Goal: Information Seeking & Learning: Learn about a topic

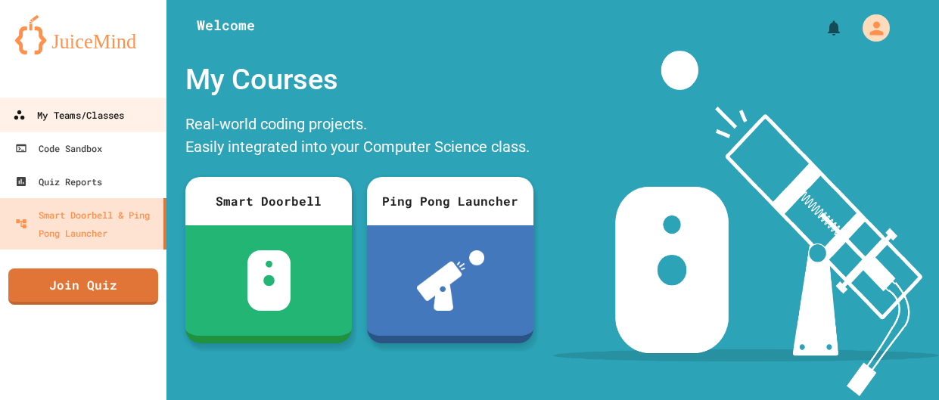
click at [115, 113] on div "My Teams/Classes" at bounding box center [68, 115] width 111 height 19
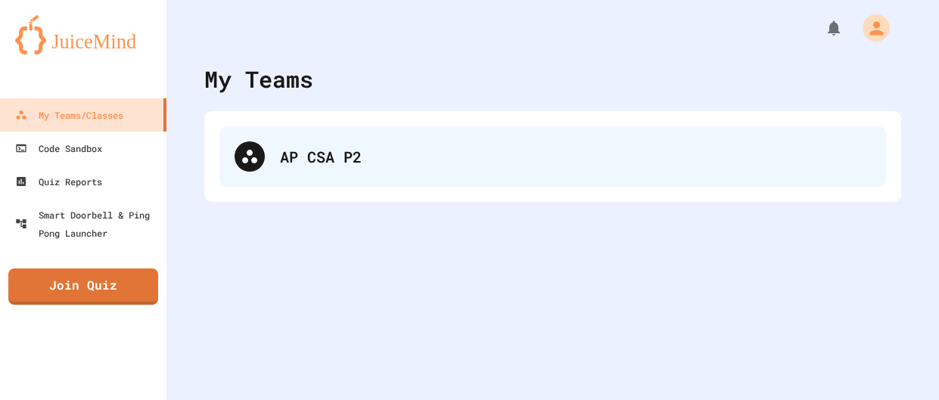
click at [329, 173] on div "AP CSA P2" at bounding box center [552, 156] width 667 height 61
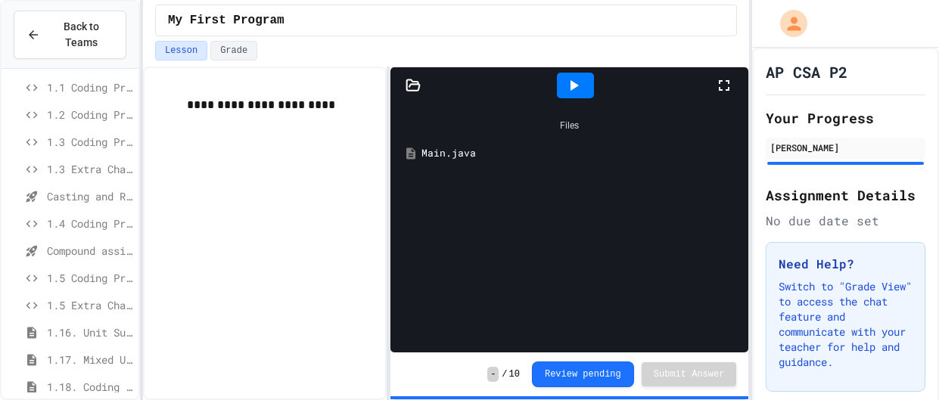
scroll to position [266, 0]
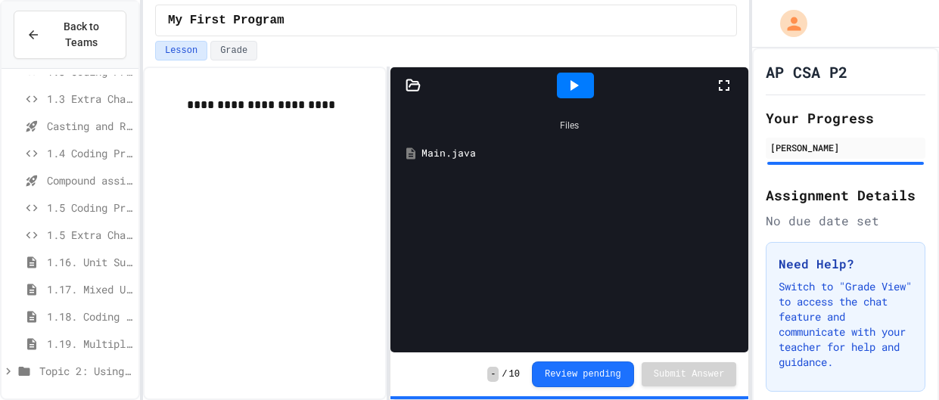
click at [99, 261] on span "1.16. Unit Summary 1a (1.1-1.6)" at bounding box center [90, 262] width 86 height 16
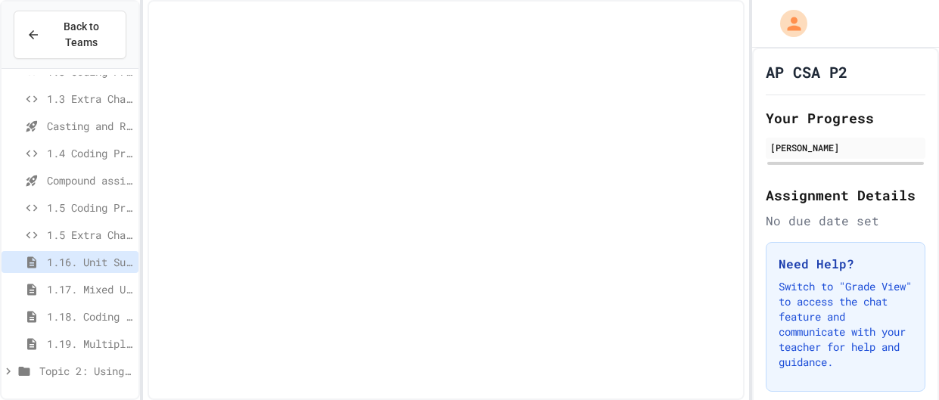
scroll to position [254, 0]
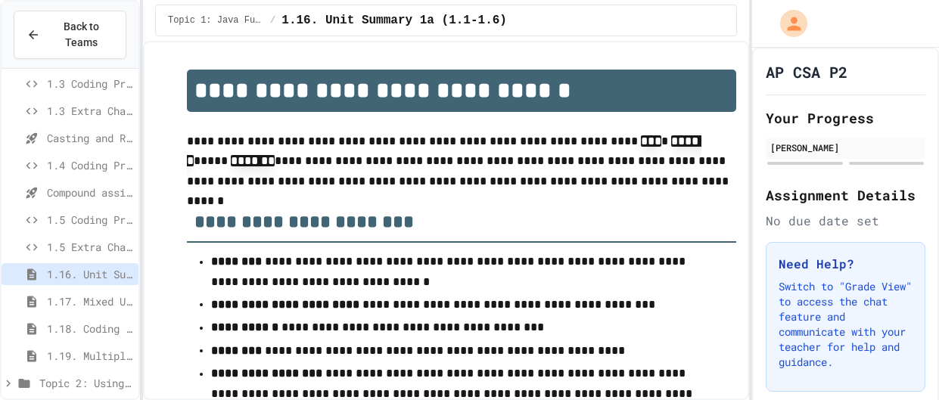
click at [7, 381] on icon at bounding box center [9, 384] width 14 height 14
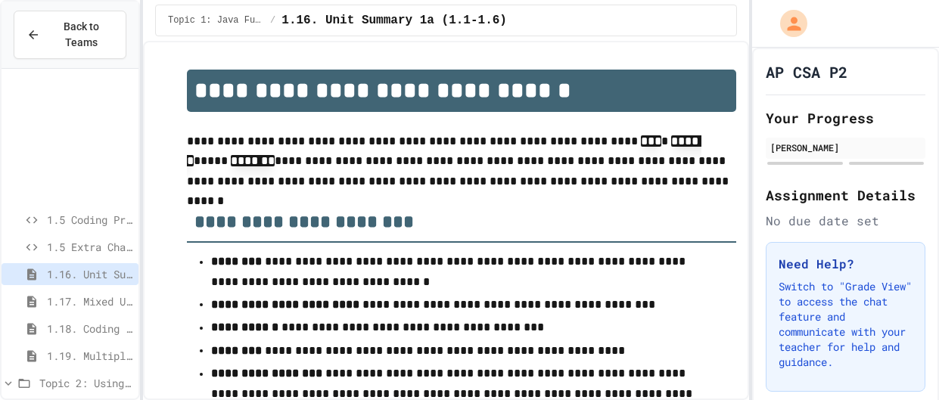
scroll to position [429, 0]
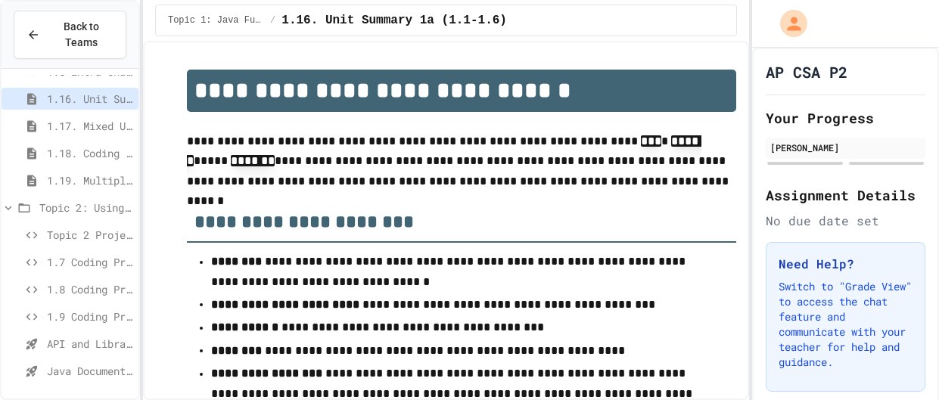
click at [87, 341] on span "API and Libraries - Topic 1.7" at bounding box center [90, 344] width 86 height 16
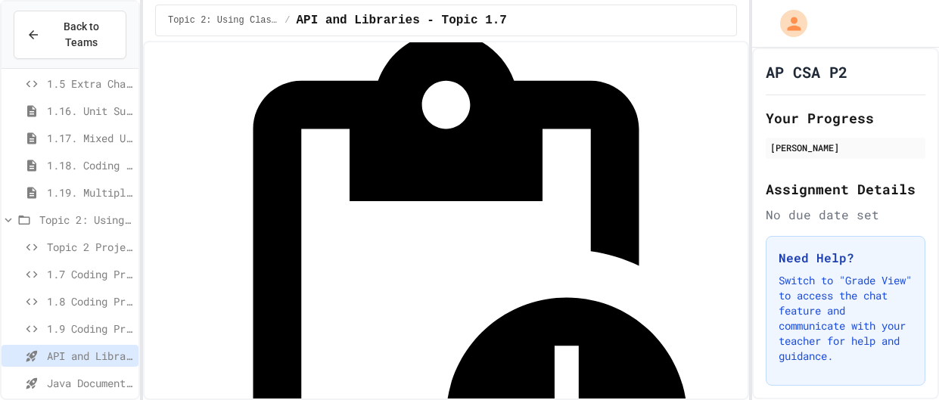
scroll to position [89, 0]
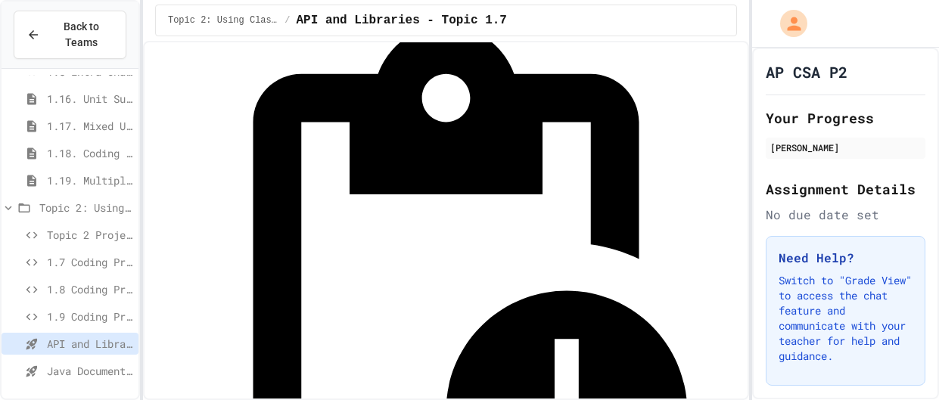
click at [61, 363] on span "Java Documentation with Comments - Topic 1.8" at bounding box center [90, 371] width 86 height 16
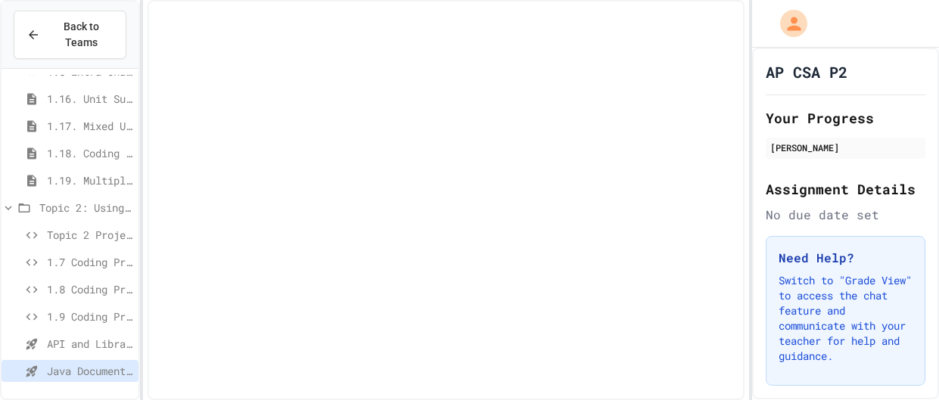
scroll to position [417, 0]
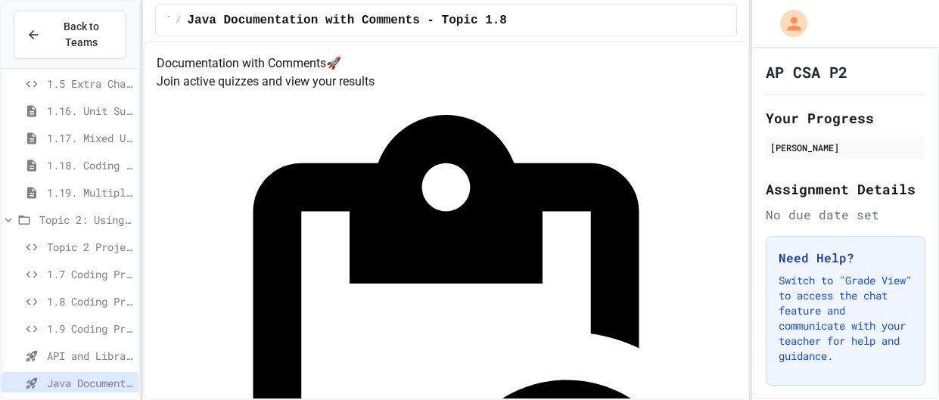
click at [61, 364] on div "API and Libraries - Topic 1.7" at bounding box center [70, 356] width 137 height 22
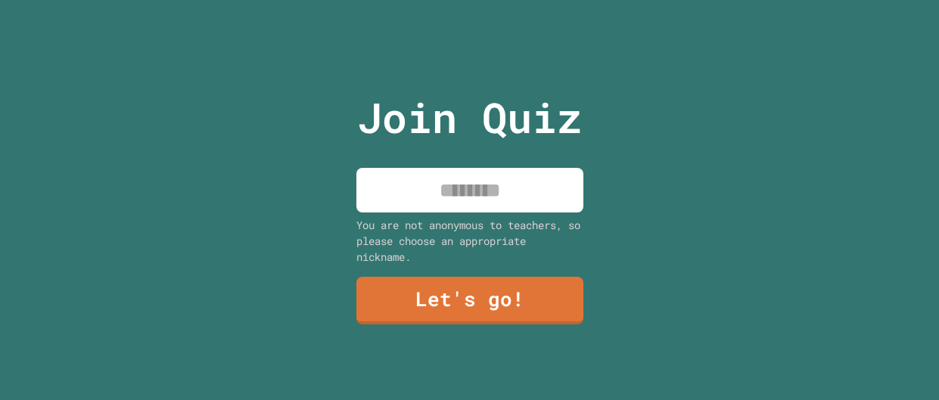
click at [543, 191] on input at bounding box center [469, 190] width 227 height 45
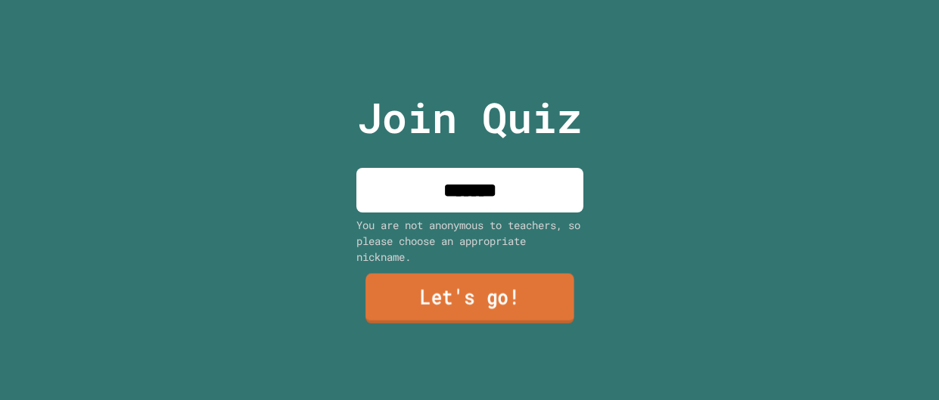
type input "*******"
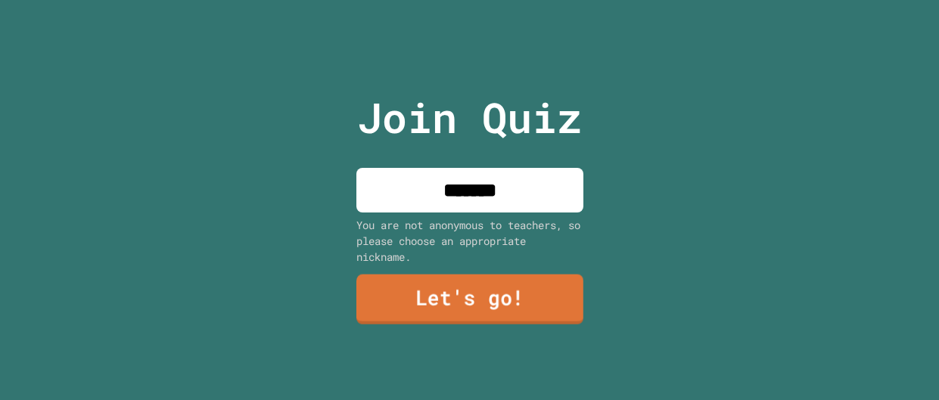
click at [540, 292] on link "Let's go!" at bounding box center [469, 300] width 227 height 50
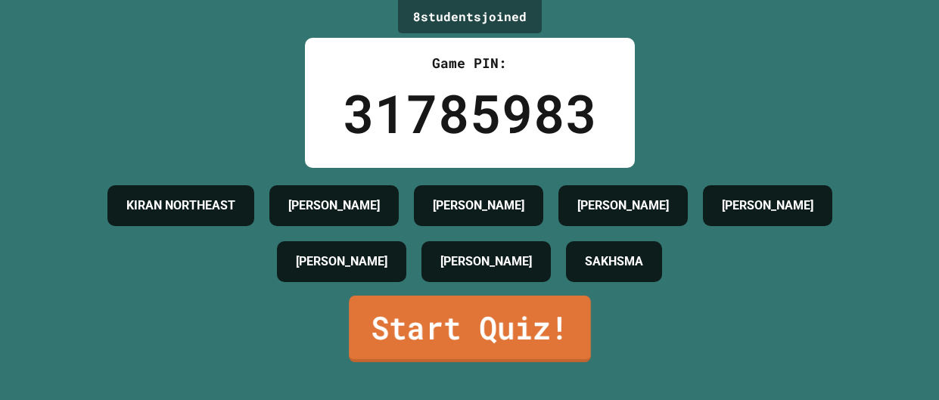
click at [482, 318] on link "Start Quiz!" at bounding box center [470, 329] width 242 height 67
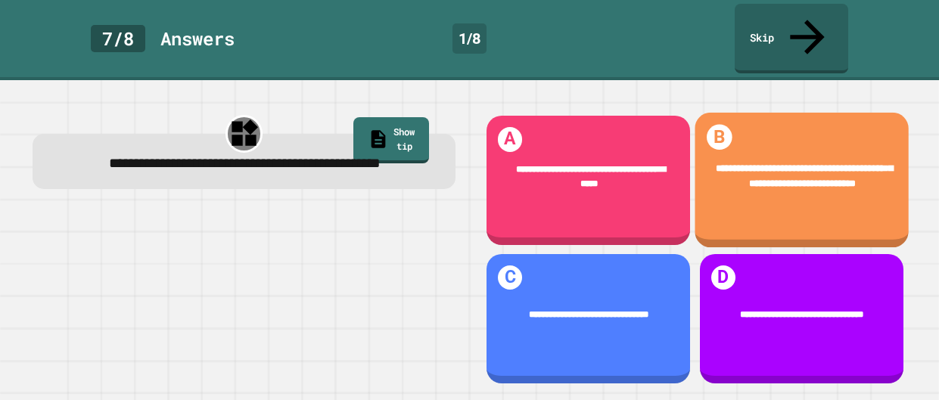
click at [751, 203] on div "**********" at bounding box center [802, 180] width 214 height 135
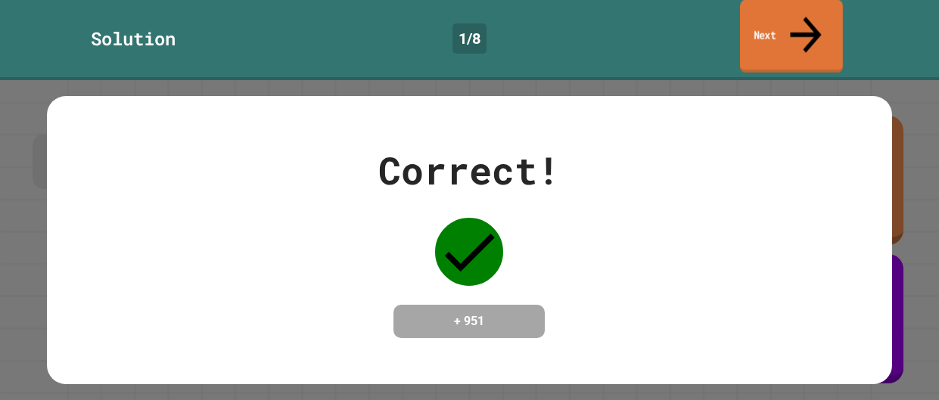
click at [778, 10] on link "Next" at bounding box center [791, 36] width 103 height 73
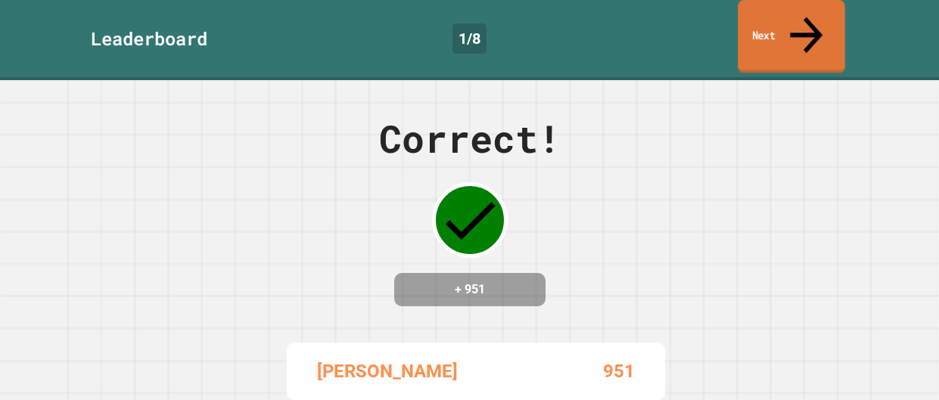
click at [811, 20] on icon at bounding box center [806, 35] width 48 height 54
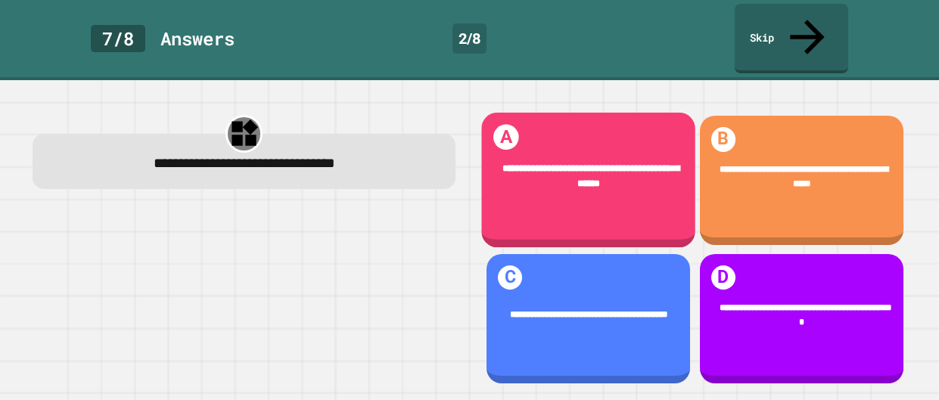
click at [641, 200] on div "**********" at bounding box center [588, 180] width 214 height 135
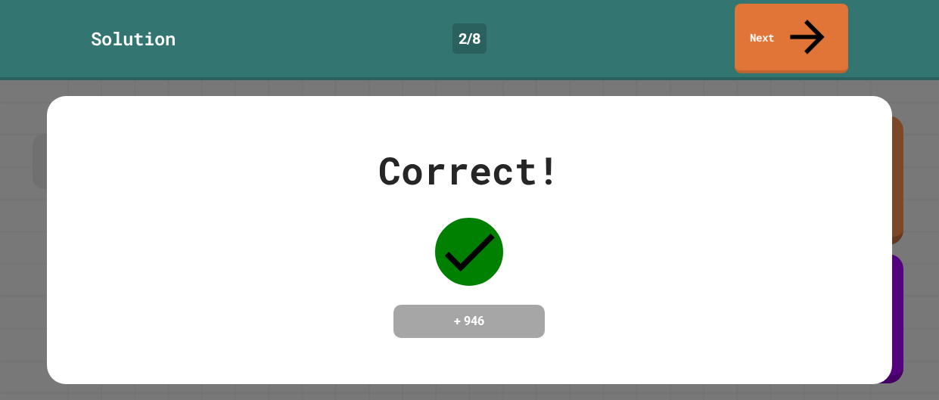
click at [832, 5] on link "Next" at bounding box center [792, 39] width 114 height 70
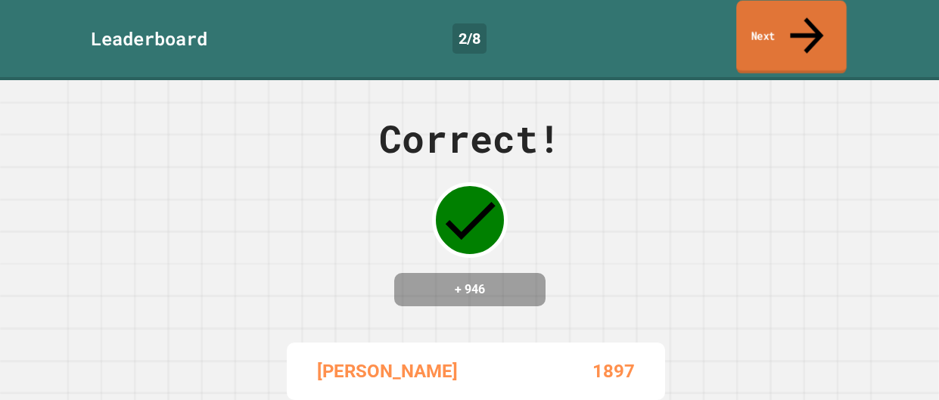
click at [831, 14] on link "Next" at bounding box center [791, 37] width 110 height 73
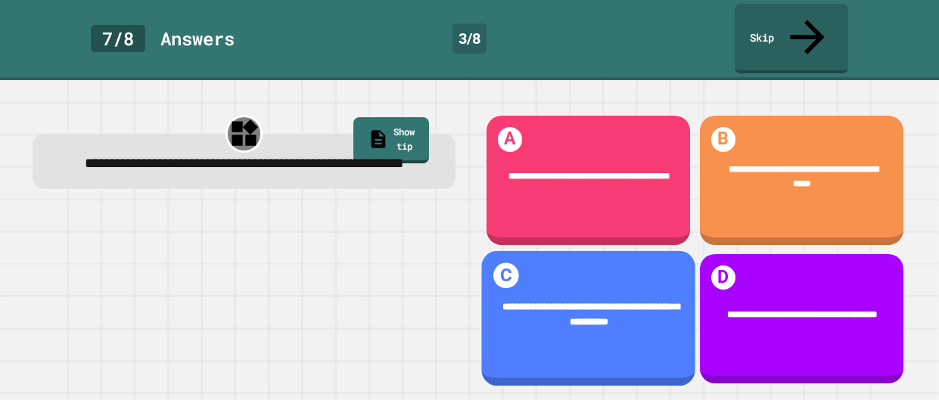
click at [642, 289] on div "**********" at bounding box center [588, 315] width 214 height 69
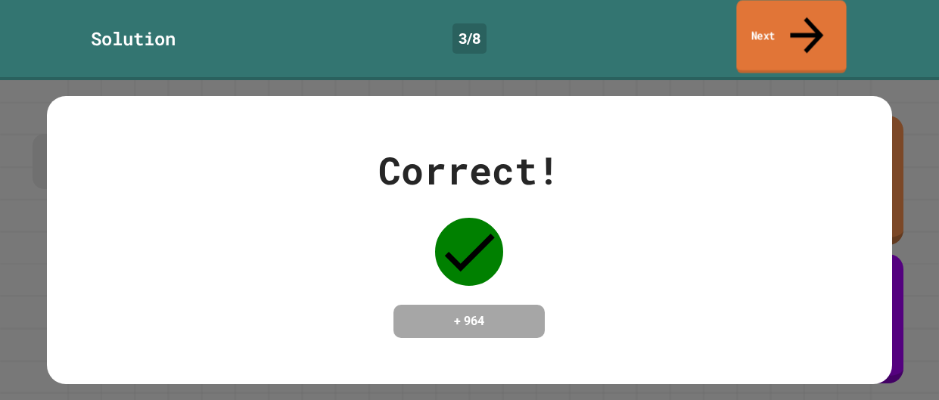
click at [755, 20] on link "Next" at bounding box center [791, 36] width 110 height 73
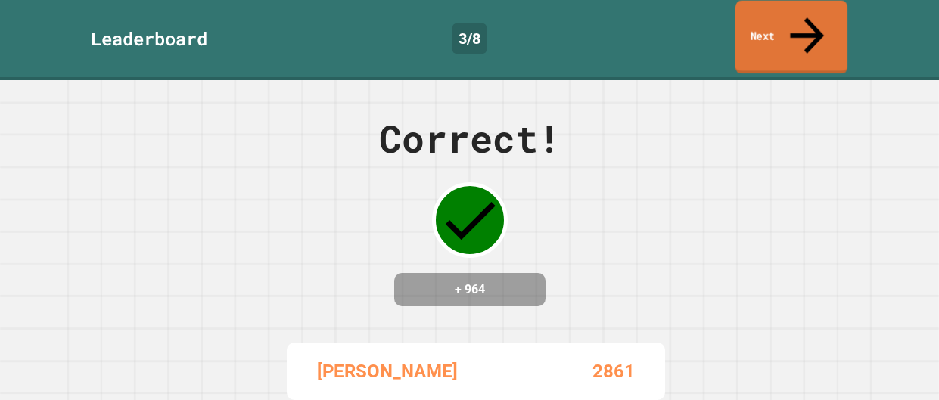
click at [766, 20] on link "Next" at bounding box center [792, 37] width 112 height 73
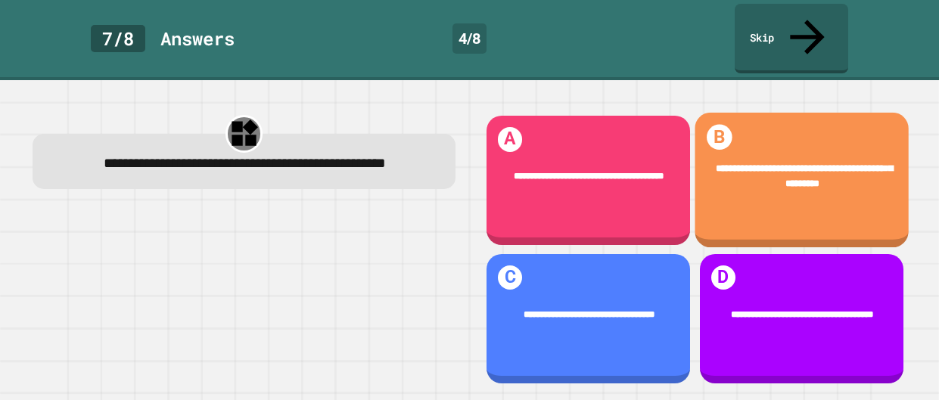
click at [760, 198] on div "**********" at bounding box center [802, 180] width 214 height 135
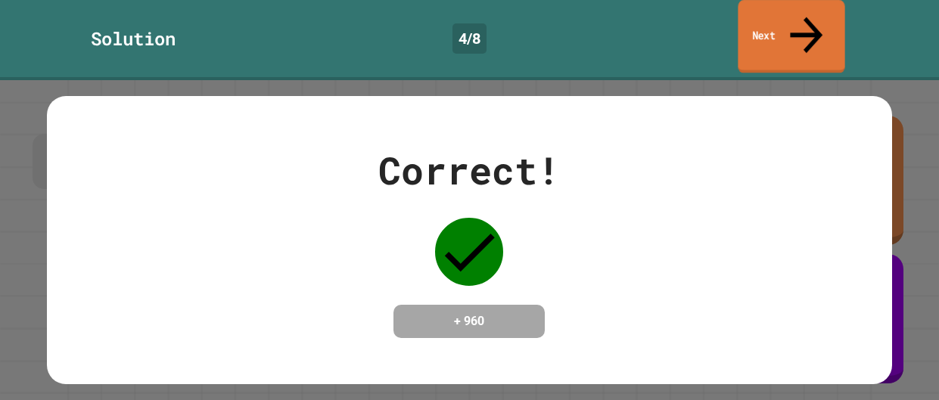
click at [775, 21] on link "Next" at bounding box center [791, 36] width 107 height 73
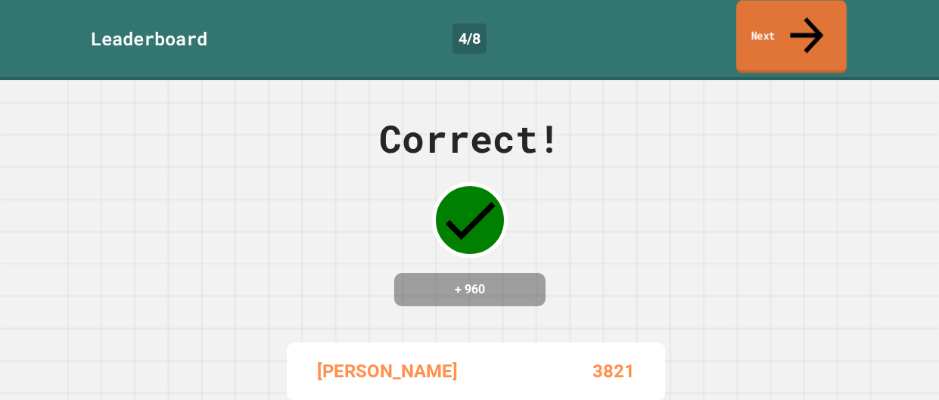
click at [774, 23] on link "Next" at bounding box center [791, 36] width 110 height 73
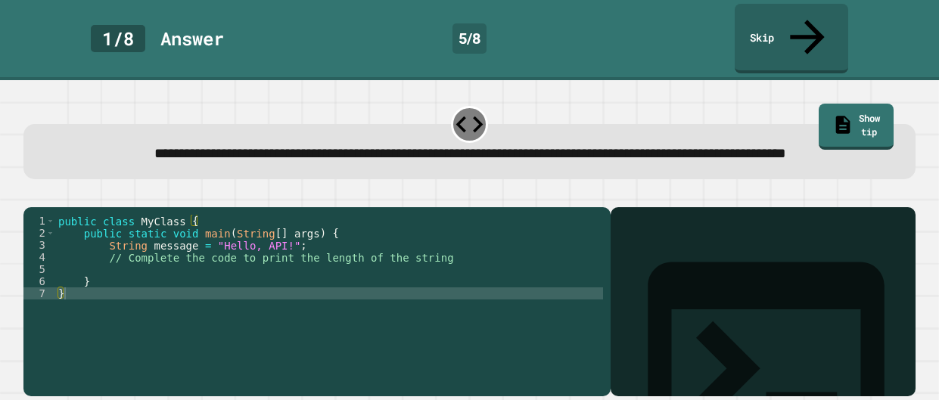
click at [286, 285] on div "public class MyClass { public static void main ( String [ ] args ) { String mes…" at bounding box center [329, 306] width 548 height 182
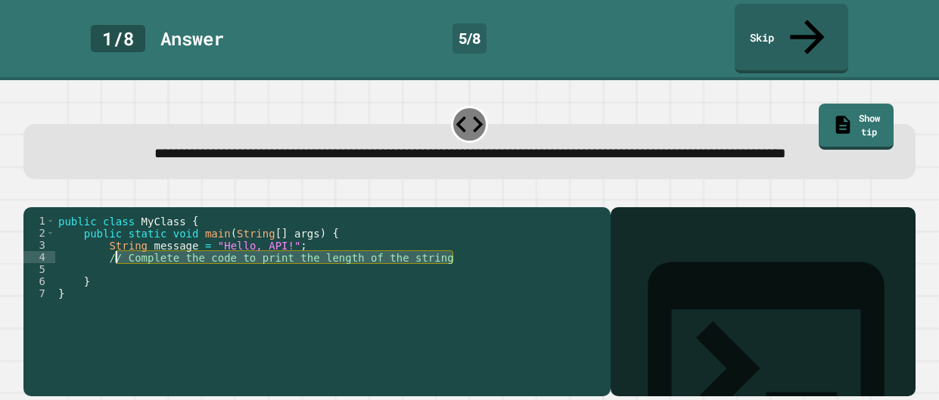
drag, startPoint x: 468, startPoint y: 263, endPoint x: 113, endPoint y: 263, distance: 355.7
click at [113, 263] on div "public class MyClass { public static void main ( String [ ] args ) { String mes…" at bounding box center [329, 306] width 548 height 182
type textarea "*"
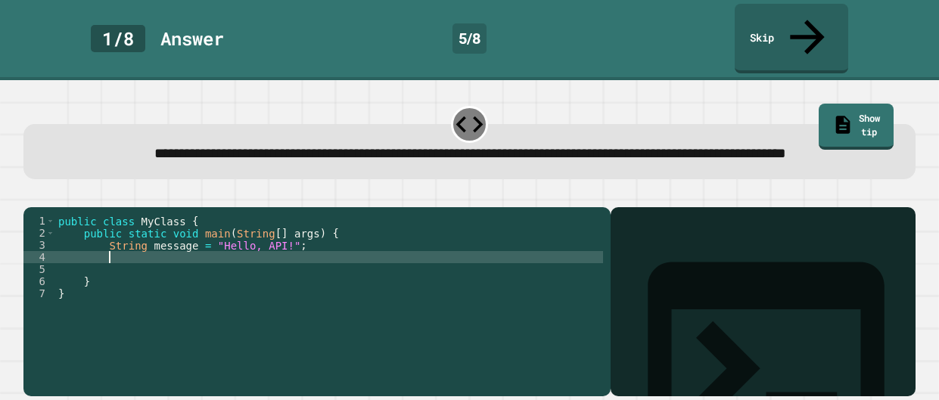
type textarea "*"
click at [45, 198] on icon "button" at bounding box center [41, 203] width 8 height 11
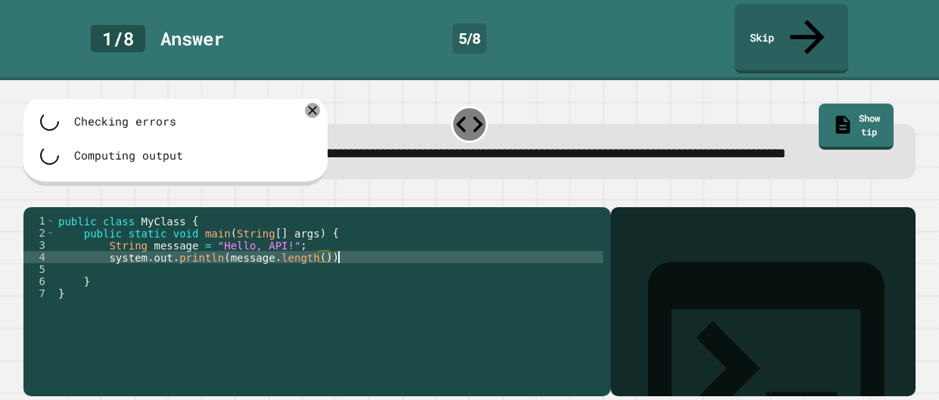
click at [340, 265] on div "public class MyClass { public static void main ( String [ ] args ) { String mes…" at bounding box center [329, 306] width 548 height 182
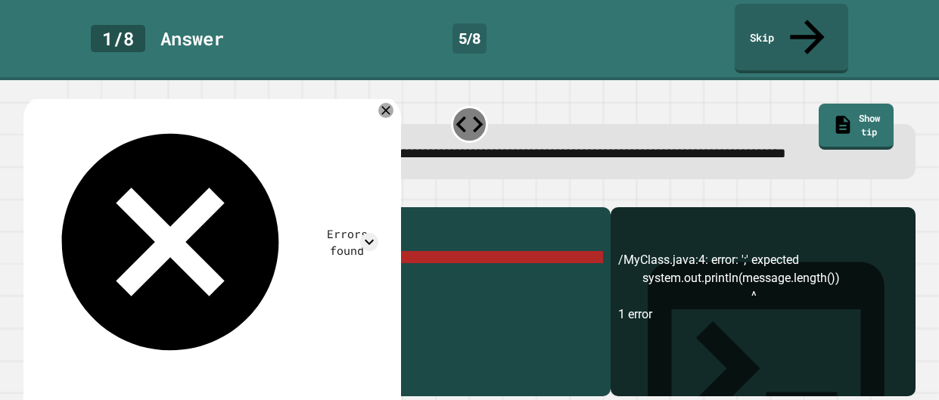
click at [31, 194] on button "button" at bounding box center [31, 194] width 0 height 0
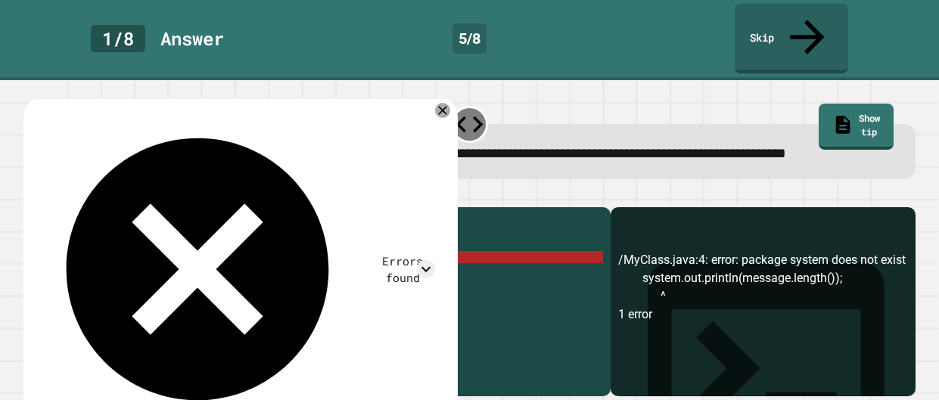
click at [117, 266] on div "public class MyClass { public static void main ( String [ ] args ) { String mes…" at bounding box center [329, 306] width 548 height 182
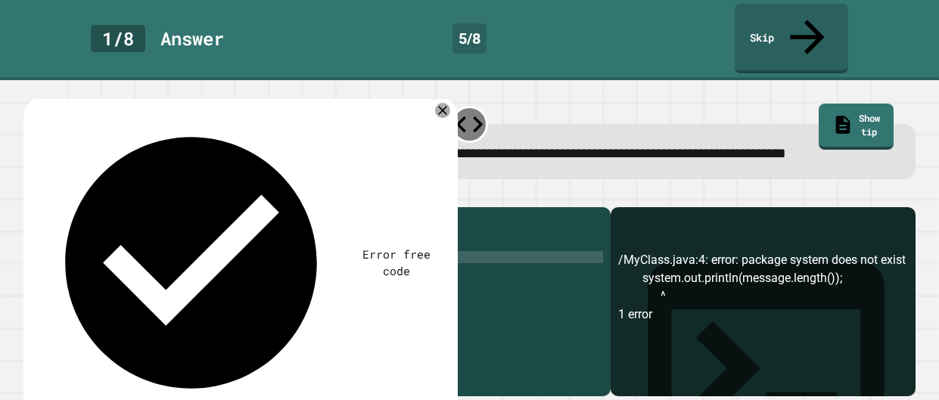
scroll to position [0, 4]
type textarea "**********"
click at [31, 194] on icon "button" at bounding box center [31, 194] width 0 height 0
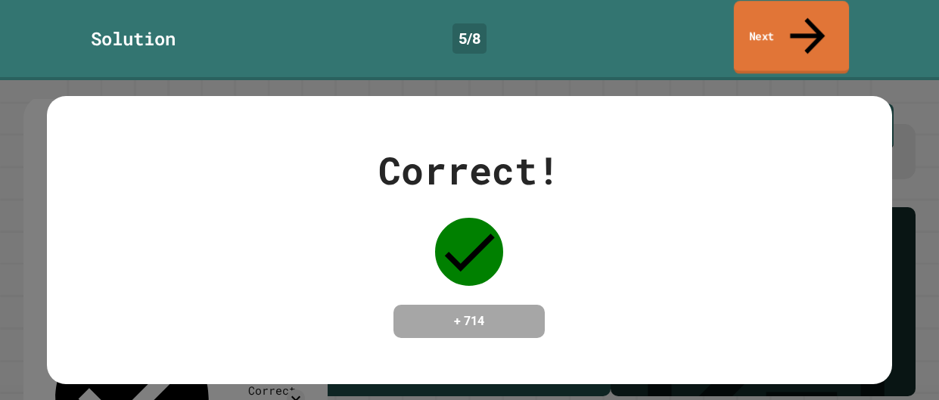
click at [784, 23] on link "Next" at bounding box center [791, 37] width 115 height 73
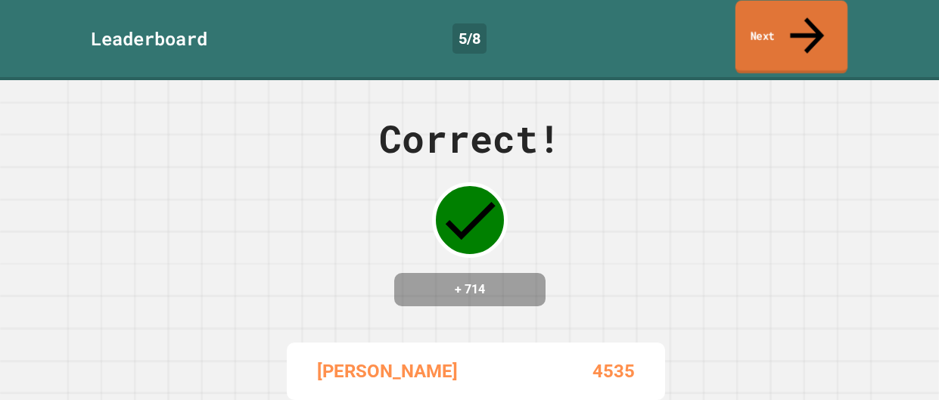
click at [787, 26] on link "Next" at bounding box center [792, 37] width 112 height 73
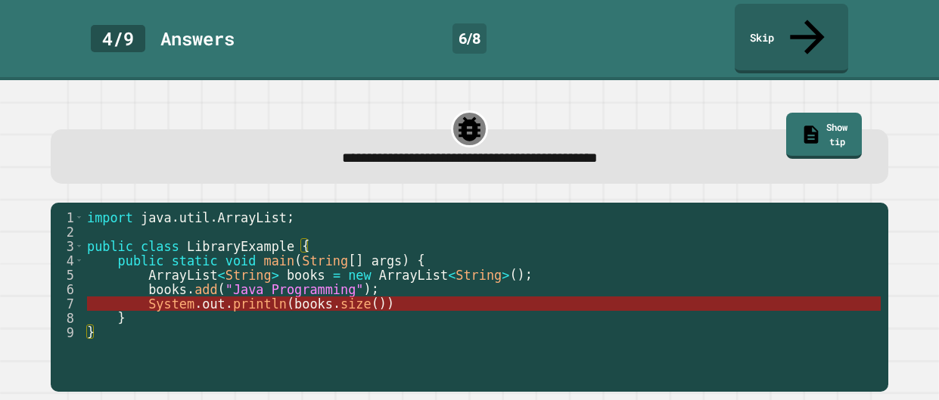
click at [269, 297] on span "println" at bounding box center [260, 304] width 54 height 15
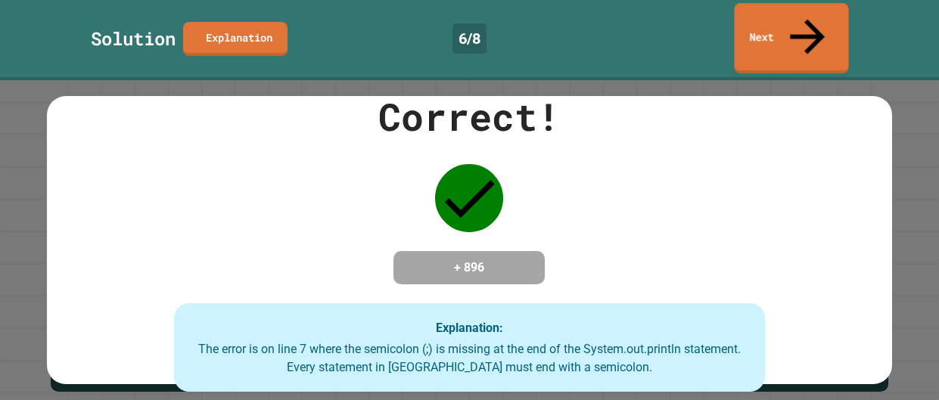
click at [759, 22] on link "Next" at bounding box center [791, 38] width 114 height 70
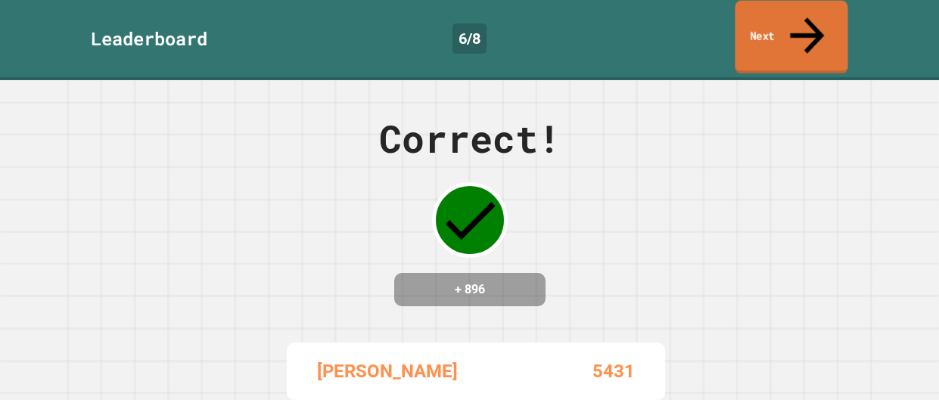
click at [760, 24] on link "Next" at bounding box center [791, 37] width 113 height 73
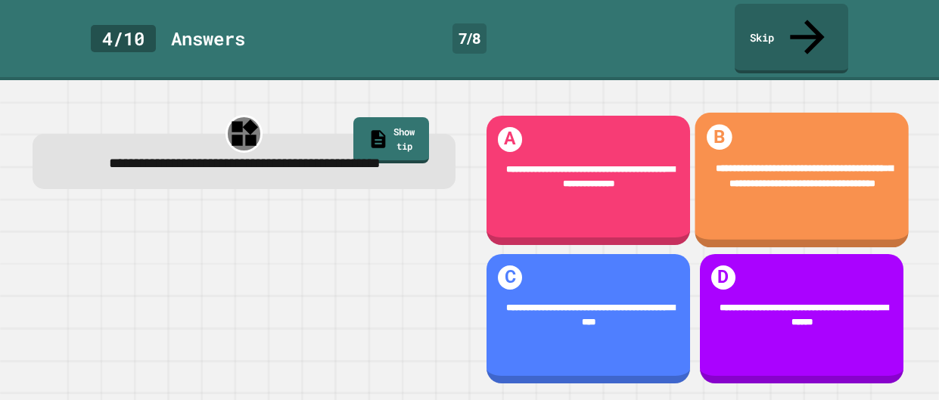
click at [761, 142] on div "**********" at bounding box center [802, 176] width 214 height 69
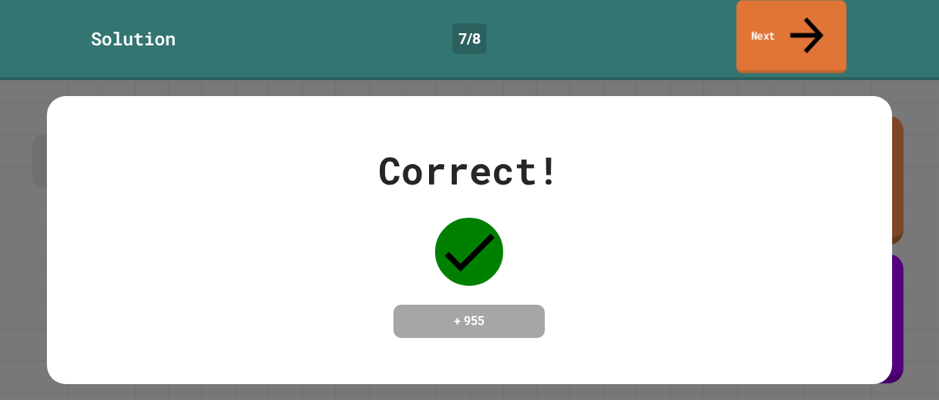
click at [753, 34] on link "Next" at bounding box center [791, 36] width 110 height 73
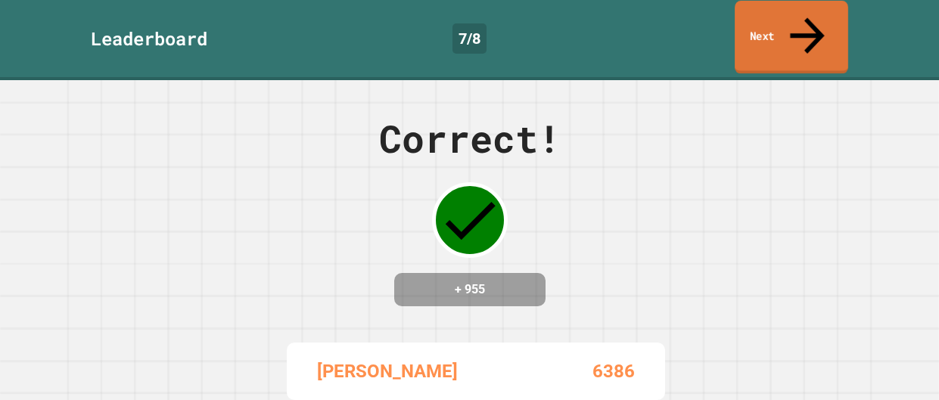
click at [755, 33] on link "Next" at bounding box center [792, 37] width 114 height 73
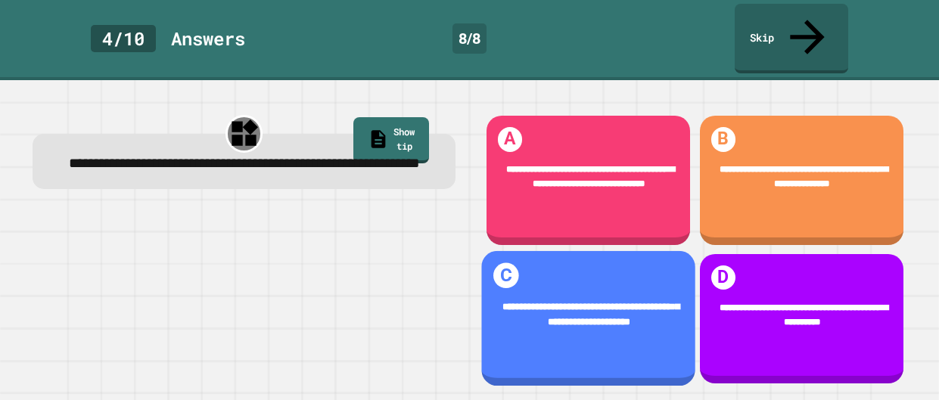
click at [645, 302] on span "**********" at bounding box center [590, 314] width 177 height 24
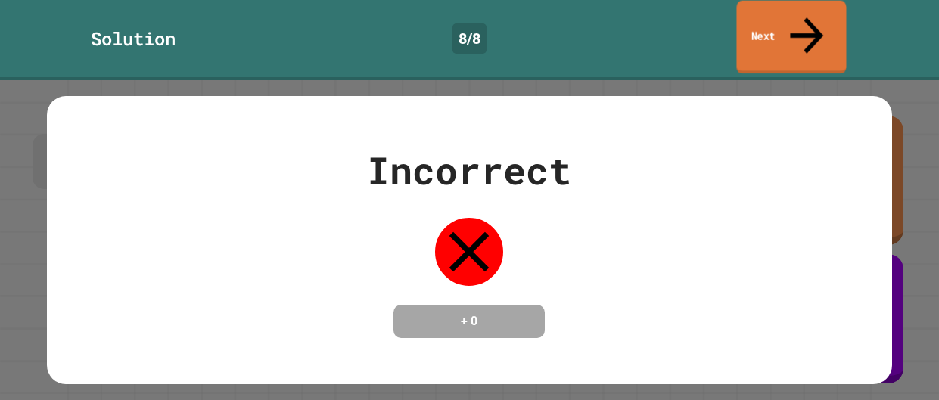
click at [809, 23] on icon at bounding box center [807, 35] width 50 height 54
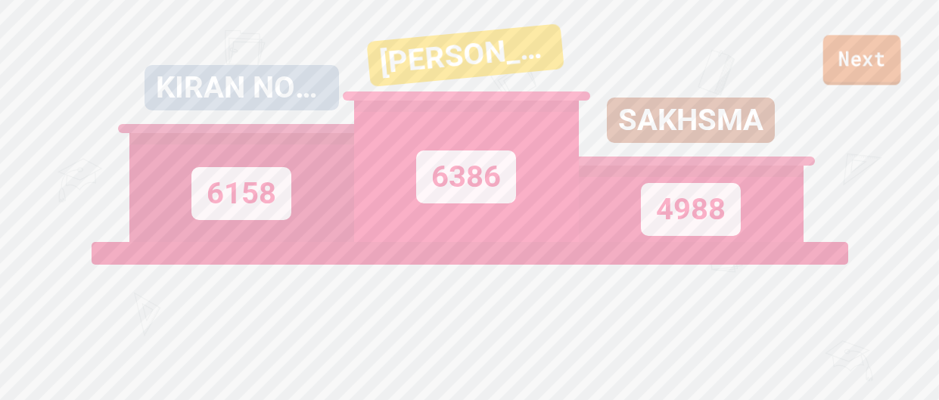
click at [872, 56] on link "Next" at bounding box center [862, 60] width 78 height 50
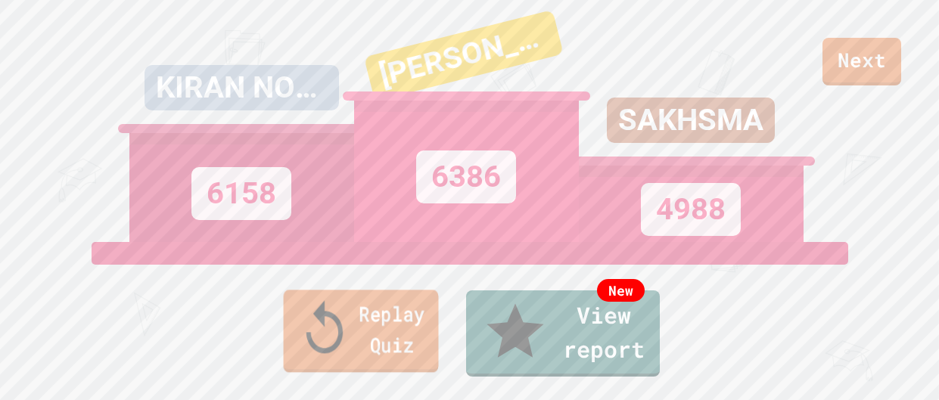
click at [292, 362] on link "Replay Quiz" at bounding box center [360, 331] width 155 height 82
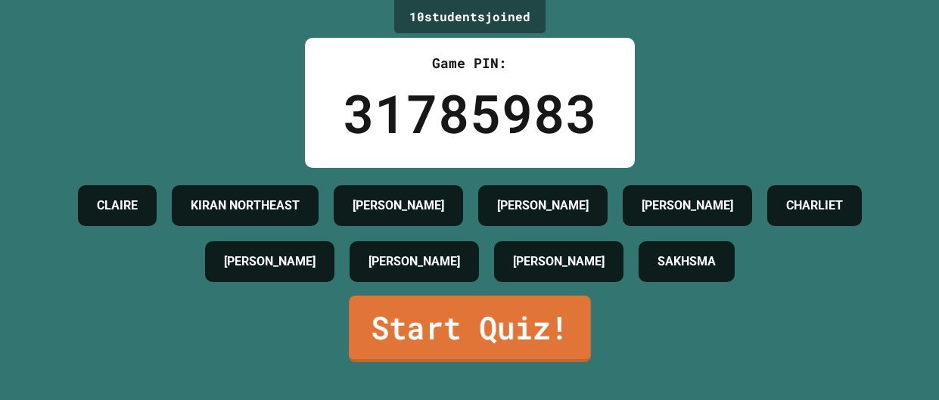
click at [433, 328] on link "Start Quiz!" at bounding box center [470, 329] width 242 height 67
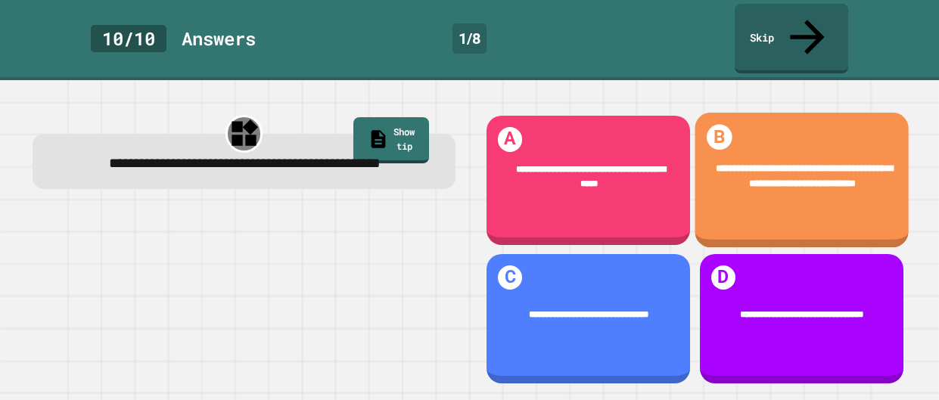
click at [766, 191] on div "**********" at bounding box center [802, 176] width 214 height 69
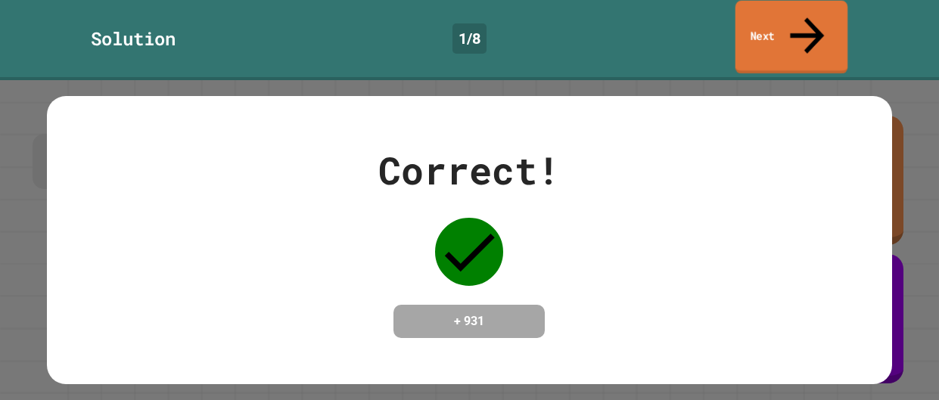
click at [786, 8] on link "Next" at bounding box center [792, 37] width 113 height 73
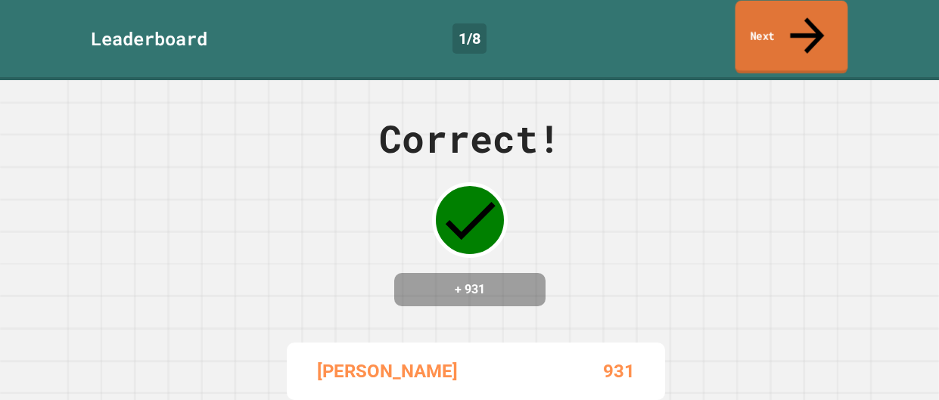
click at [789, 14] on link "Next" at bounding box center [792, 37] width 113 height 73
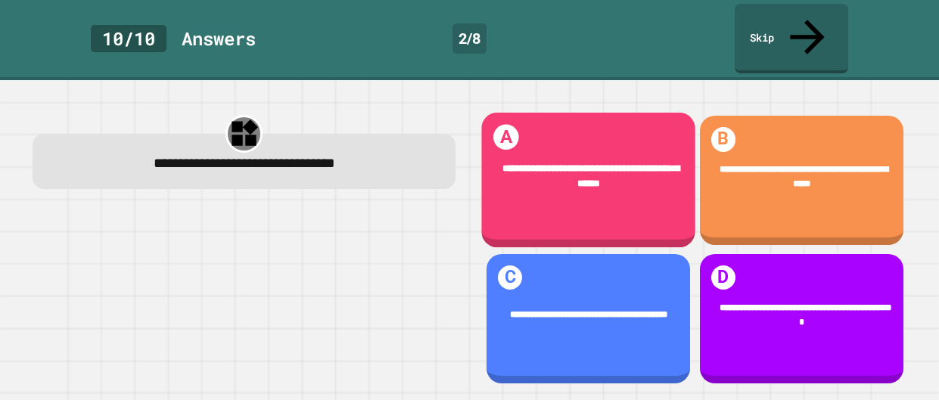
click at [622, 203] on div "**********" at bounding box center [588, 180] width 214 height 135
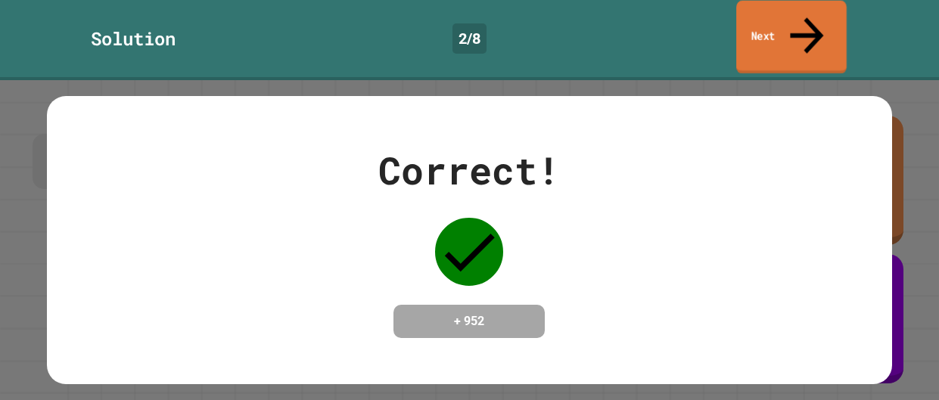
click at [820, 16] on link "Next" at bounding box center [791, 37] width 110 height 73
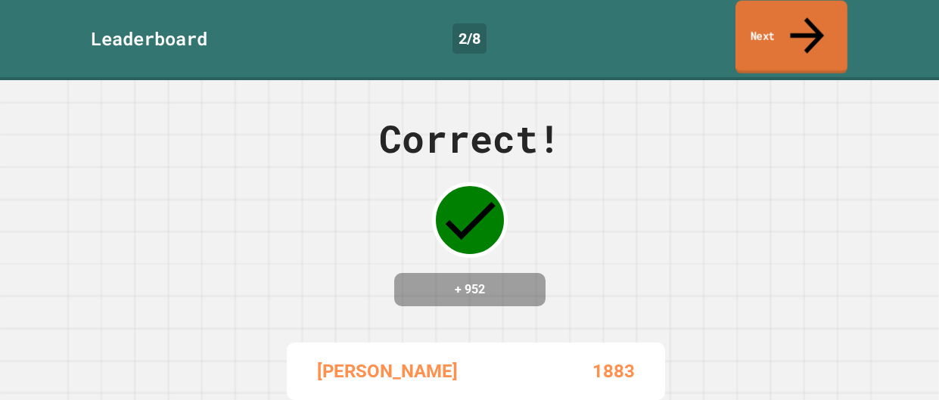
click at [821, 16] on link "Next" at bounding box center [792, 37] width 112 height 73
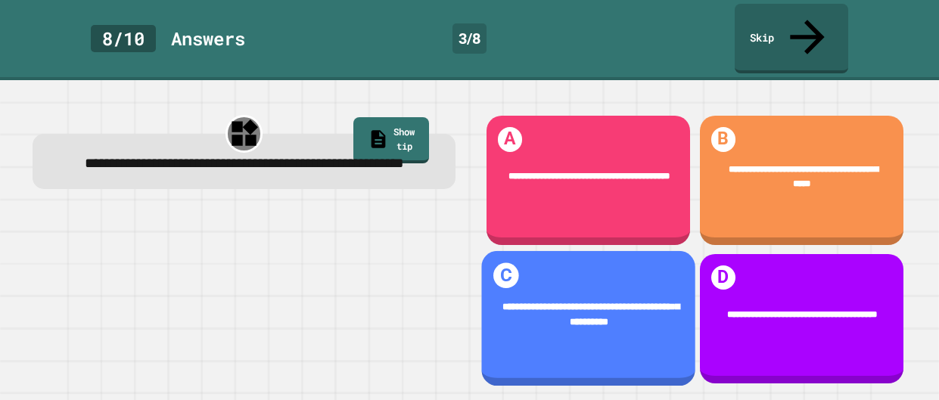
click at [646, 281] on div "**********" at bounding box center [588, 315] width 214 height 69
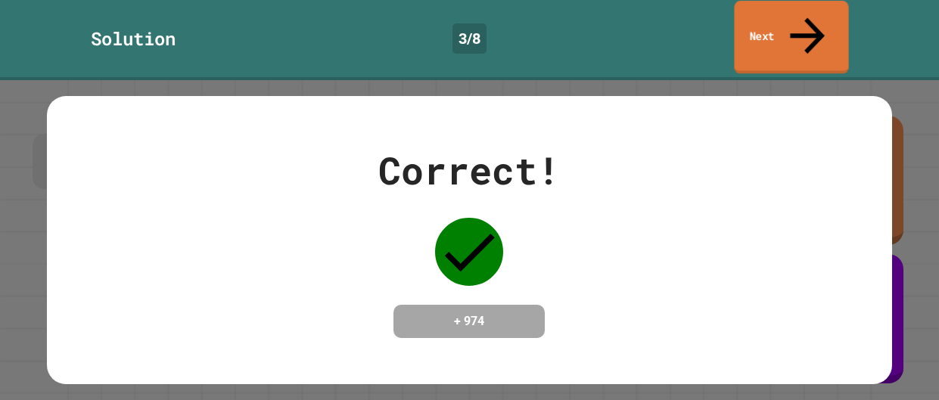
click at [834, 15] on link "Next" at bounding box center [791, 37] width 114 height 73
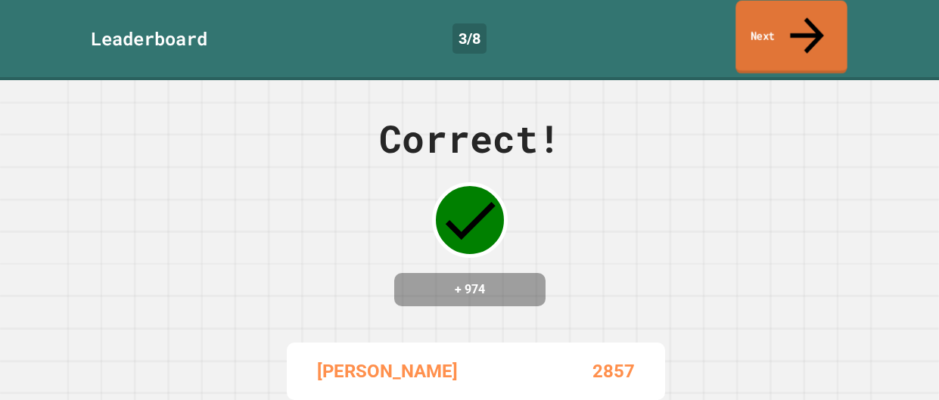
click at [836, 26] on link "Next" at bounding box center [791, 37] width 111 height 73
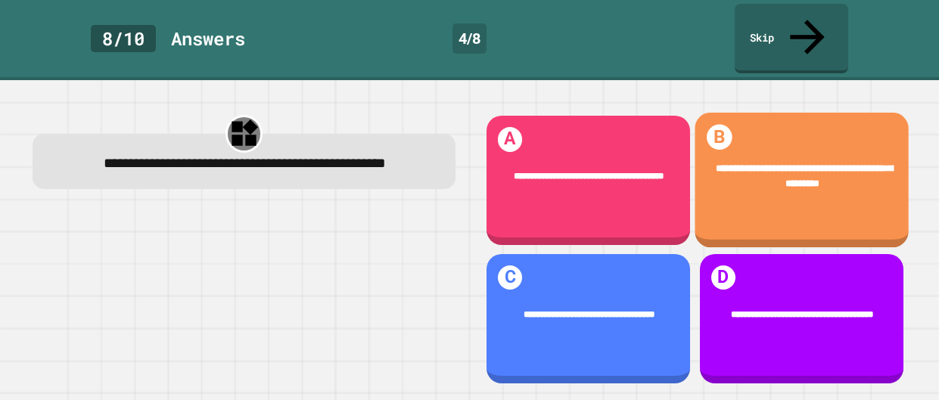
click at [770, 163] on div "**********" at bounding box center [801, 176] width 175 height 30
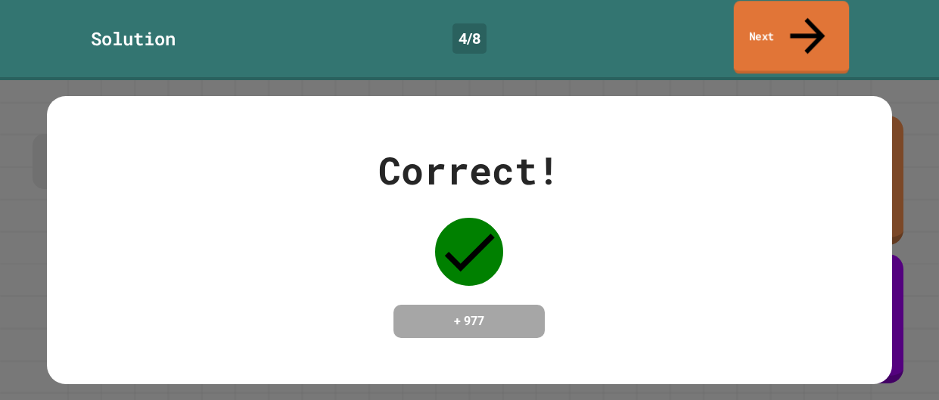
click at [779, 28] on link "Next" at bounding box center [792, 37] width 116 height 73
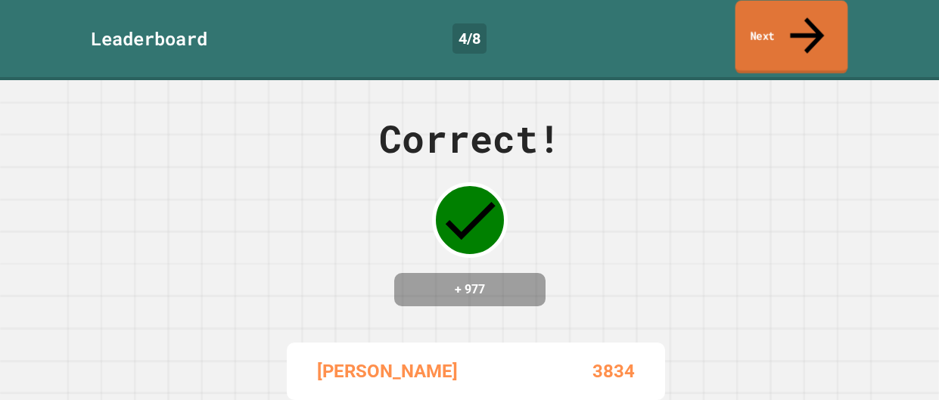
click at [779, 30] on link "Next" at bounding box center [792, 37] width 113 height 73
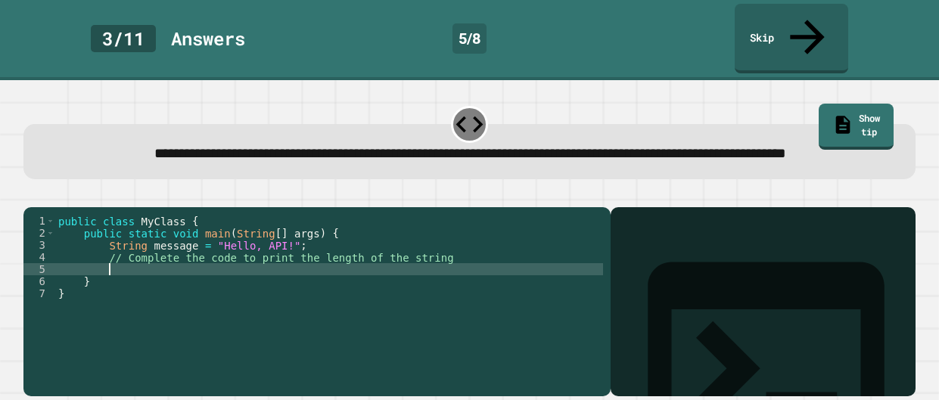
click at [390, 271] on div "public class MyClass { public static void main ( String [ ] args ) { String mes…" at bounding box center [329, 306] width 548 height 182
type textarea "**********"
click at [31, 194] on icon "button" at bounding box center [31, 194] width 0 height 0
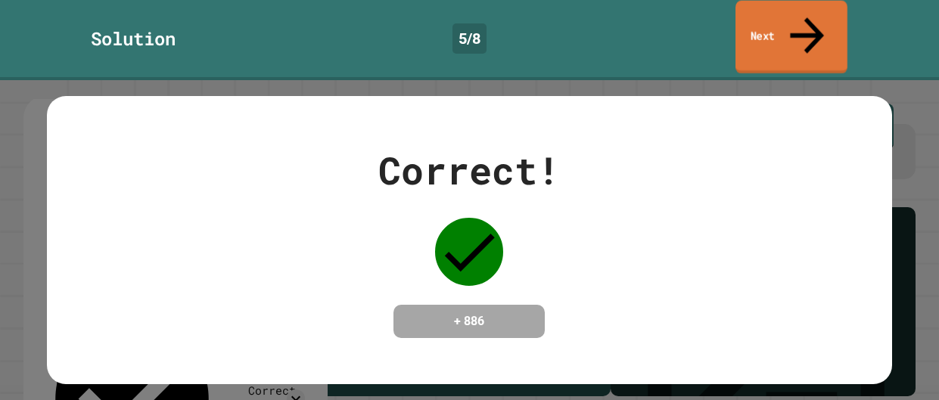
click at [826, 21] on link "Next" at bounding box center [792, 37] width 112 height 73
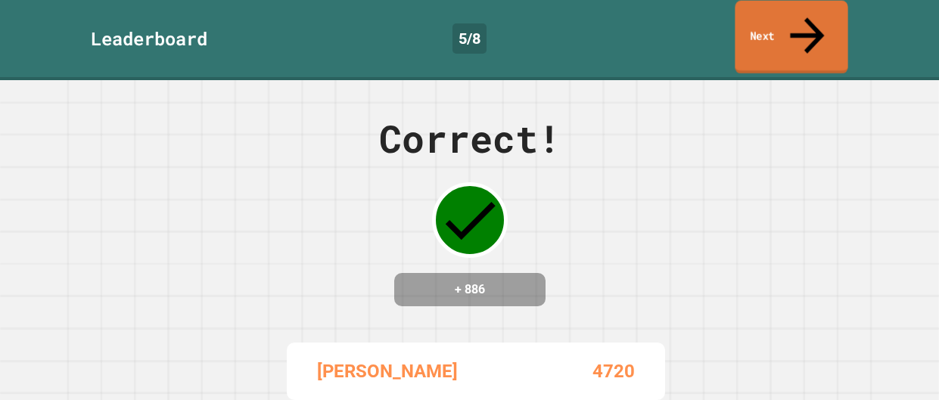
click at [826, 21] on link "Next" at bounding box center [791, 37] width 113 height 73
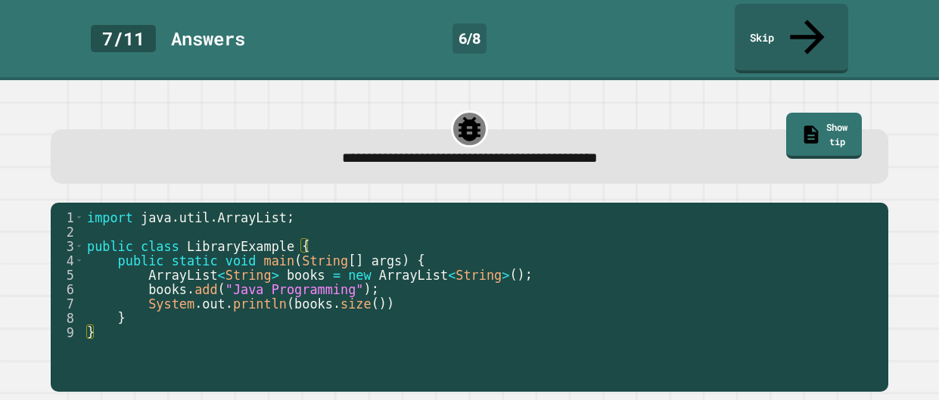
click at [309, 297] on span "books" at bounding box center [313, 304] width 39 height 15
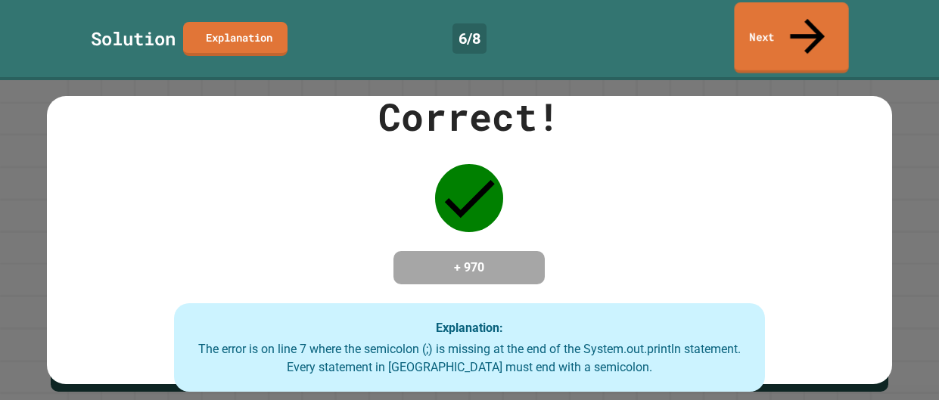
click at [797, 7] on link "Next" at bounding box center [791, 37] width 114 height 71
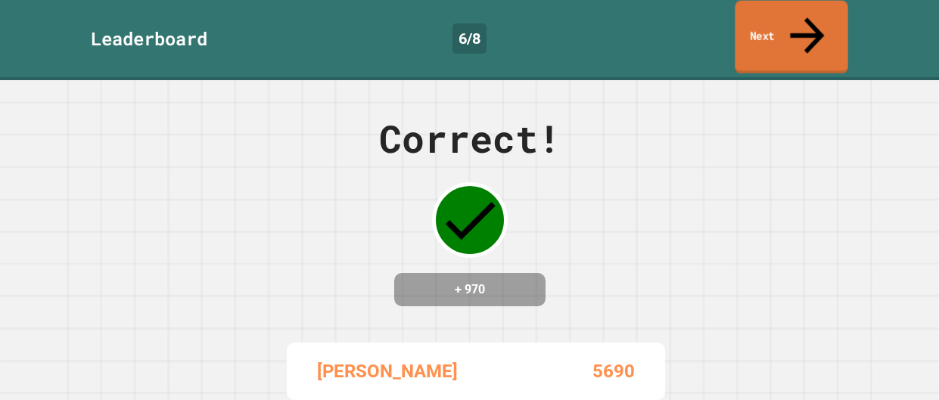
click at [799, 14] on link "Next" at bounding box center [791, 37] width 113 height 73
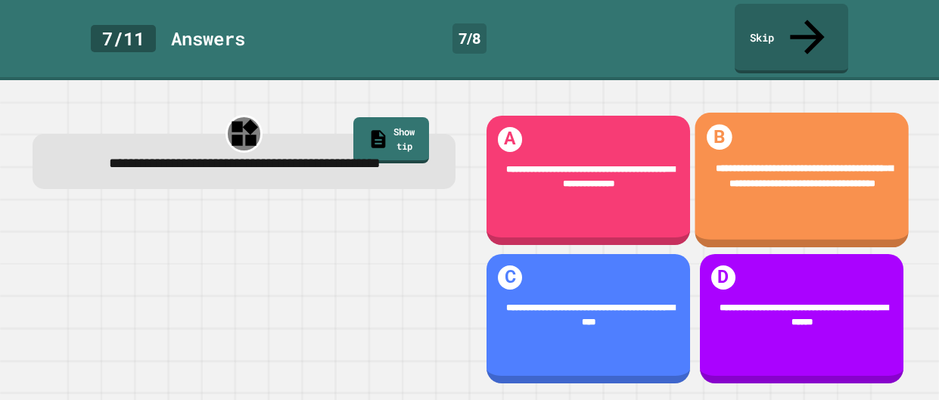
click at [754, 179] on div "**********" at bounding box center [802, 176] width 214 height 69
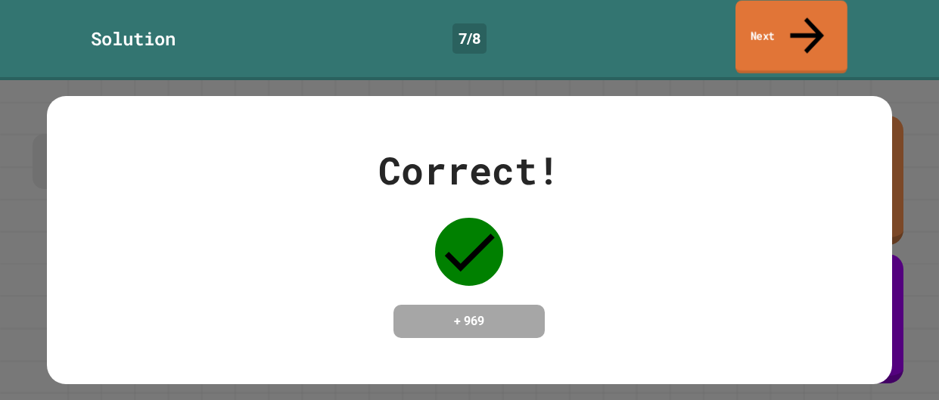
click at [798, 16] on link "Next" at bounding box center [792, 37] width 112 height 73
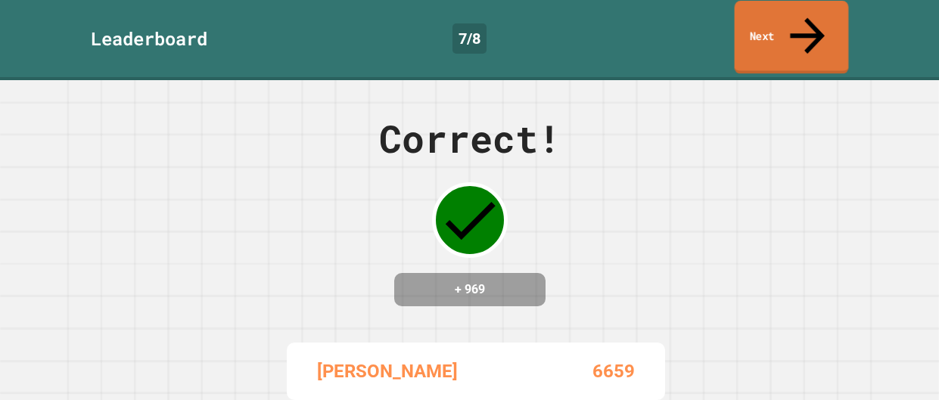
click at [798, 16] on link "Next" at bounding box center [792, 37] width 114 height 73
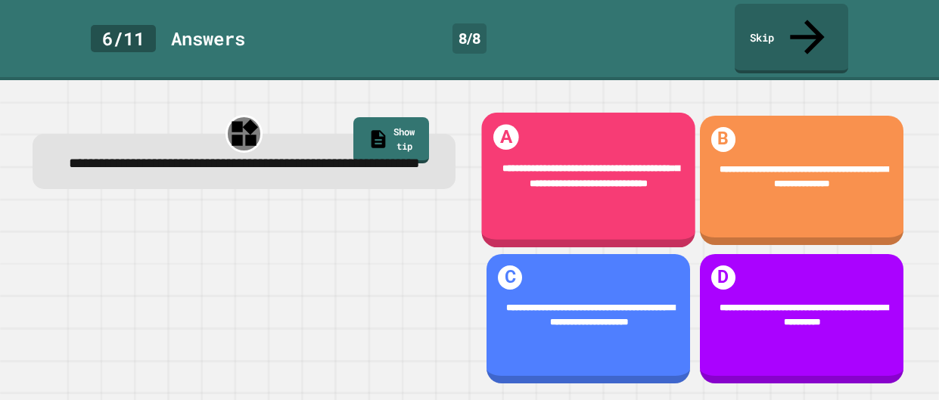
click at [594, 189] on div "**********" at bounding box center [588, 180] width 214 height 135
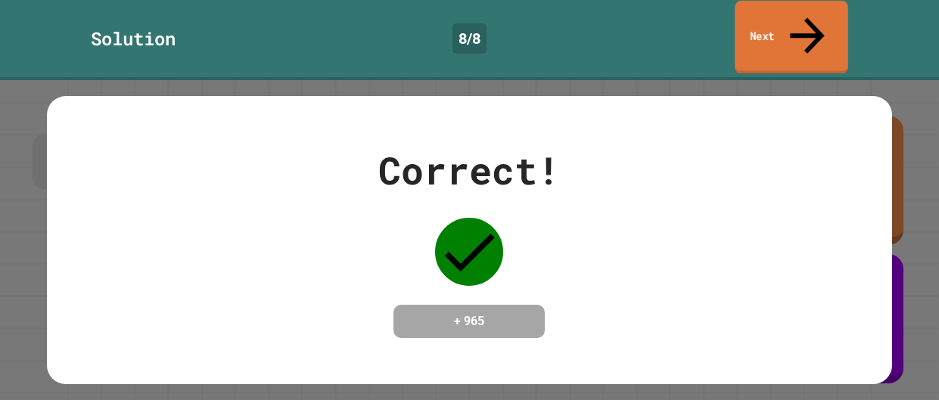
click at [807, 5] on link "Next" at bounding box center [792, 37] width 114 height 73
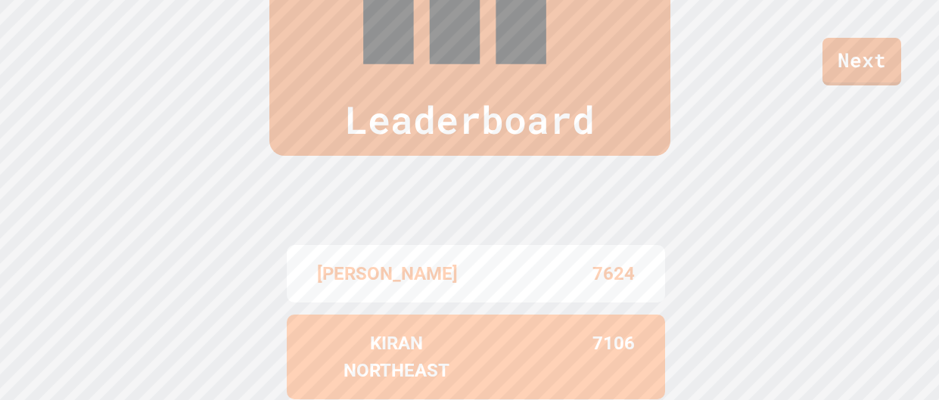
scroll to position [593, 0]
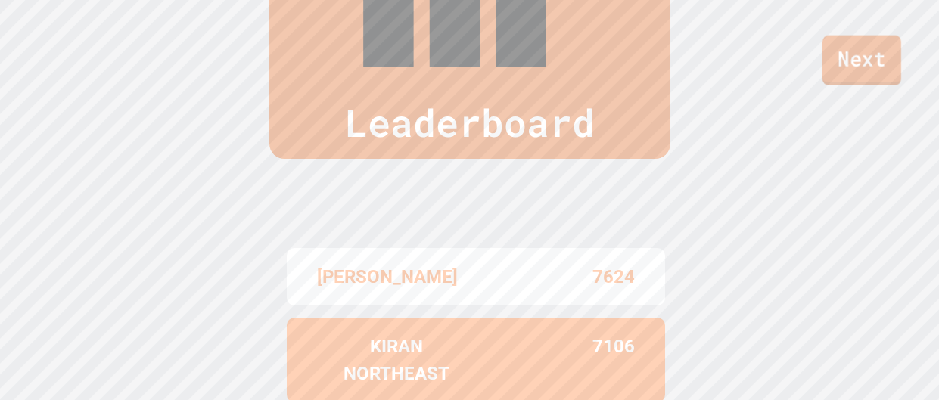
click at [877, 58] on link "Next" at bounding box center [862, 61] width 79 height 50
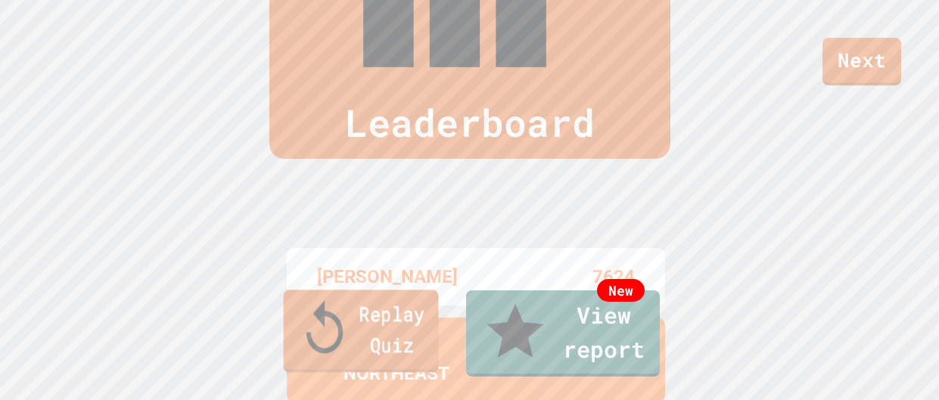
click at [294, 358] on link "Replay Quiz" at bounding box center [360, 331] width 155 height 82
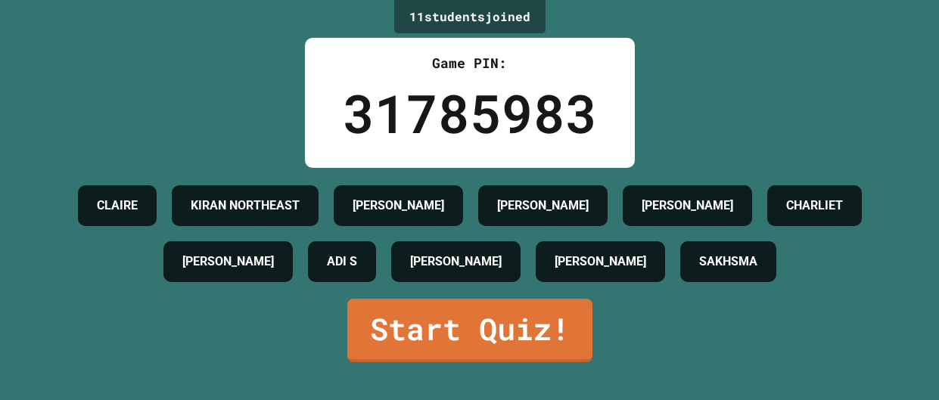
scroll to position [39, 0]
click at [376, 356] on link "Start Quiz!" at bounding box center [470, 329] width 242 height 67
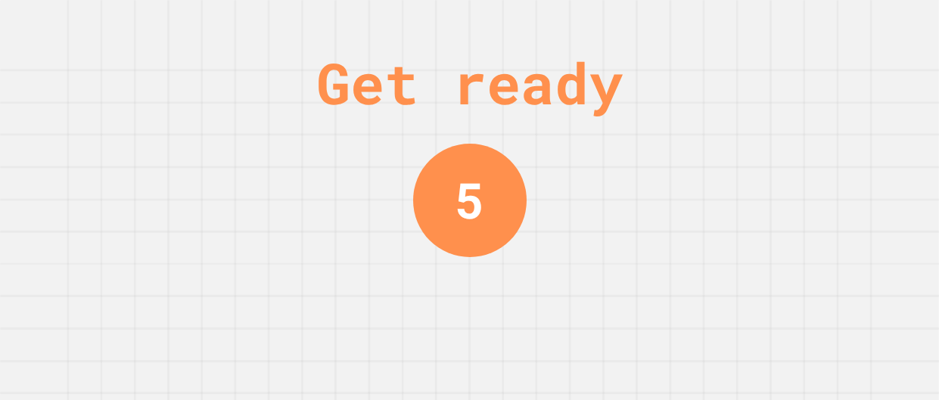
scroll to position [0, 0]
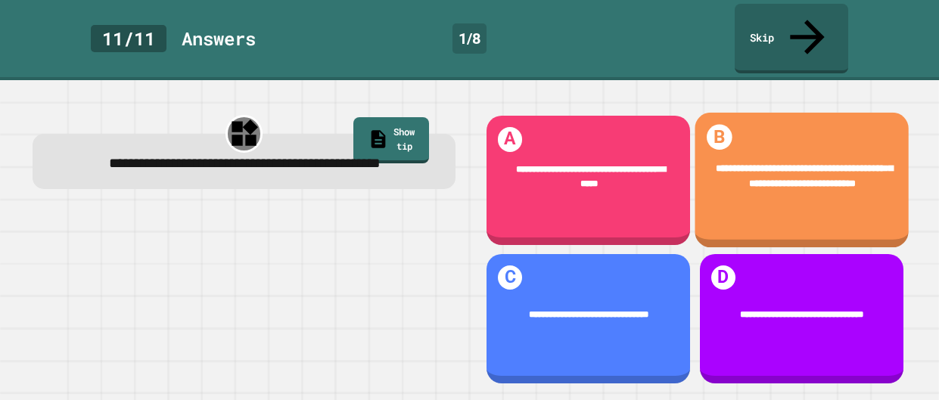
click at [788, 113] on div "**********" at bounding box center [802, 180] width 214 height 135
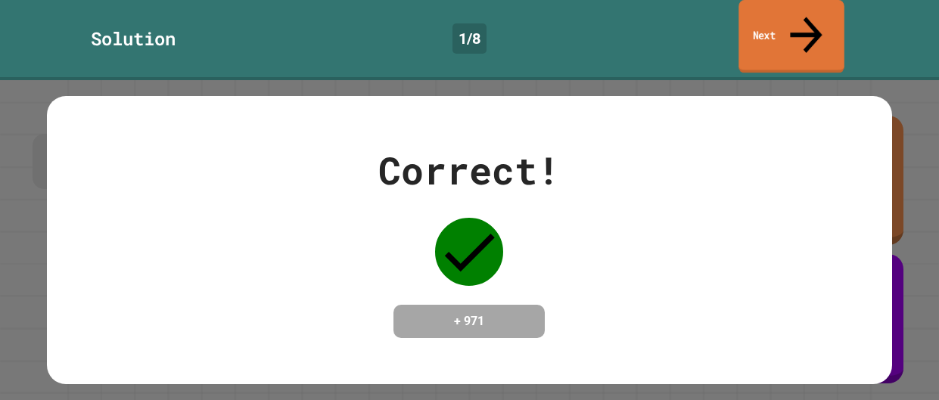
click at [776, 35] on link "Next" at bounding box center [791, 36] width 105 height 73
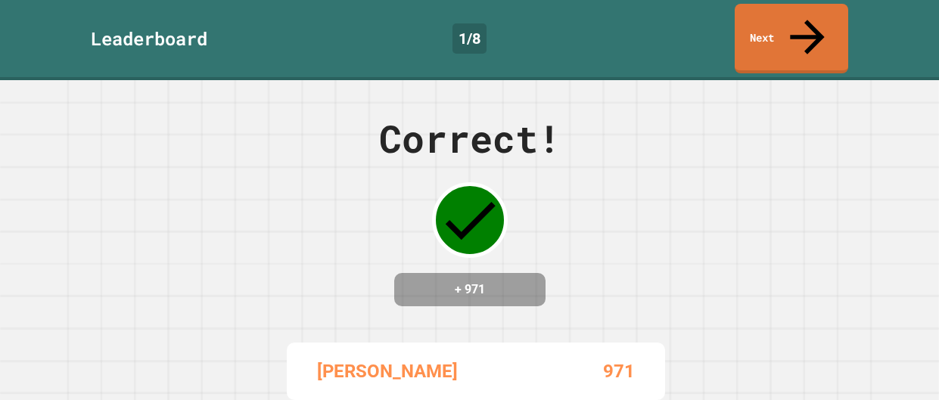
click at [733, 33] on div "Leaderboard 1 / 8 Next" at bounding box center [469, 39] width 939 height 70
click at [775, 24] on link "Next" at bounding box center [791, 36] width 107 height 73
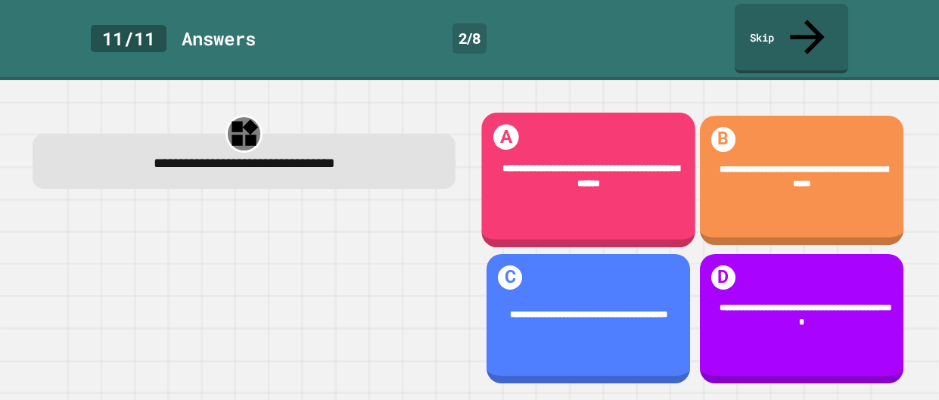
click at [589, 163] on span "**********" at bounding box center [590, 175] width 177 height 24
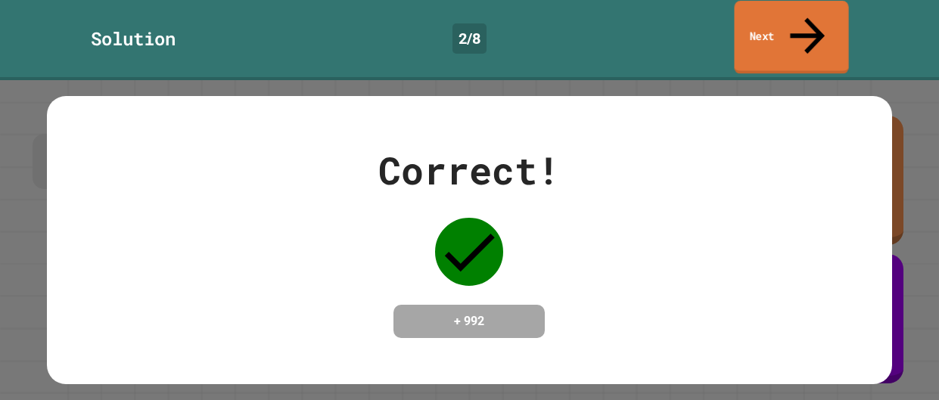
click at [787, 18] on link "Next" at bounding box center [791, 37] width 114 height 73
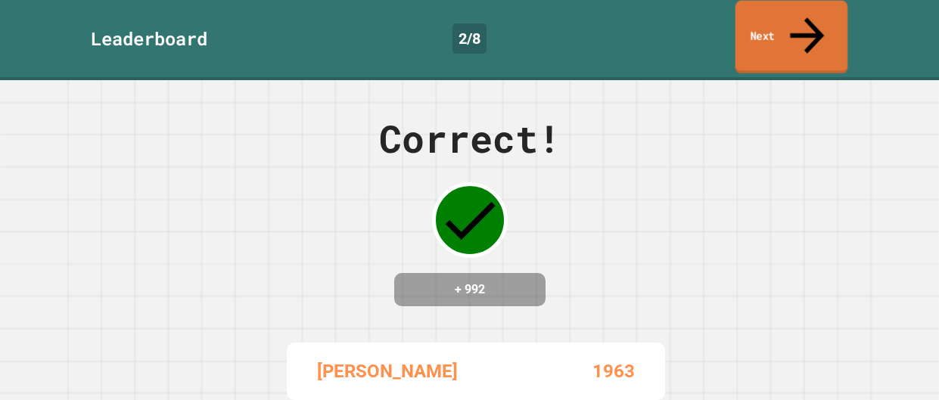
click at [787, 18] on link "Next" at bounding box center [792, 37] width 113 height 73
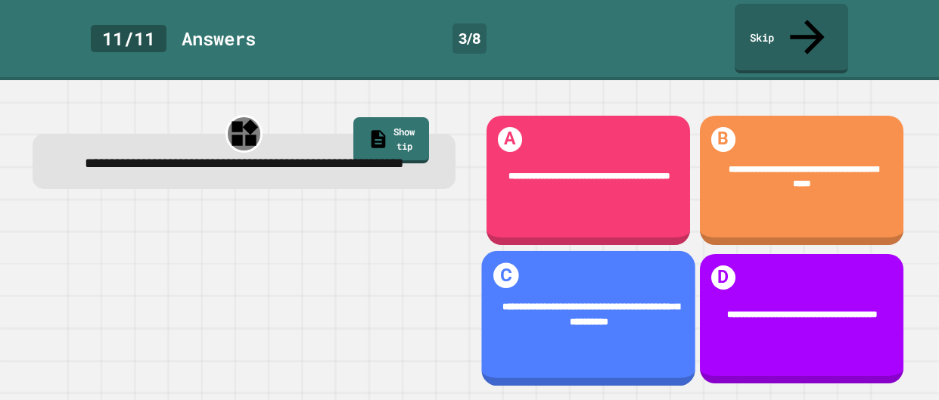
click at [576, 315] on span "**********" at bounding box center [590, 314] width 177 height 24
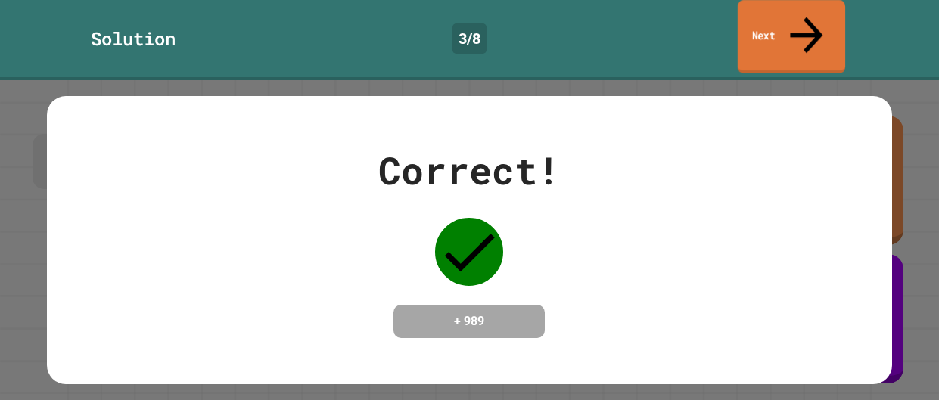
click at [781, 30] on link "Next" at bounding box center [791, 36] width 107 height 73
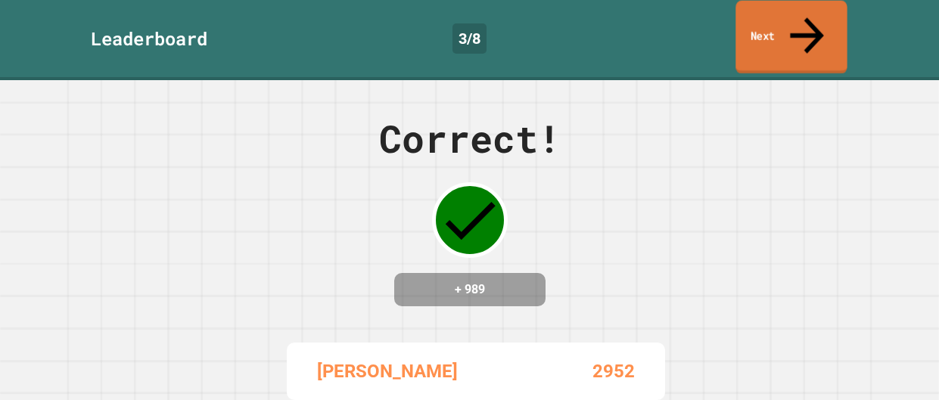
click at [781, 30] on link "Next" at bounding box center [791, 37] width 111 height 73
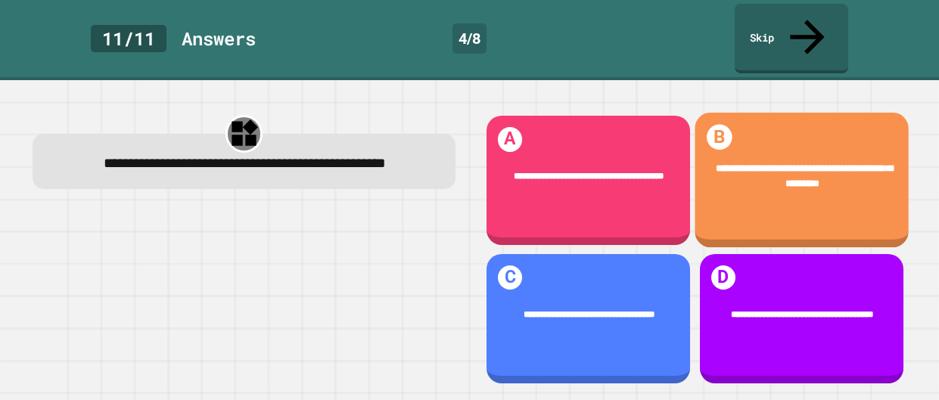
click at [804, 172] on div "**********" at bounding box center [802, 176] width 214 height 69
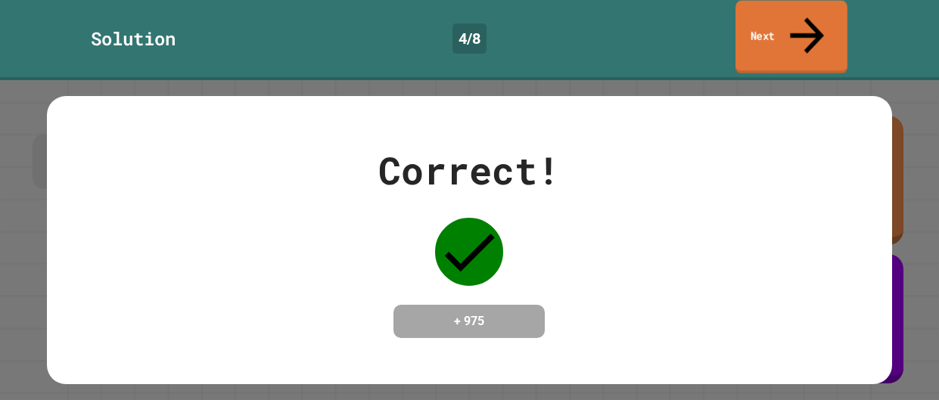
click at [792, 14] on link "Next" at bounding box center [792, 37] width 112 height 73
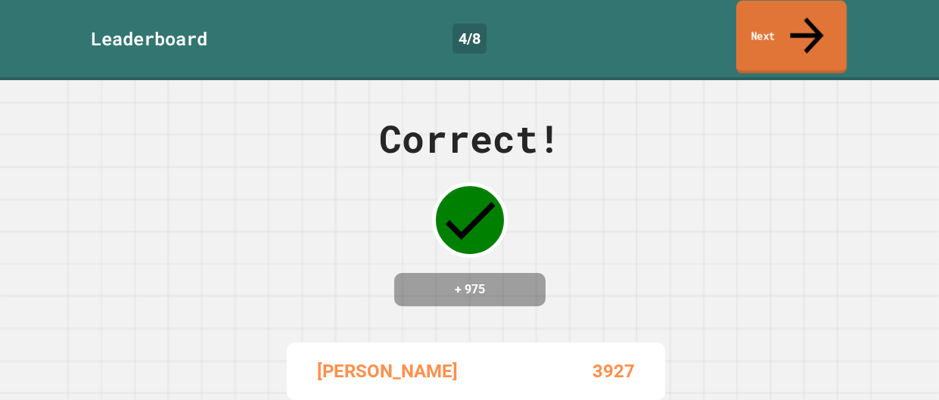
click at [788, 16] on link "Next" at bounding box center [791, 37] width 110 height 73
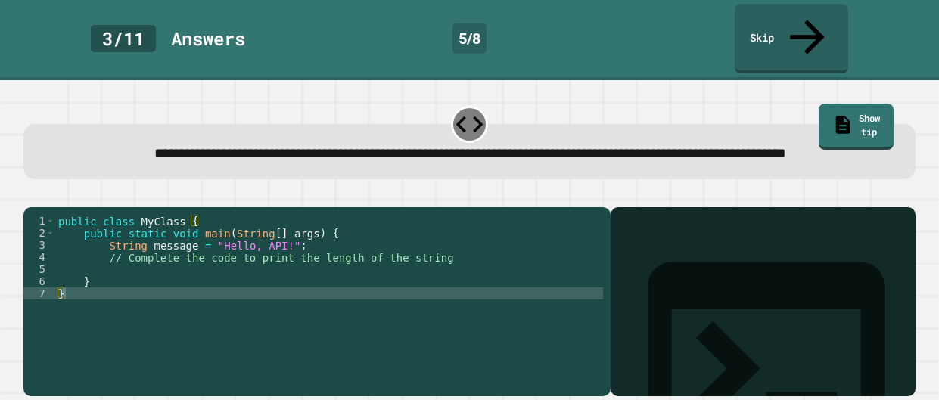
click at [233, 277] on div "public class MyClass { public static void main ( String [ ] args ) { String mes…" at bounding box center [329, 306] width 548 height 182
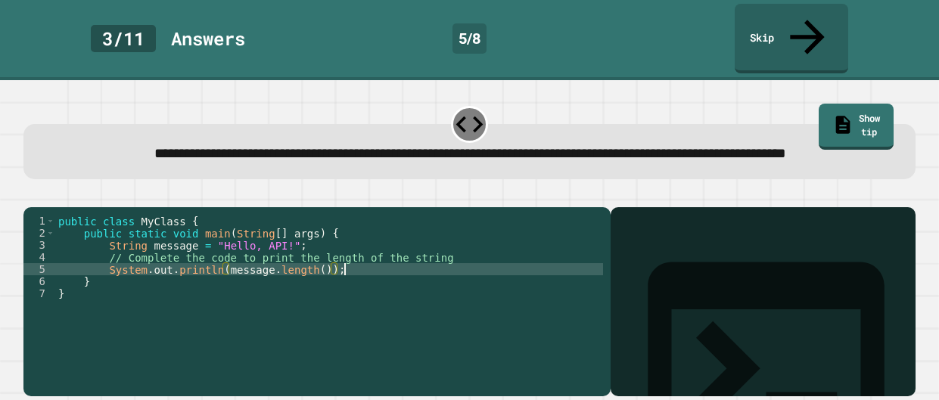
scroll to position [0, 20]
type textarea "**********"
click at [31, 194] on icon "button" at bounding box center [31, 194] width 0 height 0
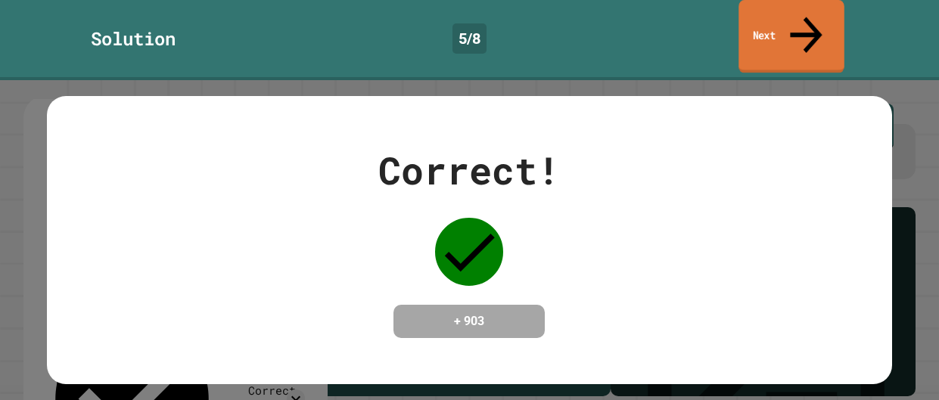
click at [819, 21] on link "Next" at bounding box center [791, 36] width 105 height 73
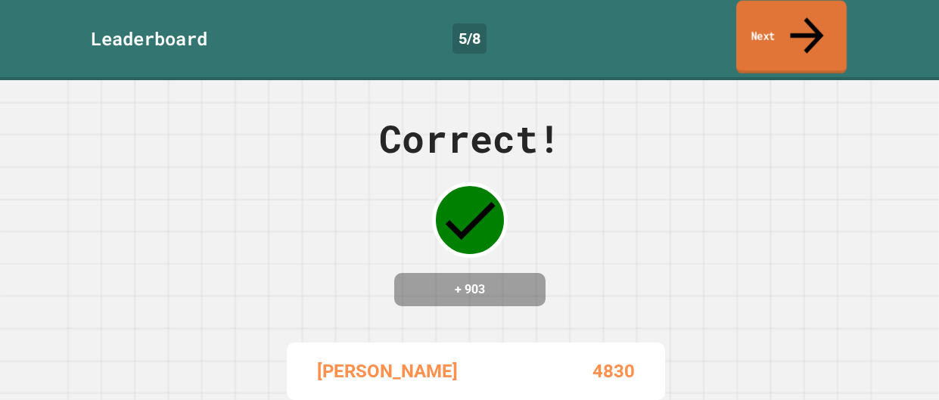
click at [819, 22] on link "Next" at bounding box center [791, 37] width 110 height 73
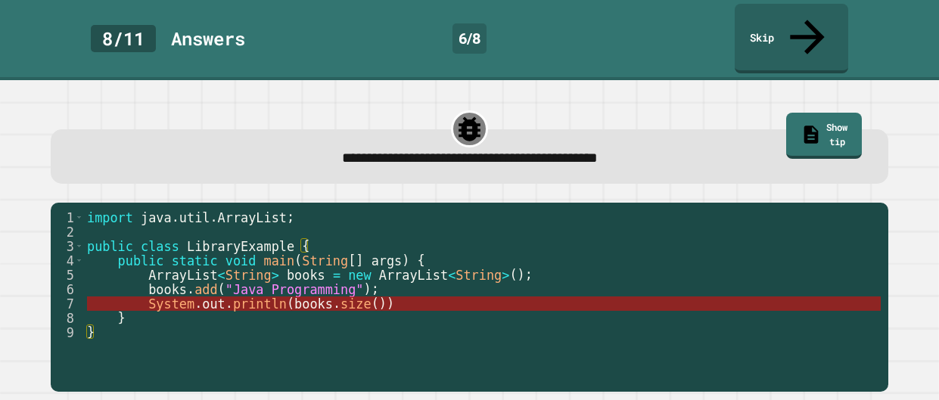
click at [249, 297] on span "println" at bounding box center [260, 304] width 54 height 15
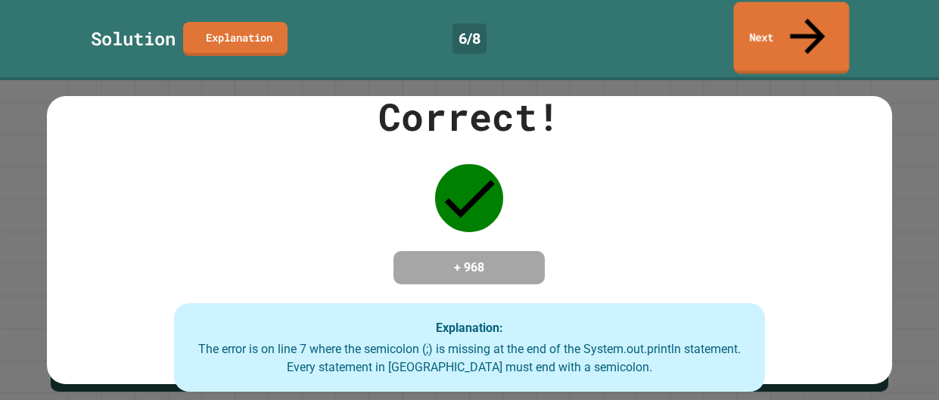
click at [830, 14] on link "Next" at bounding box center [792, 38] width 116 height 72
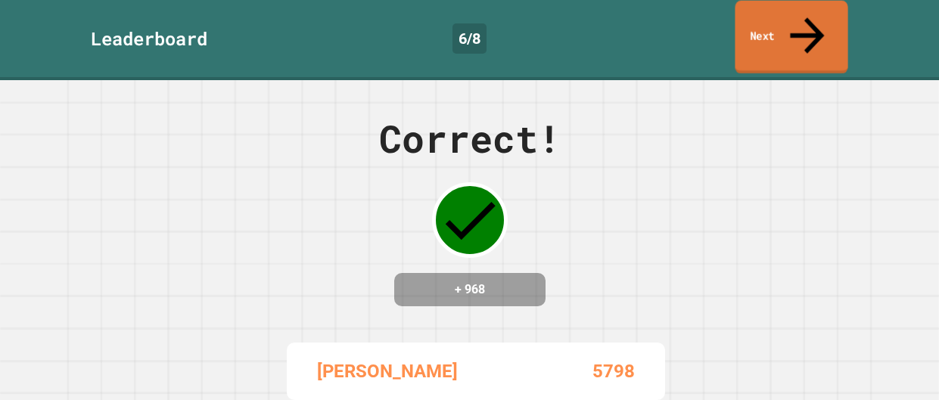
click at [830, 17] on link "Next" at bounding box center [791, 37] width 113 height 73
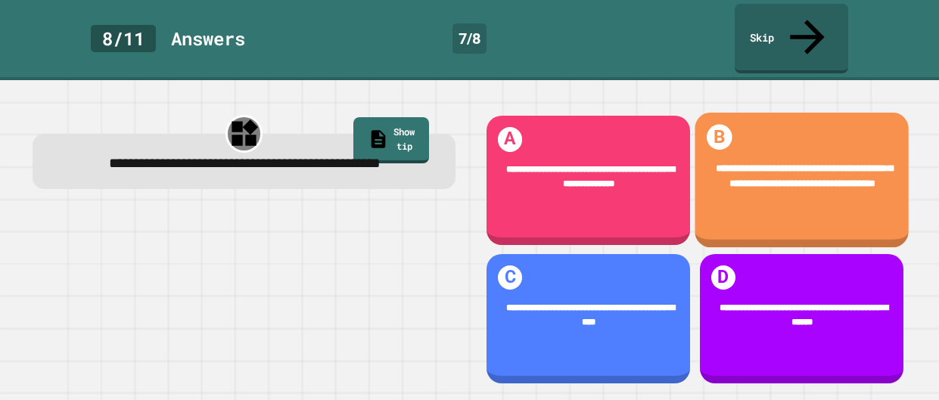
click at [836, 199] on div "**********" at bounding box center [802, 180] width 214 height 135
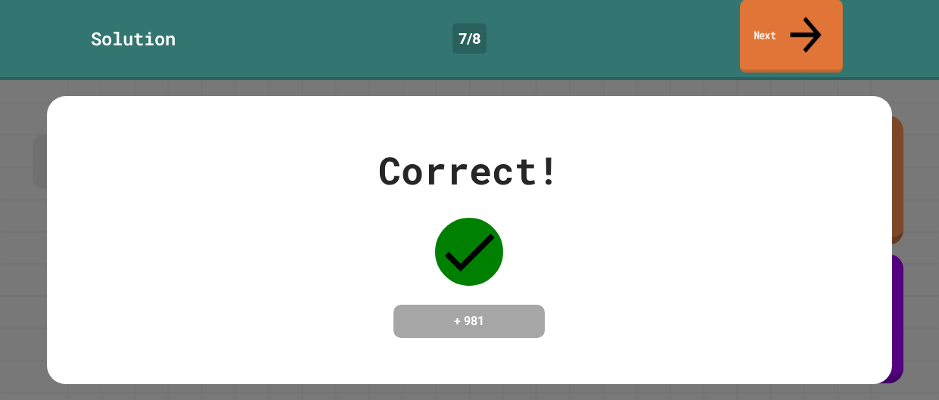
click at [767, 11] on link "Next" at bounding box center [791, 36] width 103 height 73
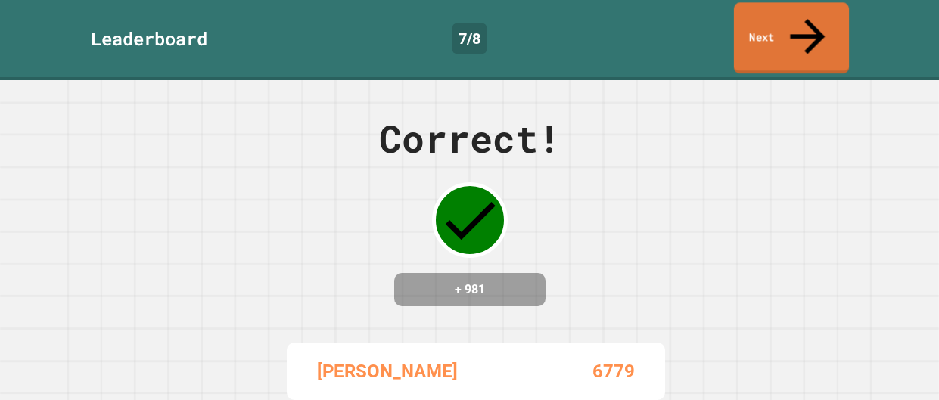
click at [803, 24] on icon at bounding box center [808, 37] width 52 height 52
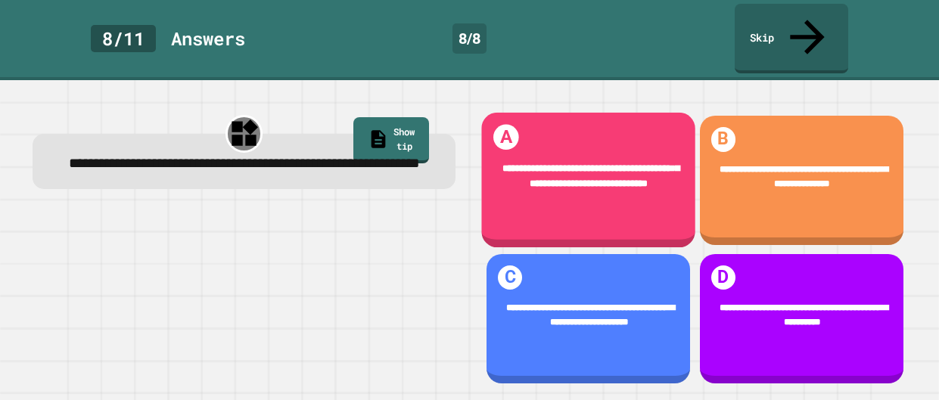
click at [633, 163] on span "**********" at bounding box center [590, 175] width 177 height 24
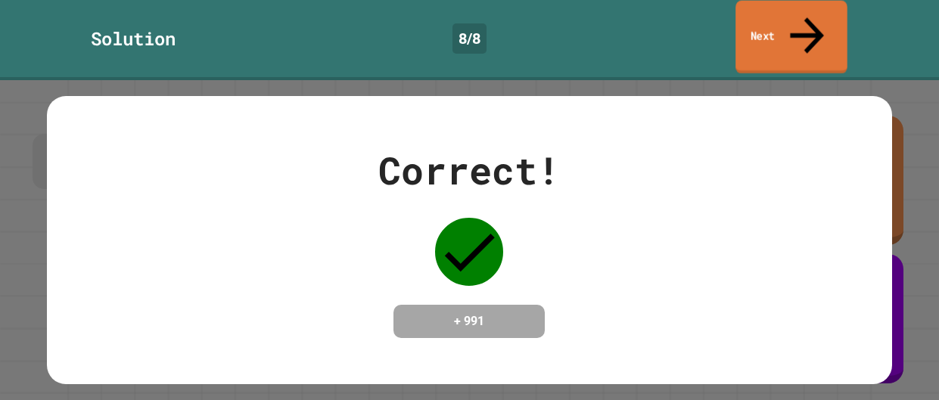
click at [800, 17] on icon at bounding box center [807, 35] width 51 height 54
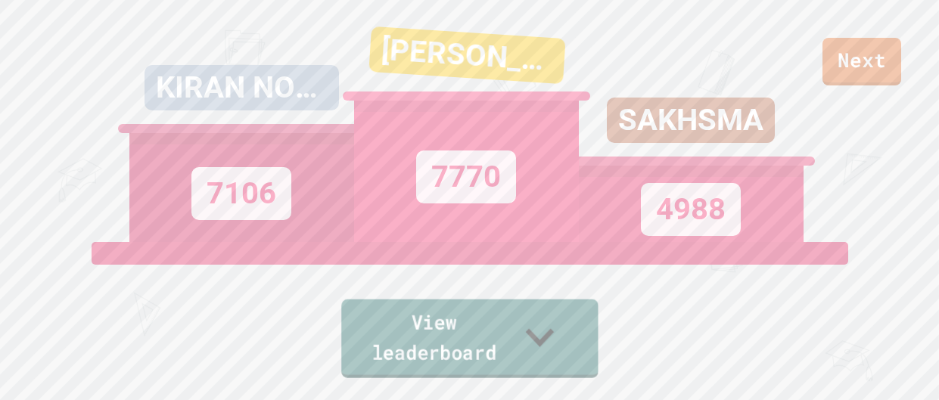
click at [427, 356] on link "View leaderboard" at bounding box center [469, 339] width 257 height 79
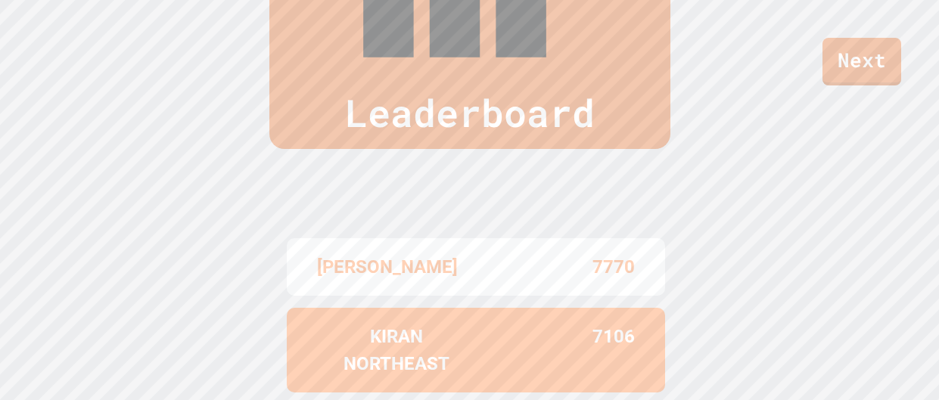
scroll to position [596, 0]
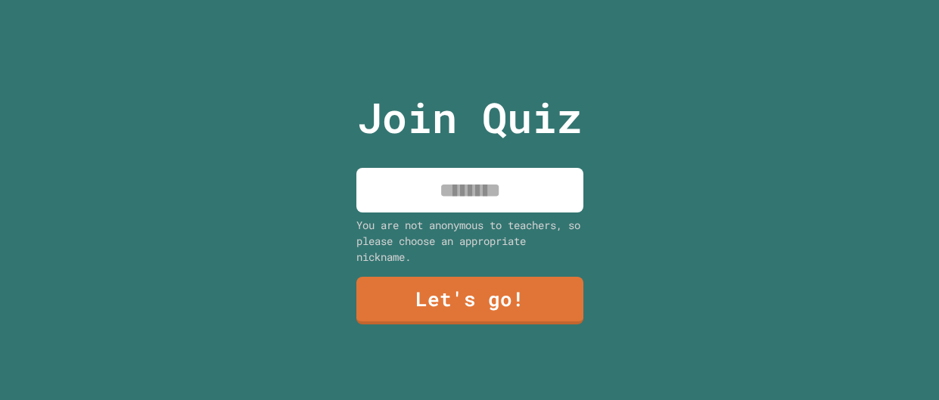
click at [452, 192] on input at bounding box center [469, 190] width 227 height 45
type input "*******"
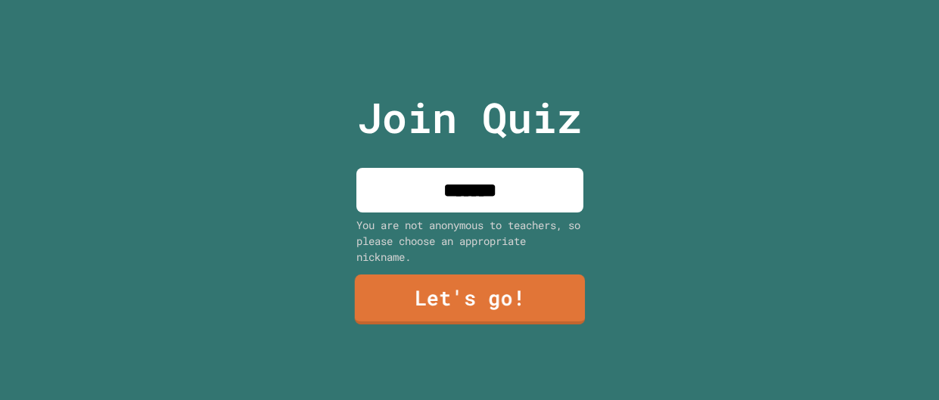
click at [500, 300] on link "Let's go!" at bounding box center [469, 300] width 230 height 50
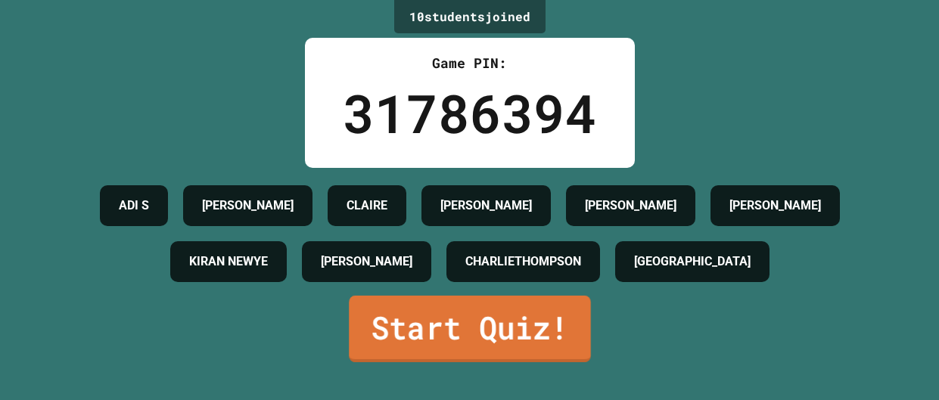
click at [499, 332] on link "Start Quiz!" at bounding box center [470, 329] width 242 height 67
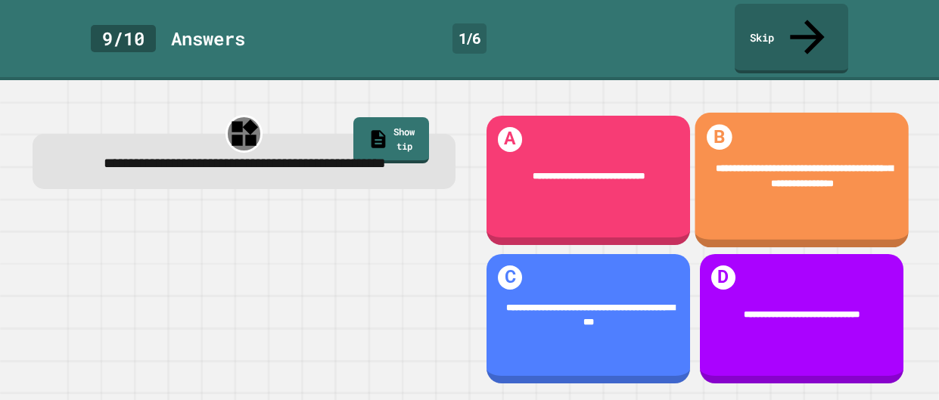
click at [807, 200] on div "**********" at bounding box center [802, 180] width 214 height 135
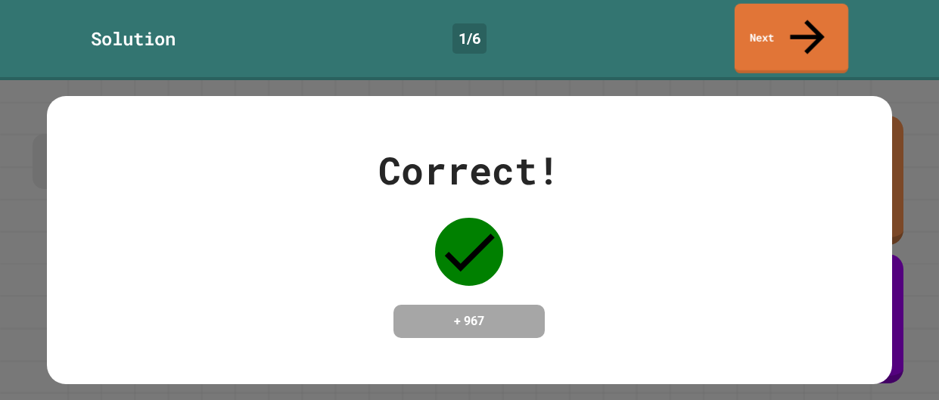
click at [751, 25] on link "Next" at bounding box center [792, 39] width 114 height 70
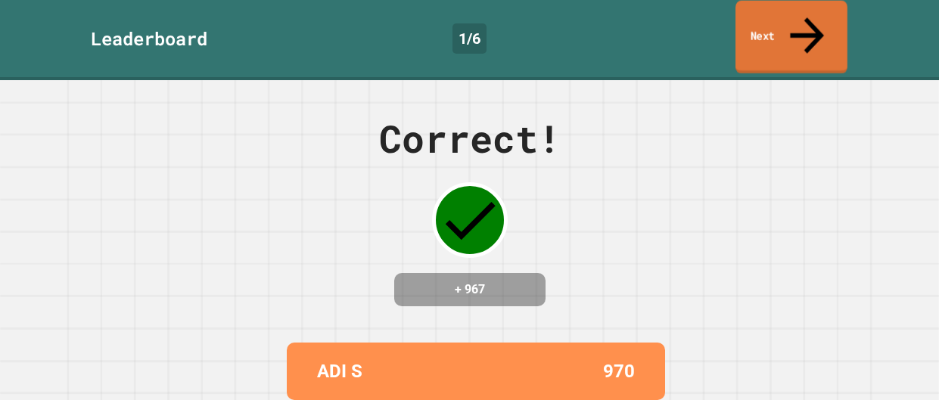
click at [744, 23] on link "Next" at bounding box center [792, 37] width 112 height 73
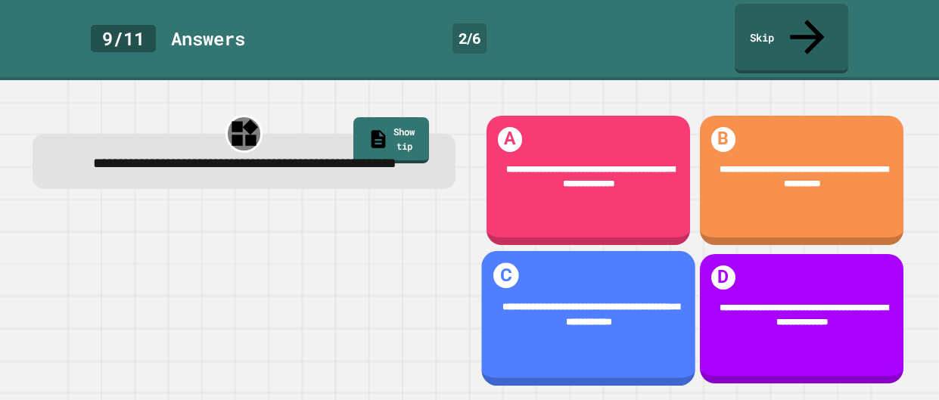
click at [609, 283] on div "**********" at bounding box center [588, 315] width 214 height 69
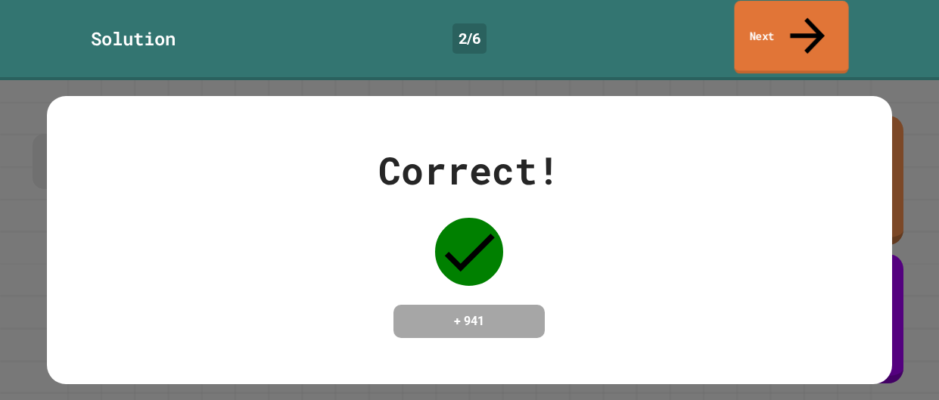
click at [766, 28] on link "Next" at bounding box center [791, 37] width 114 height 73
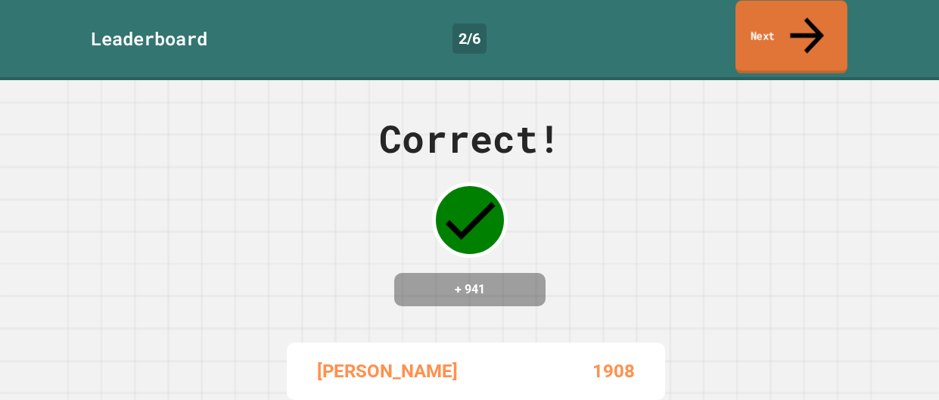
click at [766, 28] on link "Next" at bounding box center [792, 37] width 112 height 73
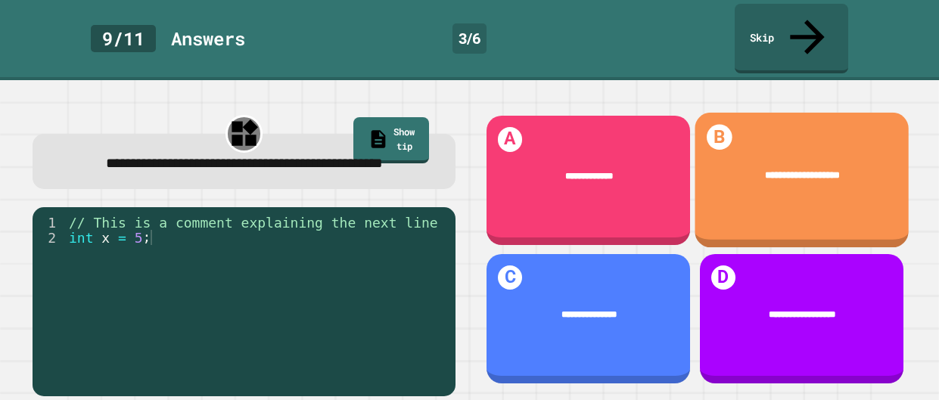
click at [740, 169] on div "**********" at bounding box center [801, 176] width 175 height 15
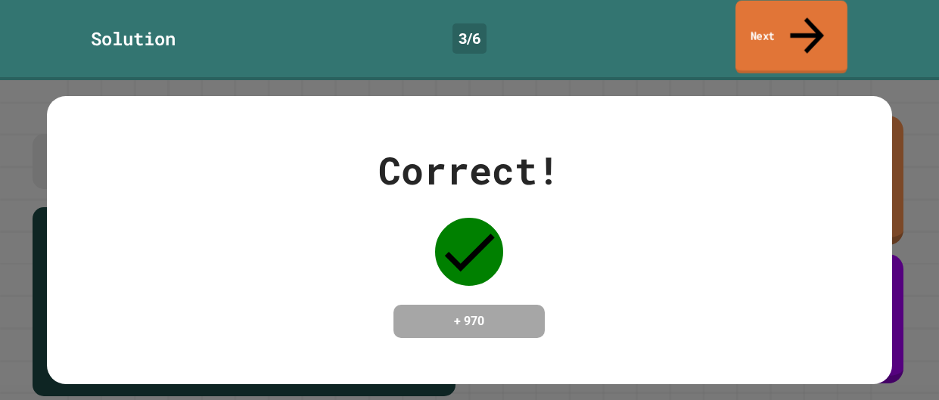
click at [814, 5] on link "Next" at bounding box center [792, 37] width 112 height 73
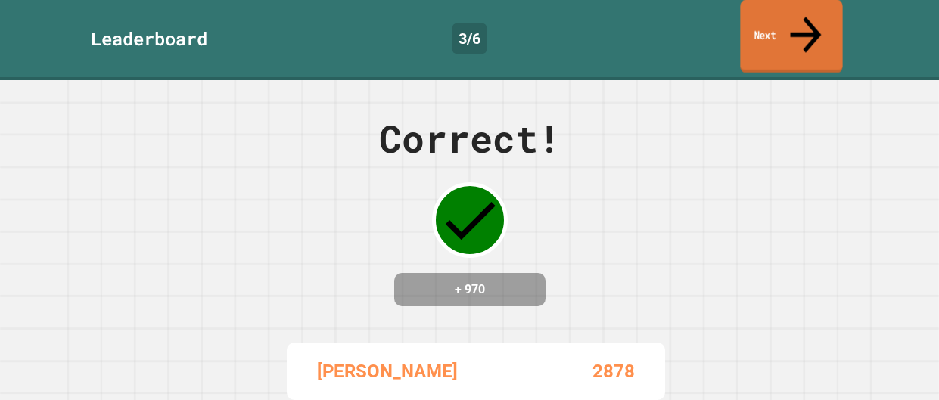
click at [782, 11] on link "Next" at bounding box center [791, 36] width 102 height 73
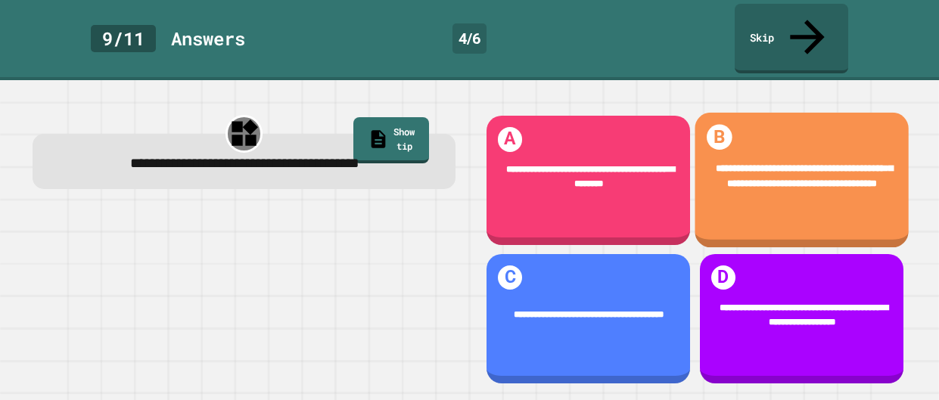
click at [808, 220] on div "**********" at bounding box center [802, 180] width 214 height 135
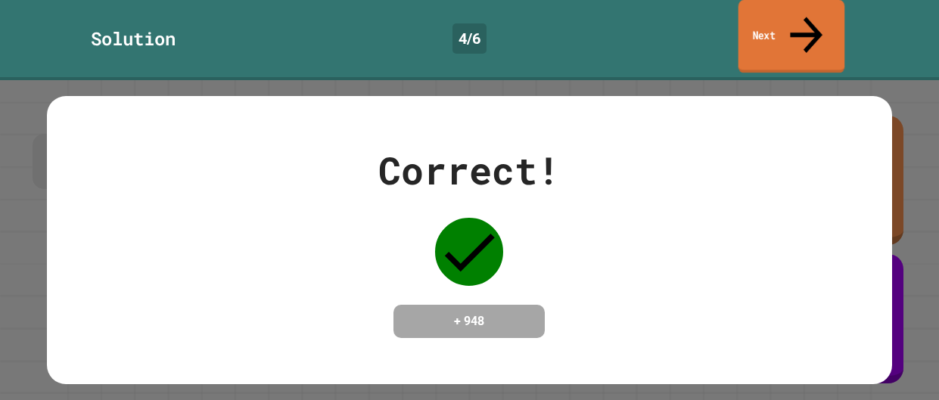
click at [807, 18] on icon at bounding box center [806, 35] width 33 height 36
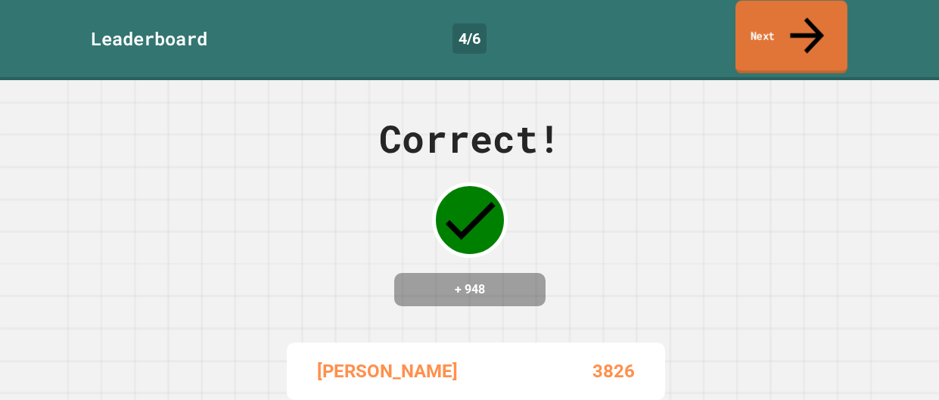
click at [807, 20] on icon at bounding box center [807, 35] width 51 height 54
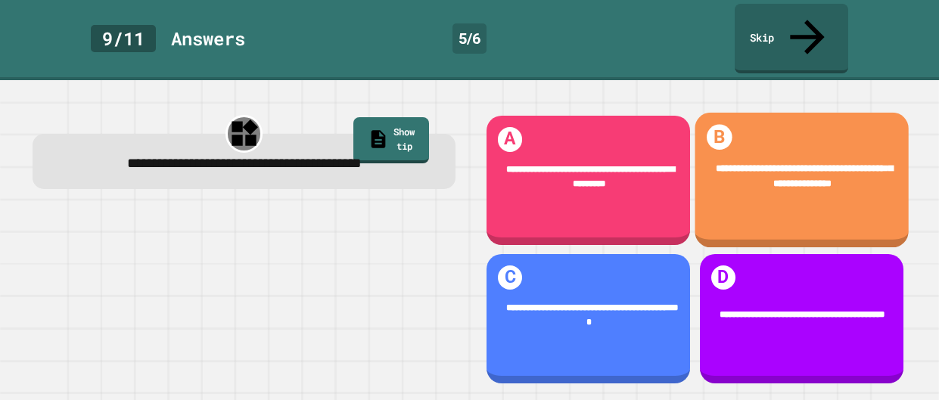
click at [764, 193] on div "**********" at bounding box center [802, 180] width 214 height 135
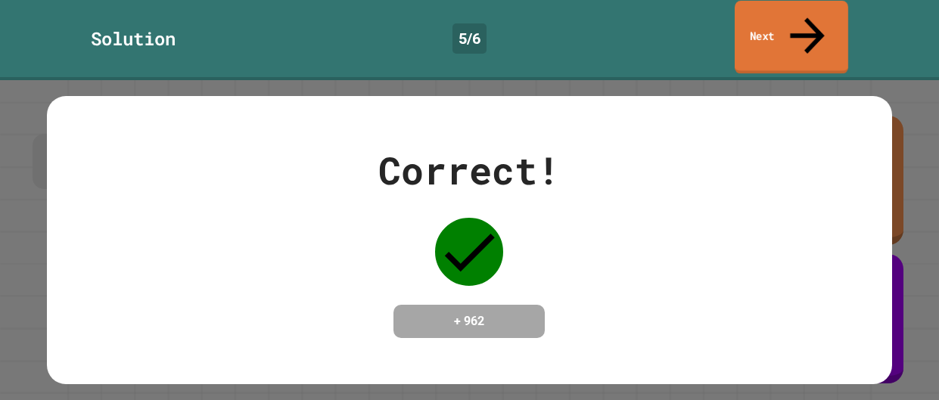
click at [786, 34] on link "Next" at bounding box center [792, 37] width 114 height 73
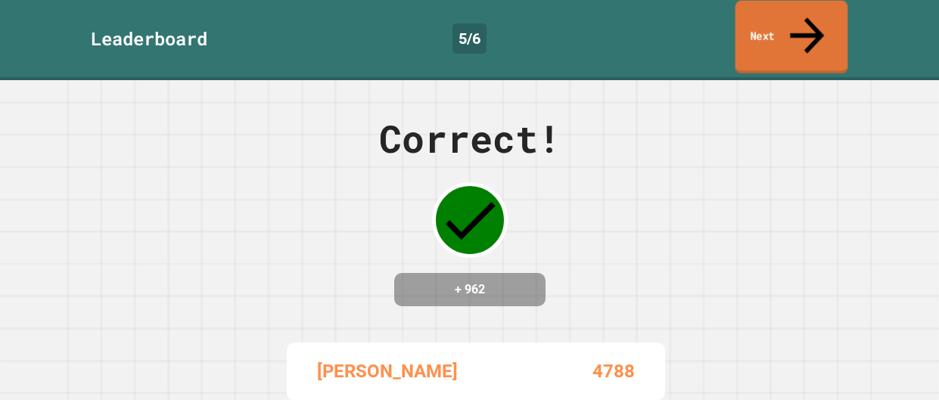
click at [786, 34] on link "Next" at bounding box center [792, 37] width 113 height 73
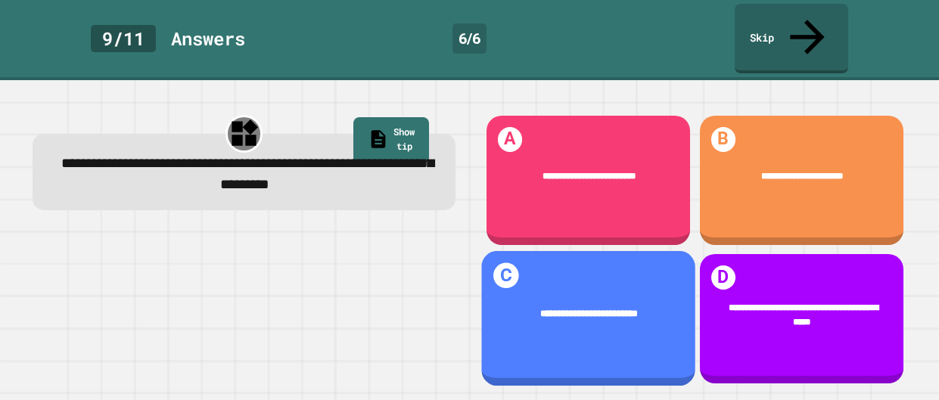
click at [637, 310] on span "**********" at bounding box center [589, 315] width 98 height 10
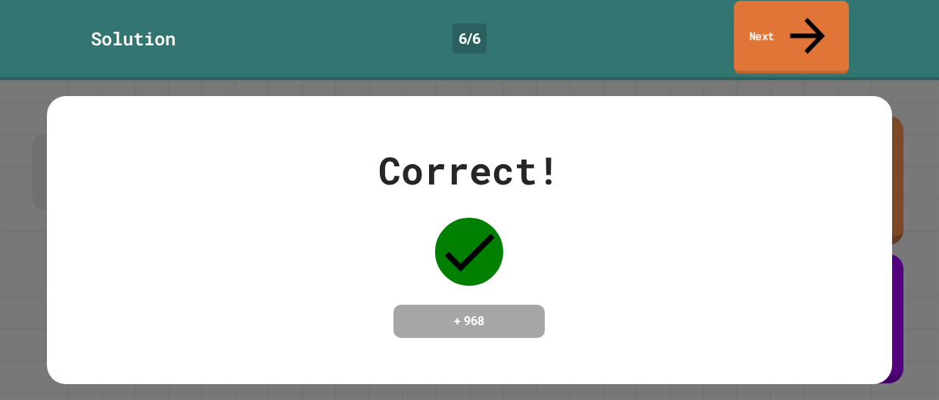
click at [818, 29] on link "Next" at bounding box center [791, 37] width 115 height 73
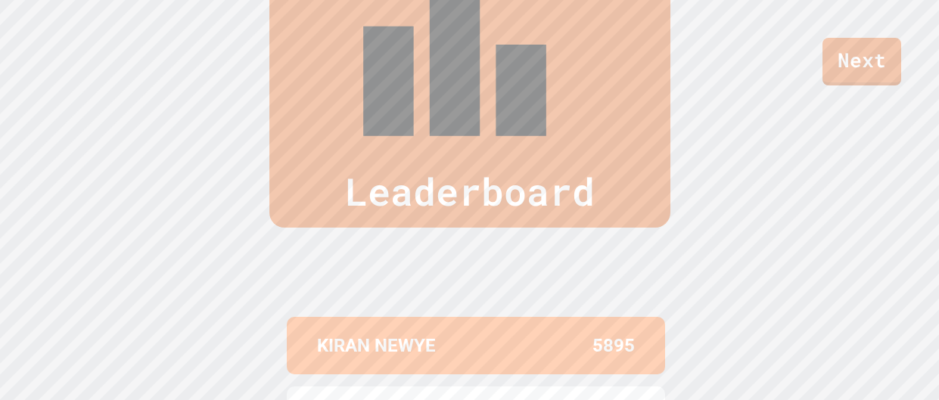
scroll to position [596, 0]
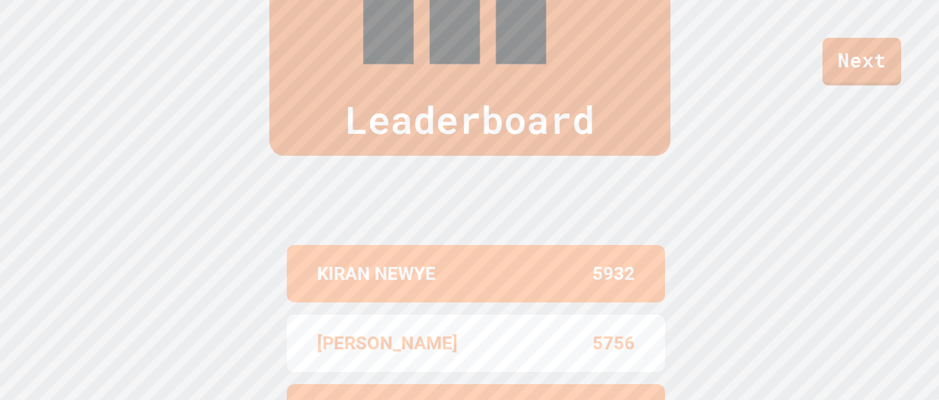
click at [847, 41] on link "Next" at bounding box center [862, 62] width 79 height 48
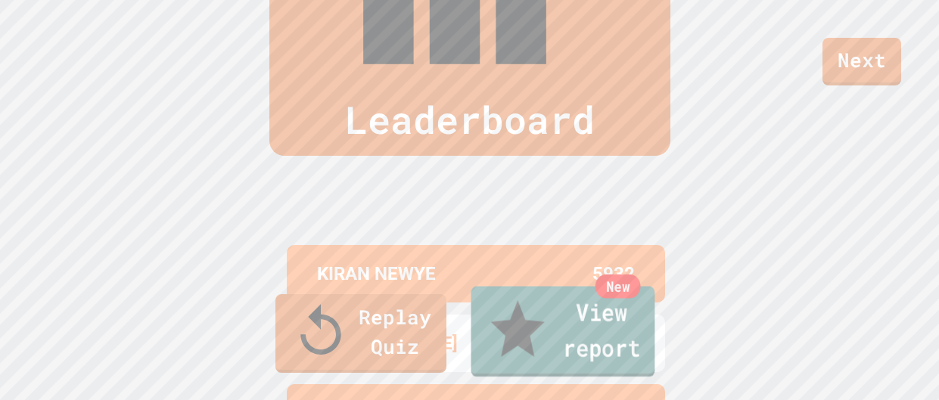
click at [563, 342] on link "New View report" at bounding box center [563, 332] width 184 height 91
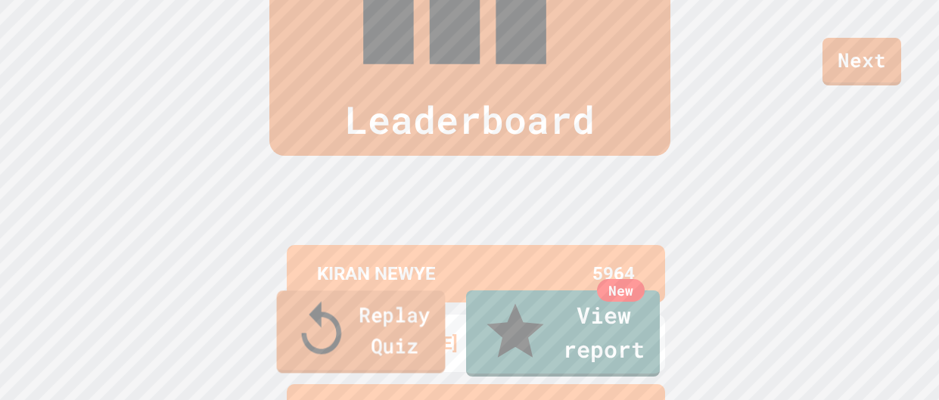
click at [343, 362] on link "Replay Quiz" at bounding box center [360, 332] width 169 height 82
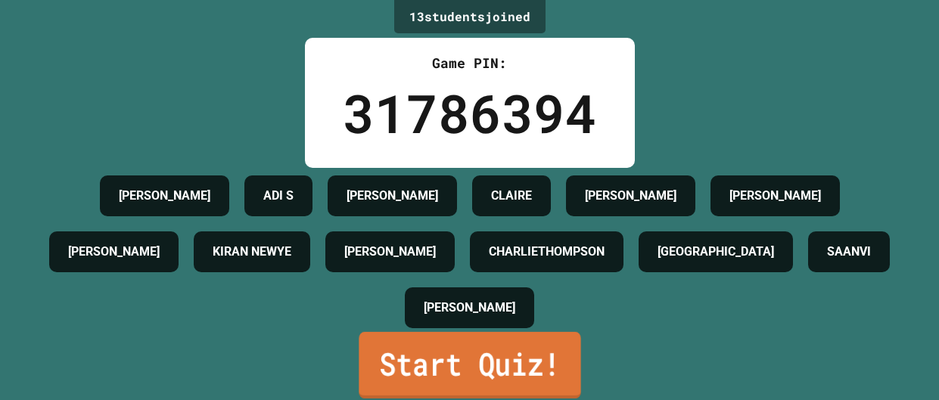
click at [440, 362] on link "Start Quiz!" at bounding box center [470, 365] width 222 height 67
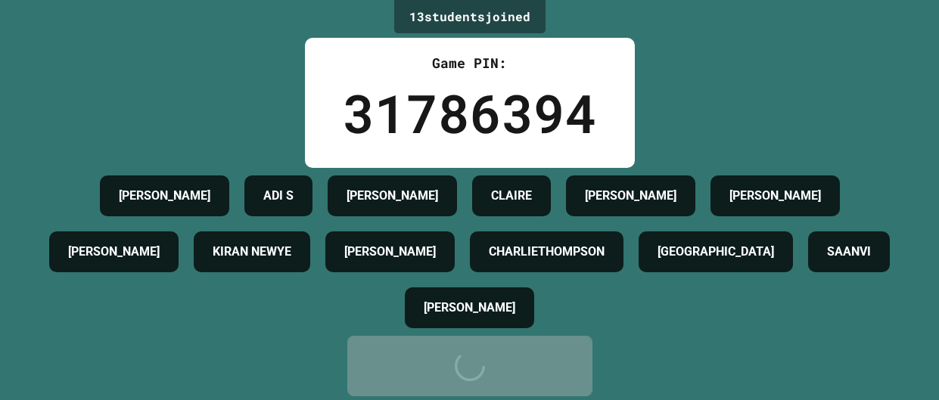
scroll to position [0, 0]
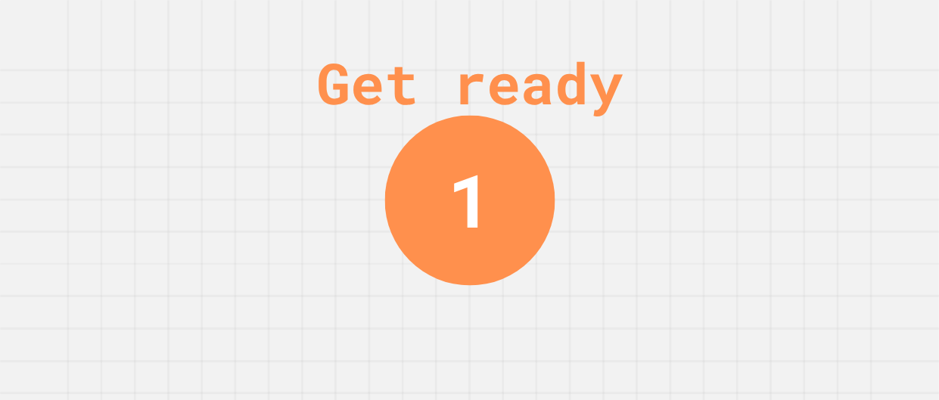
click at [715, 139] on div "Get ready 1" at bounding box center [469, 200] width 939 height 400
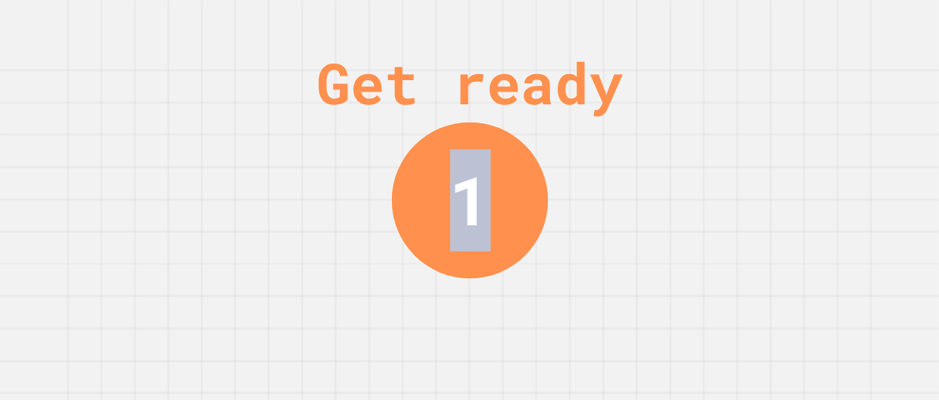
click at [715, 139] on div "Get ready 1" at bounding box center [469, 200] width 939 height 400
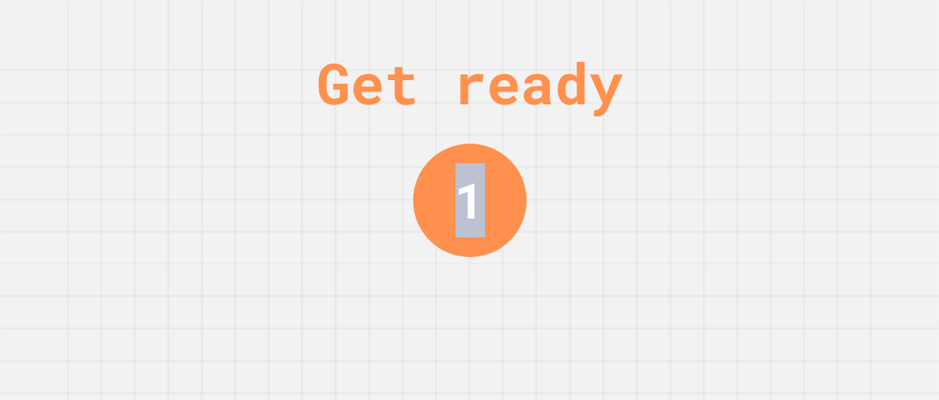
click at [715, 139] on div "Get ready 1" at bounding box center [469, 200] width 939 height 400
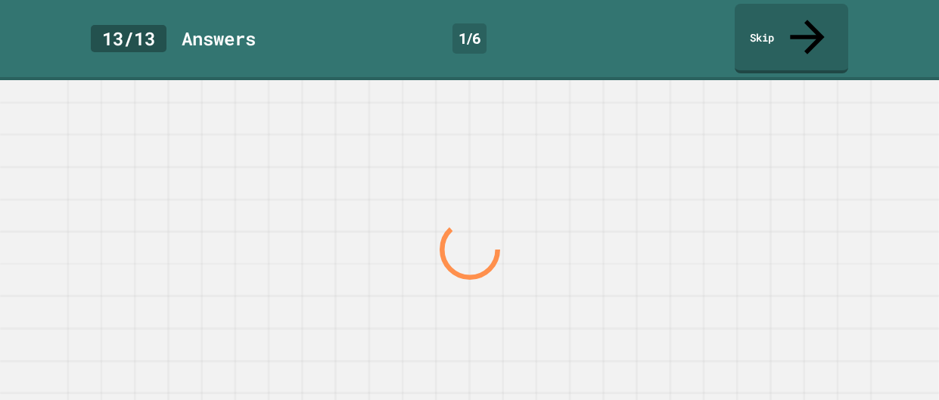
click at [715, 139] on div at bounding box center [469, 249] width 901 height 301
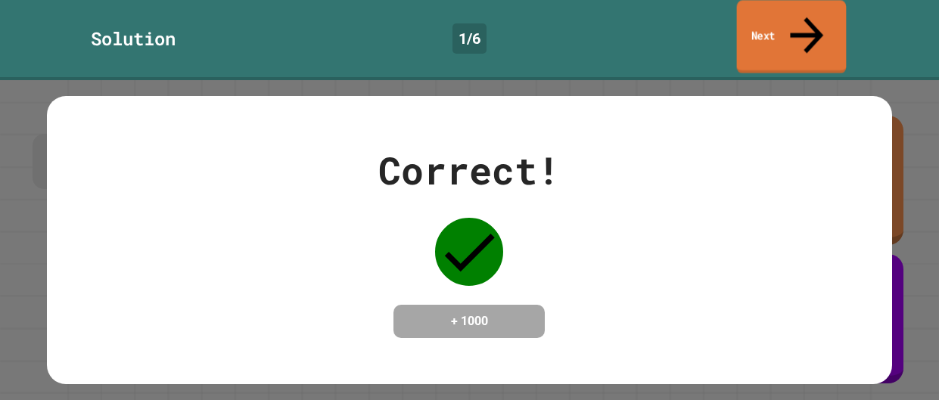
click at [788, 29] on link "Next" at bounding box center [792, 36] width 110 height 73
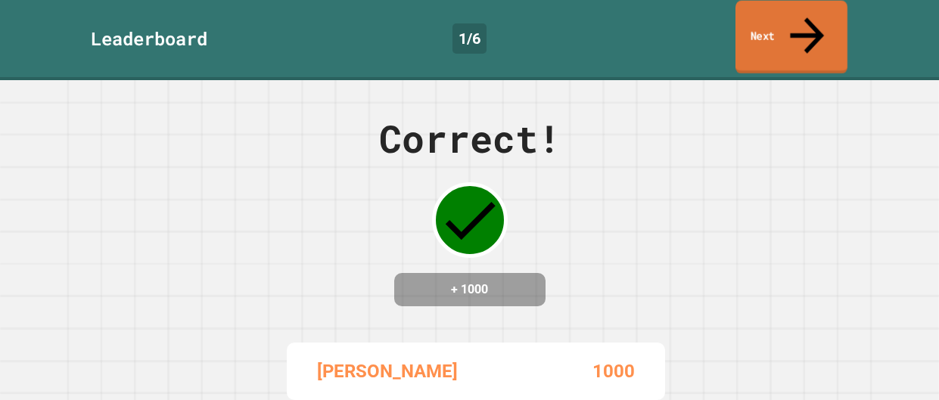
click at [760, 14] on link "Next" at bounding box center [792, 37] width 112 height 73
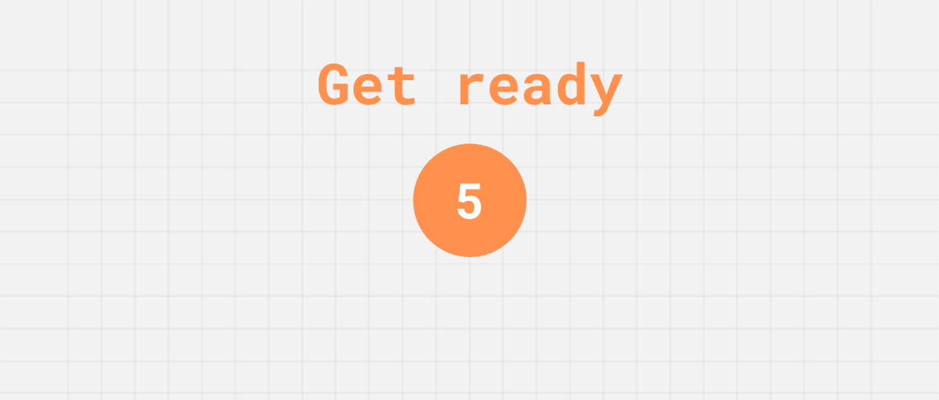
click at [573, 314] on div "Get ready 5" at bounding box center [469, 200] width 939 height 400
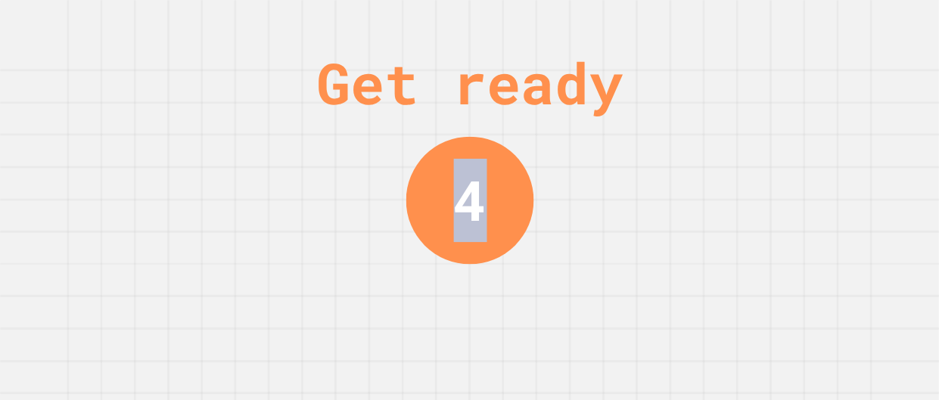
click at [573, 314] on div "Get ready 4" at bounding box center [469, 200] width 939 height 400
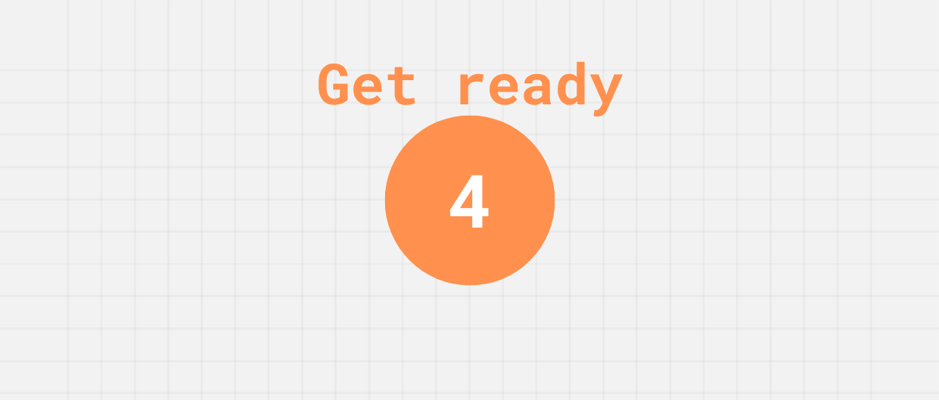
click at [573, 314] on div "Get ready 4" at bounding box center [469, 200] width 939 height 400
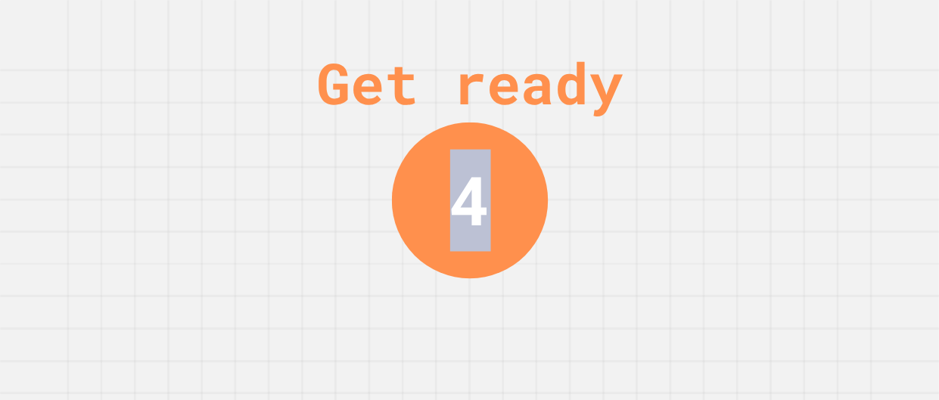
click at [573, 314] on div "Get ready 4" at bounding box center [469, 200] width 939 height 400
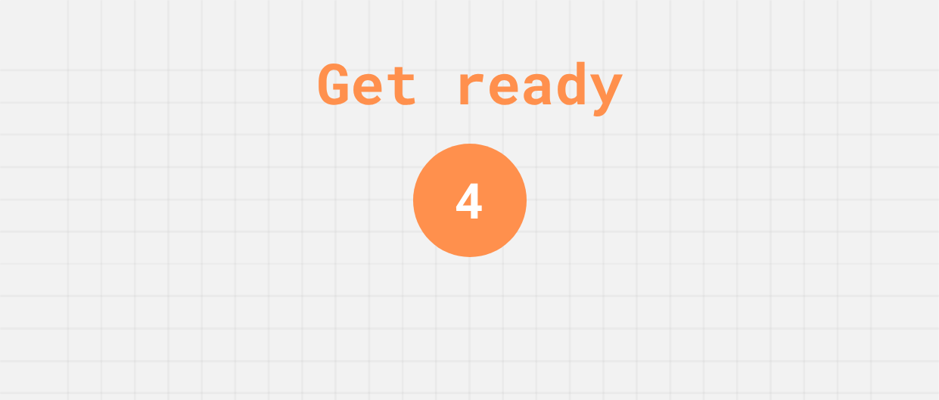
click at [573, 314] on div "Get ready 4" at bounding box center [469, 200] width 939 height 400
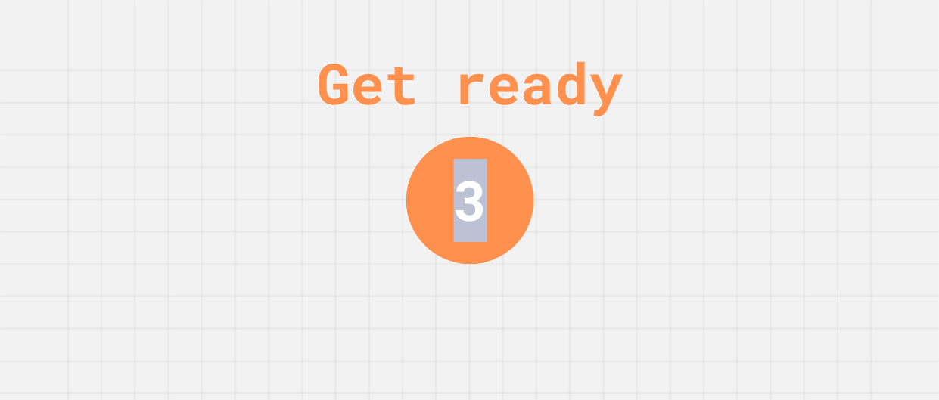
click at [573, 314] on div "Get ready 3" at bounding box center [469, 200] width 939 height 400
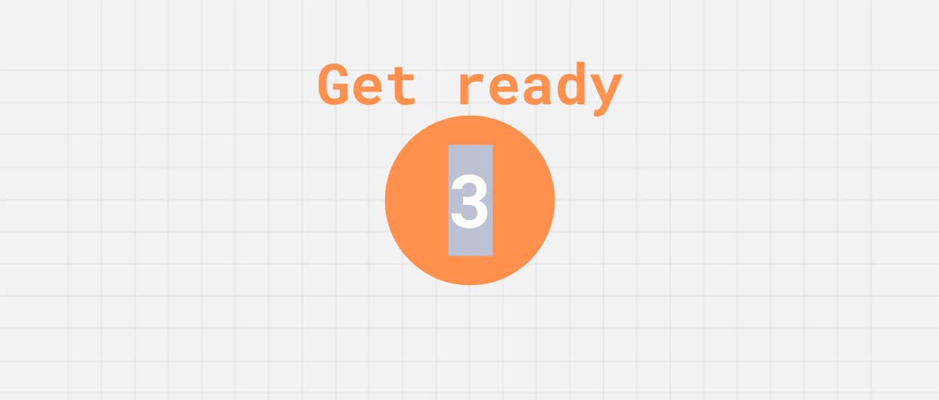
click at [573, 314] on div "Get ready 3" at bounding box center [469, 200] width 939 height 400
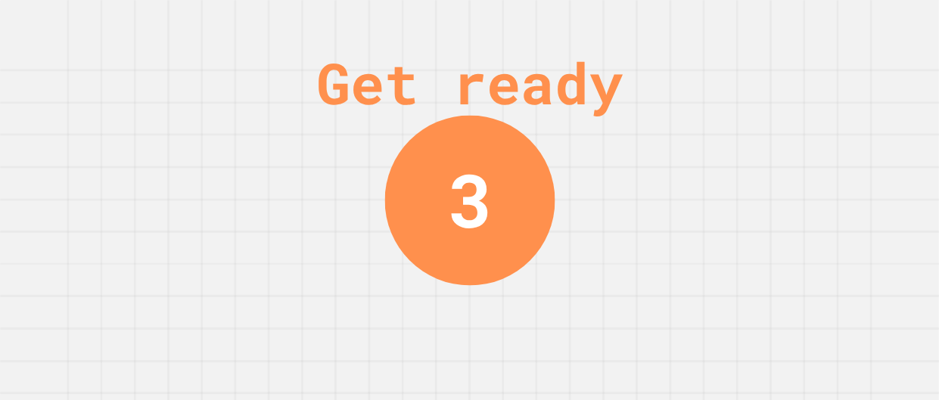
click at [573, 314] on div "Get ready 3" at bounding box center [469, 200] width 939 height 400
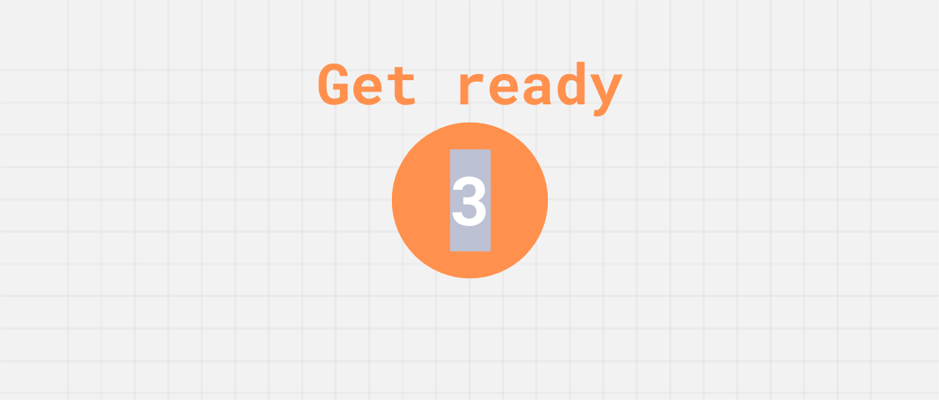
click at [573, 314] on div "Get ready 3" at bounding box center [469, 200] width 939 height 400
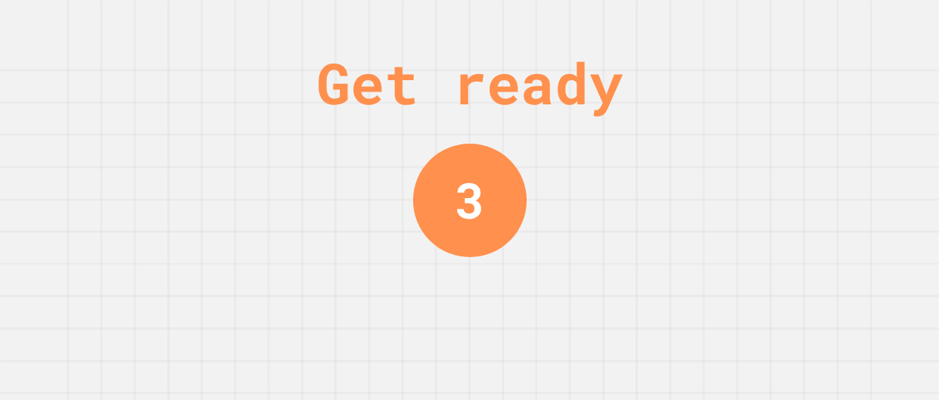
click at [573, 314] on div "Get ready 3" at bounding box center [469, 200] width 939 height 400
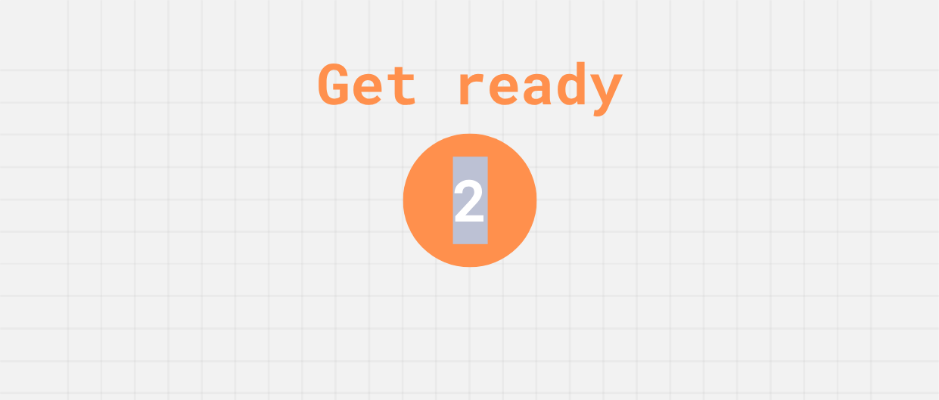
click at [573, 314] on div "Get ready 2" at bounding box center [469, 200] width 939 height 400
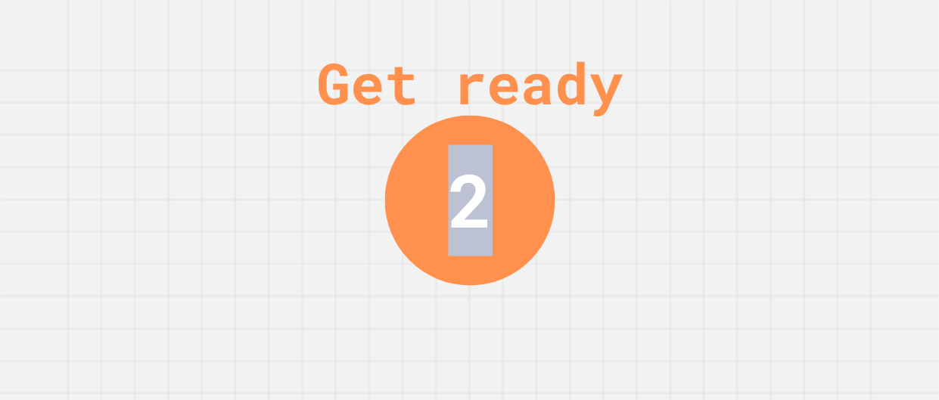
click at [573, 314] on div "Get ready 2" at bounding box center [469, 200] width 939 height 400
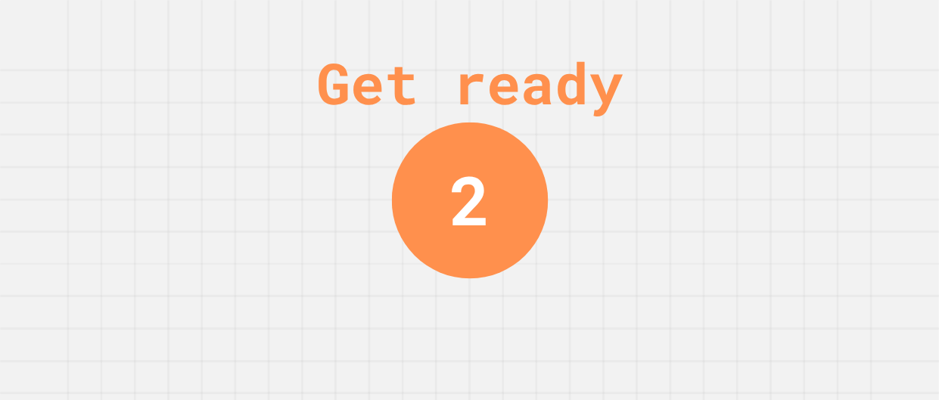
click at [573, 314] on div "Get ready 2" at bounding box center [469, 200] width 939 height 400
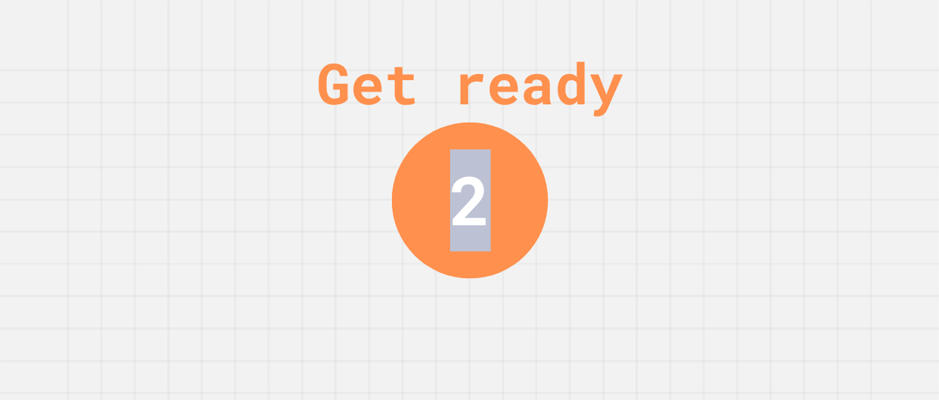
click at [573, 314] on div "Get ready 2" at bounding box center [469, 200] width 939 height 400
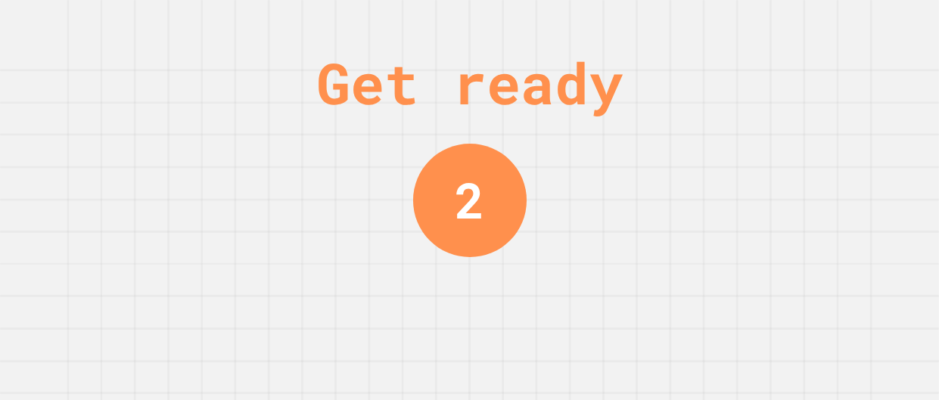
click at [573, 314] on div "Get ready 2" at bounding box center [469, 200] width 939 height 400
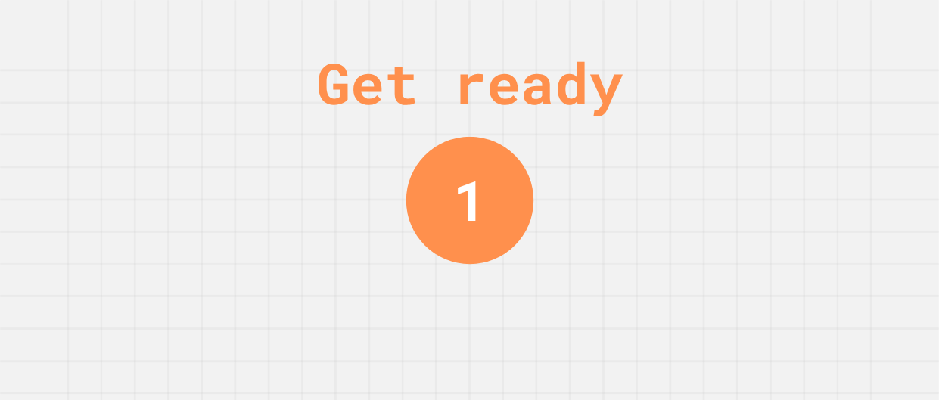
click at [573, 314] on div "Get ready 1" at bounding box center [469, 200] width 939 height 400
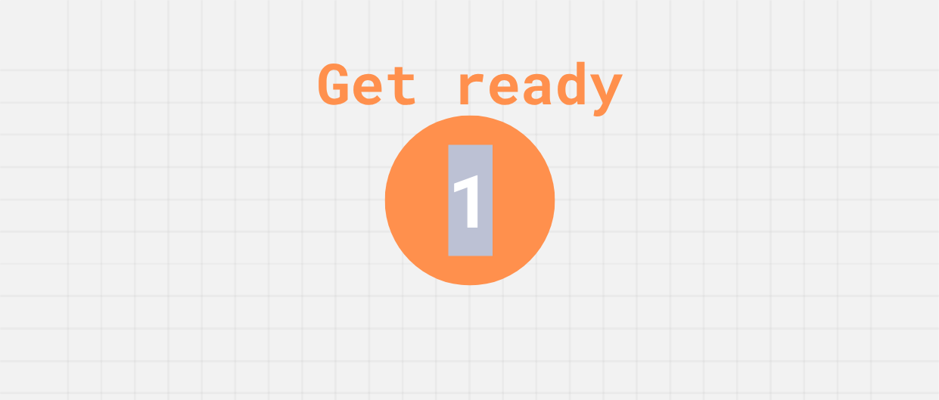
click at [573, 314] on div "Get ready 1" at bounding box center [469, 200] width 939 height 400
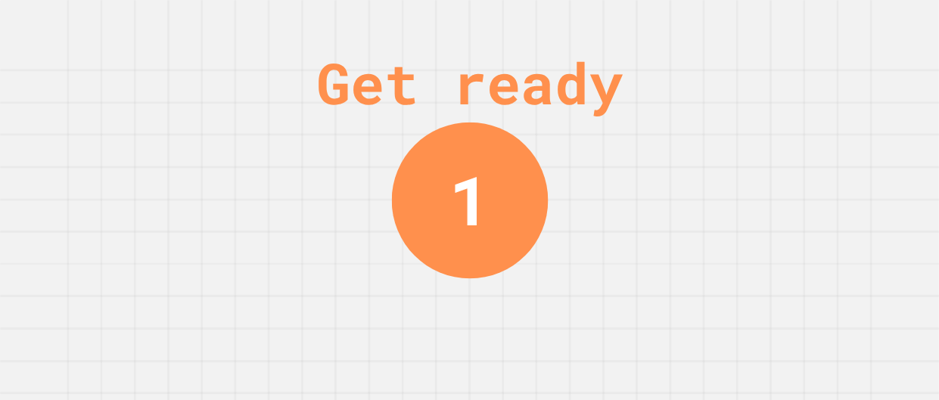
click at [573, 314] on div "Get ready 1" at bounding box center [469, 200] width 939 height 400
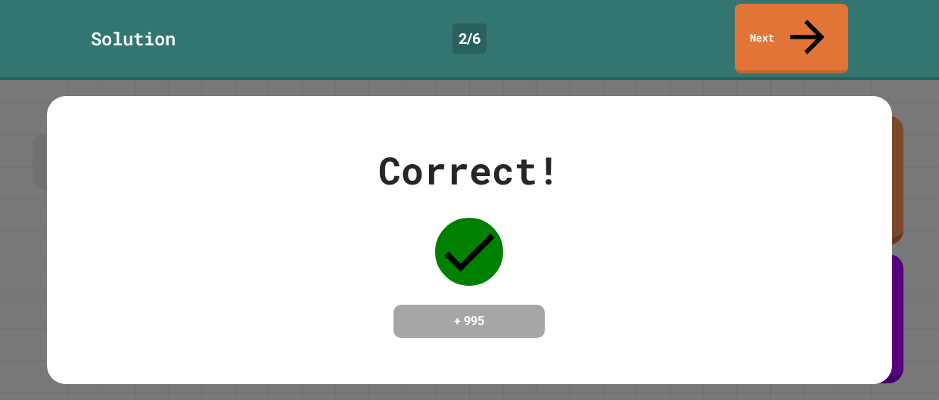
click at [573, 314] on div "Correct! + 995" at bounding box center [469, 240] width 845 height 196
click at [767, 5] on link "Next" at bounding box center [791, 37] width 114 height 73
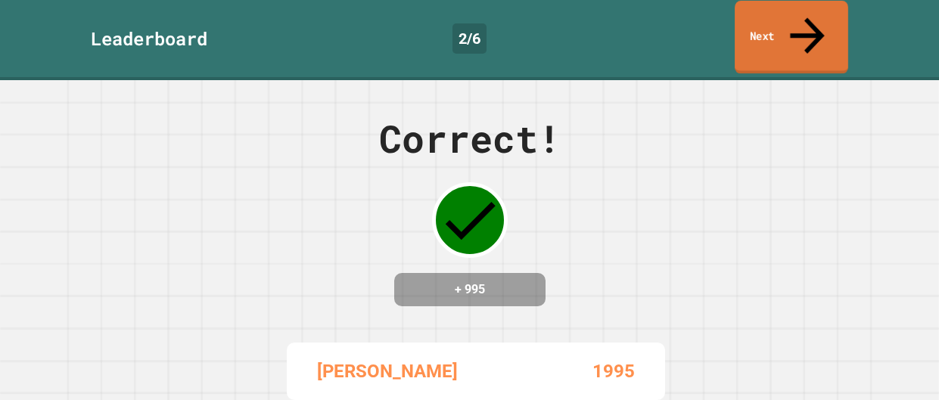
click at [770, 11] on link "Next" at bounding box center [792, 37] width 114 height 73
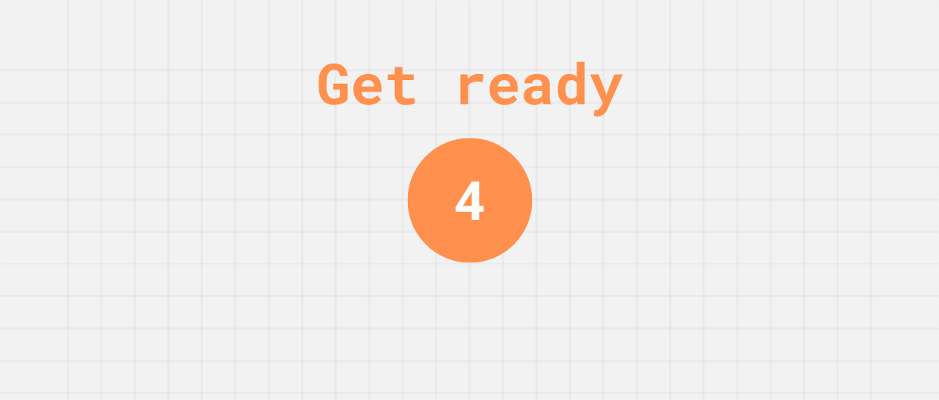
click at [795, 184] on div "Get ready 4" at bounding box center [469, 200] width 939 height 400
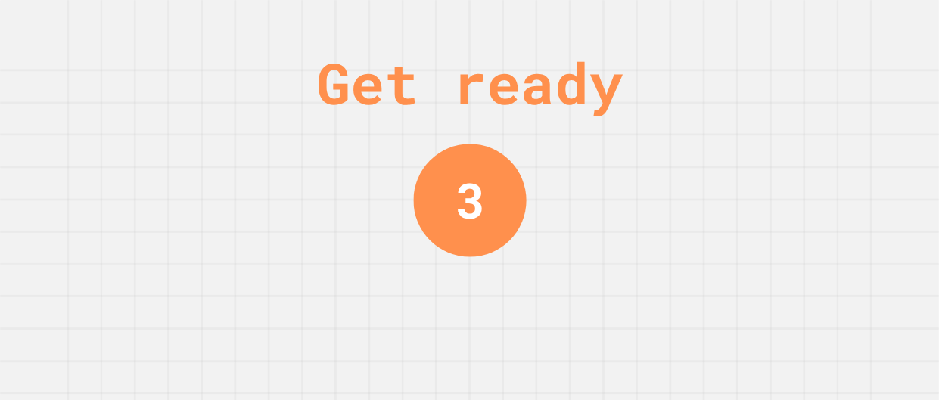
click at [795, 184] on div "Get ready 3" at bounding box center [469, 200] width 939 height 400
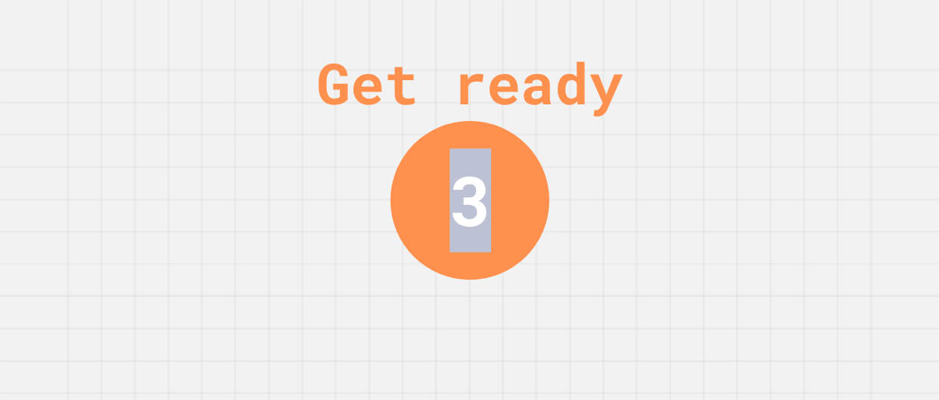
click at [795, 184] on div "Get ready 3" at bounding box center [469, 200] width 939 height 400
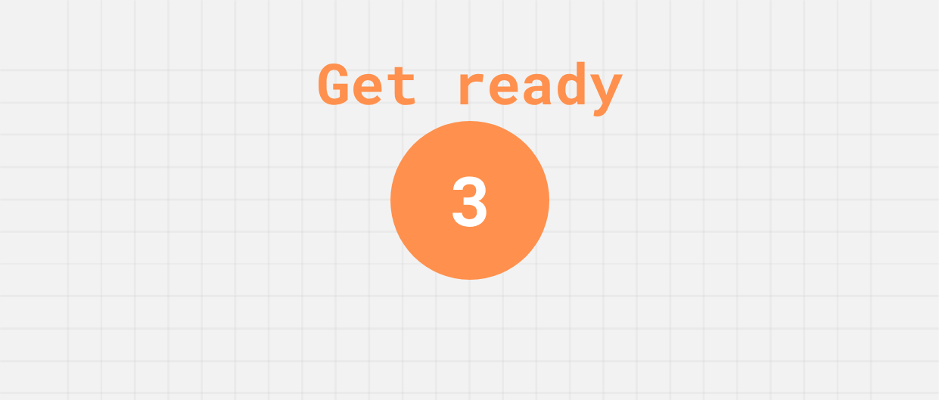
click at [795, 184] on div "Get ready 3" at bounding box center [469, 200] width 939 height 400
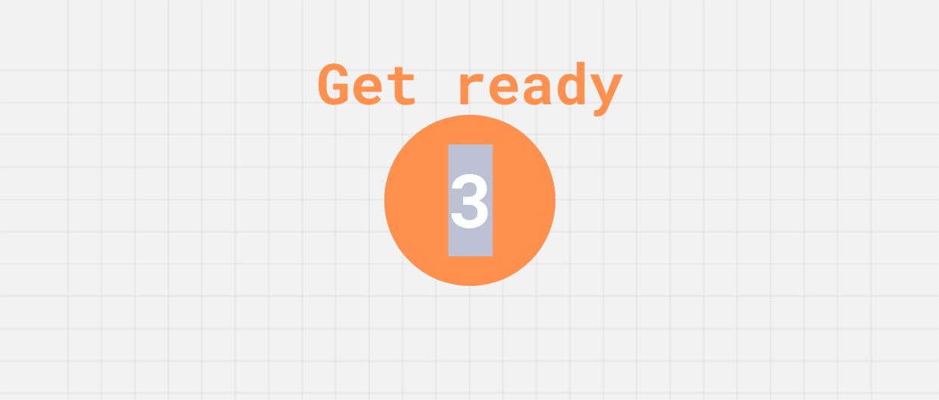
click at [795, 184] on div "Get ready 3" at bounding box center [469, 200] width 939 height 400
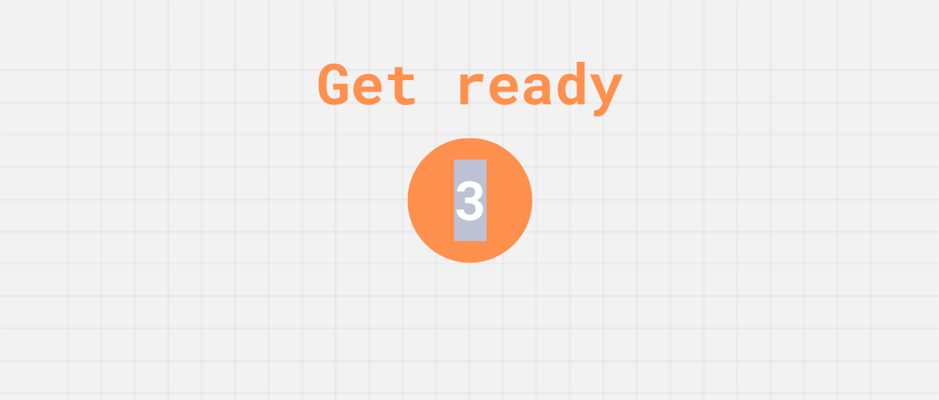
click at [795, 184] on div "Get ready 3" at bounding box center [469, 200] width 939 height 400
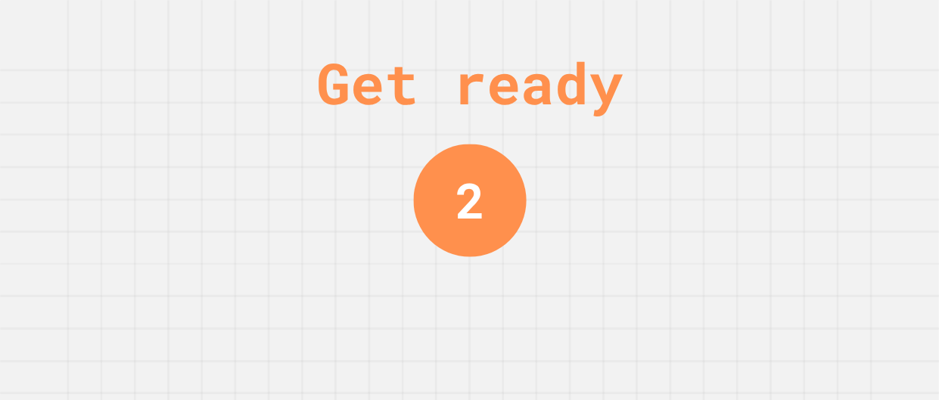
click at [795, 184] on div "Get ready 2" at bounding box center [469, 200] width 939 height 400
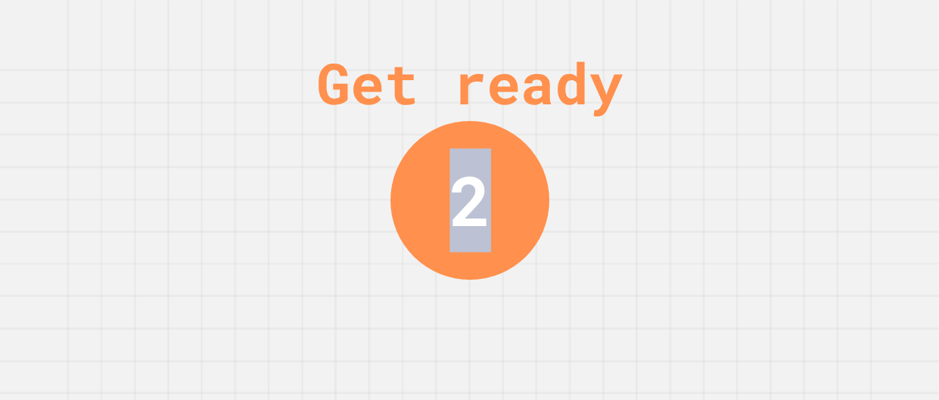
click at [795, 184] on div "Get ready 2" at bounding box center [469, 200] width 939 height 400
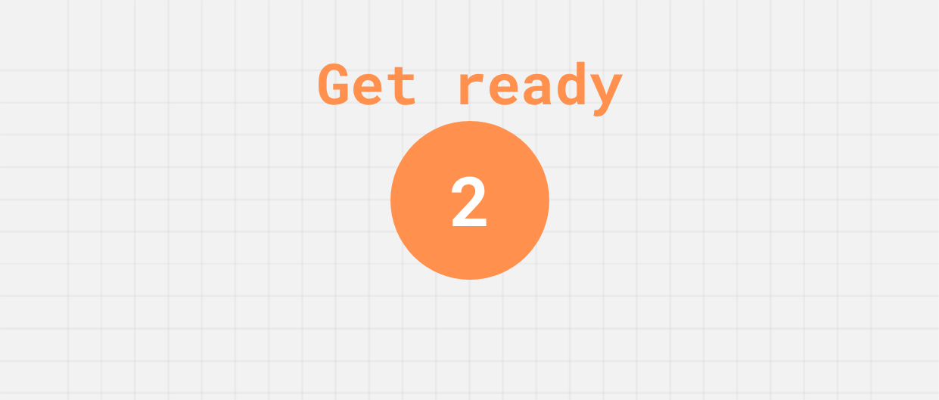
click at [795, 184] on div "Get ready 2" at bounding box center [469, 200] width 939 height 400
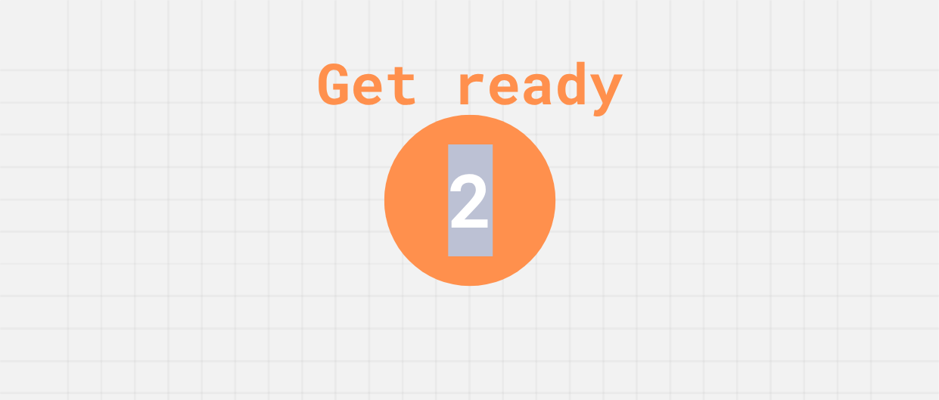
click at [795, 184] on div "Get ready 2" at bounding box center [469, 200] width 939 height 400
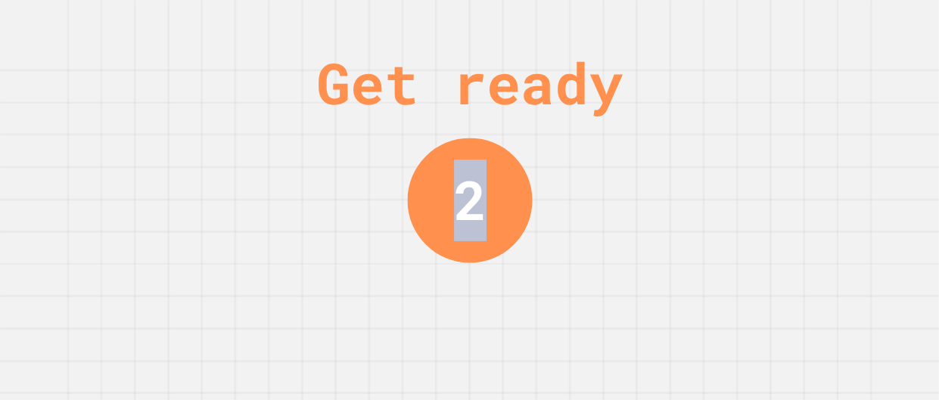
click at [795, 184] on div "Get ready 2" at bounding box center [469, 200] width 939 height 400
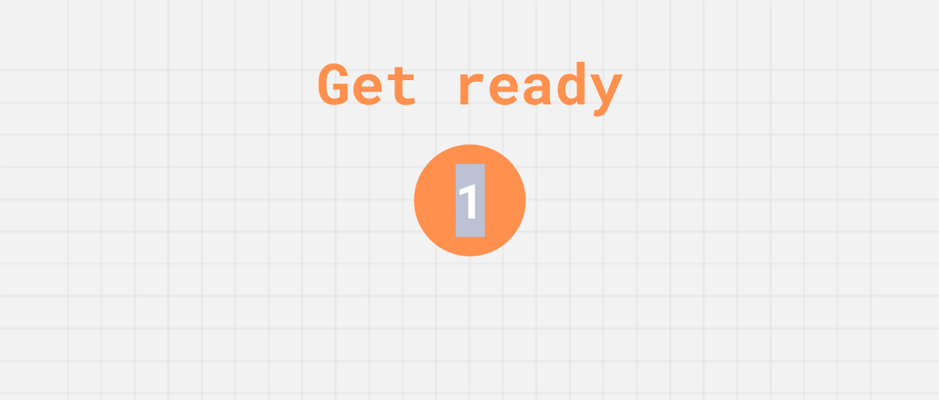
click at [795, 184] on div "Get ready 1" at bounding box center [469, 200] width 939 height 400
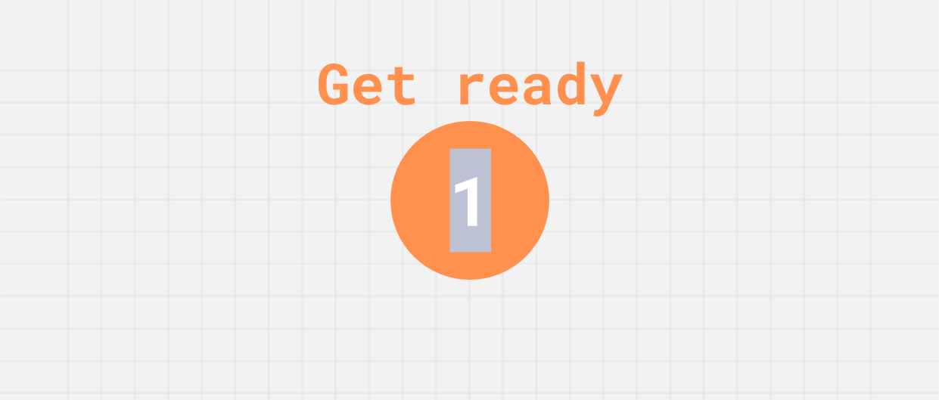
click at [795, 184] on div "Get ready 1" at bounding box center [469, 200] width 939 height 400
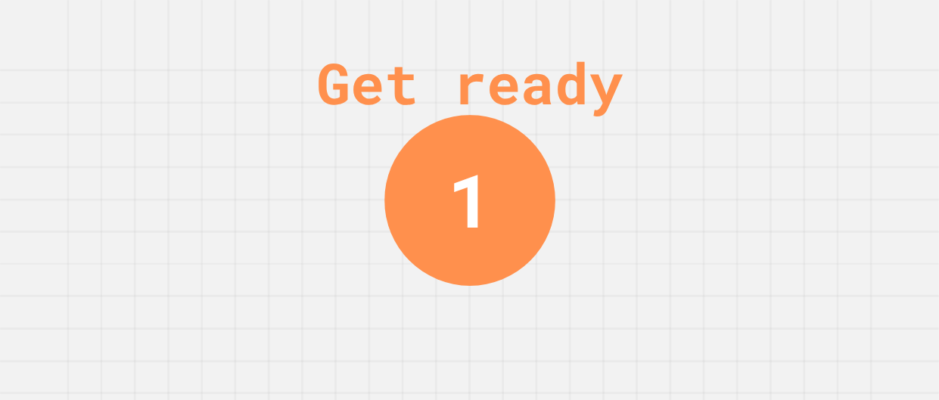
click at [795, 184] on div "Get ready 1" at bounding box center [469, 200] width 939 height 400
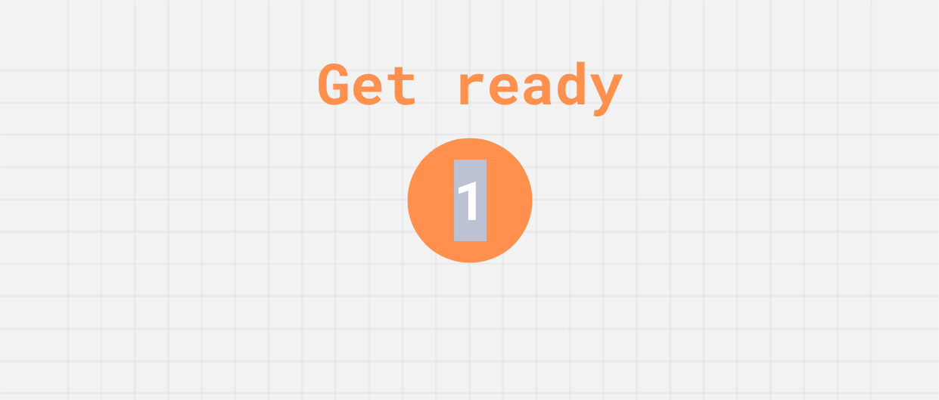
click at [795, 184] on div "Get ready 1" at bounding box center [469, 200] width 939 height 400
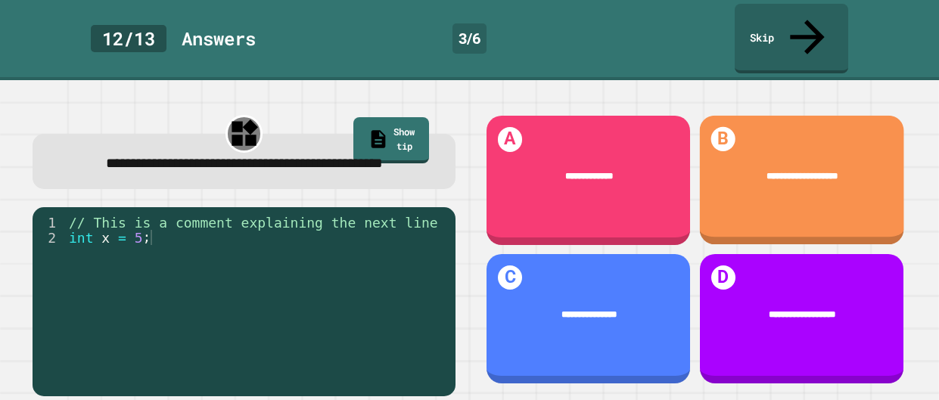
click at [795, 184] on div "**********" at bounding box center [801, 180] width 204 height 129
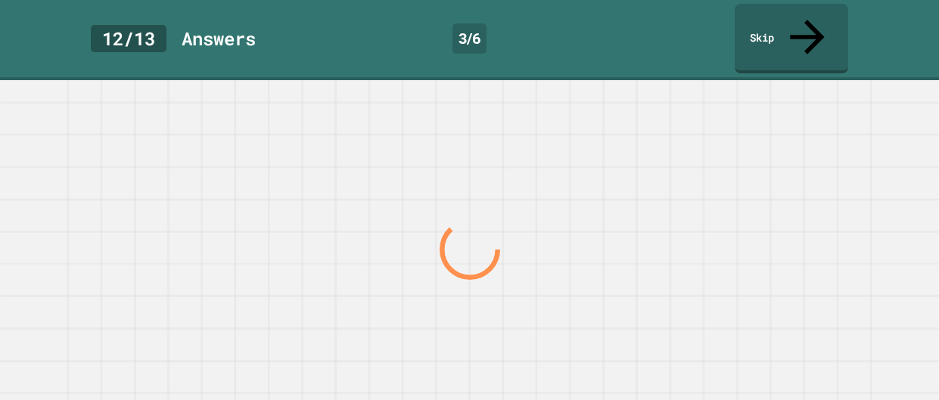
click at [795, 184] on div at bounding box center [469, 249] width 901 height 301
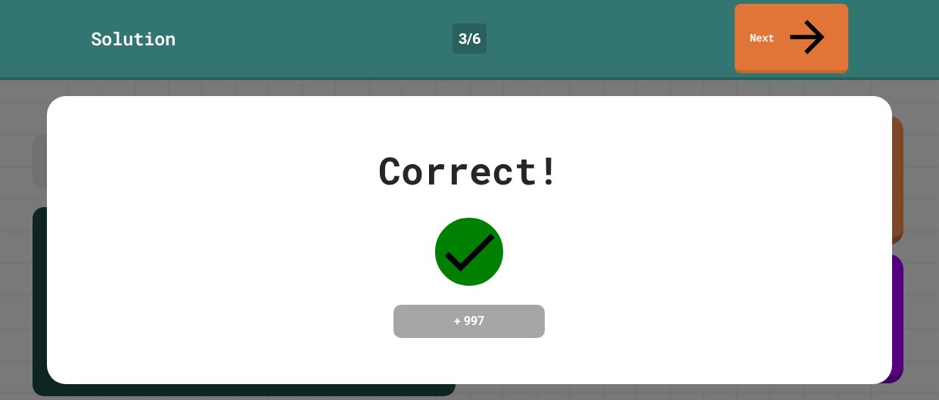
click at [795, 184] on div "Correct! + 997" at bounding box center [469, 240] width 845 height 196
click at [802, 8] on link "Next" at bounding box center [791, 36] width 110 height 73
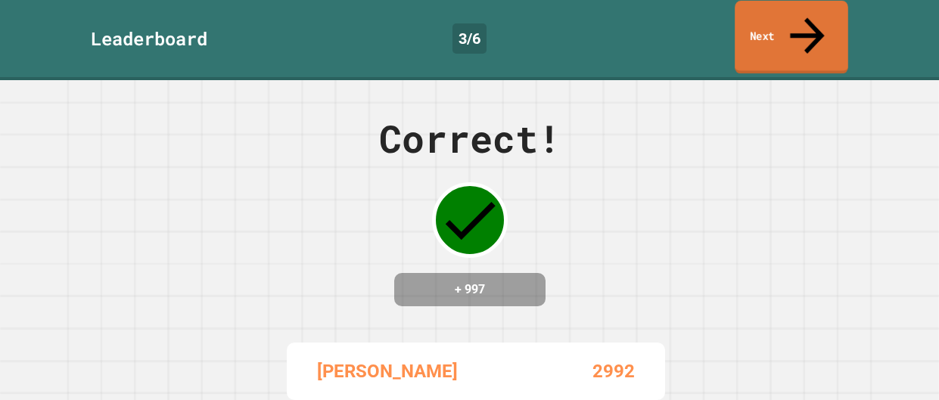
click at [795, 22] on link "Next" at bounding box center [792, 37] width 114 height 73
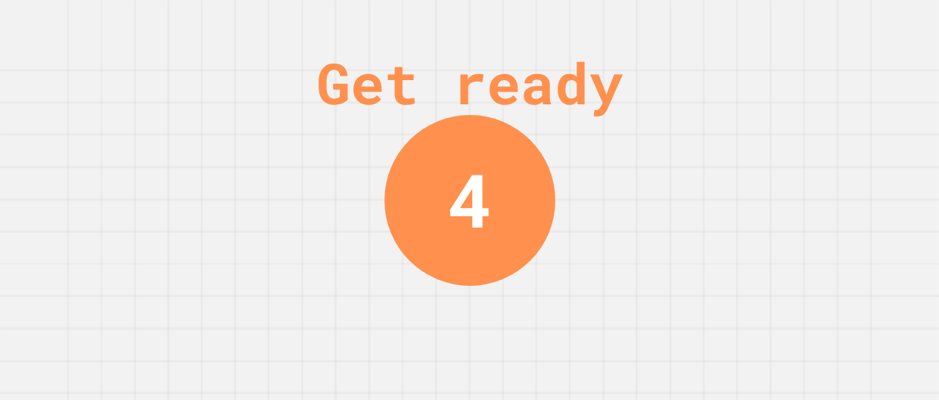
click at [803, 128] on div "Get ready 4" at bounding box center [469, 200] width 939 height 400
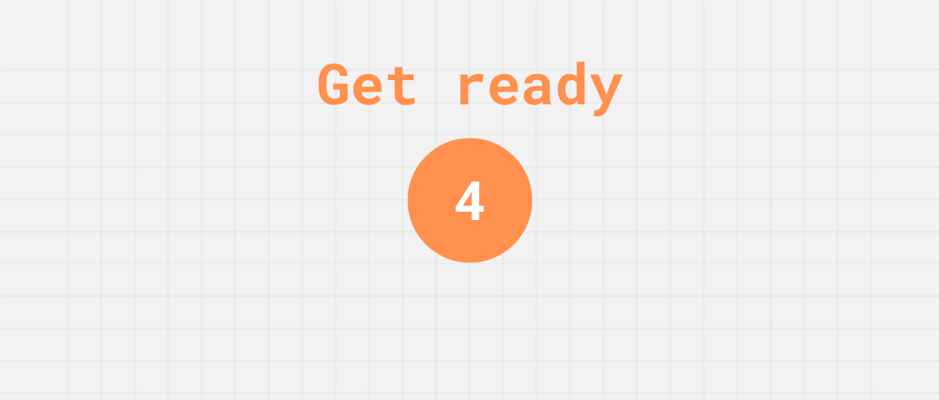
click at [803, 128] on div "Get ready 4" at bounding box center [469, 200] width 939 height 400
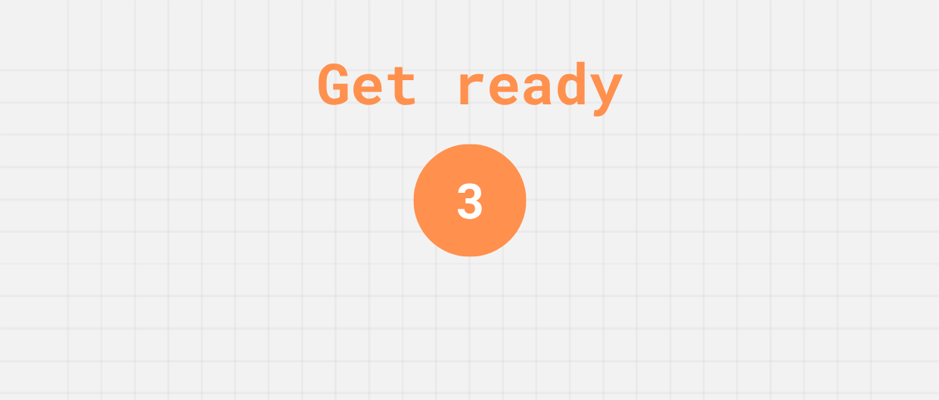
click at [803, 128] on div "Get ready 3" at bounding box center [469, 200] width 939 height 400
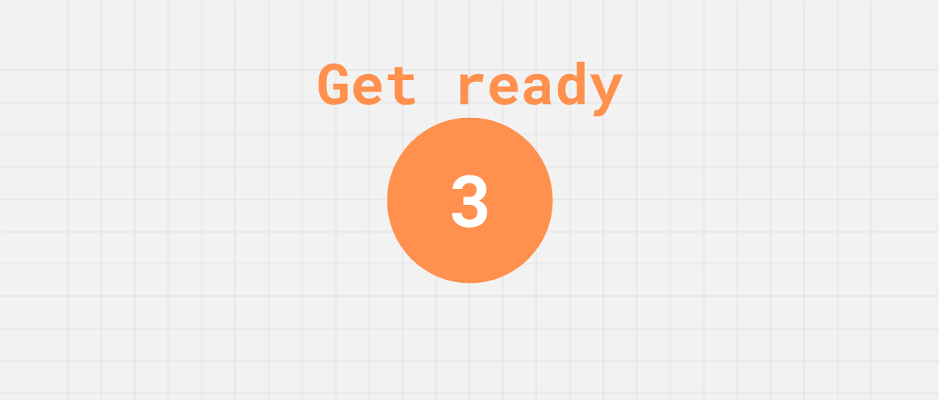
click at [803, 128] on div "Get ready 3" at bounding box center [469, 200] width 939 height 400
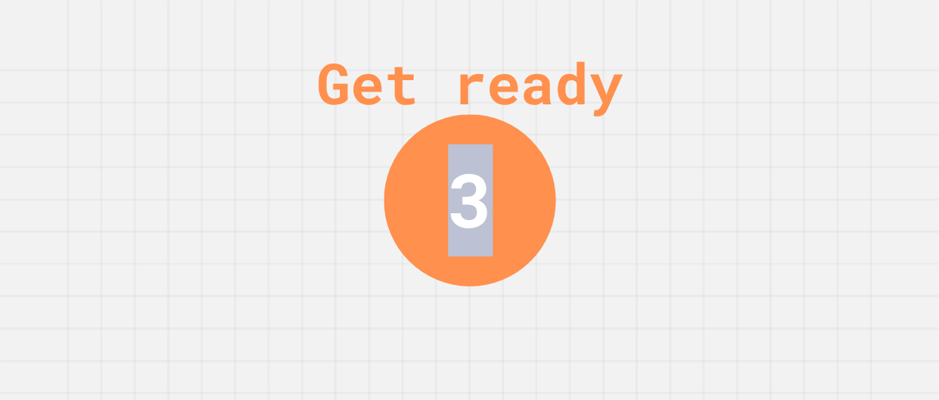
click at [803, 128] on div "Get ready 3" at bounding box center [469, 200] width 939 height 400
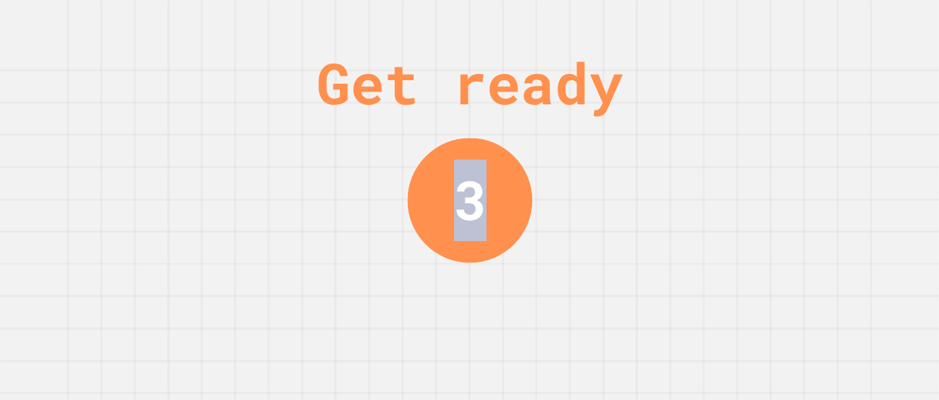
click at [803, 128] on div "Get ready 3" at bounding box center [469, 200] width 939 height 400
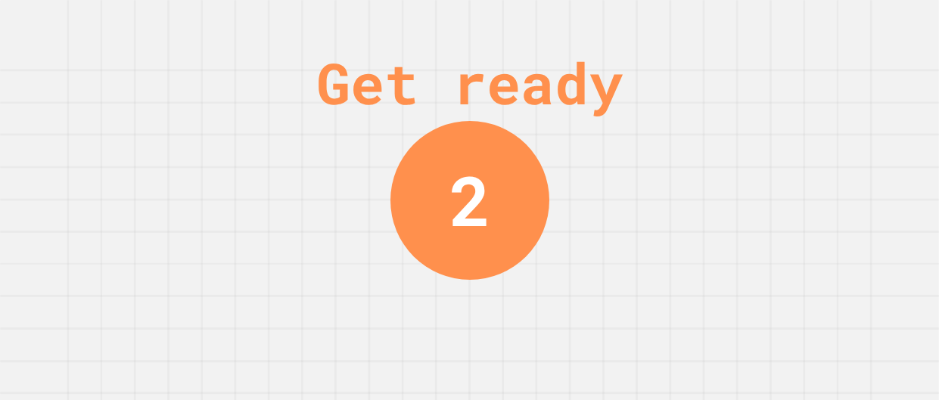
click at [803, 126] on div "Get ready 2" at bounding box center [469, 200] width 939 height 400
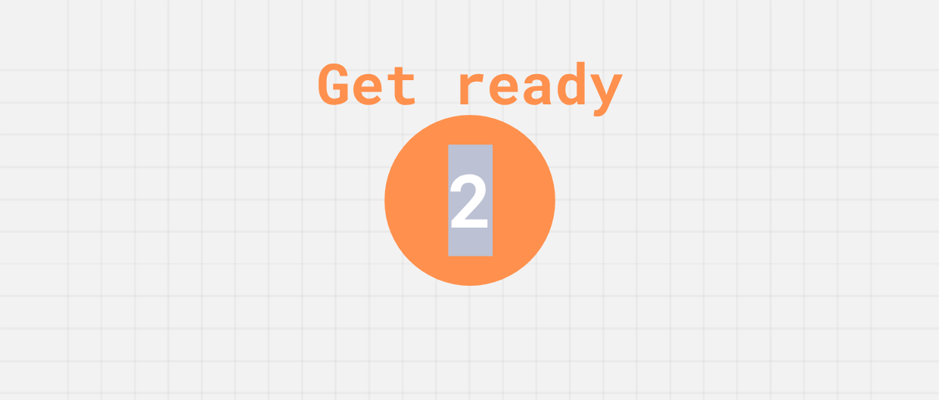
click at [803, 126] on div "Get ready 2" at bounding box center [469, 200] width 939 height 400
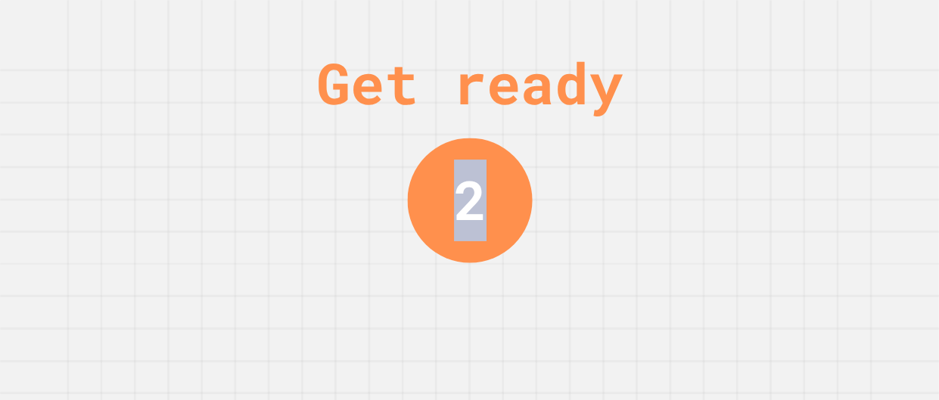
click at [803, 126] on div "Get ready 2" at bounding box center [469, 200] width 939 height 400
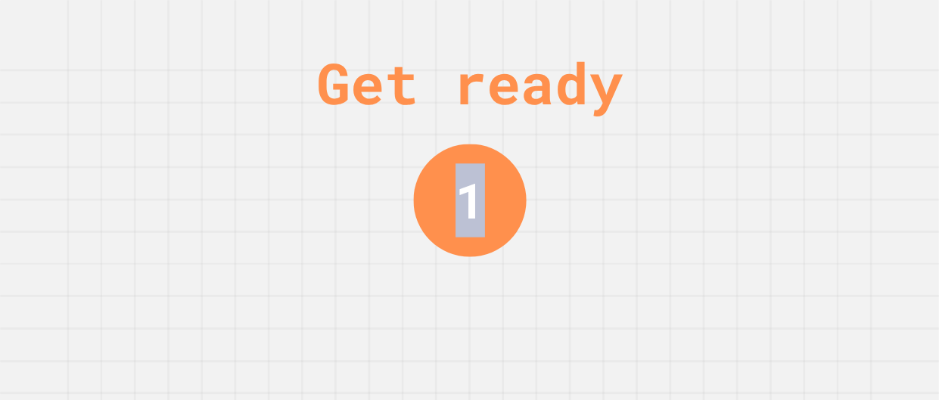
click at [803, 126] on div "Get ready 1" at bounding box center [469, 200] width 939 height 400
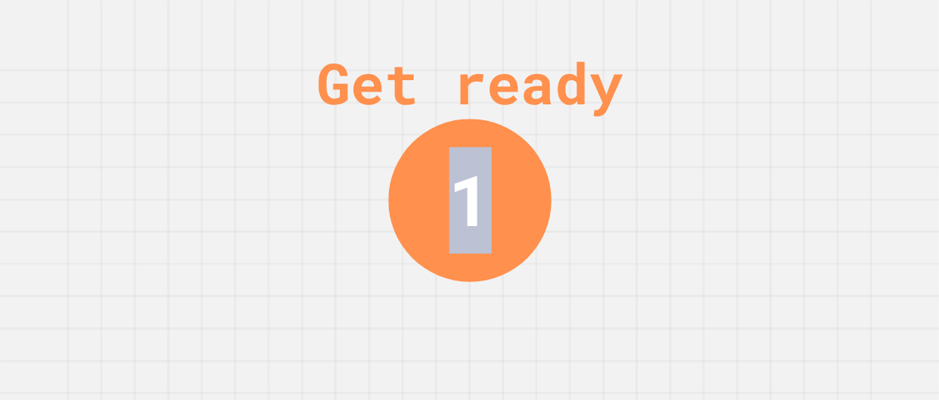
click at [803, 126] on div "Get ready 1" at bounding box center [469, 200] width 939 height 400
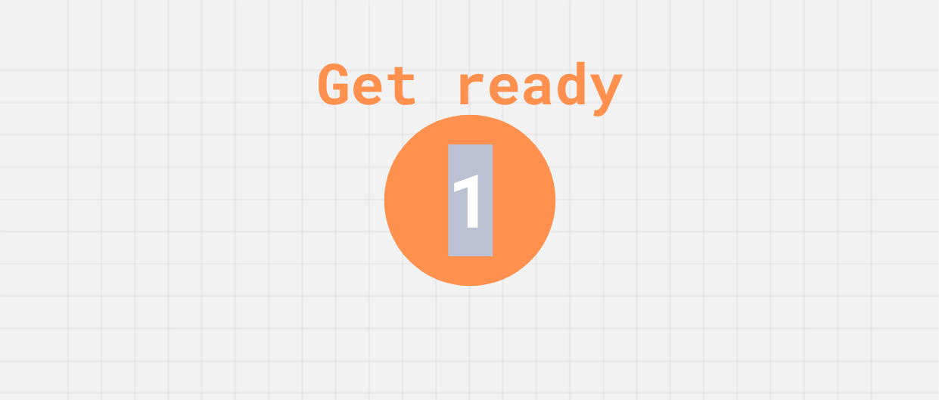
click at [803, 126] on div "Get ready 1" at bounding box center [469, 200] width 939 height 400
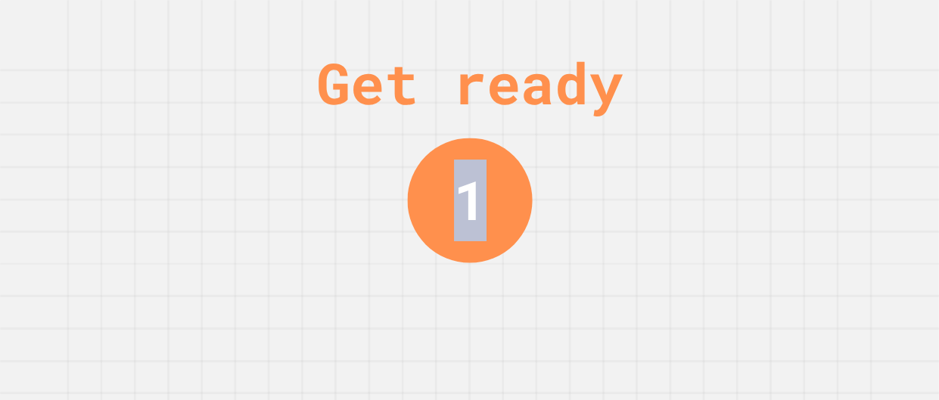
click at [803, 126] on div "Get ready 1" at bounding box center [469, 200] width 939 height 400
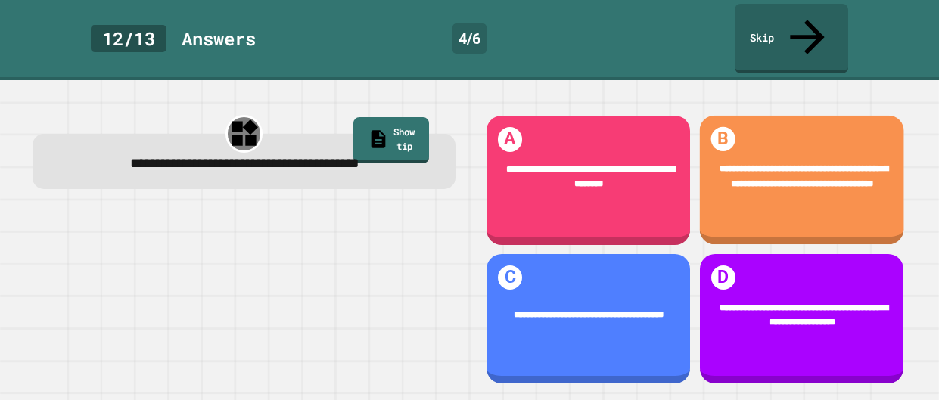
click at [803, 144] on div "**********" at bounding box center [801, 177] width 204 height 66
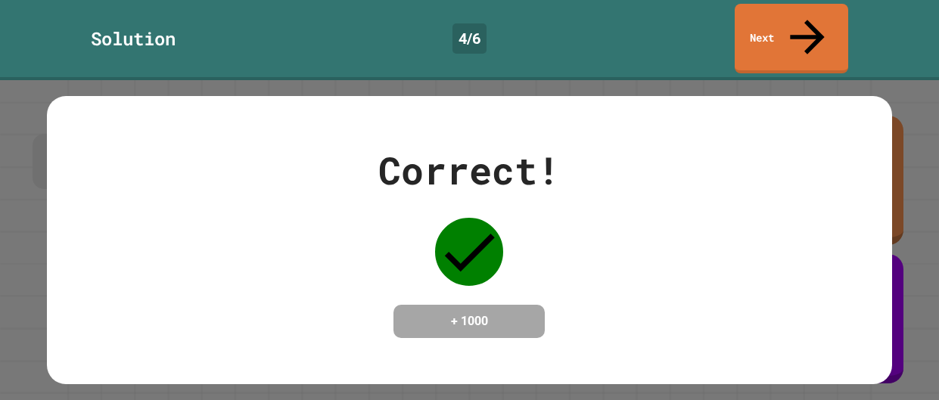
click at [803, 142] on div "Correct! + 1000" at bounding box center [469, 240] width 845 height 196
click at [789, 17] on link "Next" at bounding box center [791, 36] width 104 height 73
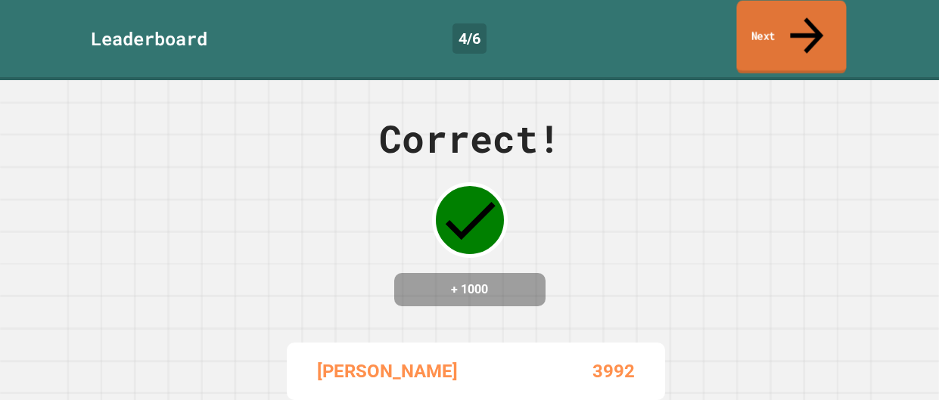
click at [793, 22] on link "Next" at bounding box center [791, 37] width 110 height 73
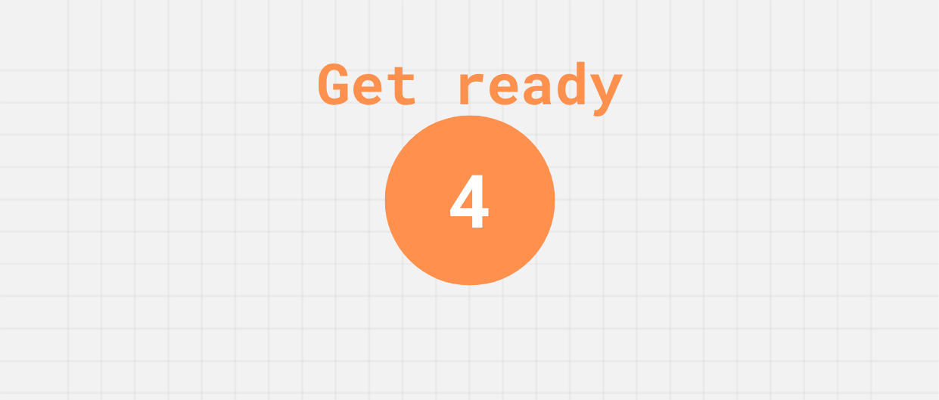
click at [747, 145] on div "Get ready 4" at bounding box center [469, 200] width 939 height 400
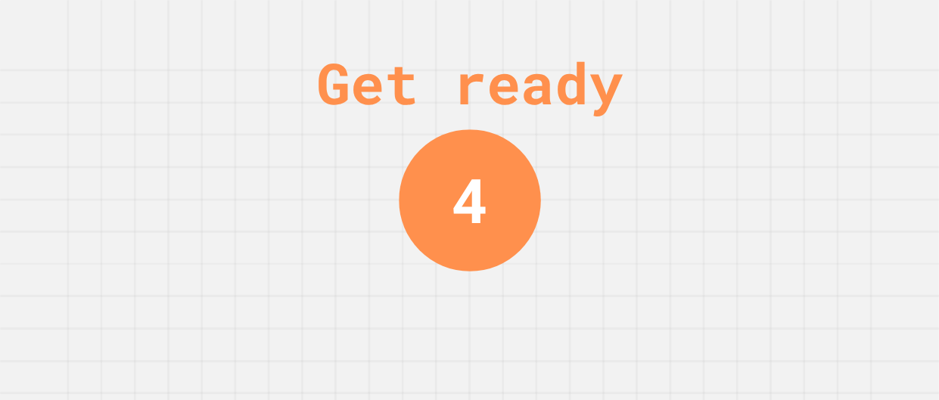
click at [747, 145] on div "Get ready 4" at bounding box center [469, 200] width 939 height 400
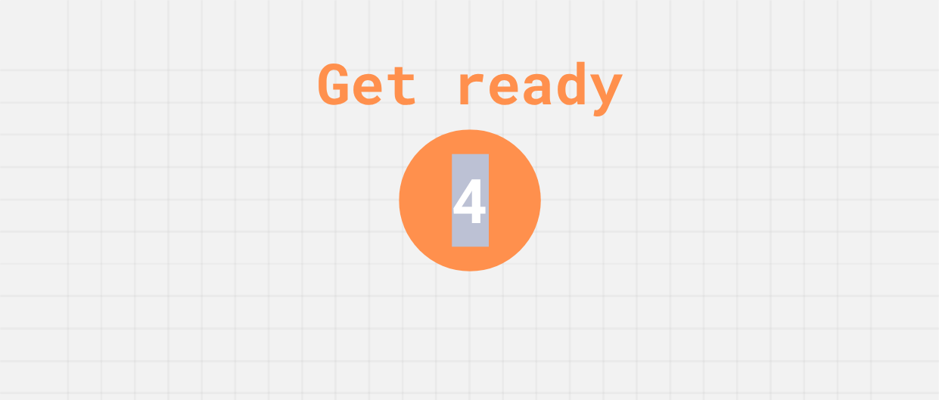
click at [747, 145] on div "Get ready 4" at bounding box center [469, 200] width 939 height 400
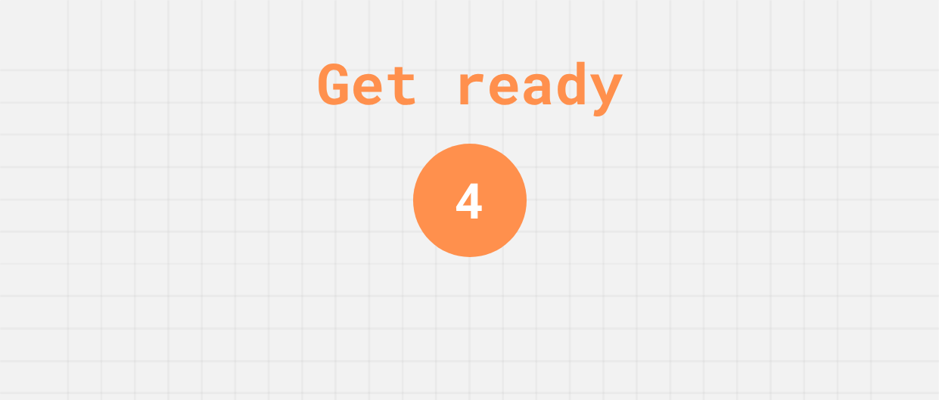
click at [747, 145] on div "Get ready 4" at bounding box center [469, 200] width 939 height 400
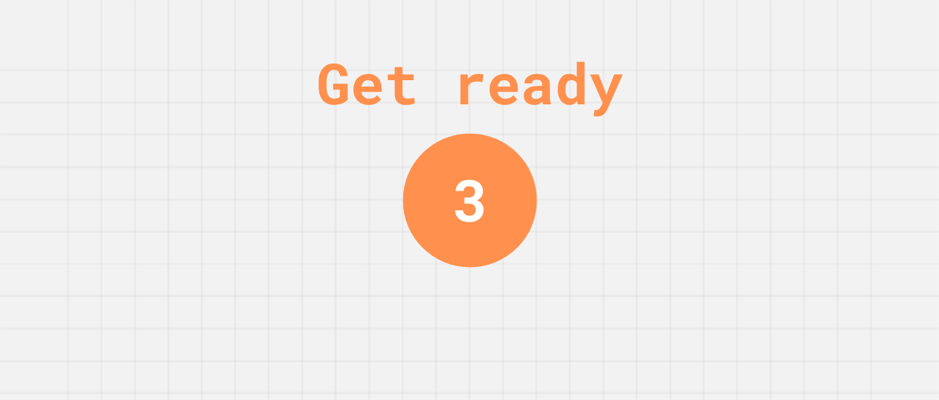
click at [747, 145] on div "Get ready 3" at bounding box center [469, 200] width 939 height 400
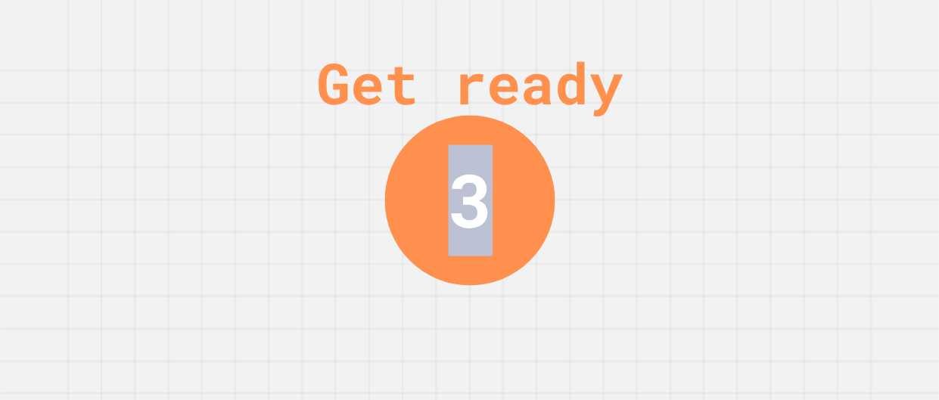
click at [747, 145] on div "Get ready 3" at bounding box center [469, 200] width 939 height 400
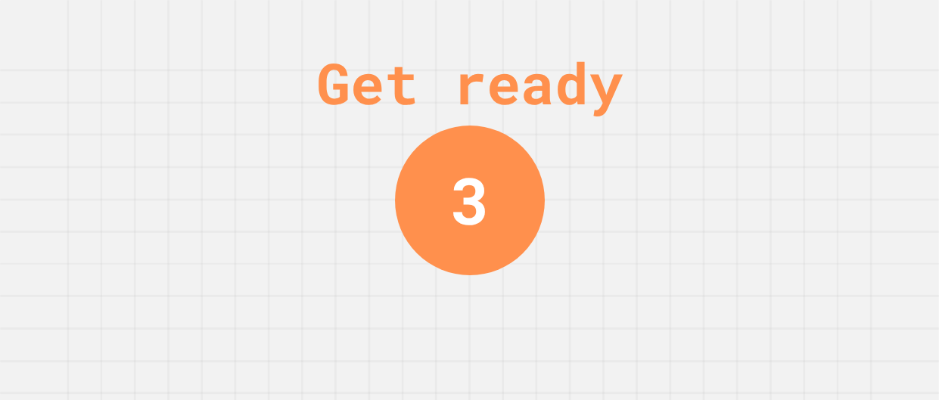
click at [747, 145] on div "Get ready 3" at bounding box center [469, 200] width 939 height 400
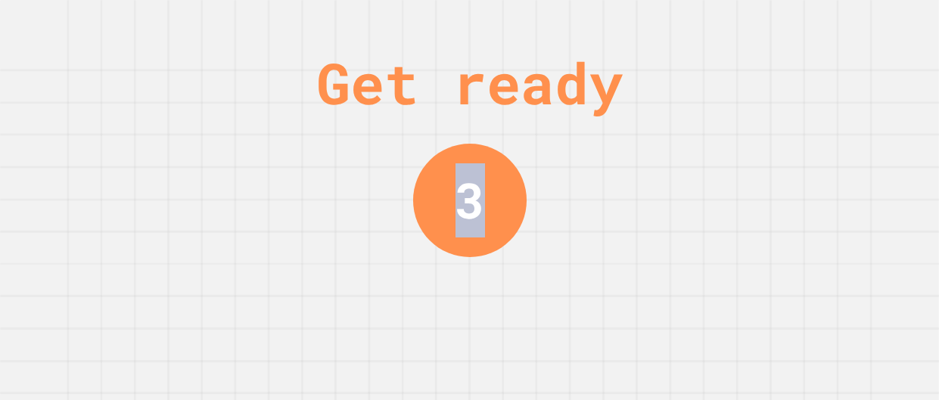
click at [747, 145] on div "Get ready 3" at bounding box center [469, 200] width 939 height 400
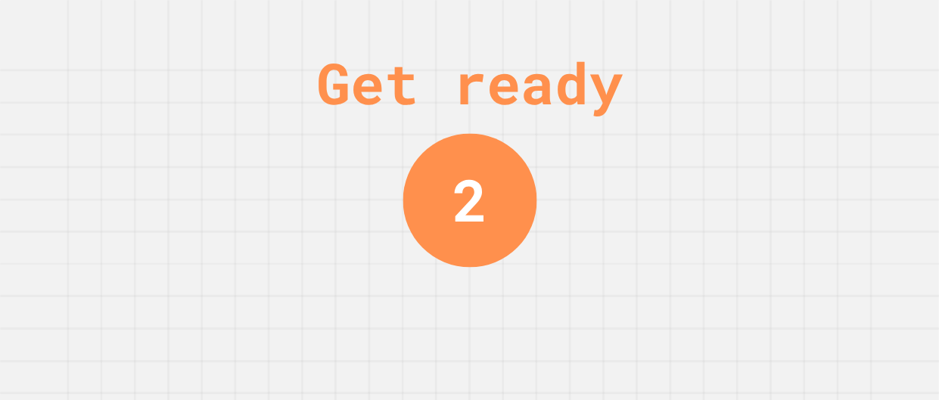
click at [747, 145] on div "Get ready 2" at bounding box center [469, 200] width 939 height 400
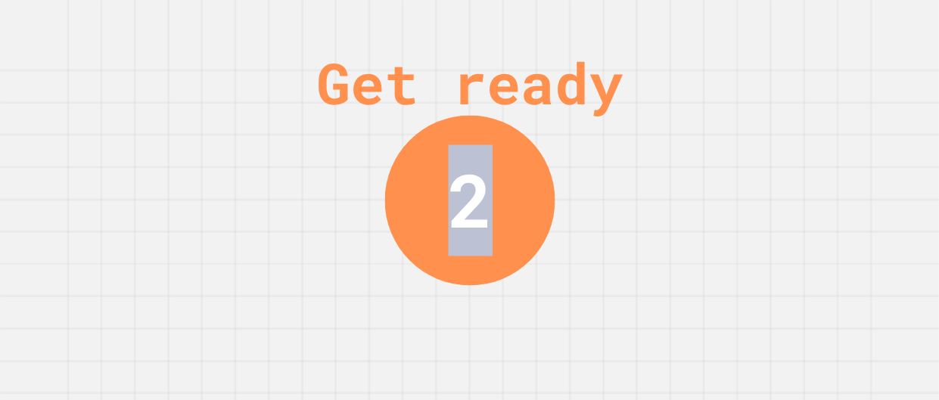
click at [747, 145] on div "Get ready 2" at bounding box center [469, 200] width 939 height 400
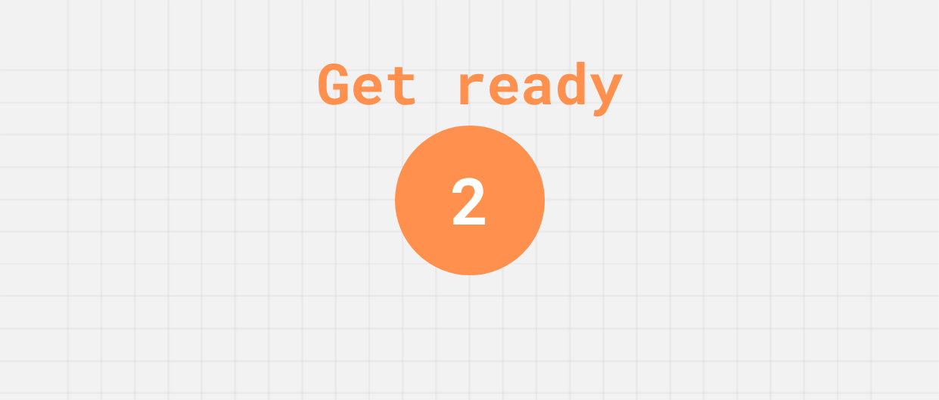
click at [747, 145] on div "Get ready 2" at bounding box center [469, 200] width 939 height 400
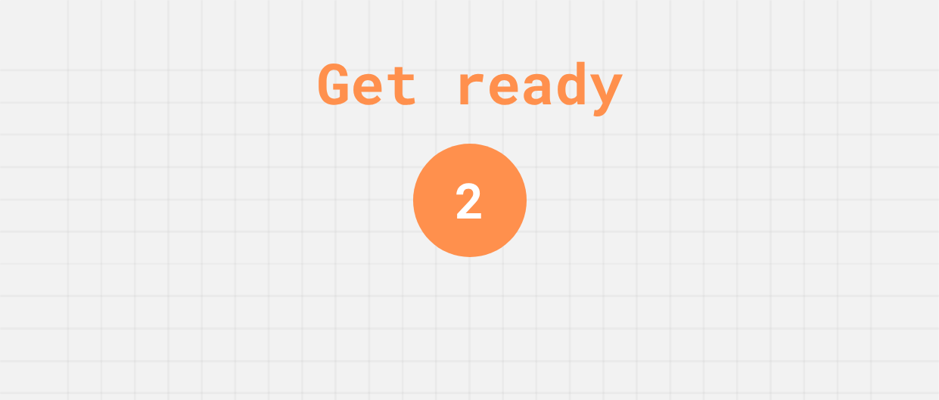
click at [747, 145] on div "Get ready 2" at bounding box center [469, 200] width 939 height 400
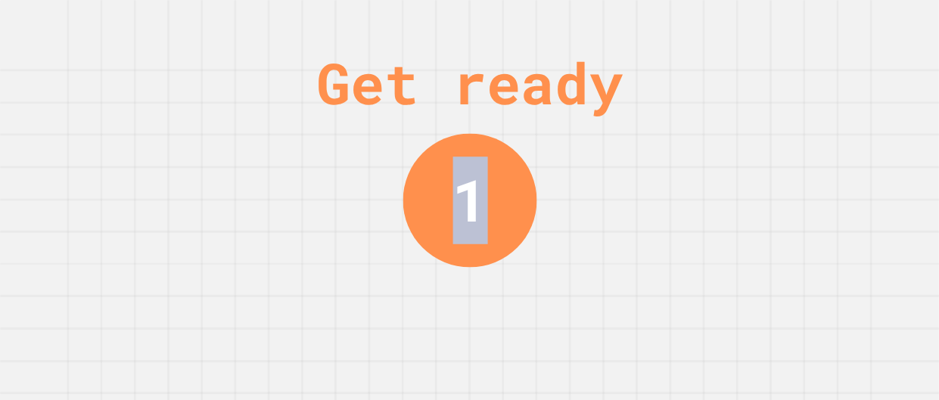
click at [747, 145] on div "Get ready 1" at bounding box center [469, 200] width 939 height 400
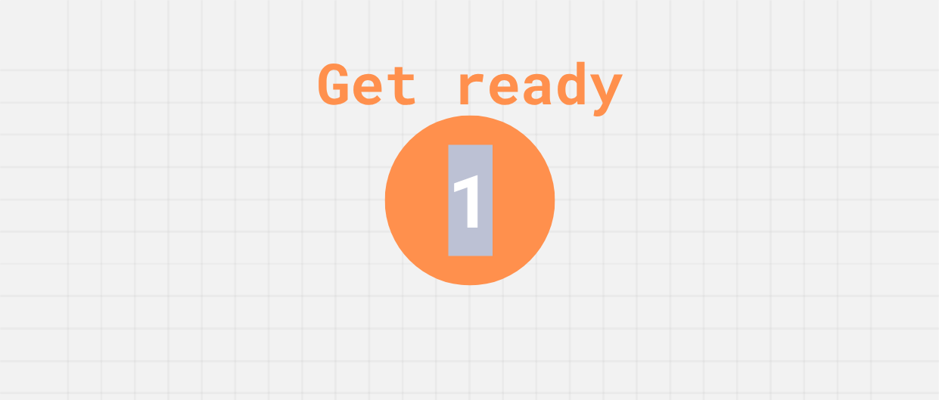
click at [747, 145] on div "Get ready 1" at bounding box center [469, 200] width 939 height 400
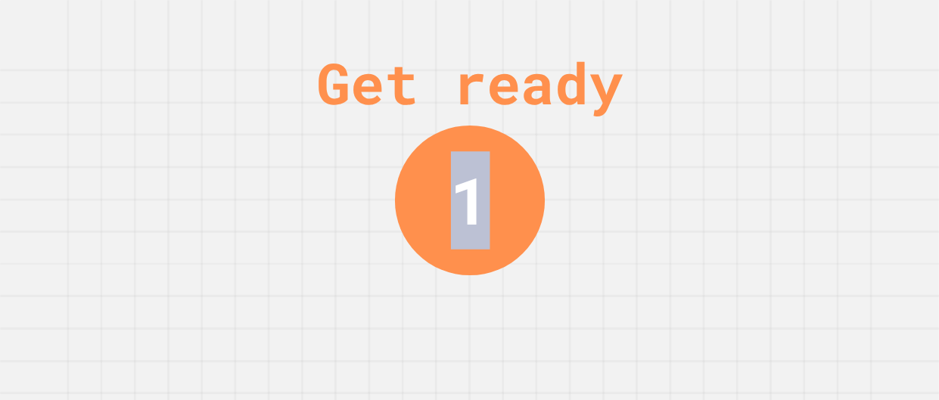
click at [747, 145] on div "Get ready 1" at bounding box center [469, 200] width 939 height 400
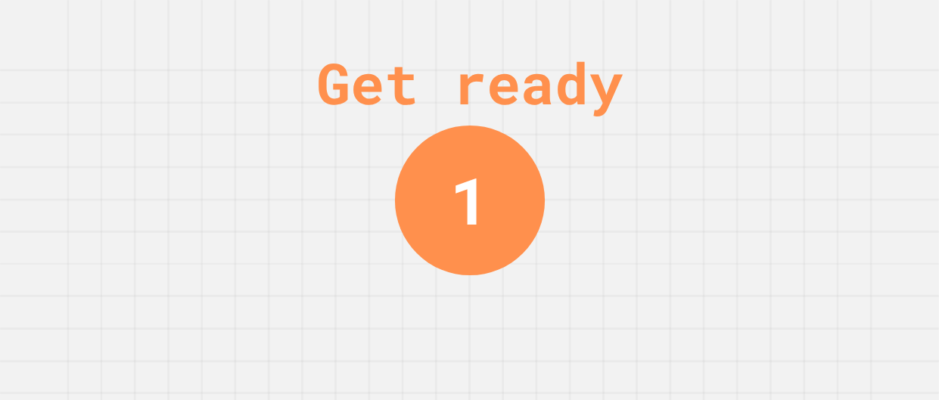
click at [747, 145] on div "Get ready 1" at bounding box center [469, 200] width 939 height 400
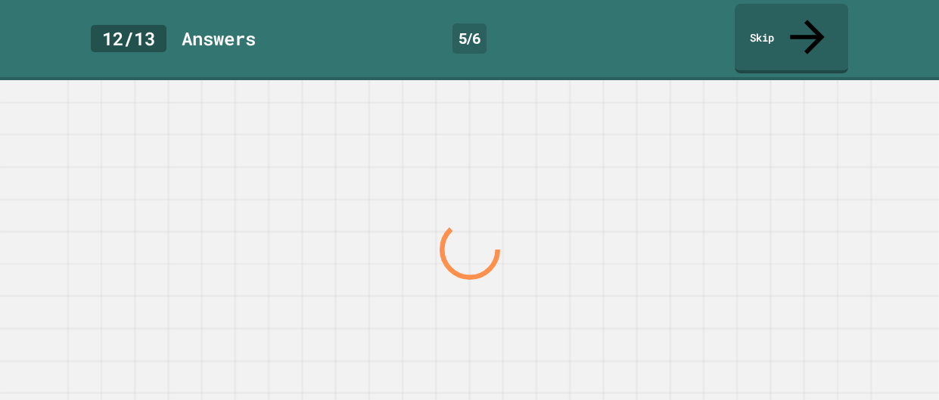
click at [747, 145] on div at bounding box center [469, 249] width 901 height 301
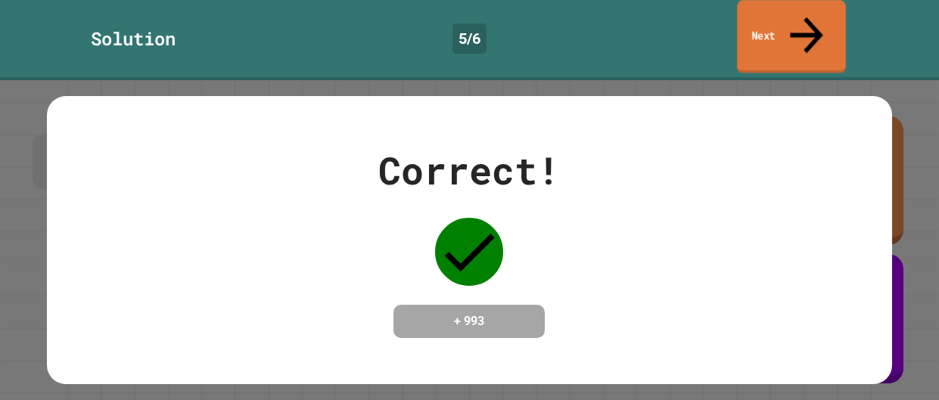
click at [814, 12] on link "Next" at bounding box center [791, 36] width 109 height 73
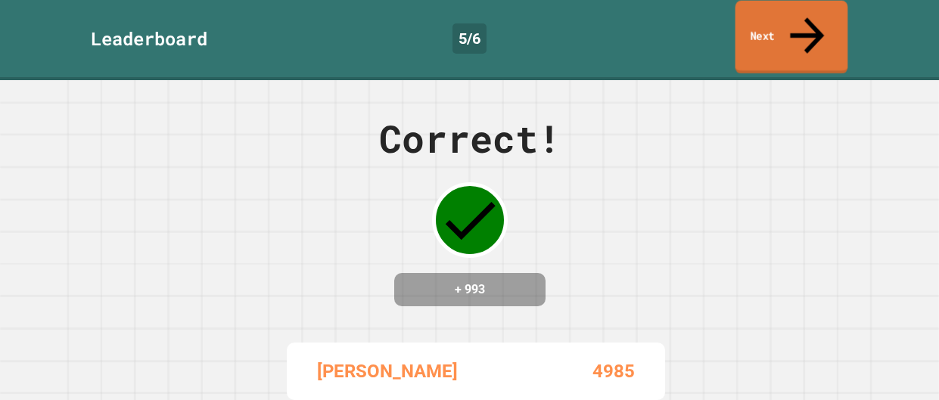
click at [806, 17] on icon at bounding box center [807, 35] width 34 height 36
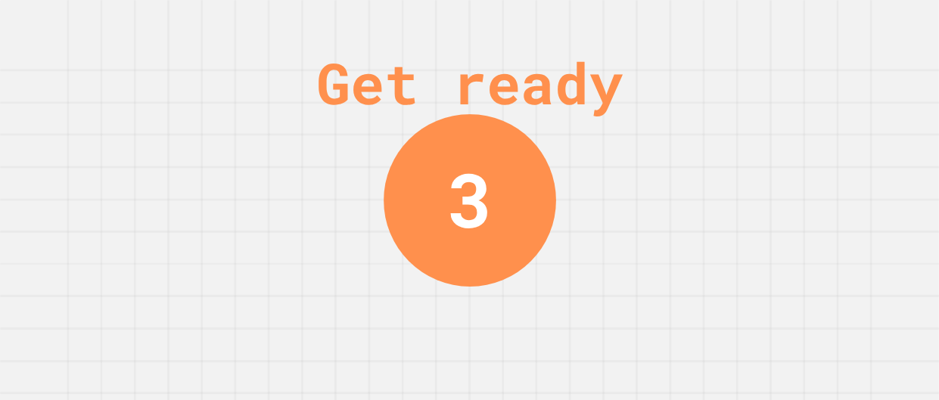
click at [496, 328] on div "Get ready 3" at bounding box center [470, 200] width 114 height 400
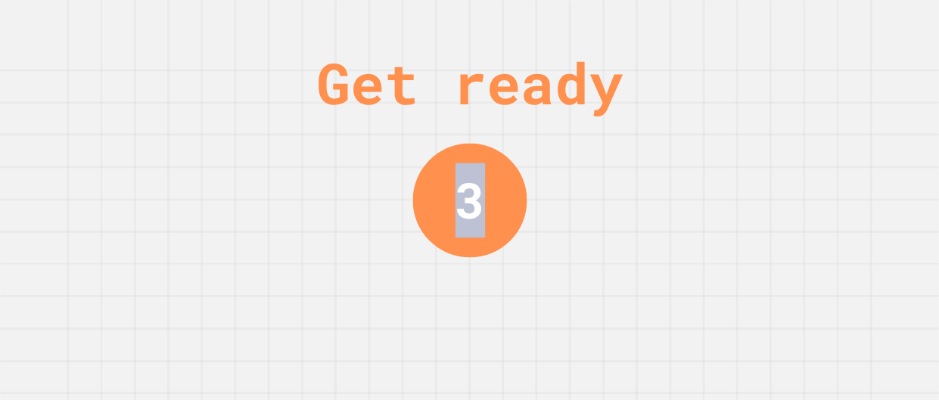
click at [496, 328] on div "Get ready 3" at bounding box center [470, 200] width 114 height 400
click at [496, 328] on div "Get ready 2" at bounding box center [470, 200] width 114 height 400
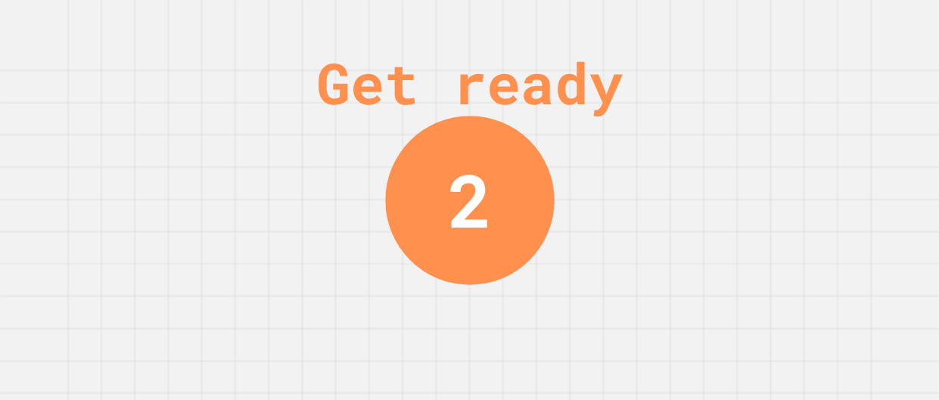
click at [496, 328] on div "Get ready 2" at bounding box center [470, 200] width 114 height 400
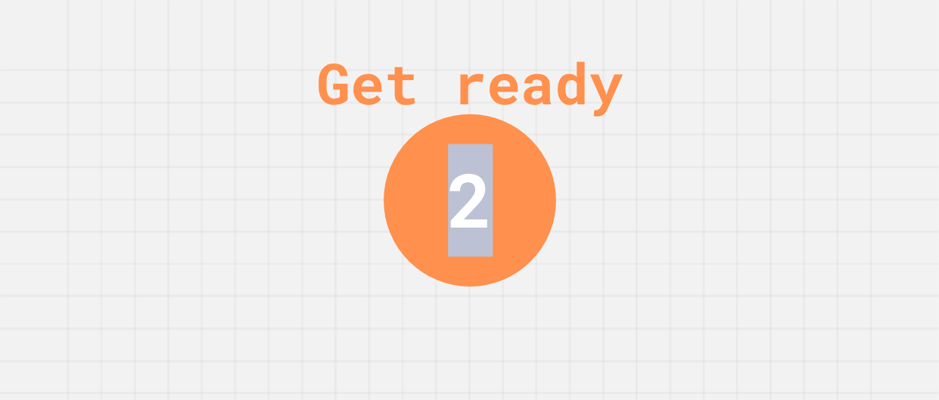
click at [496, 328] on div "Get ready 2" at bounding box center [470, 200] width 114 height 400
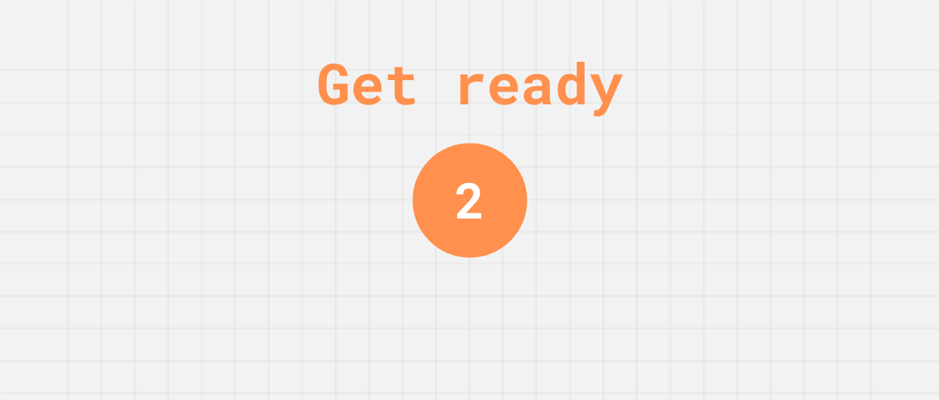
click at [496, 328] on div "Get ready 2" at bounding box center [470, 200] width 114 height 400
click at [496, 328] on div "Get ready 1" at bounding box center [470, 200] width 114 height 400
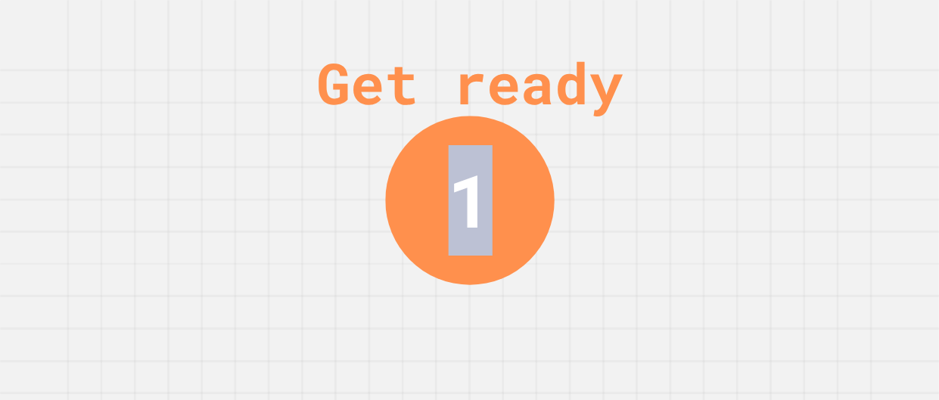
click at [496, 328] on div "Get ready 1" at bounding box center [470, 200] width 114 height 400
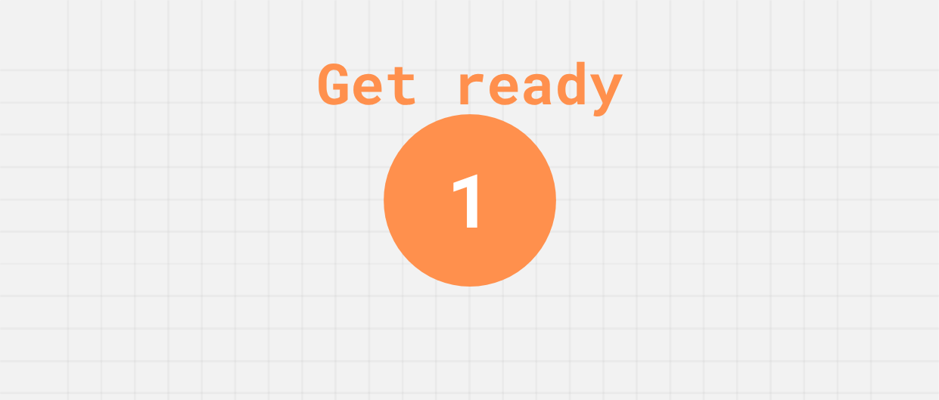
click at [496, 328] on div "Get ready 1" at bounding box center [470, 200] width 114 height 400
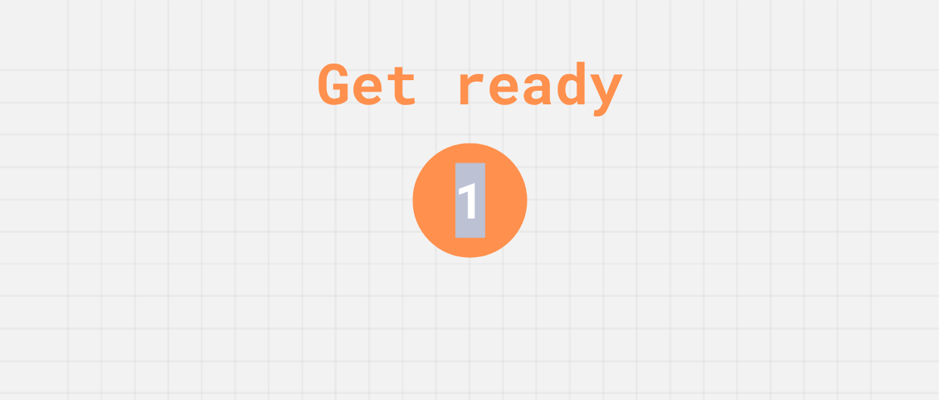
click at [496, 328] on div "Get ready 1" at bounding box center [470, 200] width 114 height 400
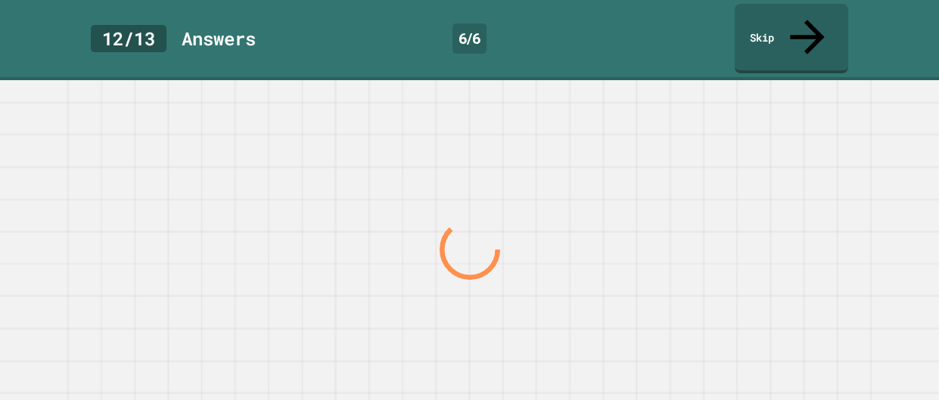
click at [496, 328] on div at bounding box center [469, 249] width 901 height 301
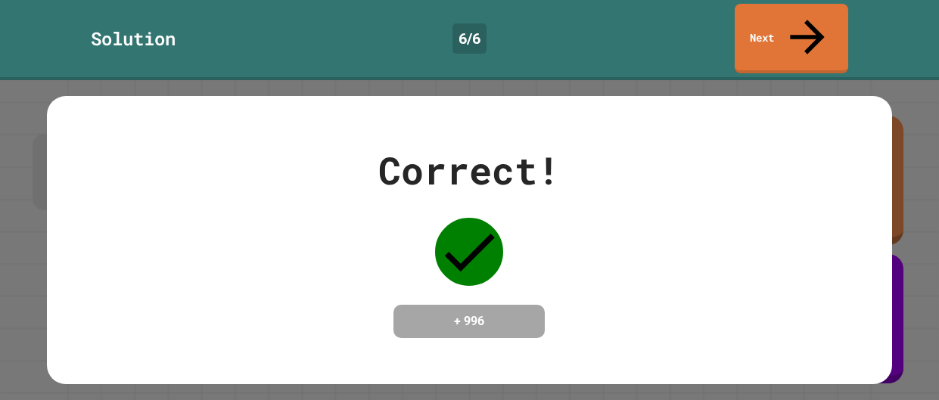
click at [496, 328] on div "Correct! + 996" at bounding box center [469, 240] width 845 height 288
click at [789, 17] on link "Next" at bounding box center [791, 36] width 107 height 73
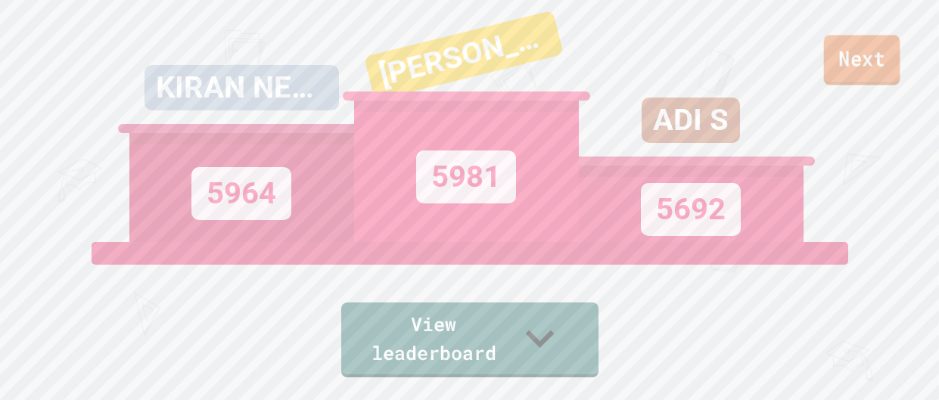
click at [851, 71] on link "Next" at bounding box center [862, 60] width 76 height 50
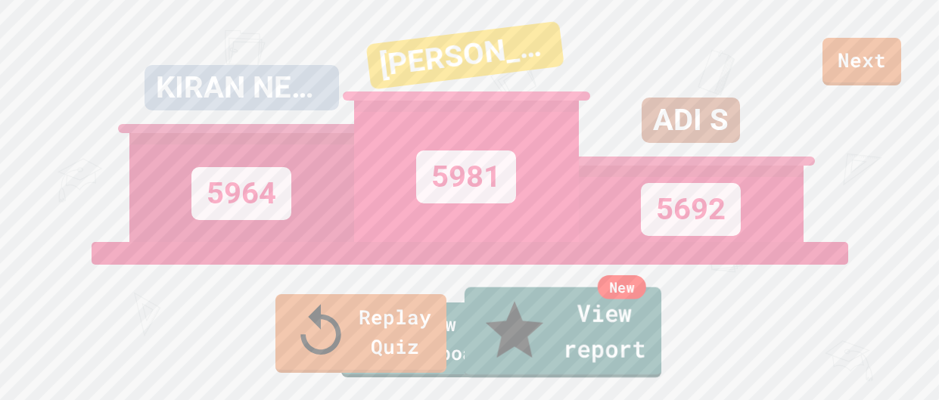
click at [553, 342] on link "New View report" at bounding box center [562, 333] width 197 height 91
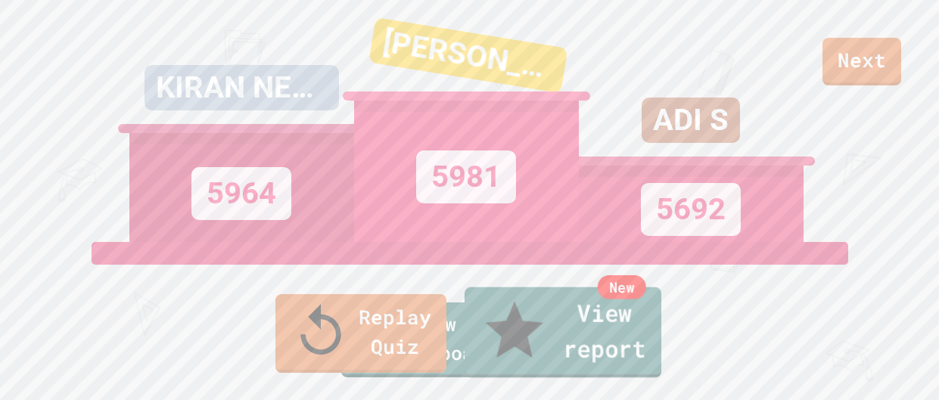
click at [534, 355] on link "New View report" at bounding box center [562, 333] width 197 height 91
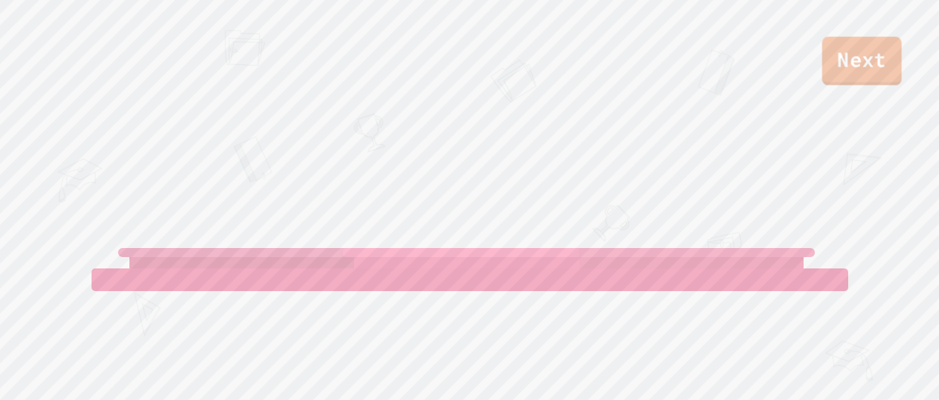
click at [896, 51] on link "Next" at bounding box center [861, 61] width 79 height 48
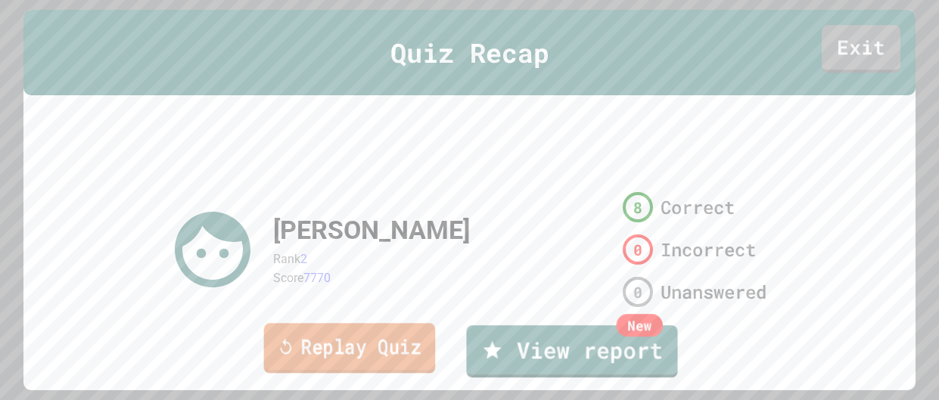
click at [340, 351] on link "Replay Quiz" at bounding box center [349, 348] width 172 height 50
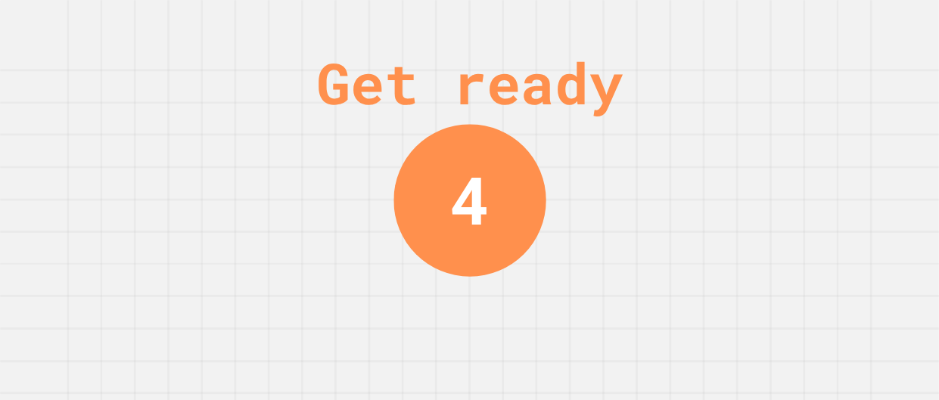
click at [761, 105] on div "Get ready 4" at bounding box center [469, 200] width 939 height 400
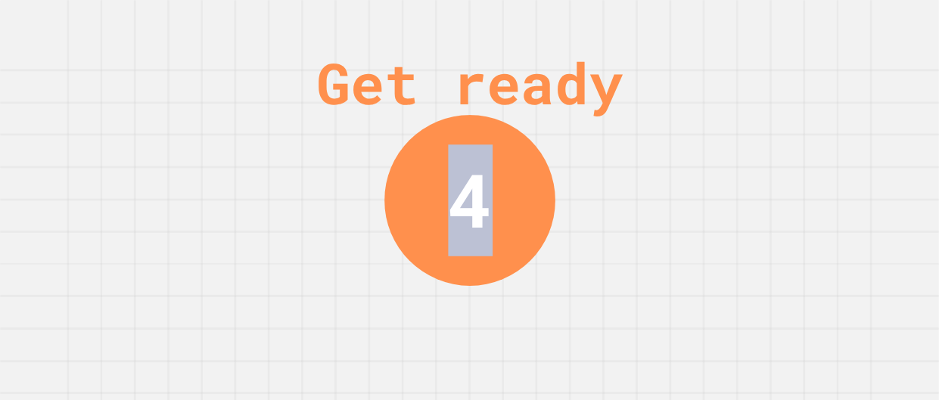
click at [761, 105] on div "Get ready 4" at bounding box center [469, 200] width 939 height 400
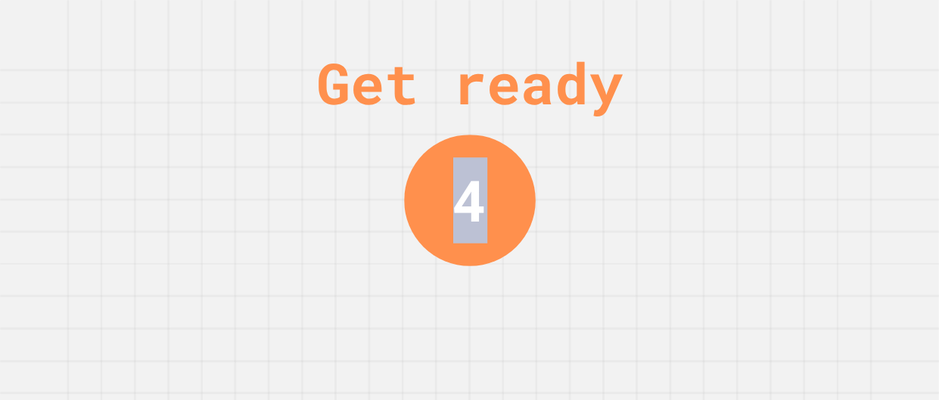
click at [761, 105] on div "Get ready 4" at bounding box center [469, 200] width 939 height 400
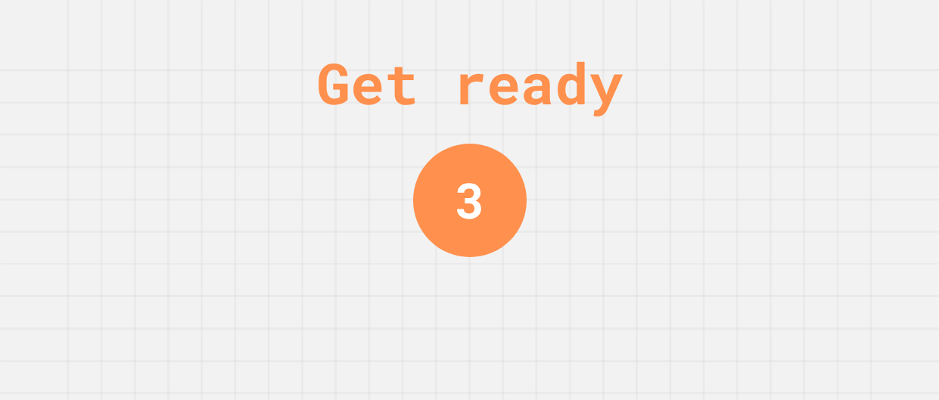
click at [761, 105] on div "Get ready 3" at bounding box center [469, 200] width 939 height 400
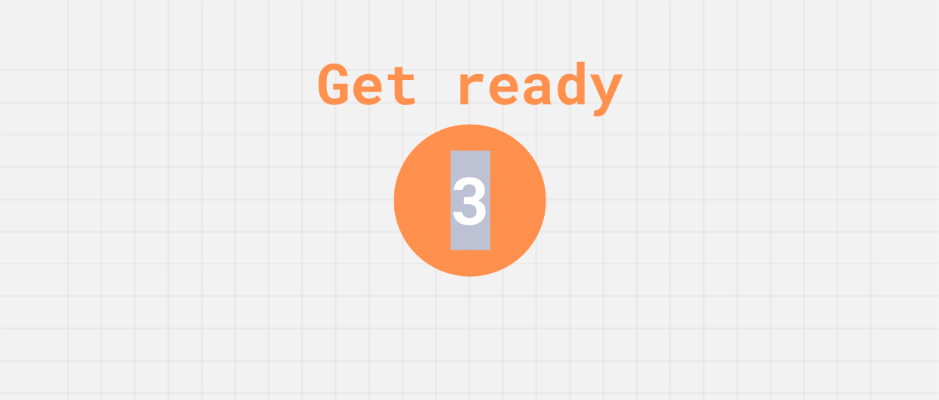
click at [761, 105] on div "Get ready 3" at bounding box center [469, 200] width 939 height 400
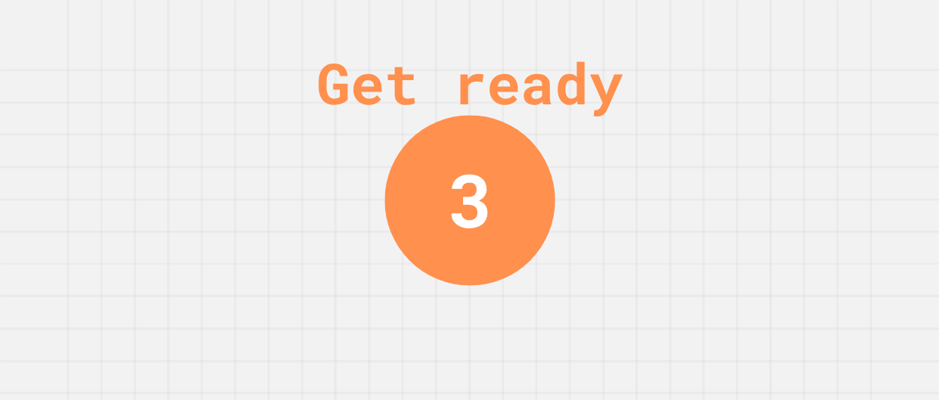
click at [761, 105] on div "Get ready 3" at bounding box center [469, 200] width 939 height 400
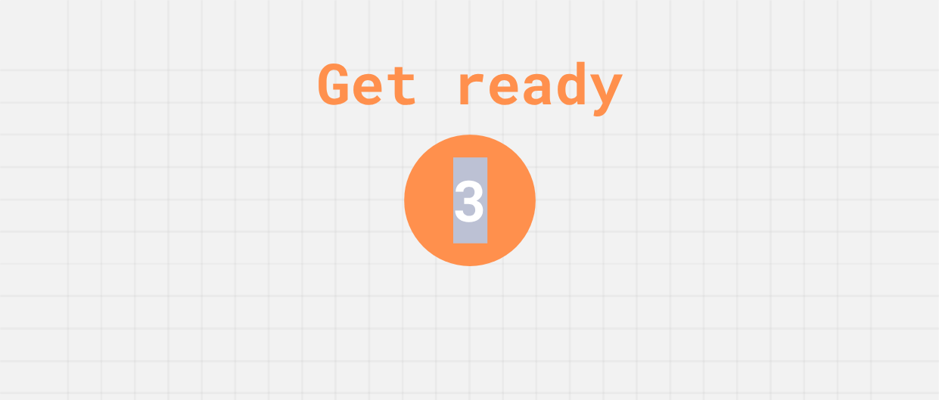
click at [761, 105] on div "Get ready 3" at bounding box center [469, 200] width 939 height 400
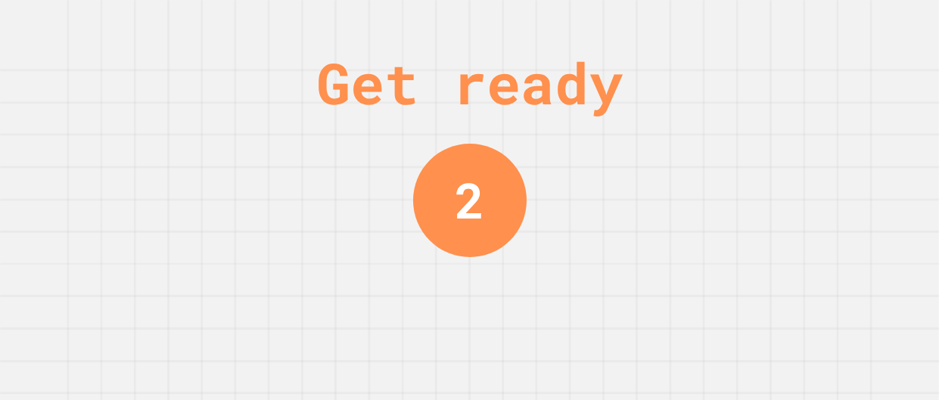
click at [761, 106] on div "Get ready 2" at bounding box center [469, 200] width 939 height 400
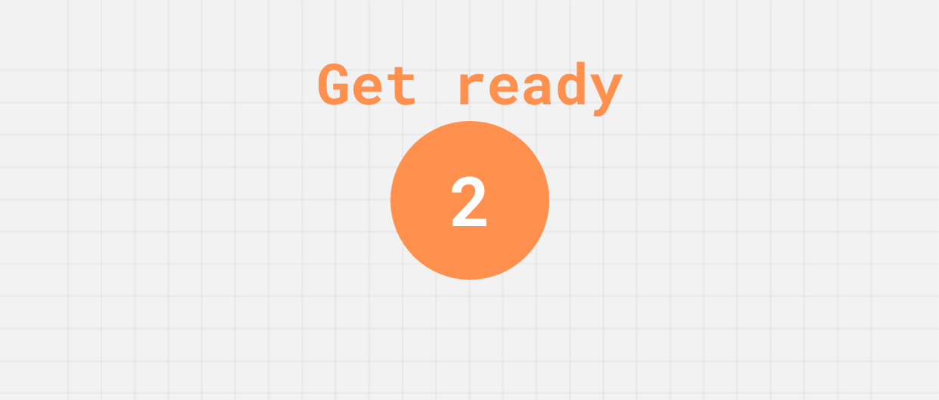
click at [761, 106] on div "Get ready 2" at bounding box center [469, 200] width 939 height 400
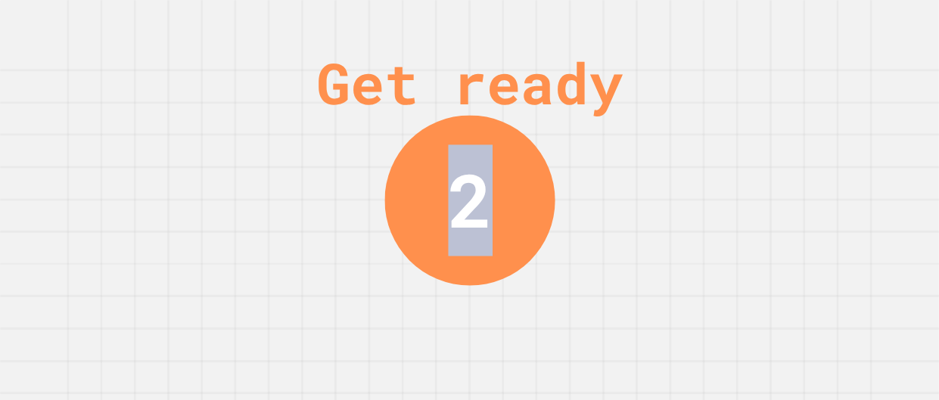
click at [761, 106] on div "Get ready 2" at bounding box center [469, 200] width 939 height 400
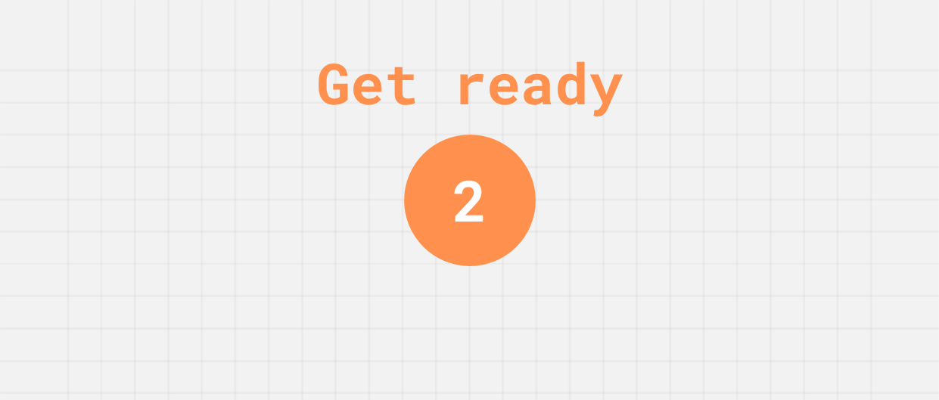
click at [761, 106] on div "Get ready 2" at bounding box center [469, 200] width 939 height 400
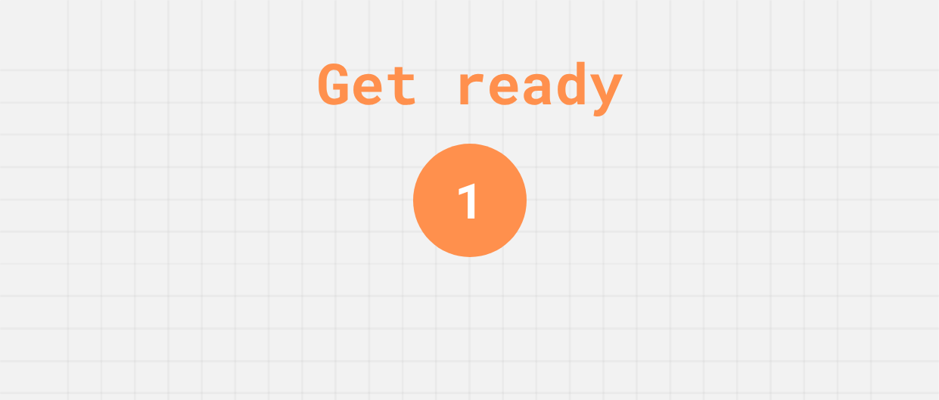
click at [761, 106] on div "Get ready 1" at bounding box center [469, 200] width 939 height 400
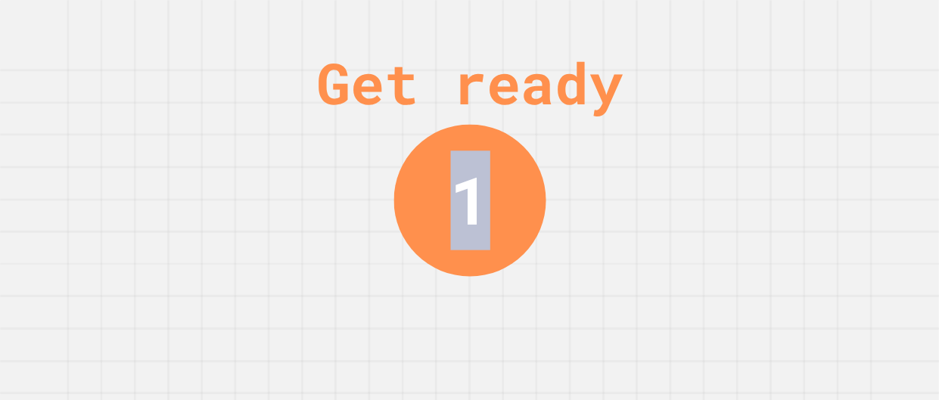
click at [761, 106] on div "Get ready 1" at bounding box center [469, 200] width 939 height 400
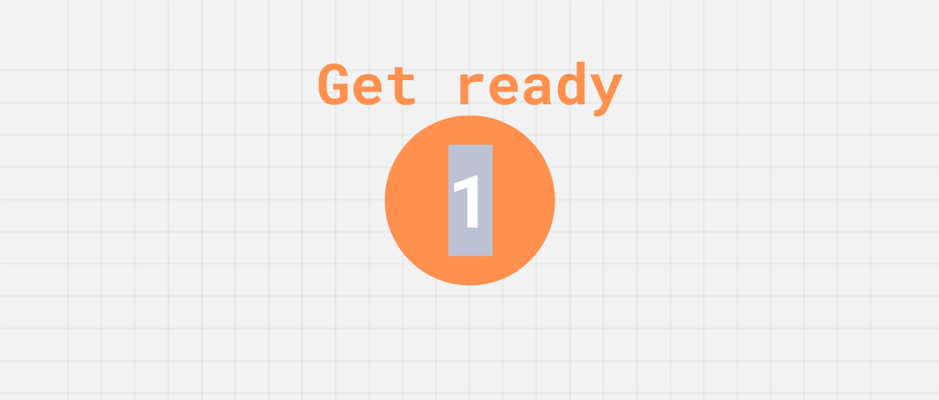
click at [761, 106] on div "Get ready 1" at bounding box center [469, 200] width 939 height 400
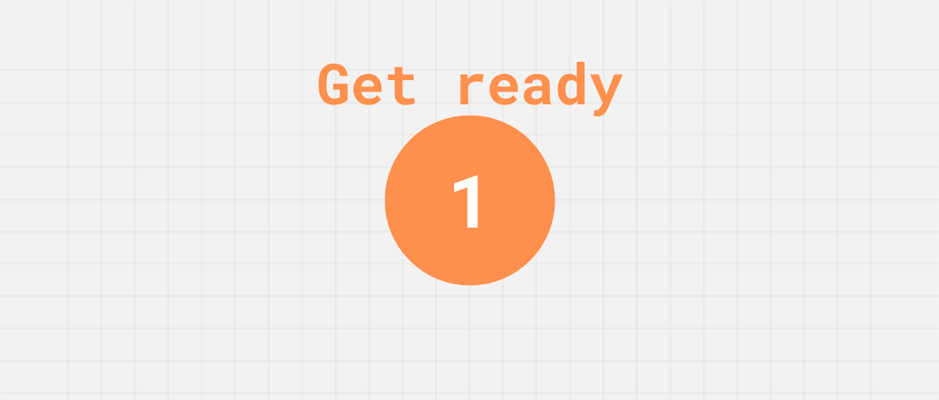
click at [761, 106] on div "Get ready 1" at bounding box center [469, 200] width 939 height 400
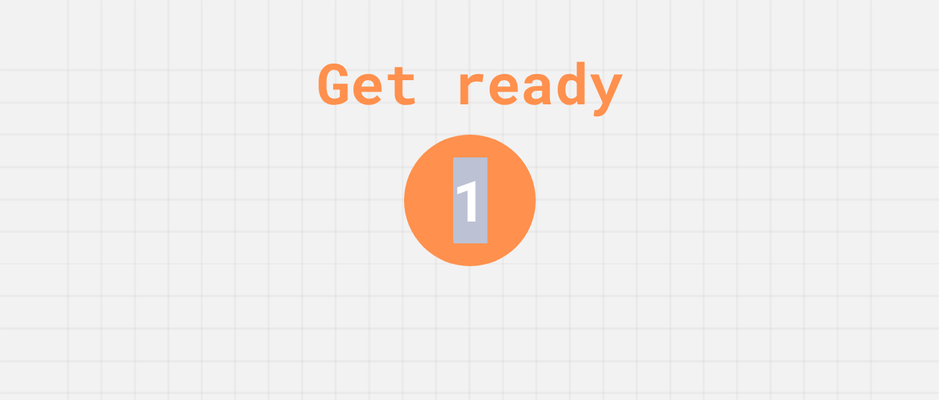
click at [761, 106] on div "Get ready 1" at bounding box center [469, 200] width 939 height 400
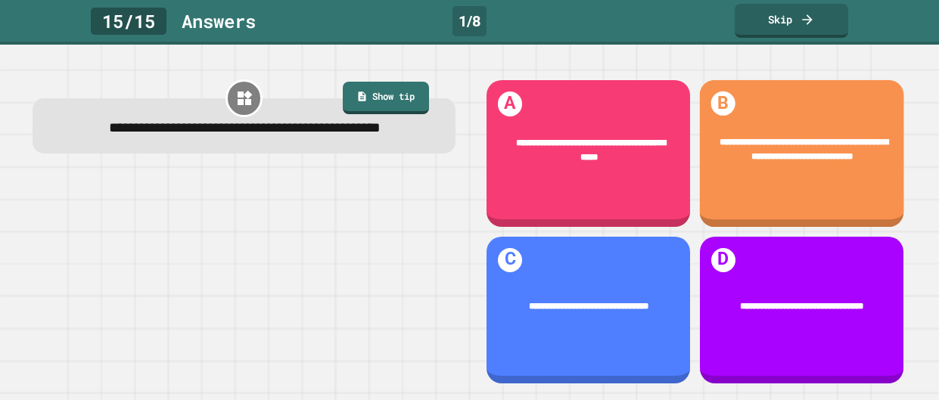
click at [761, 106] on div "**********" at bounding box center [801, 154] width 204 height 148
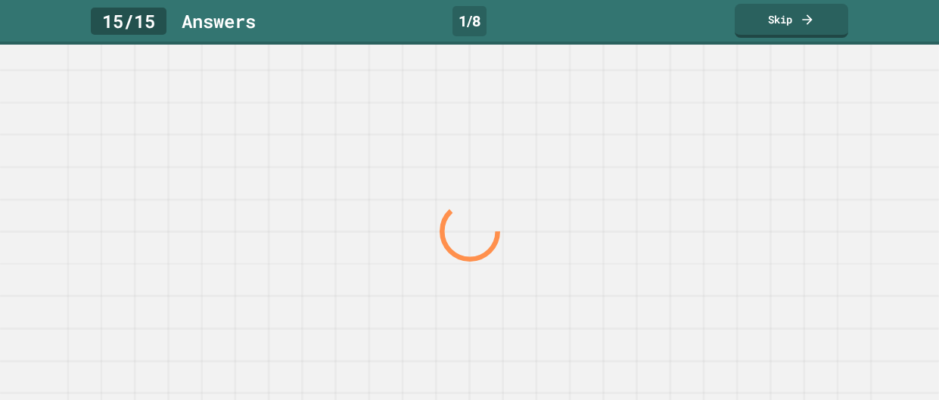
click at [0, 0] on div at bounding box center [0, 0] width 0 height 0
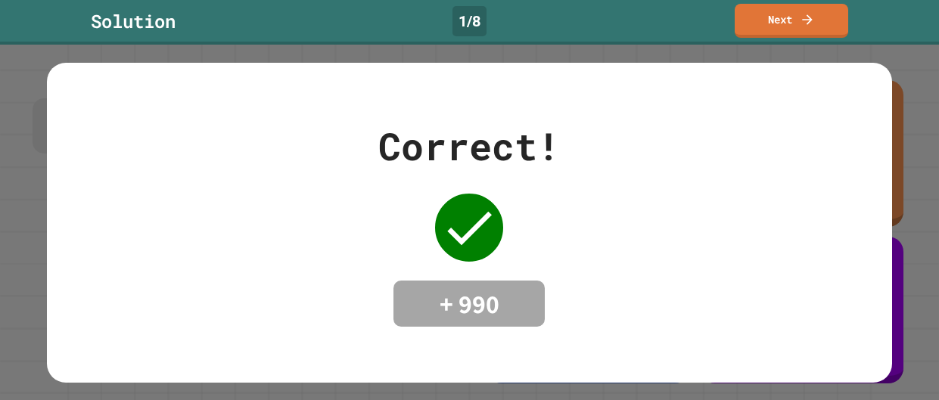
click at [761, 106] on div "Correct! + 990" at bounding box center [469, 223] width 845 height 320
click at [805, 39] on div "Solution 1 / 8 Next" at bounding box center [469, 22] width 939 height 45
click at [769, 10] on link "Next" at bounding box center [791, 19] width 105 height 36
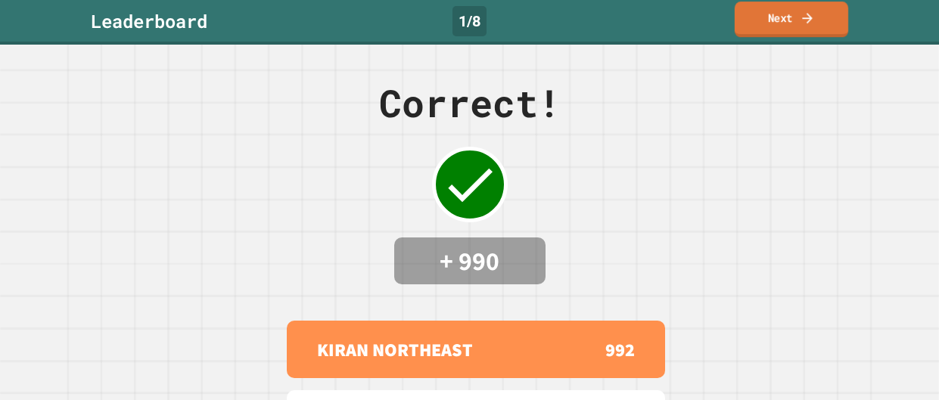
click at [749, 10] on link "Next" at bounding box center [792, 20] width 114 height 36
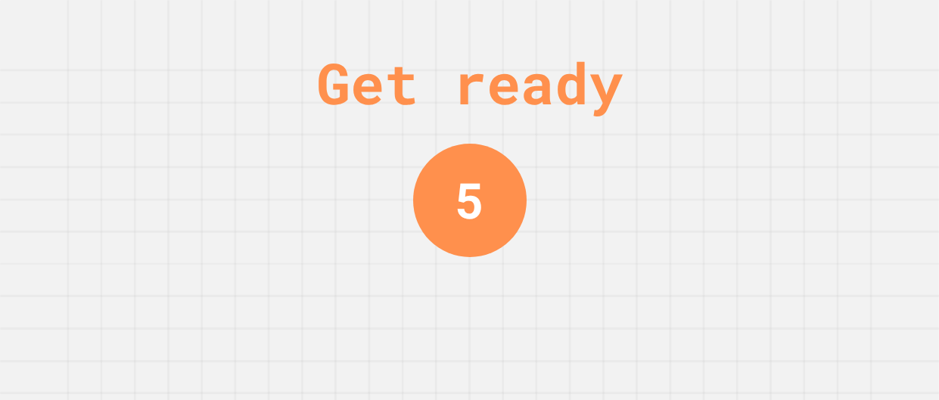
click at [596, 178] on div "Get ready 5" at bounding box center [469, 200] width 939 height 400
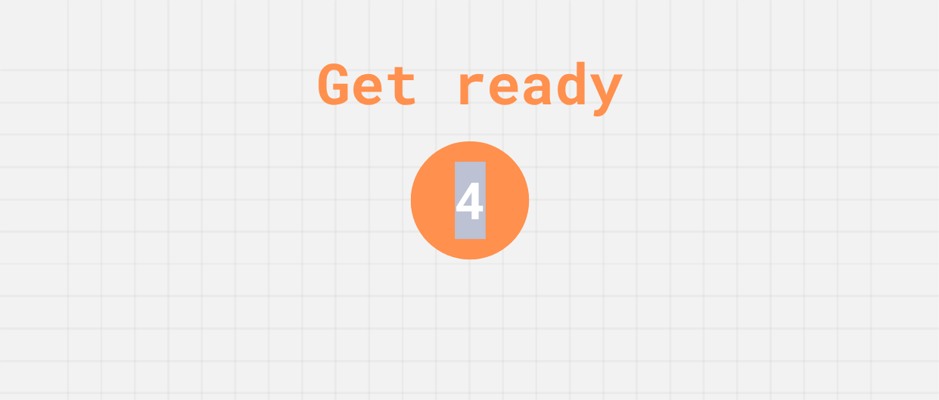
click at [596, 178] on div "Get ready 4" at bounding box center [469, 200] width 939 height 400
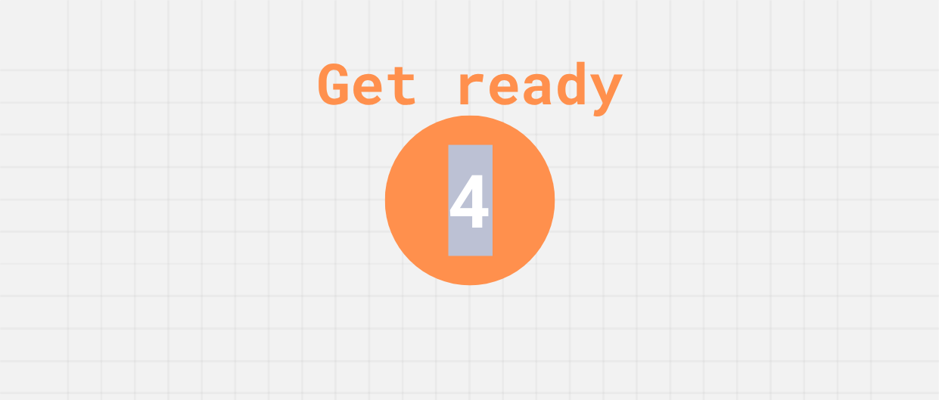
click at [596, 178] on div "Get ready 4" at bounding box center [469, 200] width 939 height 400
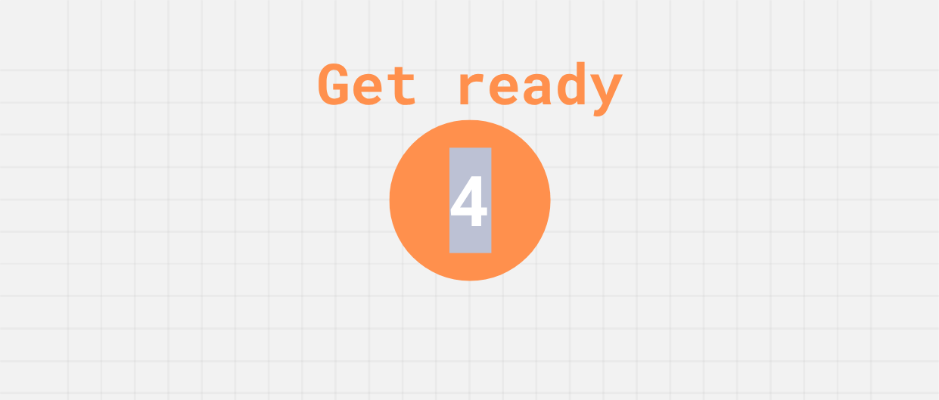
click at [596, 178] on div "Get ready 4" at bounding box center [469, 200] width 939 height 400
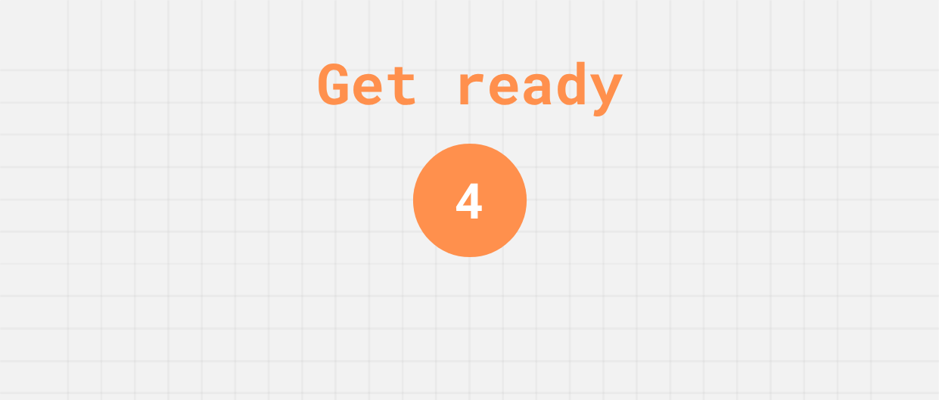
click at [596, 178] on div "Get ready 4" at bounding box center [469, 200] width 939 height 400
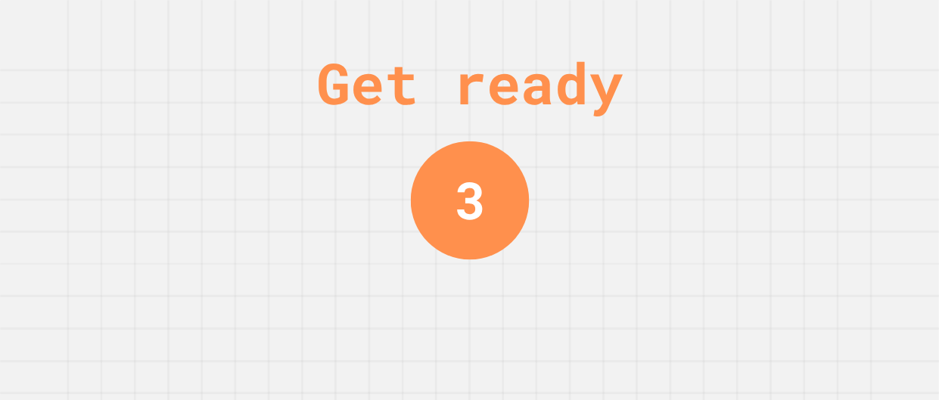
click at [596, 178] on div "Get ready 3" at bounding box center [469, 200] width 939 height 400
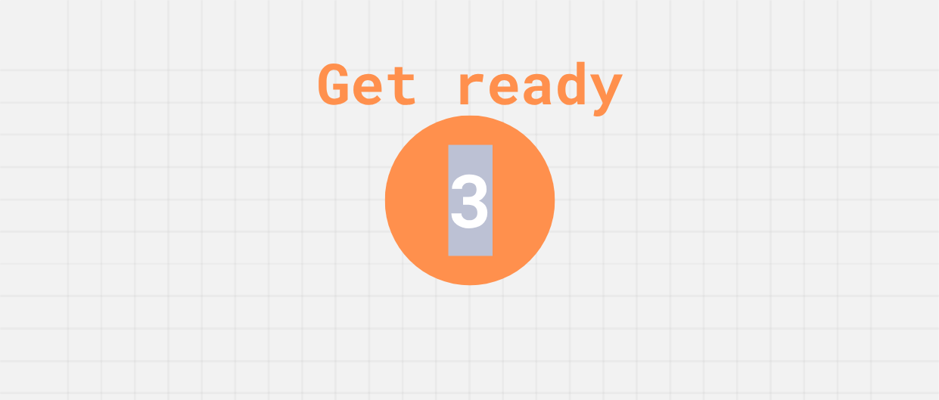
click at [596, 178] on div "Get ready 3" at bounding box center [469, 200] width 939 height 400
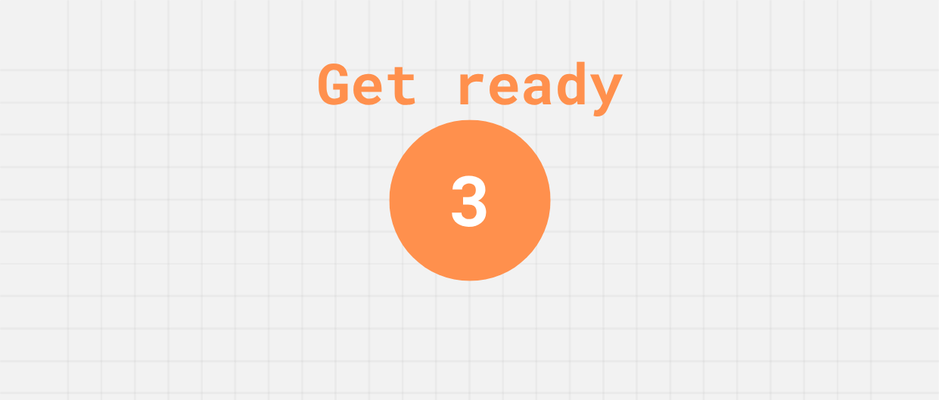
click at [596, 178] on div "Get ready 3" at bounding box center [469, 200] width 939 height 400
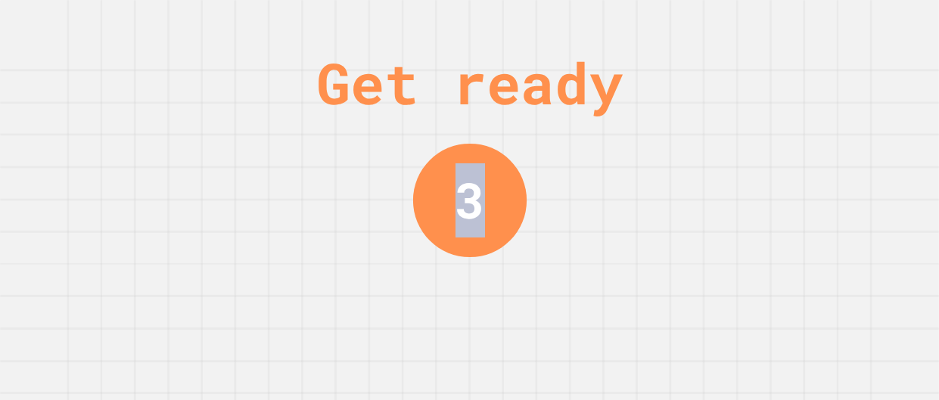
click at [596, 178] on div "Get ready 3" at bounding box center [469, 200] width 939 height 400
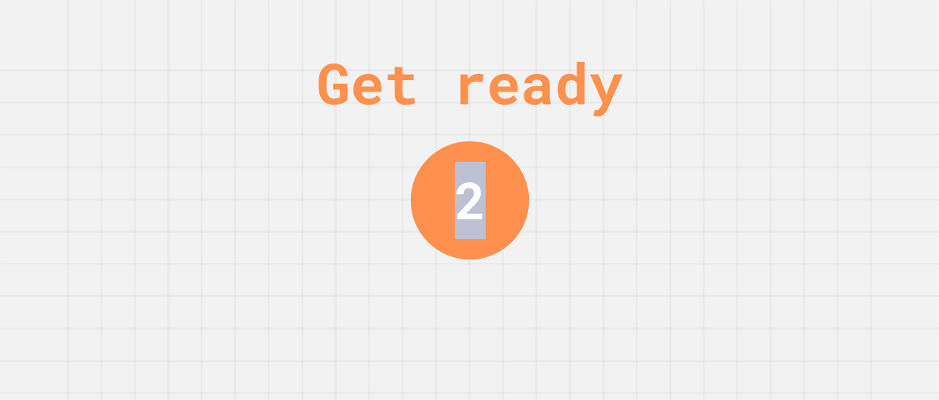
click at [596, 178] on div "Get ready 2" at bounding box center [469, 200] width 939 height 400
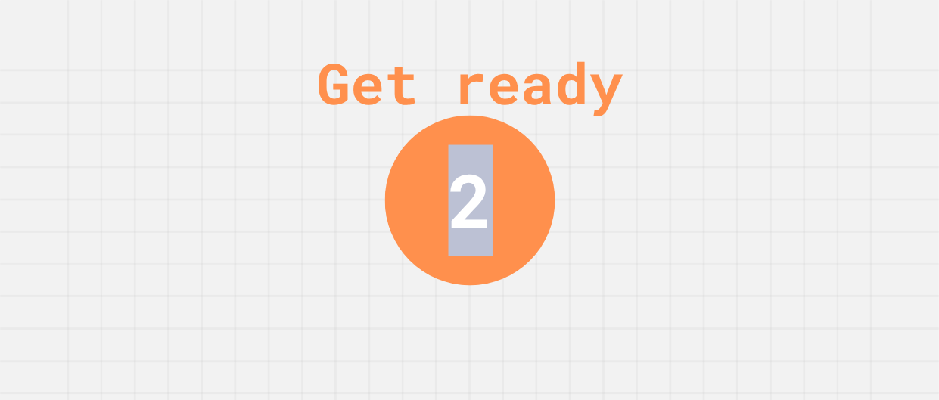
click at [596, 178] on div "Get ready 2" at bounding box center [469, 200] width 939 height 400
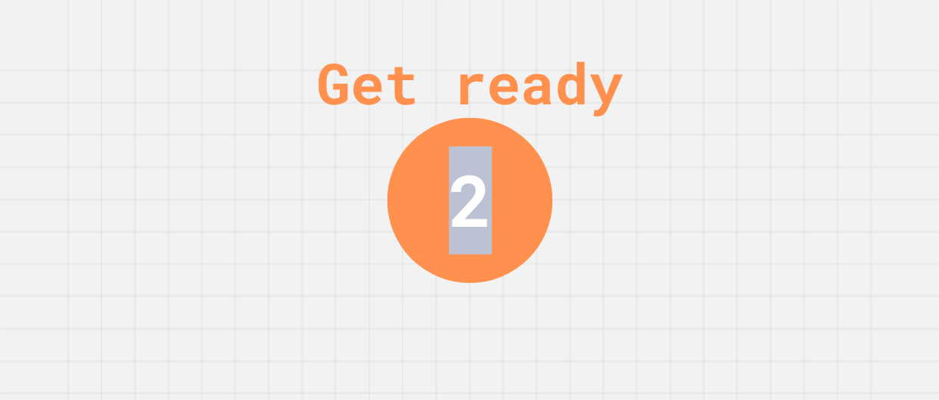
click at [596, 178] on div "Get ready 2" at bounding box center [469, 200] width 939 height 400
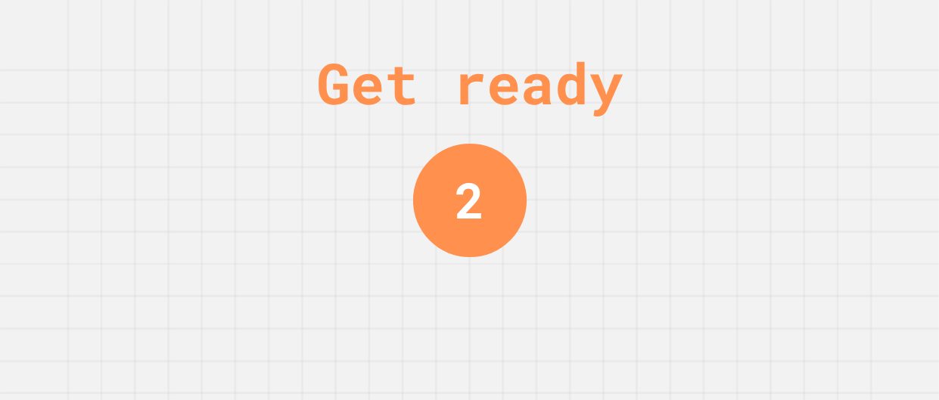
click at [596, 178] on div "Get ready 2" at bounding box center [469, 200] width 939 height 400
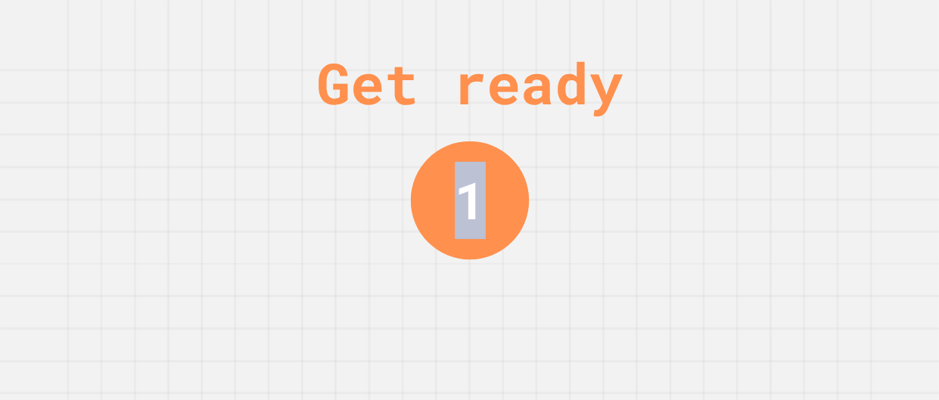
click at [596, 178] on div "Get ready 1" at bounding box center [469, 200] width 939 height 400
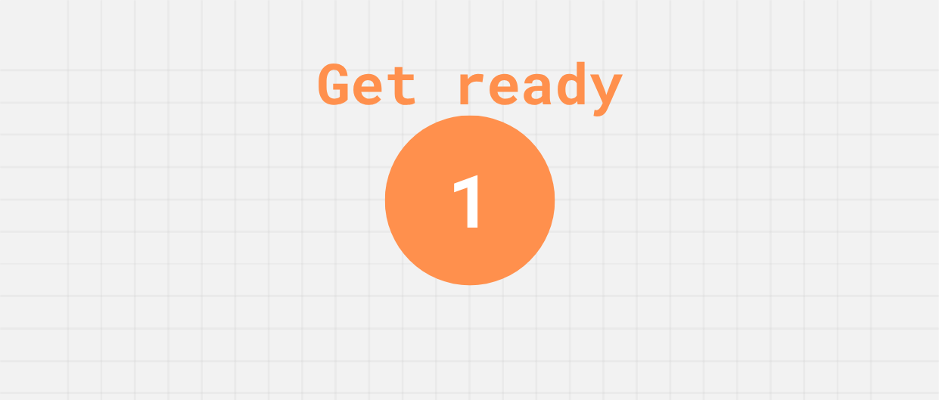
click at [596, 178] on div "Get ready 1" at bounding box center [469, 200] width 939 height 400
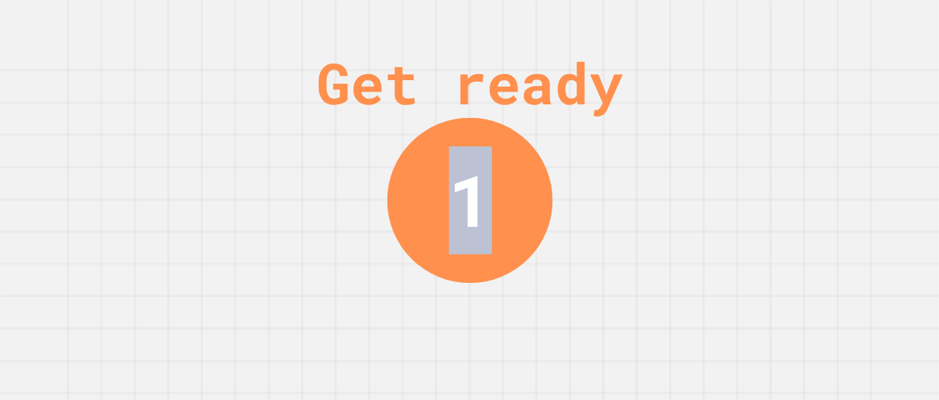
click at [596, 178] on div "Get ready 1" at bounding box center [469, 200] width 939 height 400
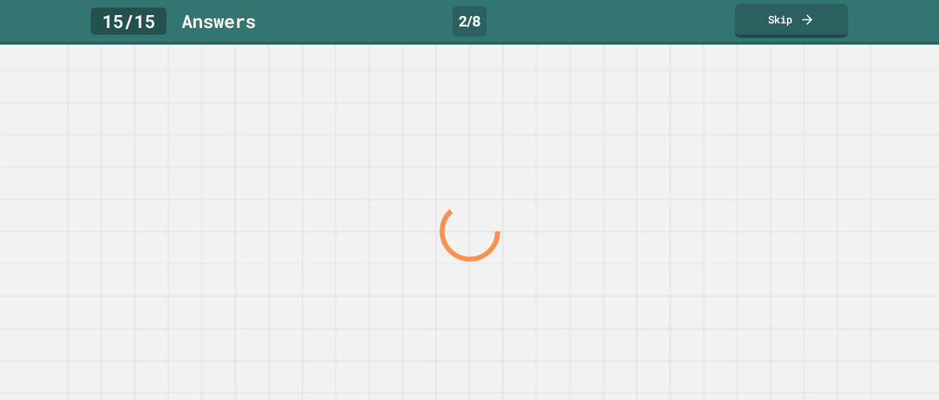
click at [596, 178] on div at bounding box center [469, 232] width 901 height 337
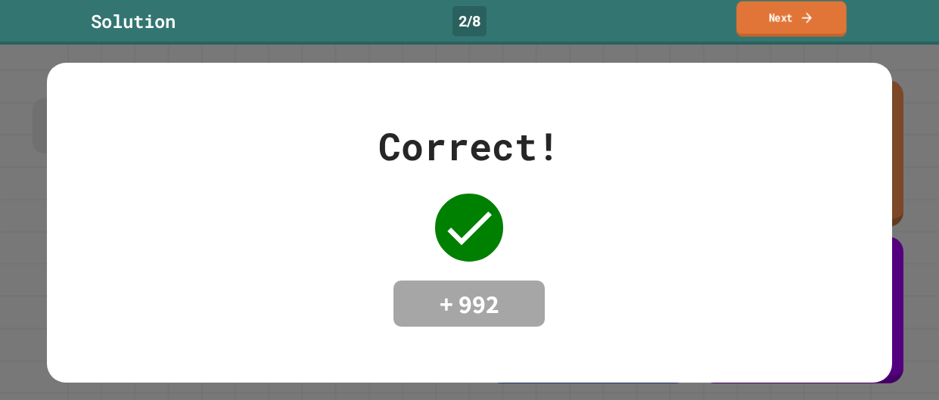
click at [781, 26] on link "Next" at bounding box center [791, 20] width 110 height 36
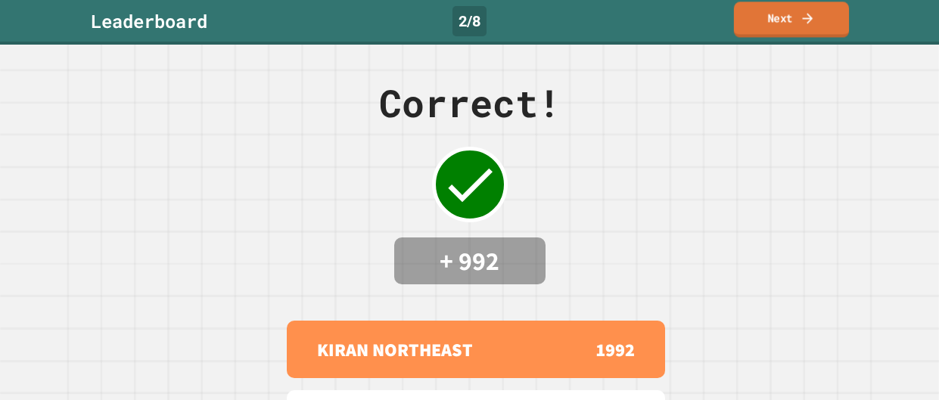
click at [783, 27] on link "Next" at bounding box center [791, 20] width 115 height 36
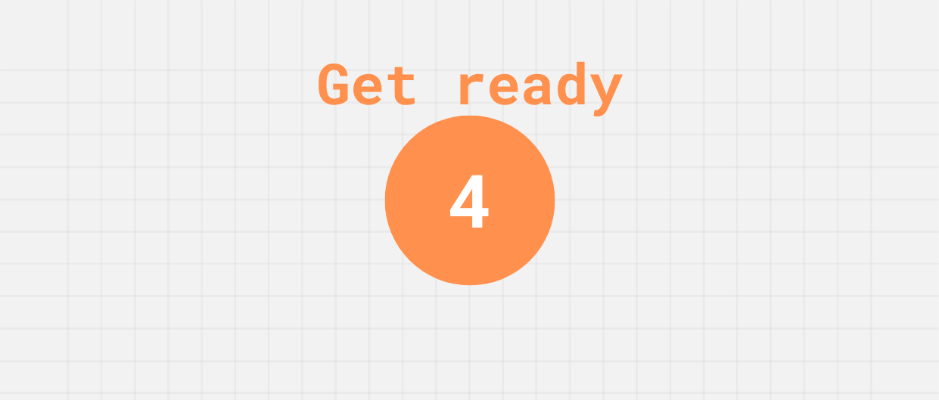
click at [626, 336] on div "Get ready 4" at bounding box center [469, 200] width 939 height 400
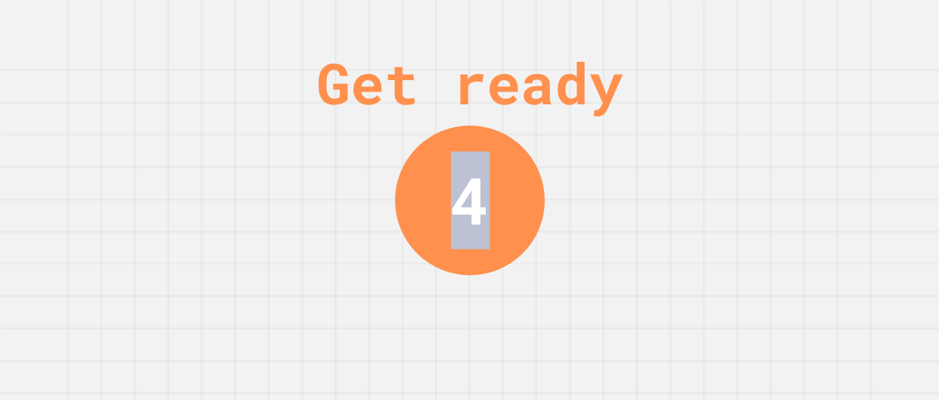
click at [626, 336] on div "Get ready 4" at bounding box center [469, 200] width 939 height 400
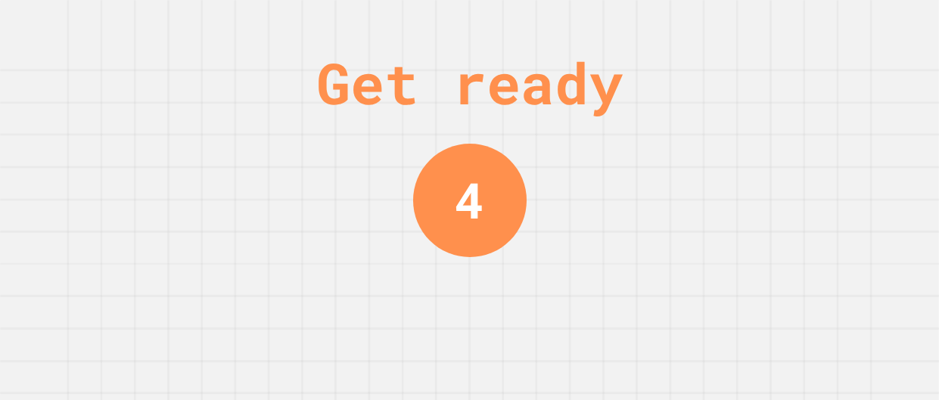
click at [626, 336] on div "Get ready 4" at bounding box center [469, 200] width 939 height 400
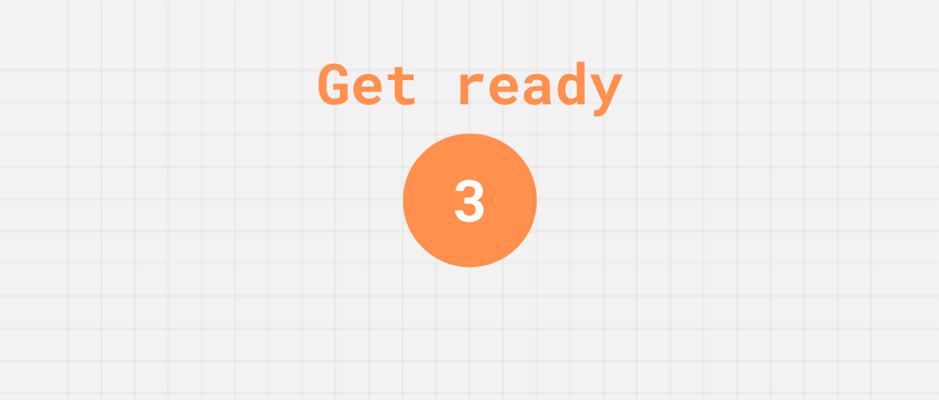
click at [626, 336] on div "Get ready 3" at bounding box center [469, 200] width 939 height 400
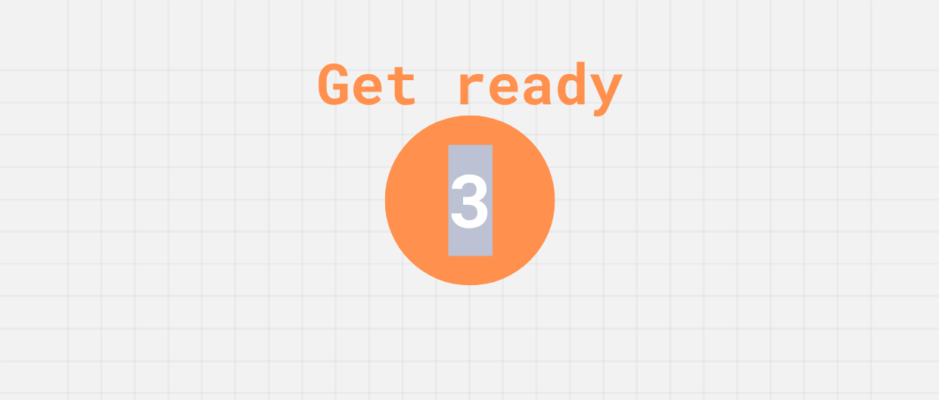
click at [626, 336] on div "Get ready 3" at bounding box center [469, 200] width 939 height 400
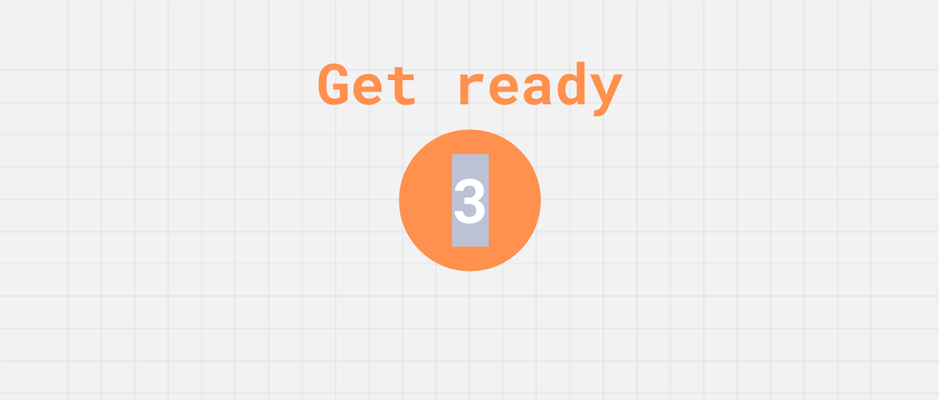
click at [626, 336] on div "Get ready 3" at bounding box center [469, 200] width 939 height 400
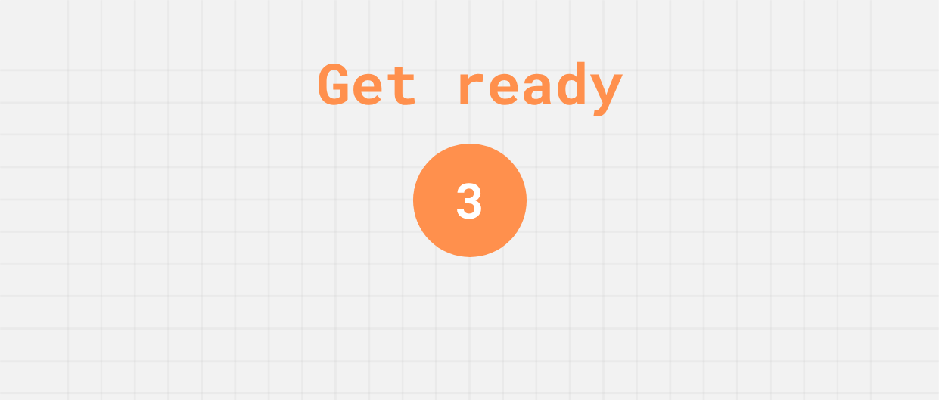
click at [626, 336] on div "Get ready 3" at bounding box center [469, 200] width 939 height 400
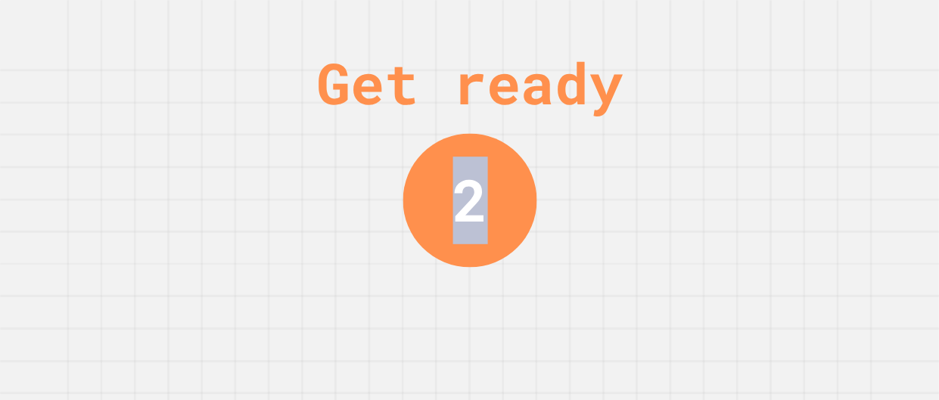
click at [626, 336] on div "Get ready 2" at bounding box center [469, 200] width 939 height 400
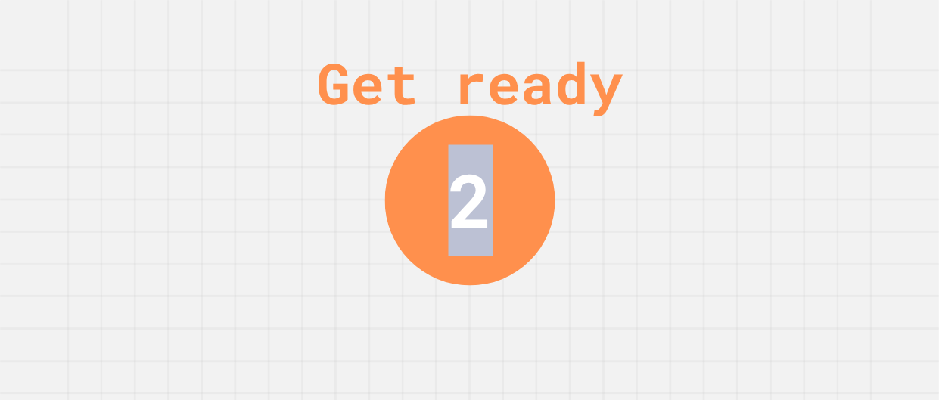
click at [626, 336] on div "Get ready 2" at bounding box center [469, 200] width 939 height 400
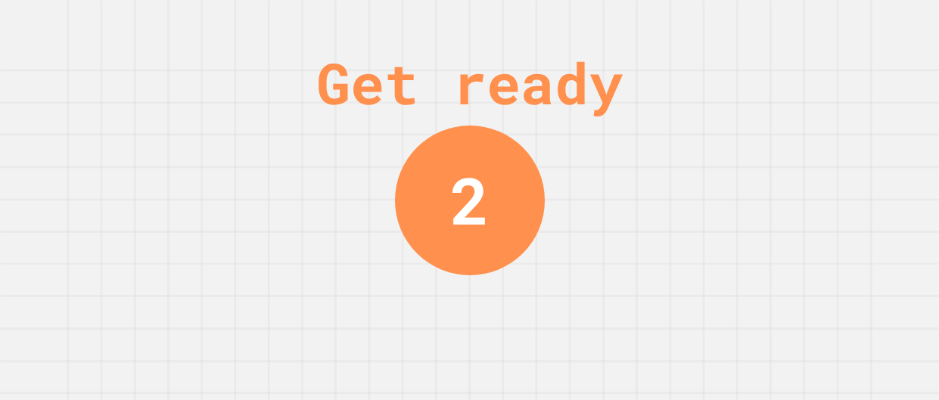
click at [626, 336] on div "Get ready 2" at bounding box center [469, 200] width 939 height 400
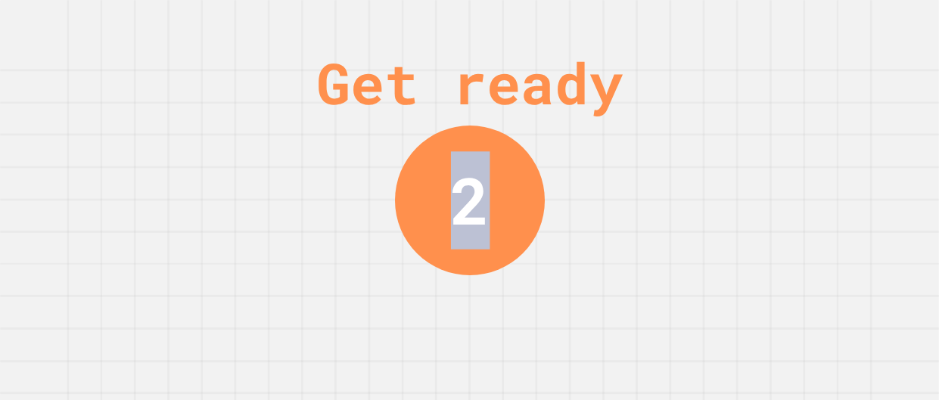
click at [626, 336] on div "Get ready 2" at bounding box center [469, 200] width 939 height 400
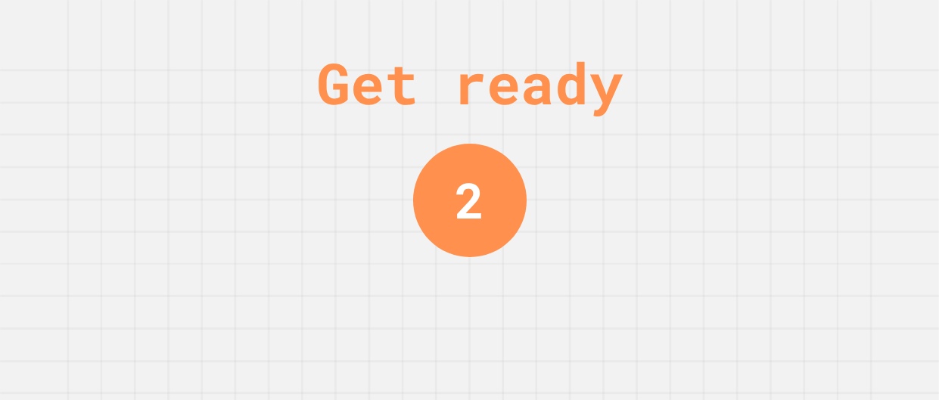
click at [626, 336] on div "Get ready 2" at bounding box center [469, 200] width 939 height 400
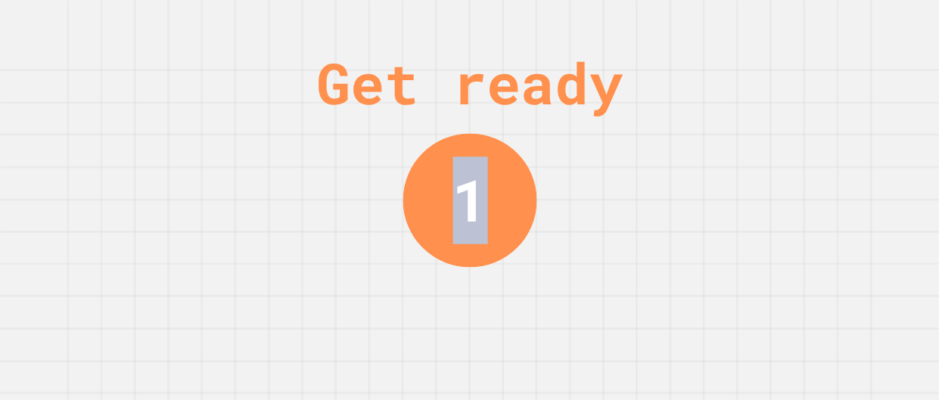
click at [626, 336] on div "Get ready 1" at bounding box center [469, 200] width 939 height 400
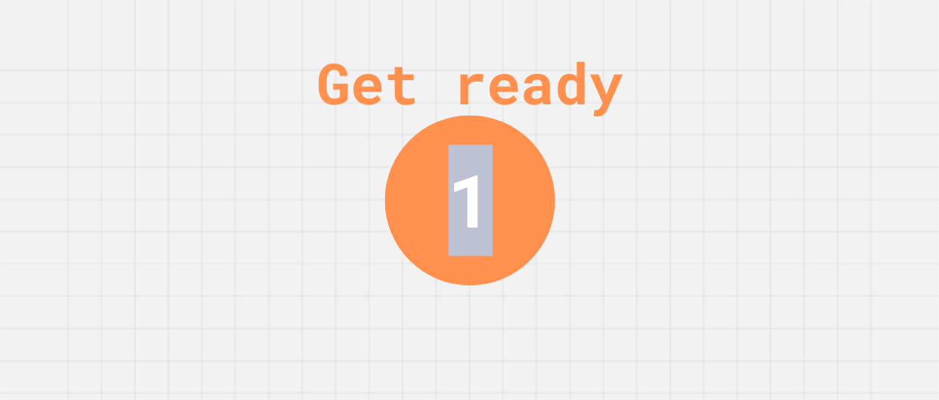
click at [626, 336] on div "Get ready 1" at bounding box center [469, 200] width 939 height 400
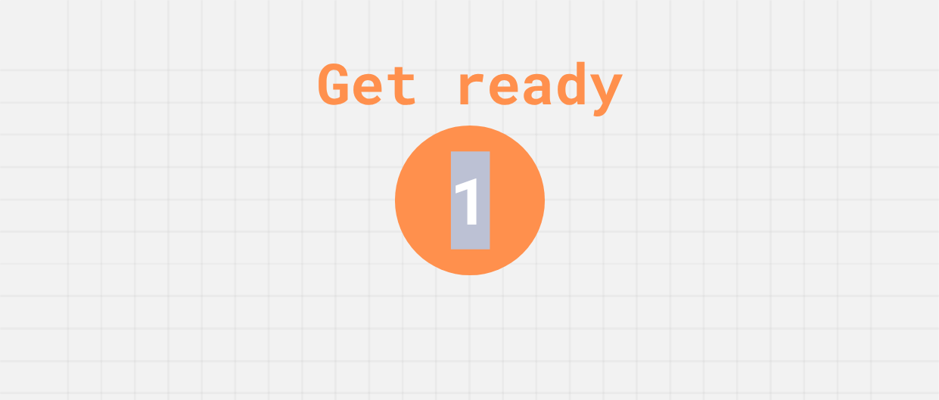
click at [626, 336] on div "Get ready 1" at bounding box center [469, 200] width 939 height 400
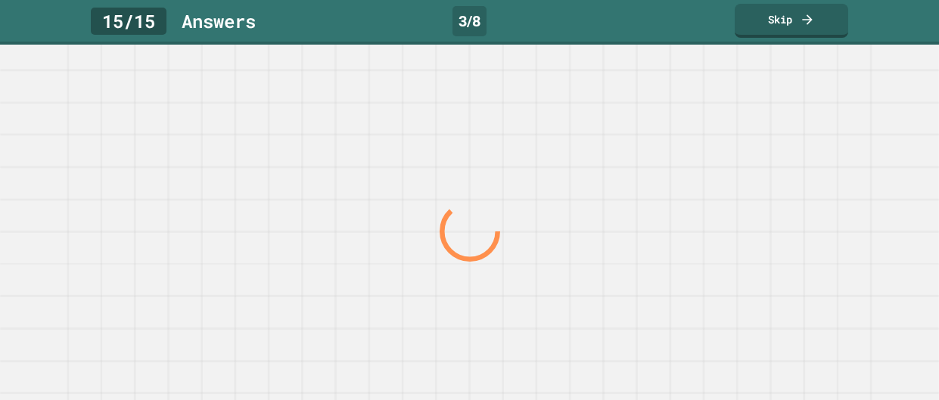
click at [626, 336] on div at bounding box center [469, 223] width 939 height 356
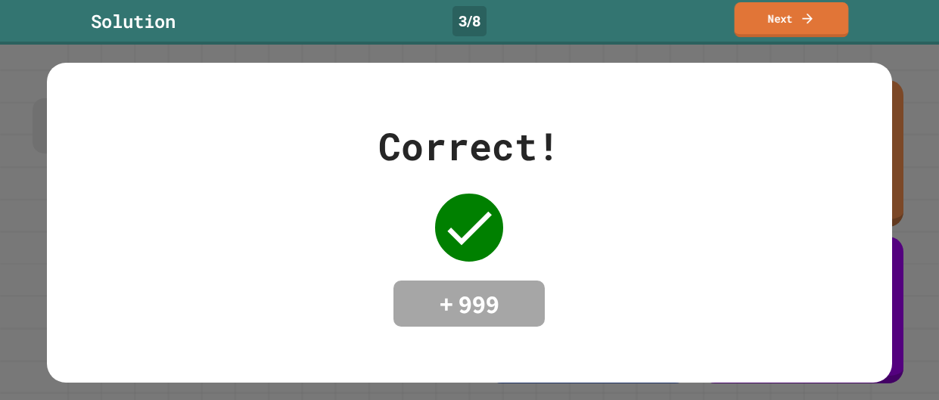
click at [773, 7] on link "Next" at bounding box center [792, 19] width 114 height 35
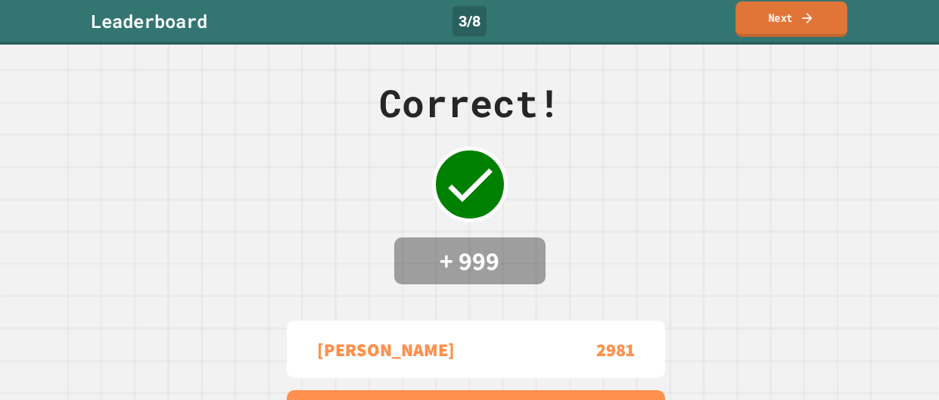
click at [779, 15] on link "Next" at bounding box center [792, 20] width 112 height 36
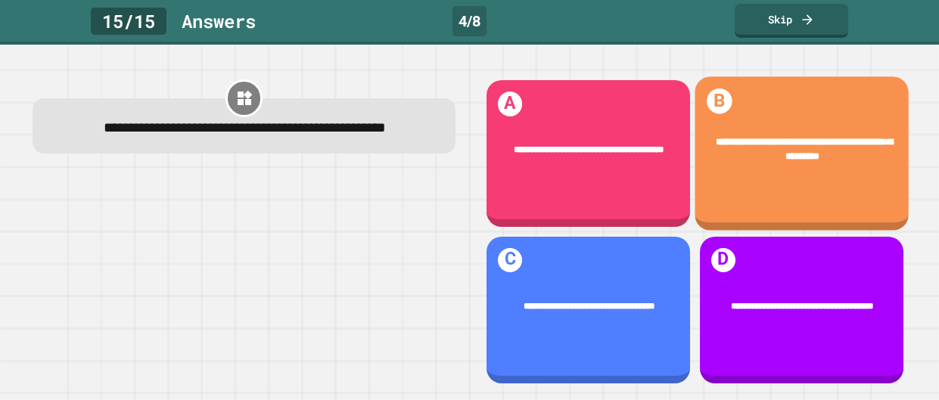
click at [786, 165] on div "**********" at bounding box center [802, 150] width 214 height 69
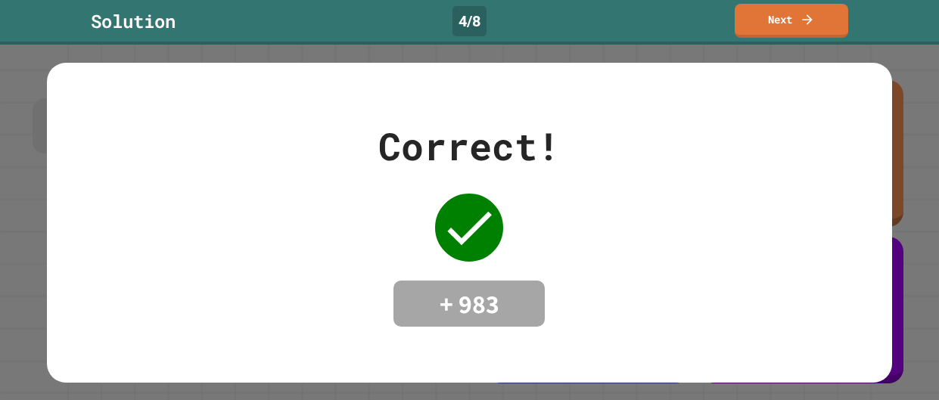
click at [763, 42] on div "Solution 4 / 8 Next" at bounding box center [469, 22] width 939 height 45
click at [751, 29] on link "Next" at bounding box center [791, 20] width 114 height 34
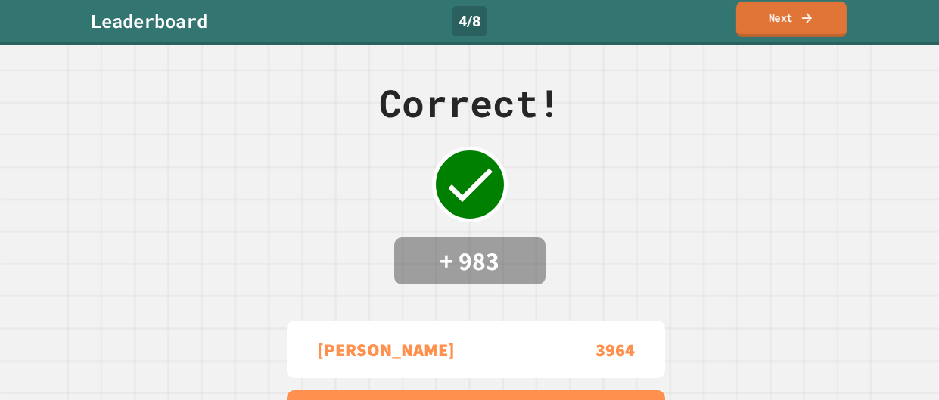
click at [756, 28] on link "Next" at bounding box center [791, 20] width 110 height 36
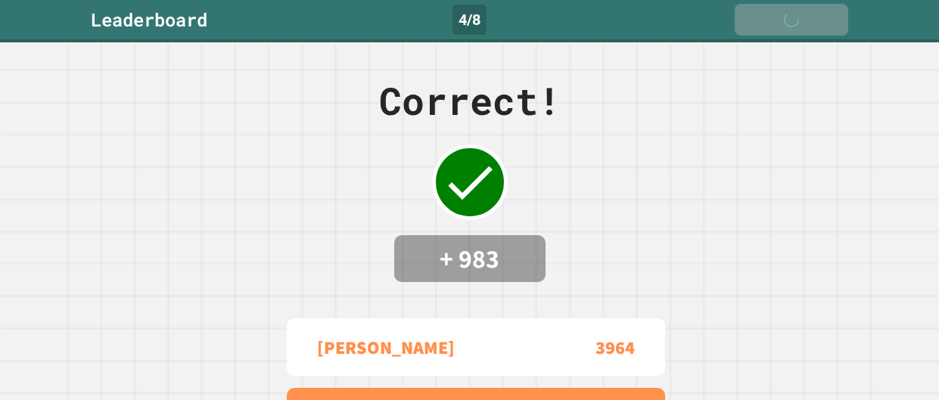
click at [756, 28] on link "Next" at bounding box center [792, 20] width 114 height 32
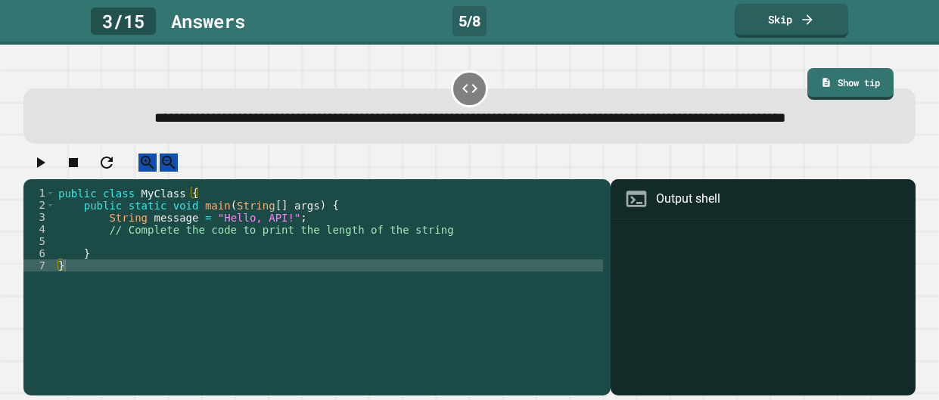
click at [389, 274] on div "public class MyClass { public static void main ( String [ ] args ) { String mes…" at bounding box center [329, 278] width 548 height 182
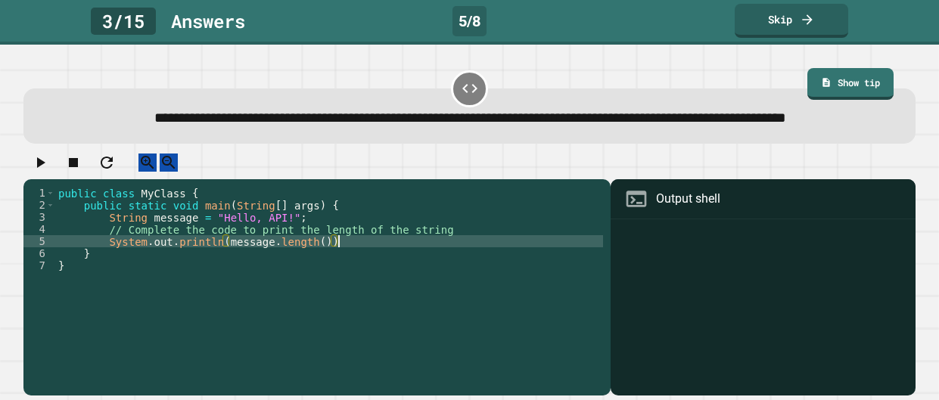
scroll to position [0, 20]
type textarea "**********"
click at [48, 172] on icon "button" at bounding box center [40, 163] width 18 height 18
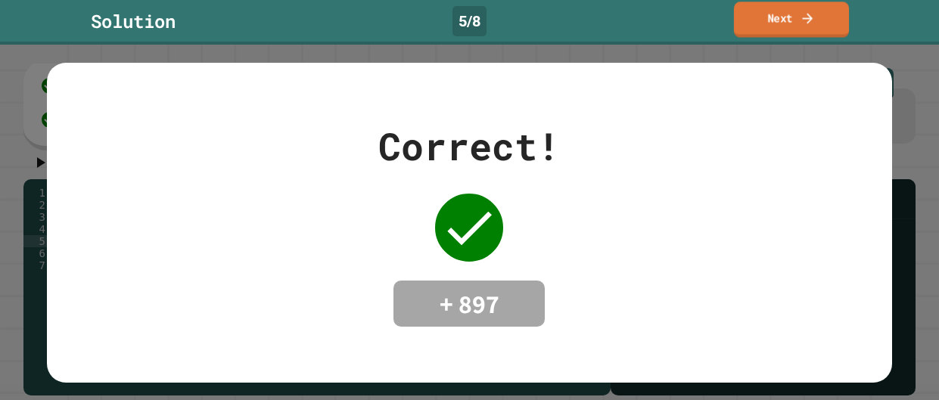
click at [782, 18] on link "Next" at bounding box center [791, 20] width 115 height 36
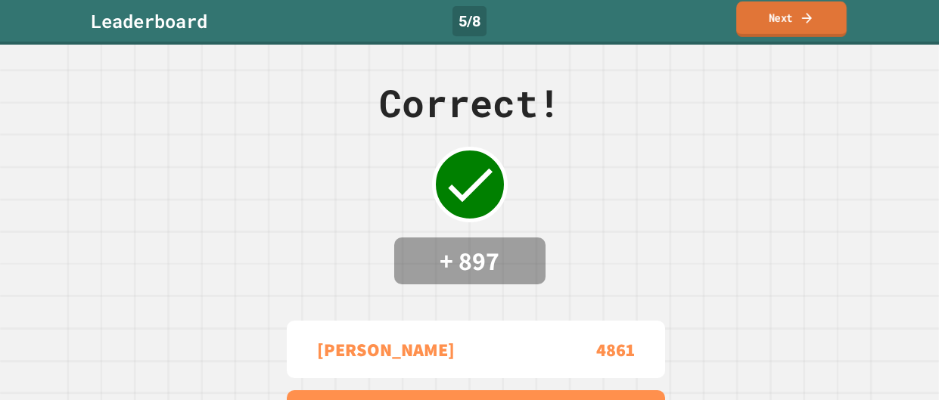
click at [783, 20] on link "Next" at bounding box center [791, 20] width 110 height 36
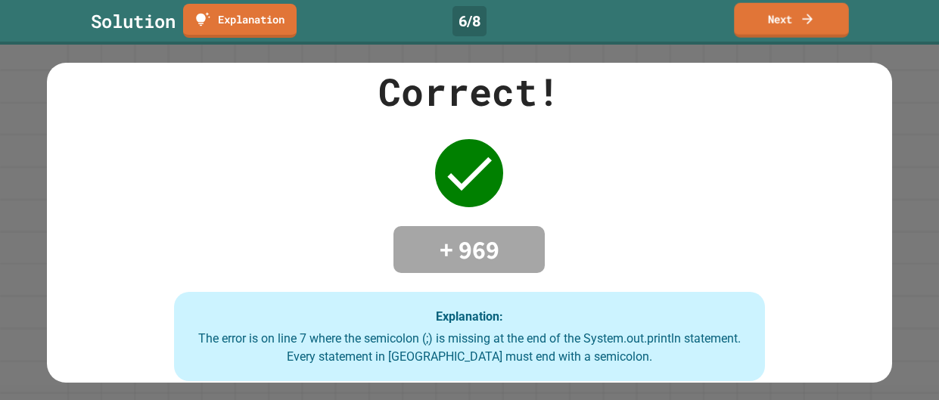
click at [770, 13] on link "Next" at bounding box center [791, 20] width 115 height 35
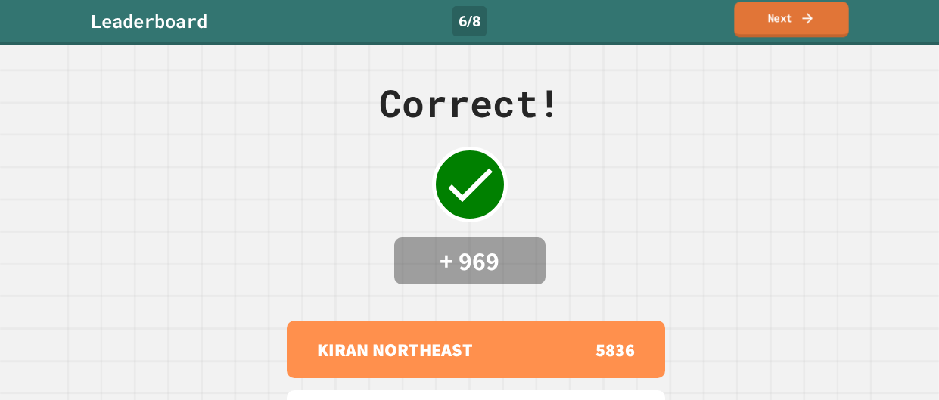
click at [798, 20] on link "Next" at bounding box center [791, 20] width 114 height 36
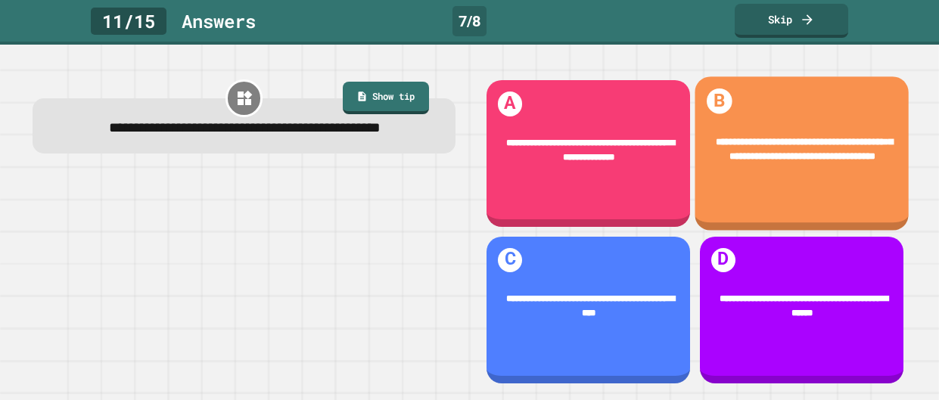
click at [757, 184] on div "**********" at bounding box center [802, 150] width 214 height 69
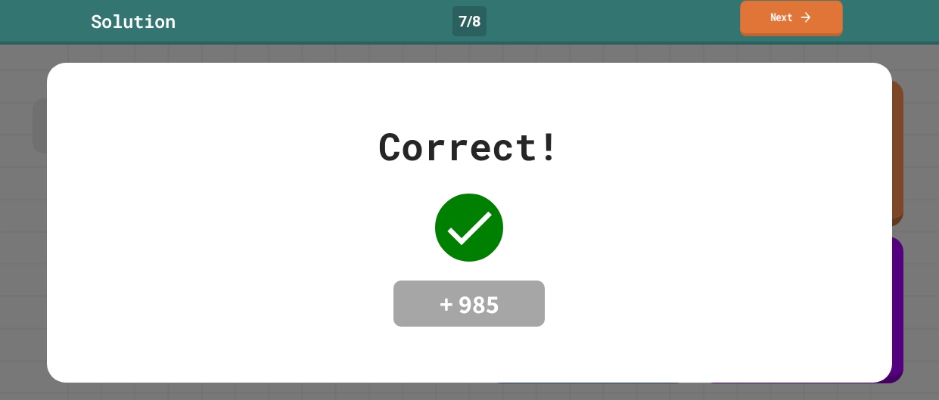
click at [774, 22] on link "Next" at bounding box center [791, 19] width 103 height 36
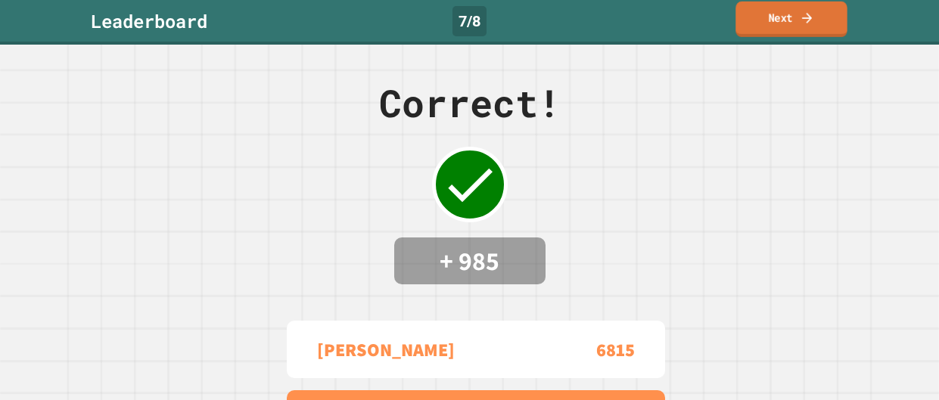
click at [778, 22] on link "Next" at bounding box center [791, 20] width 111 height 36
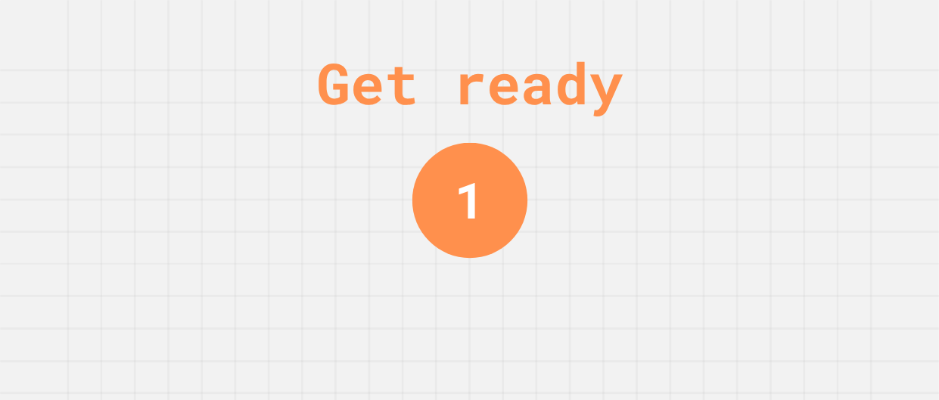
click at [633, 157] on div "Get ready 1" at bounding box center [469, 200] width 939 height 400
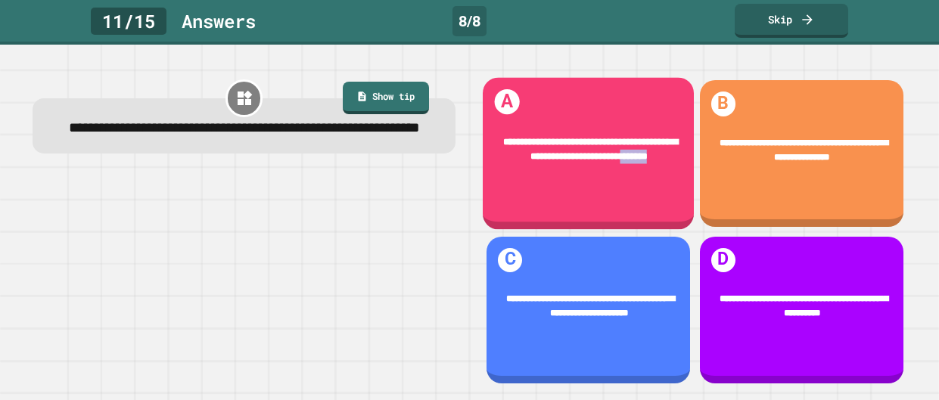
click at [633, 157] on span "**********" at bounding box center [590, 150] width 175 height 24
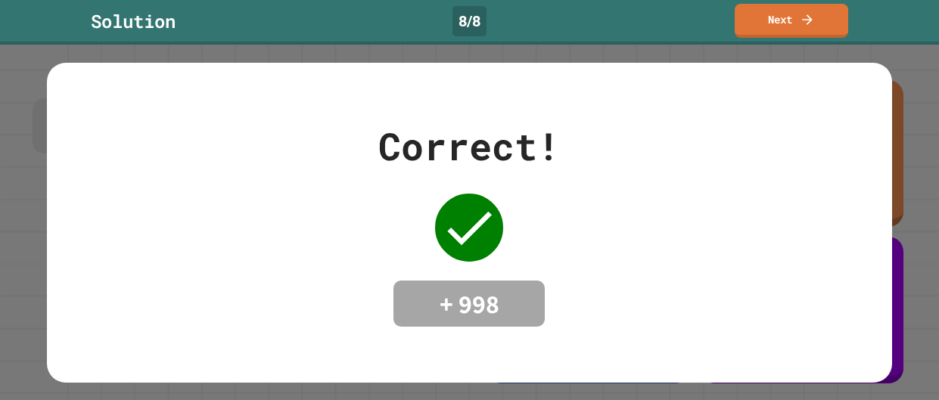
click at [633, 157] on div "Correct! + 998" at bounding box center [469, 223] width 845 height 210
click at [831, 17] on link "Next" at bounding box center [792, 20] width 112 height 36
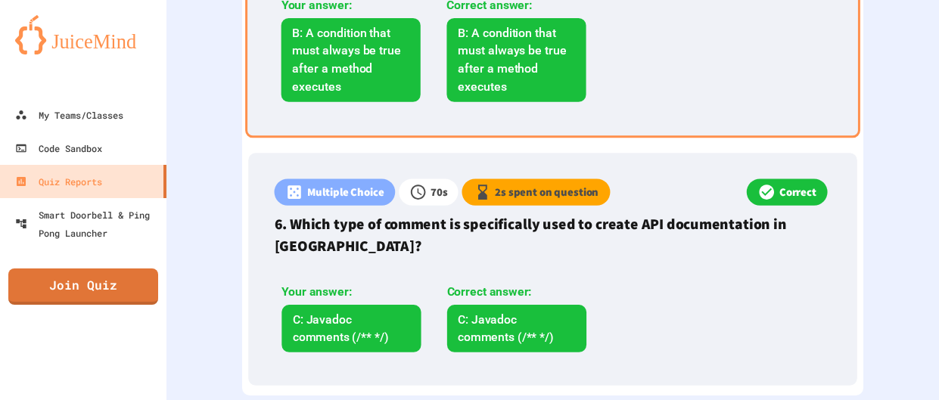
scroll to position [1666, 0]
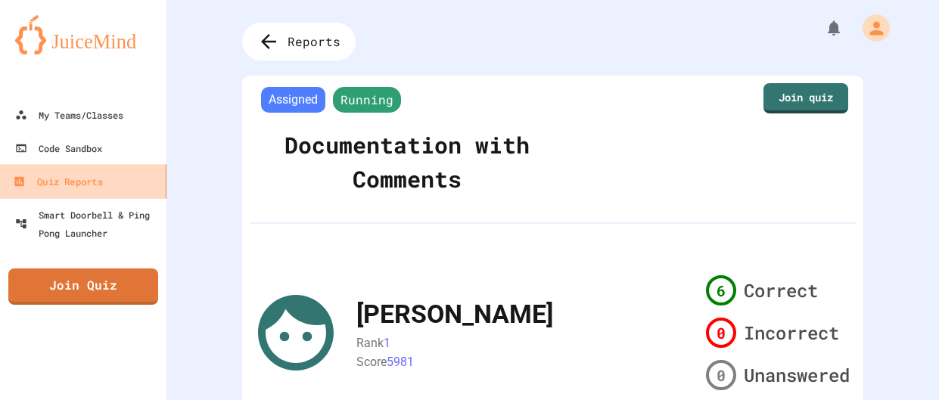
click at [92, 188] on div "Quiz Reports" at bounding box center [57, 182] width 89 height 19
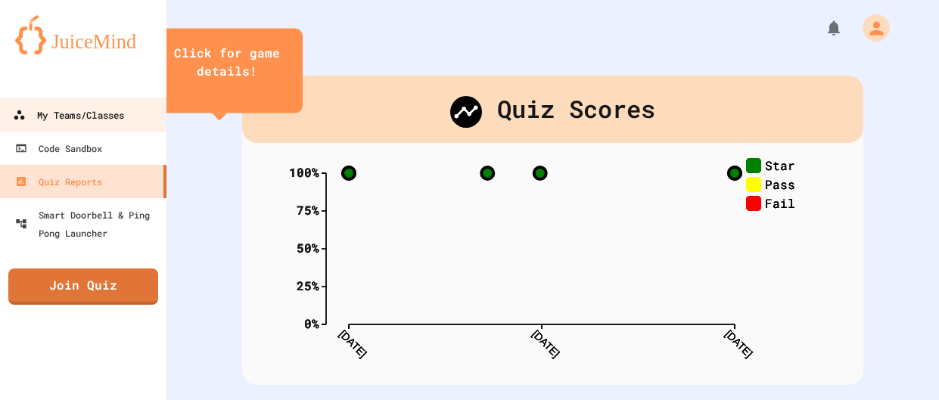
click at [18, 116] on icon at bounding box center [19, 115] width 12 height 12
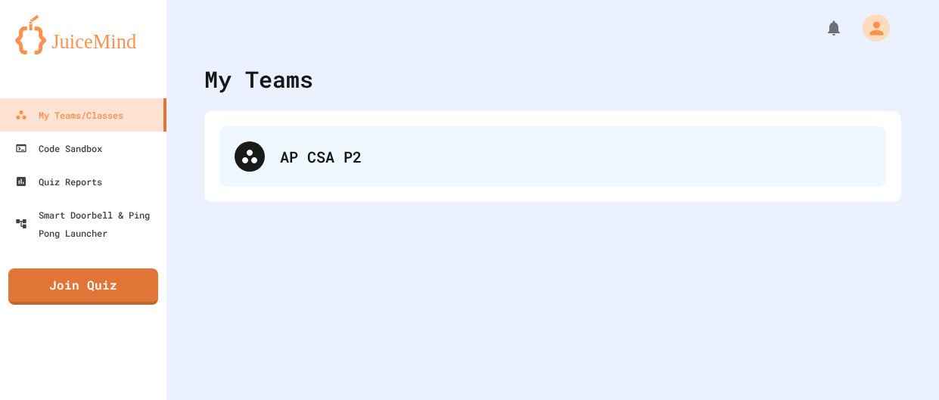
click at [255, 163] on icon at bounding box center [250, 157] width 18 height 18
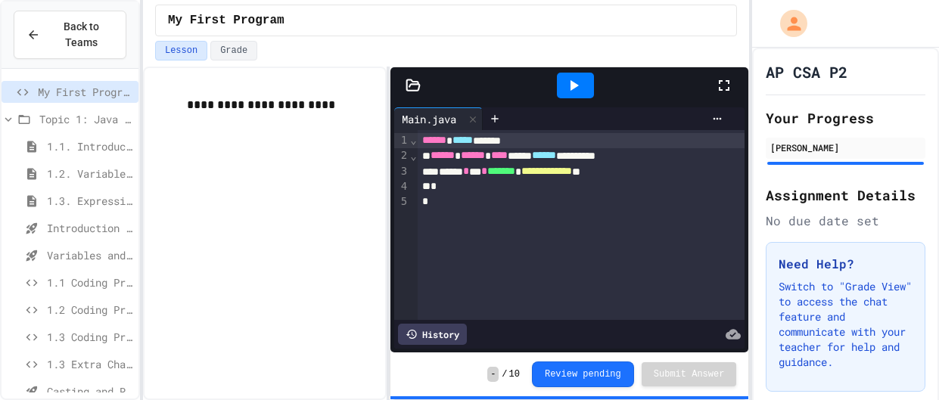
click at [252, 157] on div "**********" at bounding box center [265, 234] width 244 height 334
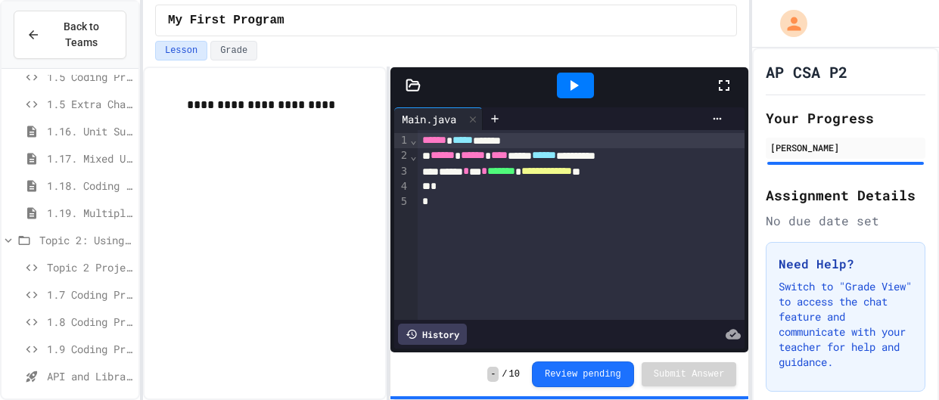
scroll to position [429, 0]
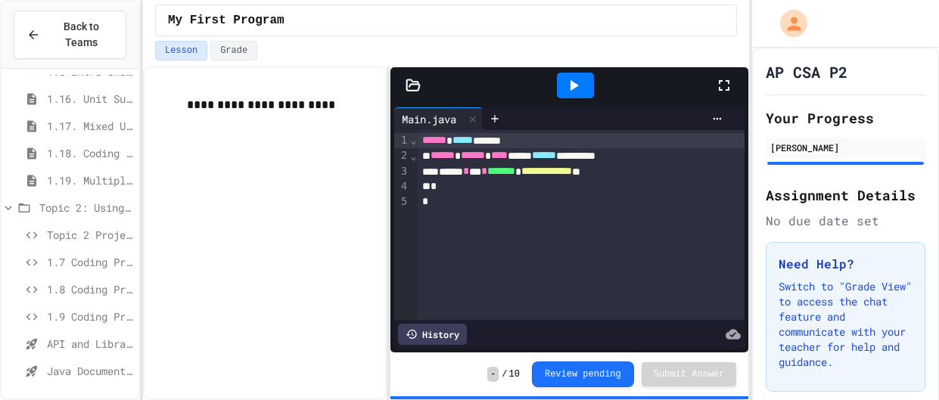
click at [92, 367] on span "Java Documentation with Comments - Topic 1.8" at bounding box center [90, 371] width 86 height 16
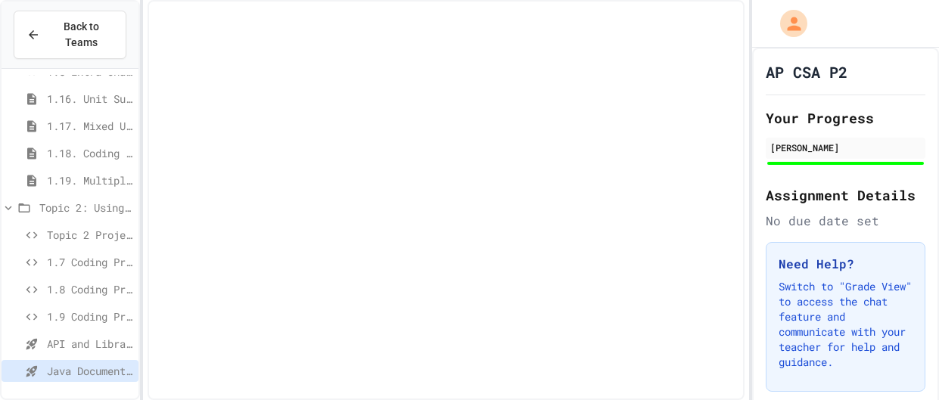
scroll to position [417, 0]
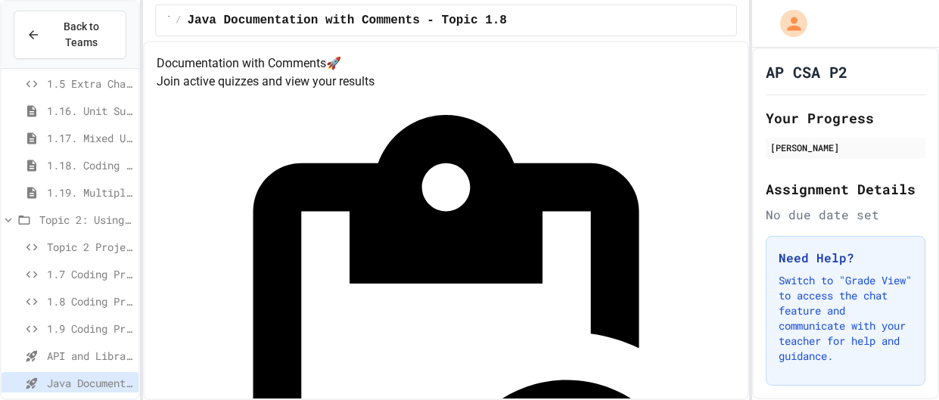
click at [107, 356] on span "API and Libraries - Topic 1.7" at bounding box center [90, 356] width 86 height 16
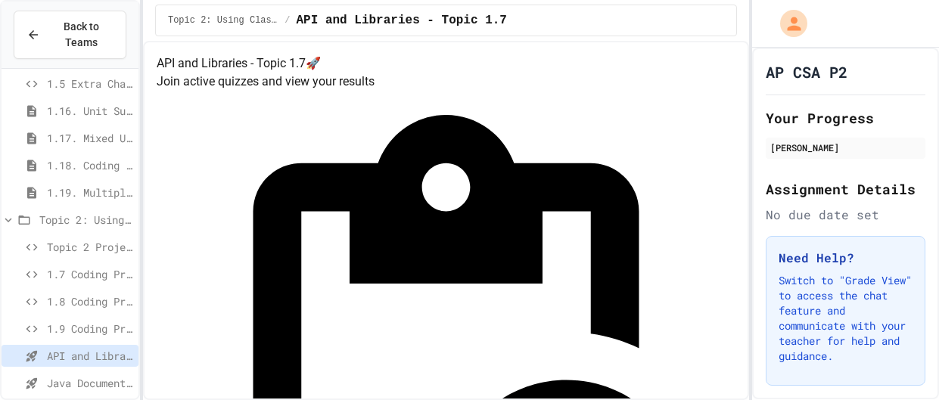
click at [607, 210] on div "Quiz in Progress! Started 8/27/2025 Join Quiz Now" at bounding box center [446, 408] width 579 height 635
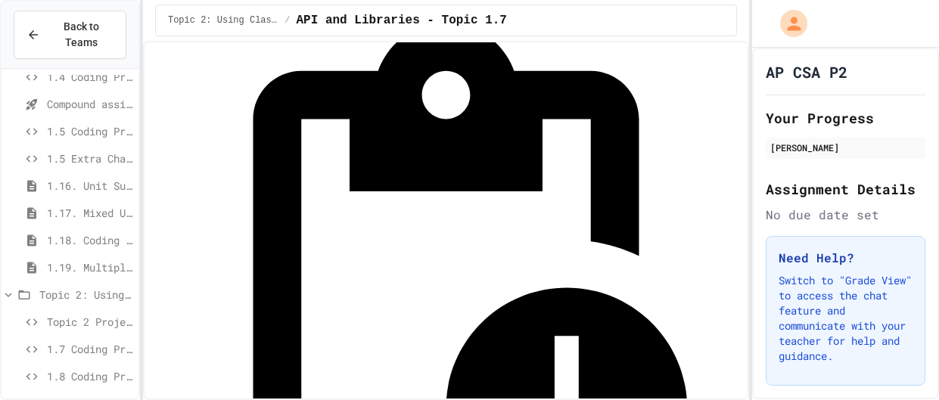
scroll to position [429, 0]
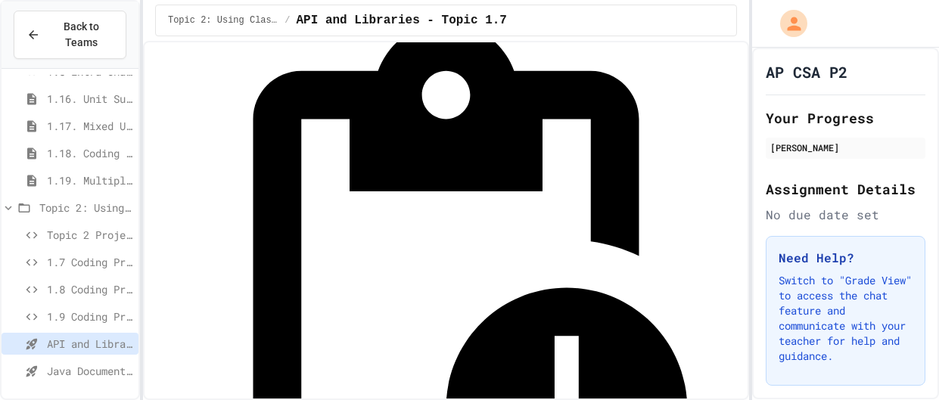
click at [45, 381] on div "Java Documentation with Comments - Topic 1.8" at bounding box center [70, 373] width 137 height 27
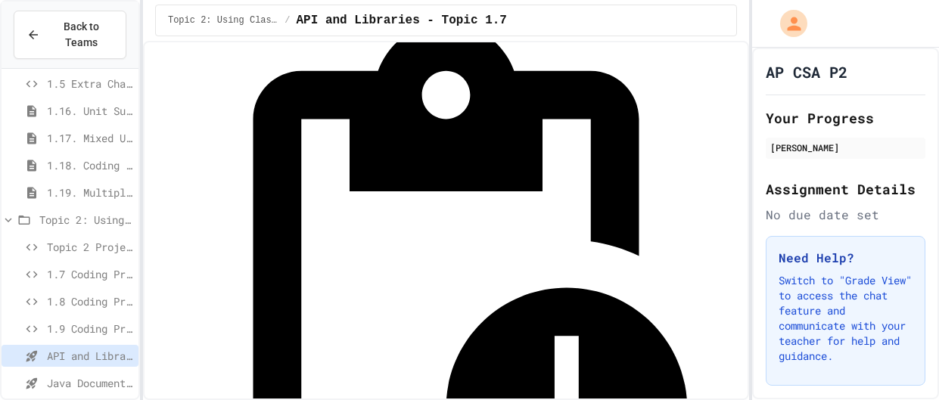
click at [45, 381] on div "Java Documentation with Comments - Topic 1.8" at bounding box center [70, 383] width 137 height 22
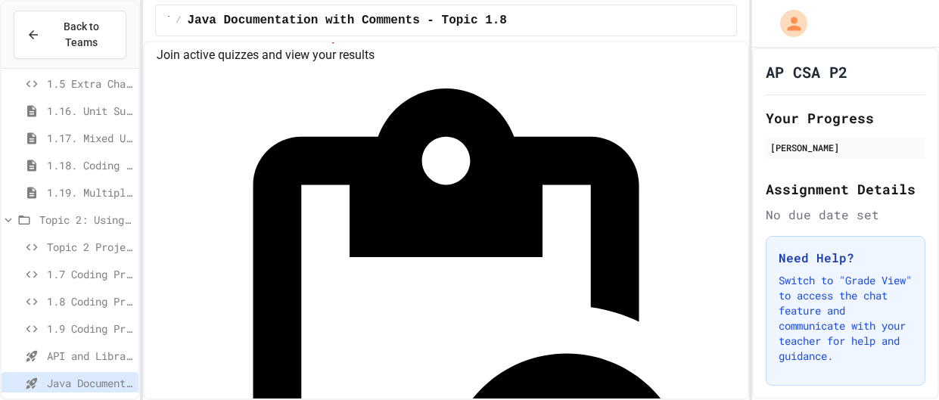
scroll to position [30, 0]
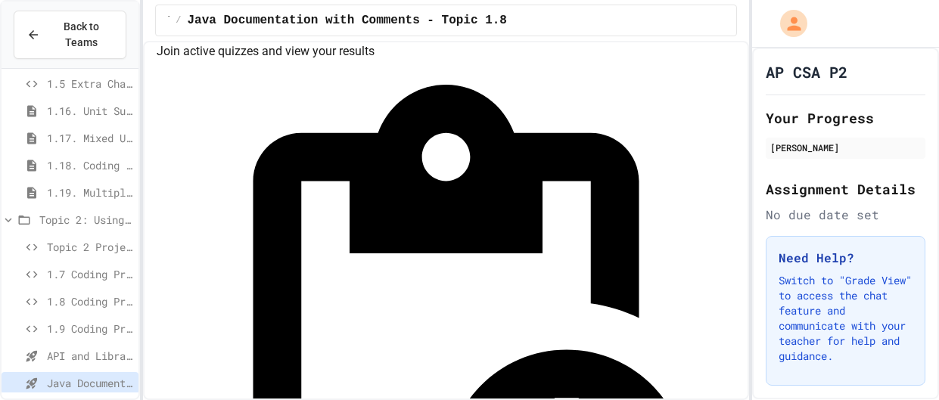
click at [618, 179] on div "Quiz in Progress! Started 8/27/2025 Join Quiz Now" at bounding box center [446, 378] width 579 height 635
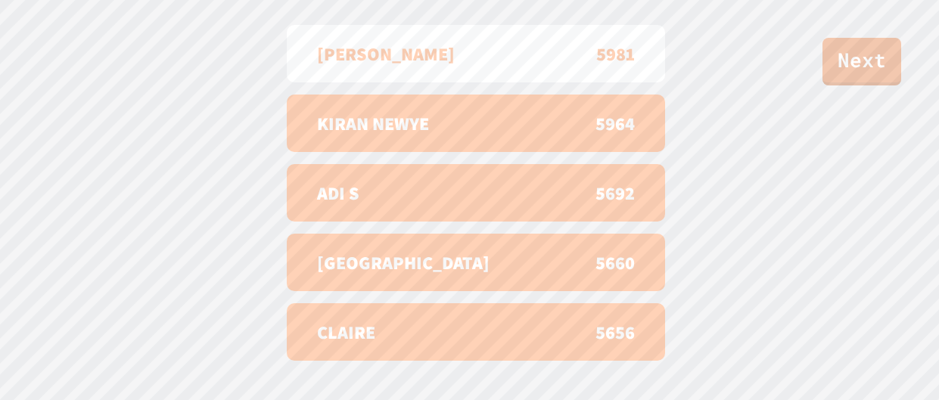
scroll to position [624, 0]
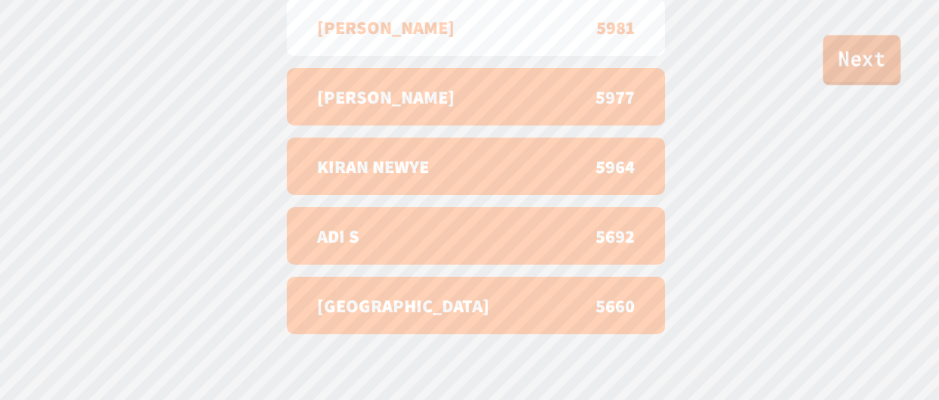
click at [838, 66] on link "Next" at bounding box center [862, 60] width 78 height 50
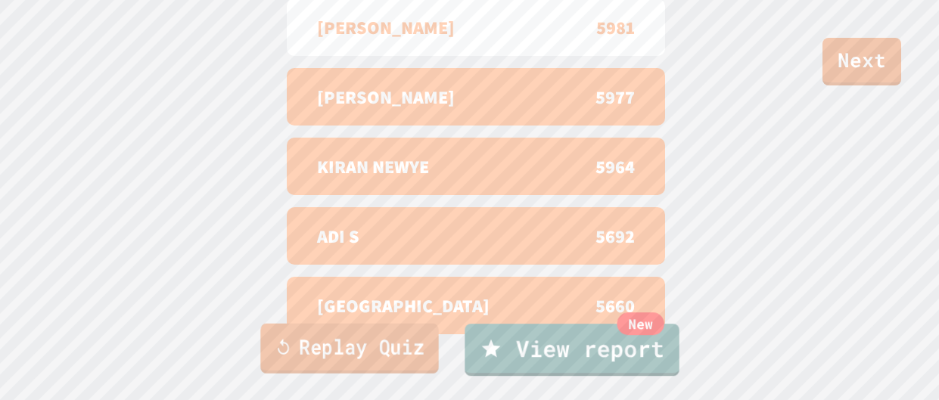
click at [418, 362] on link "Replay Quiz" at bounding box center [349, 349] width 178 height 50
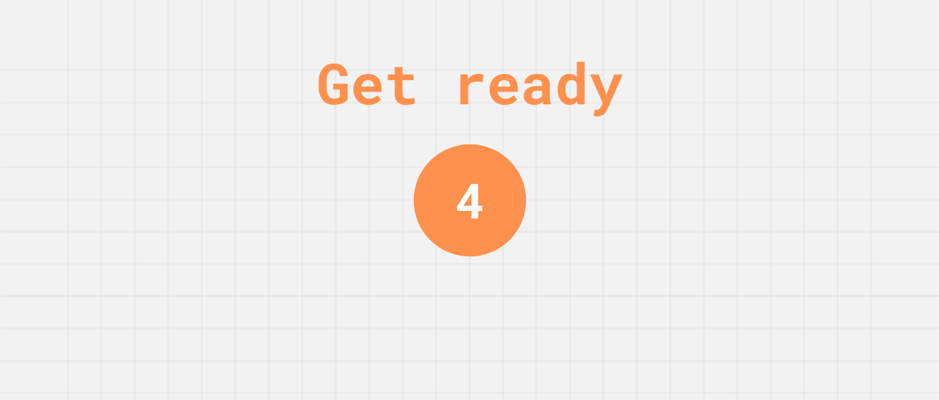
scroll to position [0, 0]
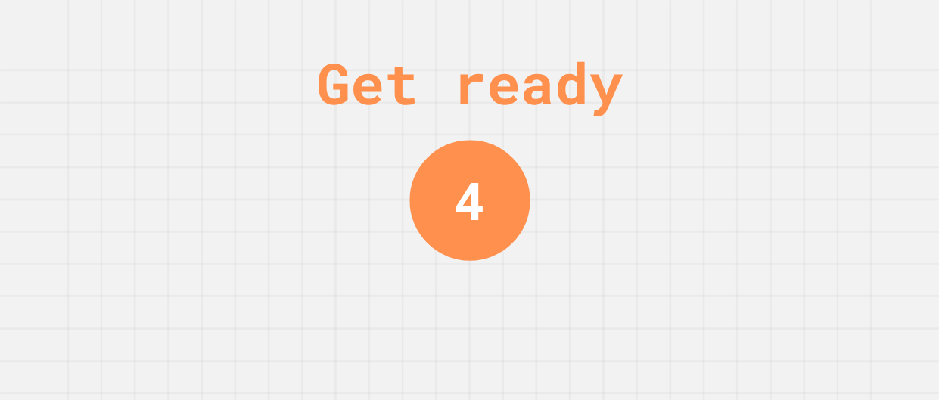
click at [725, 107] on div "Get ready 4" at bounding box center [469, 200] width 939 height 400
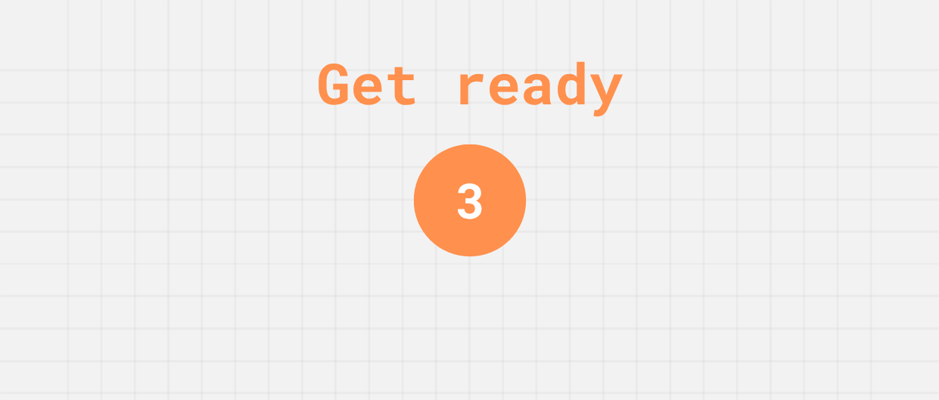
click at [725, 107] on div "Get ready 3" at bounding box center [469, 200] width 939 height 400
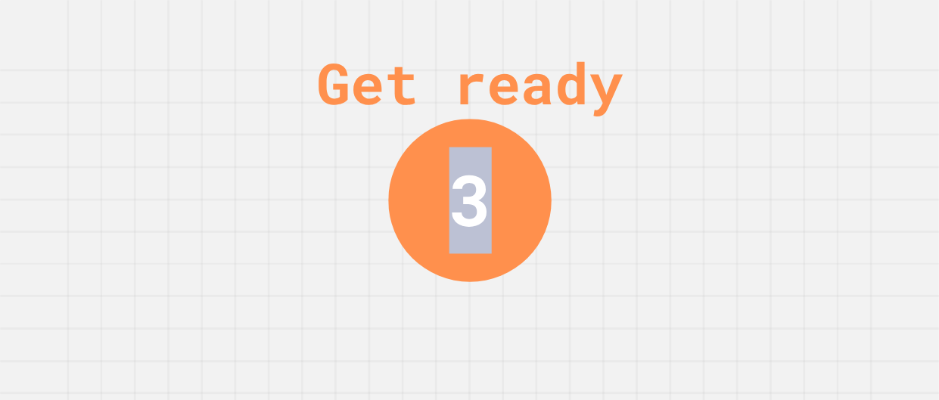
click at [725, 107] on div "Get ready 3" at bounding box center [469, 200] width 939 height 400
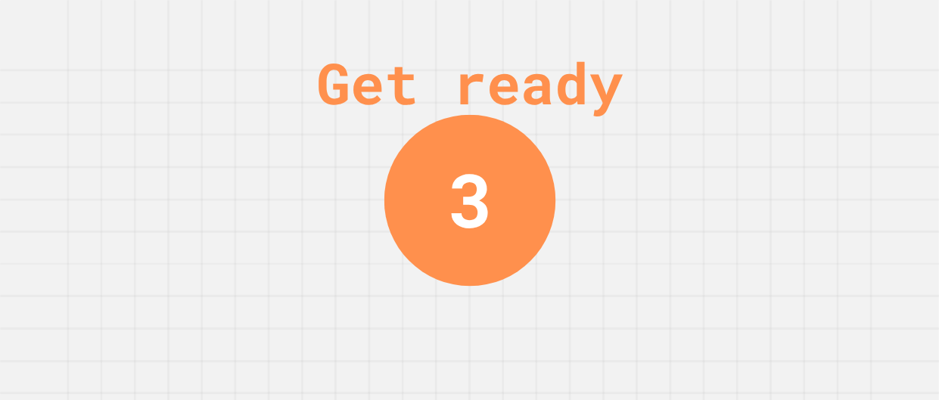
click at [623, 107] on div "Get ready" at bounding box center [469, 83] width 306 height 86
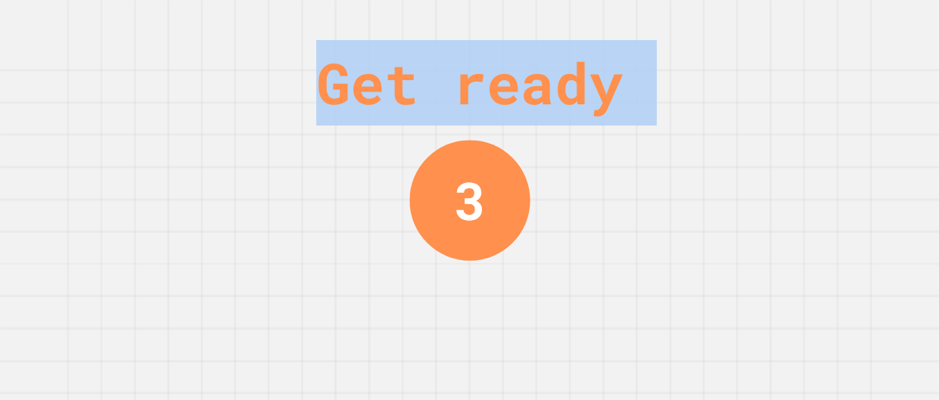
click at [623, 107] on div "Get ready" at bounding box center [469, 83] width 306 height 86
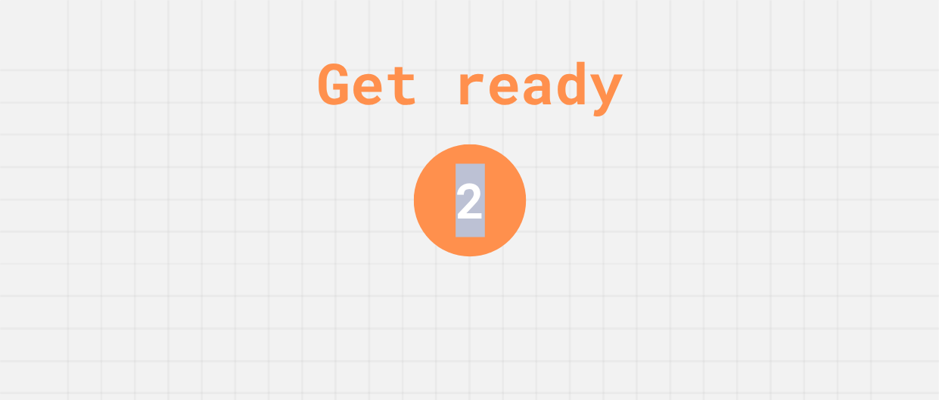
click at [725, 107] on div "Get ready 2" at bounding box center [469, 200] width 939 height 400
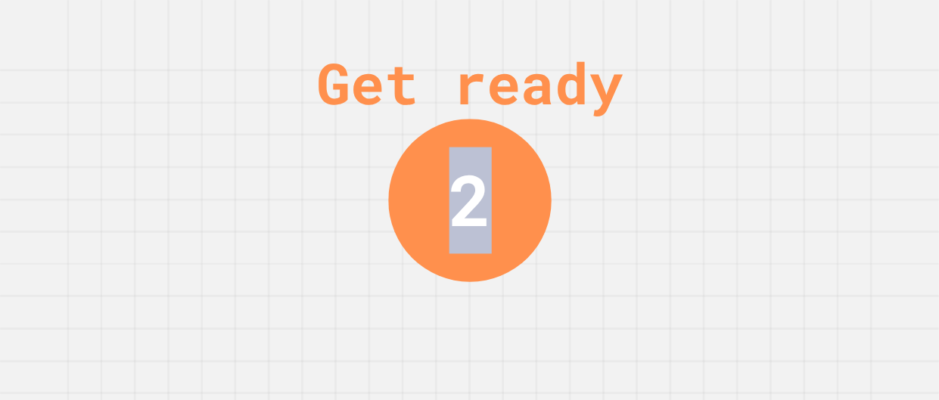
click at [725, 107] on div "Get ready 2" at bounding box center [469, 200] width 939 height 400
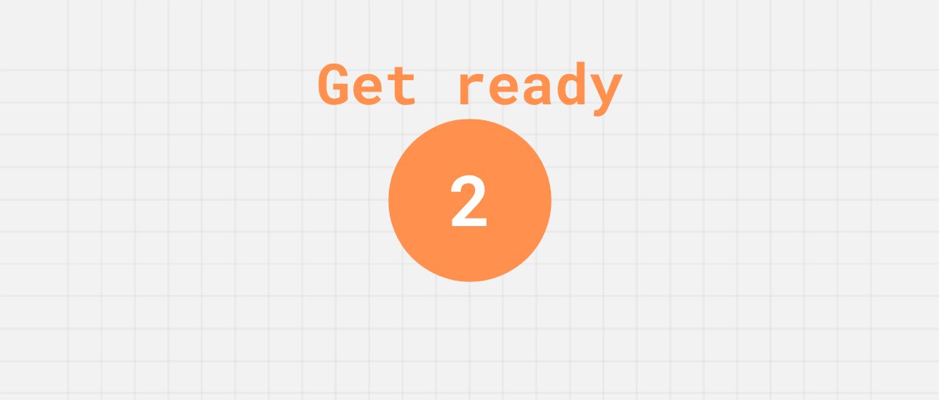
click at [725, 107] on div "Get ready 2" at bounding box center [469, 200] width 939 height 400
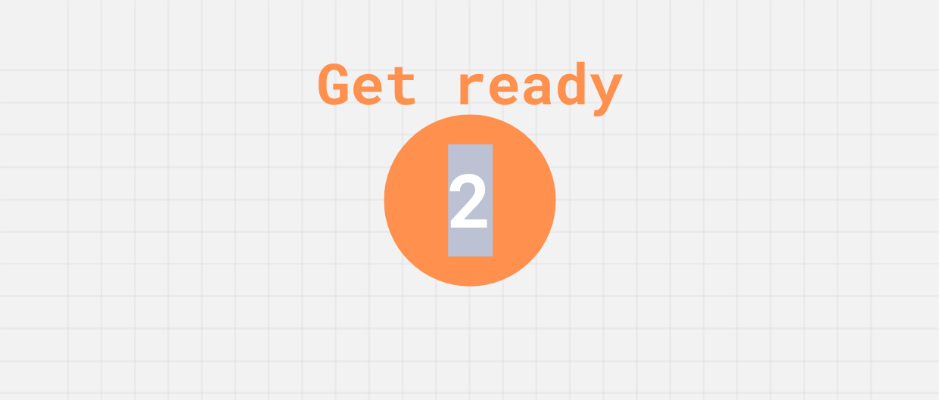
click at [725, 107] on div "Get ready 2" at bounding box center [469, 200] width 939 height 400
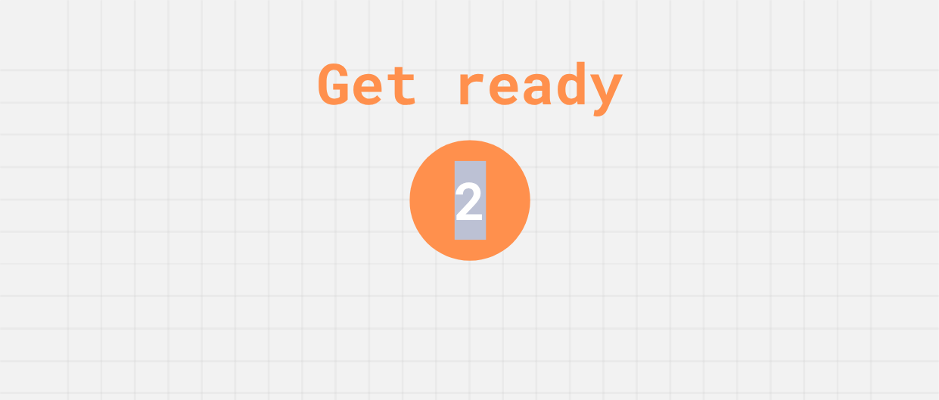
click at [725, 107] on div "Get ready 2" at bounding box center [469, 200] width 939 height 400
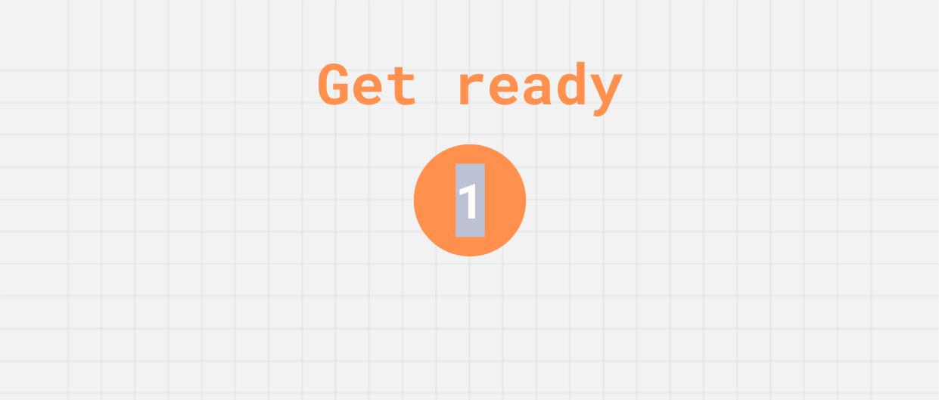
click at [725, 107] on div "Get ready 1" at bounding box center [469, 200] width 939 height 400
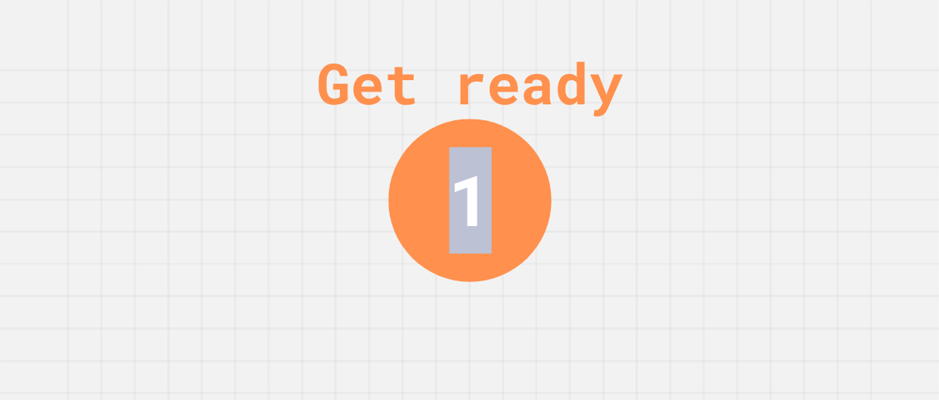
click at [725, 107] on div "Get ready 1" at bounding box center [469, 200] width 939 height 400
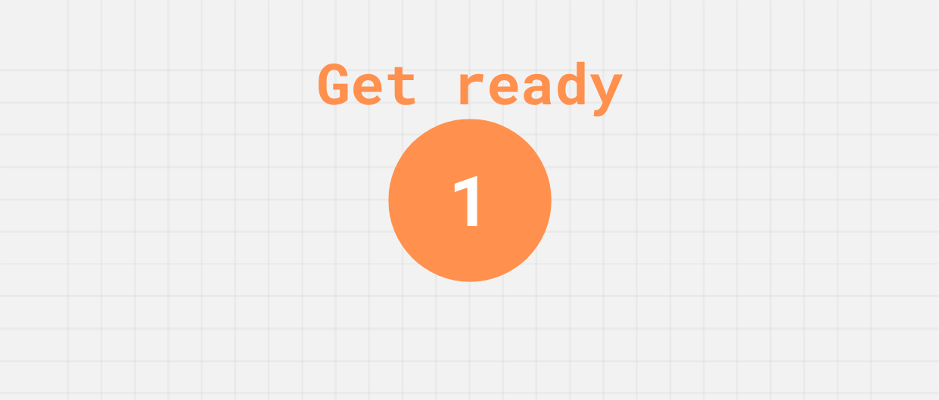
click at [725, 107] on div "Get ready 1" at bounding box center [469, 200] width 939 height 400
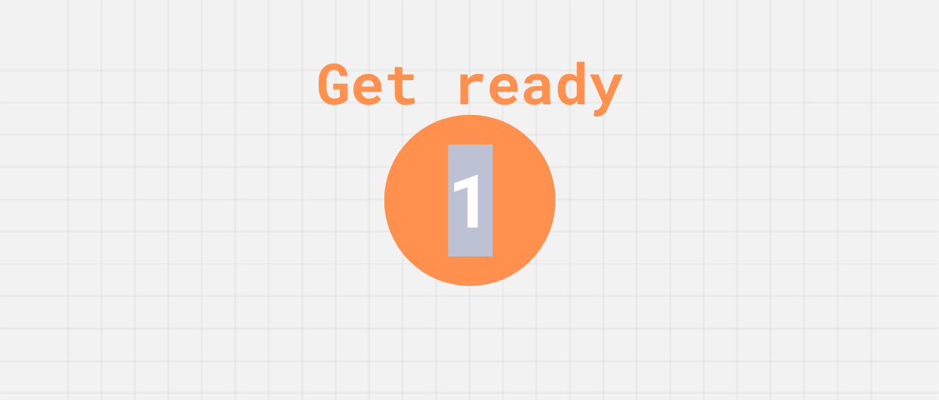
click at [623, 107] on div "Get ready" at bounding box center [469, 83] width 306 height 86
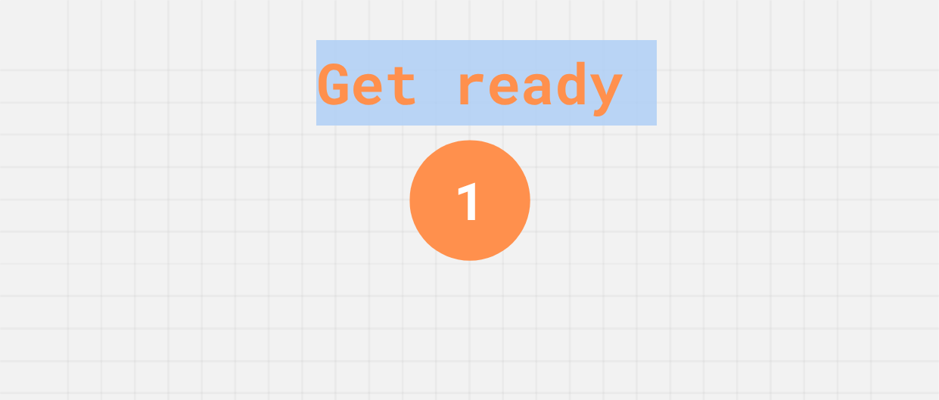
click at [623, 107] on div "Get ready" at bounding box center [469, 83] width 306 height 86
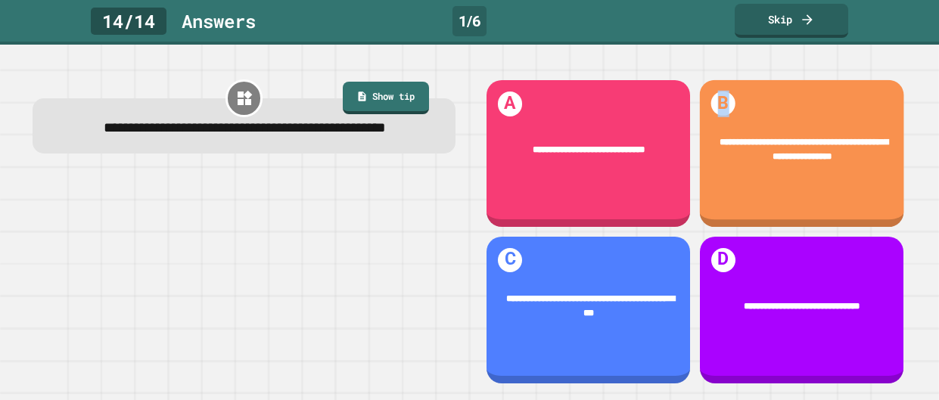
click at [725, 107] on h1 "B" at bounding box center [723, 104] width 24 height 24
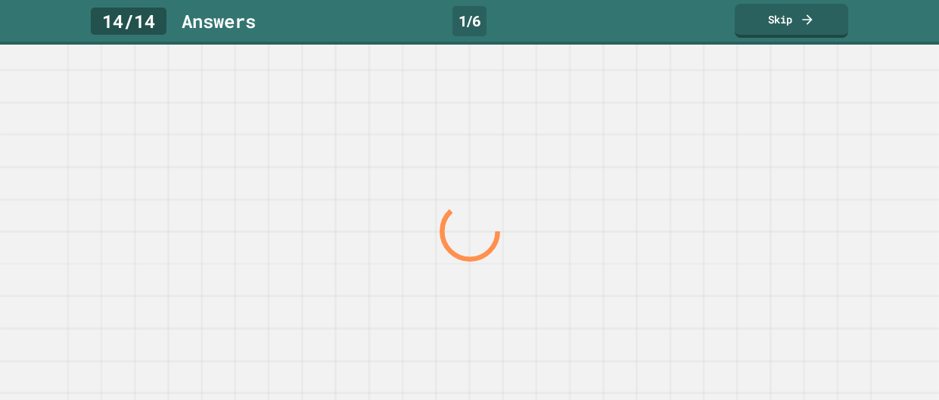
click at [725, 107] on div at bounding box center [469, 232] width 901 height 337
click at [0, 0] on div at bounding box center [0, 0] width 0 height 0
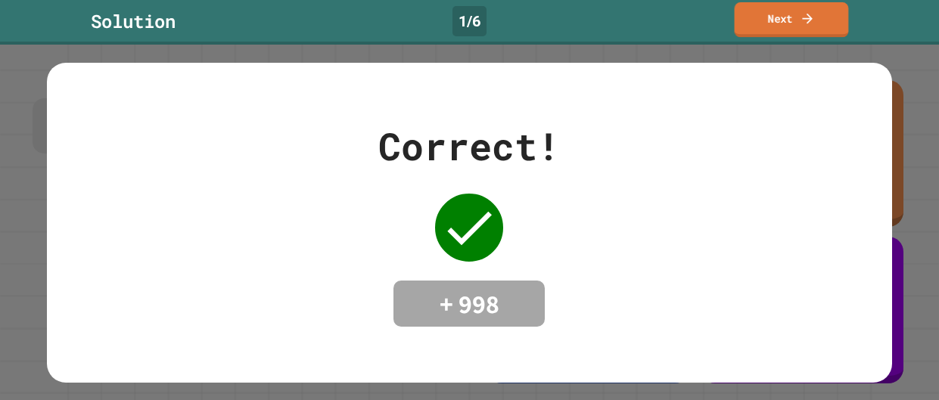
click at [837, 19] on link "Next" at bounding box center [792, 19] width 114 height 35
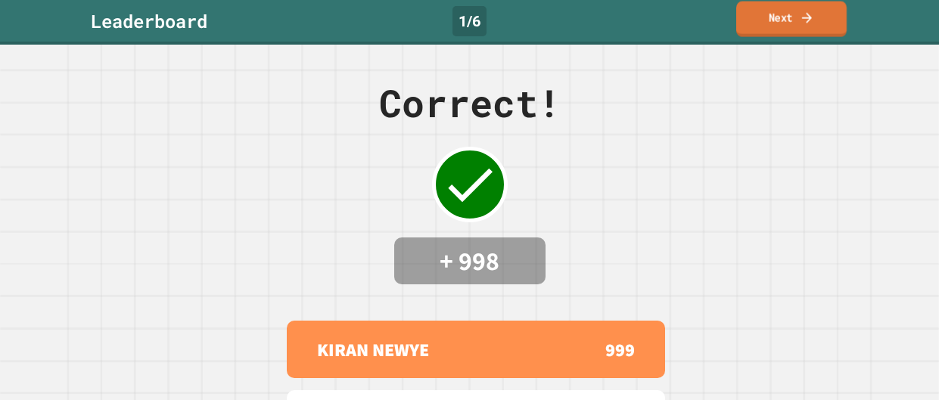
click at [825, 15] on link "Next" at bounding box center [791, 20] width 110 height 36
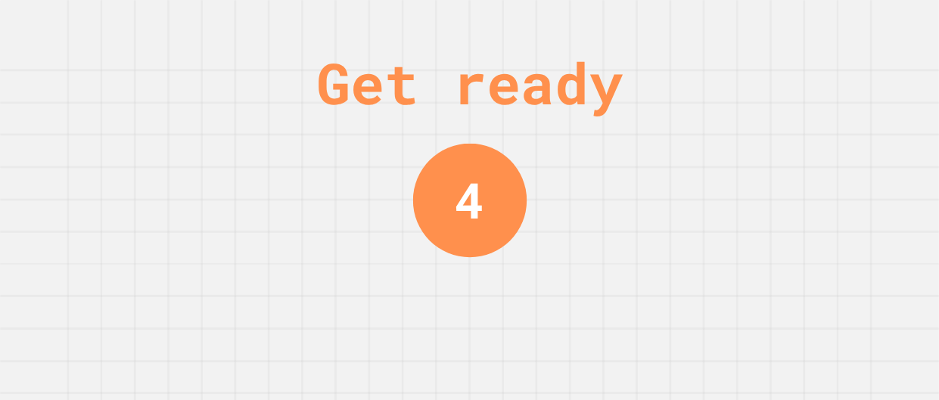
click at [487, 326] on div "Get ready 4" at bounding box center [470, 200] width 114 height 400
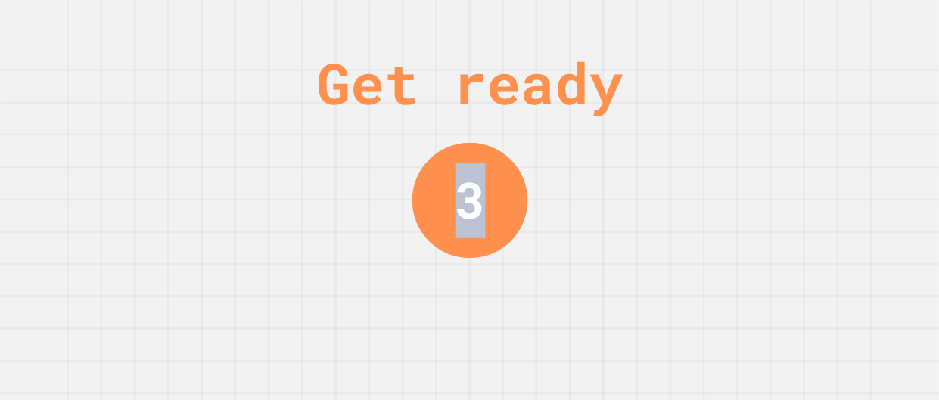
click at [487, 326] on div "Get ready 3" at bounding box center [470, 200] width 114 height 400
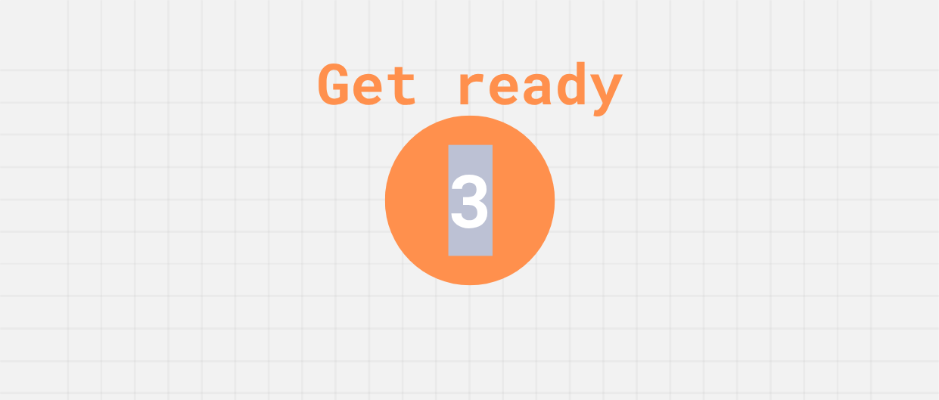
click at [487, 326] on div "Get ready 3" at bounding box center [470, 200] width 114 height 400
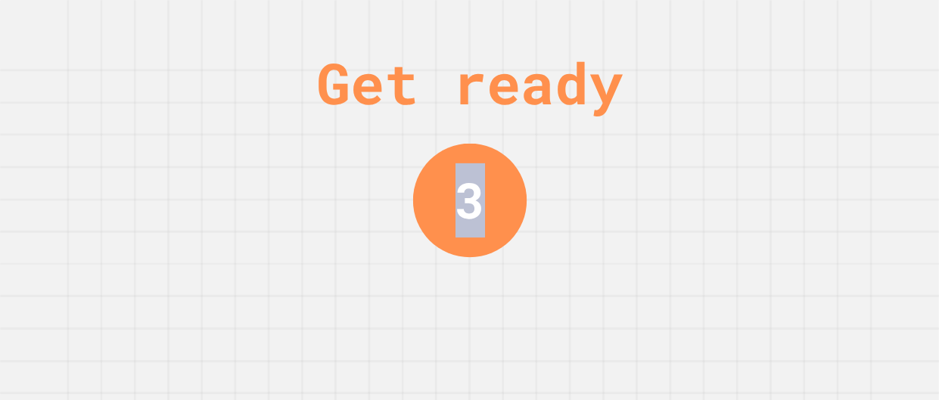
click at [487, 326] on div "Get ready 3" at bounding box center [470, 200] width 114 height 400
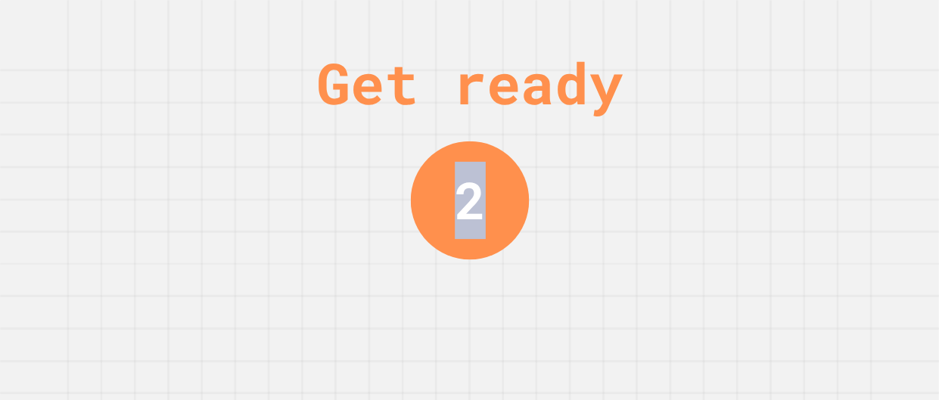
click at [487, 326] on div "Get ready 2" at bounding box center [470, 200] width 114 height 400
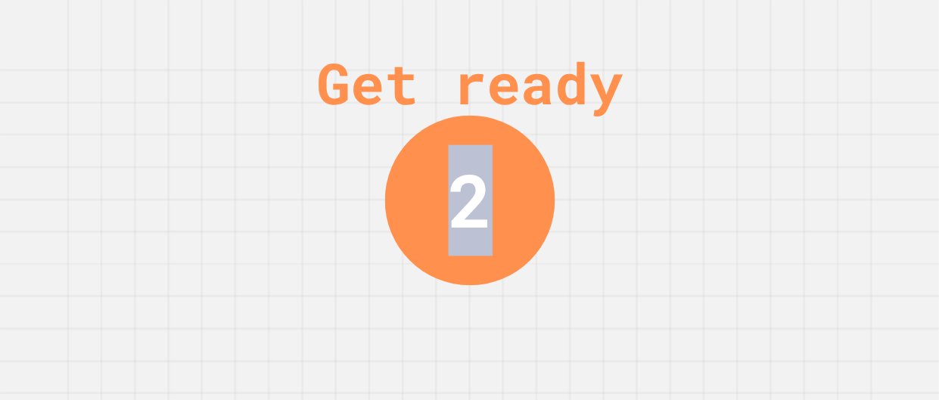
click at [487, 326] on div "Get ready 2" at bounding box center [470, 200] width 114 height 400
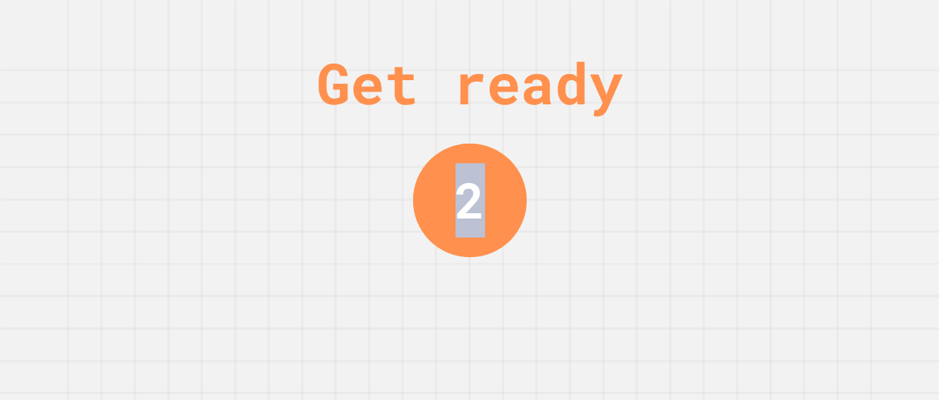
click at [487, 326] on div "Get ready 2" at bounding box center [470, 200] width 114 height 400
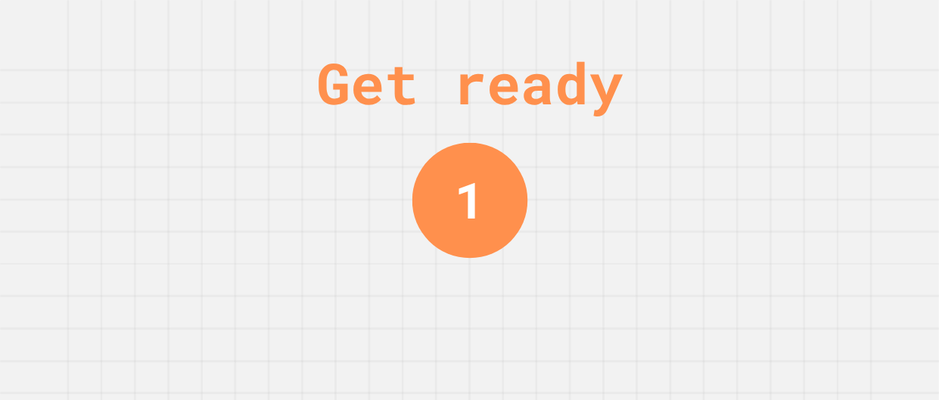
click at [487, 326] on div "Get ready 1" at bounding box center [470, 200] width 114 height 400
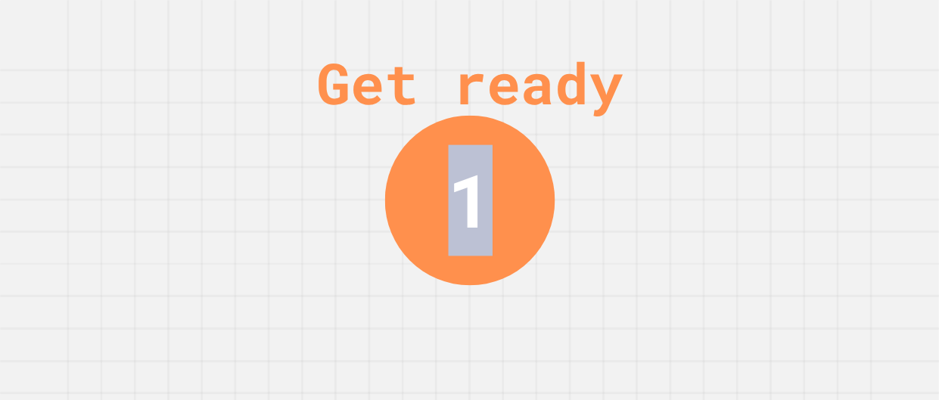
click at [487, 326] on div "Get ready 1" at bounding box center [470, 200] width 114 height 400
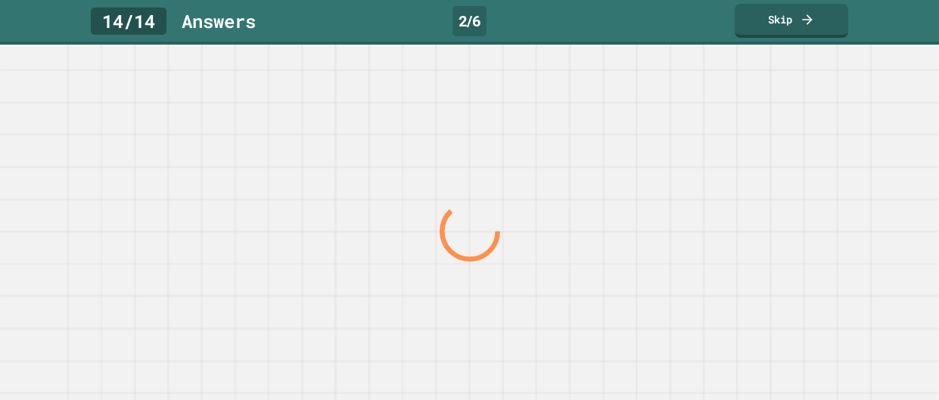
click at [487, 326] on div at bounding box center [469, 232] width 901 height 337
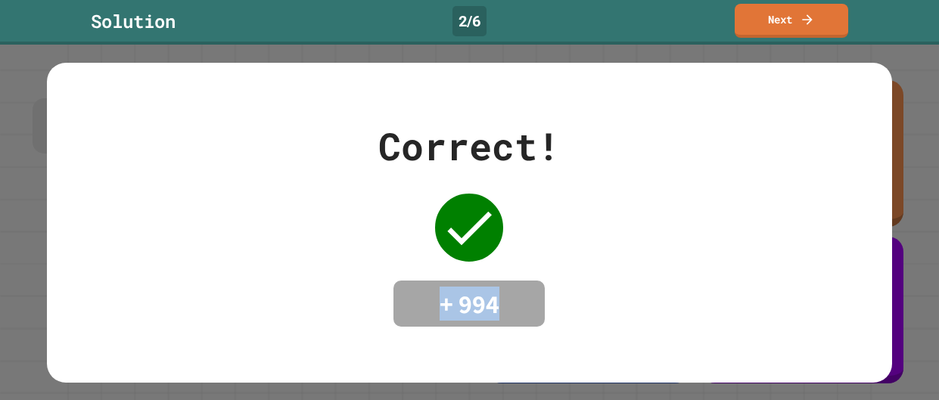
click at [487, 326] on div "Correct! + 994" at bounding box center [469, 223] width 845 height 320
click at [802, 39] on div "Solution 2 / 6 Next" at bounding box center [469, 22] width 939 height 45
click at [791, 31] on link "Next" at bounding box center [792, 21] width 114 height 34
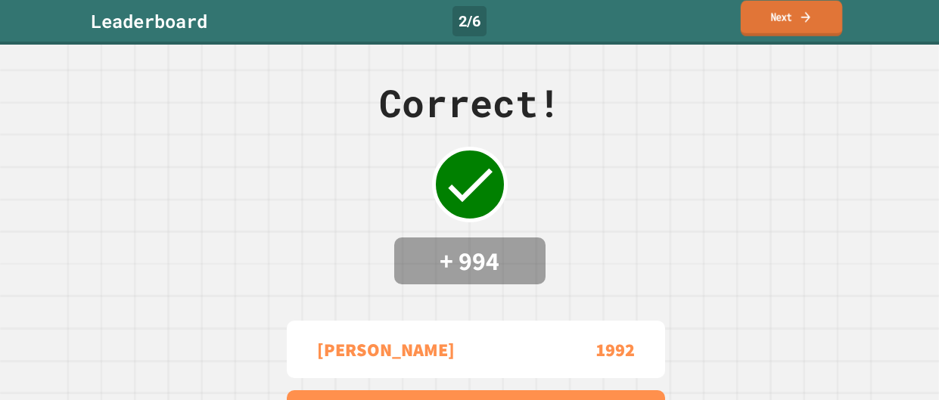
click at [792, 31] on link "Next" at bounding box center [791, 19] width 101 height 36
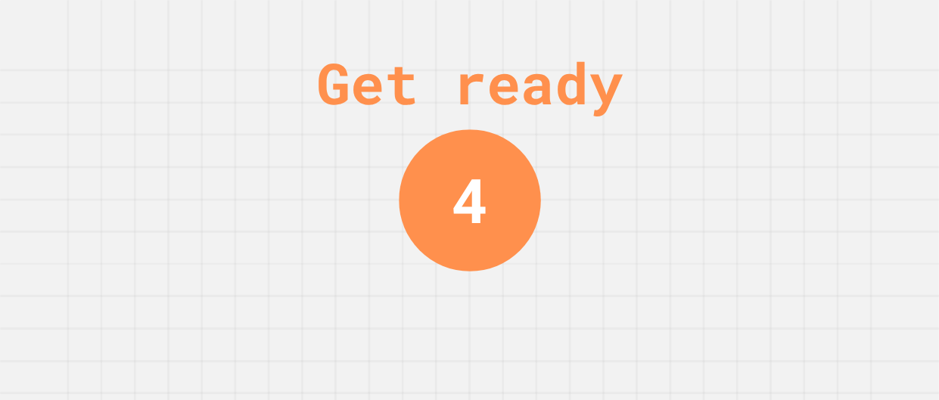
click at [757, 136] on div "Get ready 4" at bounding box center [469, 200] width 939 height 400
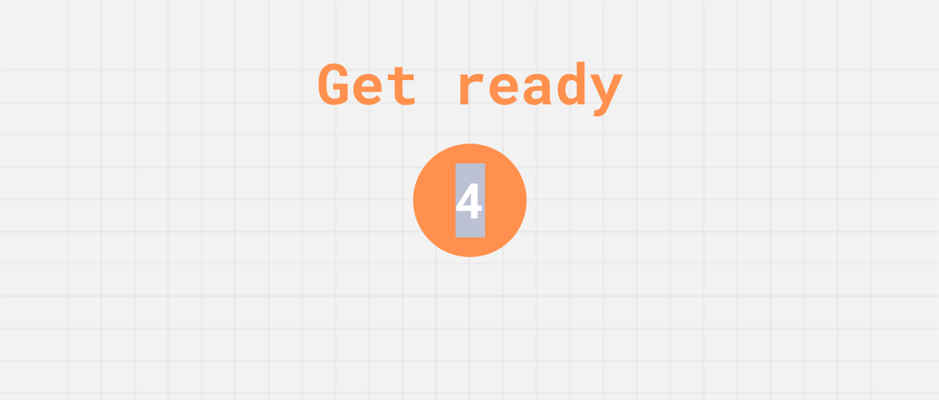
click at [757, 136] on div "Get ready 4" at bounding box center [469, 200] width 939 height 400
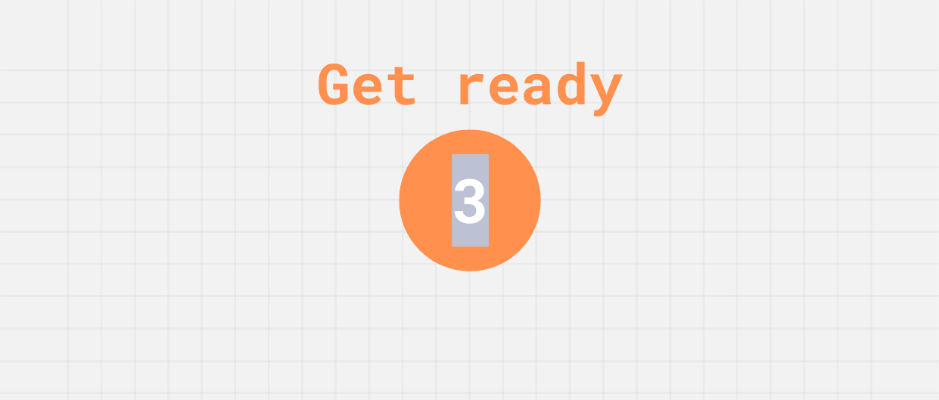
click at [757, 136] on div "Get ready 3" at bounding box center [469, 200] width 939 height 400
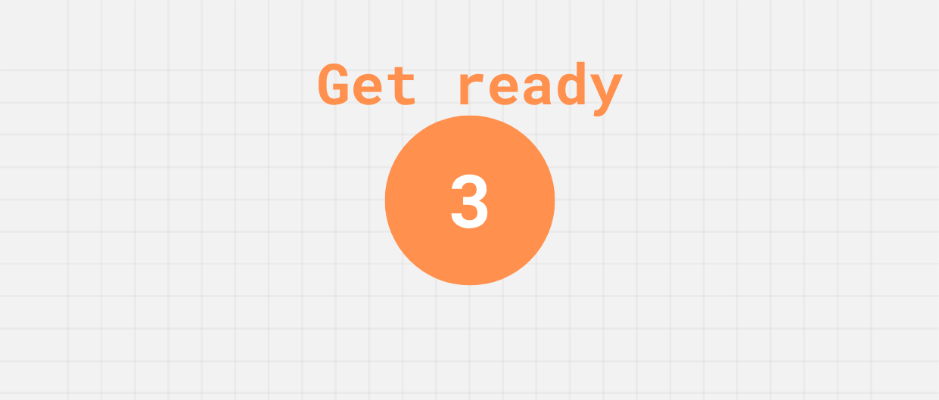
click at [757, 136] on div "Get ready 3" at bounding box center [469, 200] width 939 height 400
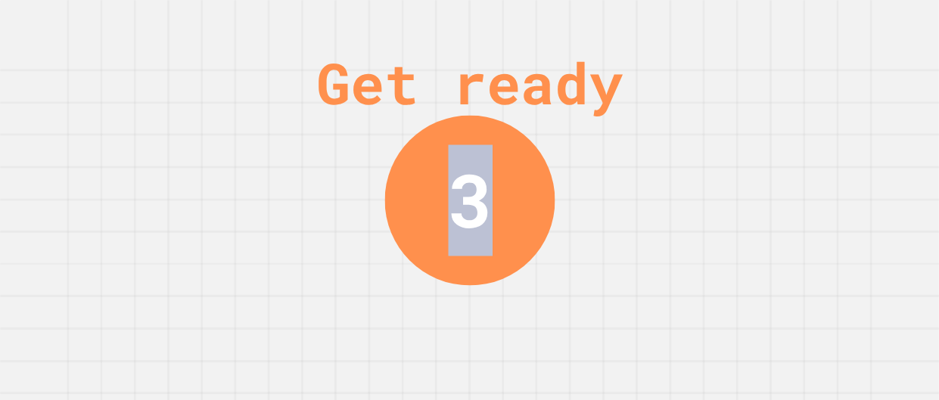
click at [757, 136] on div "Get ready 3" at bounding box center [469, 200] width 939 height 400
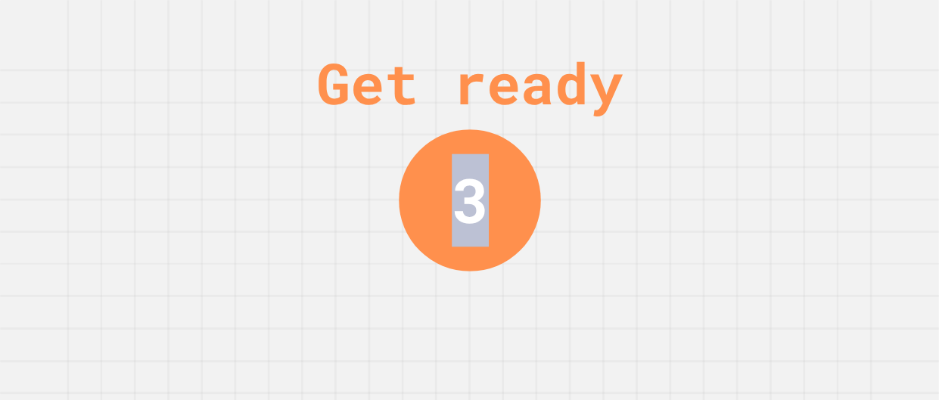
click at [757, 136] on div "Get ready 3" at bounding box center [469, 200] width 939 height 400
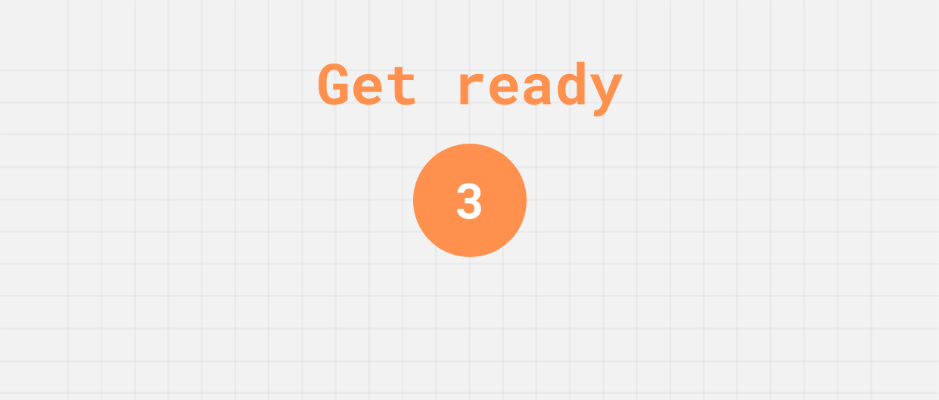
click at [757, 136] on div "Get ready 3" at bounding box center [469, 200] width 939 height 400
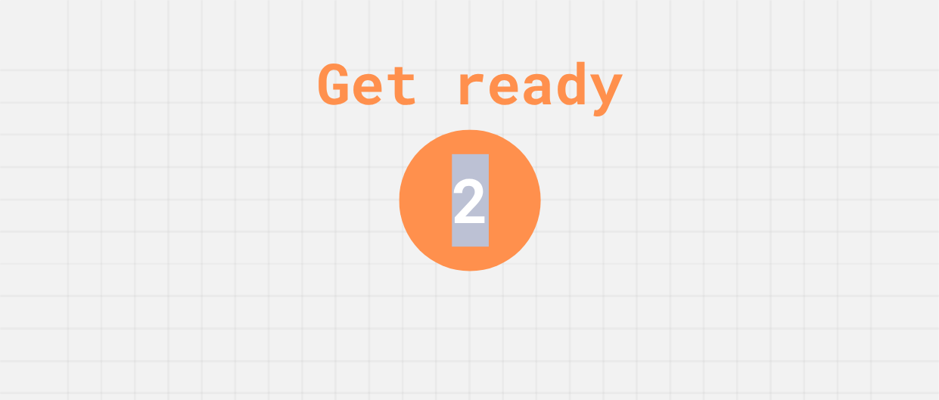
click at [757, 136] on div "Get ready 2" at bounding box center [469, 200] width 939 height 400
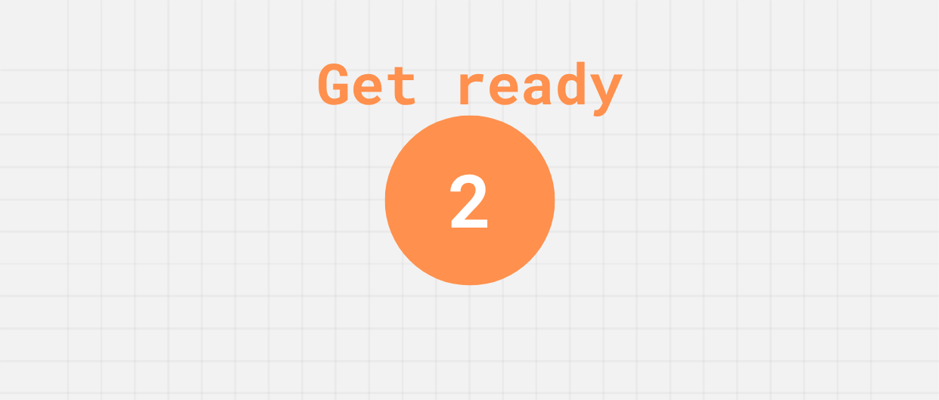
click at [757, 136] on div "Get ready 2" at bounding box center [469, 200] width 939 height 400
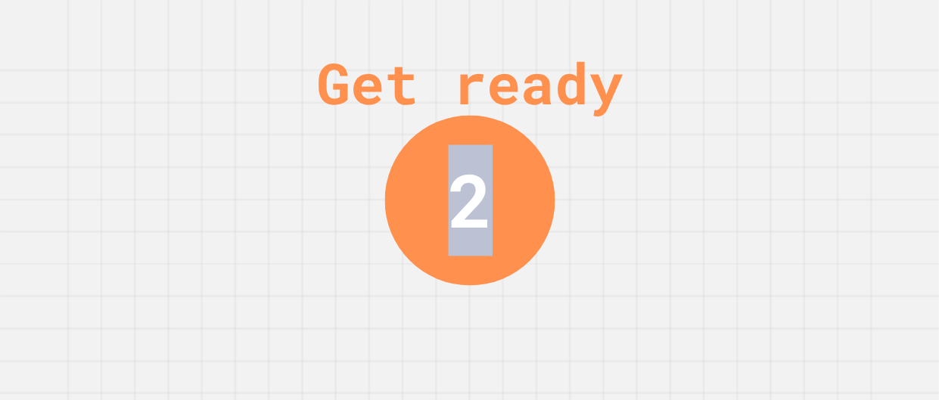
click at [757, 136] on div "Get ready 2" at bounding box center [469, 200] width 939 height 400
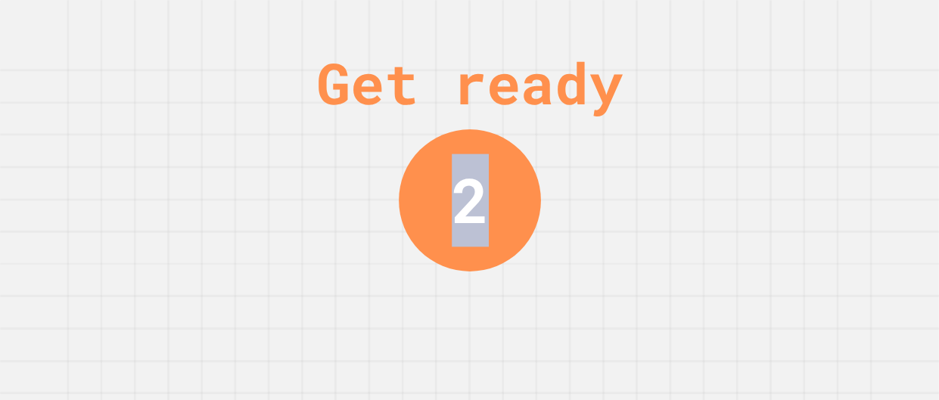
click at [757, 136] on div "Get ready 2" at bounding box center [469, 200] width 939 height 400
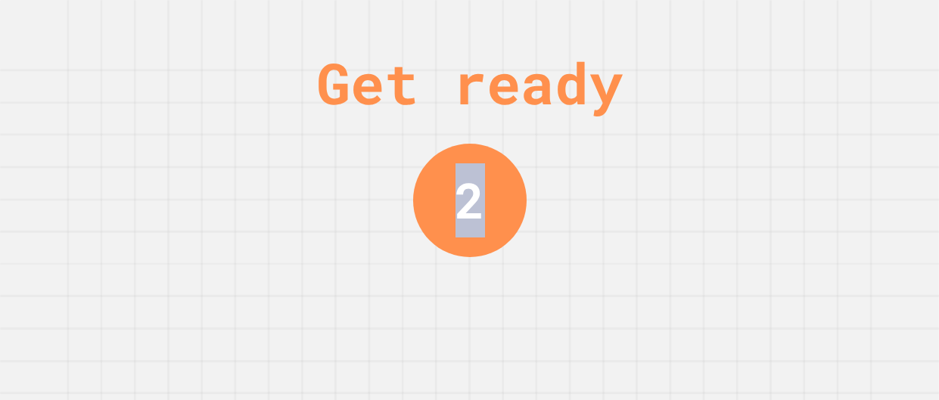
click at [757, 136] on div "Get ready 2" at bounding box center [469, 200] width 939 height 400
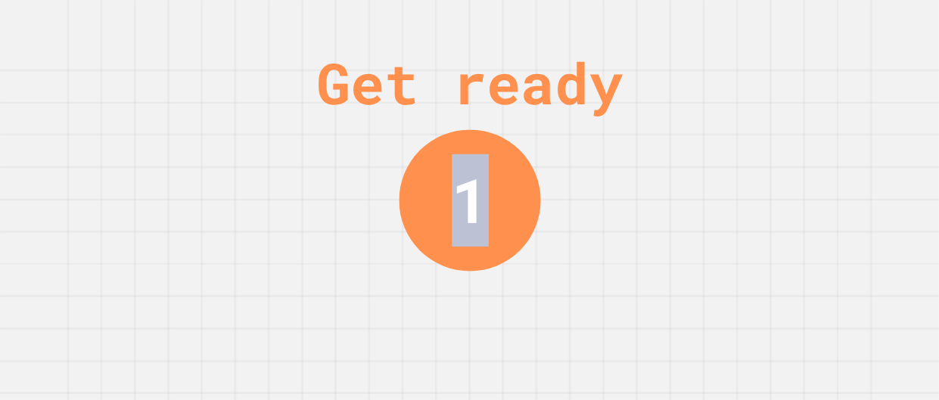
click at [757, 136] on div "Get ready 1" at bounding box center [469, 200] width 939 height 400
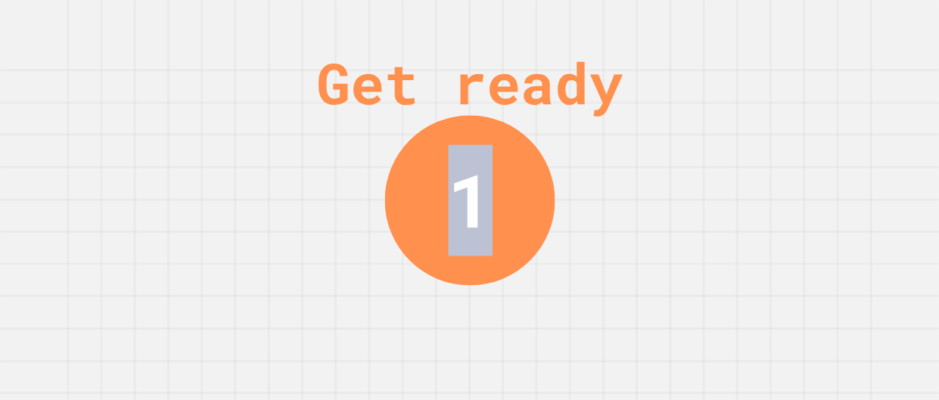
click at [757, 136] on div "Get ready 1" at bounding box center [469, 200] width 939 height 400
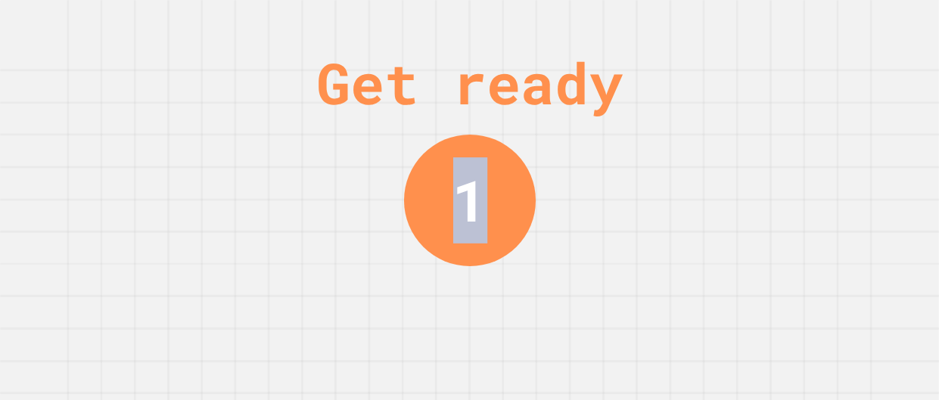
click at [757, 136] on div "Get ready 1" at bounding box center [469, 200] width 939 height 400
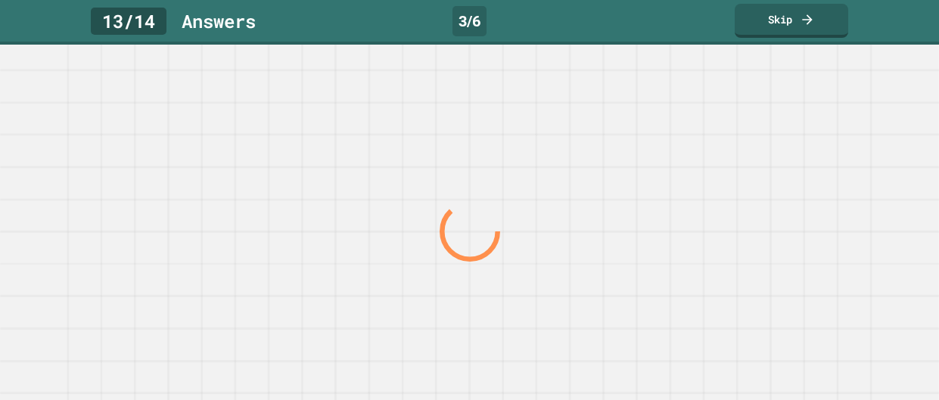
click at [757, 136] on div at bounding box center [469, 232] width 901 height 337
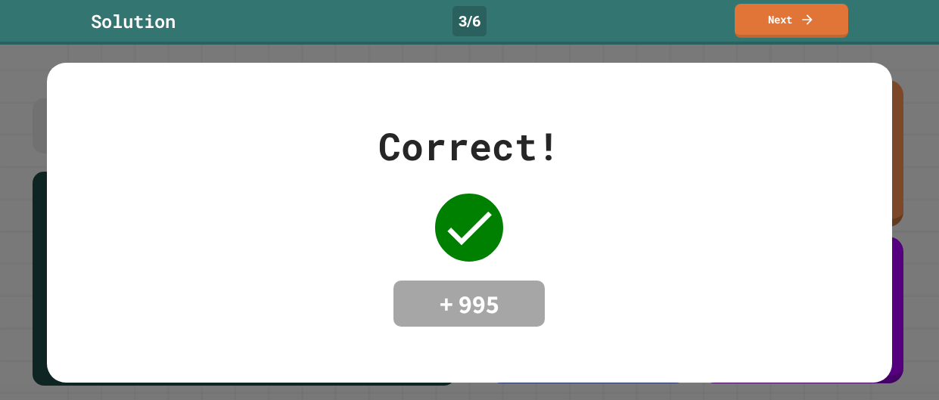
click at [757, 136] on div "Correct! + 995" at bounding box center [469, 223] width 845 height 210
click at [799, 36] on div "Solution 3 / 6 Next" at bounding box center [469, 21] width 939 height 34
click at [798, 33] on link "Next" at bounding box center [791, 19] width 107 height 36
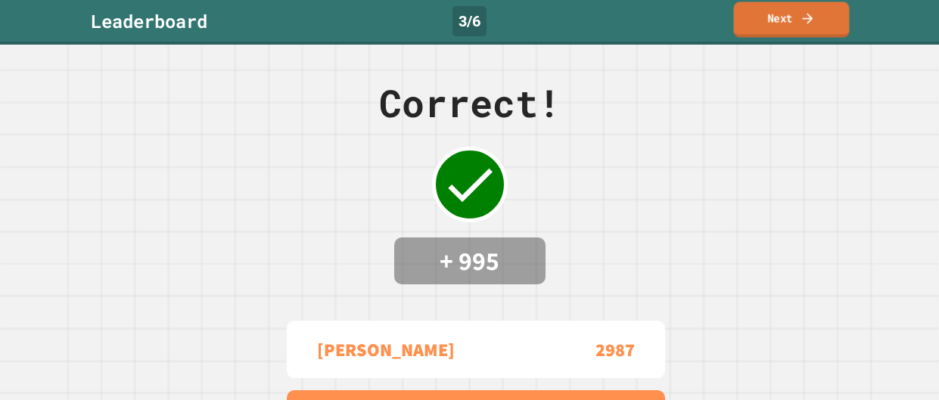
click at [801, 31] on link "Next" at bounding box center [792, 20] width 116 height 36
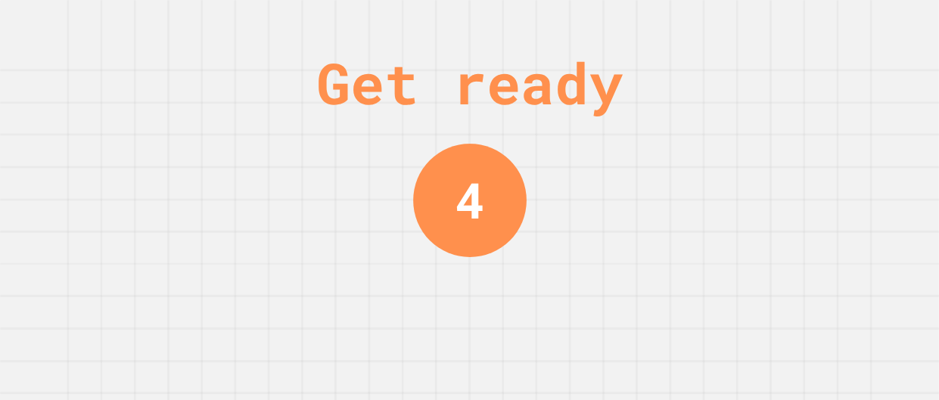
click at [729, 144] on div "Get ready 4" at bounding box center [469, 200] width 939 height 400
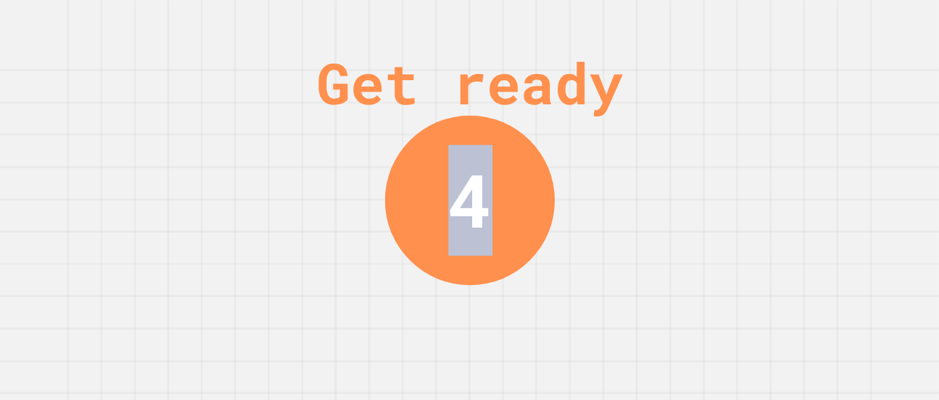
click at [729, 144] on div "Get ready 4" at bounding box center [469, 200] width 939 height 400
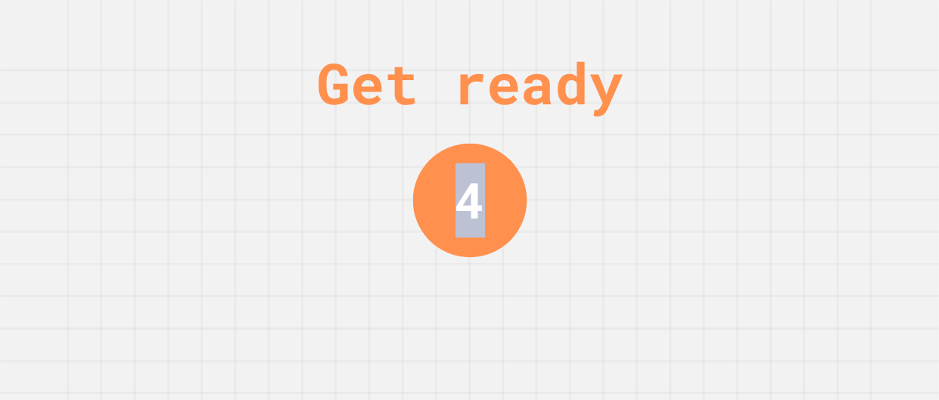
click at [729, 144] on div "Get ready 4" at bounding box center [469, 200] width 939 height 400
click at [729, 144] on div "Get ready 3" at bounding box center [469, 200] width 939 height 400
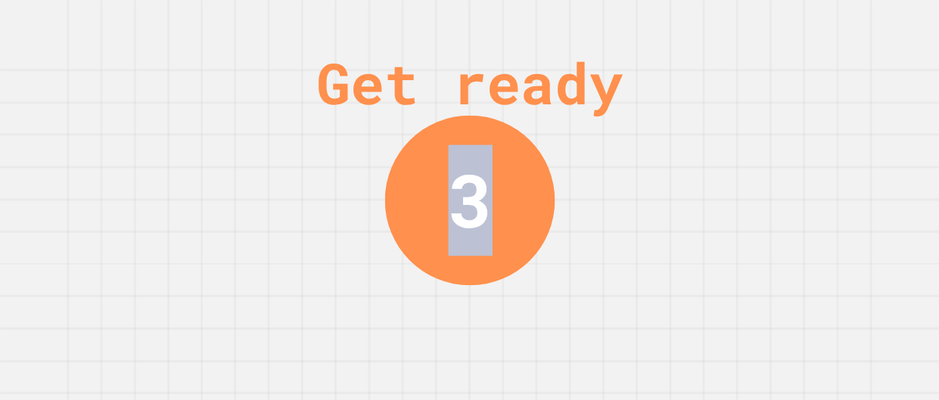
click at [729, 144] on div "Get ready 3" at bounding box center [469, 200] width 939 height 400
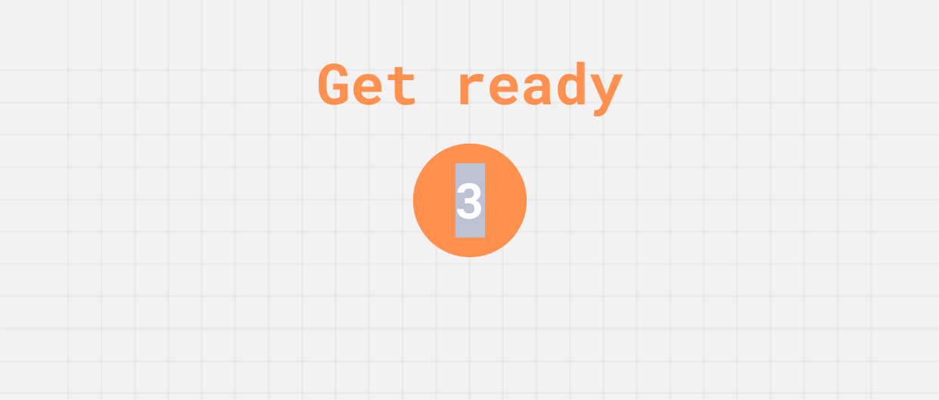
click at [729, 144] on div "Get ready 3" at bounding box center [469, 200] width 939 height 400
click at [729, 144] on div "Get ready 2" at bounding box center [469, 200] width 939 height 400
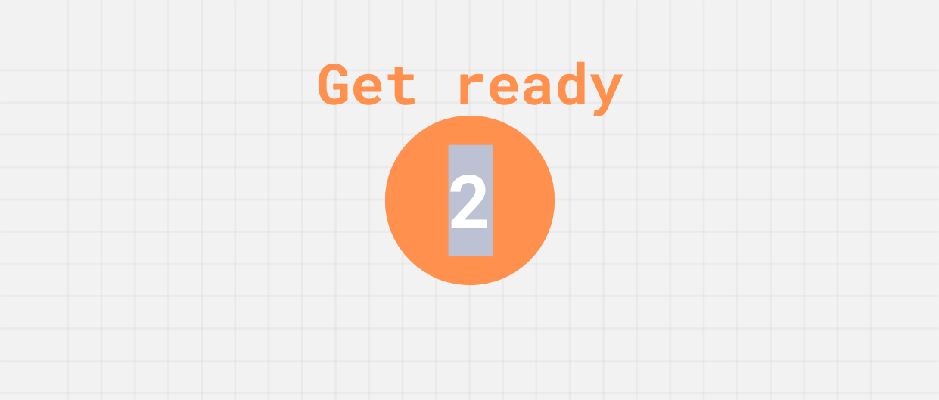
click at [729, 144] on div "Get ready 2" at bounding box center [469, 200] width 939 height 400
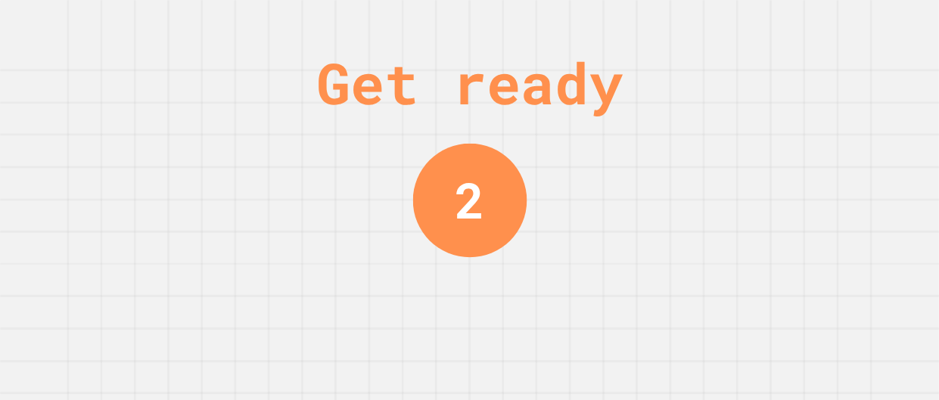
click at [729, 144] on div "Get ready 2" at bounding box center [469, 200] width 939 height 400
click at [729, 144] on div "Get ready 1" at bounding box center [469, 200] width 939 height 400
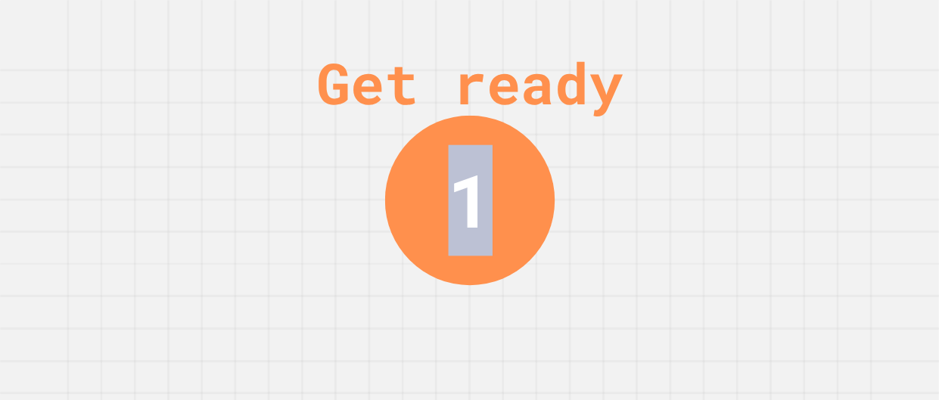
click at [729, 144] on div "Get ready 1" at bounding box center [469, 200] width 939 height 400
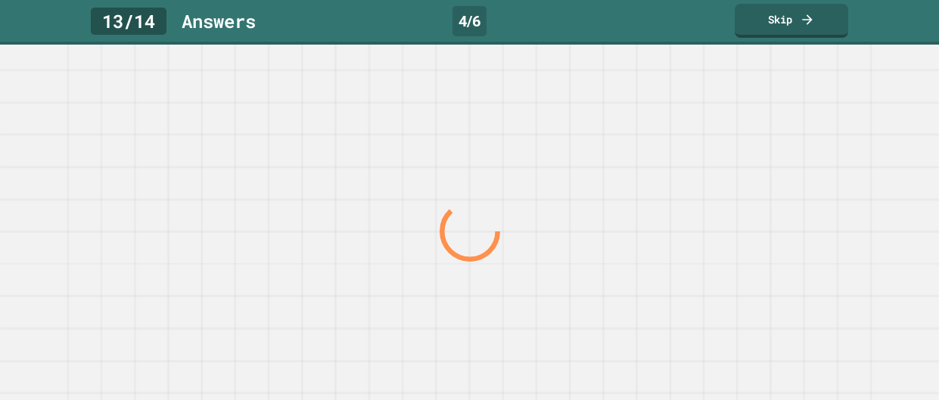
click at [729, 144] on div at bounding box center [469, 232] width 901 height 337
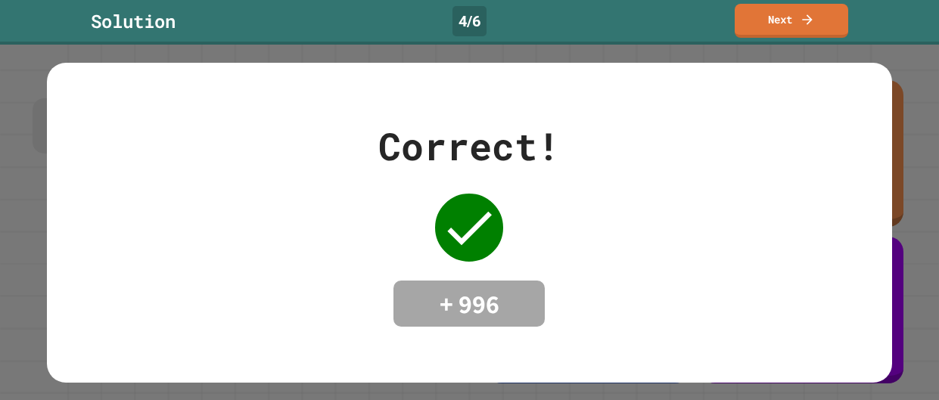
click at [729, 144] on div "Correct! + 996" at bounding box center [469, 223] width 845 height 210
click at [792, 14] on link "Next" at bounding box center [791, 19] width 105 height 36
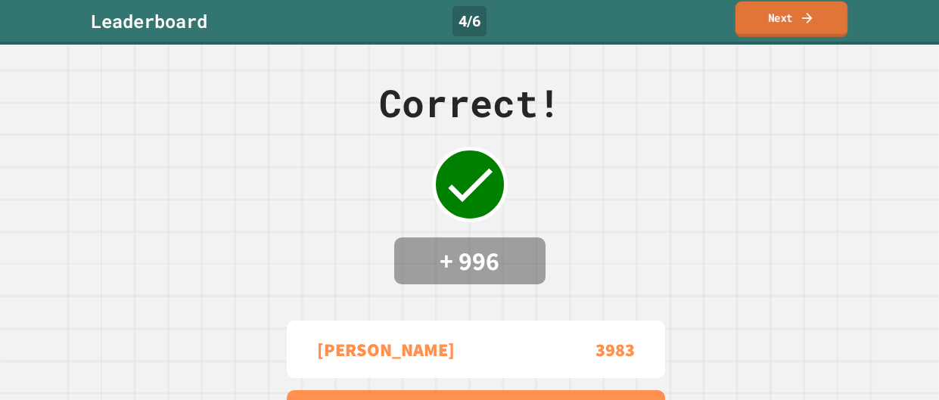
click at [795, 21] on link "Next" at bounding box center [792, 20] width 112 height 36
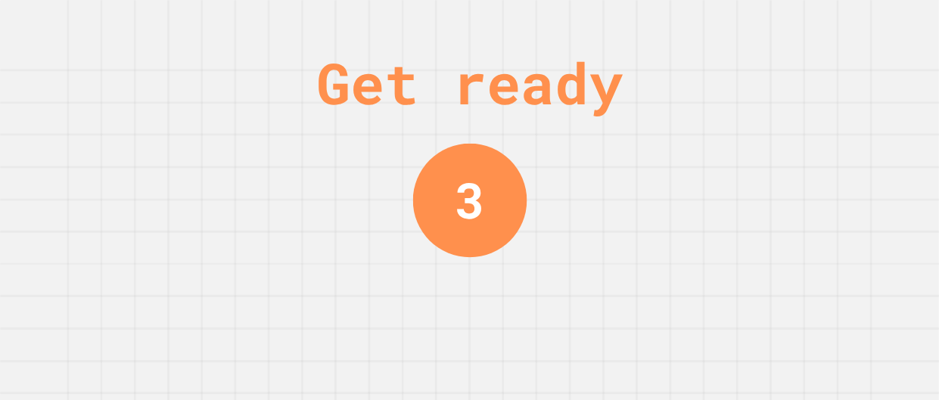
click at [724, 148] on div "Get ready 3" at bounding box center [469, 200] width 939 height 400
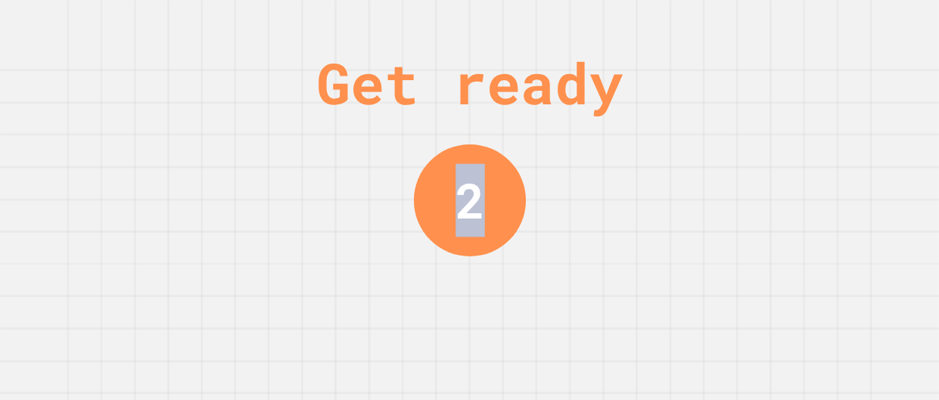
click at [724, 148] on div "Get ready 2" at bounding box center [469, 200] width 939 height 400
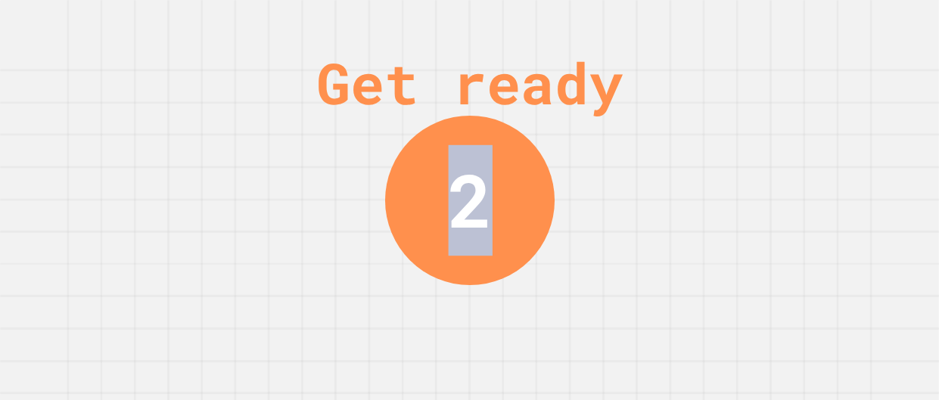
click at [724, 148] on div "Get ready 2" at bounding box center [469, 200] width 939 height 400
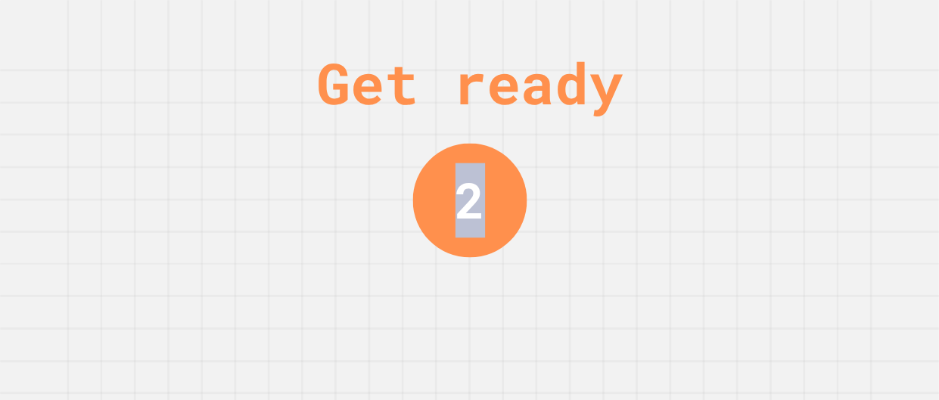
click at [724, 148] on div "Get ready 2" at bounding box center [469, 200] width 939 height 400
click at [724, 148] on div "Get ready 1" at bounding box center [469, 200] width 939 height 400
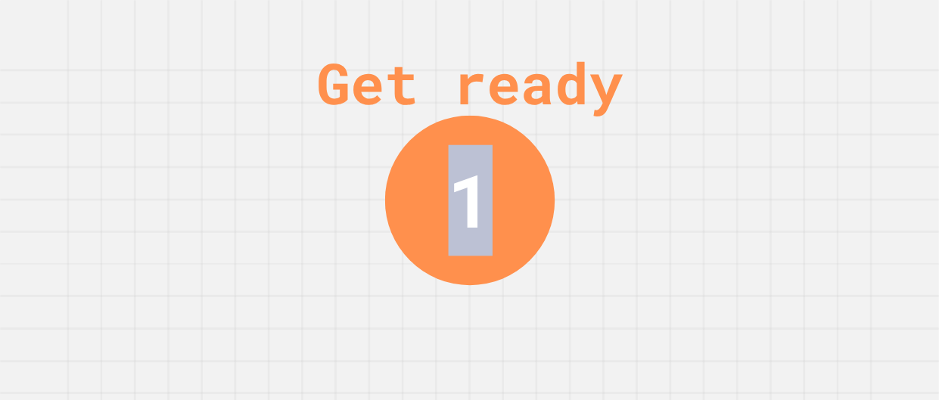
click at [724, 148] on div "Get ready 1" at bounding box center [469, 200] width 939 height 400
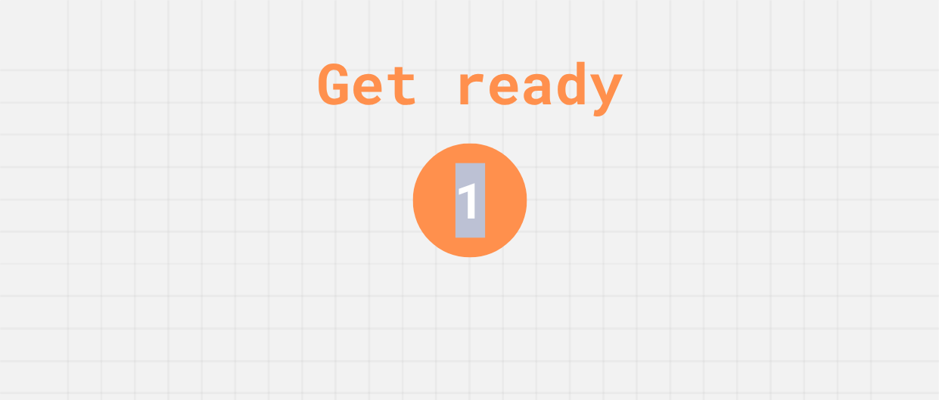
click at [724, 148] on div "Get ready 1" at bounding box center [469, 200] width 939 height 400
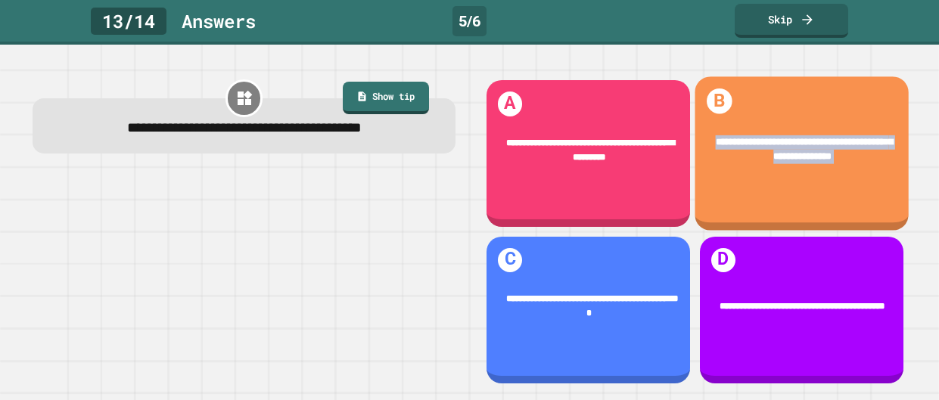
click at [724, 148] on div "**********" at bounding box center [801, 150] width 175 height 30
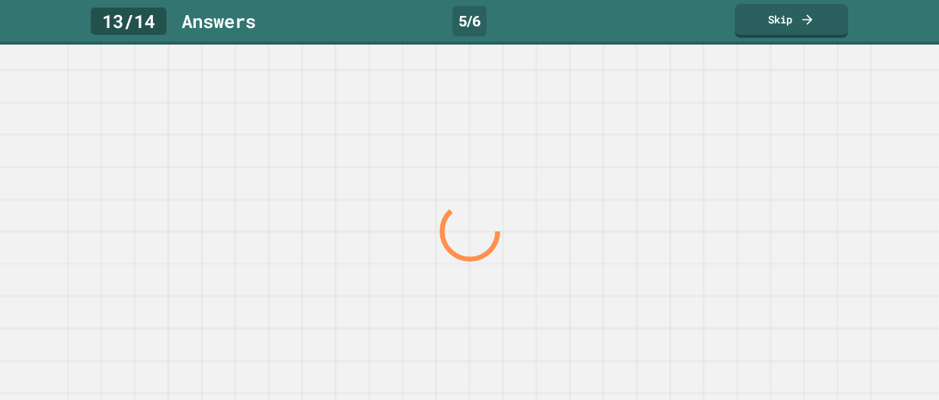
click at [724, 148] on div at bounding box center [469, 232] width 901 height 337
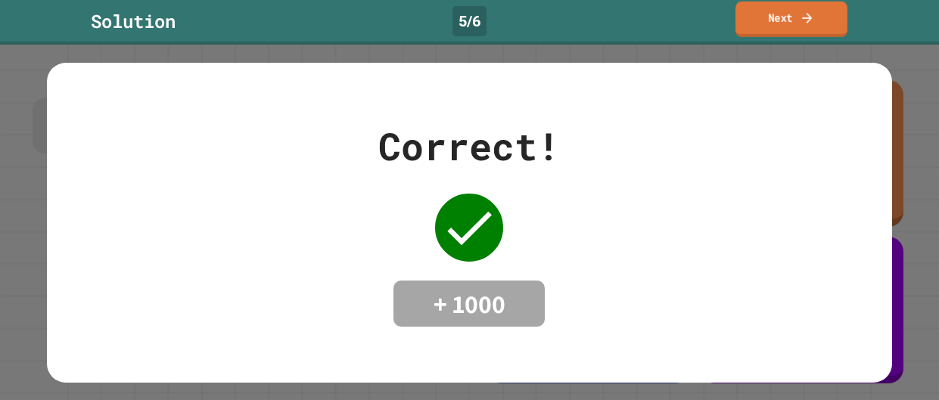
click at [786, 26] on link "Next" at bounding box center [792, 20] width 112 height 36
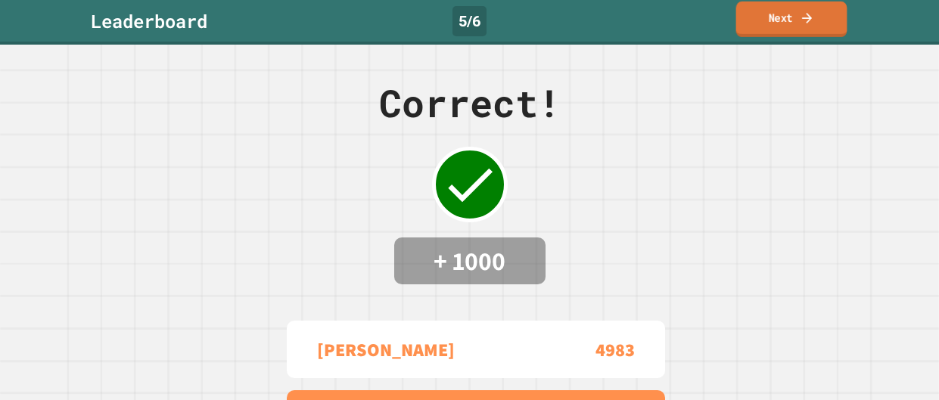
click at [780, 30] on link "Next" at bounding box center [791, 20] width 111 height 36
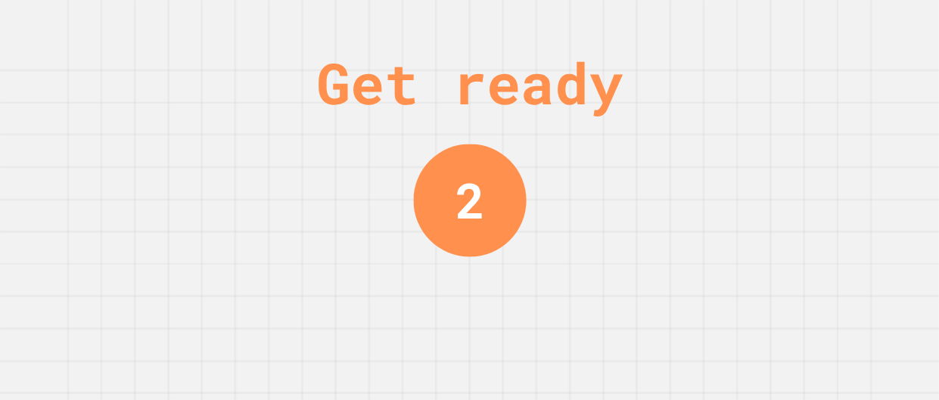
click at [512, 337] on div "Get ready 2" at bounding box center [470, 200] width 114 height 400
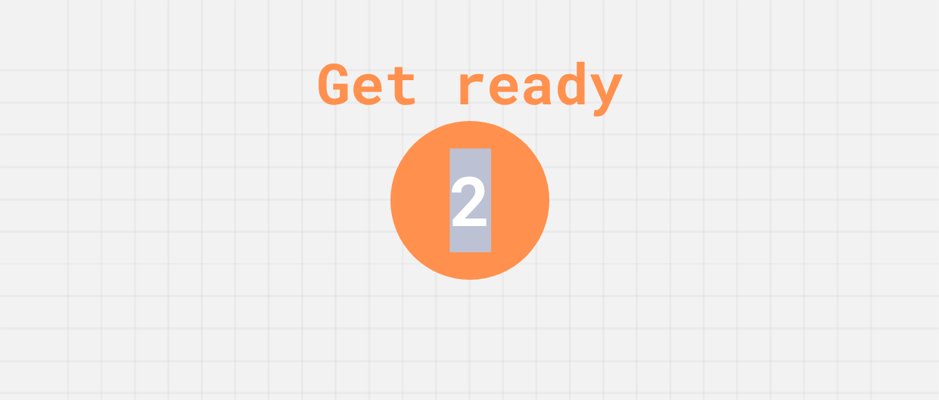
click at [512, 337] on div "Get ready 2" at bounding box center [470, 200] width 114 height 400
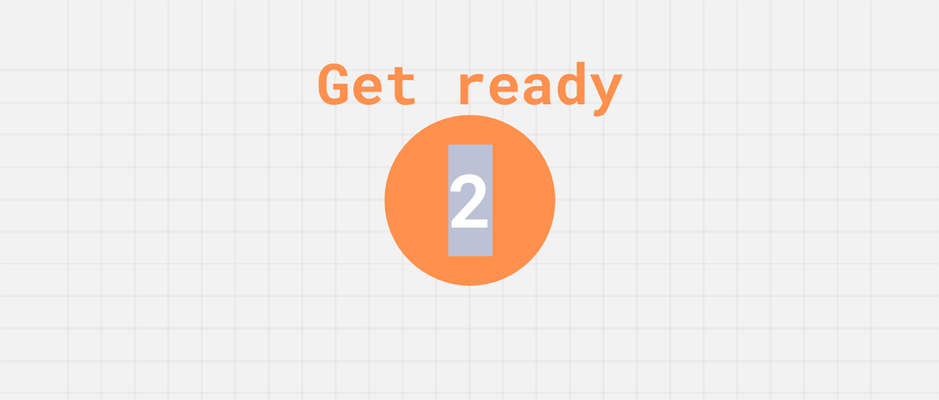
click at [512, 337] on div "Get ready 2" at bounding box center [470, 200] width 114 height 400
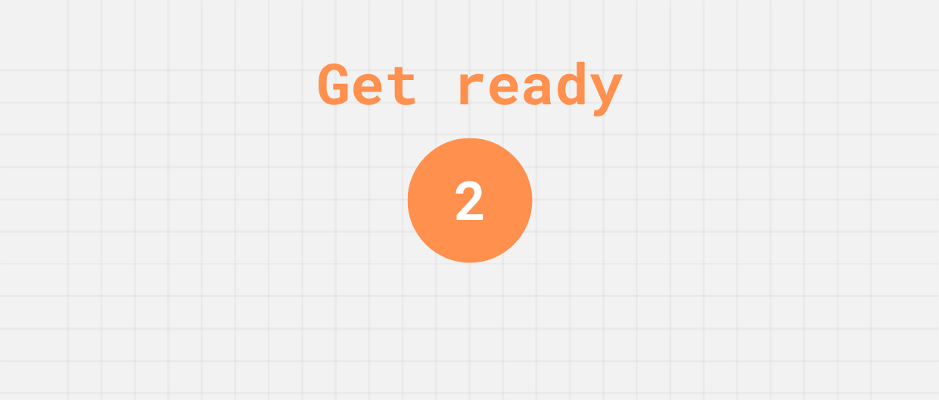
click at [512, 337] on div "Get ready 2" at bounding box center [470, 200] width 114 height 400
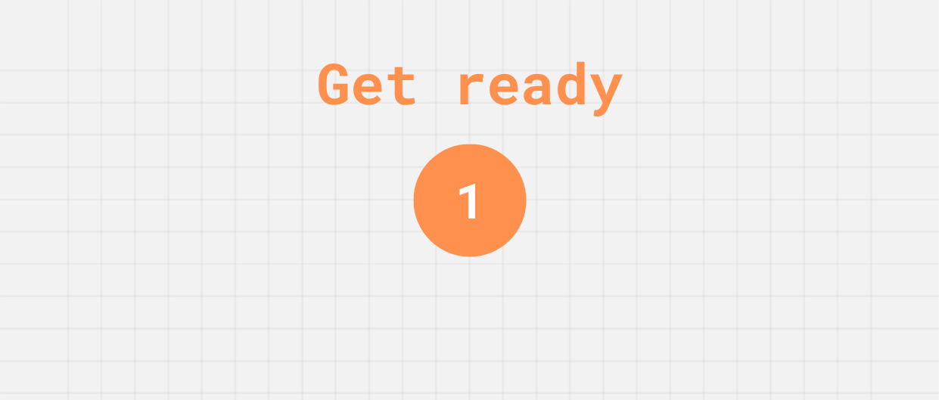
click at [512, 337] on div "Get ready 1" at bounding box center [470, 200] width 114 height 400
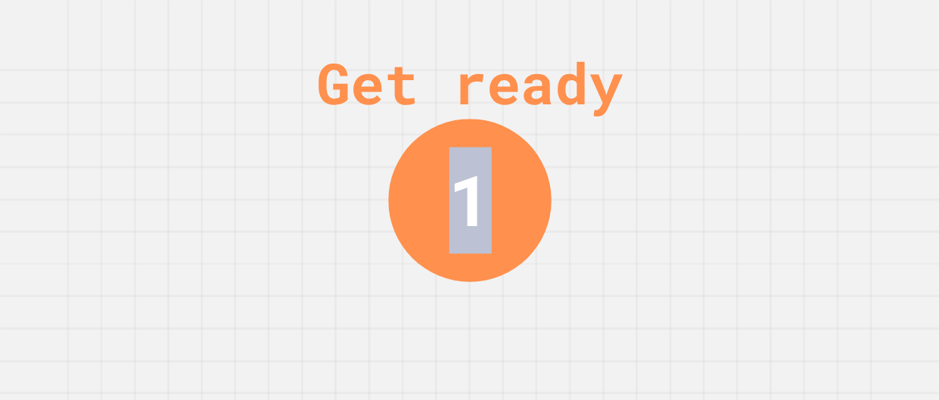
click at [512, 337] on div "Get ready 1" at bounding box center [470, 200] width 114 height 400
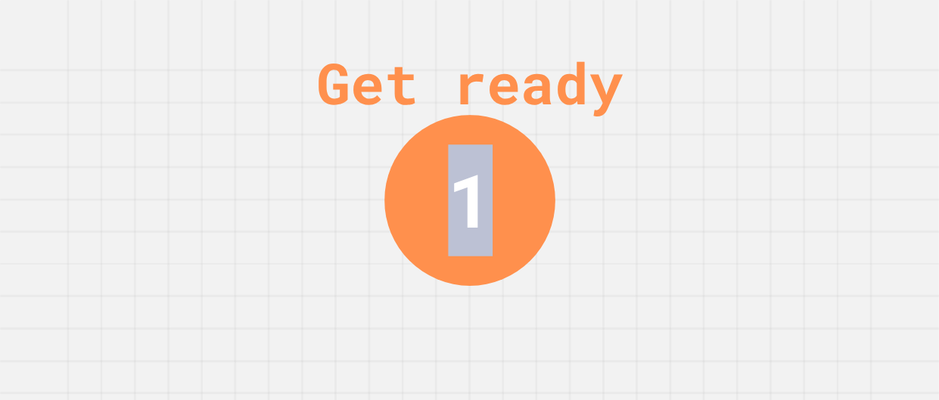
click at [512, 337] on div "Get ready 1" at bounding box center [470, 200] width 114 height 400
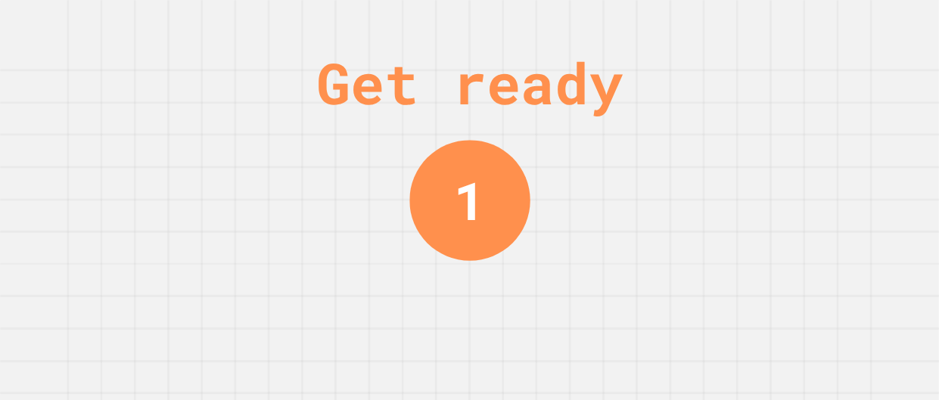
click at [512, 337] on div "Get ready 1" at bounding box center [470, 200] width 114 height 400
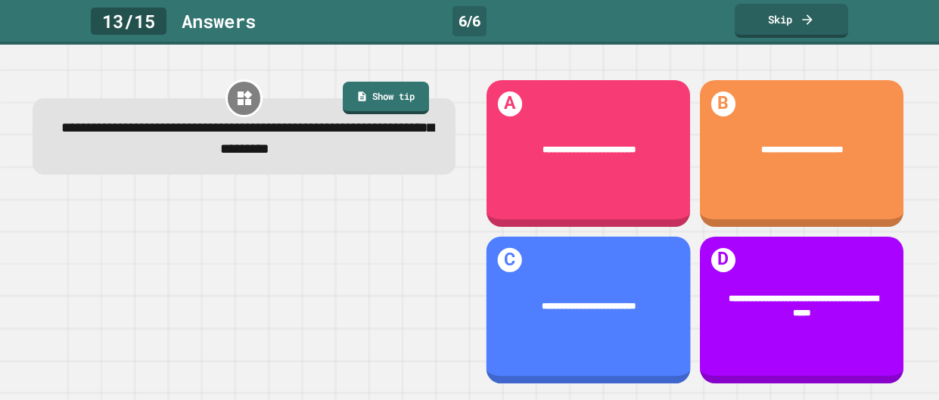
click at [512, 337] on div "**********" at bounding box center [588, 310] width 204 height 148
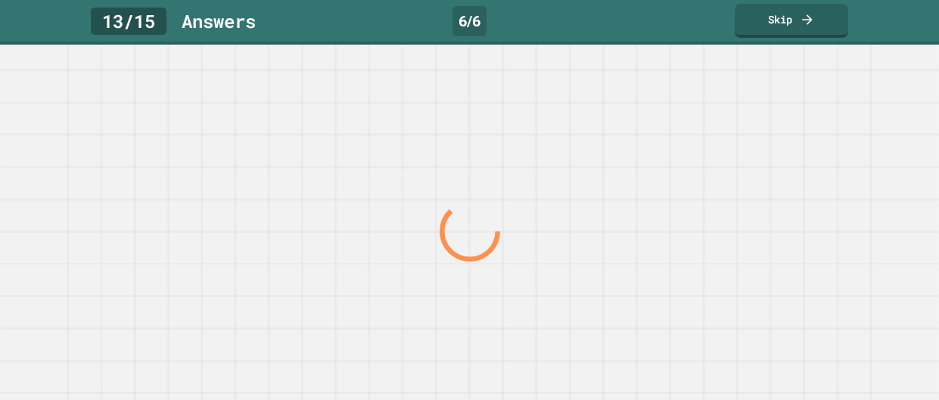
click at [512, 337] on div at bounding box center [469, 232] width 901 height 337
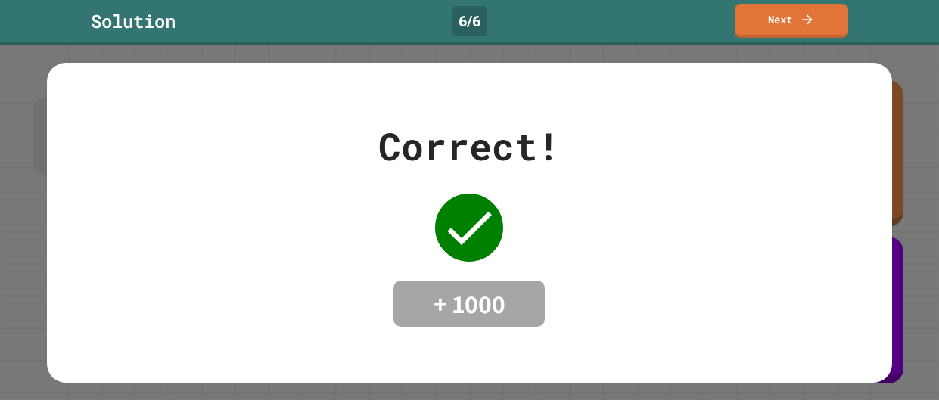
click at [512, 337] on div "Correct! + 1000" at bounding box center [469, 223] width 845 height 320
click at [775, 24] on link "Next" at bounding box center [791, 20] width 110 height 36
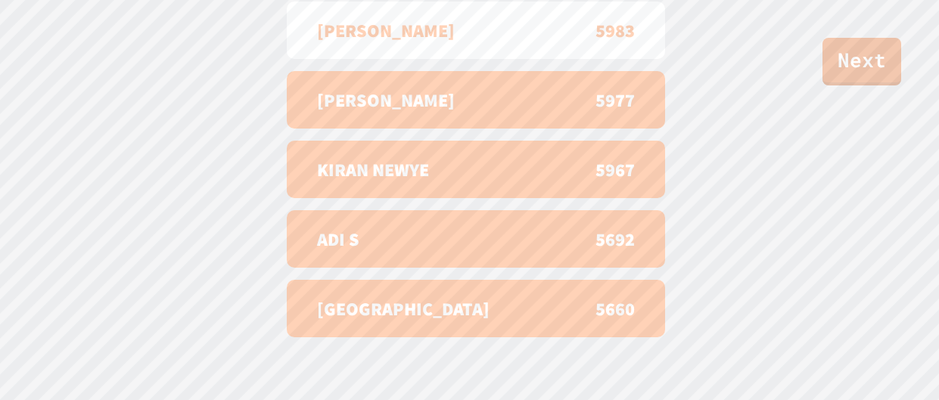
scroll to position [624, 0]
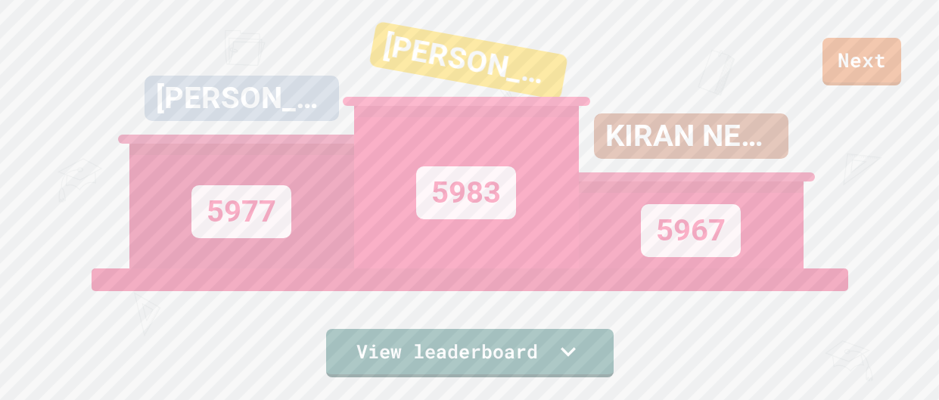
scroll to position [4, 0]
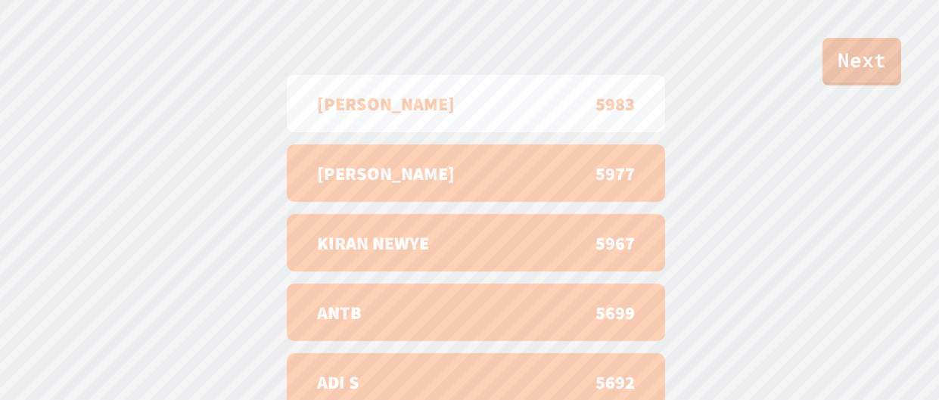
scroll to position [624, 0]
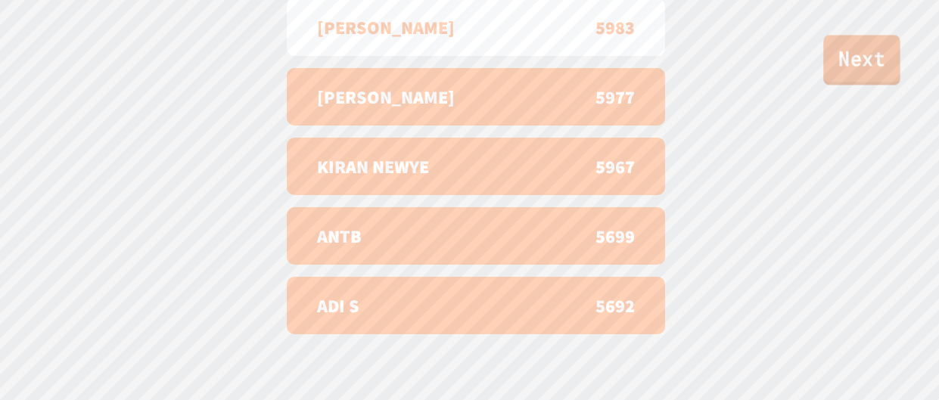
click at [866, 67] on link "Next" at bounding box center [861, 60] width 77 height 50
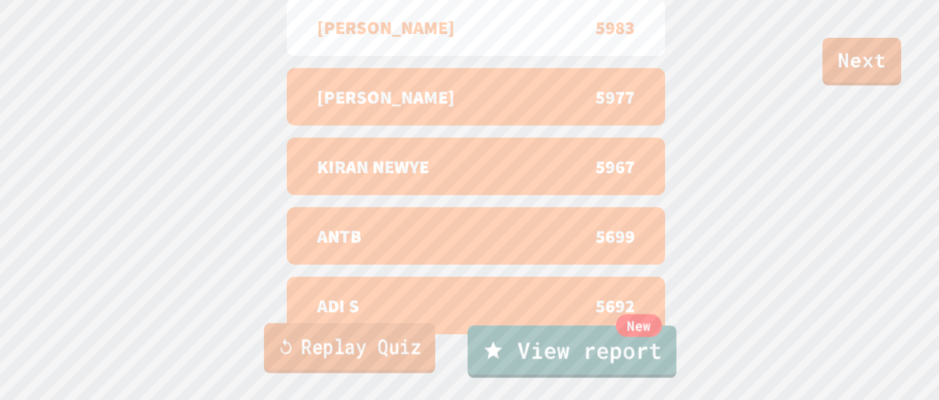
click at [394, 331] on link "Replay Quiz" at bounding box center [348, 348] width 171 height 50
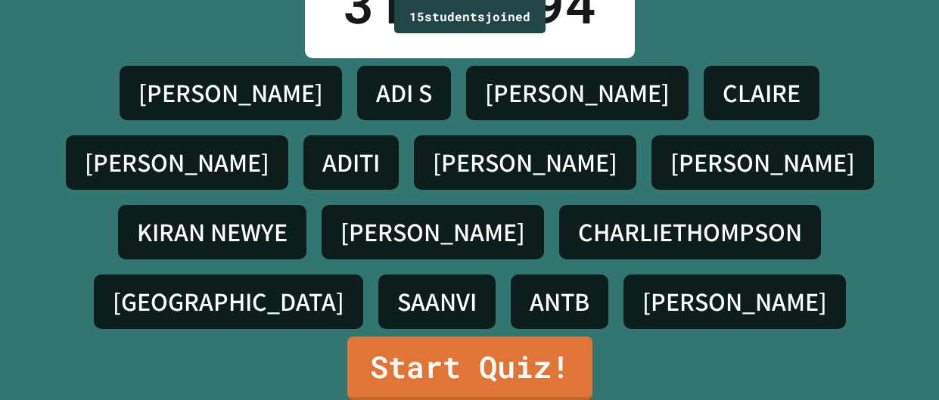
scroll to position [39, 0]
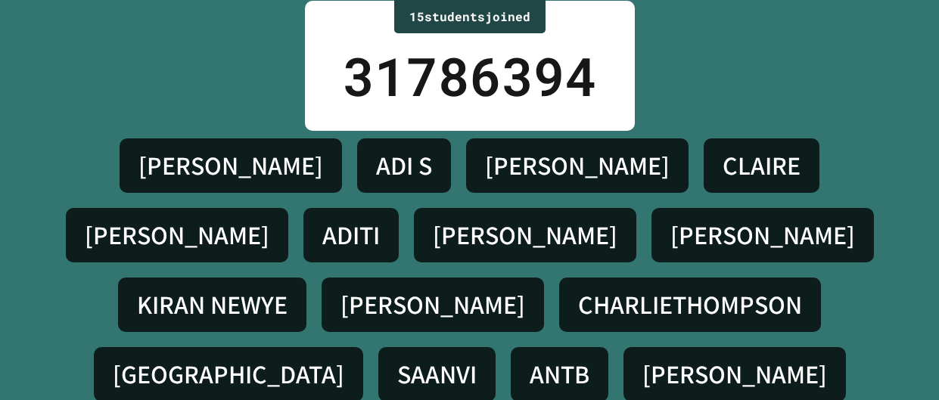
scroll to position [0, 0]
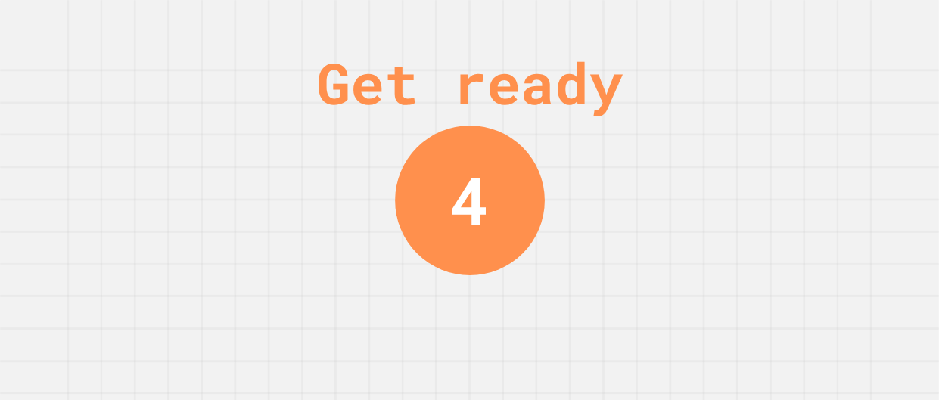
click at [742, 106] on div "Get ready 4" at bounding box center [469, 200] width 939 height 400
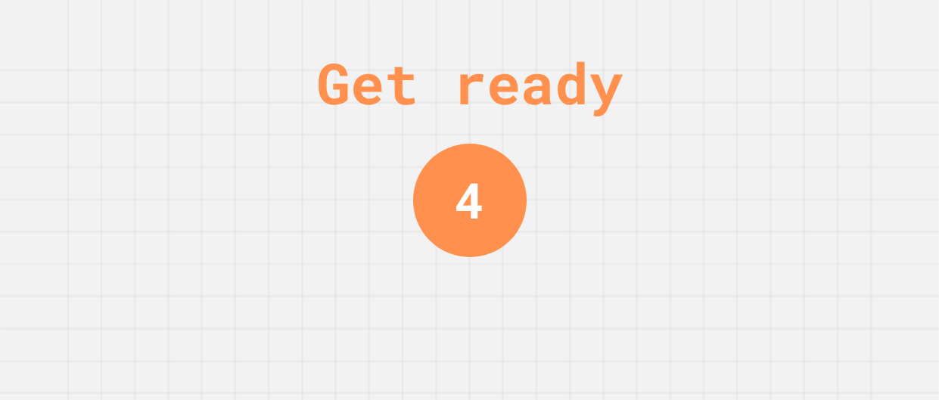
click at [742, 106] on div "Get ready 4" at bounding box center [469, 200] width 939 height 400
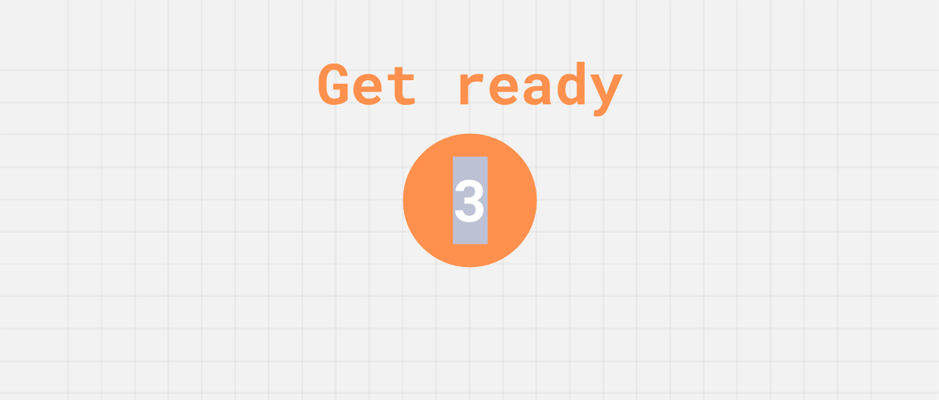
click at [742, 106] on div "Get ready 3" at bounding box center [469, 200] width 939 height 400
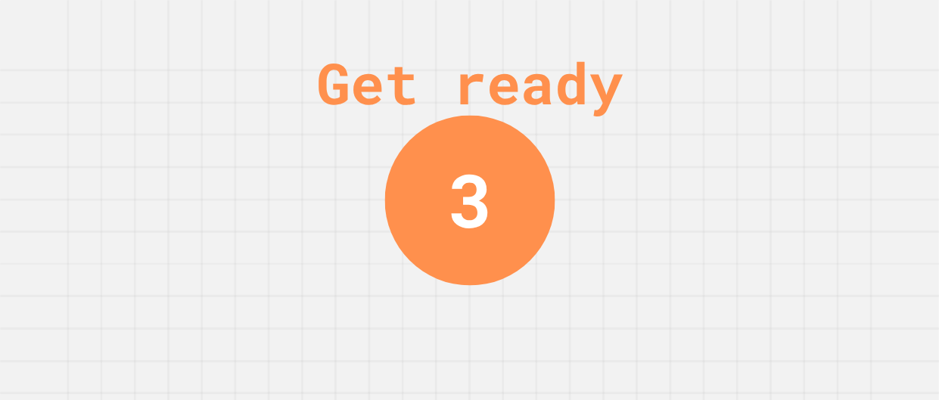
click at [742, 106] on div "Get ready 3" at bounding box center [469, 200] width 939 height 400
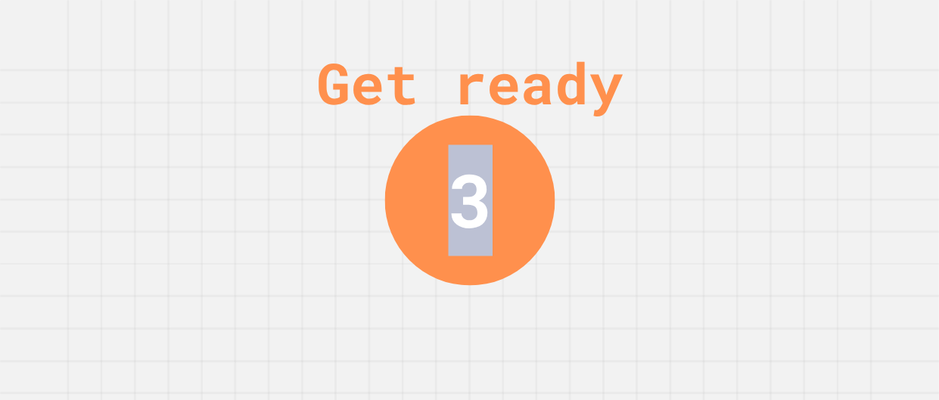
click at [623, 106] on div "Get ready" at bounding box center [469, 83] width 306 height 86
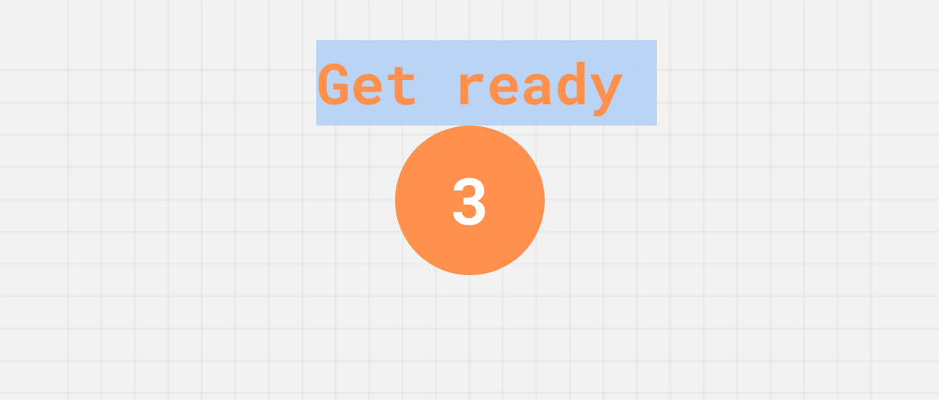
click at [623, 106] on div "Get ready" at bounding box center [469, 83] width 306 height 86
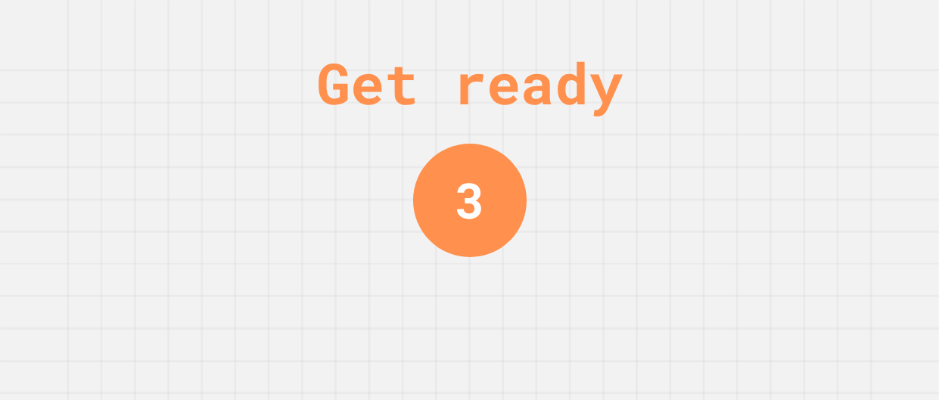
click at [623, 106] on div "Get ready" at bounding box center [469, 83] width 306 height 86
click at [742, 106] on div "Get ready 3" at bounding box center [469, 200] width 939 height 400
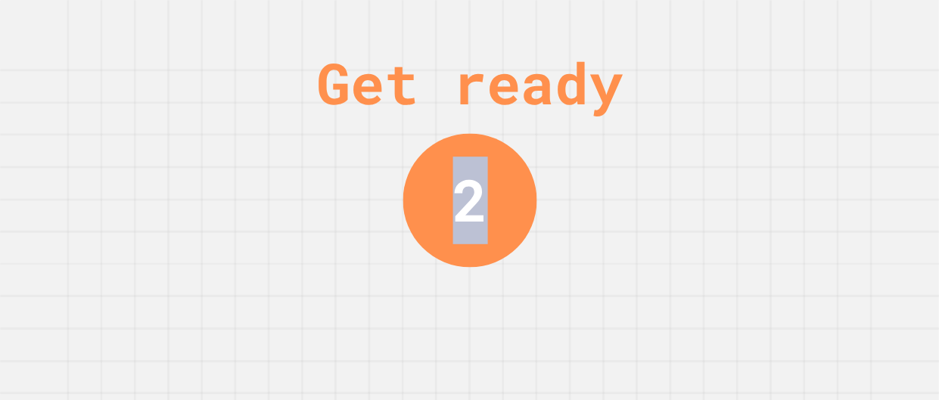
click at [742, 106] on div "Get ready 2" at bounding box center [469, 200] width 939 height 400
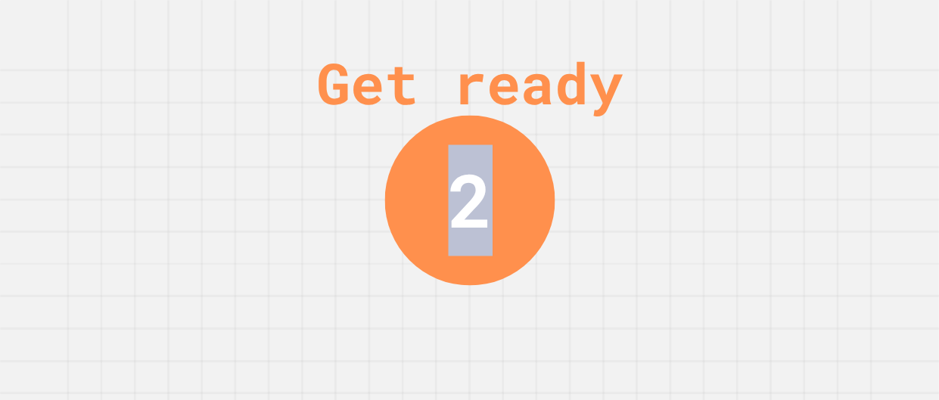
click at [742, 106] on div "Get ready 2" at bounding box center [469, 200] width 939 height 400
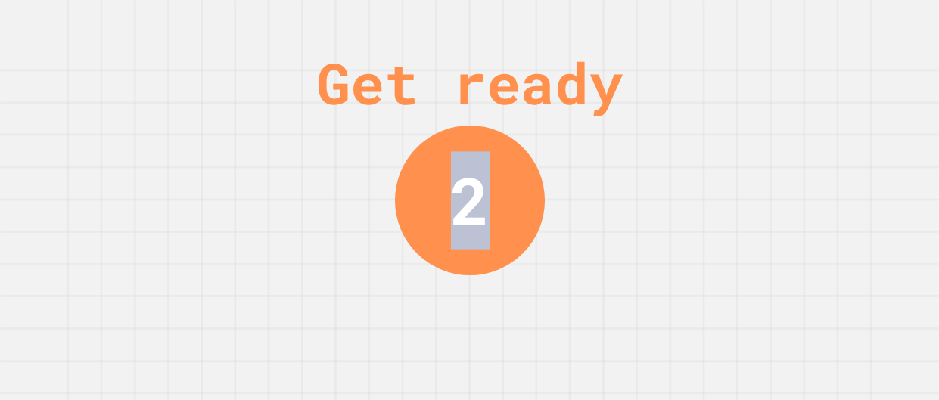
click at [742, 106] on div "Get ready 2" at bounding box center [469, 200] width 939 height 400
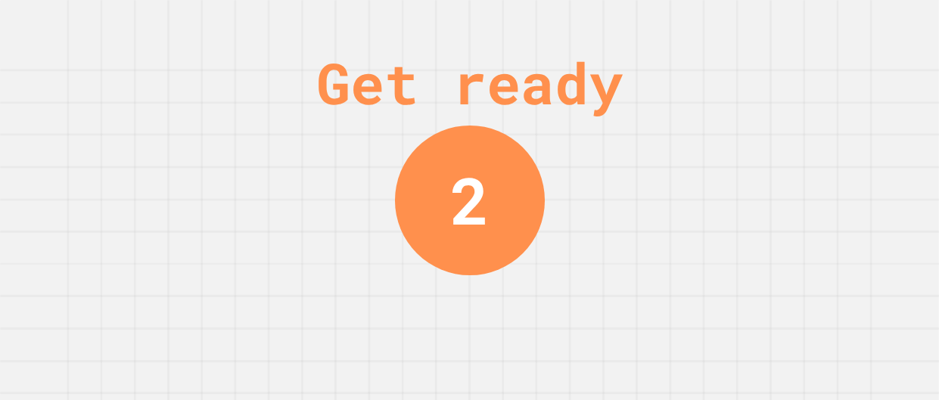
click at [742, 106] on div "Get ready 2" at bounding box center [469, 200] width 939 height 400
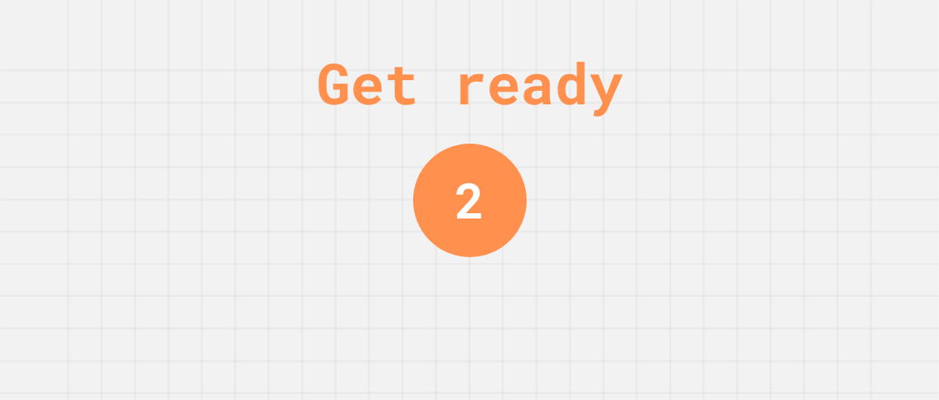
click at [742, 106] on div "Get ready 2" at bounding box center [469, 200] width 939 height 400
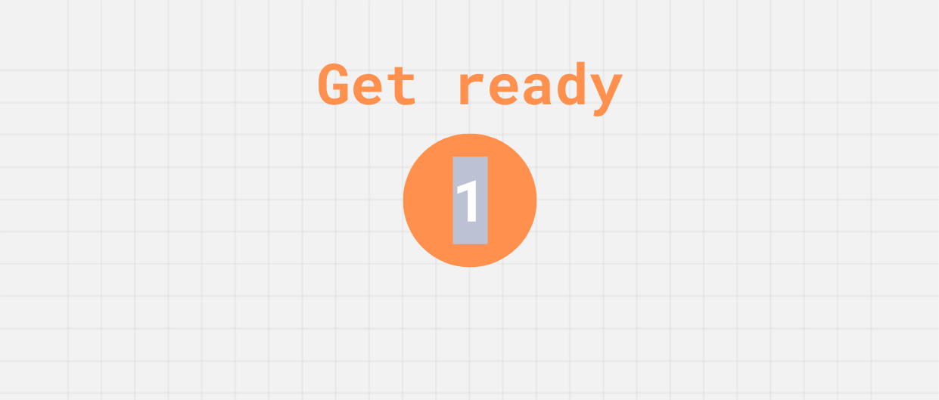
click at [742, 106] on div "Get ready 1" at bounding box center [469, 200] width 939 height 400
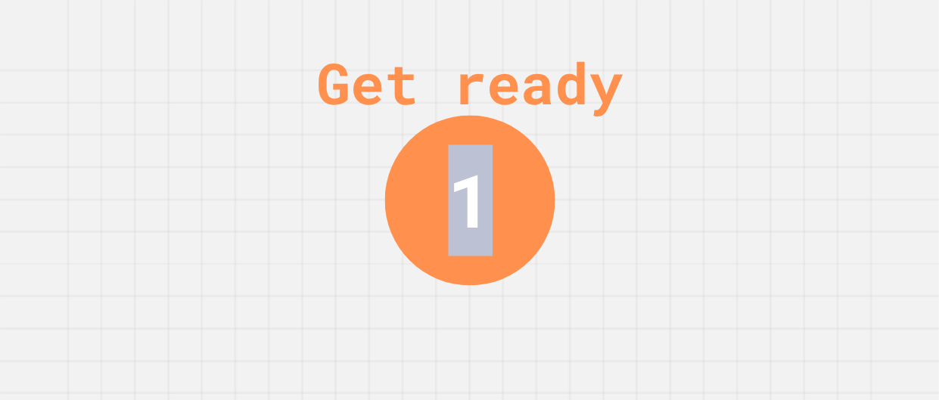
click at [742, 106] on div "Get ready 1" at bounding box center [469, 200] width 939 height 400
click at [623, 106] on div "Get ready" at bounding box center [469, 83] width 306 height 86
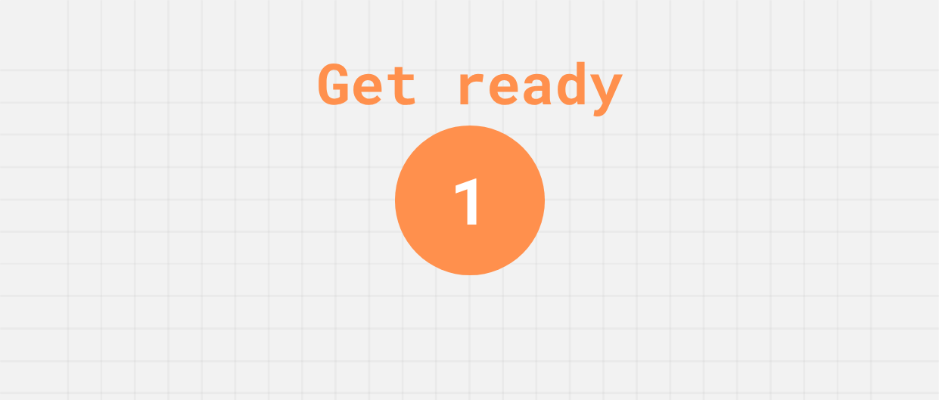
click at [623, 106] on div "Get ready" at bounding box center [469, 83] width 306 height 86
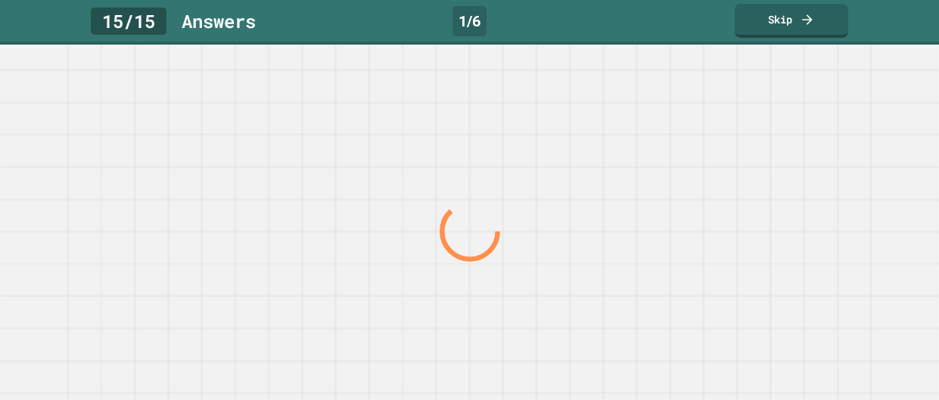
click at [742, 106] on div at bounding box center [469, 232] width 901 height 337
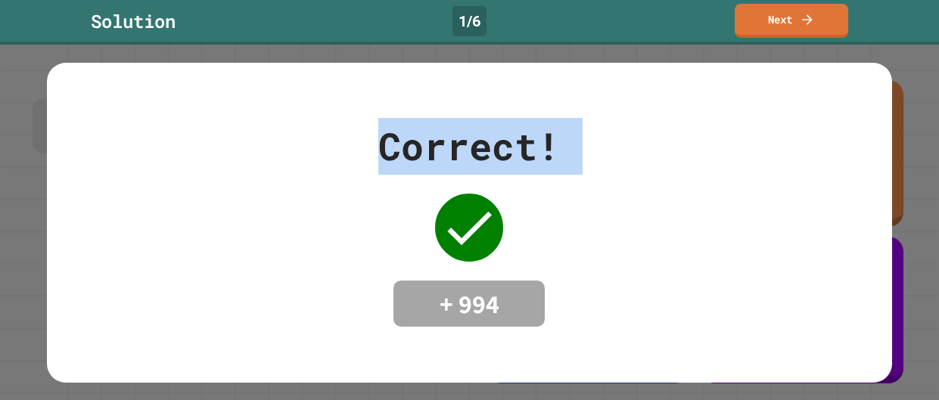
click at [742, 106] on div "Correct! + 994" at bounding box center [469, 223] width 845 height 320
click at [786, 37] on div "Solution 1 / 6 Next" at bounding box center [469, 21] width 939 height 34
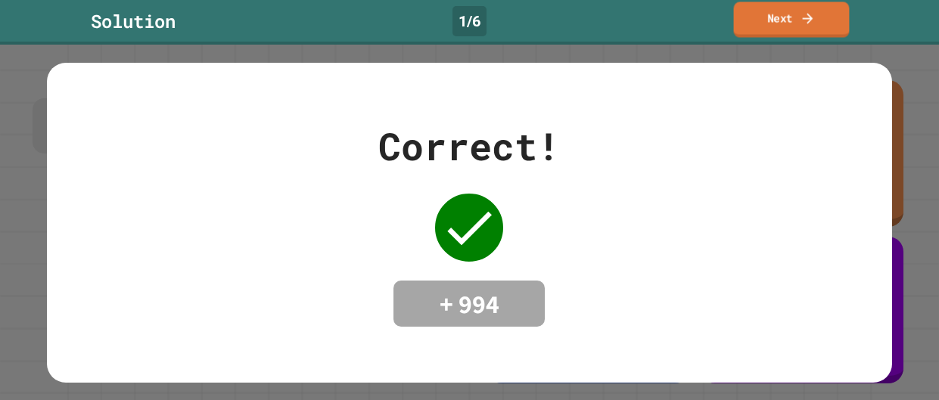
click at [782, 26] on link "Next" at bounding box center [792, 20] width 116 height 36
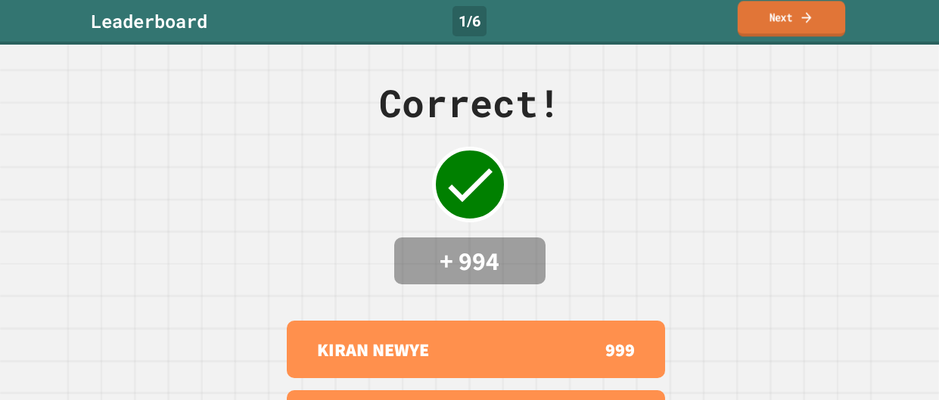
click at [782, 26] on link "Next" at bounding box center [791, 19] width 107 height 36
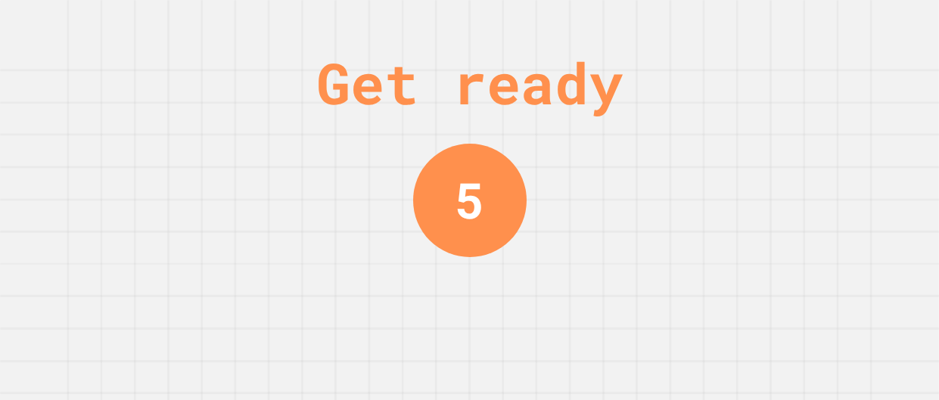
click at [519, 304] on div "Get ready 5" at bounding box center [470, 200] width 114 height 400
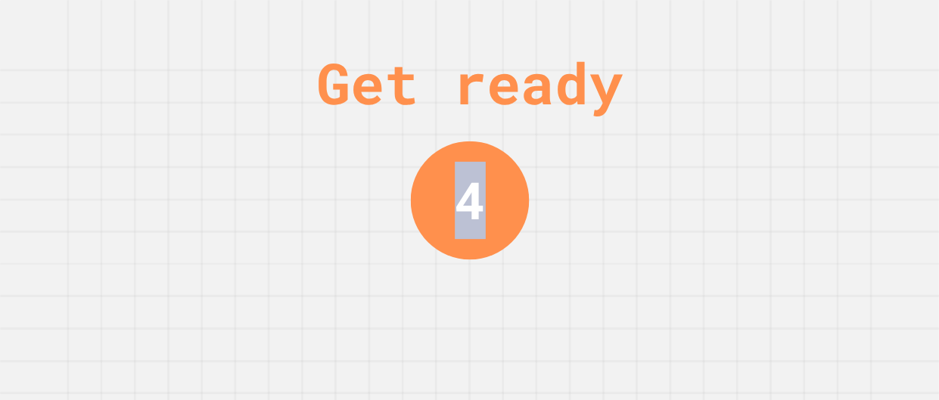
click at [519, 304] on div "Get ready 4" at bounding box center [470, 200] width 114 height 400
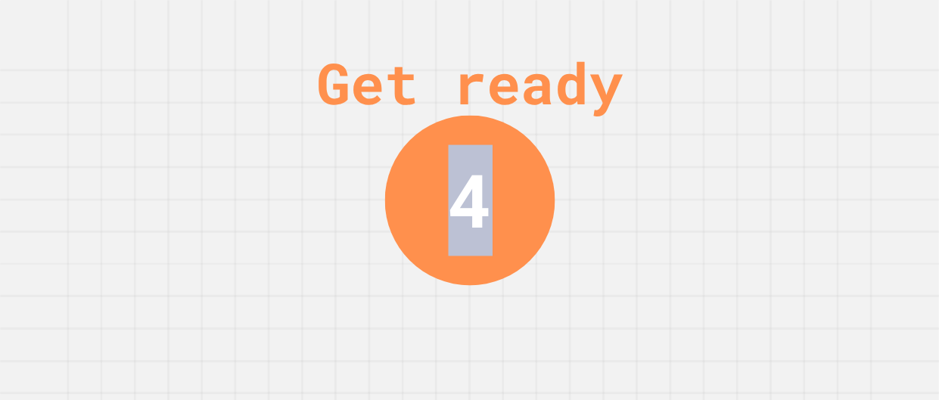
click at [519, 304] on div "Get ready 4" at bounding box center [470, 200] width 114 height 400
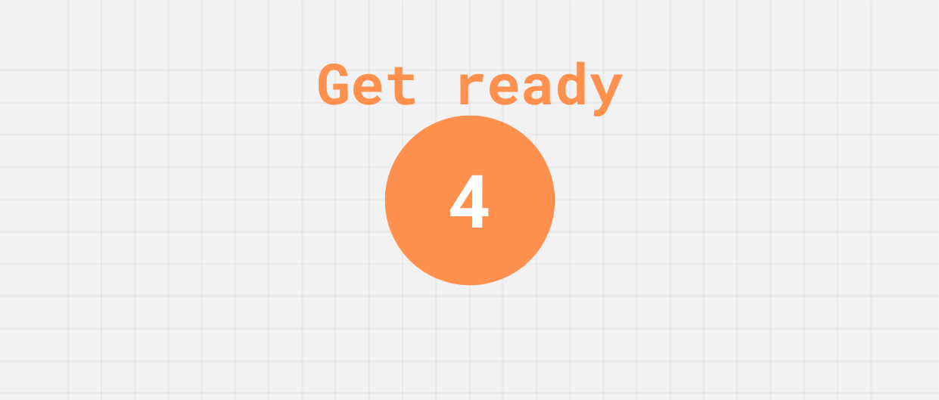
click at [519, 304] on div "Get ready 4" at bounding box center [470, 200] width 114 height 400
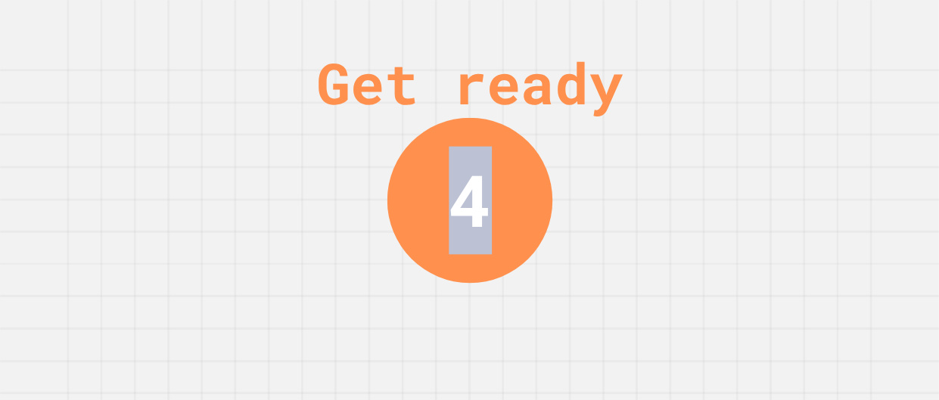
click at [519, 304] on div "Get ready 4" at bounding box center [470, 200] width 114 height 400
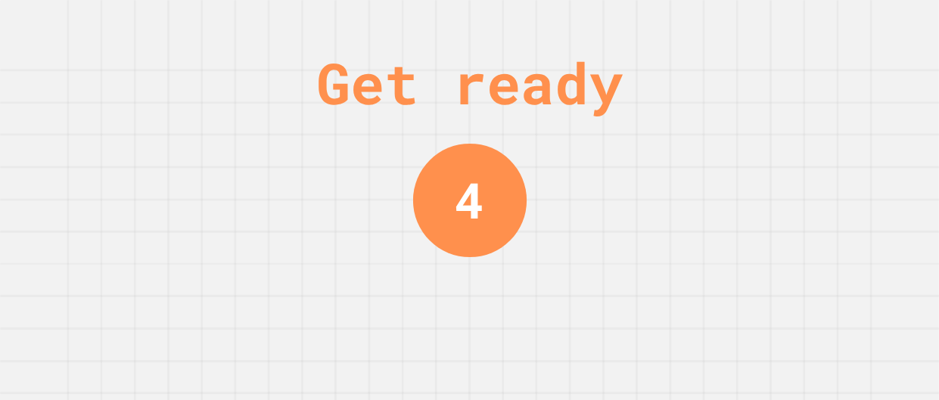
click at [519, 304] on div "Get ready 4" at bounding box center [470, 200] width 114 height 400
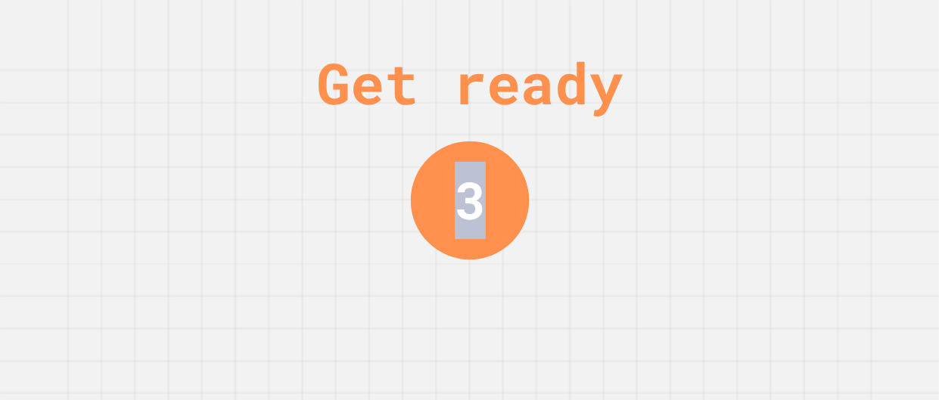
click at [519, 304] on div "Get ready 3" at bounding box center [470, 200] width 114 height 400
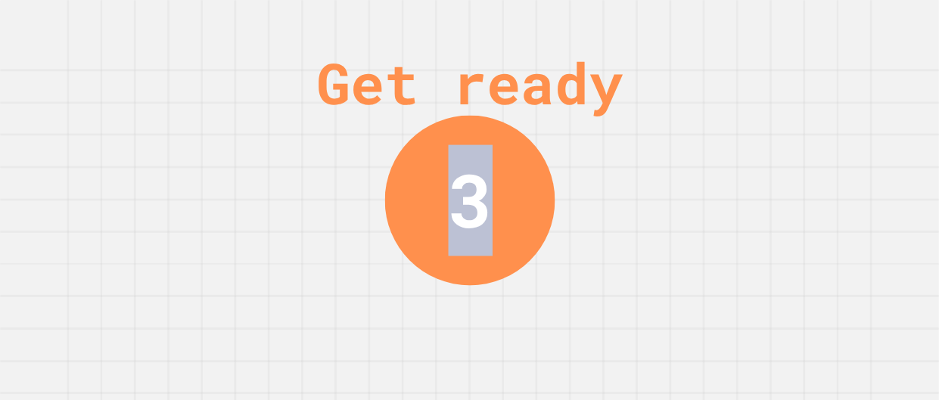
click at [519, 304] on div "Get ready 3" at bounding box center [470, 200] width 114 height 400
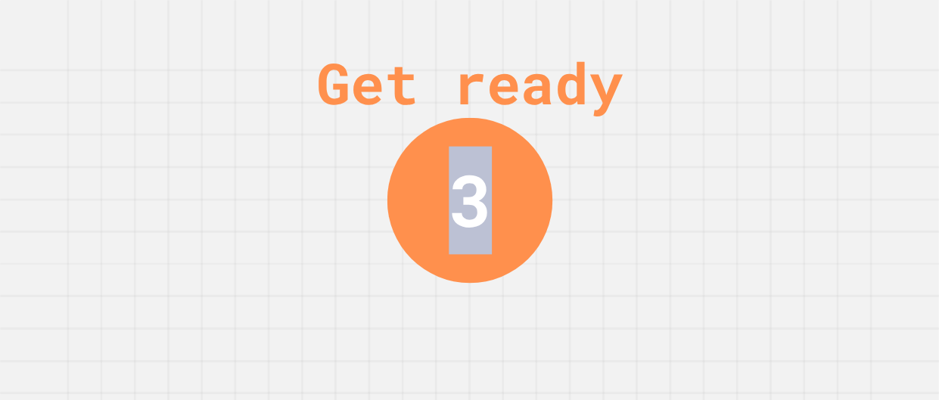
click at [519, 304] on div "Get ready 3" at bounding box center [470, 200] width 114 height 400
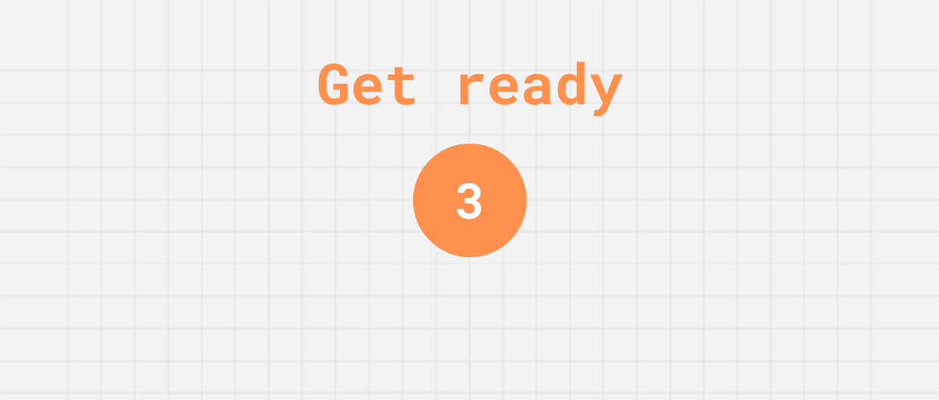
click at [519, 304] on div "Get ready 3" at bounding box center [470, 200] width 114 height 400
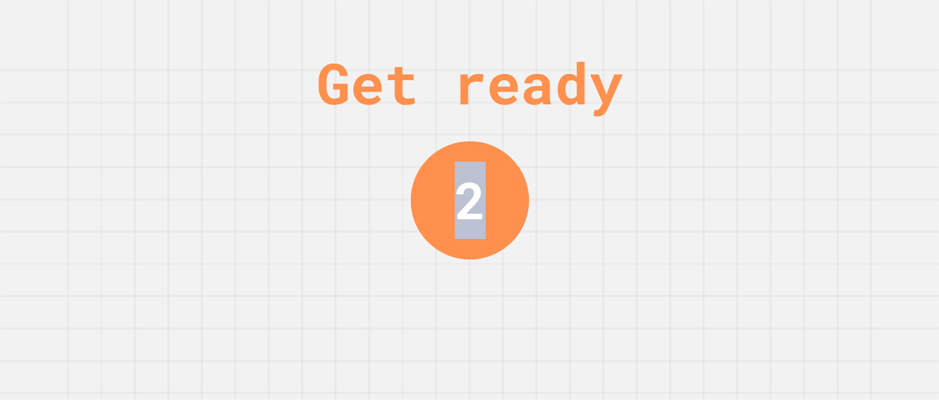
click at [519, 304] on div "Get ready 2" at bounding box center [470, 200] width 114 height 400
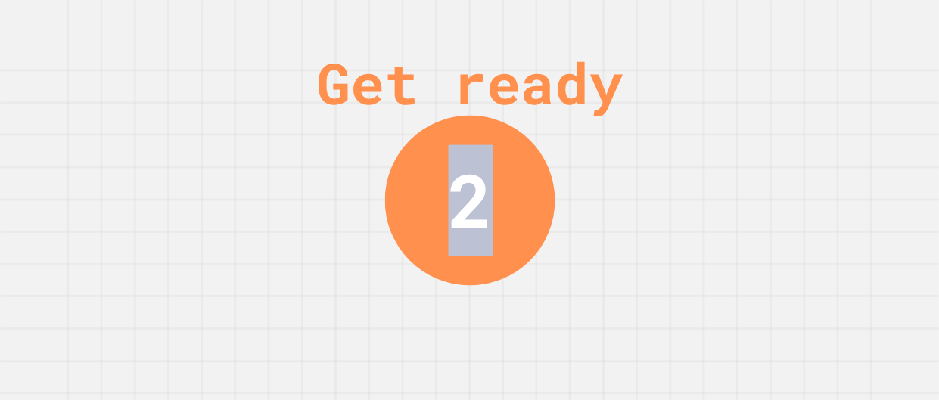
click at [519, 304] on div "Get ready 2" at bounding box center [470, 200] width 114 height 400
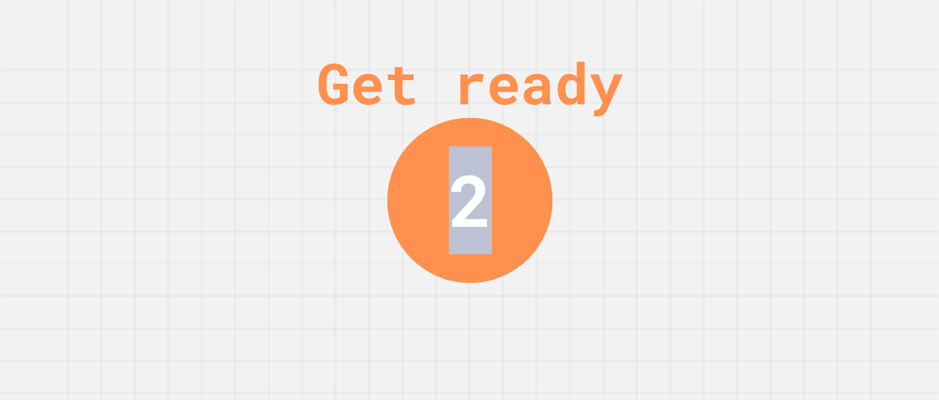
click at [519, 304] on div "Get ready 2" at bounding box center [470, 200] width 114 height 400
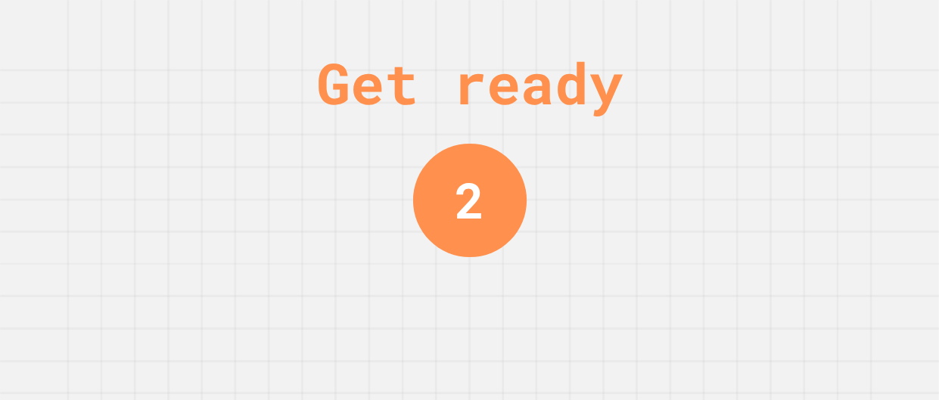
click at [519, 304] on div "Get ready 2" at bounding box center [470, 200] width 114 height 400
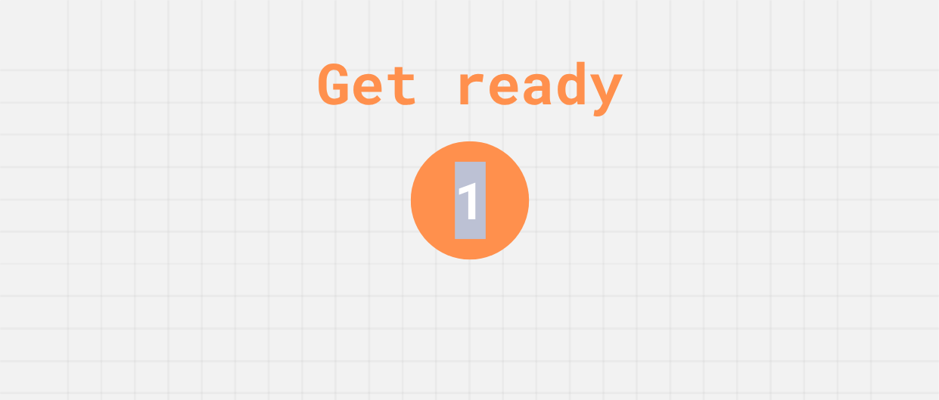
click at [519, 304] on div "Get ready 1" at bounding box center [470, 200] width 114 height 400
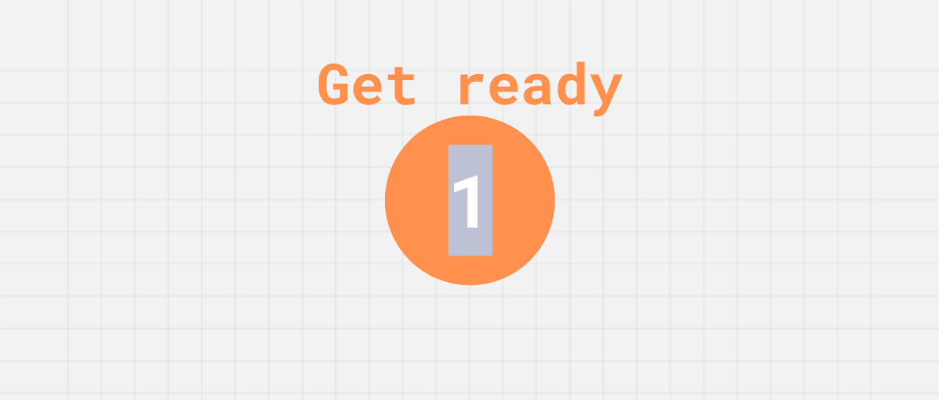
click at [519, 304] on div "Get ready 1" at bounding box center [470, 200] width 114 height 400
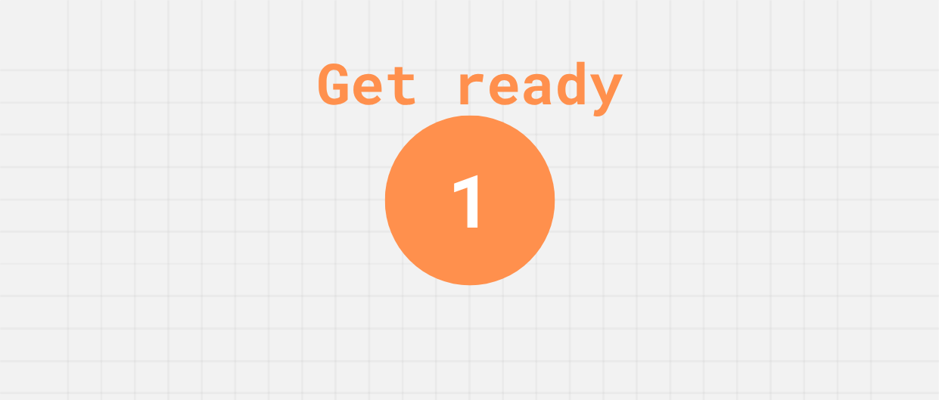
click at [519, 304] on div "Get ready 1" at bounding box center [470, 200] width 114 height 400
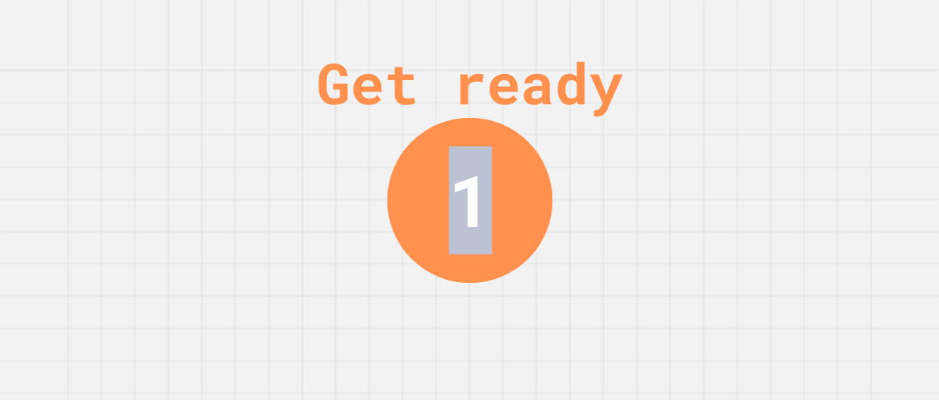
click at [519, 304] on div "Get ready 1" at bounding box center [470, 200] width 114 height 400
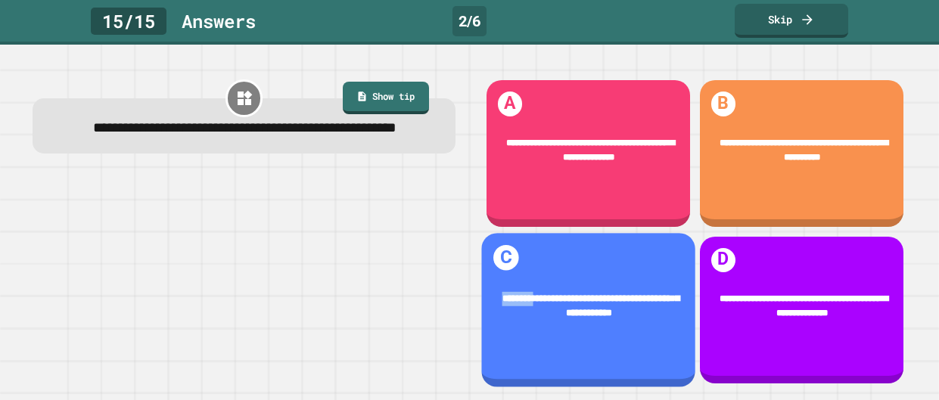
click at [519, 304] on div "**********" at bounding box center [589, 306] width 175 height 30
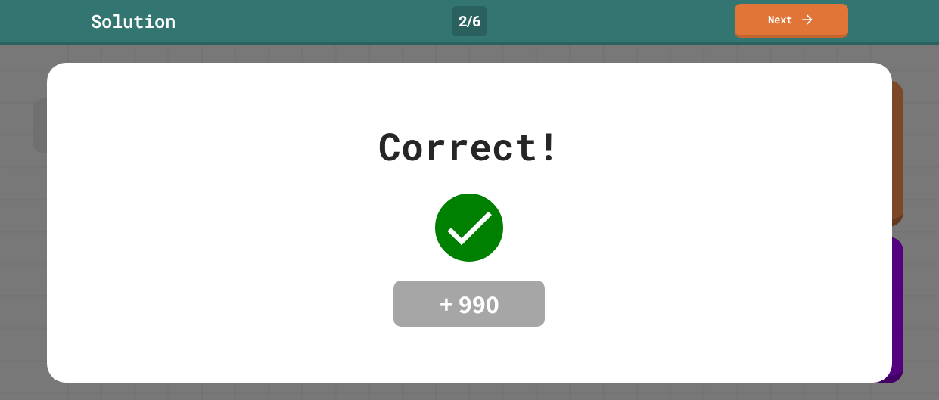
click at [519, 304] on h4 "+ 990" at bounding box center [469, 304] width 121 height 32
click at [811, 16] on icon at bounding box center [808, 18] width 11 height 11
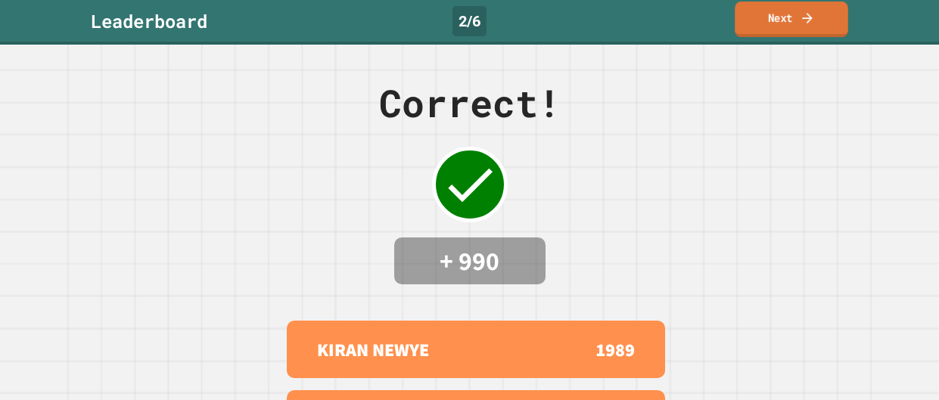
click at [810, 18] on icon at bounding box center [807, 18] width 10 height 11
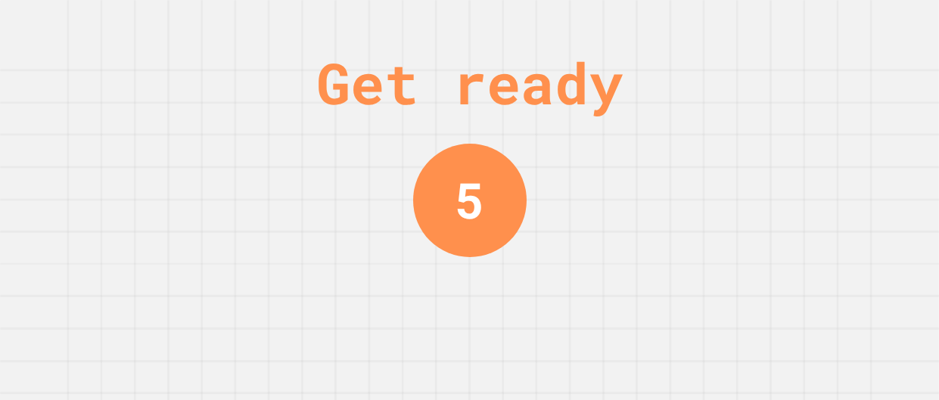
click at [736, 219] on div "Get ready 5" at bounding box center [469, 200] width 939 height 400
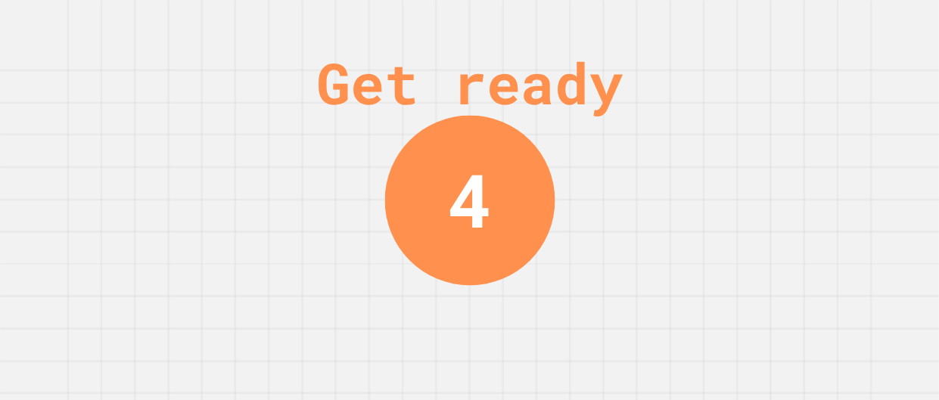
click at [745, 193] on div "Get ready 4" at bounding box center [469, 200] width 939 height 400
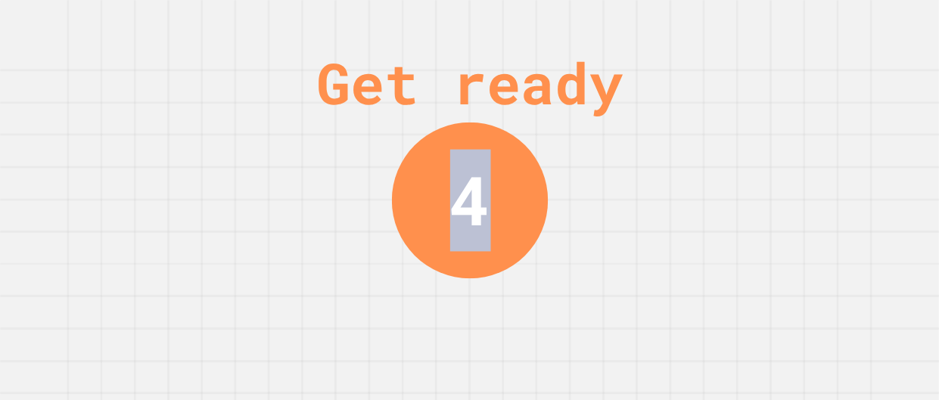
click at [745, 193] on div "Get ready 4" at bounding box center [469, 200] width 939 height 400
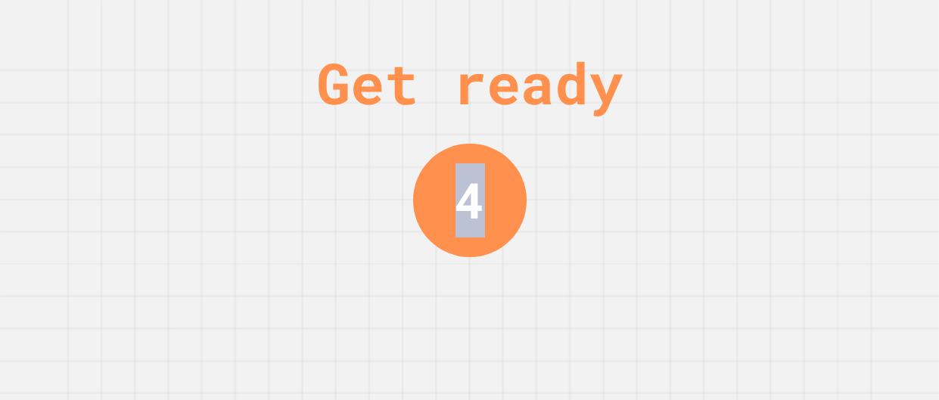
click at [745, 193] on div "Get ready 4" at bounding box center [469, 200] width 939 height 400
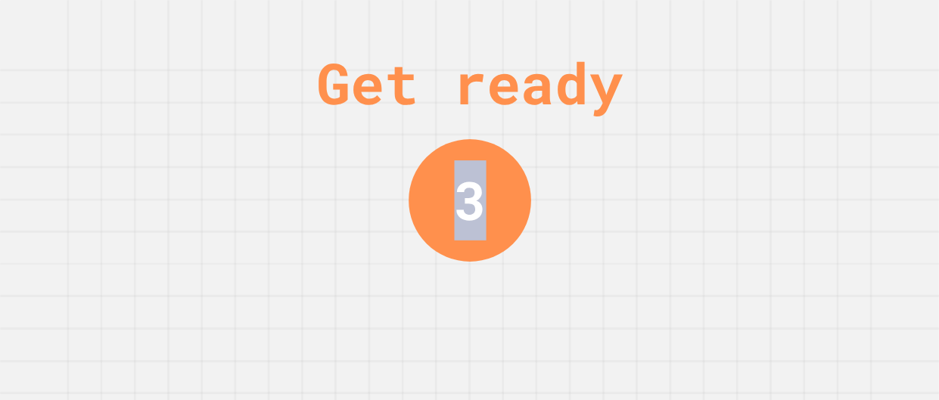
click at [745, 193] on div "Get ready 3" at bounding box center [469, 200] width 939 height 400
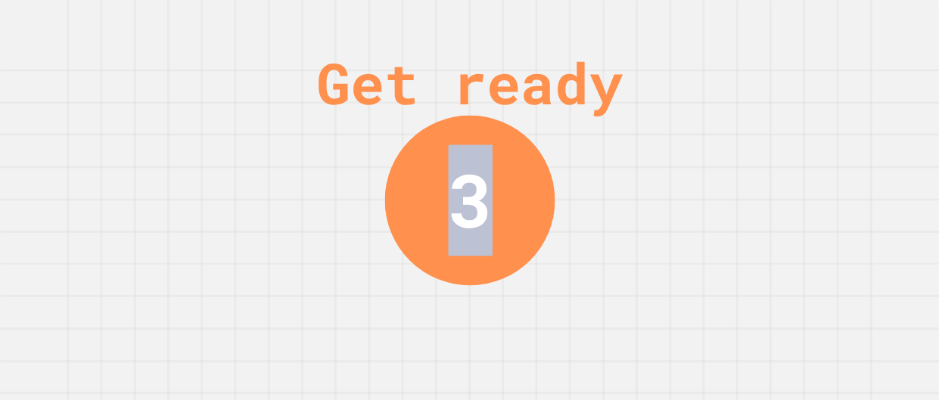
click at [745, 193] on div "Get ready 3" at bounding box center [469, 200] width 939 height 400
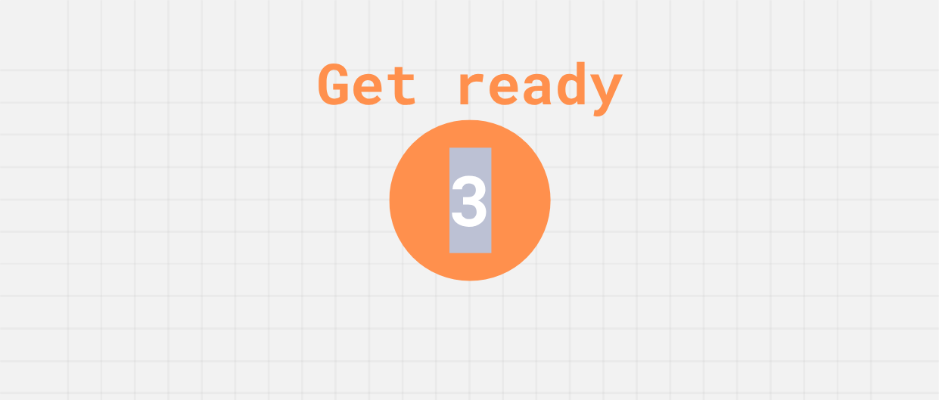
click at [745, 193] on div "Get ready 3" at bounding box center [469, 200] width 939 height 400
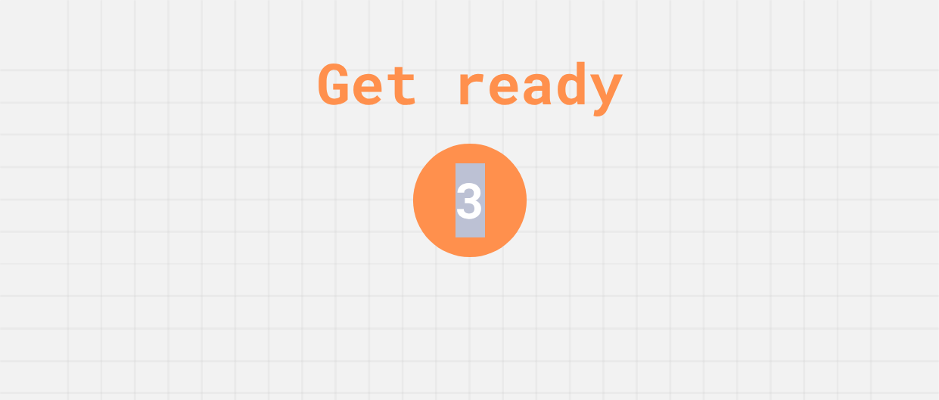
click at [745, 193] on div "Get ready 3" at bounding box center [469, 200] width 939 height 400
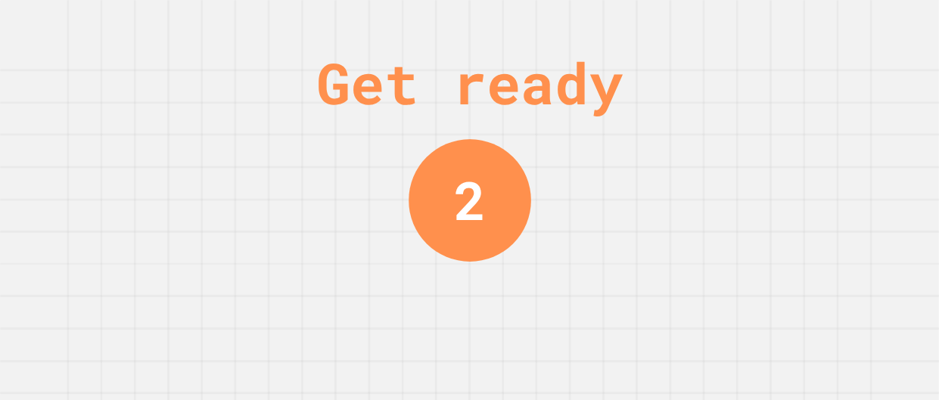
click at [745, 193] on div "Get ready 2" at bounding box center [469, 200] width 939 height 400
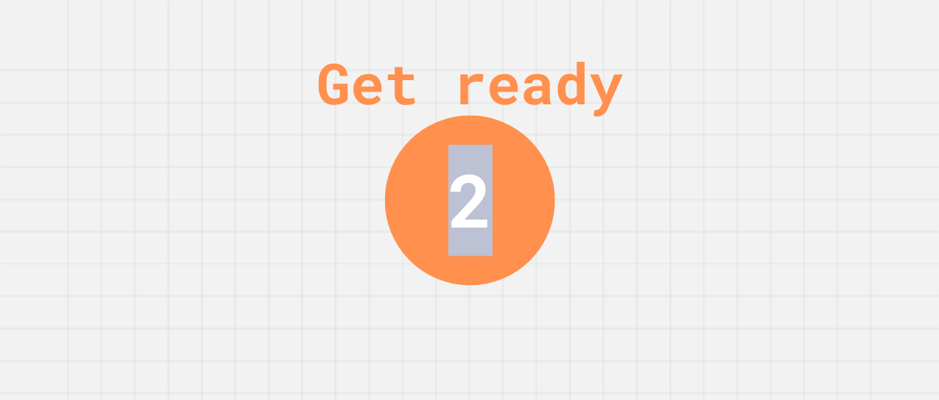
click at [745, 193] on div "Get ready 2" at bounding box center [469, 200] width 939 height 400
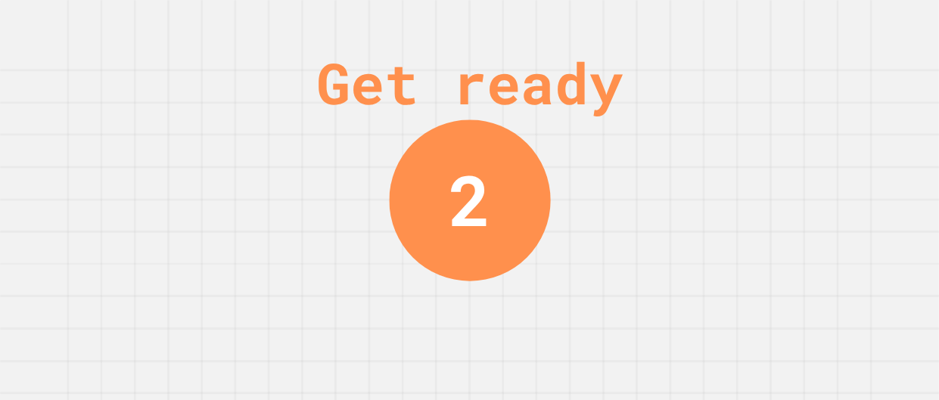
click at [745, 193] on div "Get ready 2" at bounding box center [469, 200] width 939 height 400
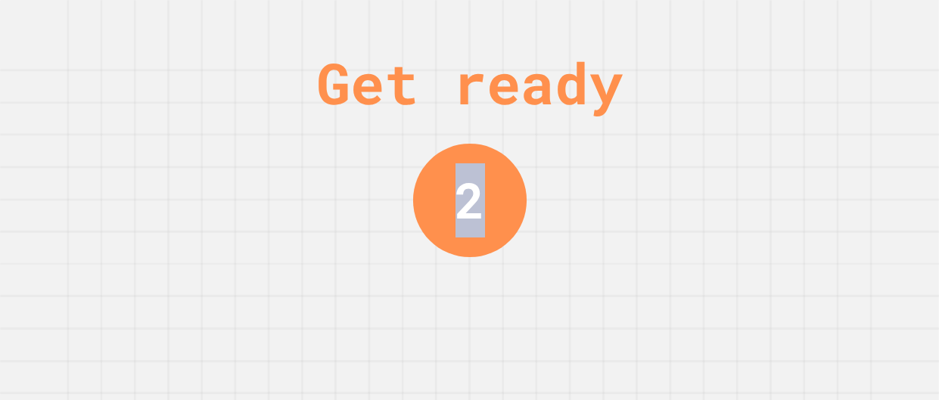
click at [745, 193] on div "Get ready 2" at bounding box center [469, 200] width 939 height 400
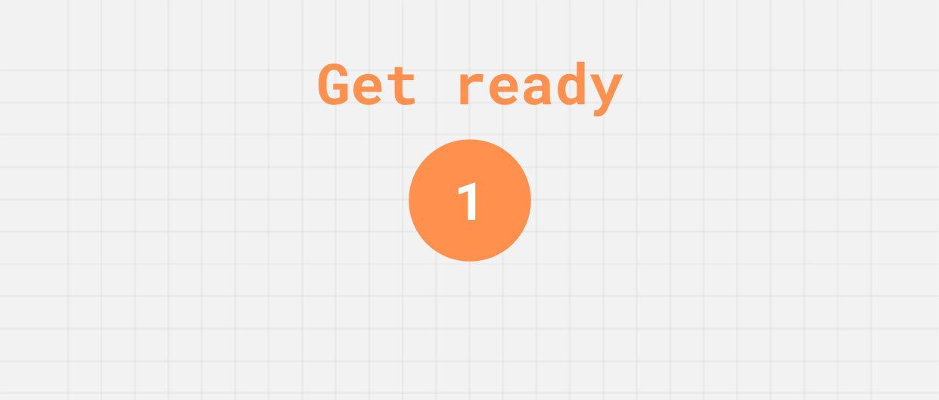
click at [745, 193] on div "Get ready 1" at bounding box center [469, 200] width 939 height 400
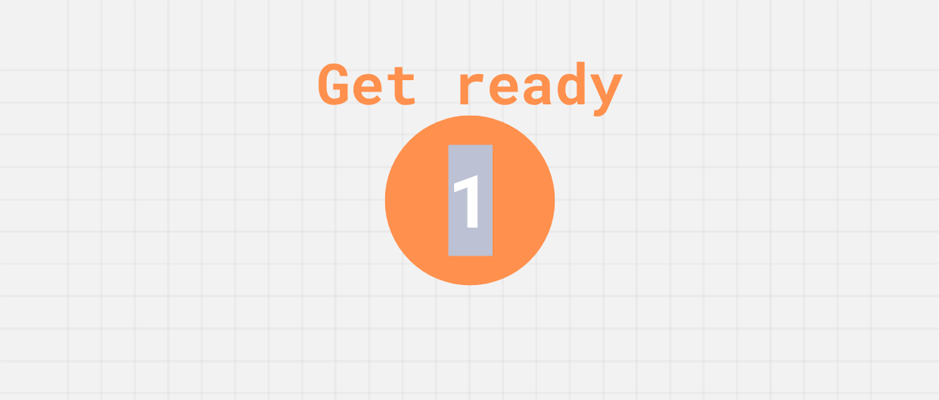
click at [745, 193] on div "Get ready 1" at bounding box center [469, 200] width 939 height 400
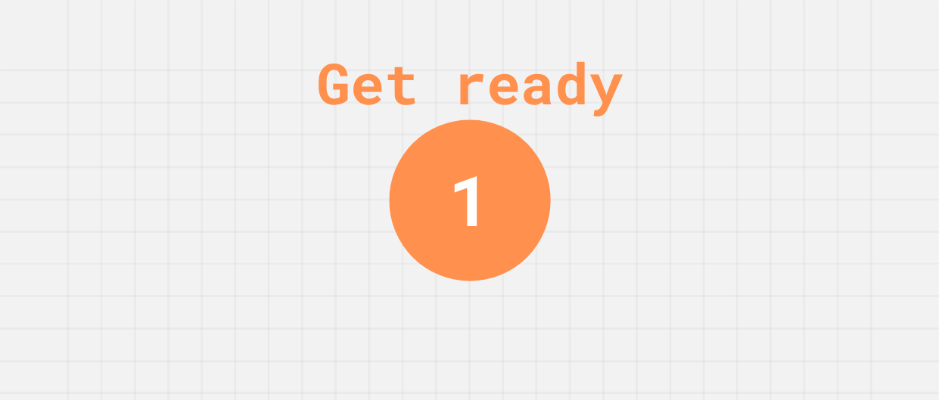
click at [745, 193] on div "Get ready 1" at bounding box center [469, 200] width 939 height 400
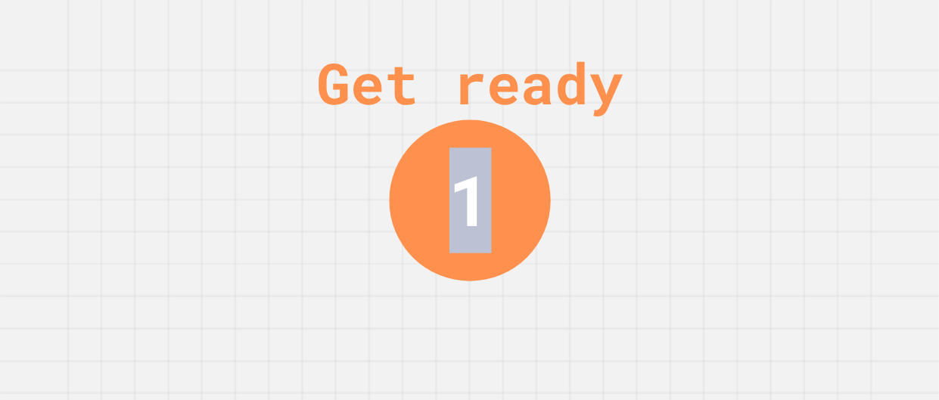
click at [745, 193] on div "Get ready 1" at bounding box center [469, 200] width 939 height 400
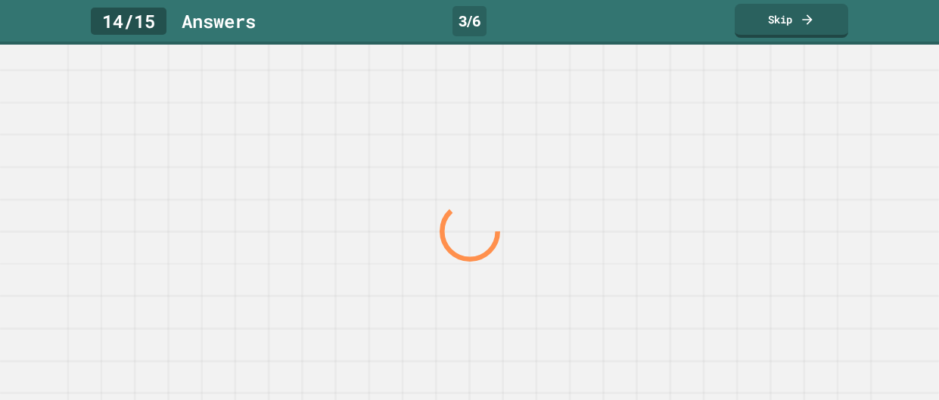
click at [745, 193] on div at bounding box center [469, 232] width 901 height 337
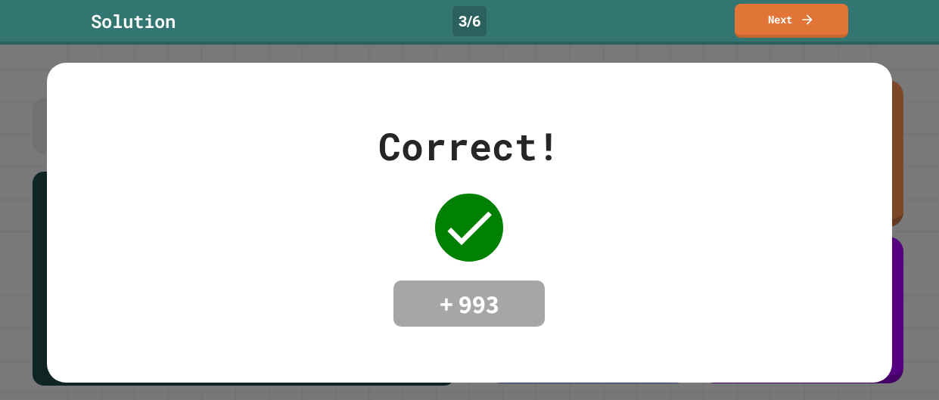
click at [745, 193] on div "Correct! + 993" at bounding box center [469, 223] width 845 height 210
click at [823, 21] on link "Next" at bounding box center [791, 19] width 103 height 36
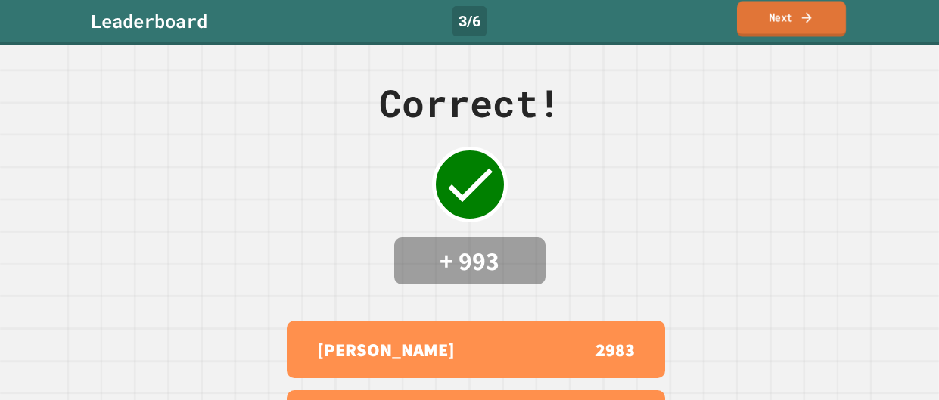
click at [823, 21] on link "Next" at bounding box center [791, 19] width 109 height 36
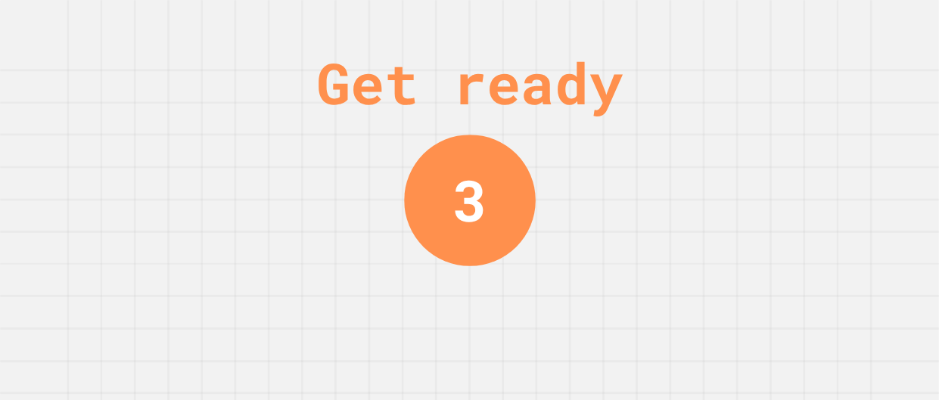
click at [451, 336] on div "Get ready 3" at bounding box center [470, 200] width 114 height 400
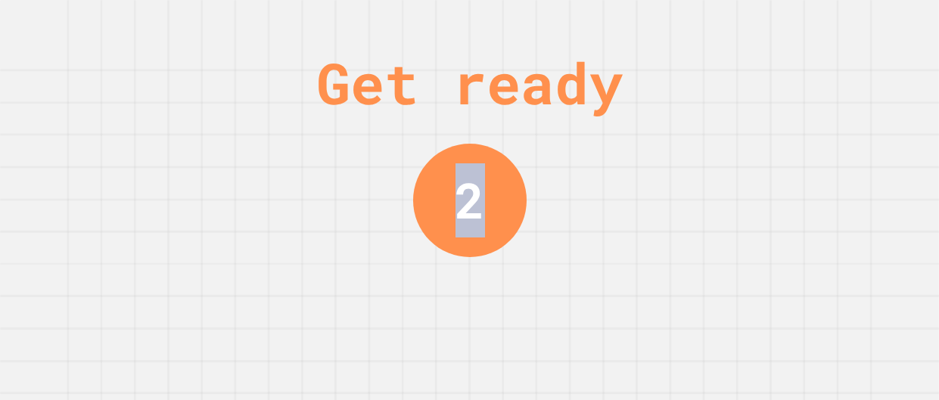
click at [451, 336] on div "Get ready 2" at bounding box center [470, 200] width 114 height 400
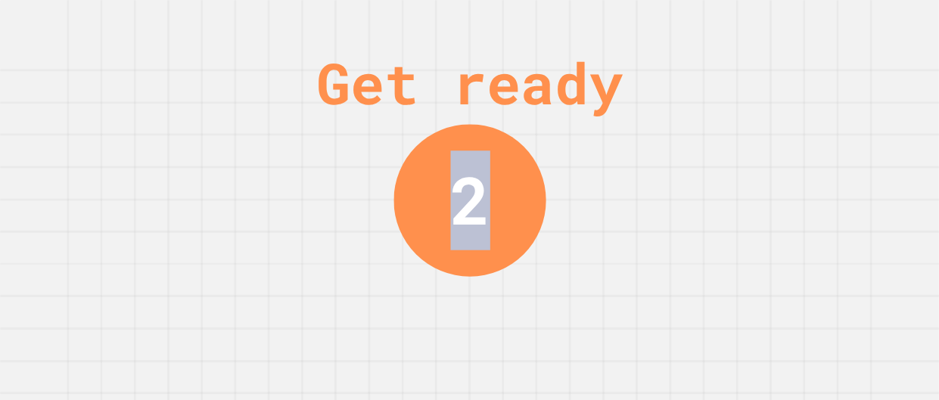
click at [451, 336] on div "Get ready 2" at bounding box center [470, 200] width 114 height 400
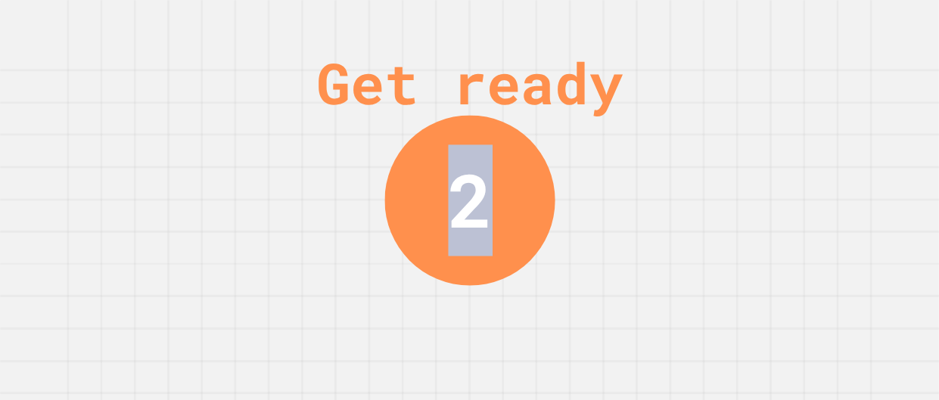
click at [451, 336] on div "Get ready 2" at bounding box center [470, 200] width 114 height 400
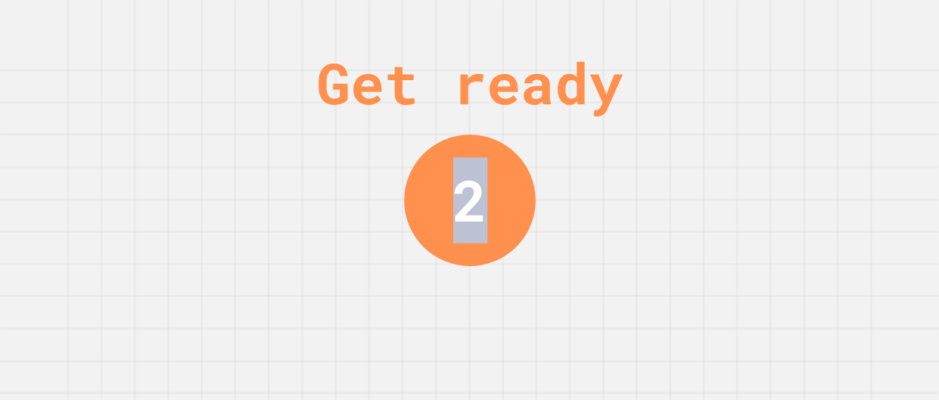
click at [451, 336] on div "Get ready 2" at bounding box center [470, 200] width 114 height 400
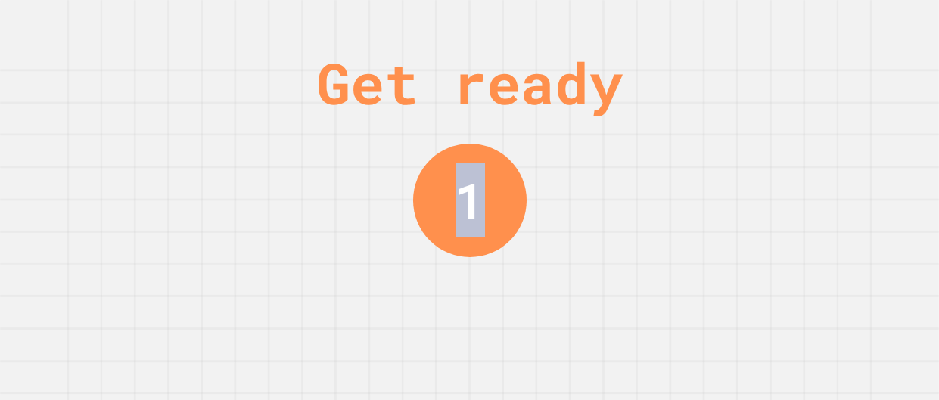
click at [451, 336] on div "Get ready 1" at bounding box center [470, 200] width 114 height 400
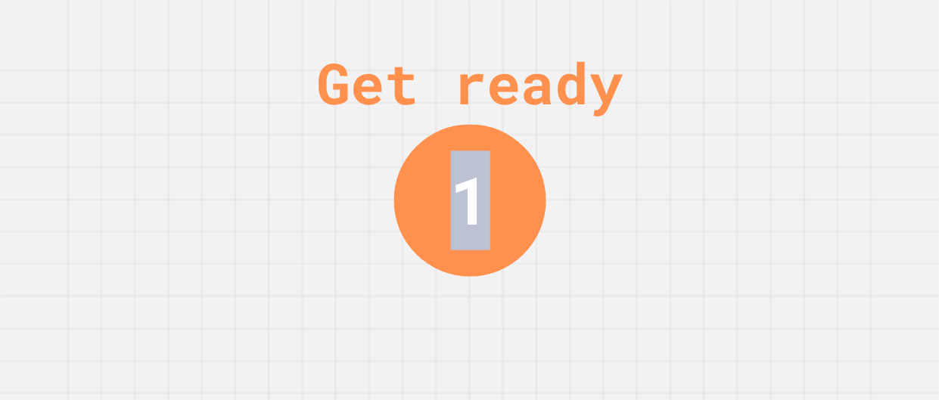
click at [451, 336] on div "Get ready 1" at bounding box center [470, 200] width 114 height 400
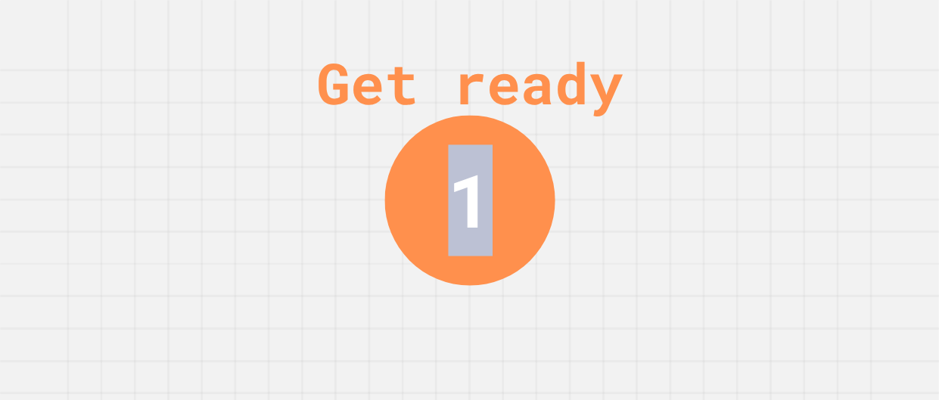
click at [451, 336] on div "Get ready 1" at bounding box center [470, 200] width 114 height 400
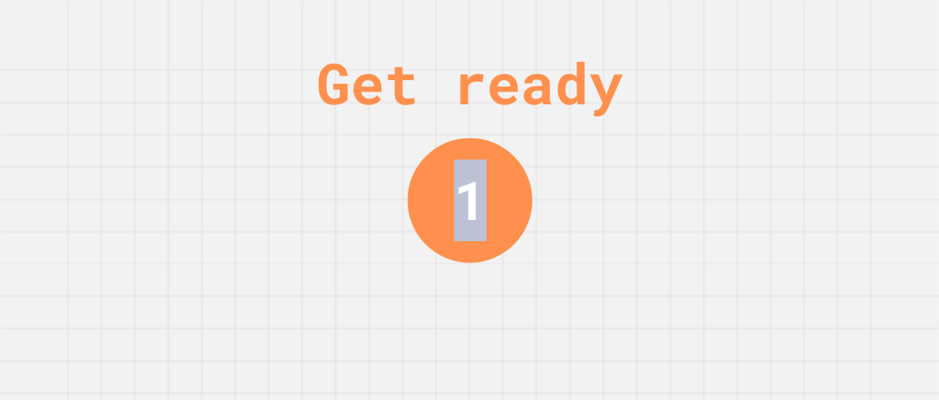
click at [451, 336] on div "Get ready 1" at bounding box center [470, 200] width 114 height 400
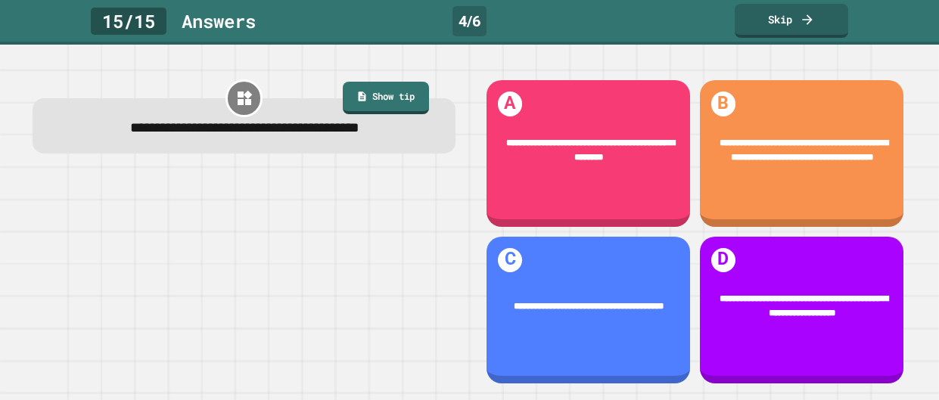
click at [451, 336] on div at bounding box center [244, 279] width 422 height 214
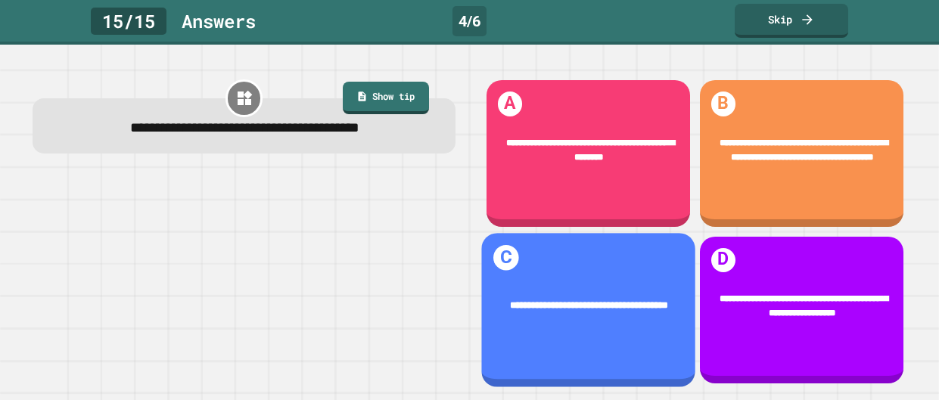
click at [549, 324] on div "**********" at bounding box center [588, 306] width 214 height 54
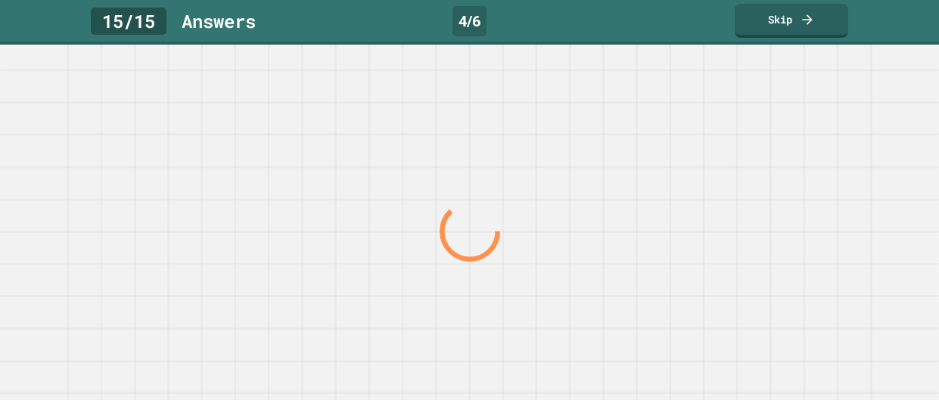
click at [549, 324] on div at bounding box center [469, 232] width 901 height 337
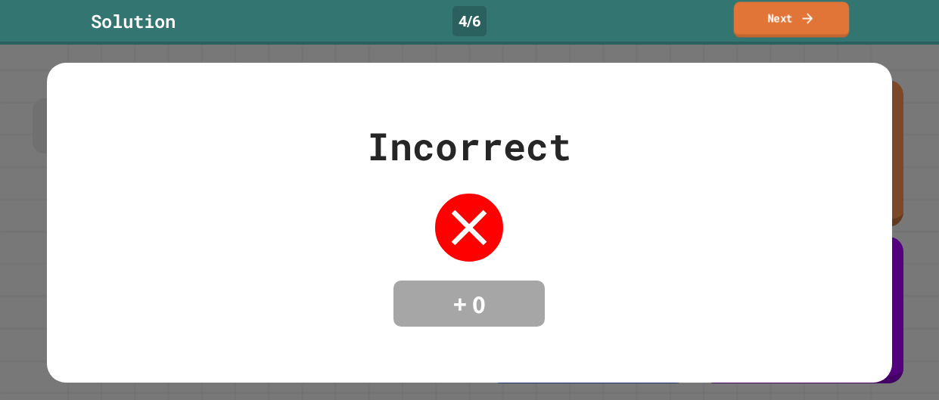
click at [784, 24] on link "Next" at bounding box center [792, 20] width 116 height 36
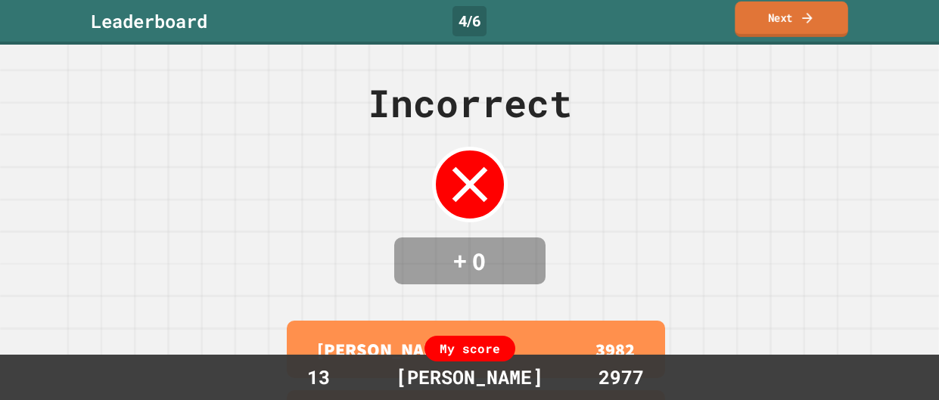
click at [784, 24] on link "Next" at bounding box center [791, 20] width 113 height 36
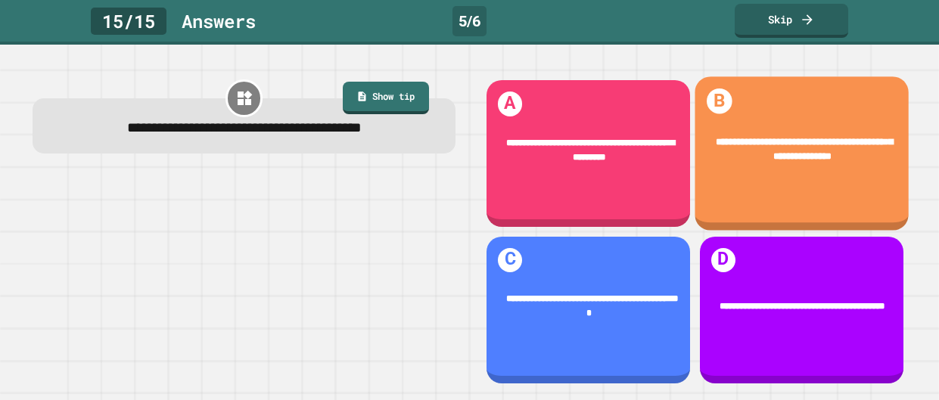
click at [773, 123] on div "**********" at bounding box center [802, 150] width 214 height 69
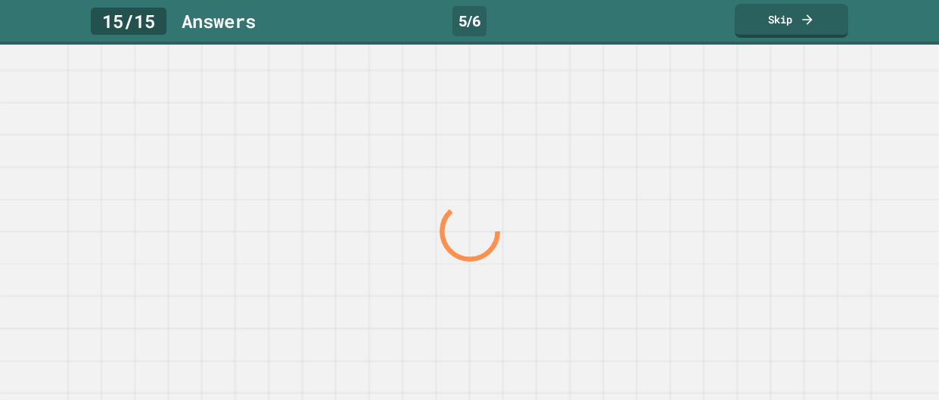
click at [773, 123] on div at bounding box center [469, 232] width 901 height 337
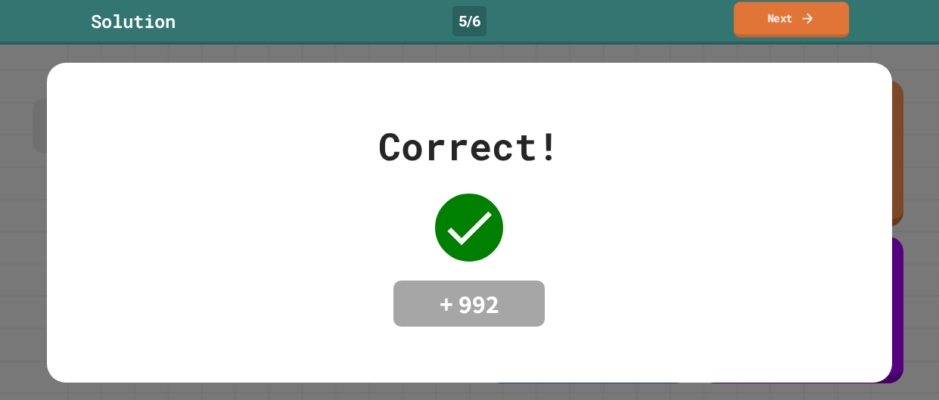
click at [764, 33] on link "Next" at bounding box center [791, 20] width 115 height 36
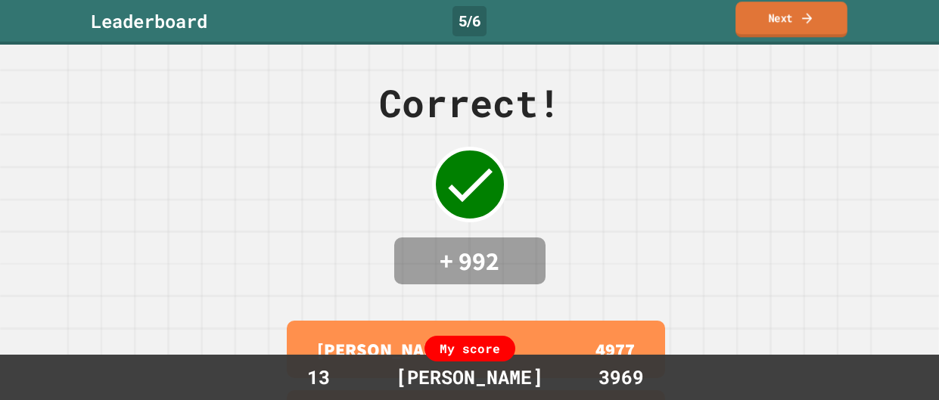
click at [805, 23] on icon at bounding box center [807, 18] width 15 height 16
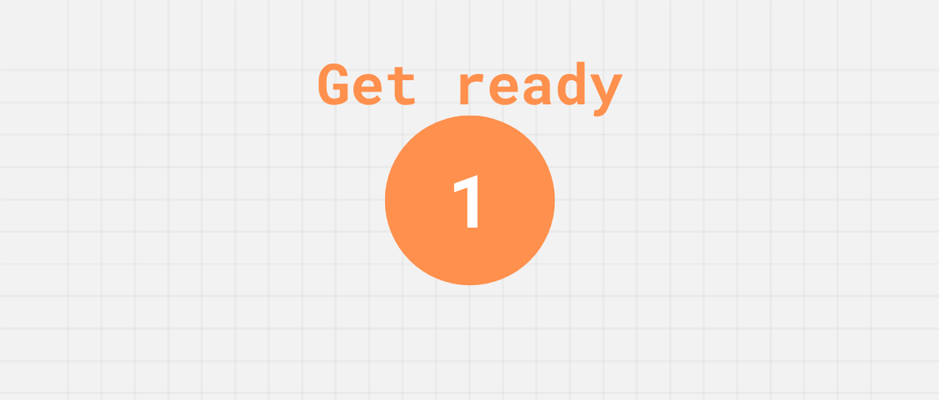
click at [547, 341] on div "Get ready 1" at bounding box center [469, 200] width 939 height 400
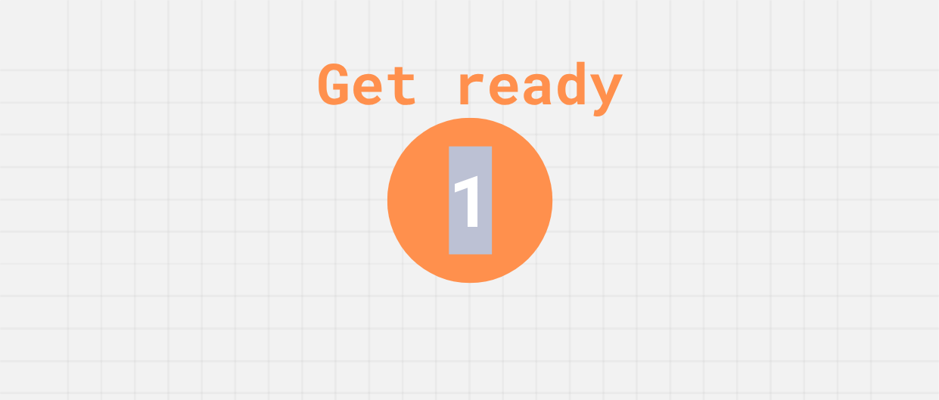
click at [547, 341] on div "Get ready 1" at bounding box center [469, 200] width 939 height 400
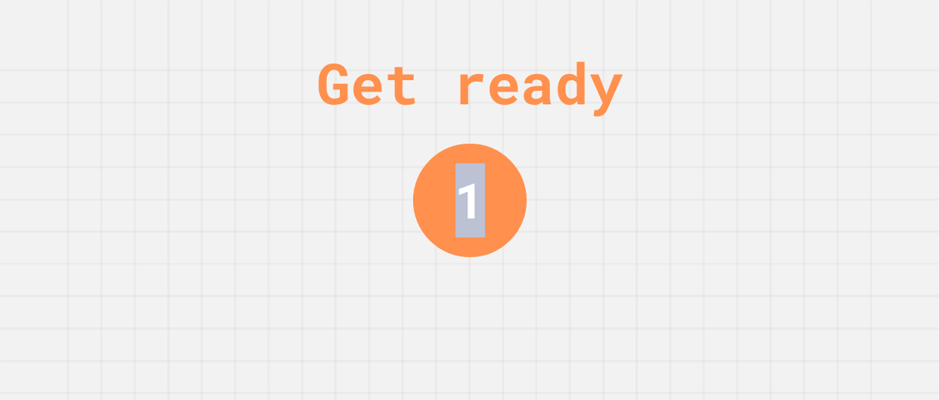
click at [547, 341] on div "Get ready 1" at bounding box center [469, 200] width 939 height 400
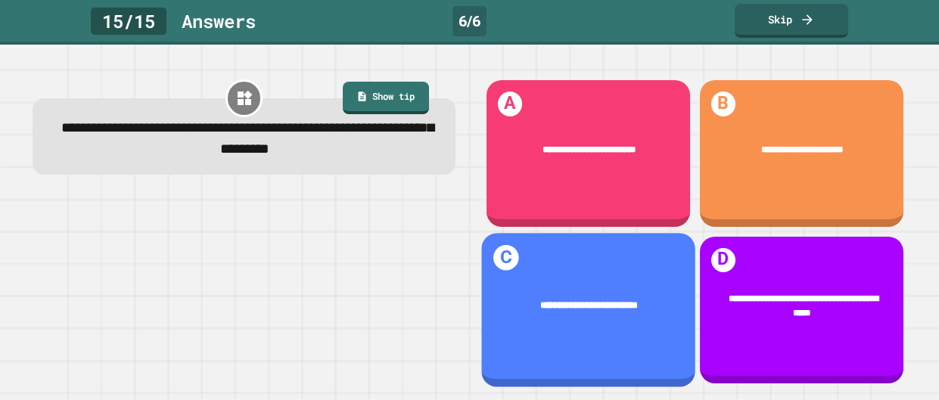
click at [547, 341] on div "**********" at bounding box center [588, 310] width 214 height 154
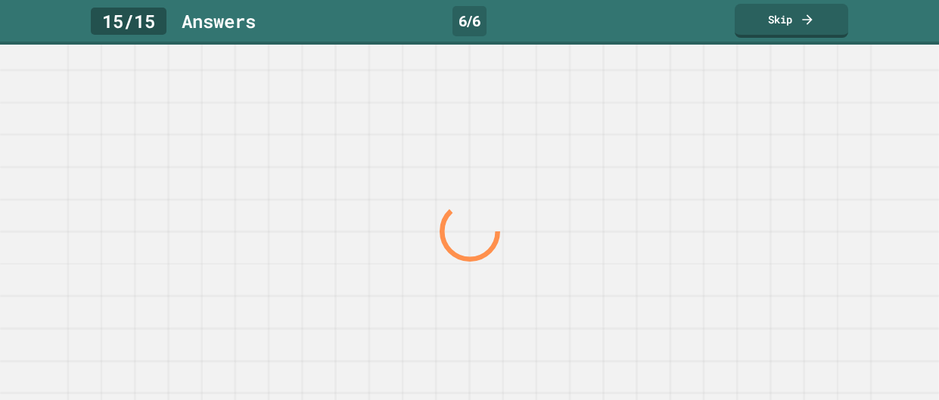
click at [547, 341] on div at bounding box center [469, 223] width 939 height 356
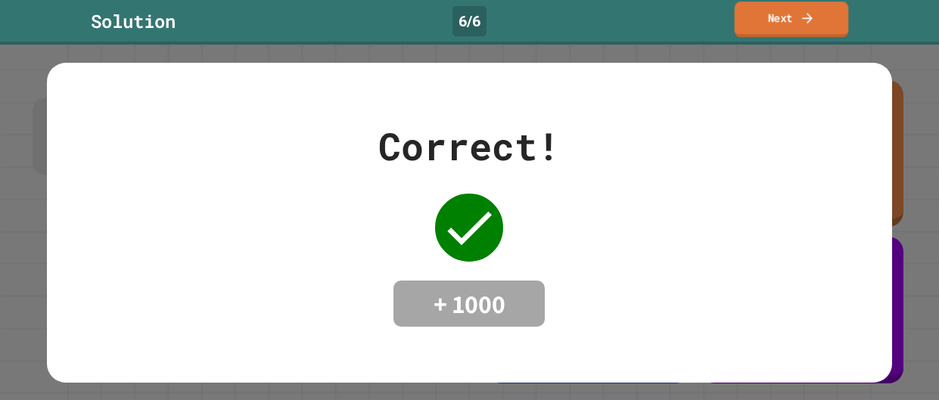
click at [752, 17] on link "Next" at bounding box center [792, 20] width 114 height 36
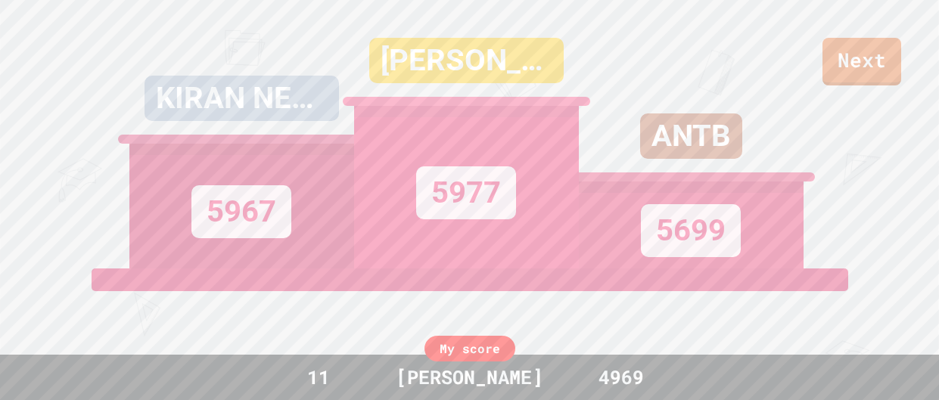
click at [861, 86] on div "Next KIRAN NEWYE 5967 BHARGAV 5977 ANTB 5699 View leaderboard" at bounding box center [469, 200] width 939 height 400
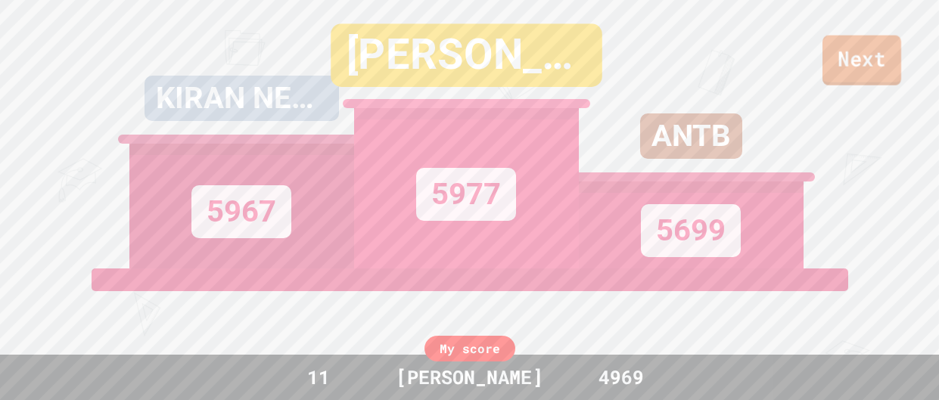
click at [847, 65] on link "Next" at bounding box center [862, 61] width 79 height 50
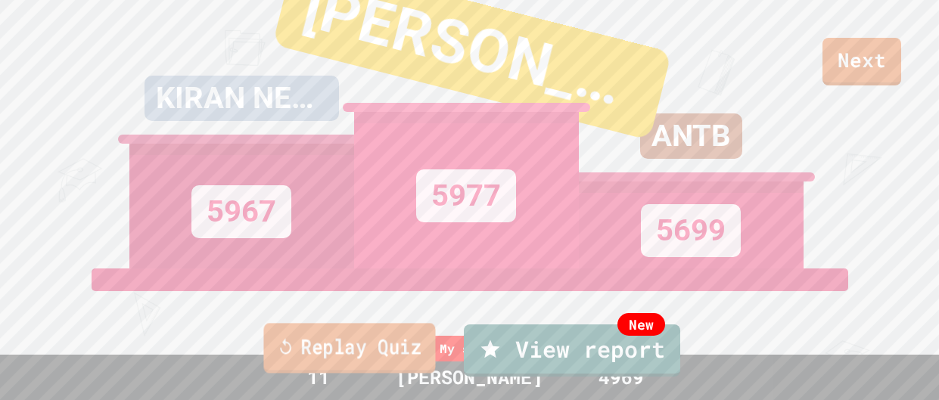
click at [305, 334] on link "Replay Quiz" at bounding box center [349, 348] width 172 height 50
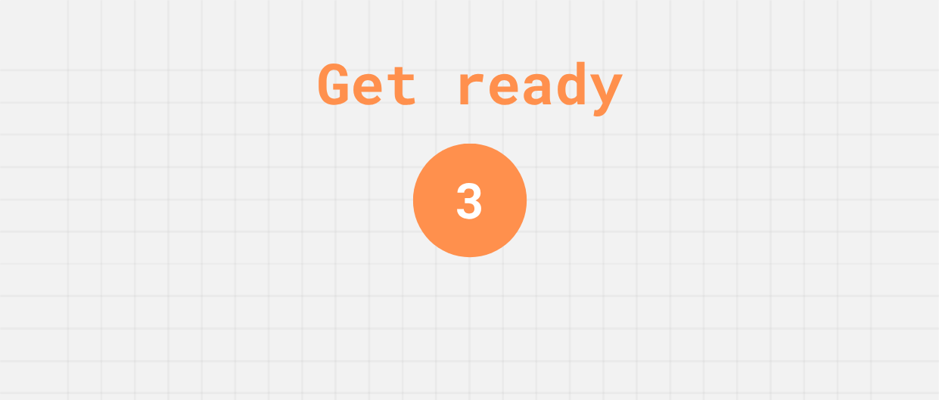
click at [739, 147] on div "Get ready 3" at bounding box center [469, 200] width 939 height 400
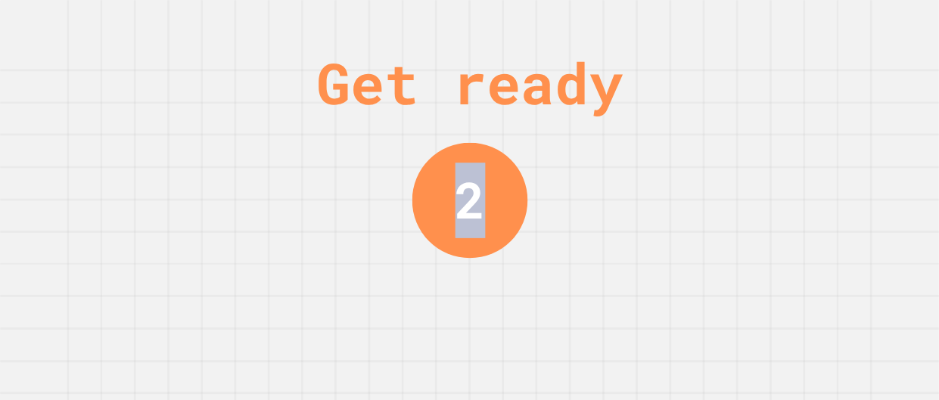
click at [739, 147] on div "Get ready 2" at bounding box center [469, 200] width 939 height 400
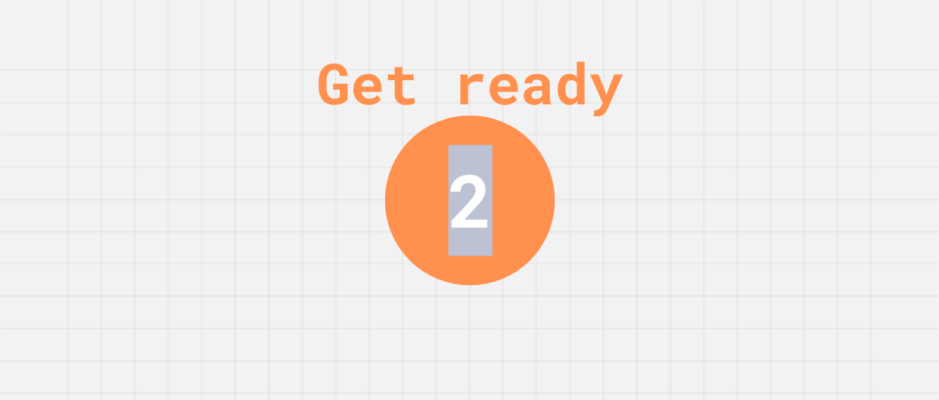
click at [739, 147] on div "Get ready 2" at bounding box center [469, 200] width 939 height 400
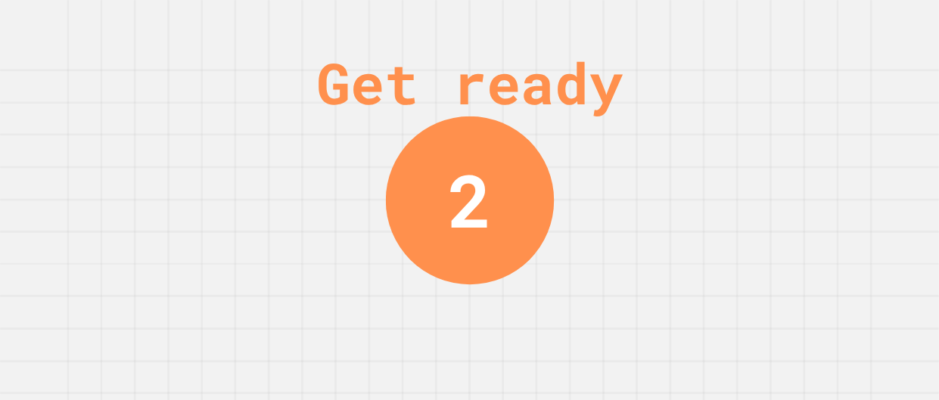
click at [739, 147] on div "Get ready 2" at bounding box center [469, 200] width 939 height 400
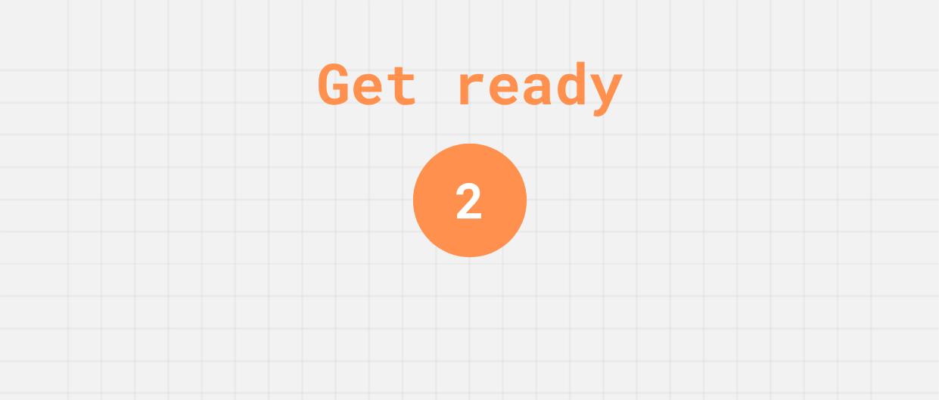
click at [739, 147] on div "Get ready 2" at bounding box center [469, 200] width 939 height 400
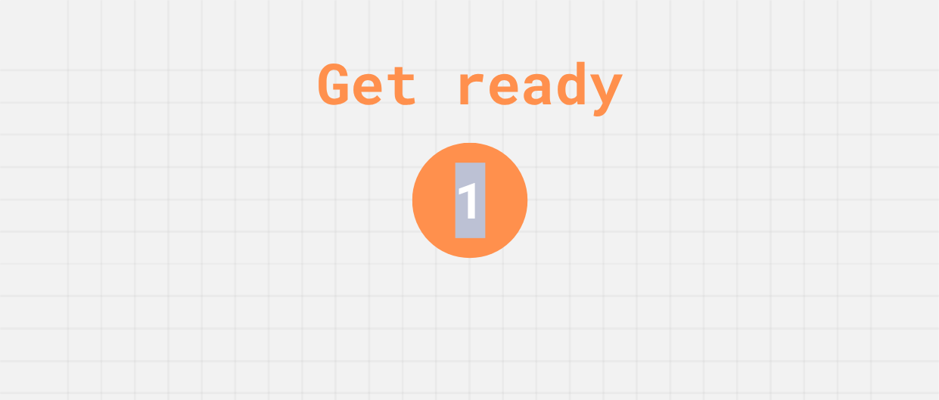
click at [739, 147] on div "Get ready 1" at bounding box center [469, 200] width 939 height 400
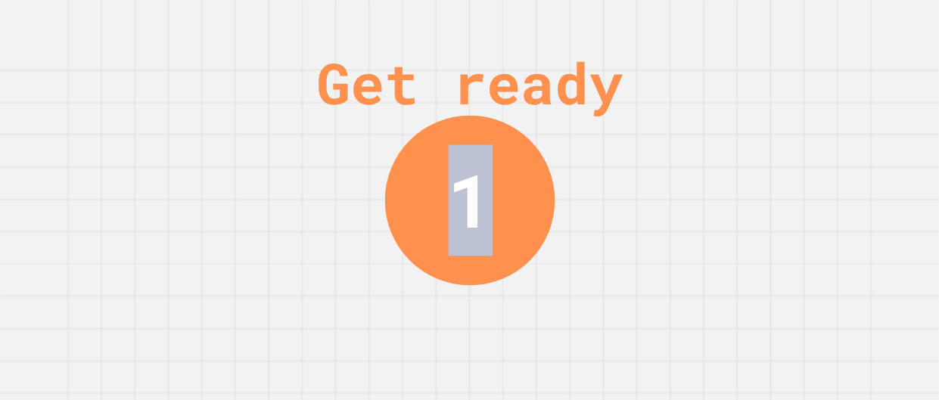
click at [739, 147] on div "Get ready 1" at bounding box center [469, 200] width 939 height 400
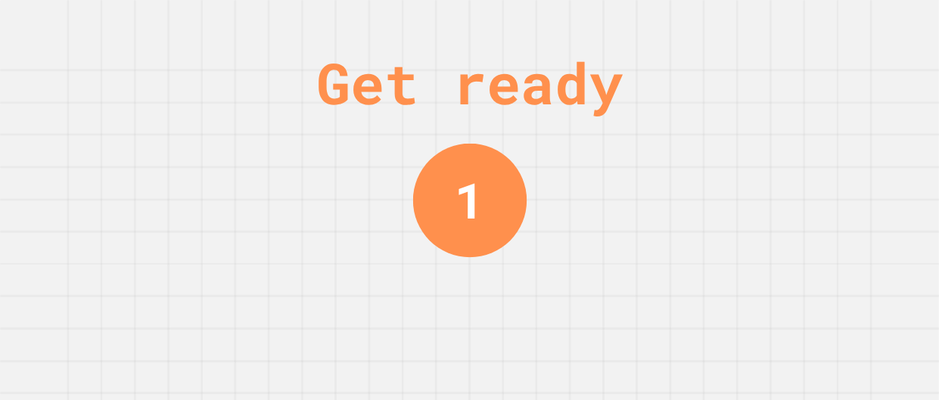
click at [739, 147] on div "Get ready 1" at bounding box center [469, 200] width 939 height 400
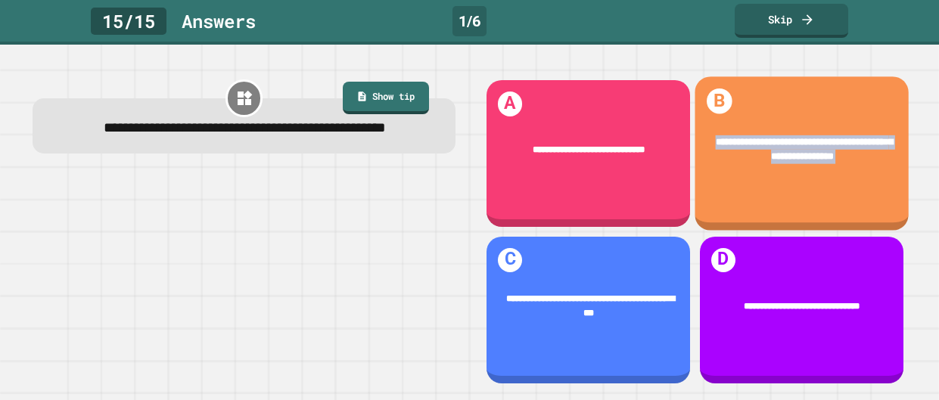
click at [739, 147] on div "**********" at bounding box center [801, 150] width 175 height 30
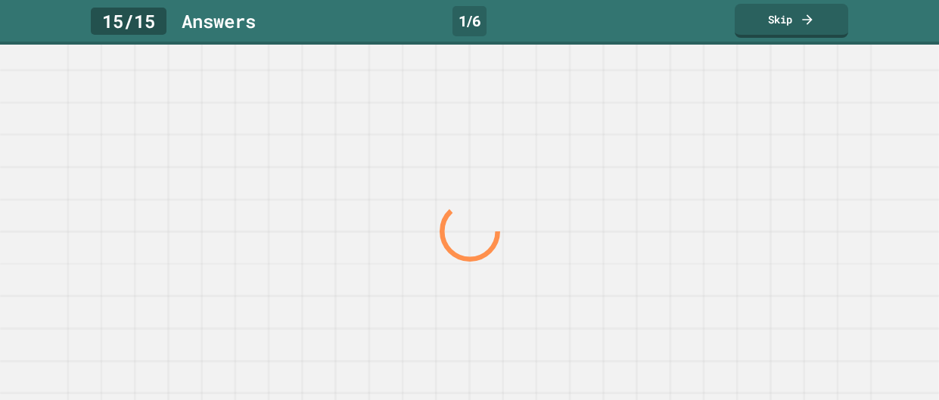
click at [739, 147] on div at bounding box center [469, 232] width 901 height 337
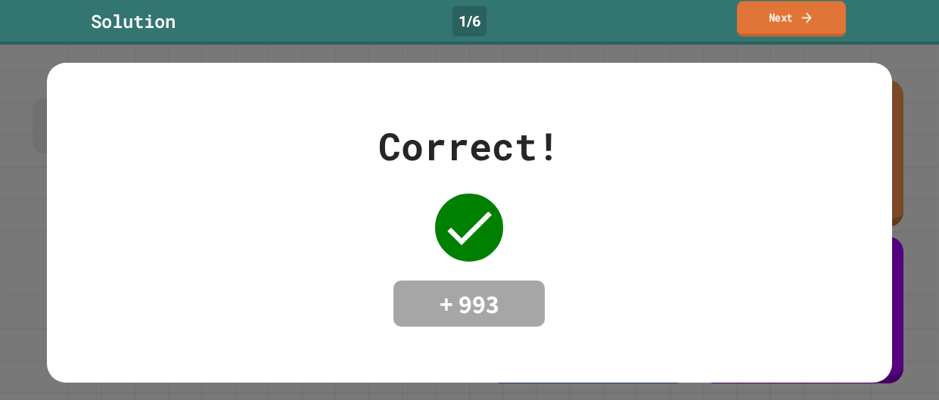
click at [812, 11] on icon at bounding box center [807, 18] width 14 height 16
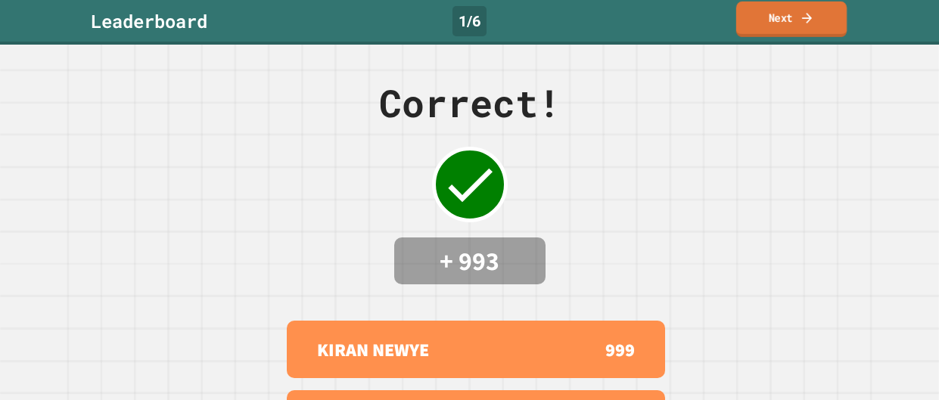
click at [808, 18] on icon at bounding box center [807, 17] width 10 height 11
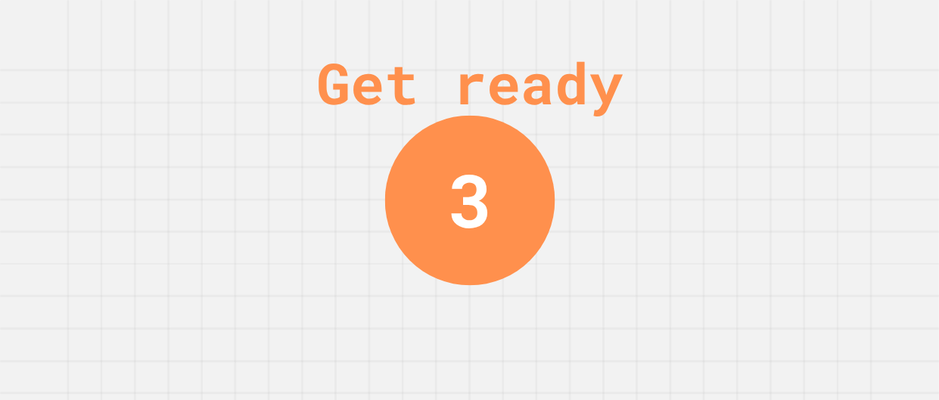
click at [468, 344] on div "Get ready 3" at bounding box center [470, 200] width 114 height 400
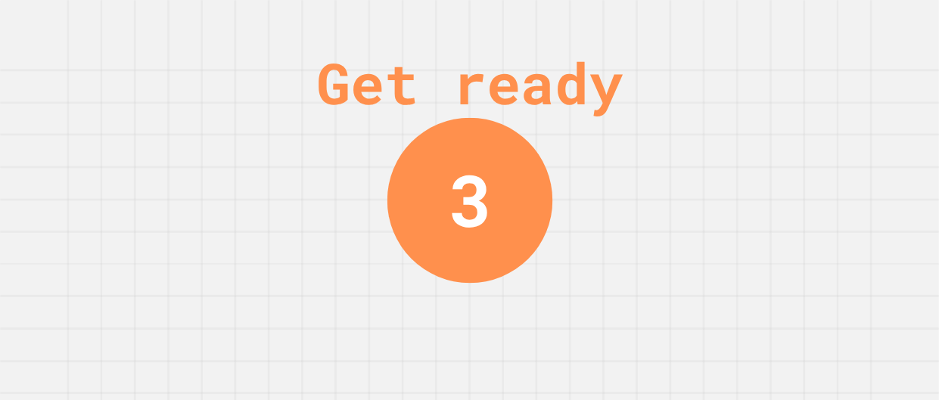
click at [468, 344] on div "Get ready 3" at bounding box center [470, 200] width 114 height 400
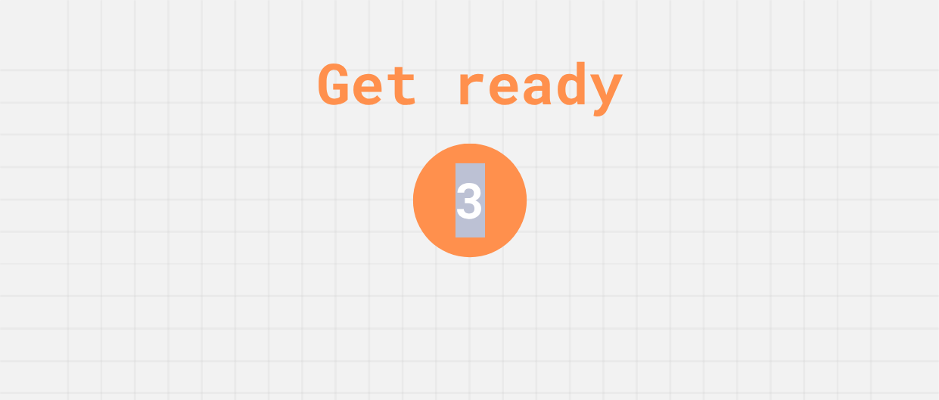
click at [468, 344] on div "Get ready 3" at bounding box center [470, 200] width 114 height 400
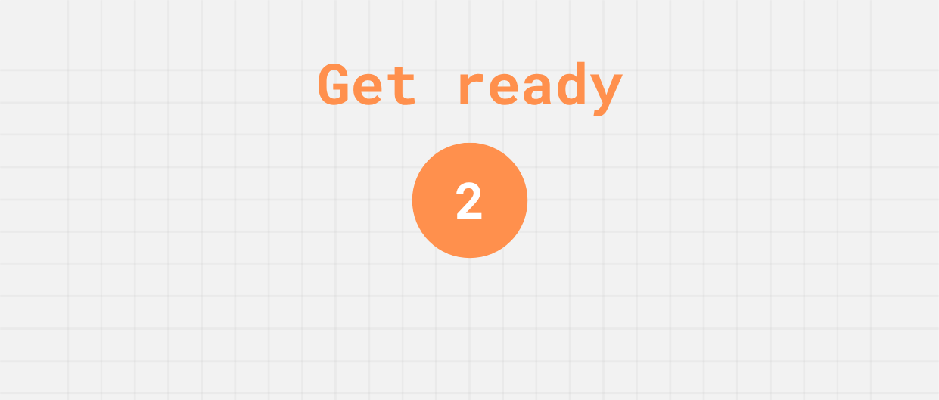
click at [468, 344] on div "Get ready 2" at bounding box center [470, 200] width 114 height 400
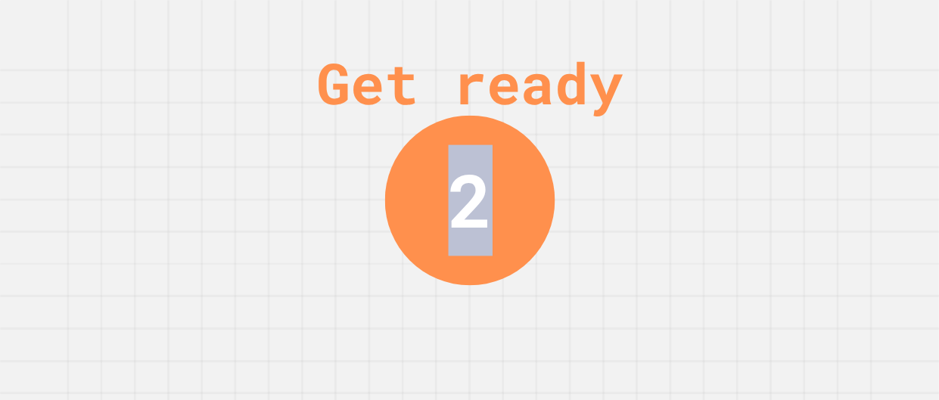
click at [468, 344] on div "Get ready 2" at bounding box center [470, 200] width 114 height 400
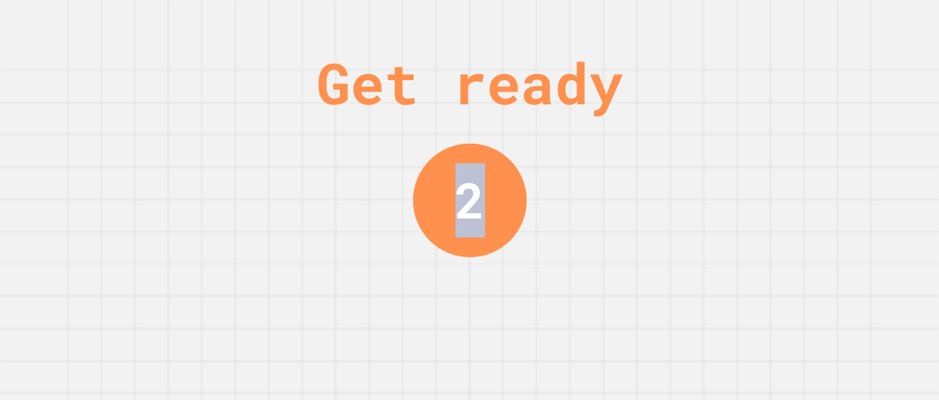
click at [468, 344] on div "Get ready 2" at bounding box center [470, 200] width 114 height 400
click at [468, 344] on div "Get ready 1" at bounding box center [470, 200] width 114 height 400
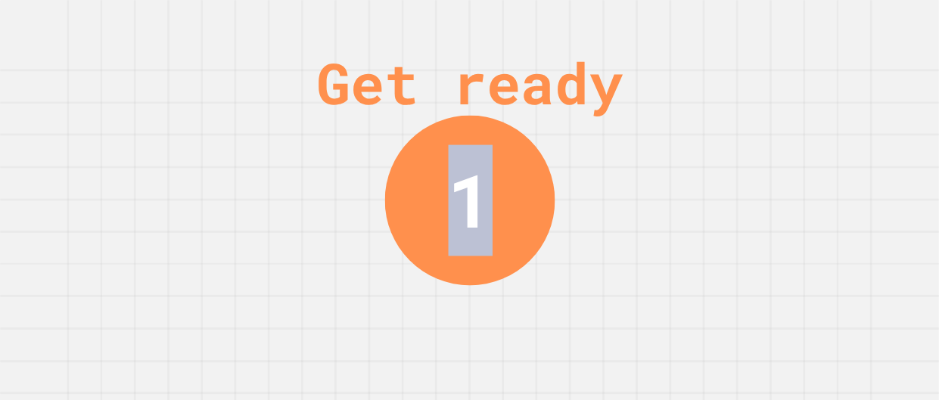
click at [468, 344] on div "Get ready 1" at bounding box center [470, 200] width 114 height 400
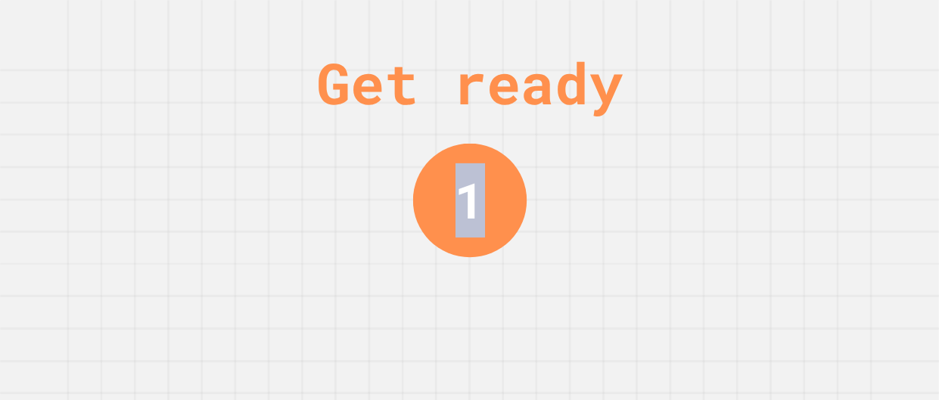
click at [468, 344] on div "Get ready 1" at bounding box center [470, 200] width 114 height 400
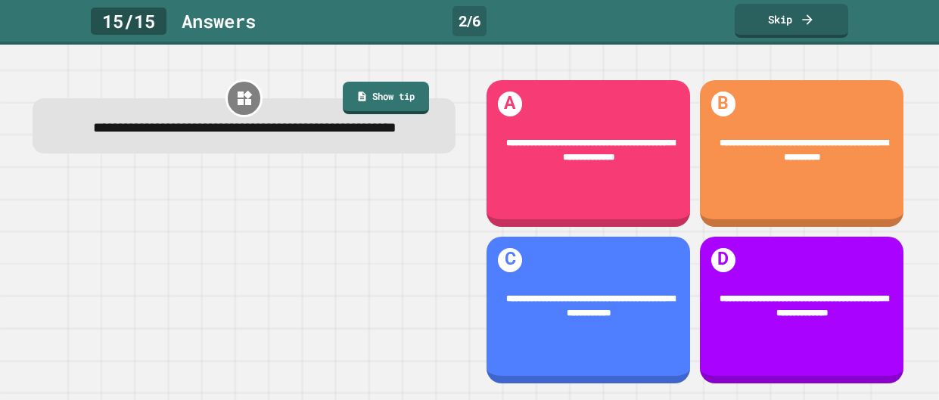
click at [468, 344] on div "**********" at bounding box center [244, 232] width 451 height 337
click at [530, 330] on div "**********" at bounding box center [588, 306] width 204 height 66
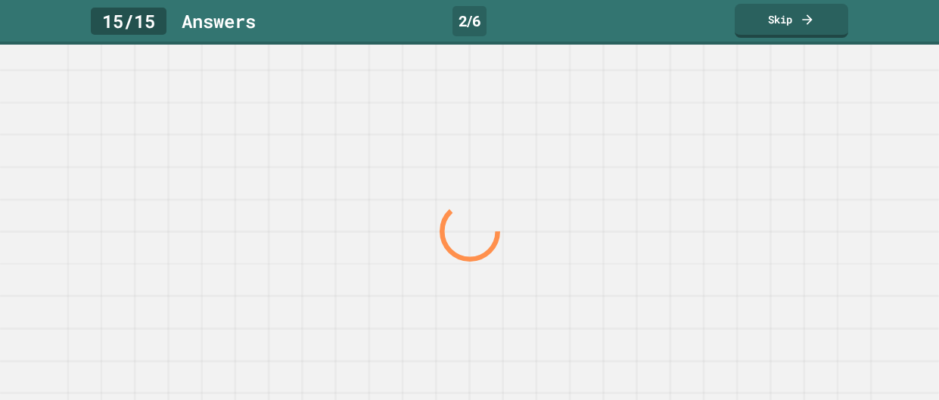
click at [530, 330] on div at bounding box center [469, 223] width 939 height 356
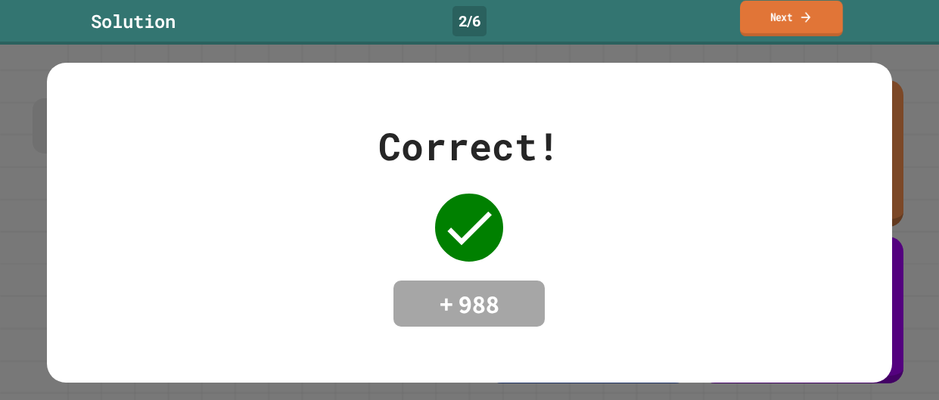
click at [834, 21] on link "Next" at bounding box center [791, 19] width 103 height 36
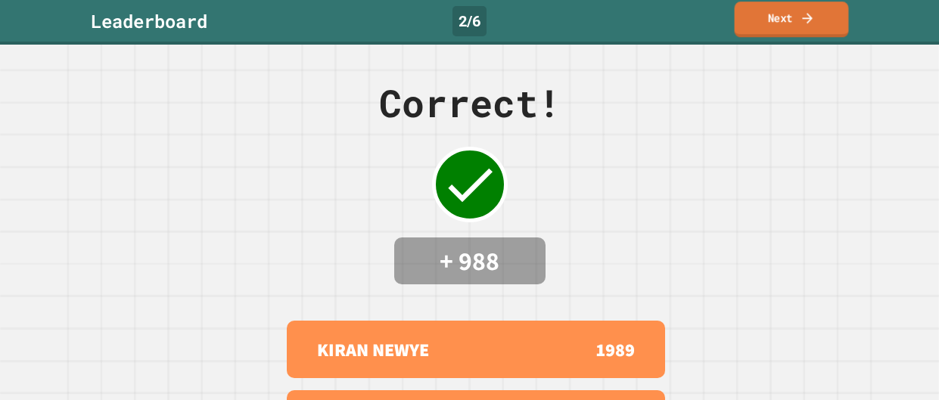
click at [821, 21] on link "Next" at bounding box center [792, 20] width 114 height 36
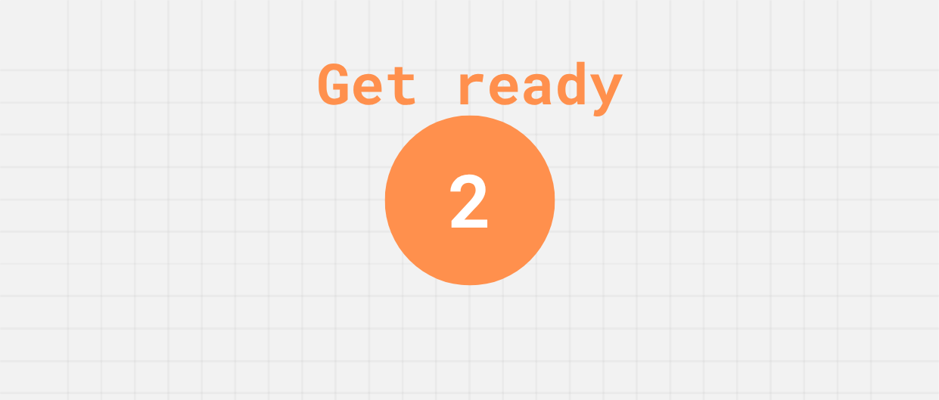
click at [745, 158] on div "Get ready 2" at bounding box center [469, 200] width 939 height 400
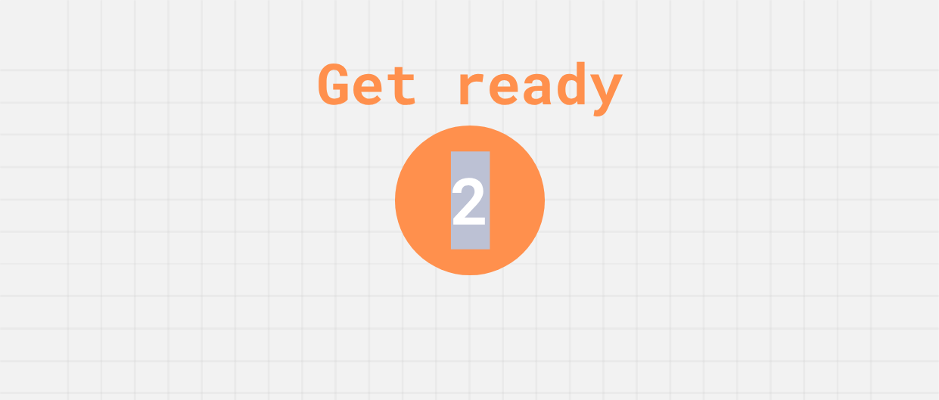
click at [745, 158] on div "Get ready 2" at bounding box center [469, 200] width 939 height 400
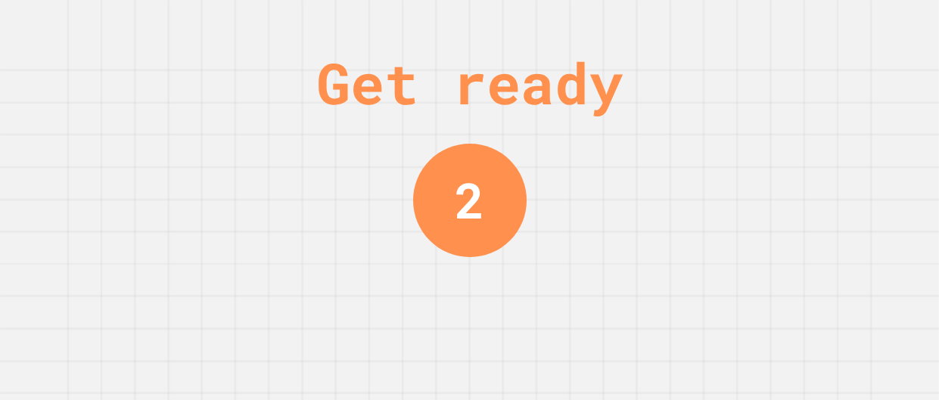
click at [745, 158] on div "Get ready 2" at bounding box center [469, 200] width 939 height 400
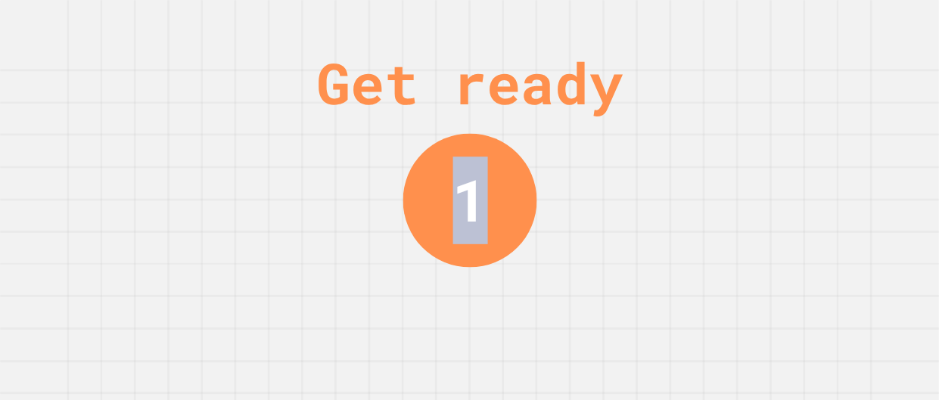
click at [745, 158] on div "Get ready 1" at bounding box center [469, 200] width 939 height 400
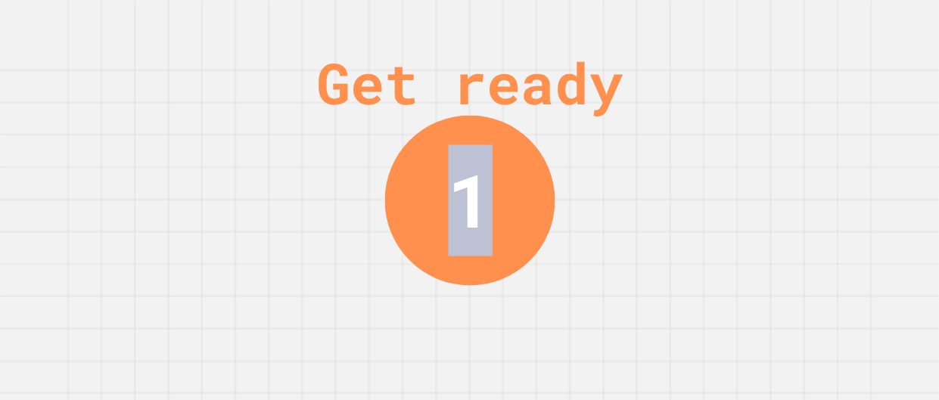
click at [745, 158] on div "Get ready 1" at bounding box center [469, 200] width 939 height 400
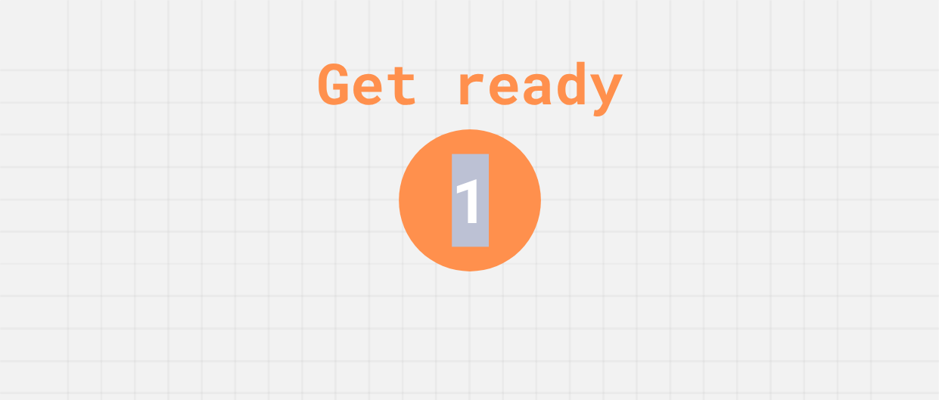
click at [745, 158] on div "Get ready 1" at bounding box center [469, 200] width 939 height 400
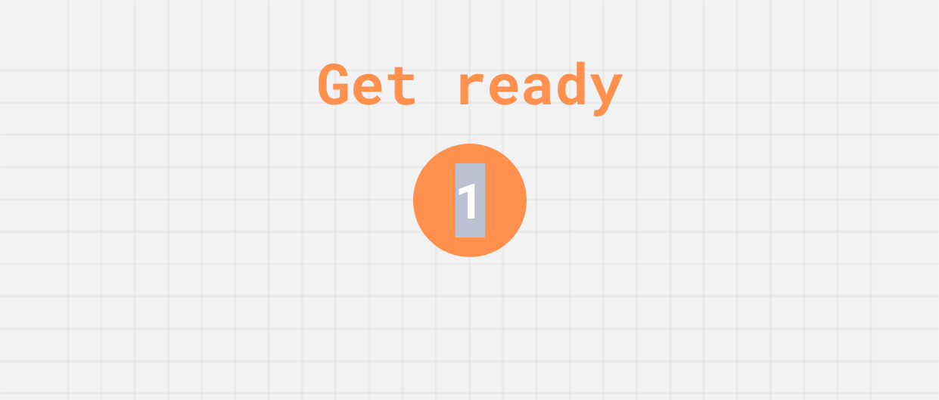
click at [745, 158] on div "Get ready 1" at bounding box center [469, 200] width 939 height 400
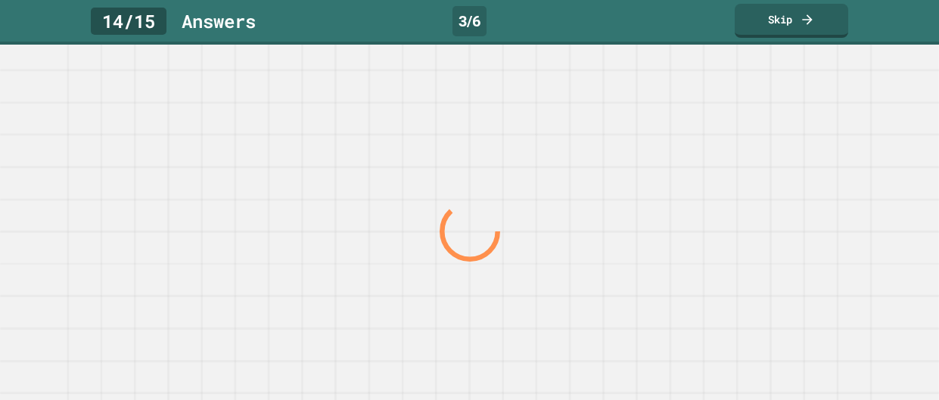
click at [745, 158] on div at bounding box center [469, 232] width 901 height 337
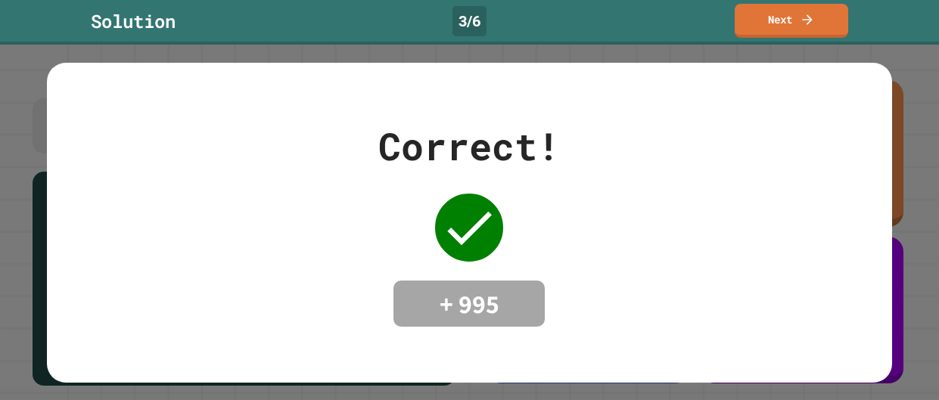
click at [745, 158] on div "Correct! + 995" at bounding box center [469, 223] width 845 height 210
click at [802, 13] on icon at bounding box center [807, 18] width 15 height 16
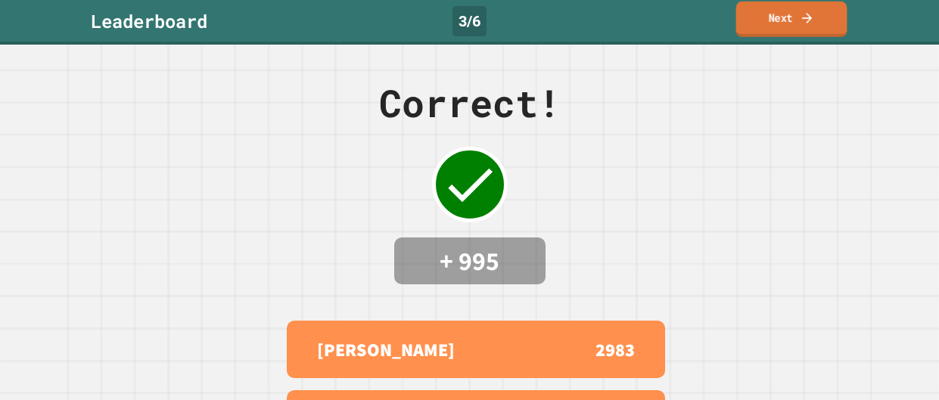
click at [804, 14] on icon at bounding box center [807, 18] width 15 height 16
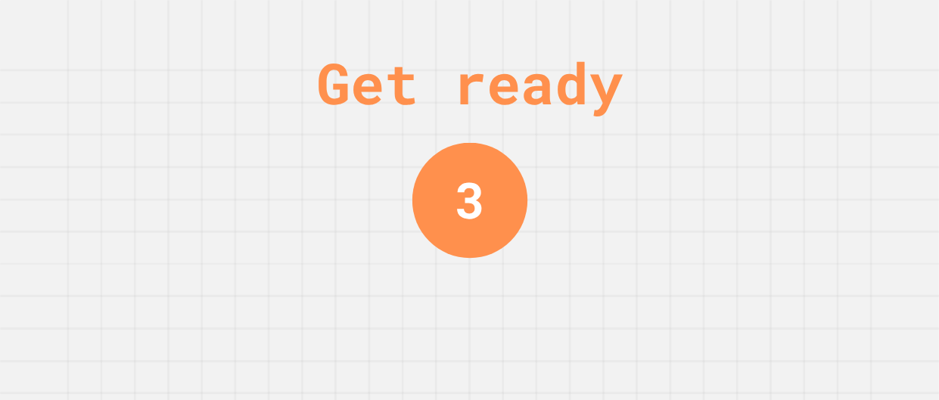
click at [689, 133] on div "Get ready 3" at bounding box center [469, 200] width 939 height 400
click at [689, 133] on div "Get ready 2" at bounding box center [469, 200] width 939 height 400
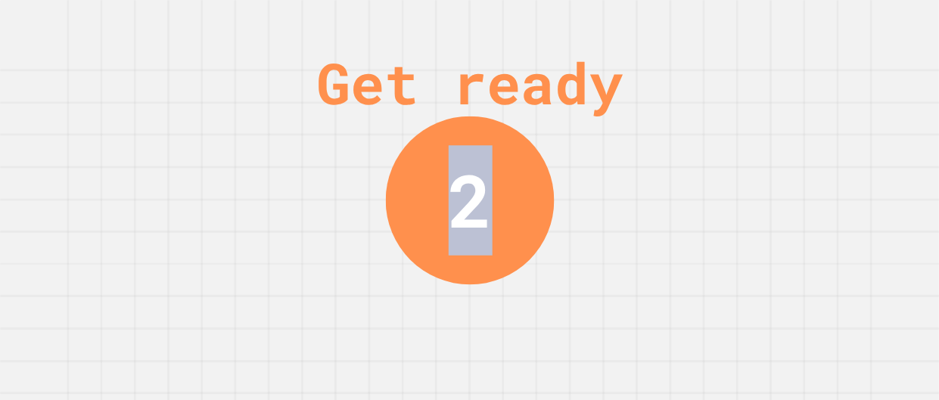
click at [689, 133] on div "Get ready 2" at bounding box center [469, 200] width 939 height 400
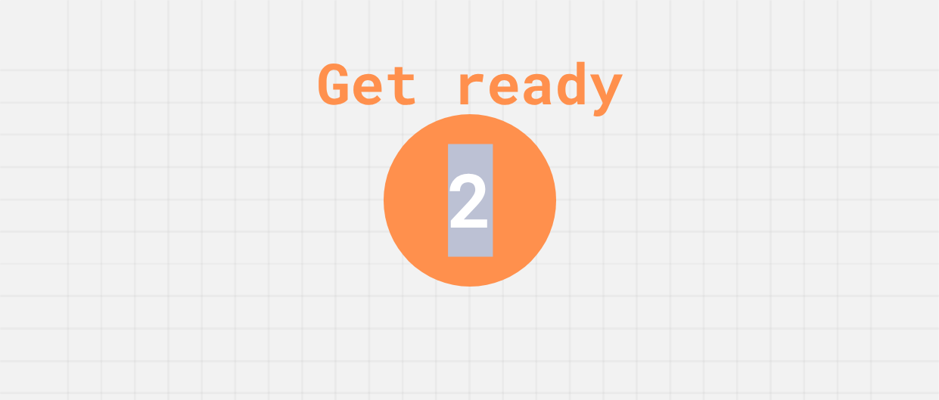
click at [689, 133] on div "Get ready 2" at bounding box center [469, 200] width 939 height 400
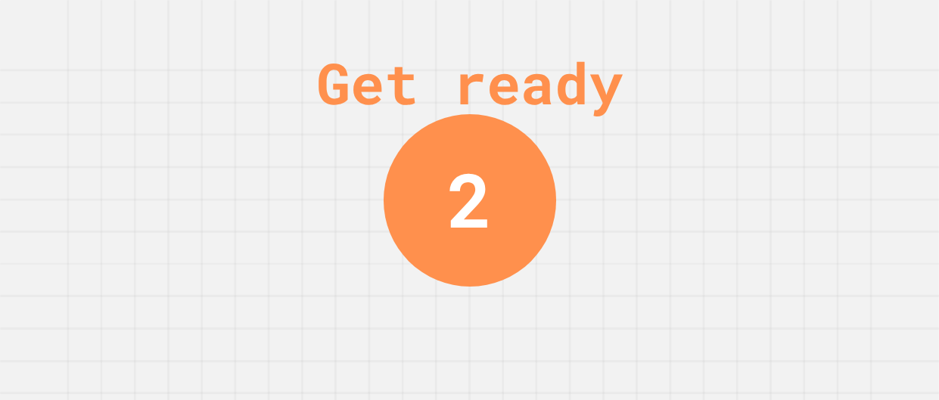
click at [689, 133] on div "Get ready 2" at bounding box center [469, 200] width 939 height 400
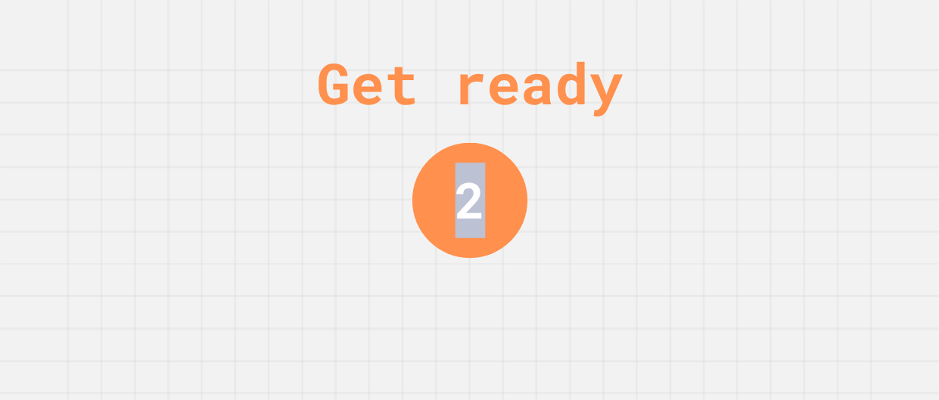
click at [689, 133] on div "Get ready 2" at bounding box center [469, 200] width 939 height 400
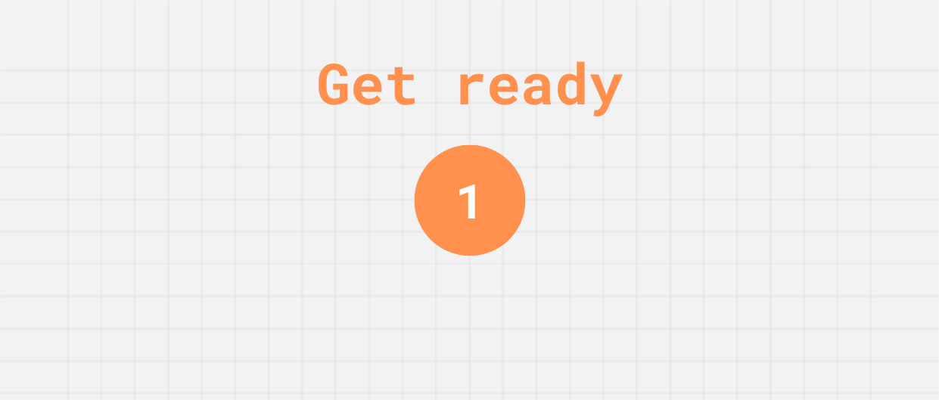
click at [689, 133] on div "Get ready 1" at bounding box center [469, 200] width 939 height 400
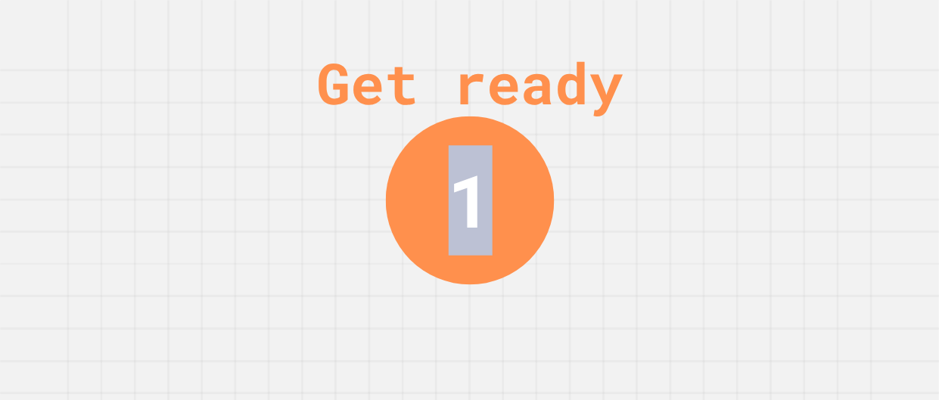
click at [689, 133] on div "Get ready 1" at bounding box center [469, 200] width 939 height 400
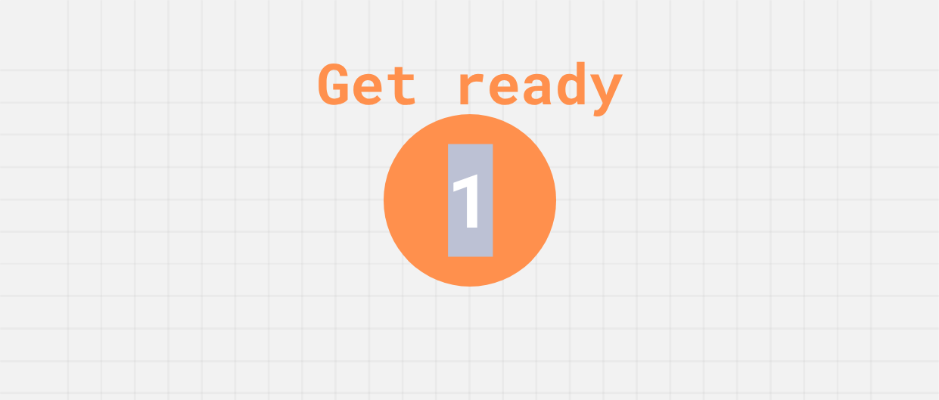
click at [689, 133] on div "Get ready 1" at bounding box center [469, 200] width 939 height 400
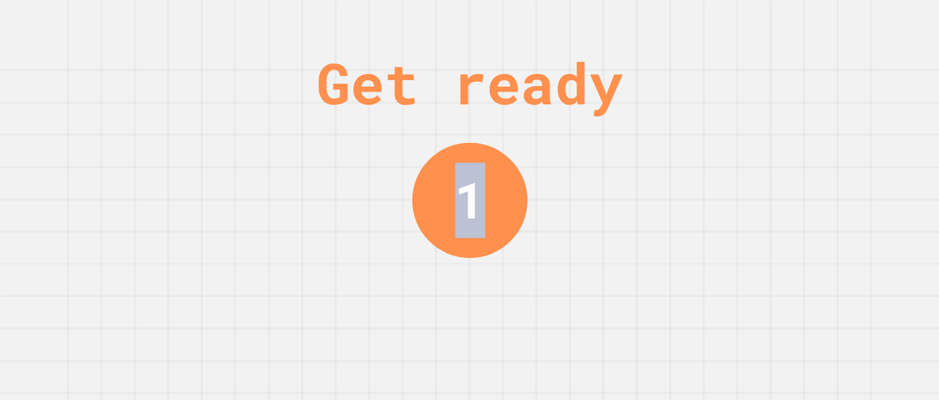
click at [689, 133] on div "Get ready 1" at bounding box center [469, 200] width 939 height 400
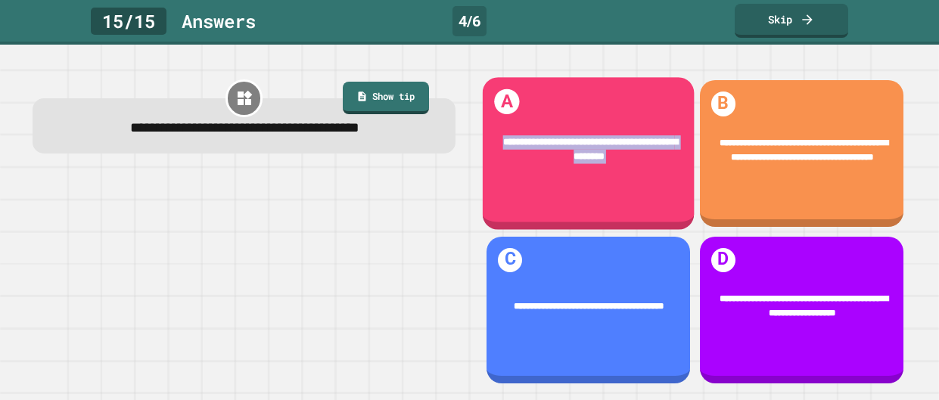
click at [689, 133] on div "**********" at bounding box center [589, 150] width 212 height 68
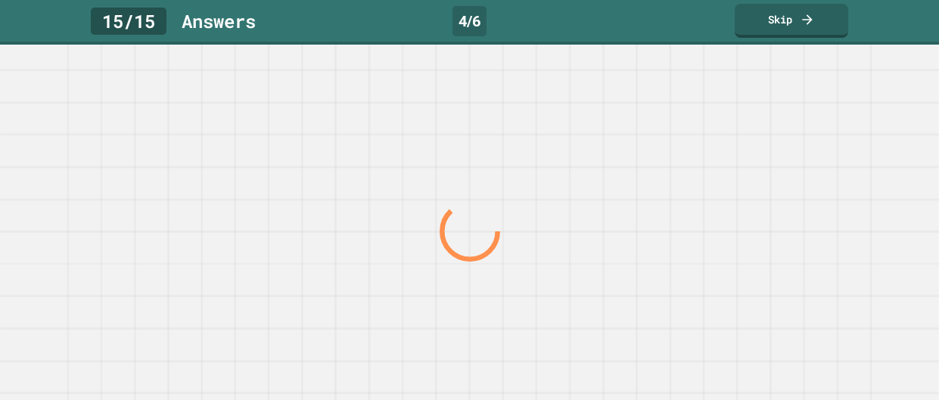
click at [689, 133] on div at bounding box center [469, 232] width 901 height 337
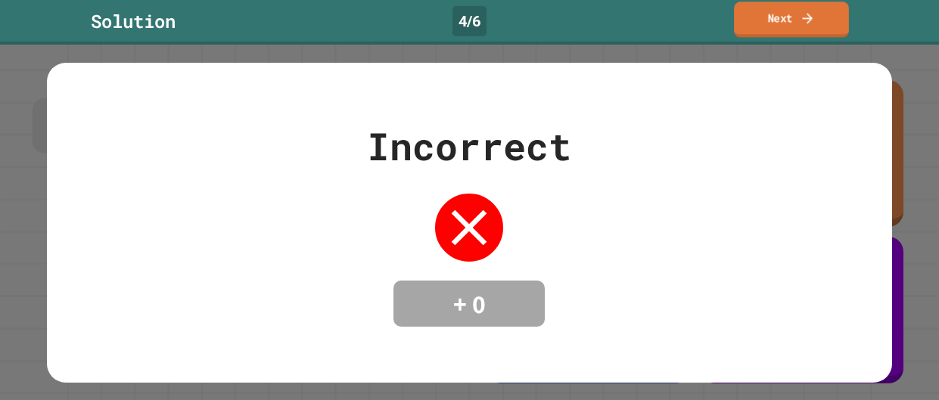
click at [786, 30] on link "Next" at bounding box center [791, 20] width 115 height 36
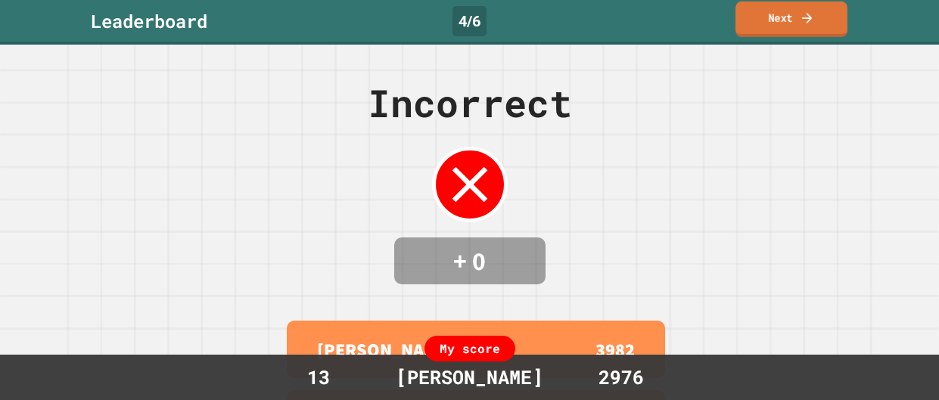
click at [795, 42] on div "Leaderboard 4 / 6 Next" at bounding box center [469, 22] width 939 height 45
click at [782, 32] on link "Next" at bounding box center [792, 20] width 112 height 36
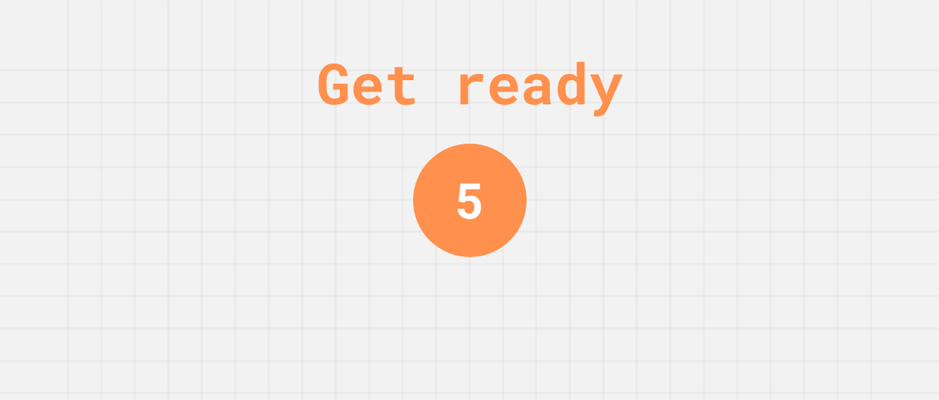
click at [776, 185] on div "Get ready 5" at bounding box center [469, 200] width 939 height 400
click at [764, 164] on div "Get ready 5" at bounding box center [469, 200] width 939 height 400
click at [764, 164] on div "Get ready 4" at bounding box center [469, 200] width 939 height 400
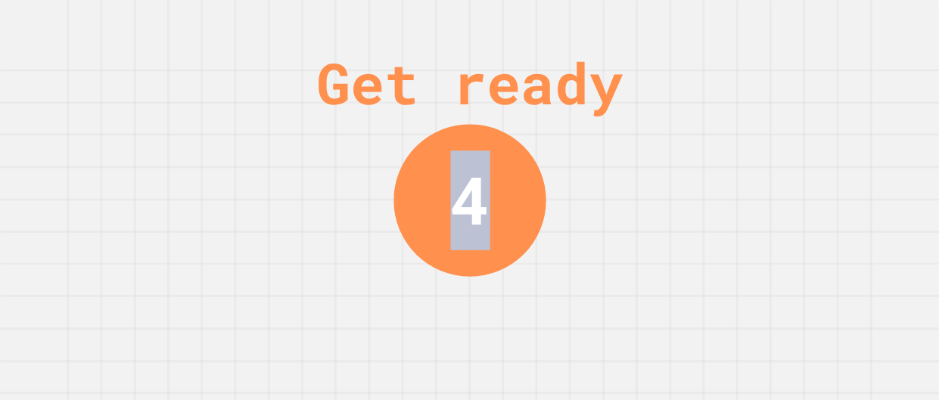
click at [764, 164] on div "Get ready 4" at bounding box center [469, 200] width 939 height 400
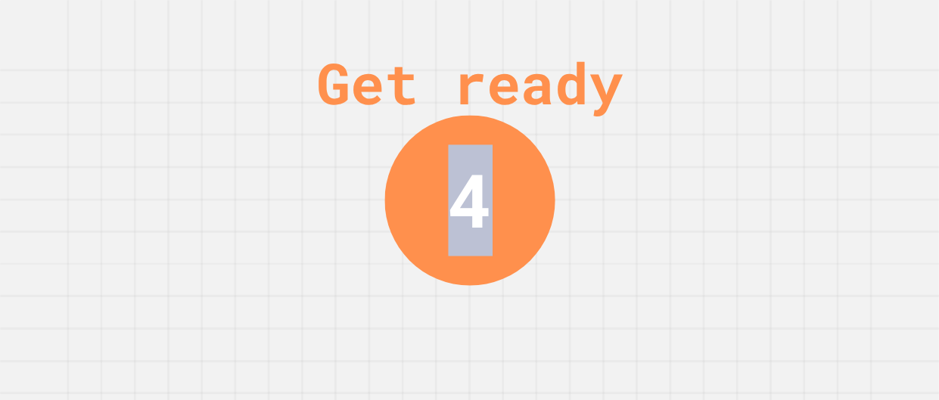
click at [764, 164] on div "Get ready 4" at bounding box center [469, 200] width 939 height 400
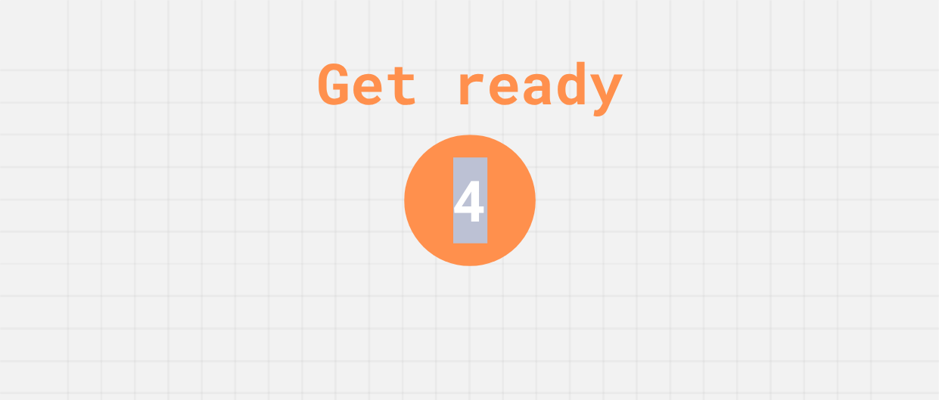
click at [764, 164] on div "Get ready 4" at bounding box center [469, 200] width 939 height 400
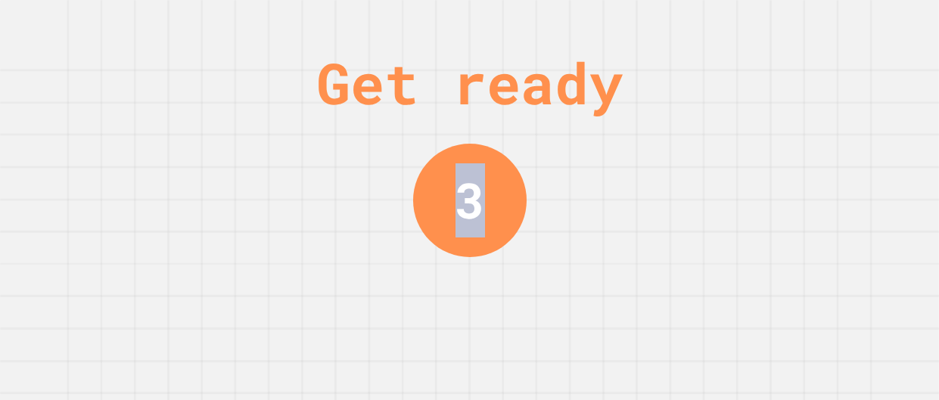
click at [764, 164] on div "Get ready 3" at bounding box center [469, 200] width 939 height 400
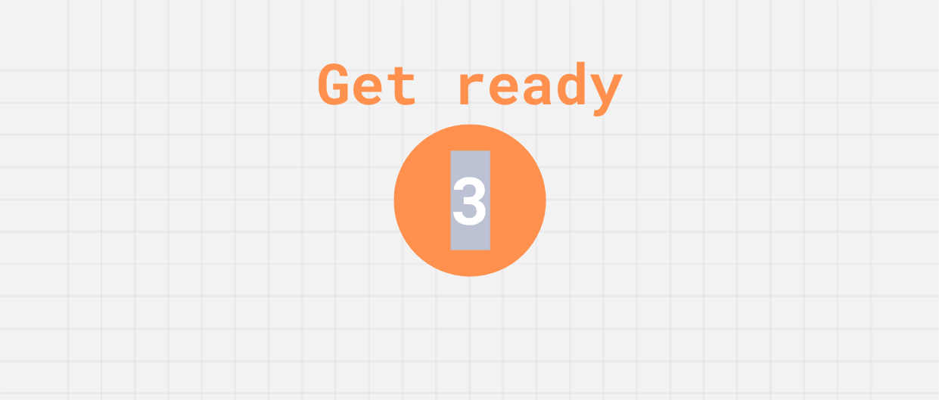
click at [764, 164] on div "Get ready 3" at bounding box center [469, 200] width 939 height 400
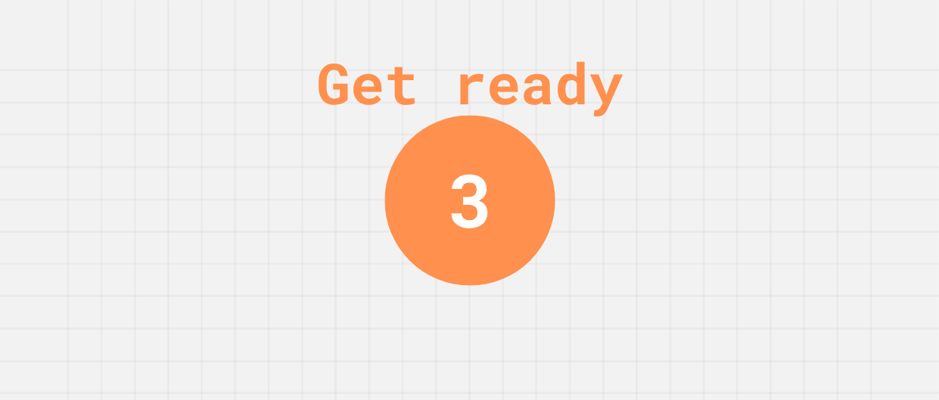
click at [764, 164] on div "Get ready 3" at bounding box center [469, 200] width 939 height 400
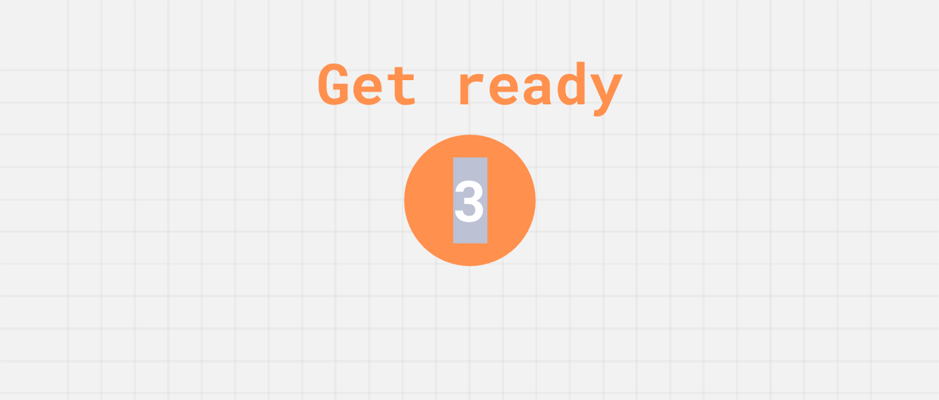
click at [764, 164] on div "Get ready 3" at bounding box center [469, 200] width 939 height 400
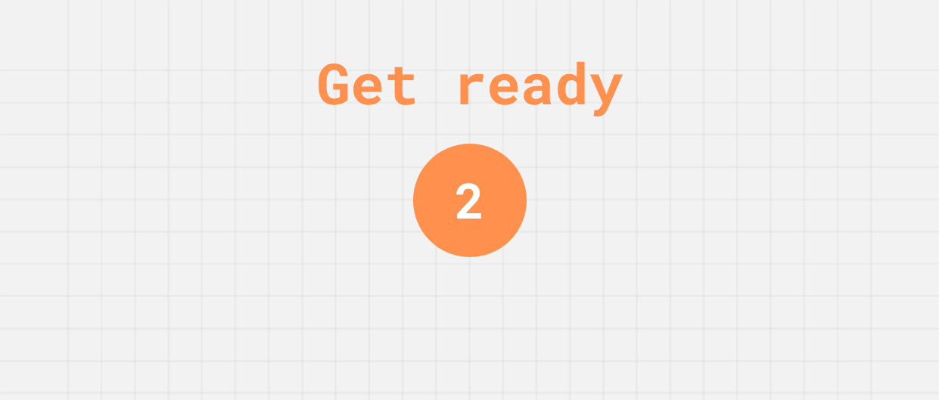
click at [764, 164] on div "Get ready 2" at bounding box center [469, 200] width 939 height 400
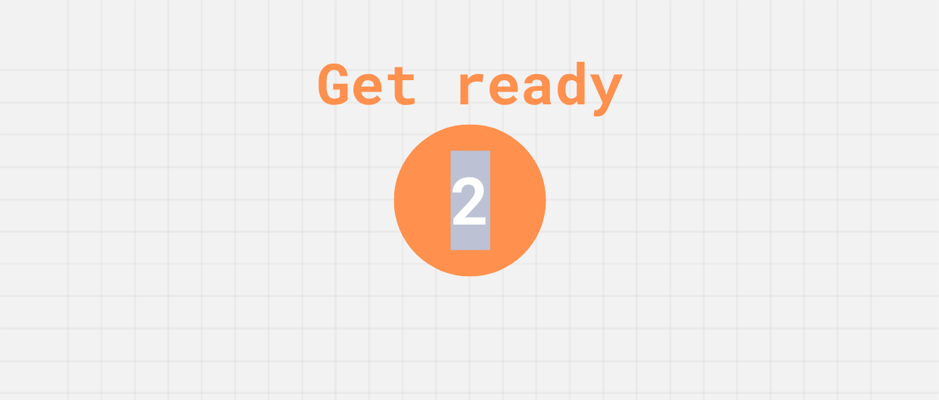
click at [764, 164] on div "Get ready 2" at bounding box center [469, 200] width 939 height 400
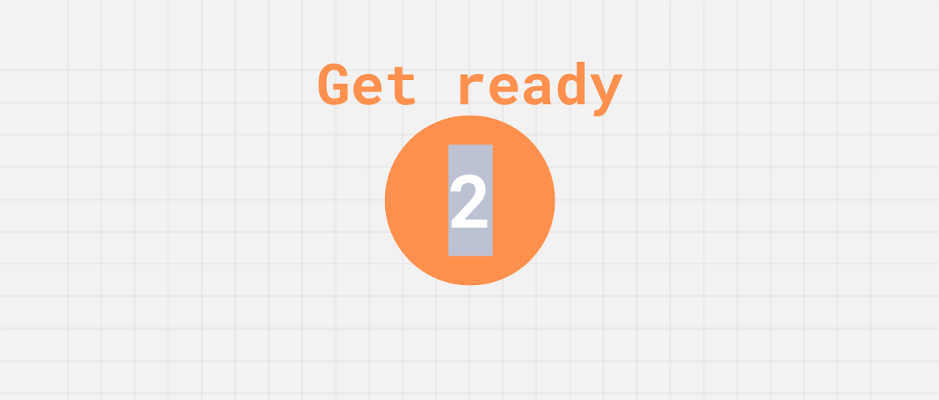
click at [764, 164] on div "Get ready 2" at bounding box center [469, 200] width 939 height 400
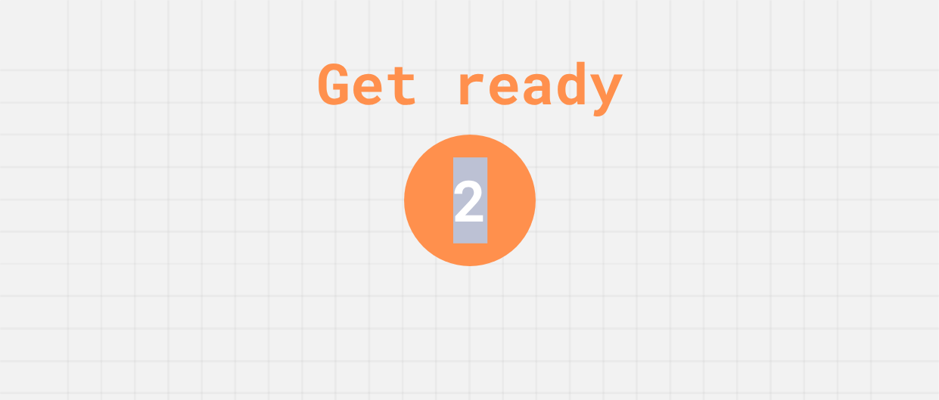
click at [764, 164] on div "Get ready 2" at bounding box center [469, 200] width 939 height 400
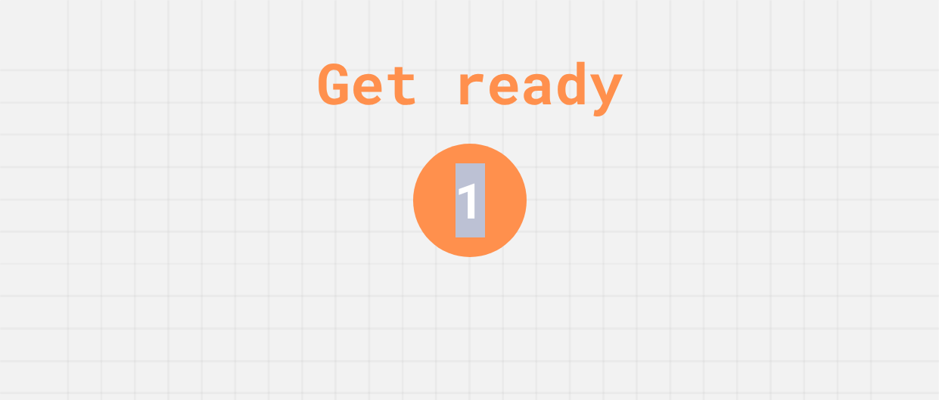
click at [764, 164] on div "Get ready 1" at bounding box center [469, 200] width 939 height 400
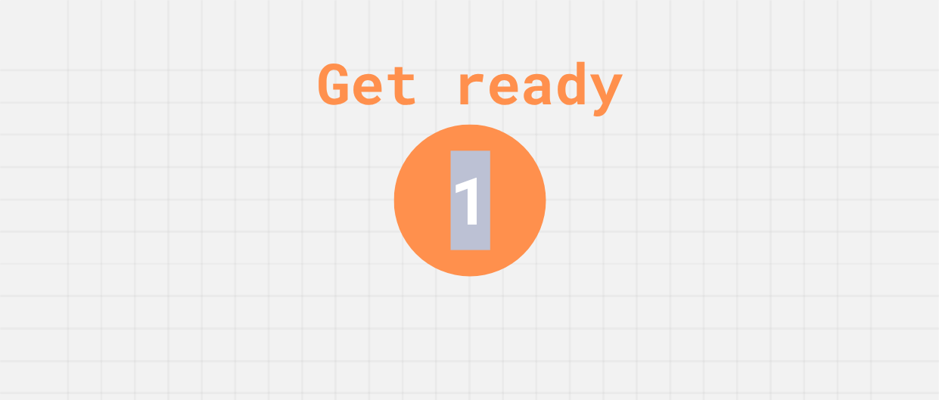
click at [764, 164] on div "Get ready 1" at bounding box center [469, 200] width 939 height 400
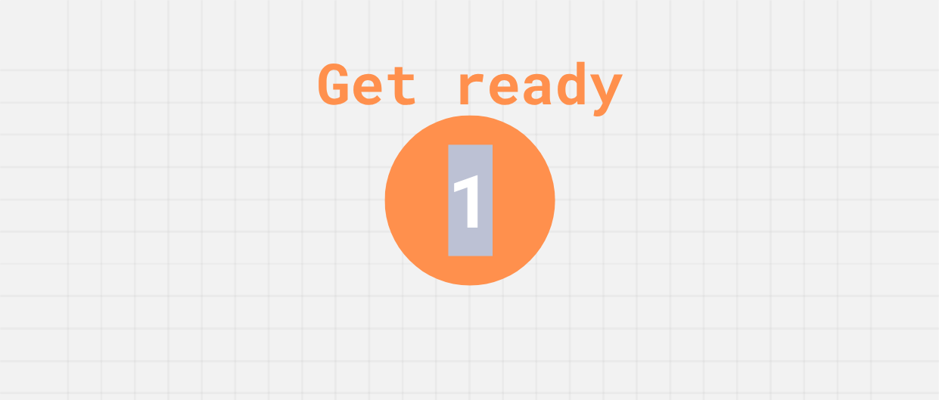
click at [764, 164] on div "Get ready 1" at bounding box center [469, 200] width 939 height 400
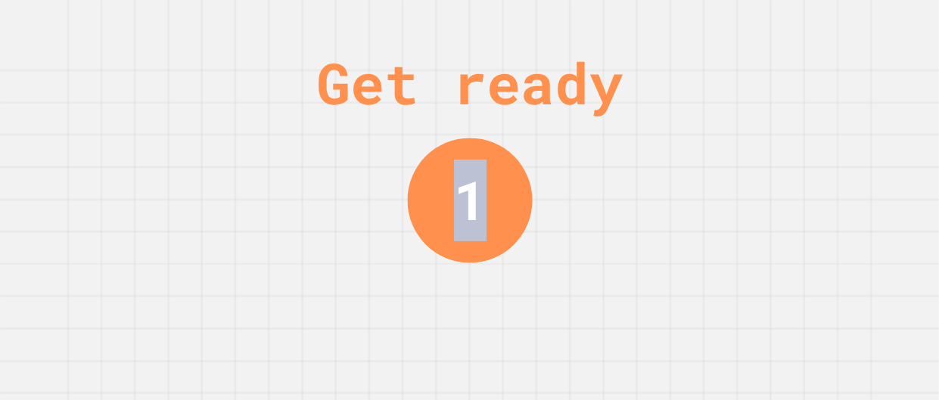
click at [764, 164] on div "Get ready 1" at bounding box center [469, 200] width 939 height 400
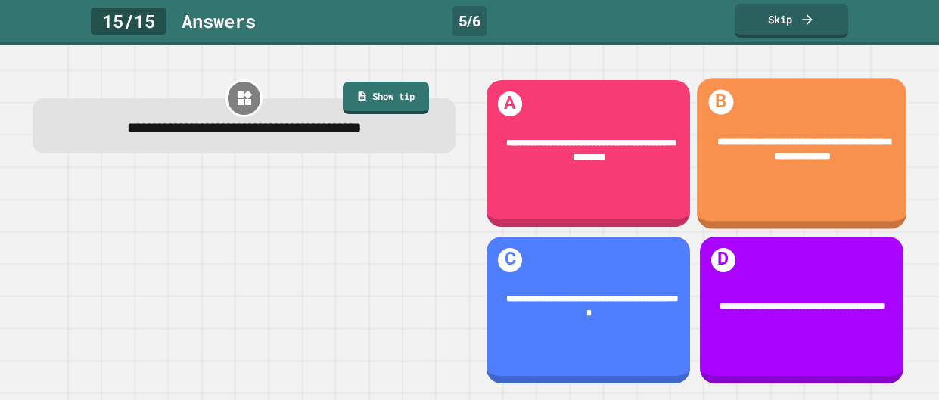
click at [764, 164] on div "**********" at bounding box center [802, 150] width 210 height 67
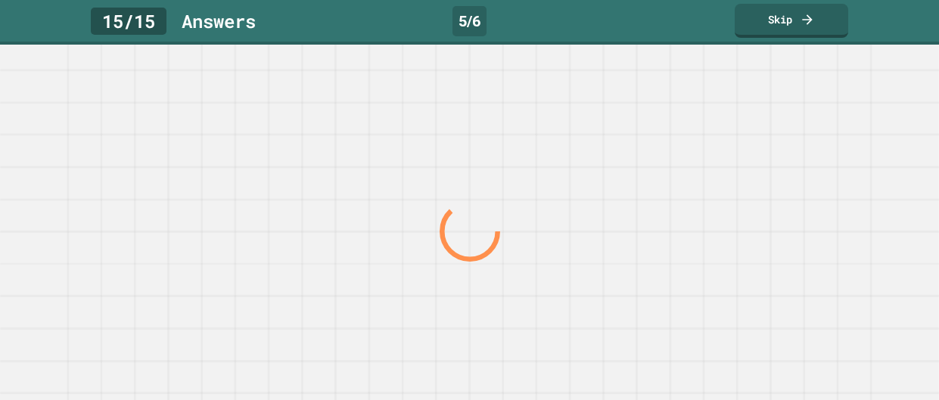
click at [764, 164] on div at bounding box center [469, 232] width 901 height 337
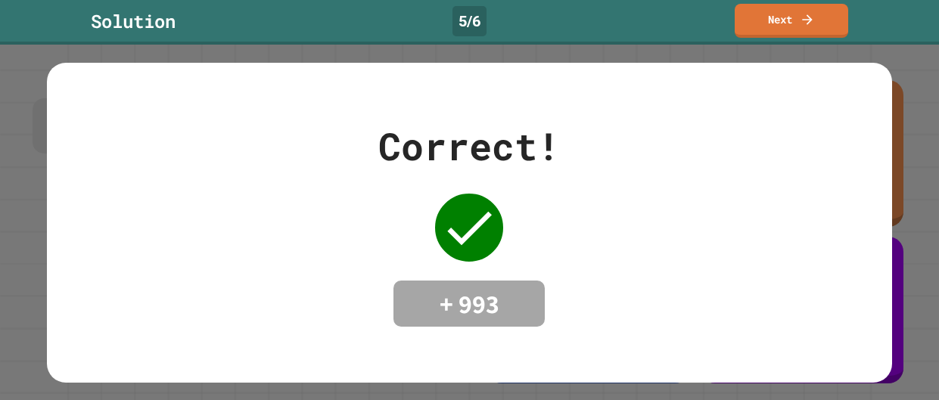
click at [806, 37] on div "Solution 5 / 6 Next" at bounding box center [469, 22] width 939 height 45
click at [794, 28] on link "Next" at bounding box center [791, 19] width 103 height 36
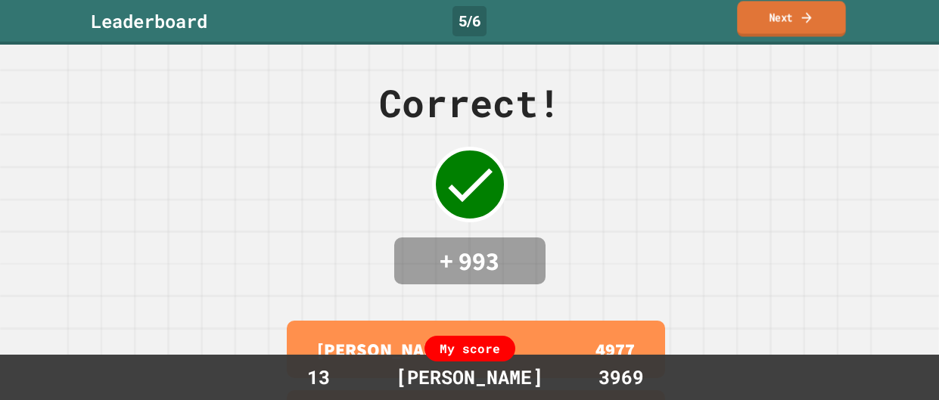
click at [778, 17] on link "Next" at bounding box center [791, 19] width 108 height 36
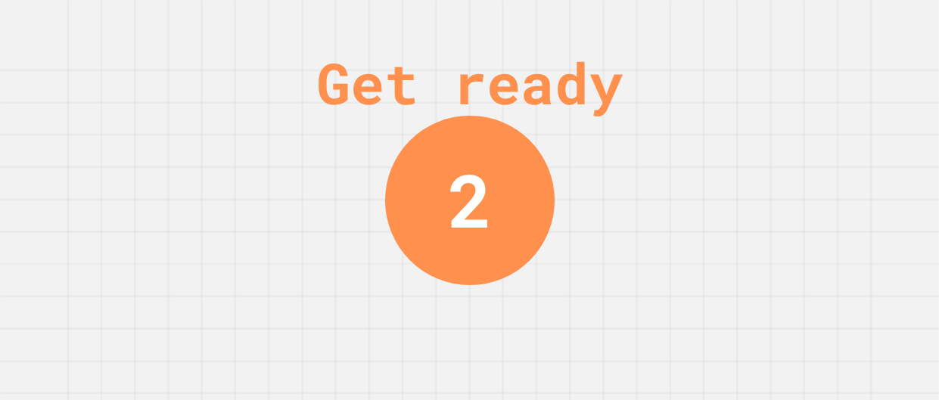
click at [528, 314] on div "Get ready 2" at bounding box center [469, 200] width 939 height 400
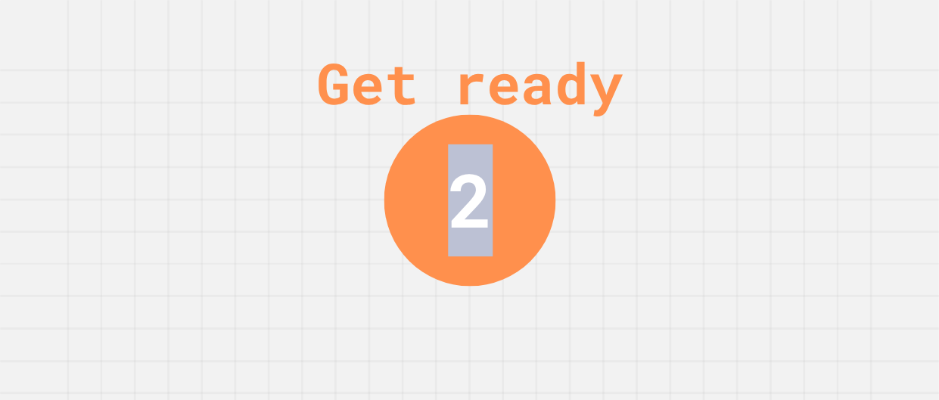
click at [528, 314] on div "Get ready 2" at bounding box center [469, 200] width 939 height 400
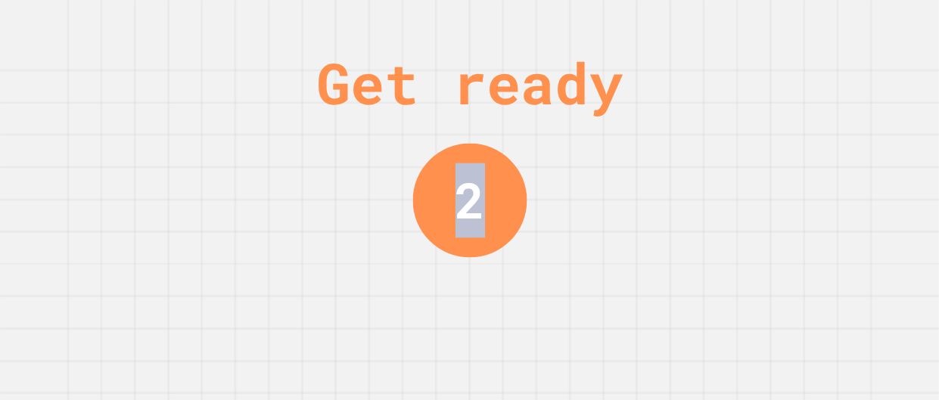
click at [528, 314] on div "Get ready 2" at bounding box center [469, 200] width 939 height 400
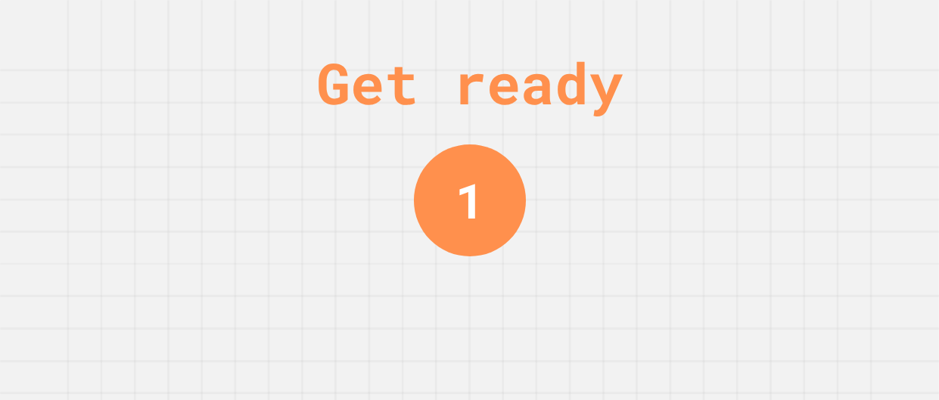
click at [528, 314] on div "Get ready 1" at bounding box center [469, 200] width 939 height 400
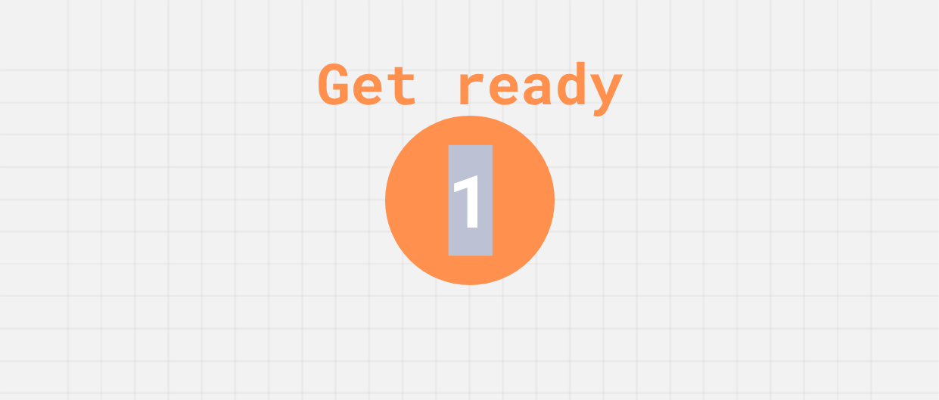
click at [528, 314] on div "Get ready 1" at bounding box center [469, 200] width 939 height 400
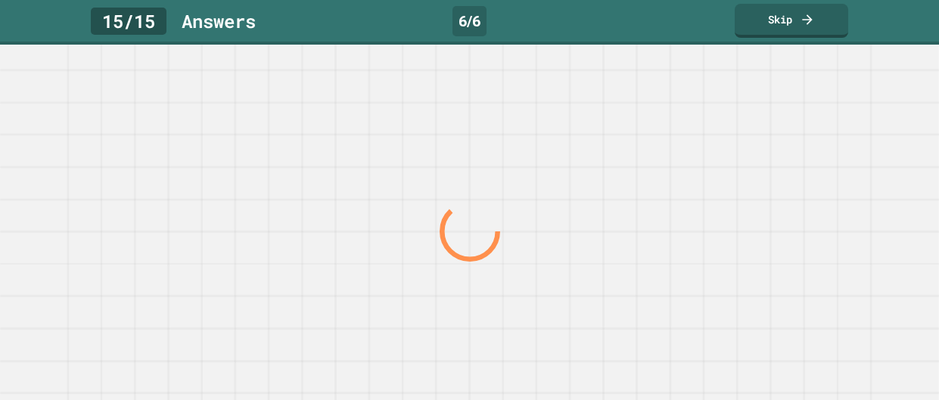
click at [528, 314] on div at bounding box center [469, 232] width 901 height 337
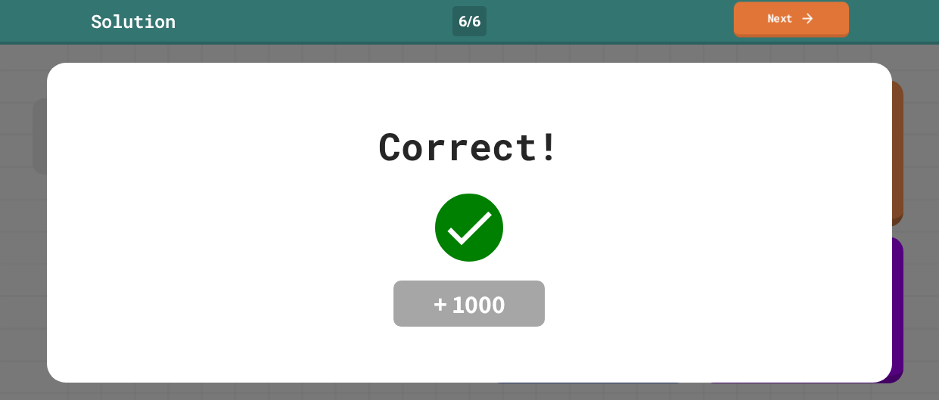
click at [754, 30] on link "Next" at bounding box center [791, 20] width 115 height 36
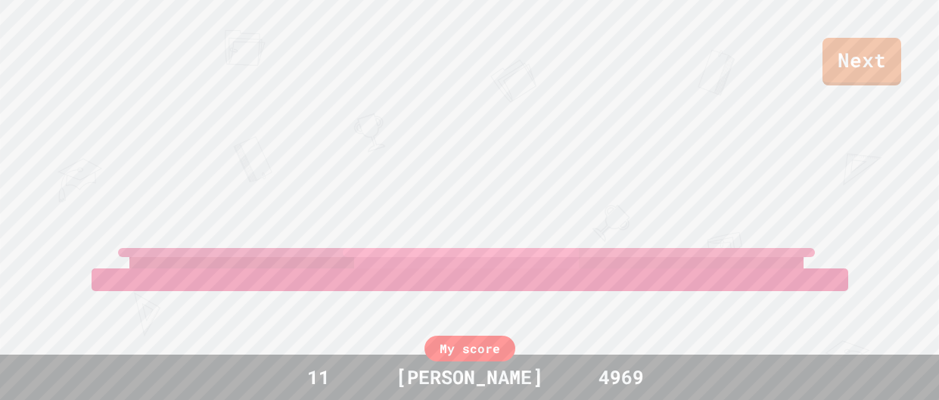
click at [754, 30] on div "Next" at bounding box center [469, 43] width 939 height 86
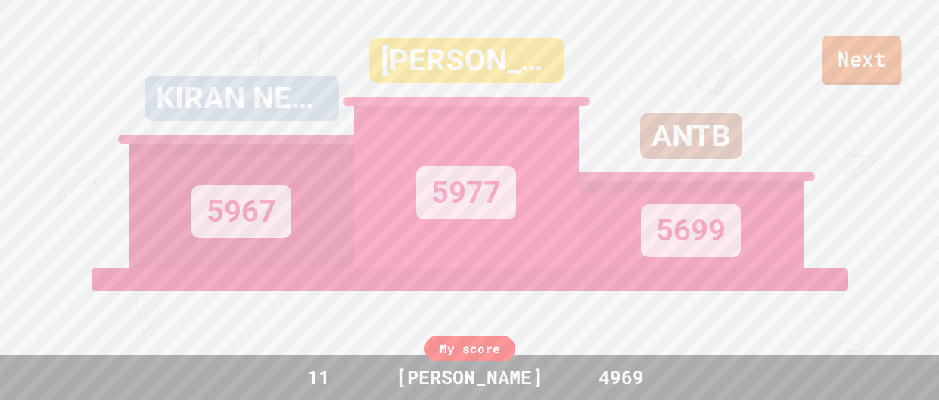
click at [868, 66] on link "Next" at bounding box center [862, 61] width 79 height 50
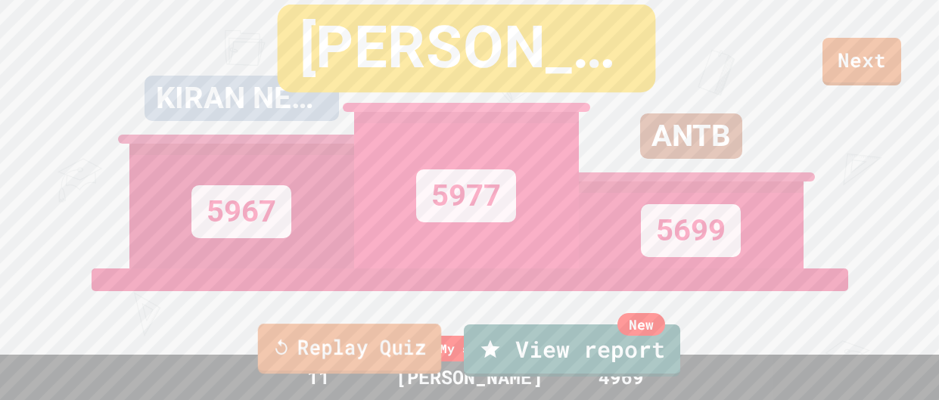
click at [313, 374] on div "Replay Quiz New View report" at bounding box center [469, 350] width 939 height 61
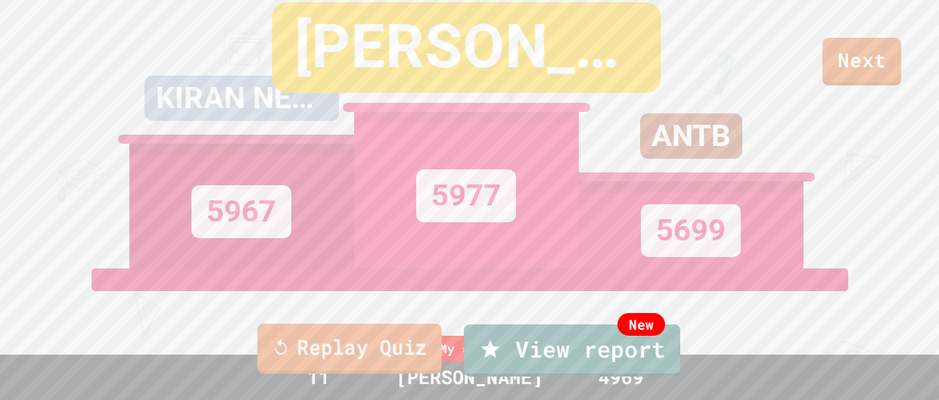
click at [377, 341] on link "Replay Quiz" at bounding box center [349, 349] width 185 height 50
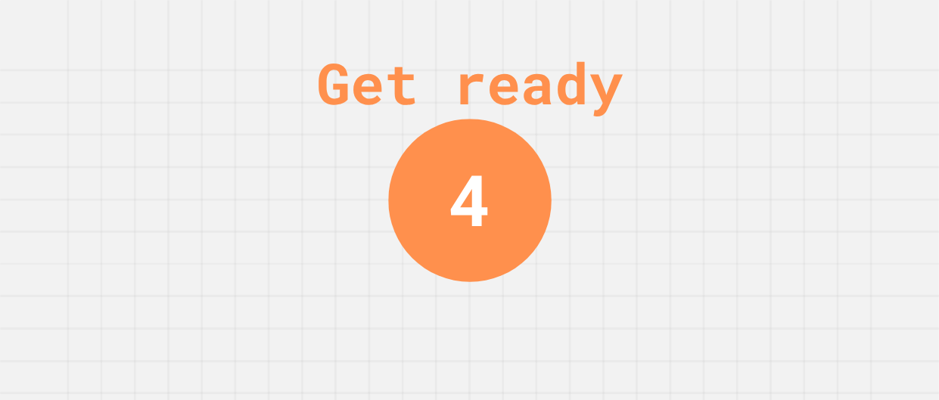
click at [734, 151] on div "Get ready 4" at bounding box center [469, 200] width 939 height 400
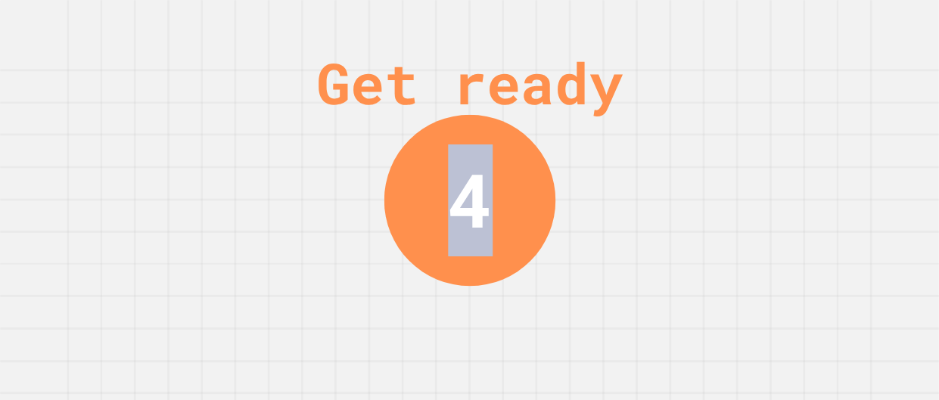
click at [734, 151] on div "Get ready 4" at bounding box center [469, 200] width 939 height 400
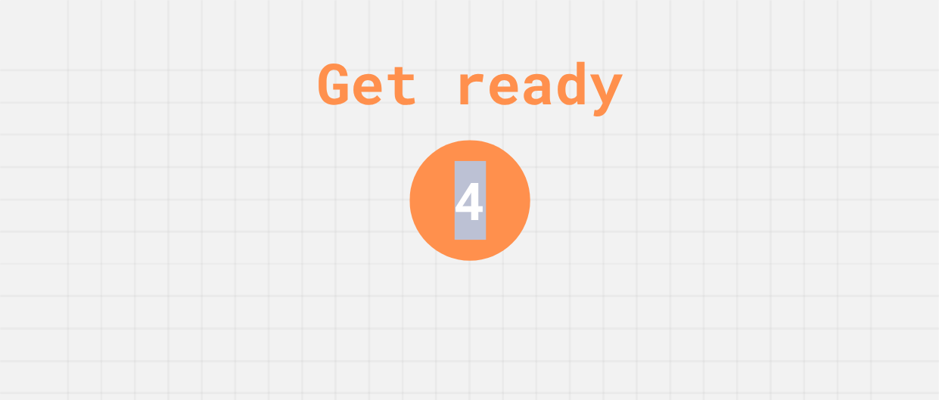
click at [734, 151] on div "Get ready 4" at bounding box center [469, 200] width 939 height 400
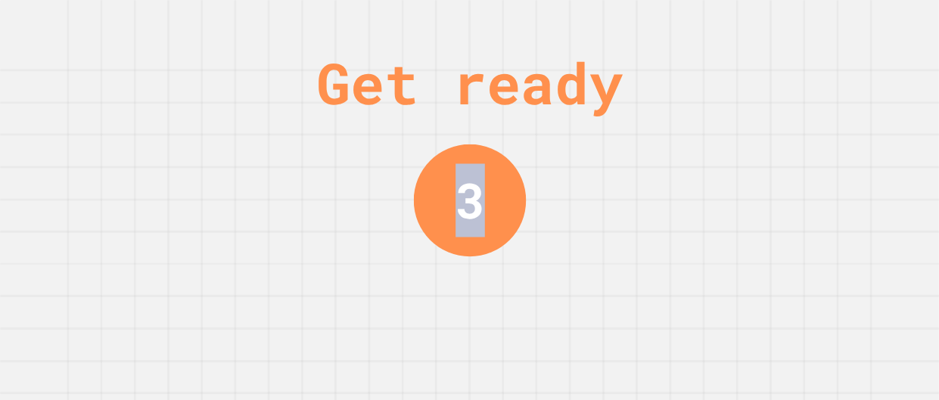
click at [734, 151] on div "Get ready 3" at bounding box center [469, 200] width 939 height 400
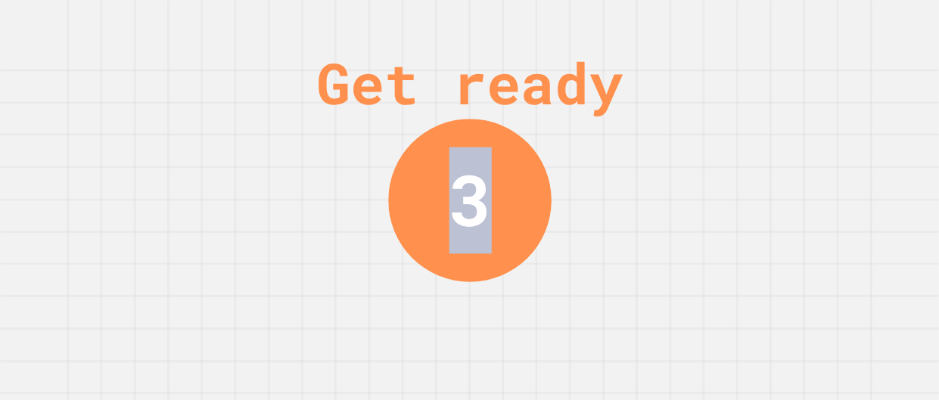
click at [734, 151] on div "Get ready 3" at bounding box center [469, 200] width 939 height 400
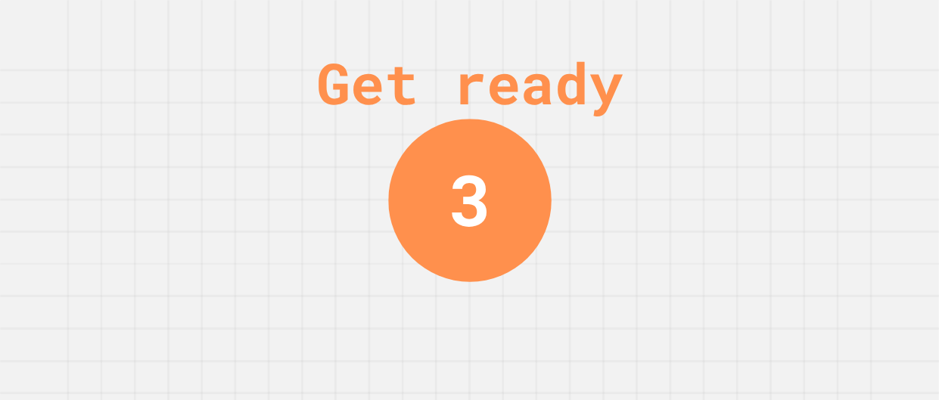
click at [734, 151] on div "Get ready 3" at bounding box center [469, 200] width 939 height 400
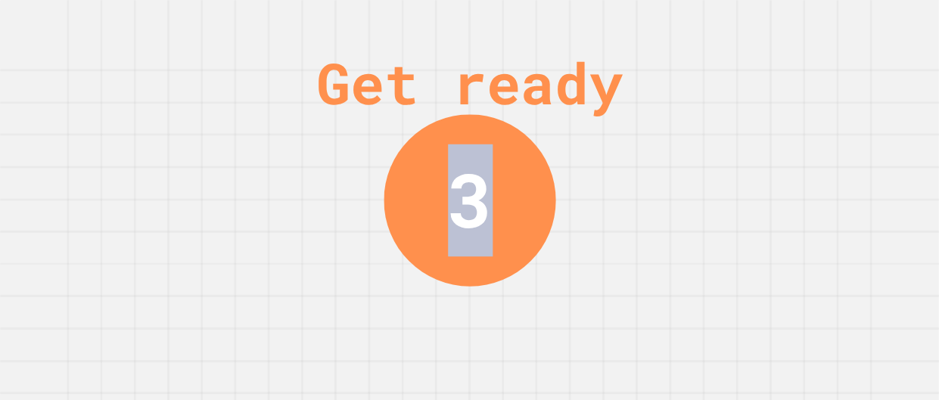
click at [734, 151] on div "Get ready 3" at bounding box center [469, 200] width 939 height 400
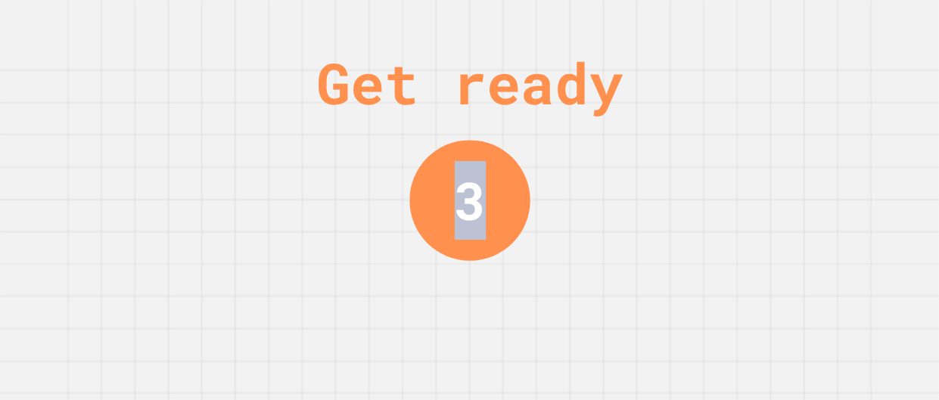
click at [734, 151] on div "Get ready 3" at bounding box center [469, 200] width 939 height 400
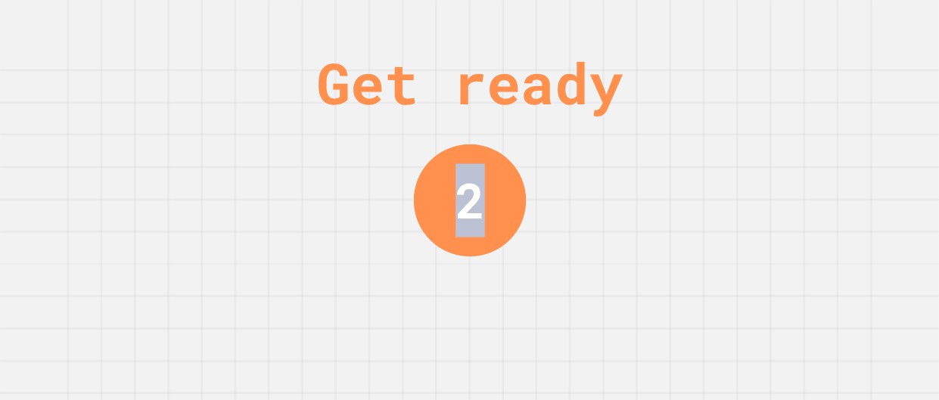
click at [734, 151] on div "Get ready 2" at bounding box center [469, 200] width 939 height 400
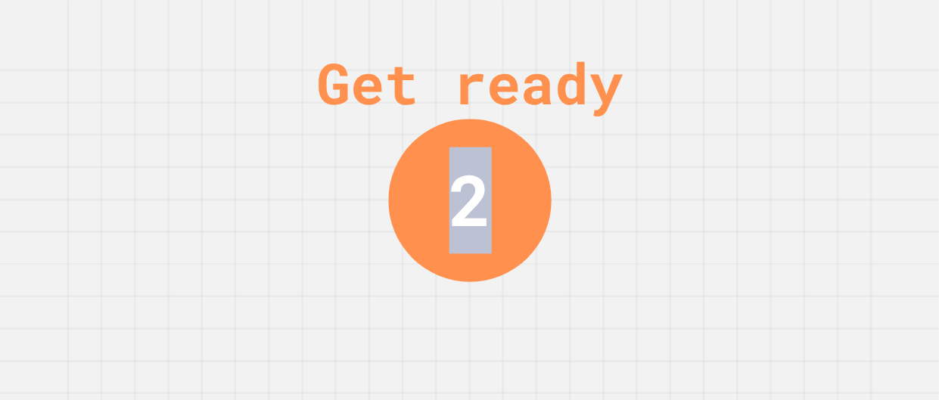
click at [734, 151] on div "Get ready 2" at bounding box center [469, 200] width 939 height 400
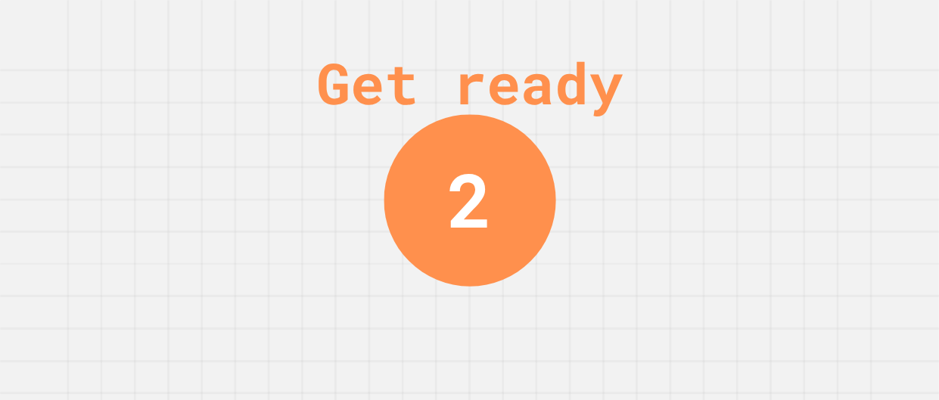
click at [734, 151] on div "Get ready 2" at bounding box center [469, 200] width 939 height 400
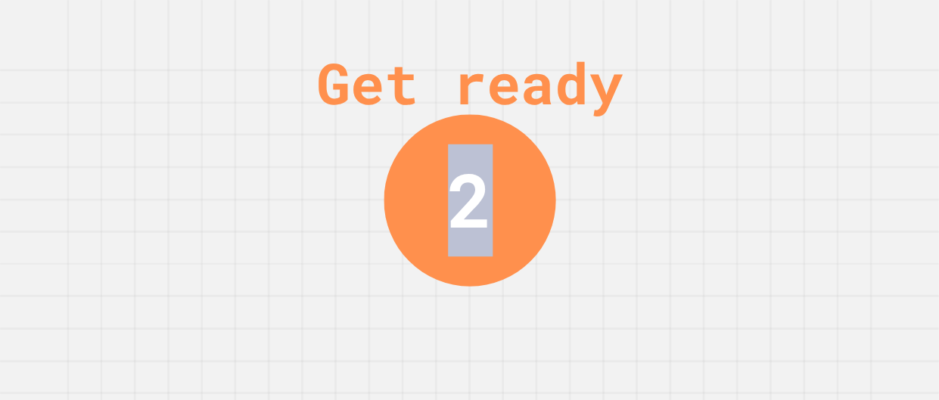
click at [734, 151] on div "Get ready 2" at bounding box center [469, 200] width 939 height 400
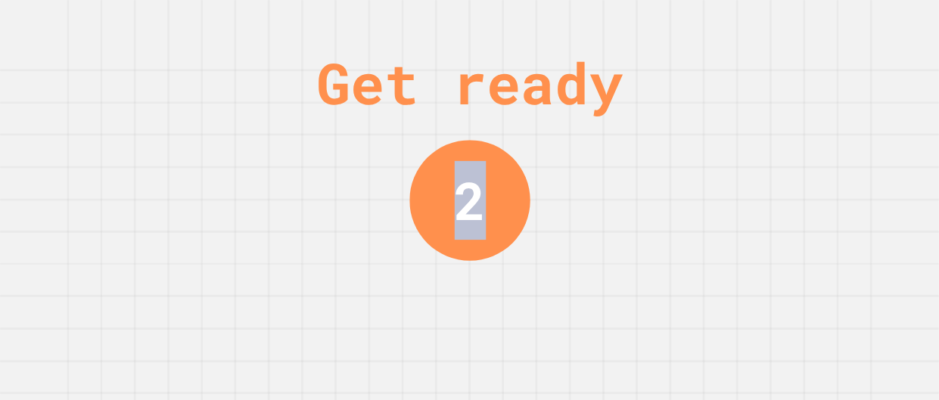
click at [734, 151] on div "Get ready 2" at bounding box center [469, 200] width 939 height 400
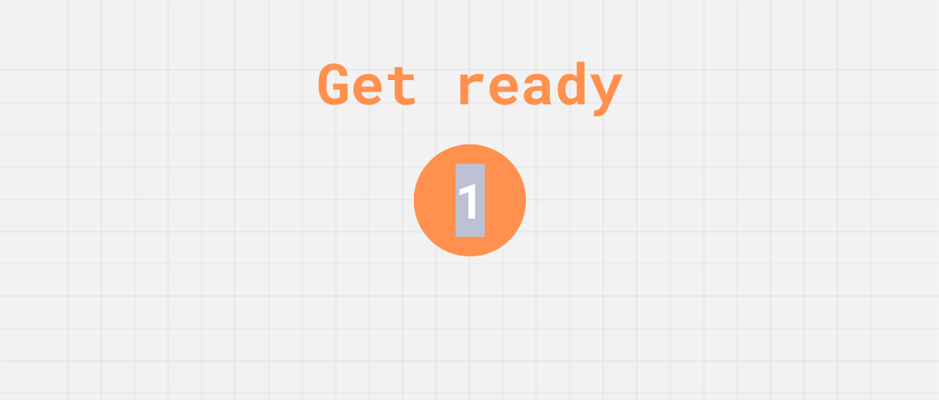
click at [734, 151] on div "Get ready 1" at bounding box center [469, 200] width 939 height 400
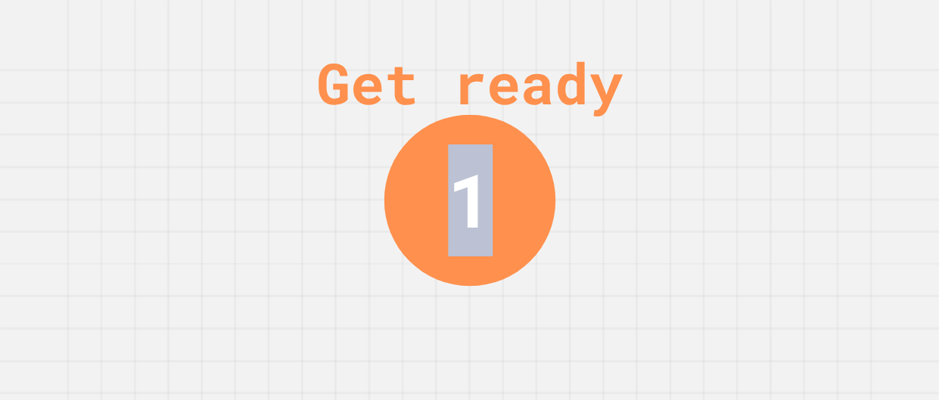
click at [734, 151] on div "Get ready 1" at bounding box center [469, 200] width 939 height 400
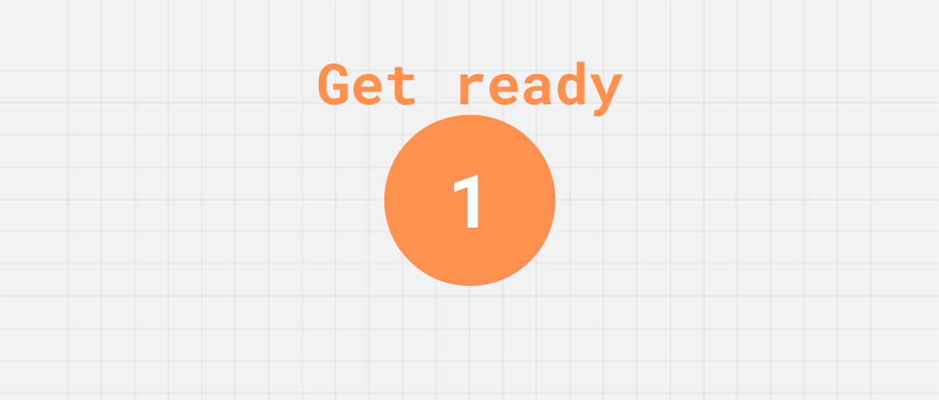
click at [734, 151] on div "Get ready 1" at bounding box center [469, 200] width 939 height 400
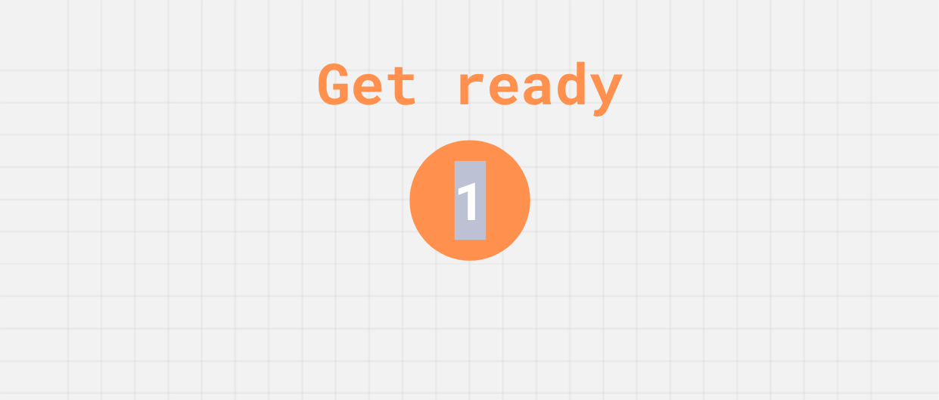
click at [734, 151] on div "Get ready 1" at bounding box center [469, 200] width 939 height 400
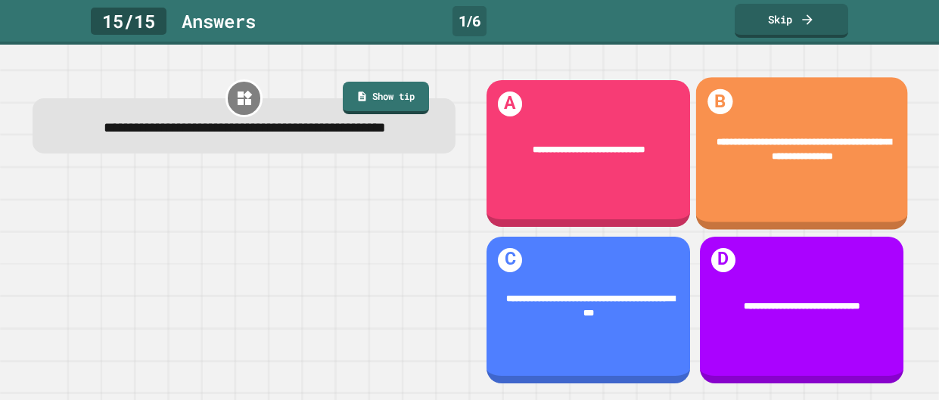
click at [734, 151] on div "**********" at bounding box center [801, 150] width 173 height 30
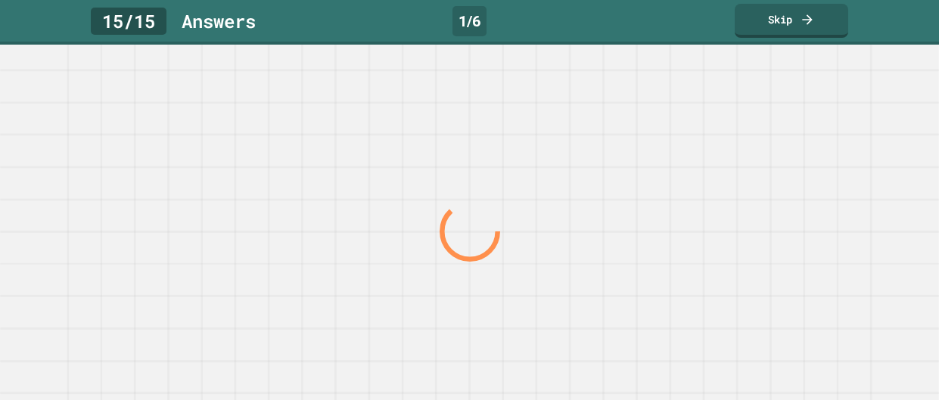
click at [734, 151] on div at bounding box center [469, 232] width 901 height 337
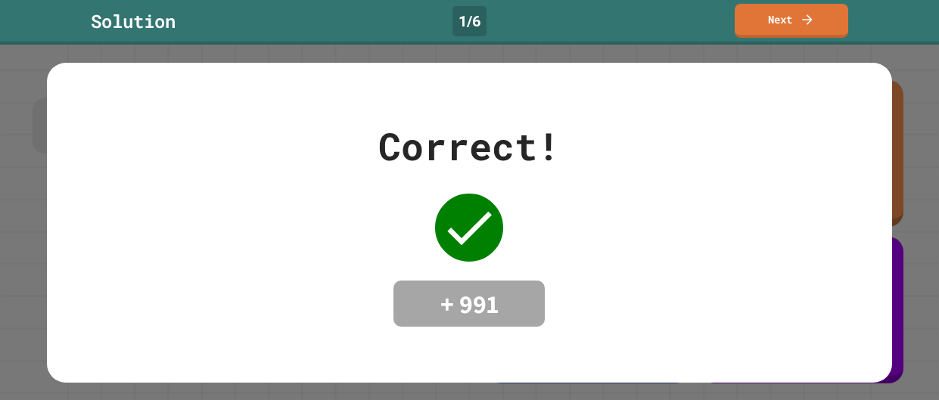
click at [734, 151] on div "Correct! + 991" at bounding box center [469, 223] width 845 height 210
click at [807, 8] on link "Next" at bounding box center [791, 20] width 113 height 36
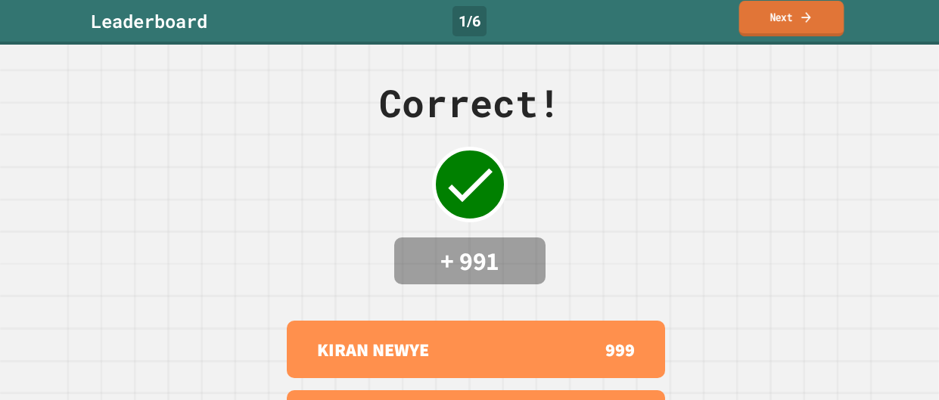
click at [805, 11] on icon at bounding box center [806, 17] width 14 height 16
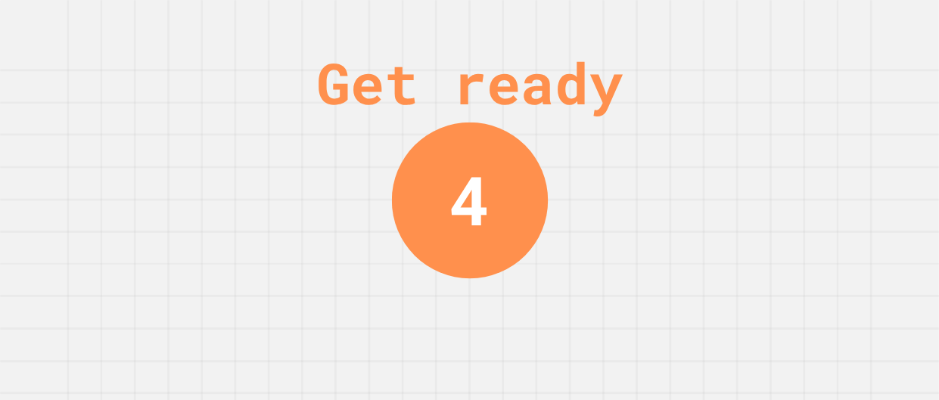
click at [524, 324] on div "Get ready 4" at bounding box center [470, 200] width 114 height 400
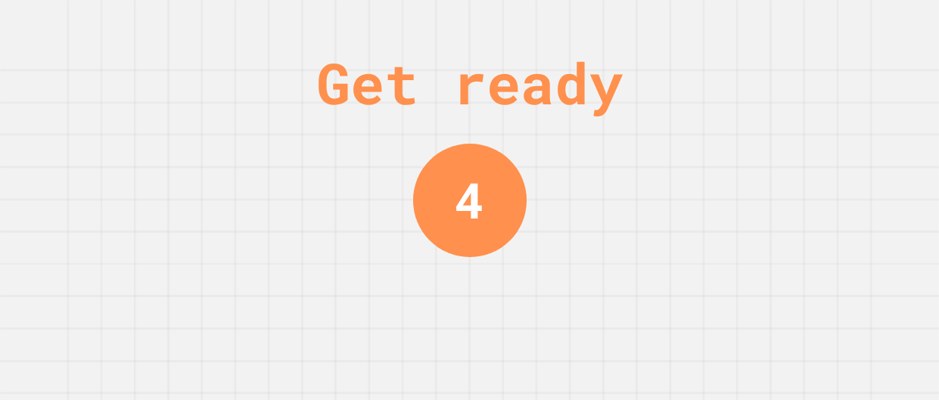
click at [524, 324] on div "Get ready 4" at bounding box center [470, 200] width 114 height 400
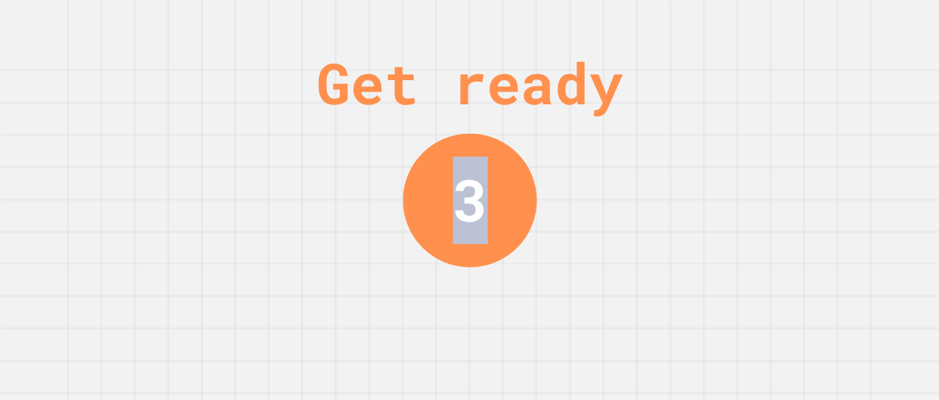
click at [524, 324] on div "Get ready 3" at bounding box center [470, 200] width 114 height 400
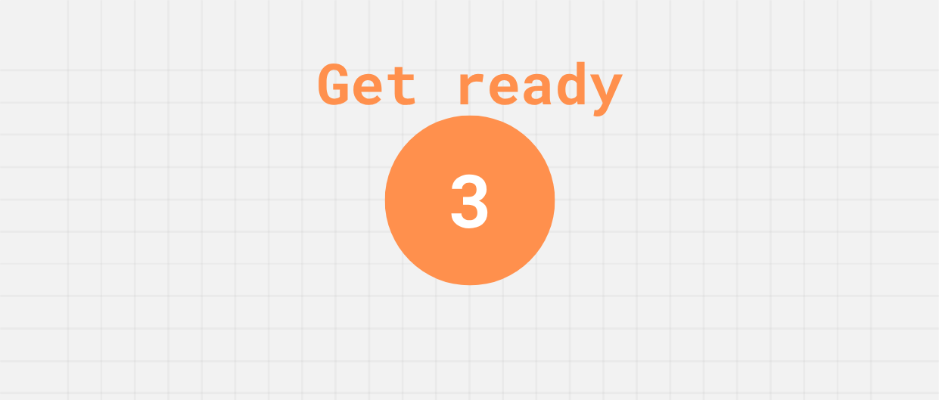
click at [524, 324] on div "Get ready 3" at bounding box center [470, 200] width 114 height 400
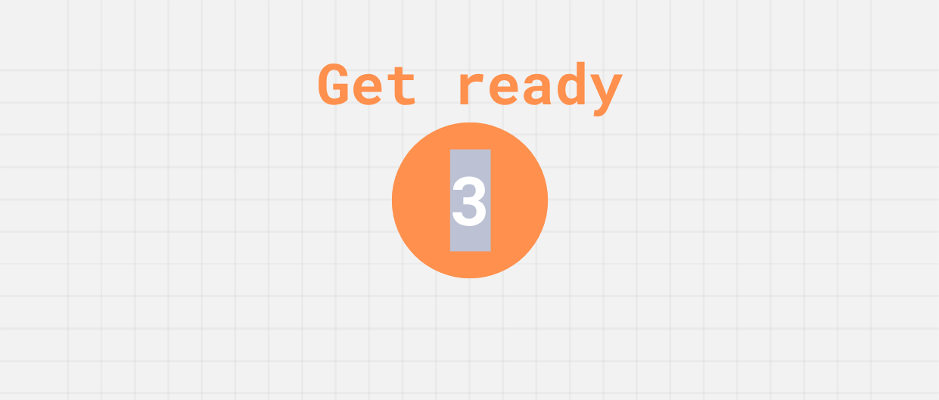
click at [524, 324] on div "Get ready 3" at bounding box center [470, 200] width 114 height 400
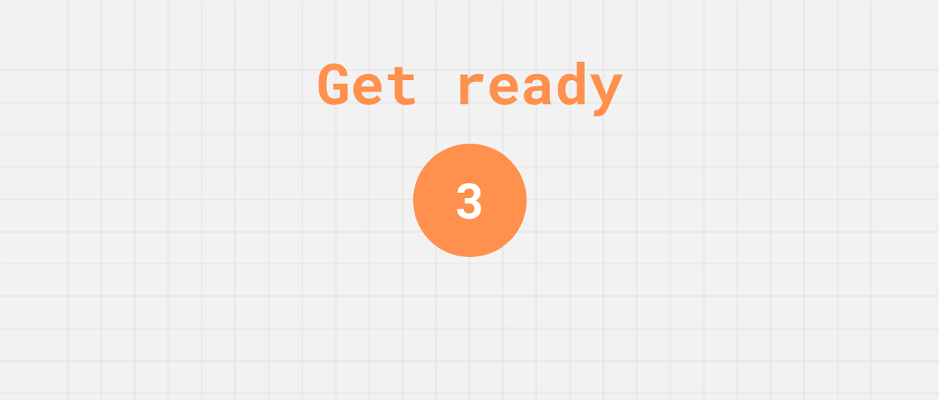
click at [524, 324] on div "Get ready 3" at bounding box center [470, 200] width 114 height 400
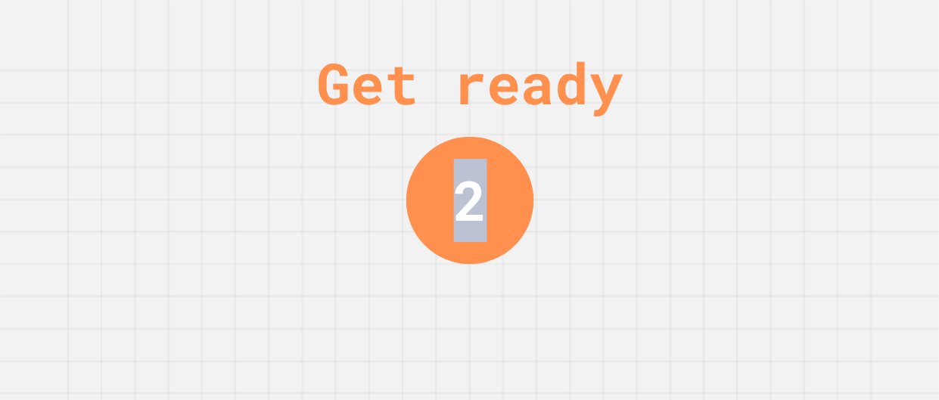
click at [524, 324] on div "Get ready 2" at bounding box center [470, 200] width 114 height 400
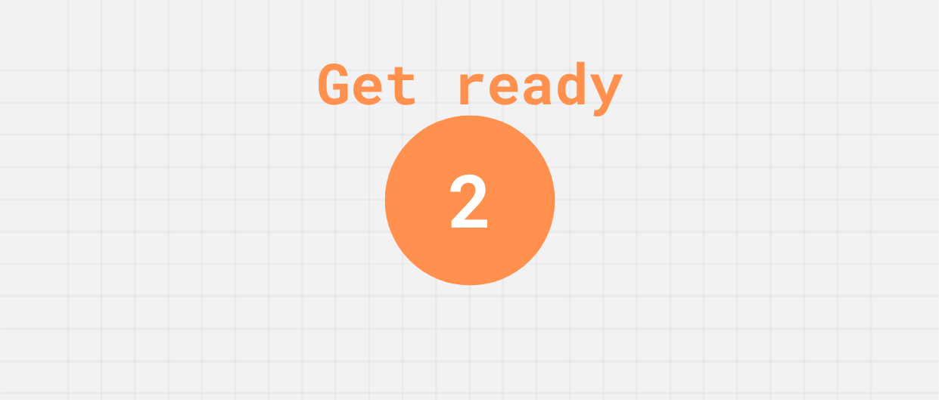
click at [524, 324] on div "Get ready 2" at bounding box center [470, 200] width 114 height 400
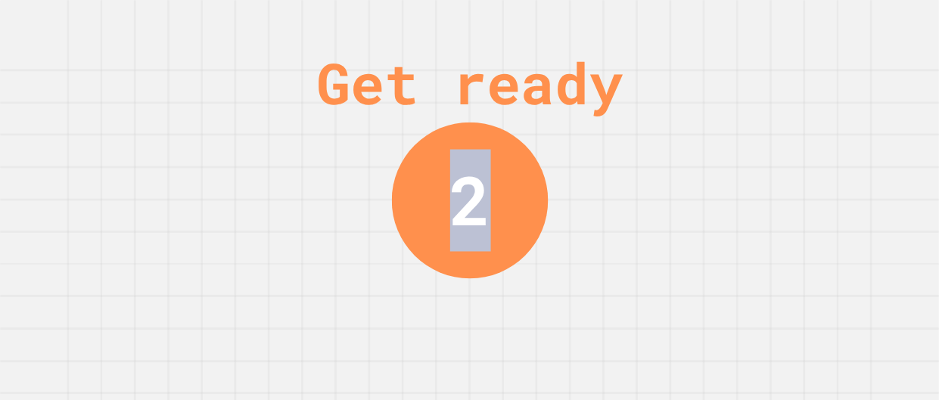
click at [524, 324] on div "Get ready 2" at bounding box center [470, 200] width 114 height 400
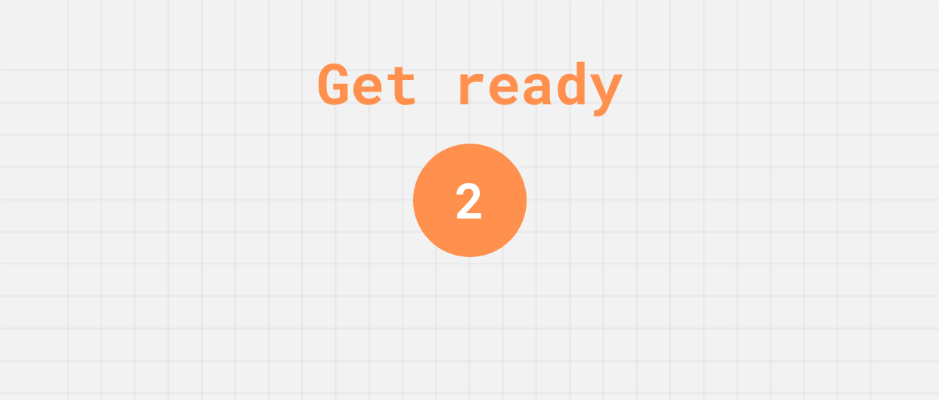
click at [524, 324] on div "Get ready 2" at bounding box center [470, 200] width 114 height 400
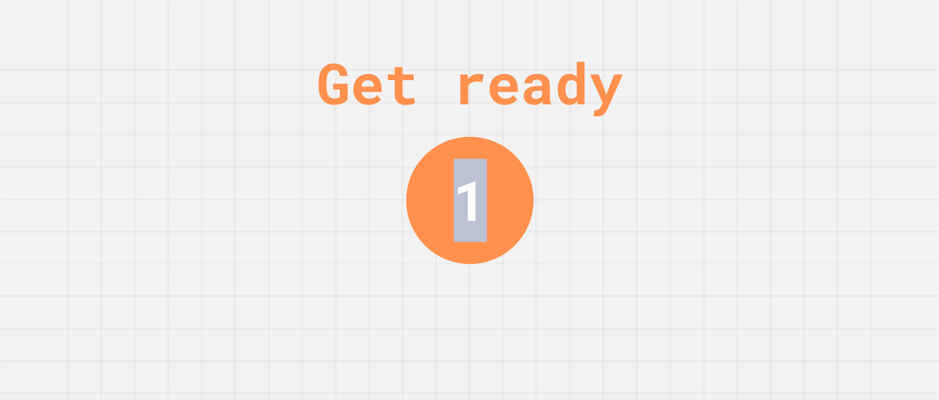
click at [524, 324] on div "Get ready 1" at bounding box center [470, 200] width 114 height 400
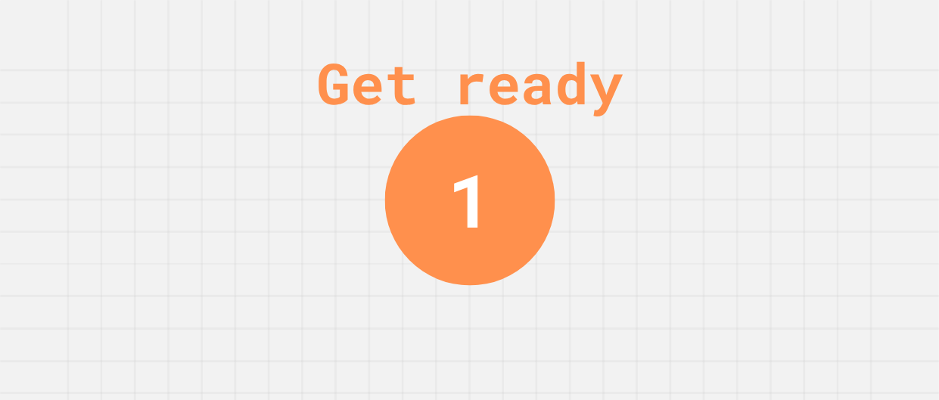
click at [524, 324] on div "Get ready 1" at bounding box center [470, 200] width 114 height 400
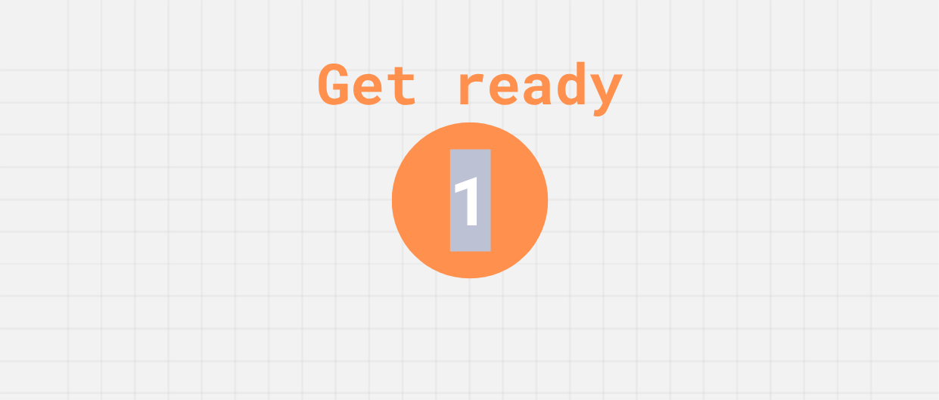
click at [524, 324] on div "Get ready 1" at bounding box center [470, 200] width 114 height 400
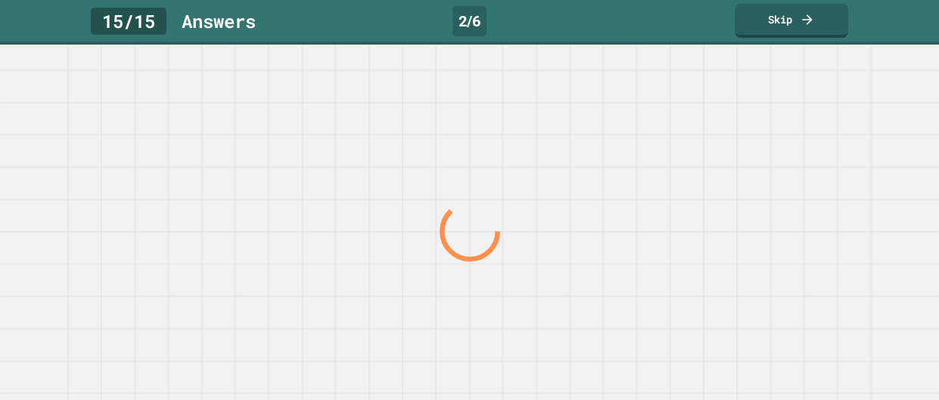
click at [524, 324] on div at bounding box center [469, 232] width 901 height 337
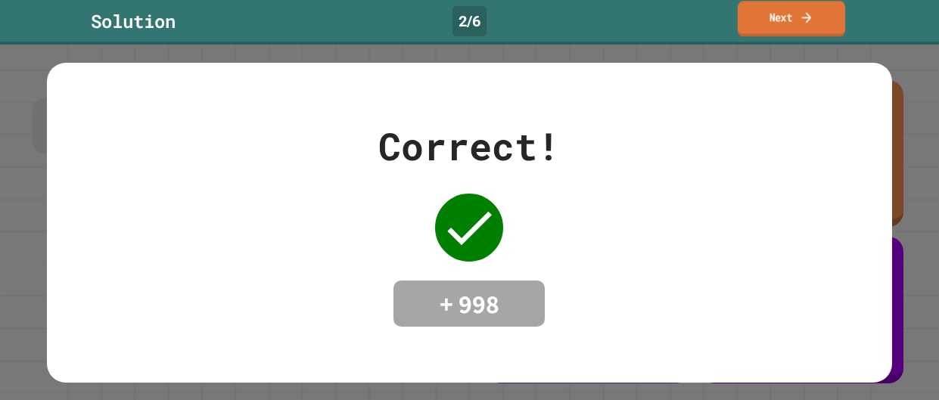
click at [823, 7] on link "Next" at bounding box center [791, 19] width 107 height 36
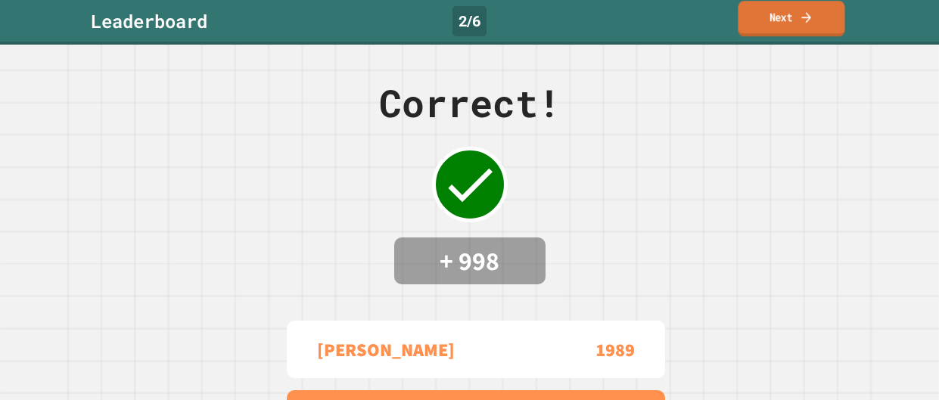
click at [790, 27] on link "Next" at bounding box center [791, 19] width 107 height 36
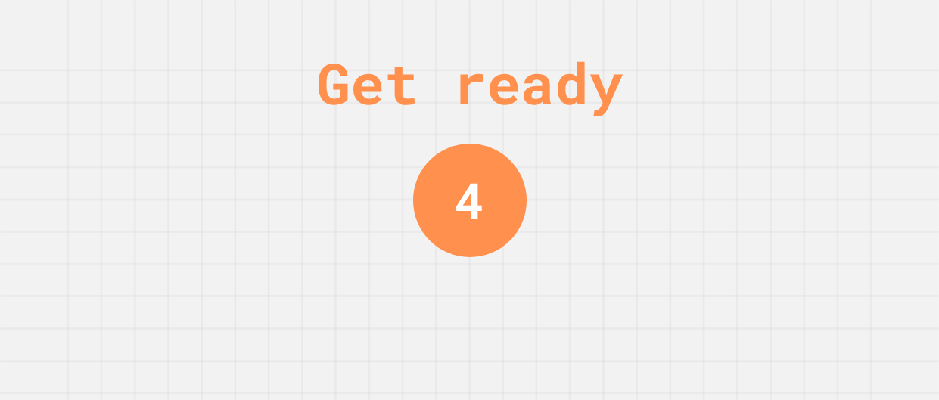
click at [766, 159] on div "Get ready 4" at bounding box center [469, 200] width 939 height 400
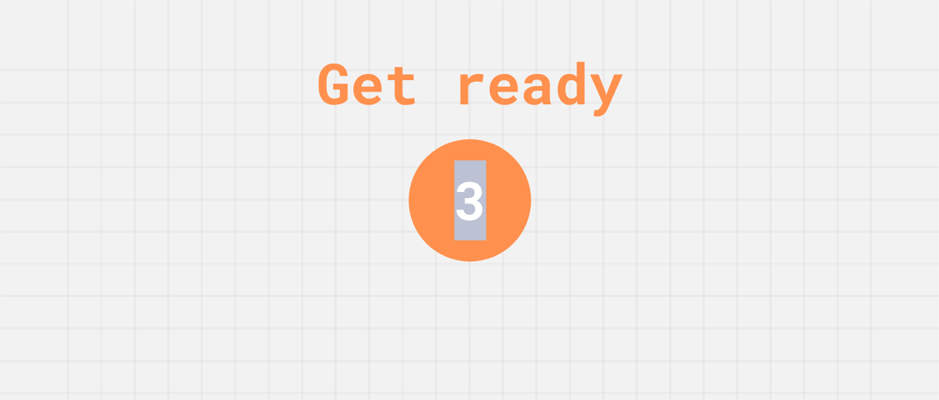
click at [766, 159] on div "Get ready 3" at bounding box center [469, 200] width 939 height 400
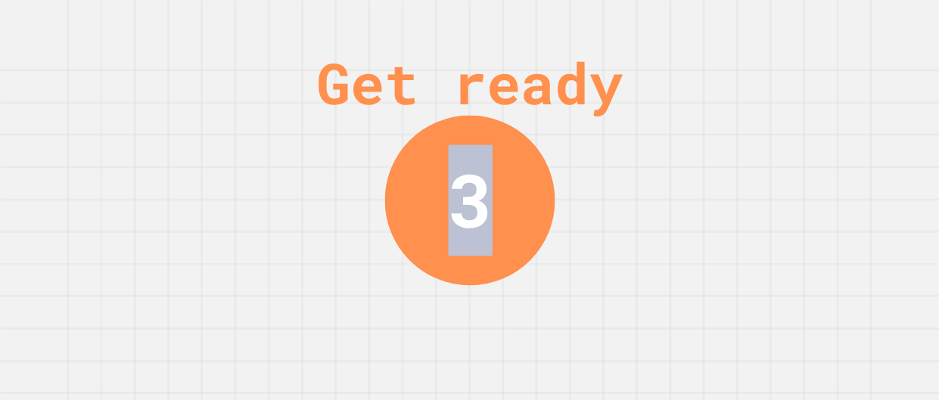
click at [766, 159] on div "Get ready 3" at bounding box center [469, 200] width 939 height 400
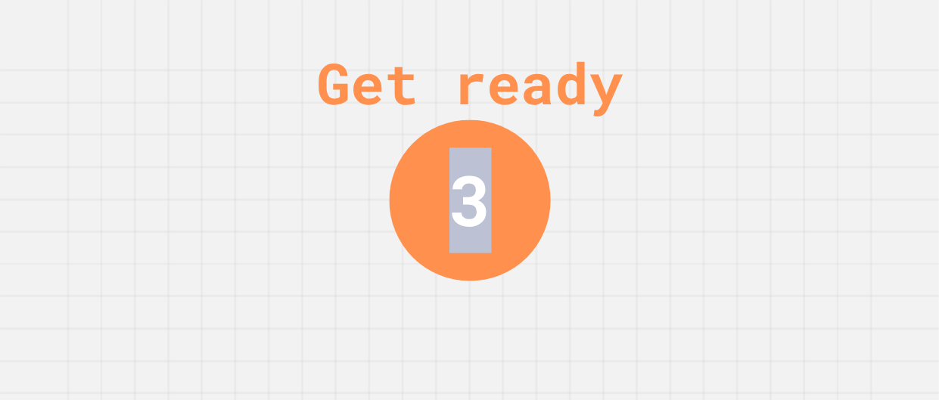
click at [766, 159] on div "Get ready 3" at bounding box center [469, 200] width 939 height 400
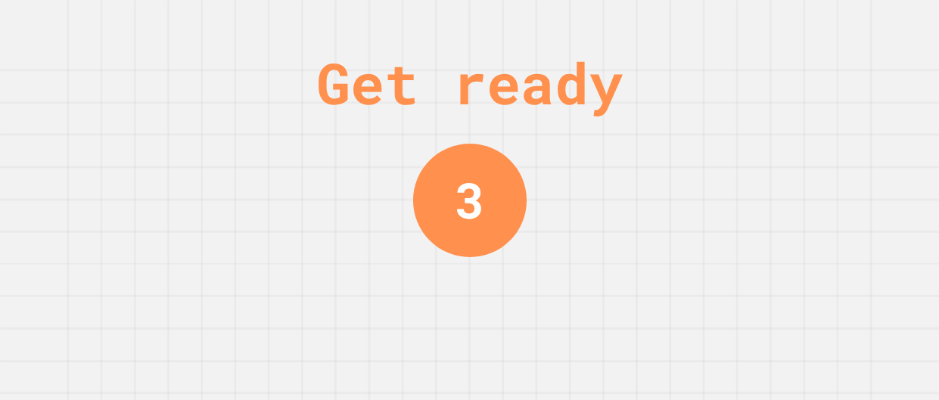
click at [766, 159] on div "Get ready 3" at bounding box center [469, 200] width 939 height 400
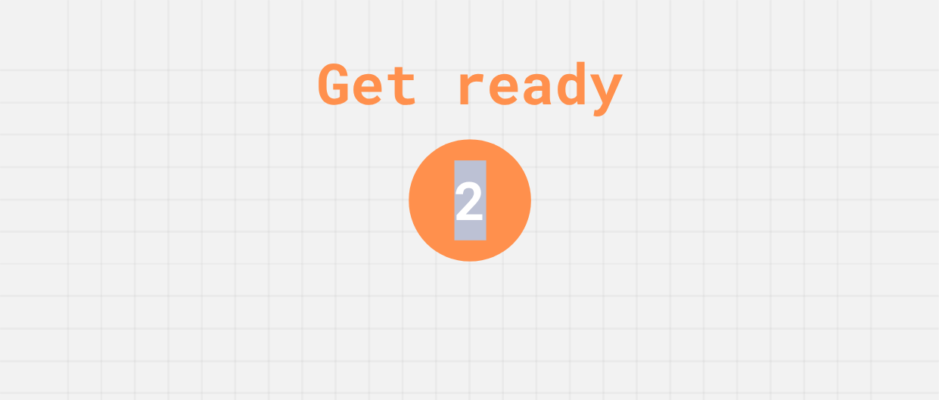
click at [766, 159] on div "Get ready 2" at bounding box center [469, 200] width 939 height 400
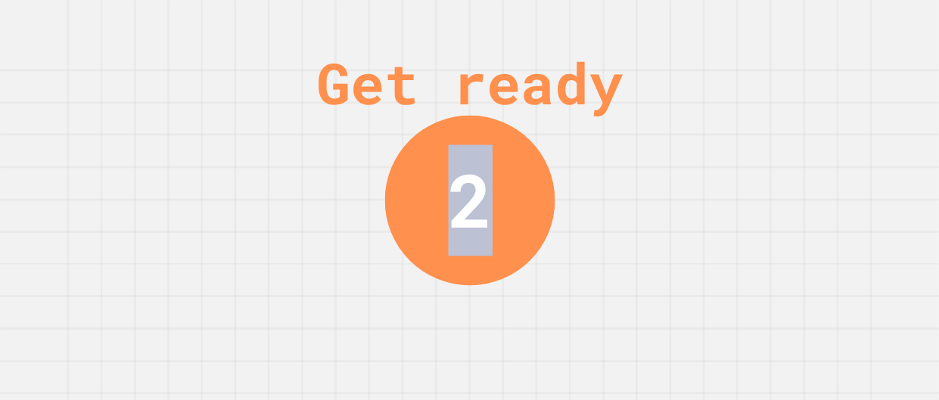
click at [766, 159] on div "Get ready 2" at bounding box center [469, 200] width 939 height 400
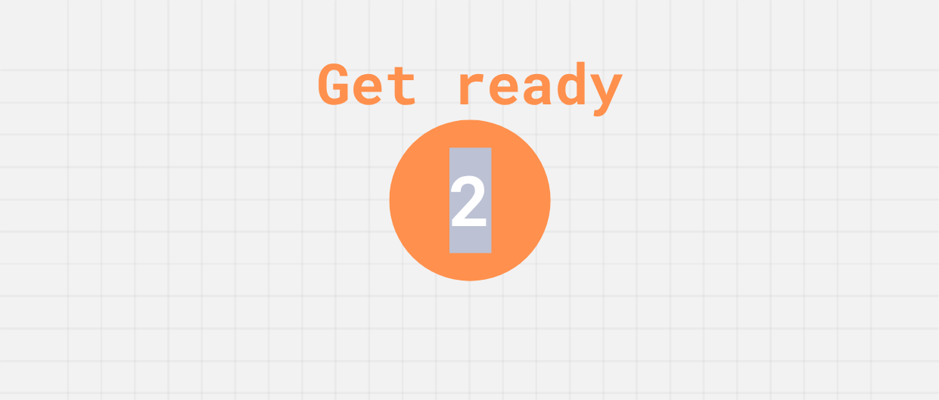
click at [766, 159] on div "Get ready 2" at bounding box center [469, 200] width 939 height 400
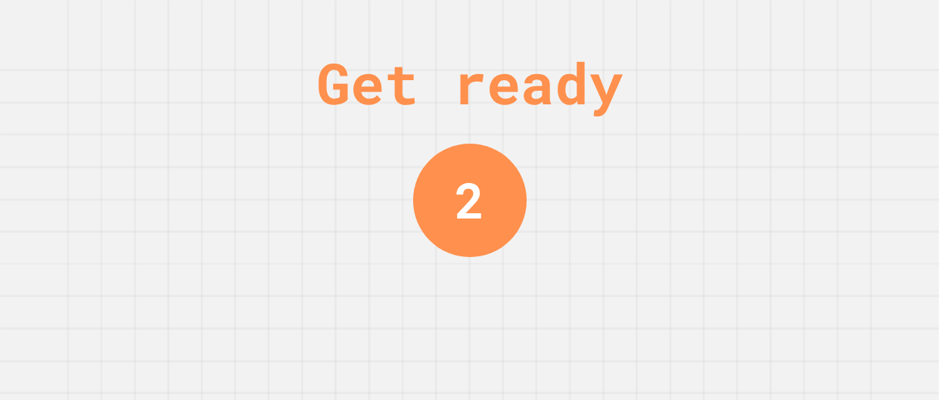
click at [766, 159] on div "Get ready 2" at bounding box center [469, 200] width 939 height 400
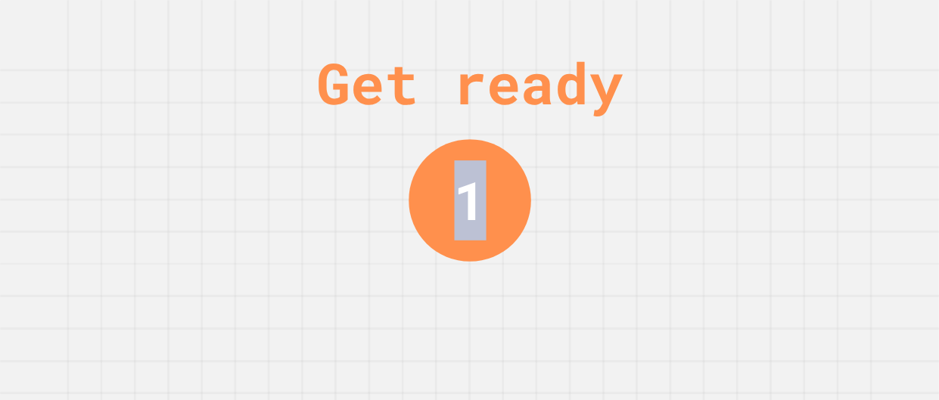
click at [766, 159] on div "Get ready 1" at bounding box center [469, 200] width 939 height 400
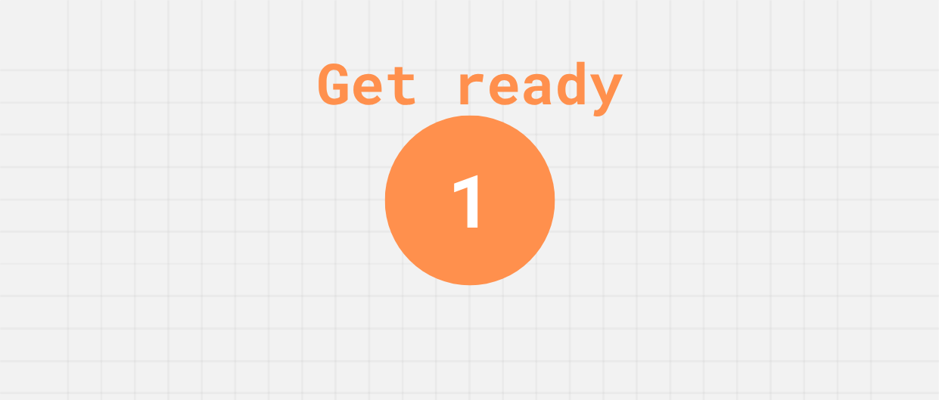
click at [766, 159] on div "Get ready 1" at bounding box center [469, 200] width 939 height 400
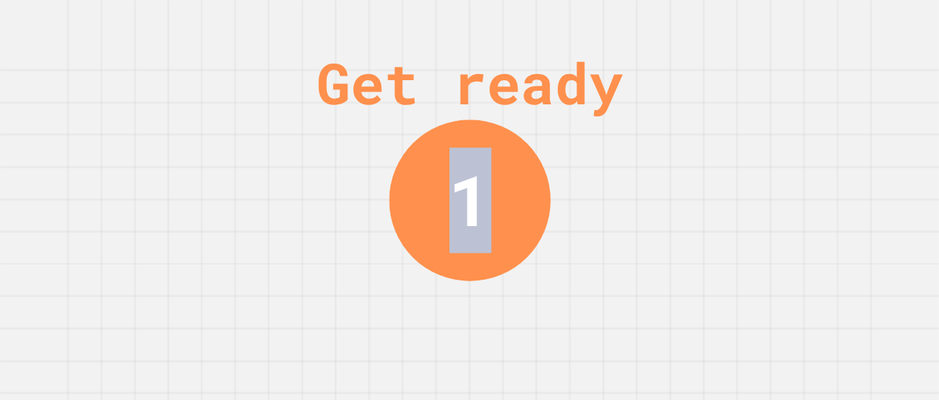
click at [766, 159] on div "Get ready 1" at bounding box center [469, 200] width 939 height 400
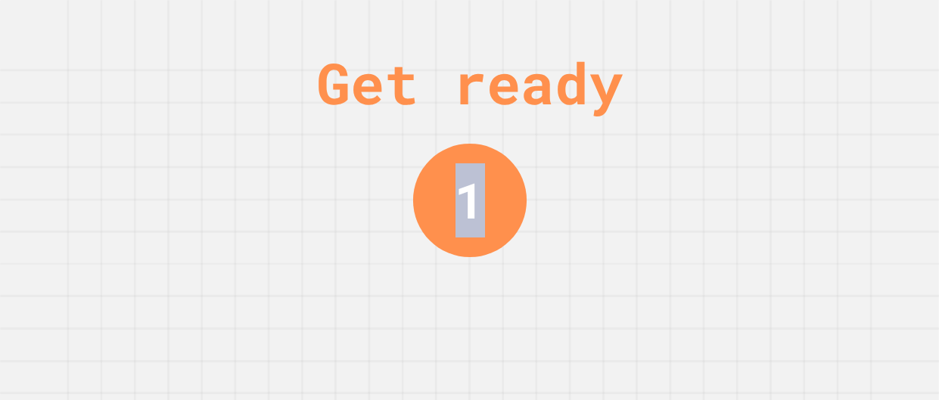
click at [766, 159] on div "Get ready 1" at bounding box center [469, 200] width 939 height 400
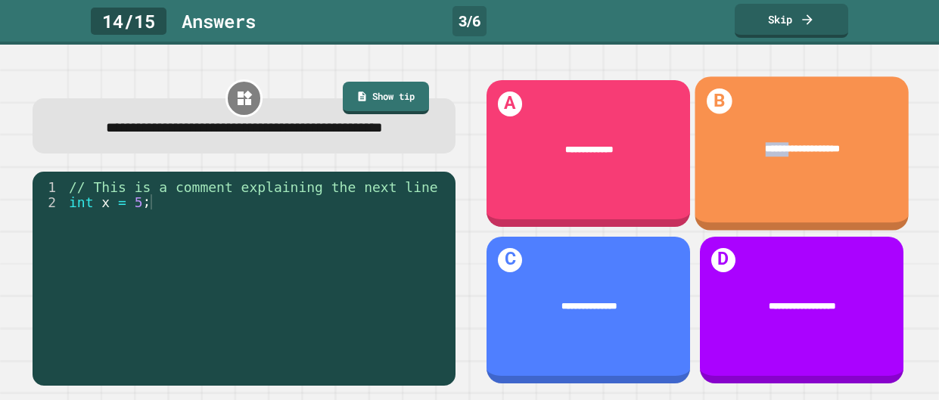
click at [766, 159] on div "**********" at bounding box center [802, 150] width 214 height 54
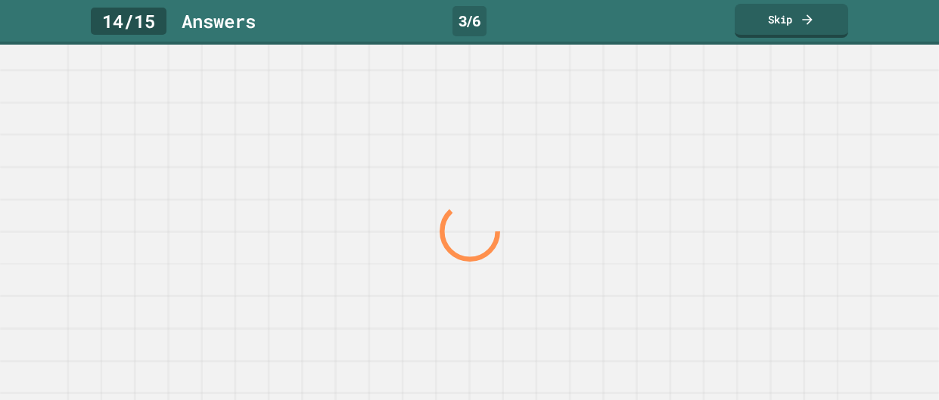
click at [766, 159] on div at bounding box center [469, 223] width 939 height 356
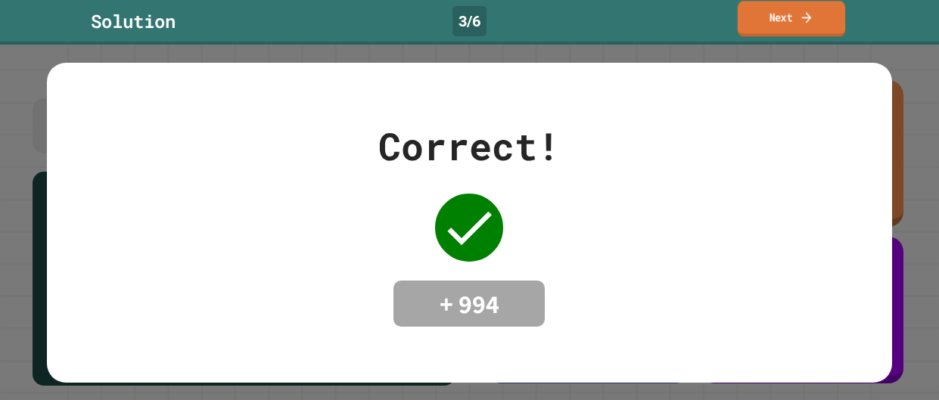
click at [836, 18] on link "Next" at bounding box center [791, 19] width 107 height 36
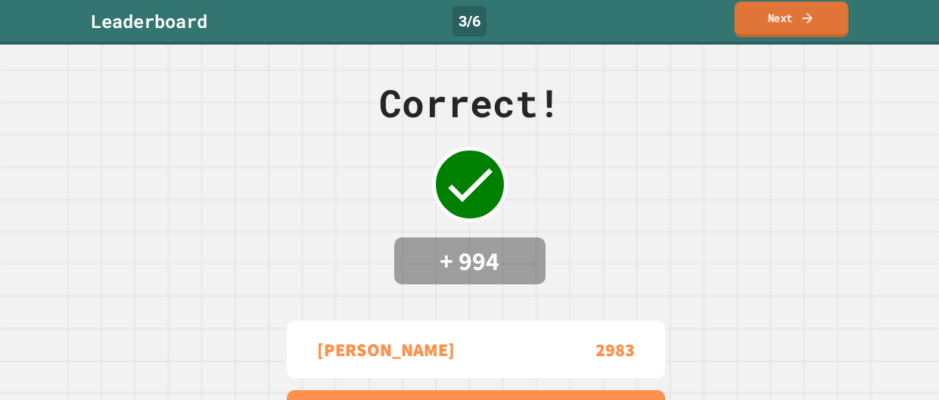
click at [817, 23] on link "Next" at bounding box center [792, 20] width 114 height 36
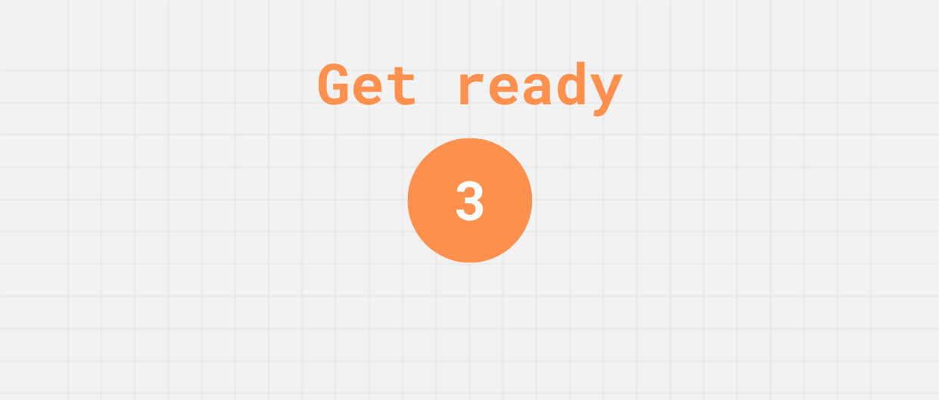
click at [748, 136] on div "Get ready 3" at bounding box center [469, 200] width 939 height 400
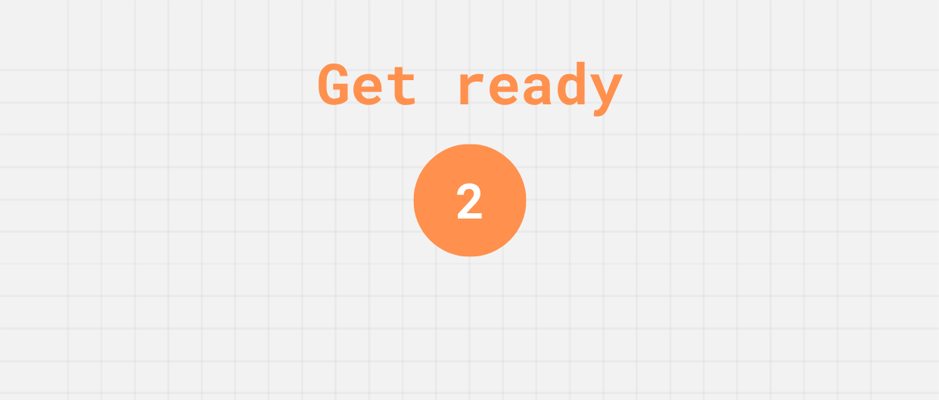
click at [748, 136] on div "Get ready 2" at bounding box center [469, 200] width 939 height 400
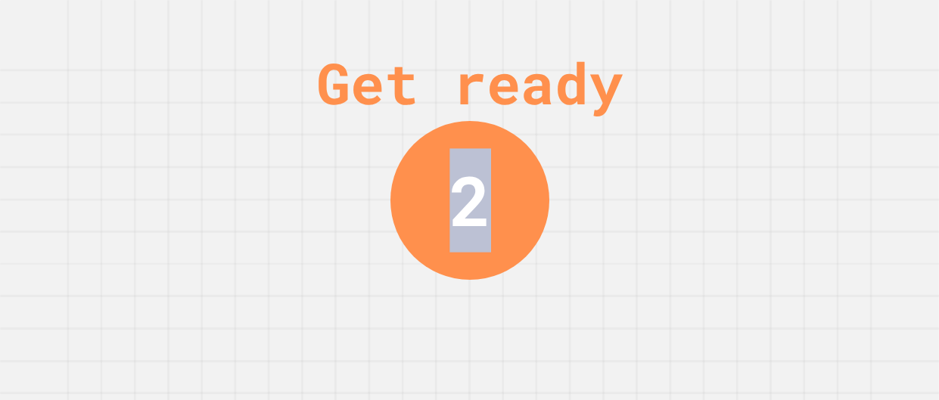
click at [748, 136] on div "Get ready 2" at bounding box center [469, 200] width 939 height 400
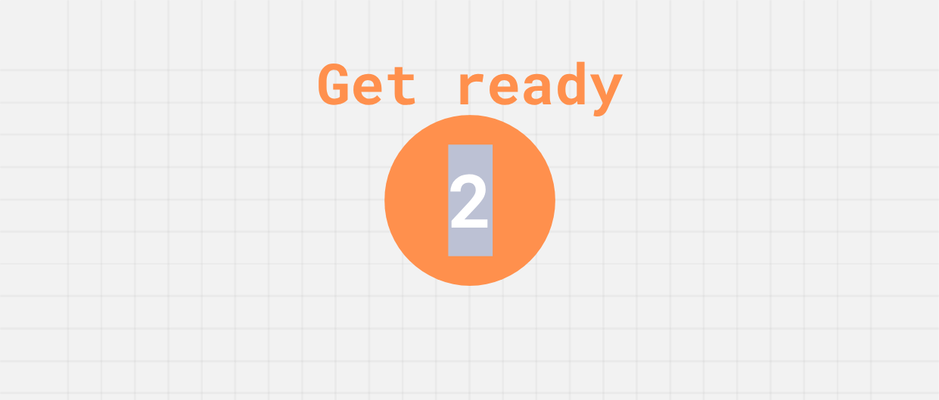
click at [748, 136] on div "Get ready 2" at bounding box center [469, 200] width 939 height 400
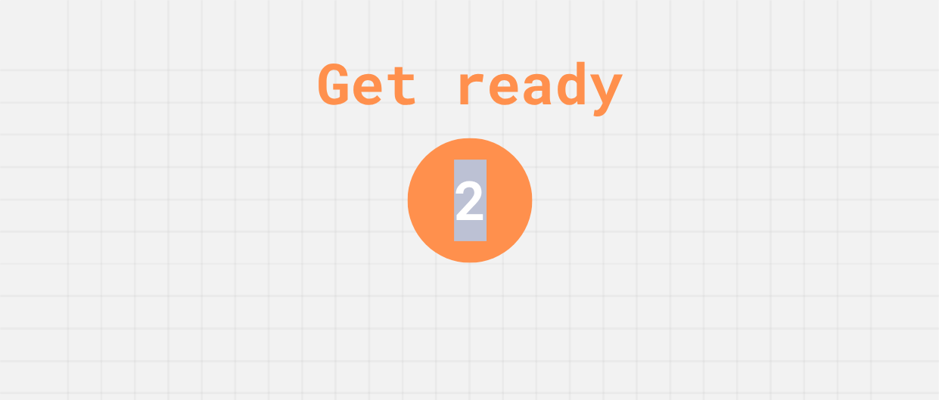
click at [748, 136] on div "Get ready 2" at bounding box center [469, 200] width 939 height 400
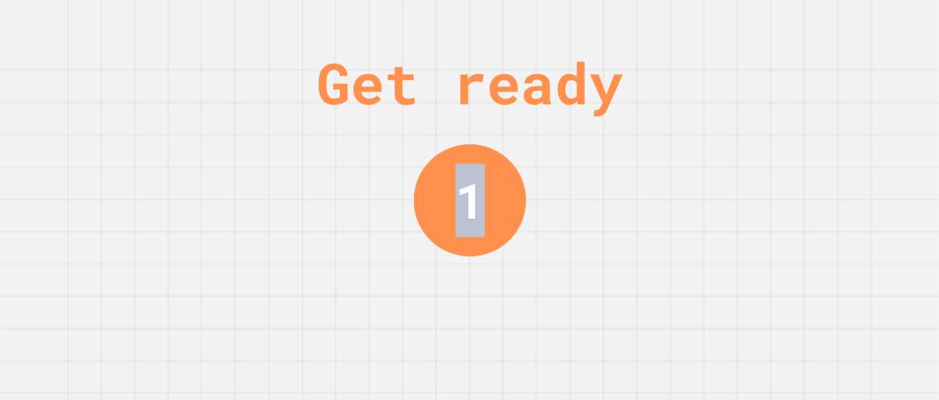
click at [748, 136] on div "Get ready 1" at bounding box center [469, 200] width 939 height 400
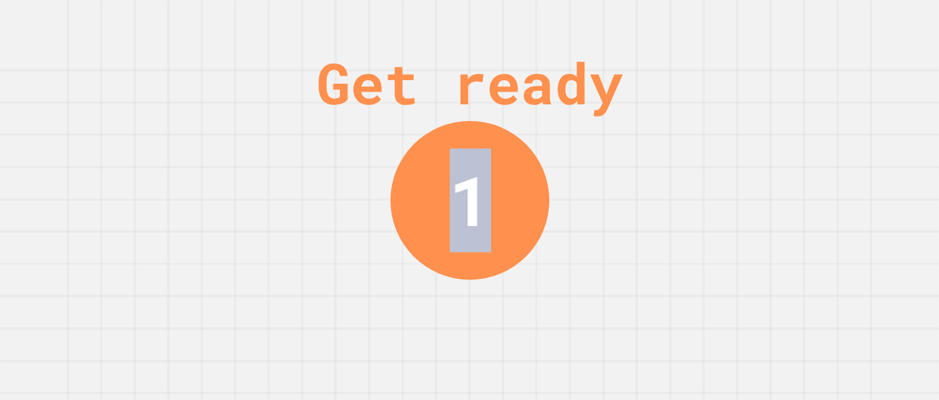
click at [748, 136] on div "Get ready 1" at bounding box center [469, 200] width 939 height 400
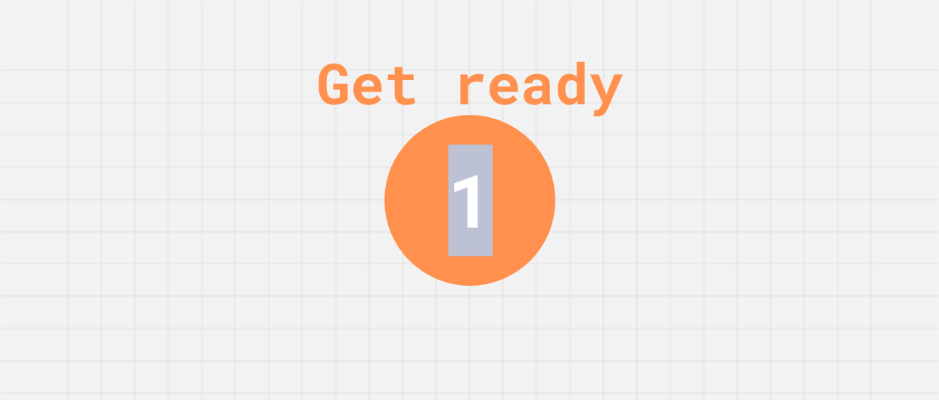
click at [748, 136] on div "Get ready 1" at bounding box center [469, 200] width 939 height 400
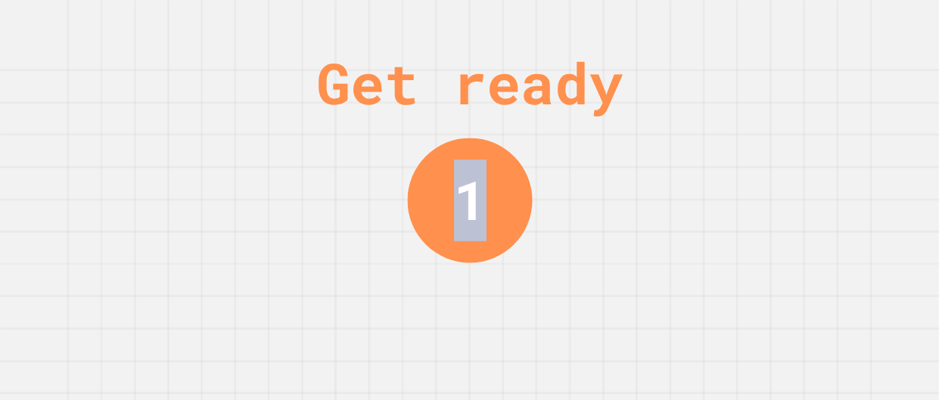
click at [748, 136] on div "Get ready 1" at bounding box center [469, 200] width 939 height 400
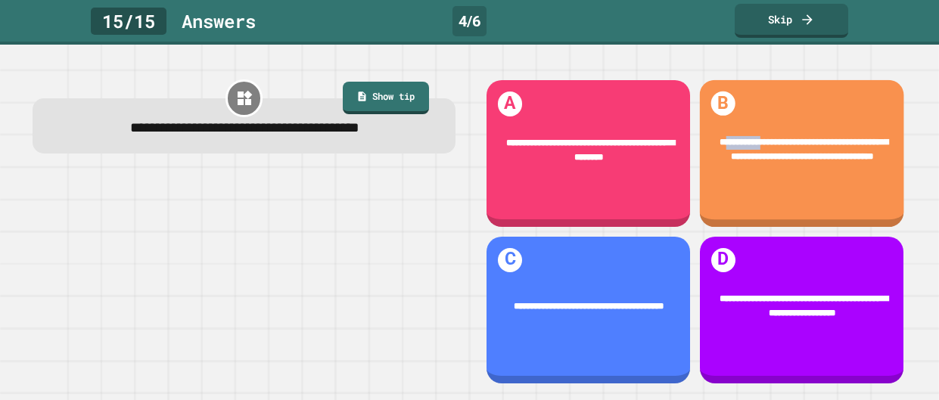
click at [748, 138] on span "**********" at bounding box center [804, 149] width 170 height 23
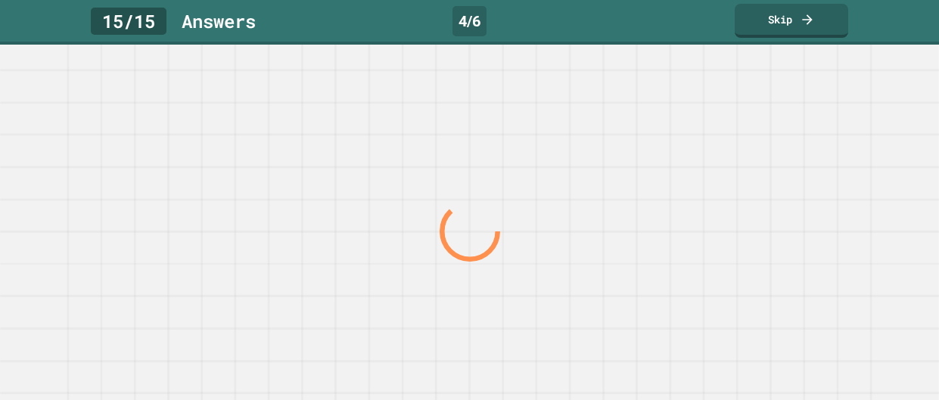
click at [748, 136] on div at bounding box center [469, 232] width 901 height 337
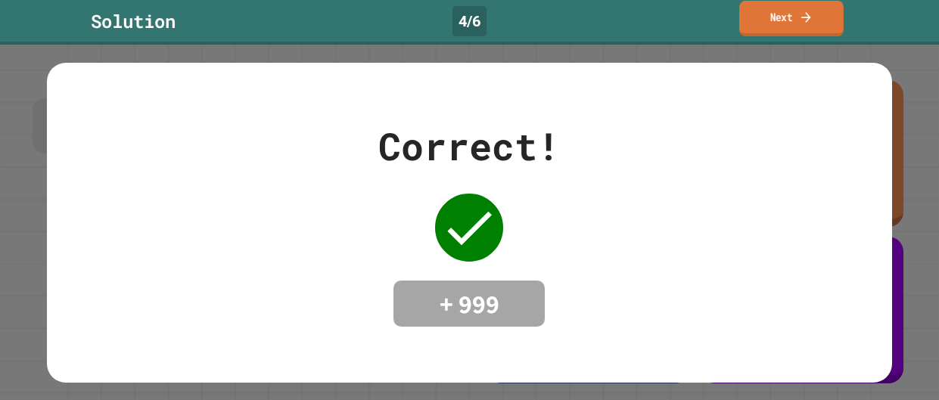
click at [798, 29] on link "Next" at bounding box center [791, 19] width 104 height 36
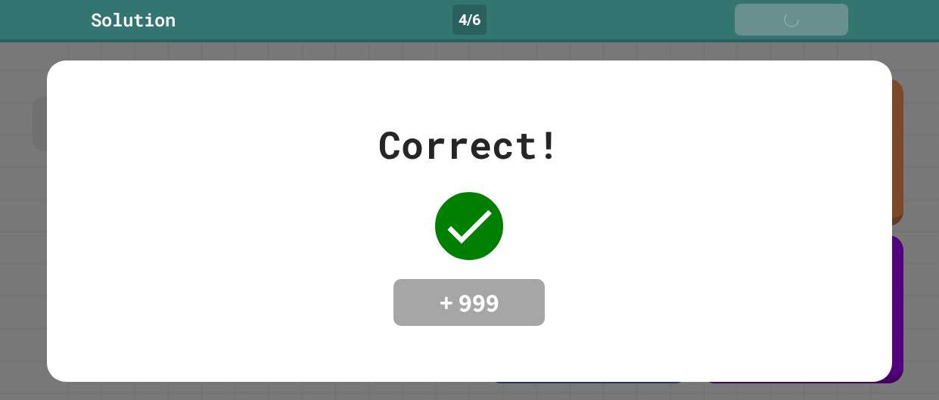
click at [791, 24] on div "Next" at bounding box center [791, 19] width 53 height 17
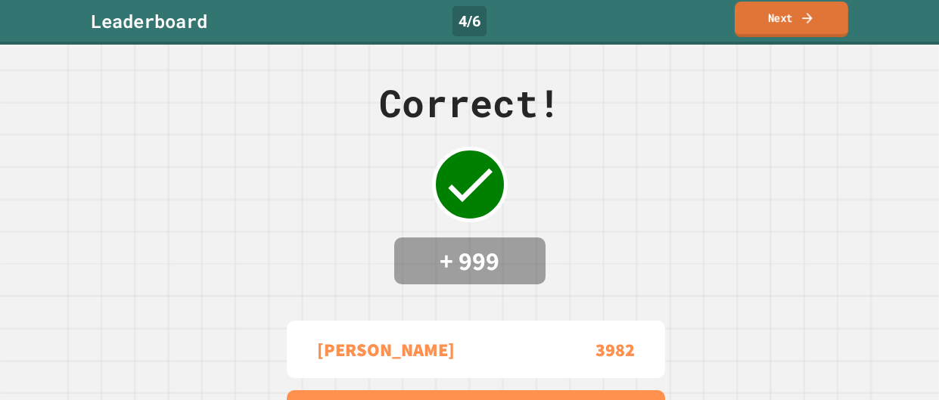
click at [791, 24] on link "Next" at bounding box center [792, 20] width 114 height 36
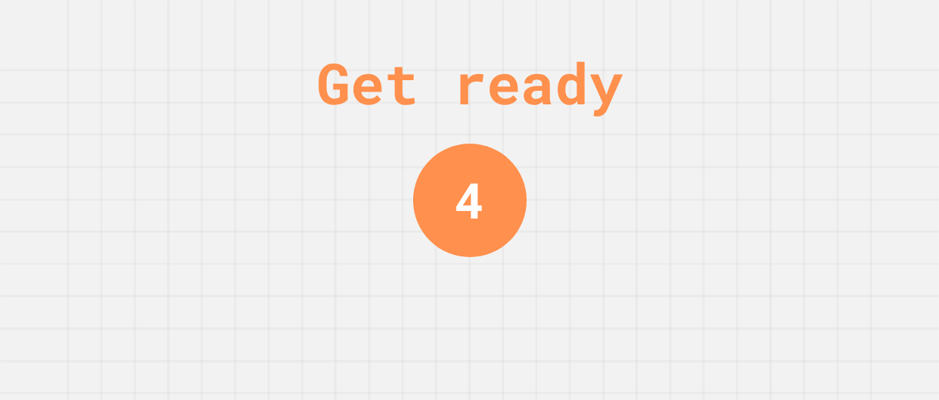
click at [769, 145] on div "Get ready 4" at bounding box center [469, 200] width 939 height 400
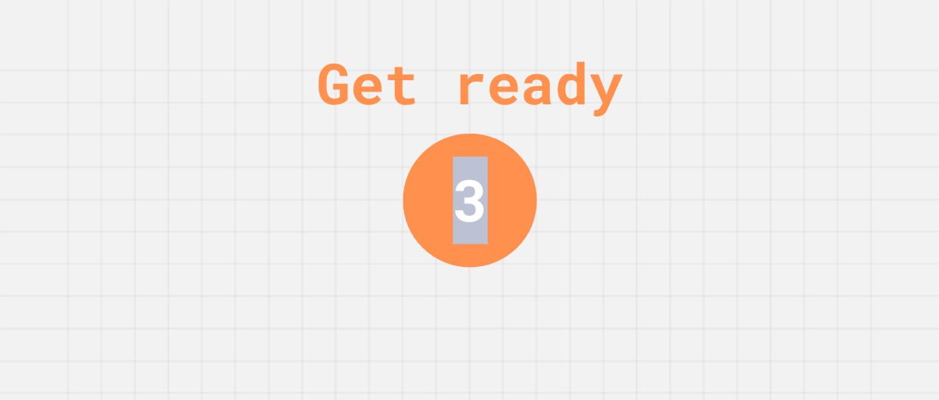
click at [769, 145] on div "Get ready 3" at bounding box center [469, 200] width 939 height 400
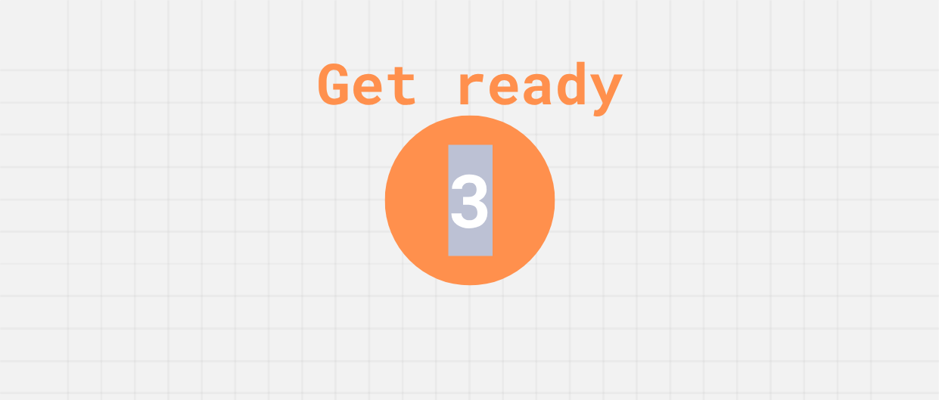
click at [769, 145] on div "Get ready 3" at bounding box center [469, 200] width 939 height 400
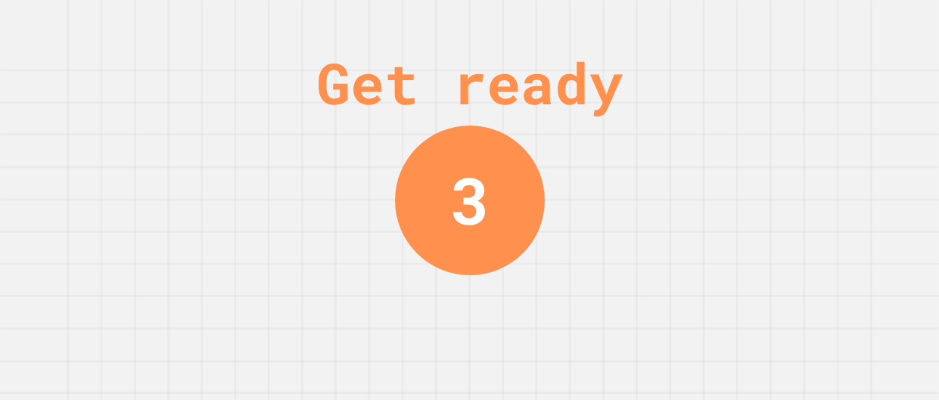
click at [769, 145] on div "Get ready 3" at bounding box center [469, 200] width 939 height 400
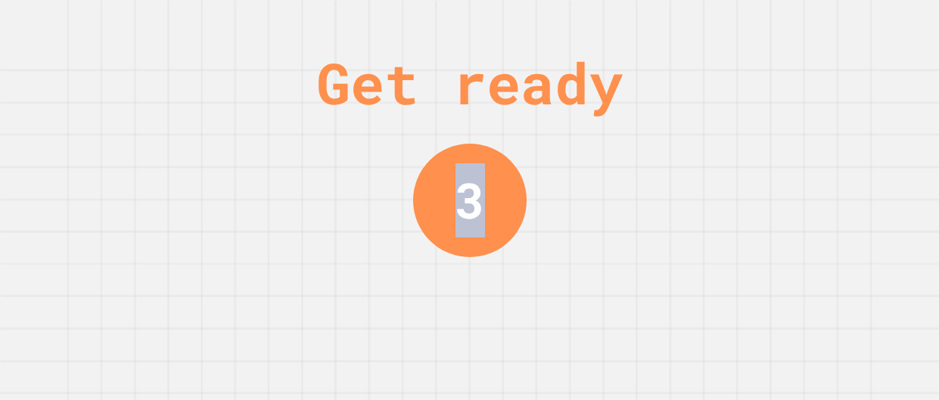
click at [769, 145] on div "Get ready 3" at bounding box center [469, 200] width 939 height 400
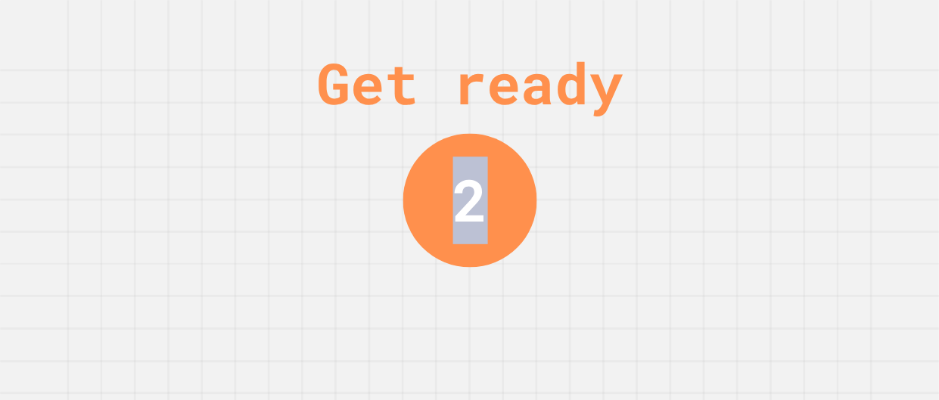
click at [769, 145] on div "Get ready 2" at bounding box center [469, 200] width 939 height 400
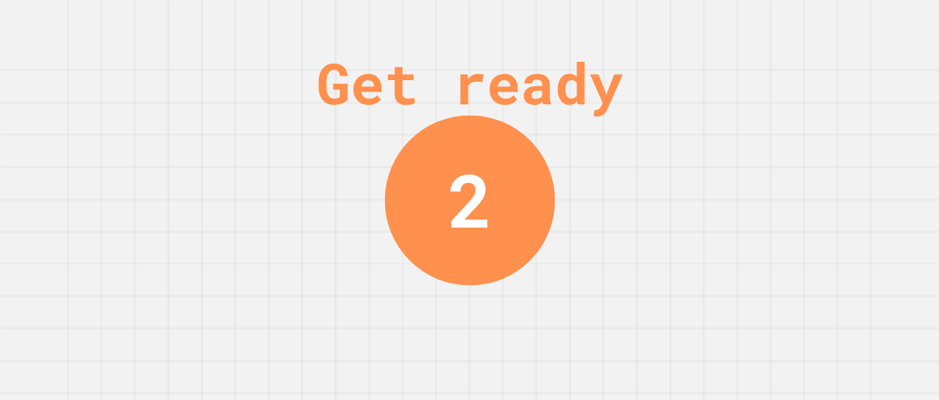
click at [769, 145] on div "Get ready 2" at bounding box center [469, 200] width 939 height 400
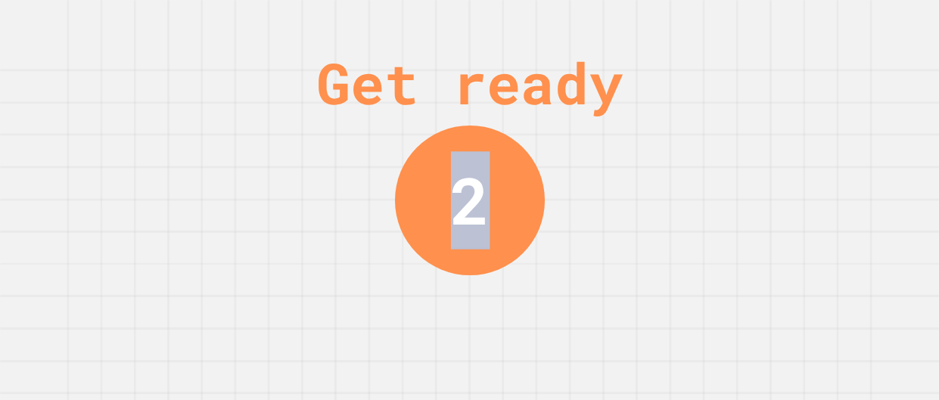
click at [769, 145] on div "Get ready 2" at bounding box center [469, 200] width 939 height 400
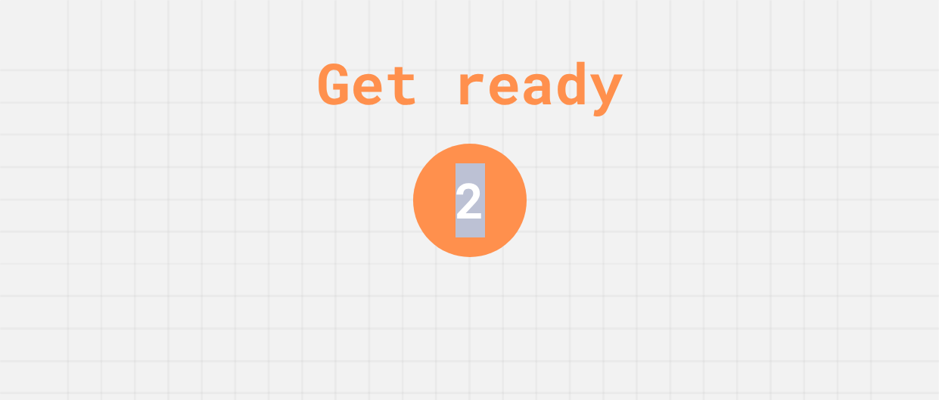
click at [769, 145] on div "Get ready 2" at bounding box center [469, 200] width 939 height 400
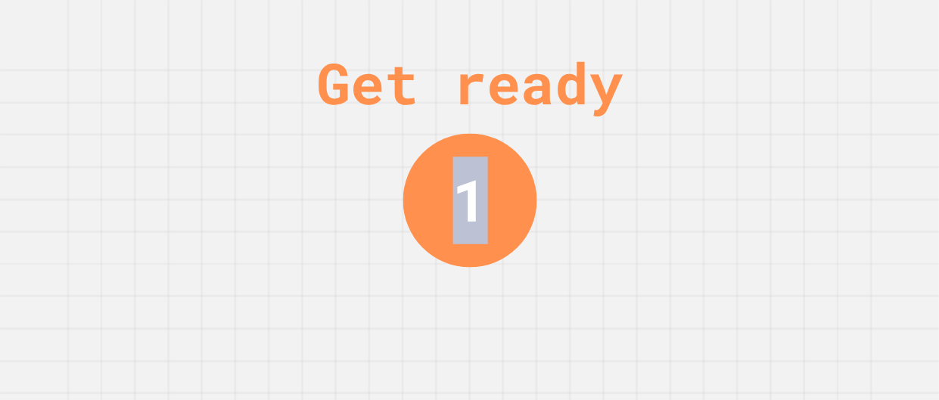
click at [769, 145] on div "Get ready 1" at bounding box center [469, 200] width 939 height 400
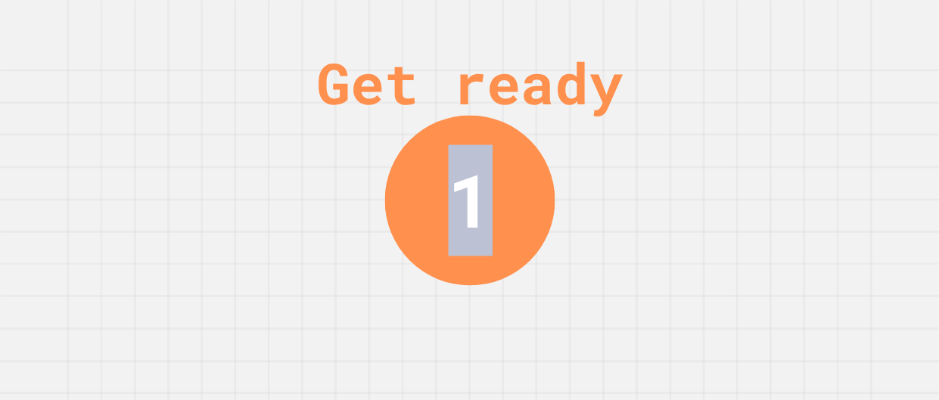
click at [769, 145] on div "Get ready 1" at bounding box center [469, 200] width 939 height 400
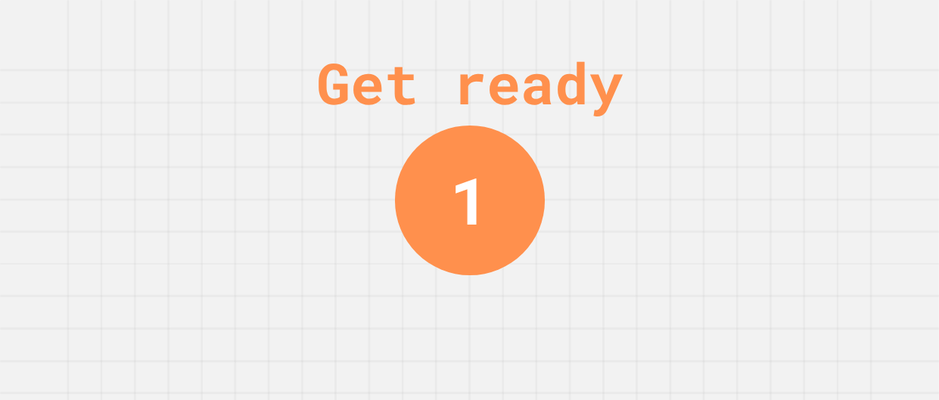
click at [769, 145] on div "Get ready 1" at bounding box center [469, 200] width 939 height 400
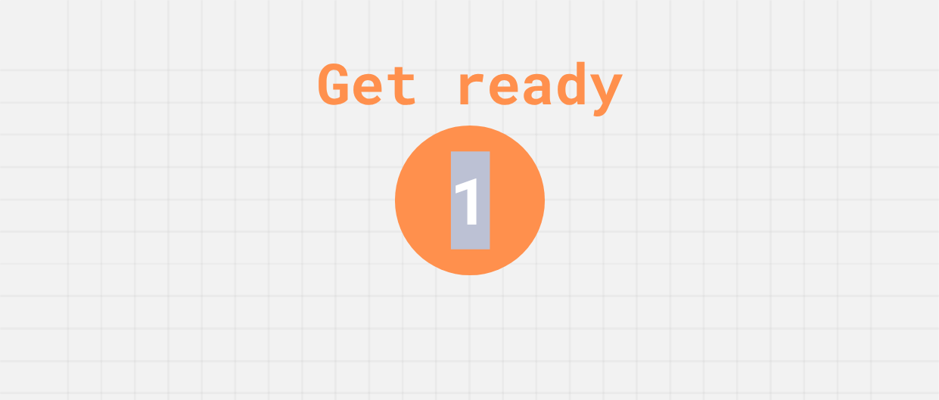
click at [769, 145] on div "Get ready 1" at bounding box center [469, 200] width 939 height 400
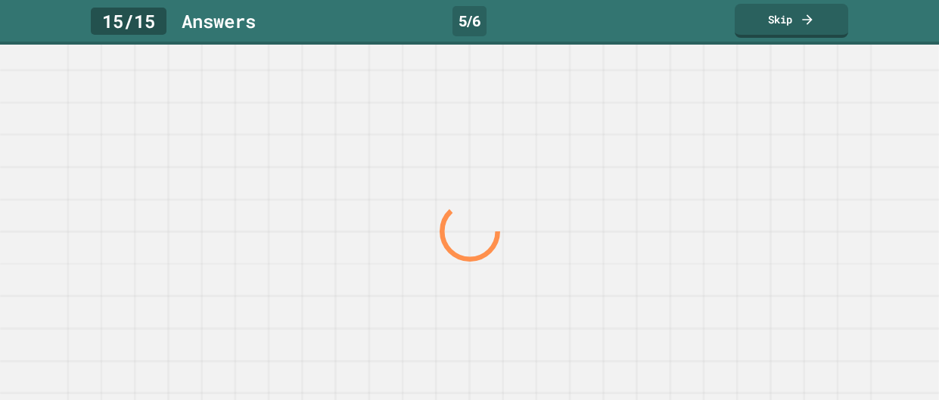
click at [769, 145] on div at bounding box center [469, 232] width 901 height 337
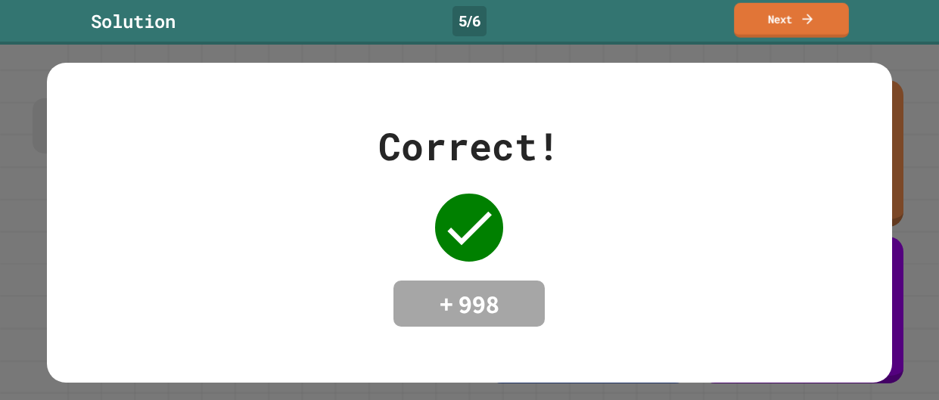
click at [794, 11] on link "Next" at bounding box center [791, 20] width 115 height 35
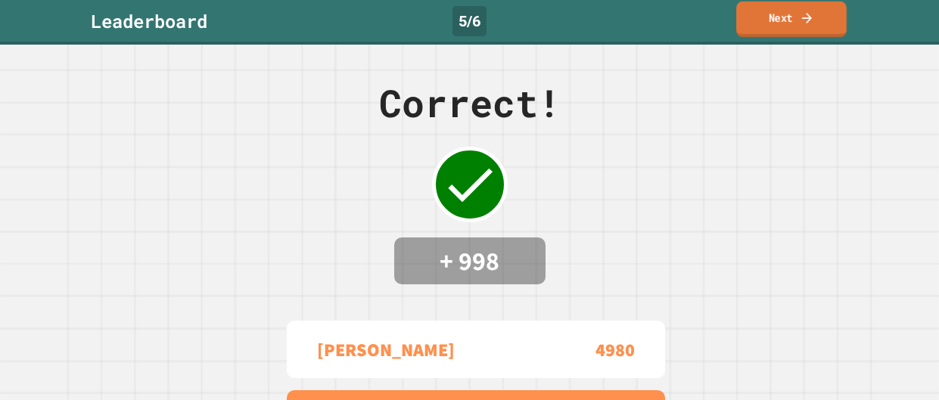
click at [795, 13] on link "Next" at bounding box center [791, 20] width 110 height 36
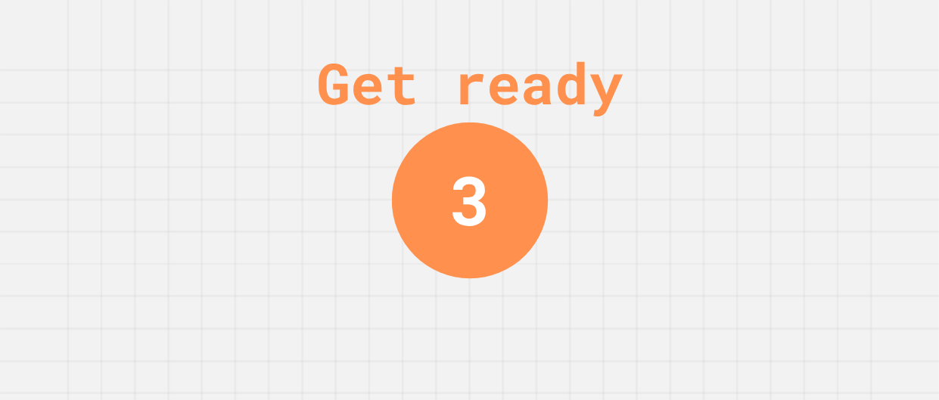
click at [497, 313] on div "Get ready 3" at bounding box center [470, 200] width 114 height 400
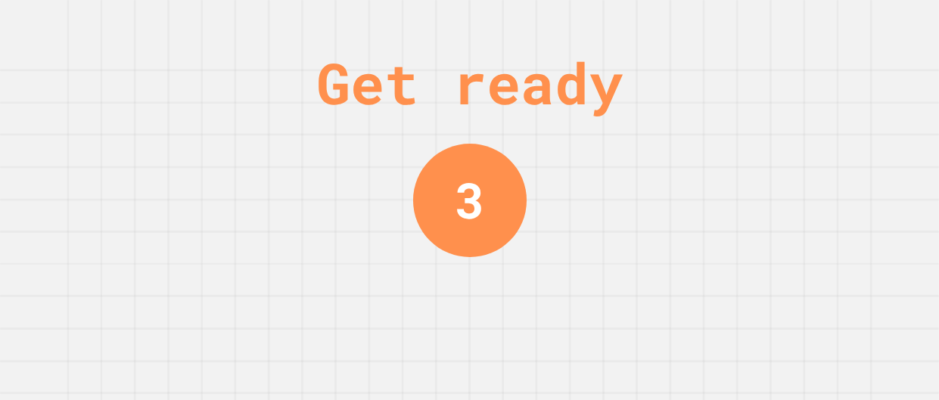
click at [497, 313] on div "Get ready 3" at bounding box center [470, 200] width 114 height 400
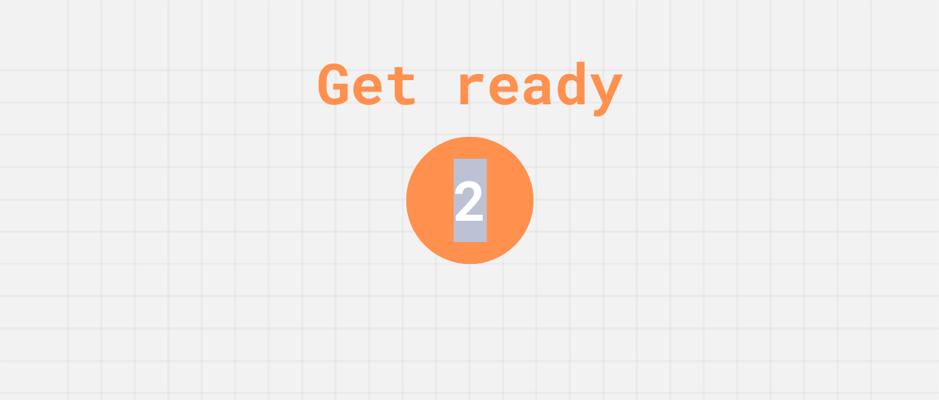
click at [497, 313] on div "Get ready 2" at bounding box center [470, 200] width 114 height 400
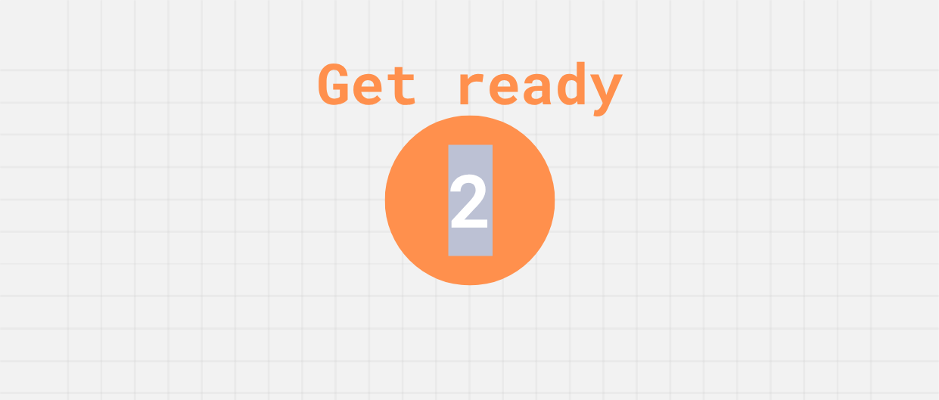
click at [497, 313] on div "Get ready 2" at bounding box center [470, 200] width 114 height 400
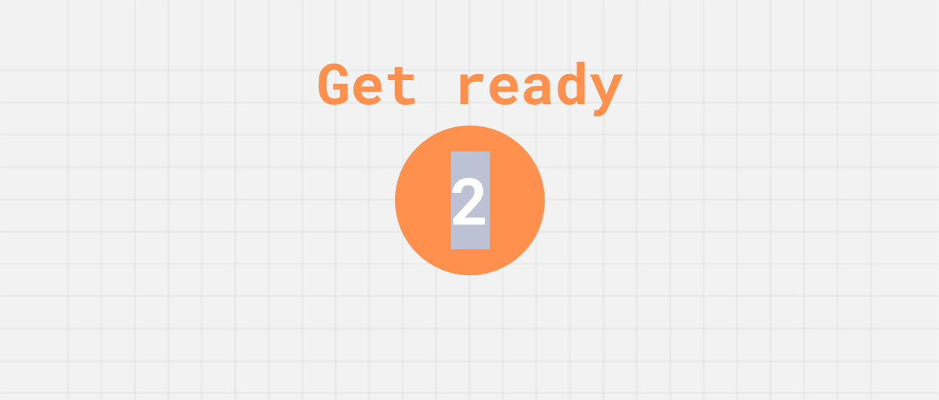
click at [497, 313] on div "Get ready 2" at bounding box center [470, 200] width 114 height 400
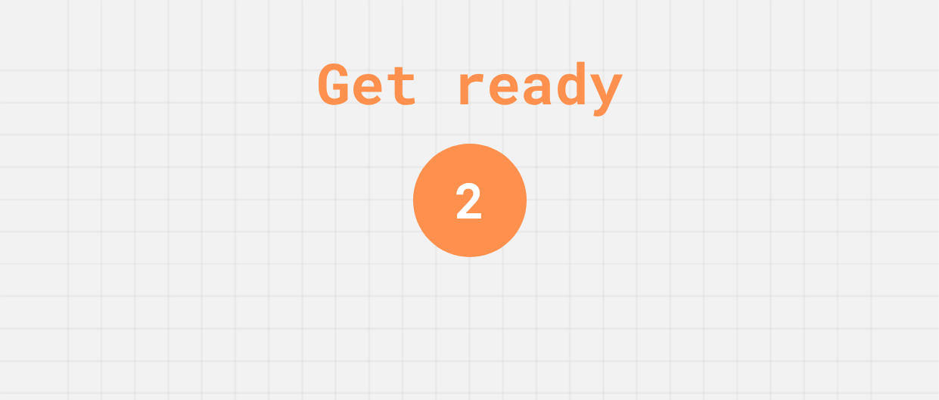
click at [497, 313] on div "Get ready 2" at bounding box center [470, 200] width 114 height 400
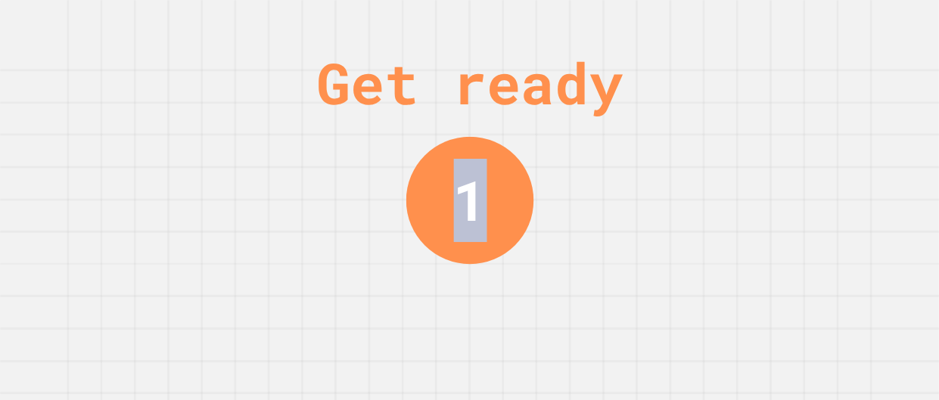
click at [497, 313] on div "Get ready 1" at bounding box center [470, 200] width 114 height 400
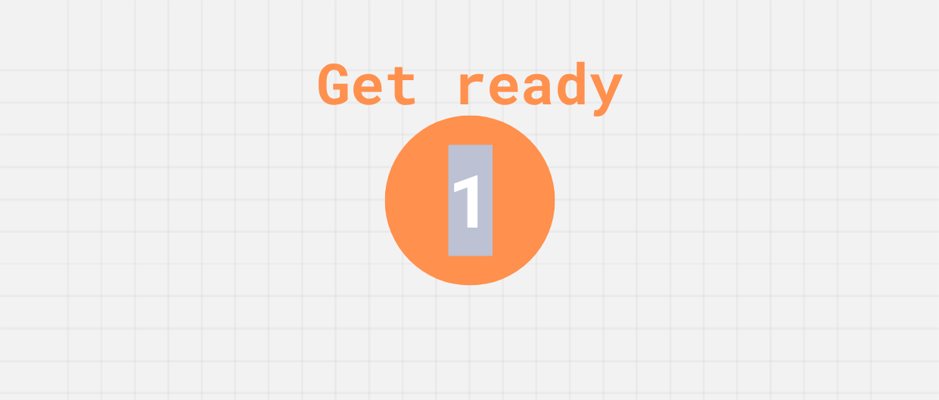
click at [497, 313] on div "Get ready 1" at bounding box center [470, 200] width 114 height 400
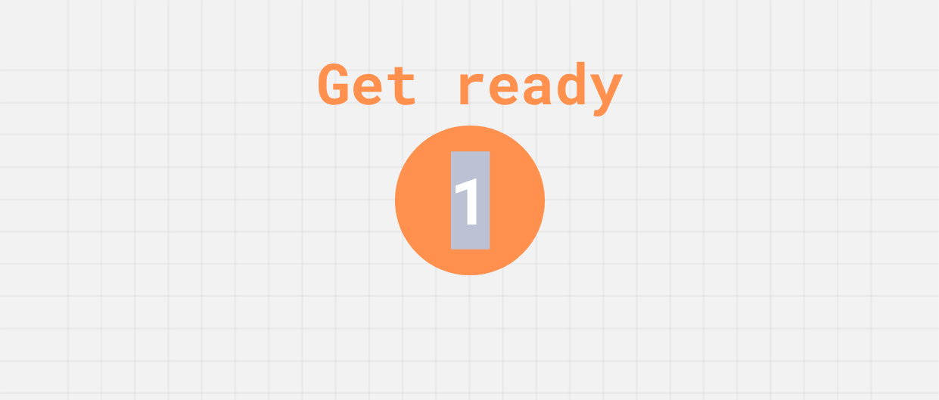
click at [498, 313] on div "Get ready 1" at bounding box center [470, 200] width 114 height 400
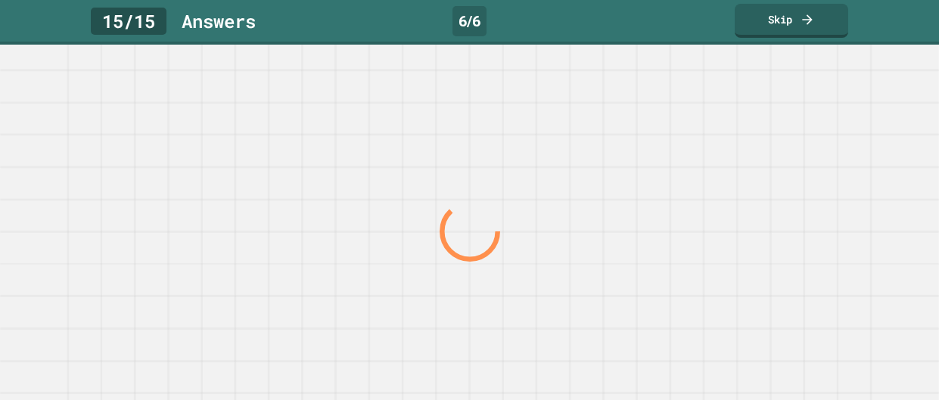
click at [498, 313] on div at bounding box center [469, 232] width 901 height 337
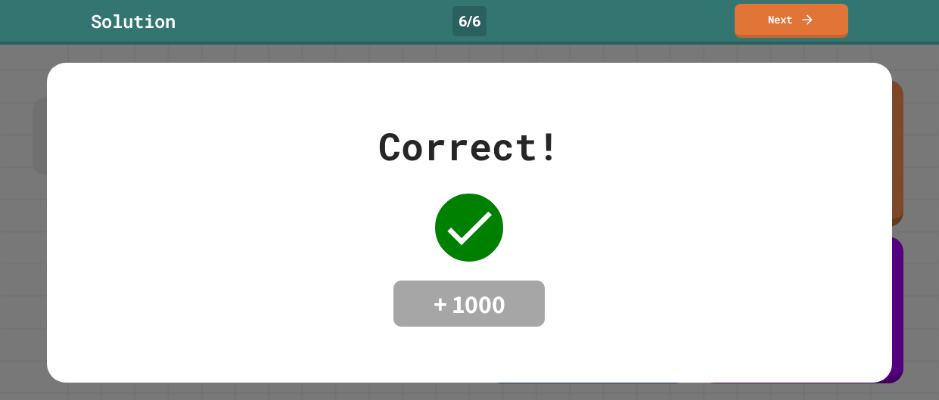
click at [498, 313] on h4 "+ 1000" at bounding box center [469, 304] width 121 height 32
click at [715, 155] on div "Correct! + 1000" at bounding box center [469, 223] width 845 height 210
click at [804, 11] on icon at bounding box center [806, 17] width 14 height 16
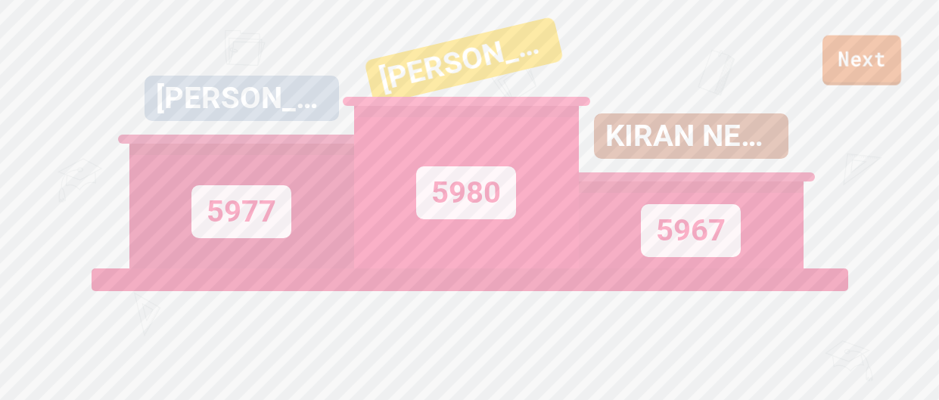
click at [847, 58] on link "Next" at bounding box center [862, 61] width 79 height 50
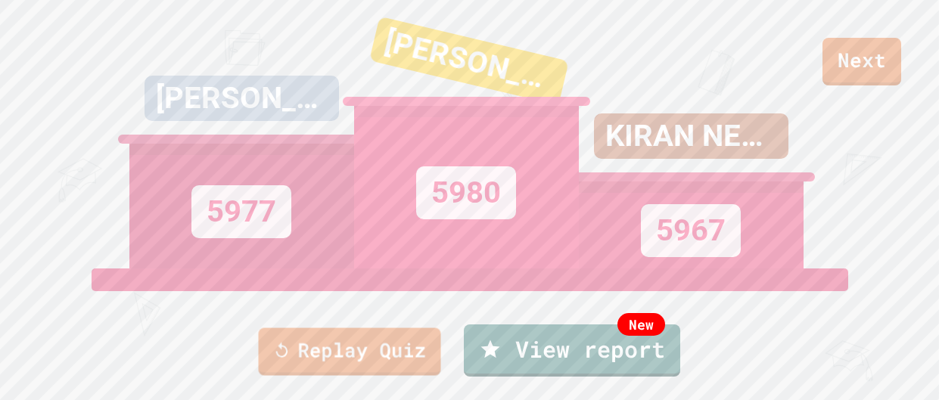
click at [324, 375] on div "Replay Quiz New View report" at bounding box center [469, 350] width 939 height 61
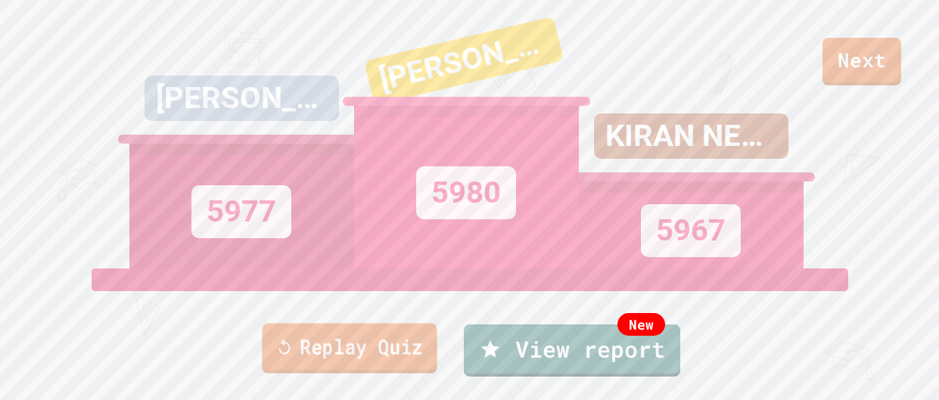
click at [325, 370] on link "Replay Quiz" at bounding box center [349, 349] width 175 height 50
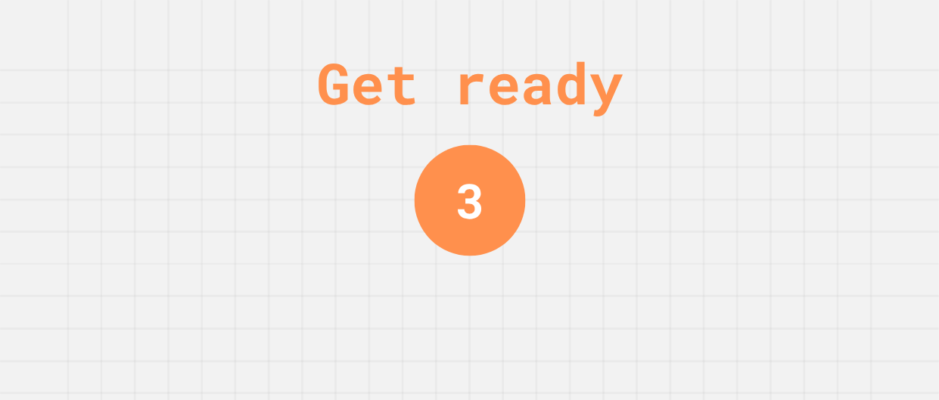
click at [760, 138] on div "Get ready 3" at bounding box center [469, 200] width 939 height 400
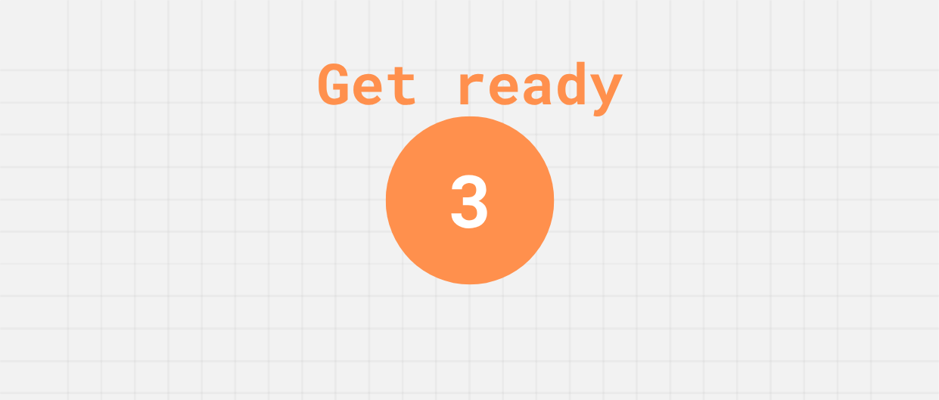
click at [760, 138] on div "Get ready 3" at bounding box center [469, 200] width 939 height 400
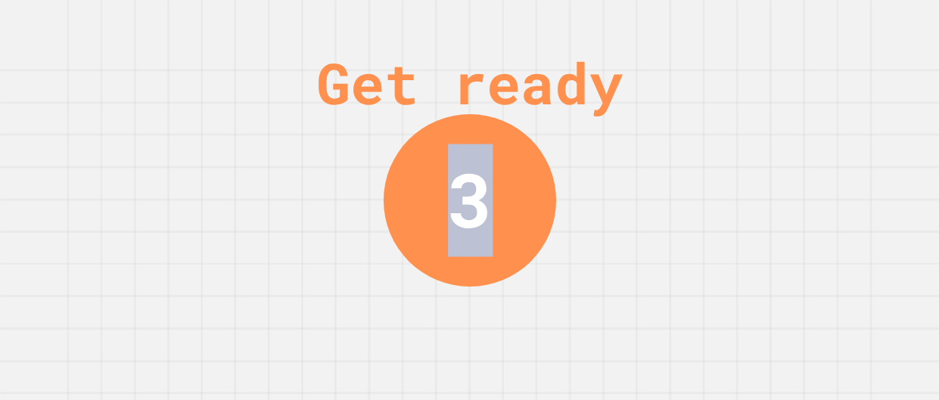
click at [760, 138] on div "Get ready 3" at bounding box center [469, 200] width 939 height 400
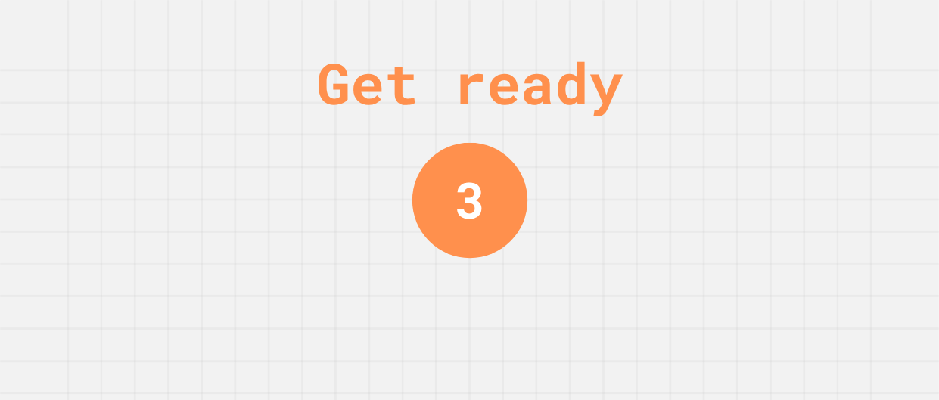
click at [760, 138] on div "Get ready 3" at bounding box center [469, 200] width 939 height 400
click at [760, 138] on div "Get ready 2" at bounding box center [469, 200] width 939 height 400
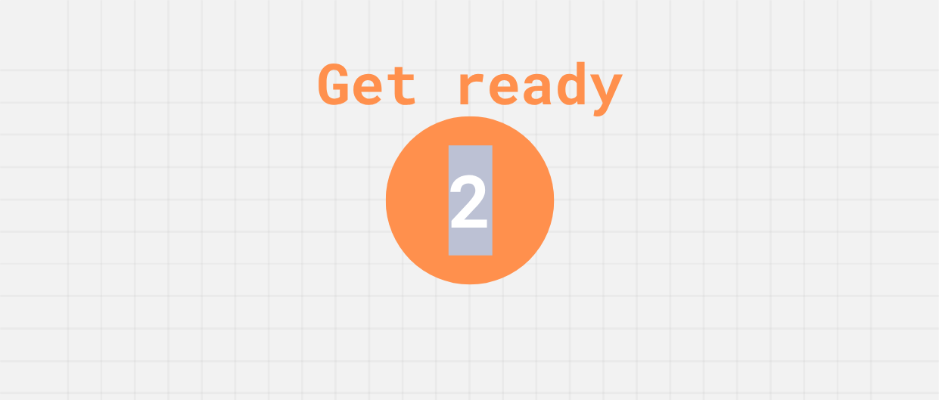
click at [760, 138] on div "Get ready 2" at bounding box center [469, 200] width 939 height 400
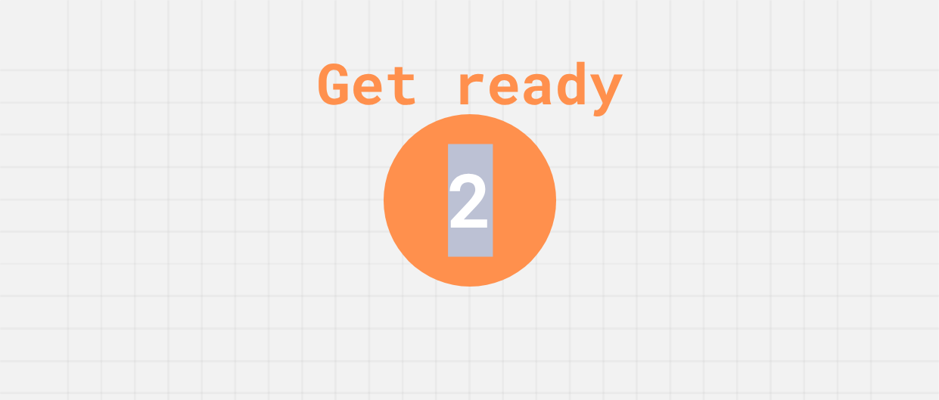
click at [760, 138] on div "Get ready 2" at bounding box center [469, 200] width 939 height 400
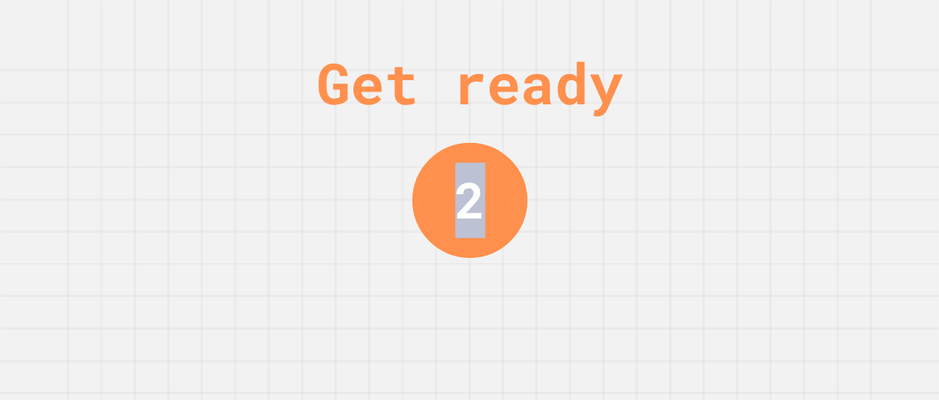
click at [760, 138] on div "Get ready 2" at bounding box center [469, 200] width 939 height 400
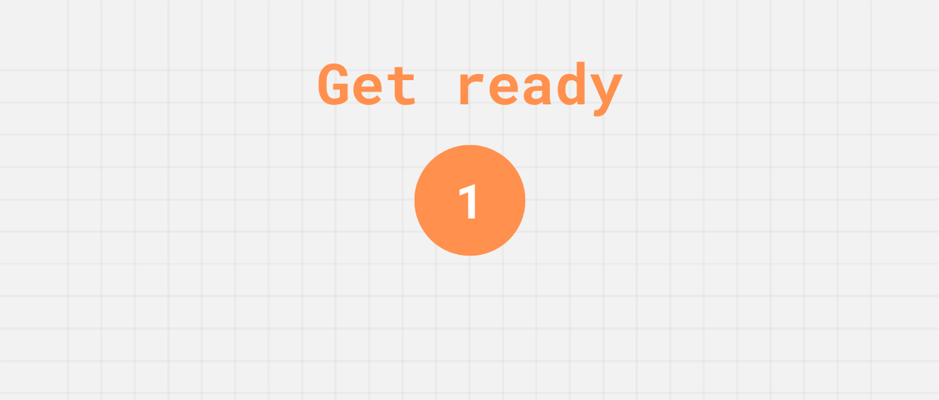
click at [760, 138] on div "Get ready 1" at bounding box center [469, 200] width 939 height 400
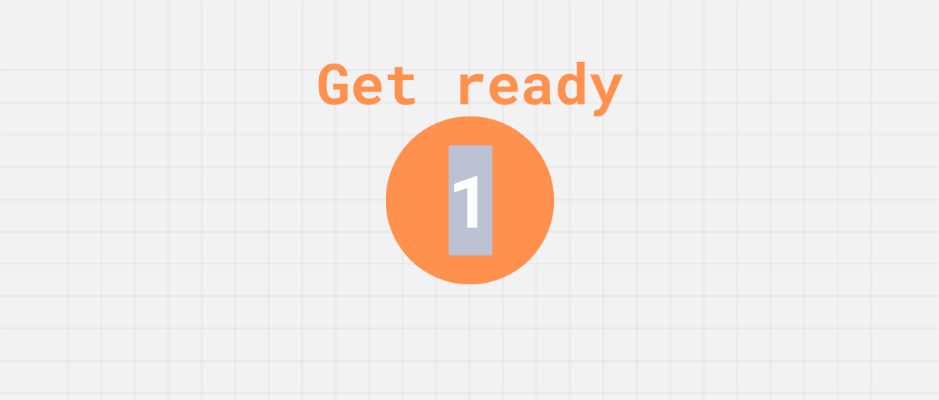
click at [760, 138] on div "Get ready 1" at bounding box center [469, 200] width 939 height 400
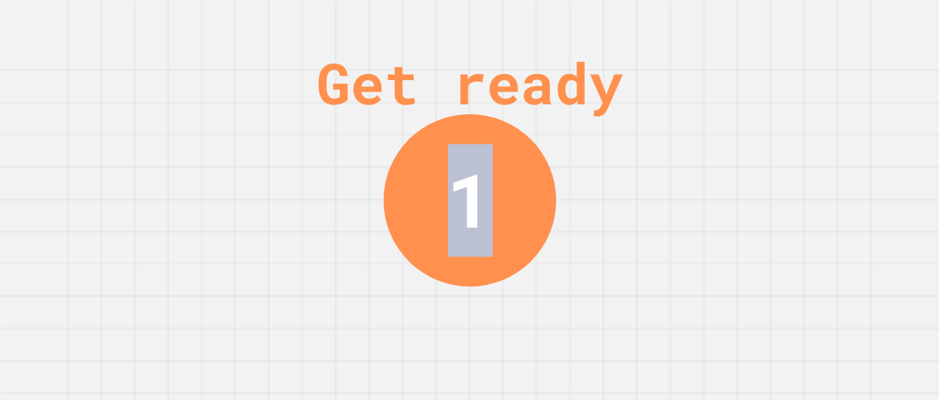
click at [760, 138] on div "Get ready 1" at bounding box center [469, 200] width 939 height 400
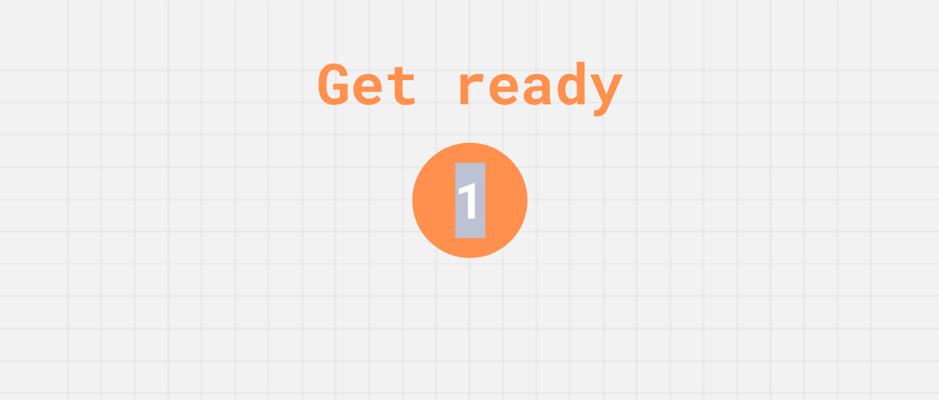
click at [760, 138] on div "Get ready 1" at bounding box center [469, 200] width 939 height 400
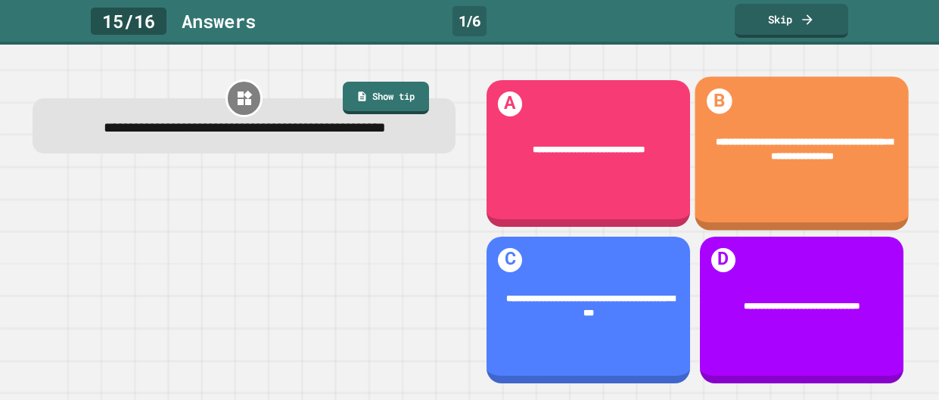
click at [760, 138] on span "**********" at bounding box center [803, 149] width 177 height 24
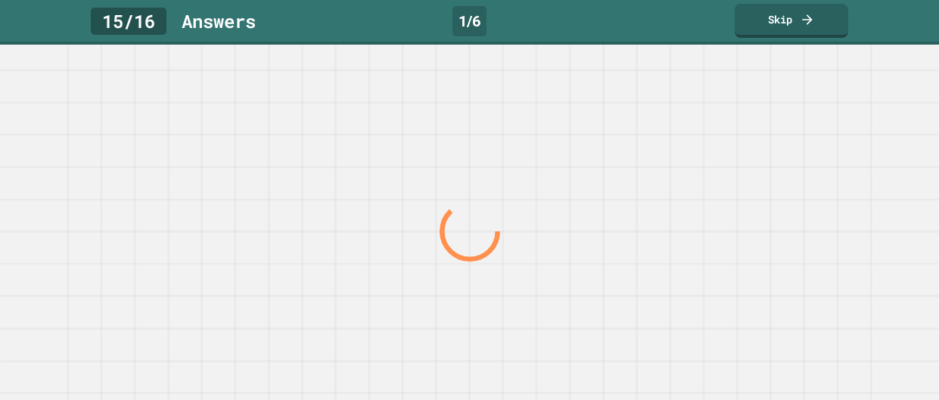
click at [760, 138] on div at bounding box center [469, 232] width 901 height 337
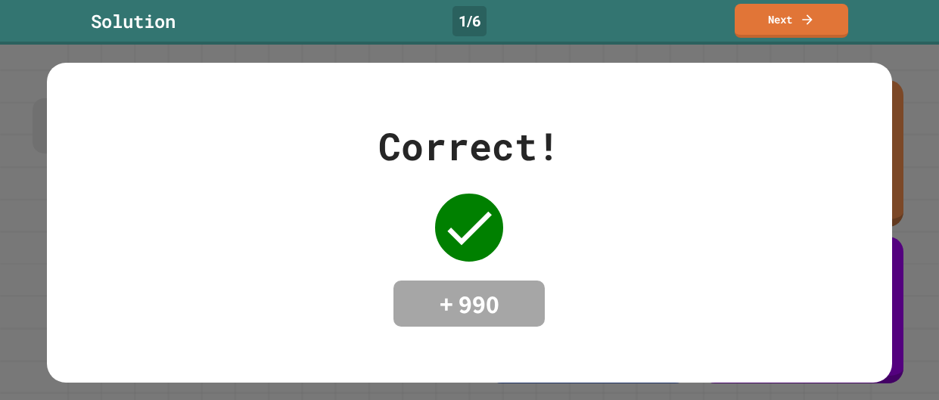
click at [760, 138] on div "Correct! + 990" at bounding box center [469, 223] width 845 height 210
click at [810, 11] on icon at bounding box center [807, 18] width 15 height 15
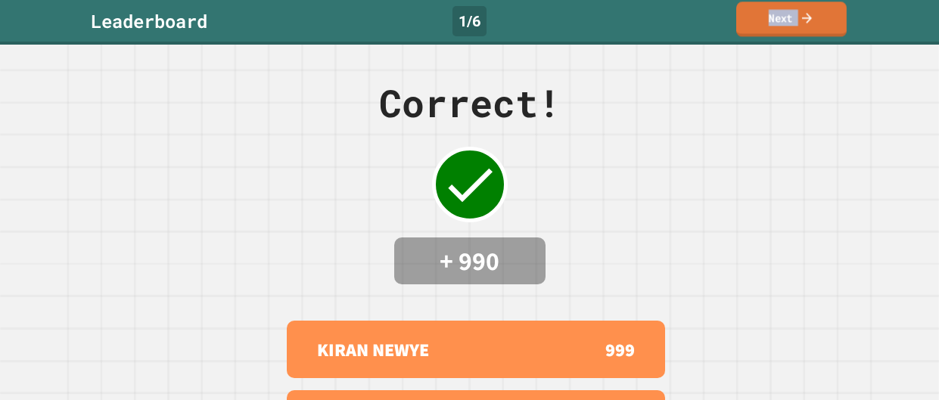
click at [810, 9] on link "Next" at bounding box center [791, 19] width 110 height 35
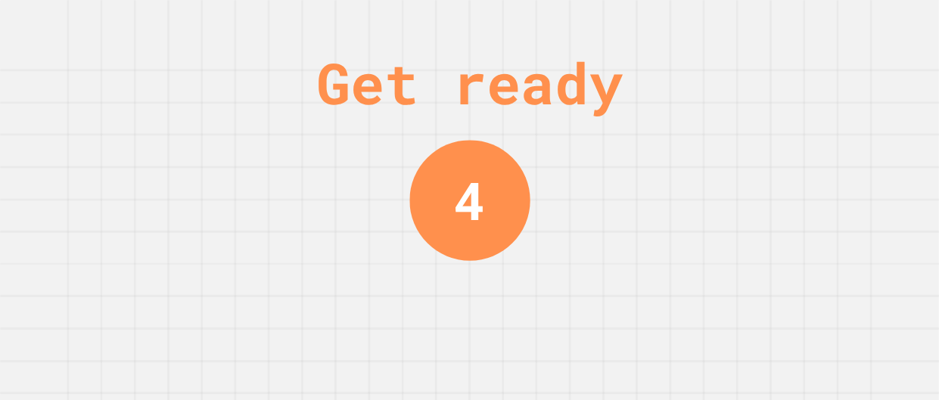
click at [555, 335] on div "Get ready 4" at bounding box center [469, 200] width 939 height 400
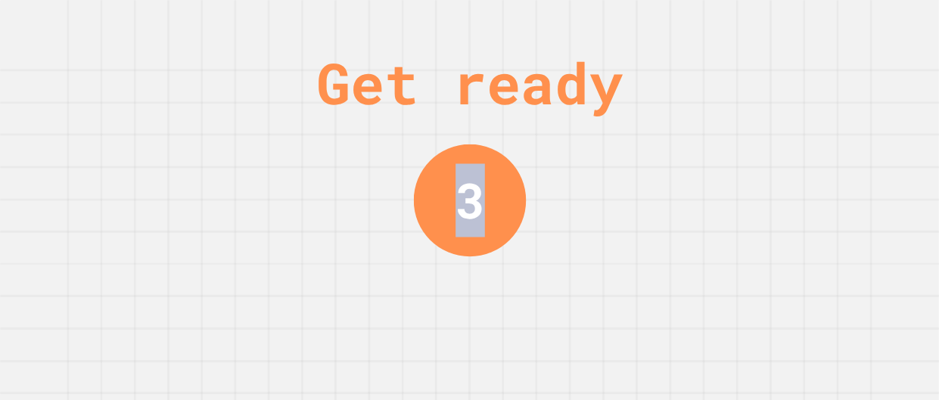
click at [555, 335] on div "Get ready 3" at bounding box center [469, 200] width 939 height 400
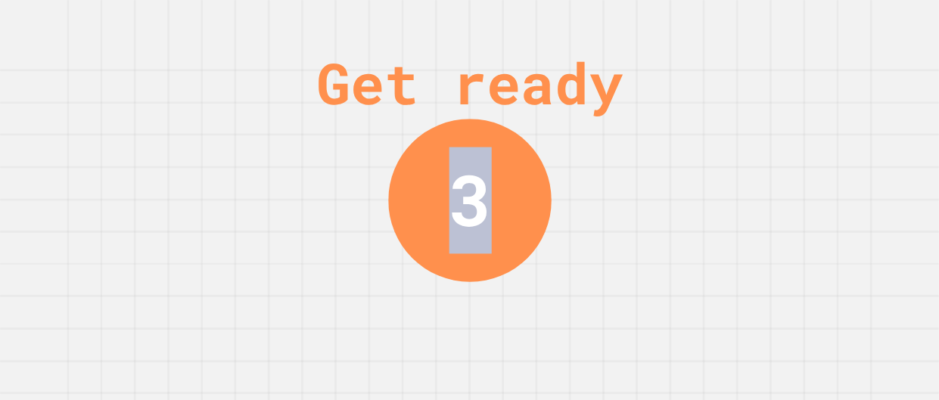
click at [555, 335] on div "Get ready 3" at bounding box center [469, 200] width 939 height 400
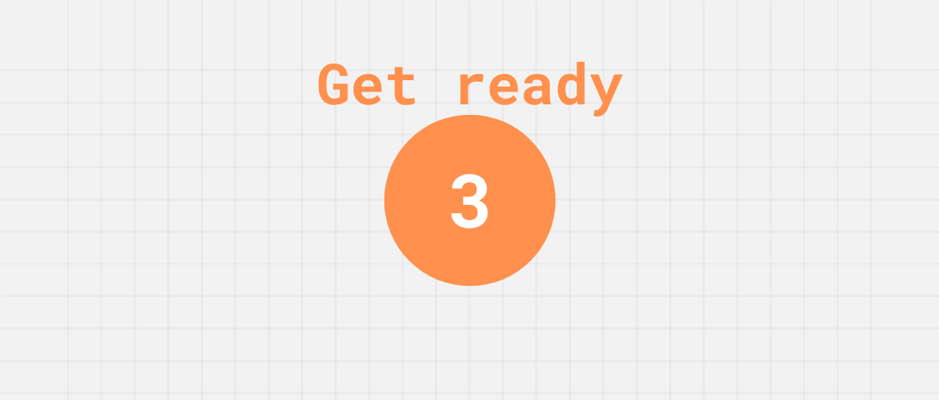
click at [555, 335] on div "Get ready 3" at bounding box center [469, 200] width 939 height 400
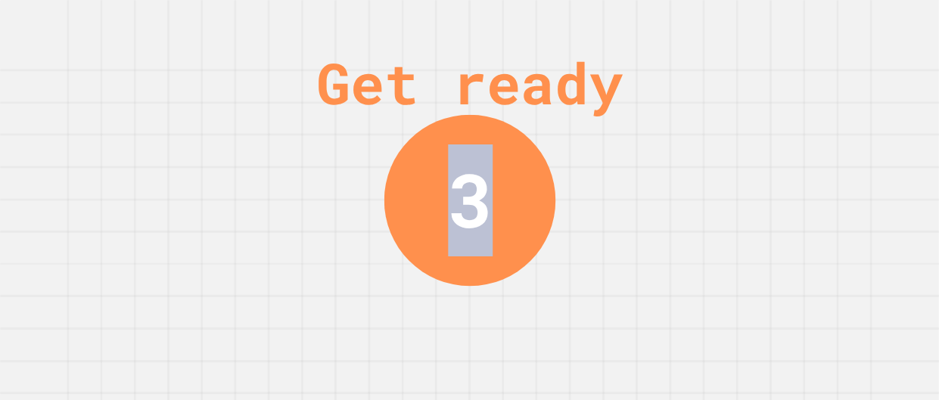
click at [555, 335] on div "Get ready 3" at bounding box center [469, 200] width 939 height 400
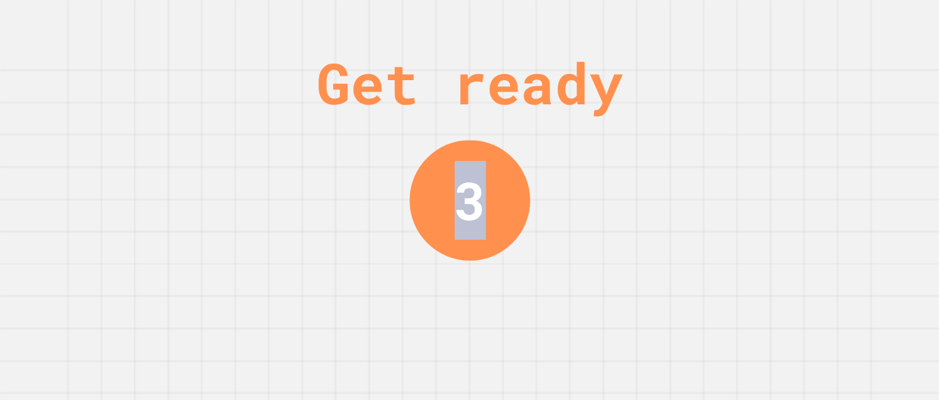
click at [555, 335] on div "Get ready 3" at bounding box center [469, 200] width 939 height 400
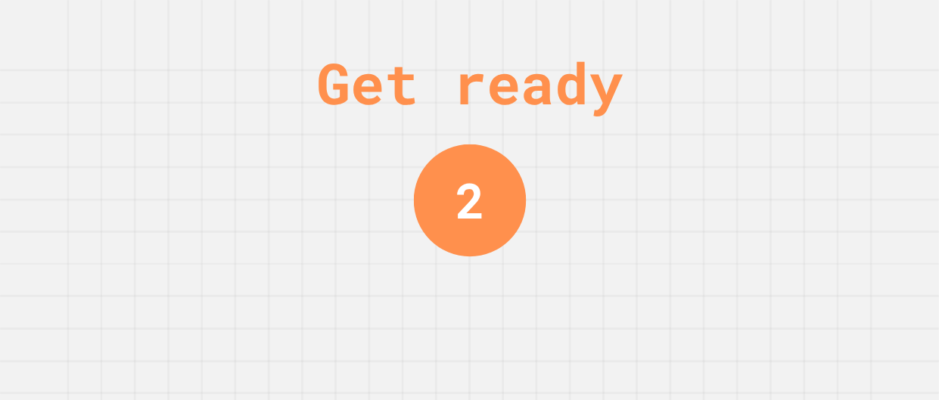
click at [555, 335] on div "Get ready 2" at bounding box center [469, 200] width 939 height 400
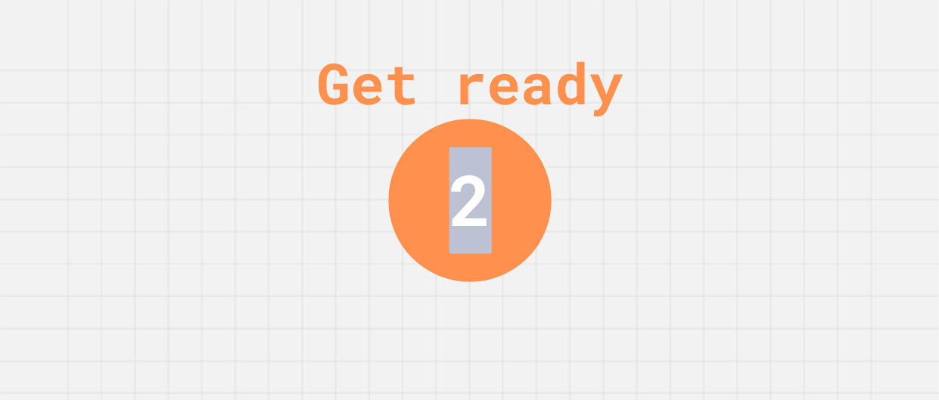
click at [555, 335] on div "Get ready 2" at bounding box center [469, 200] width 939 height 400
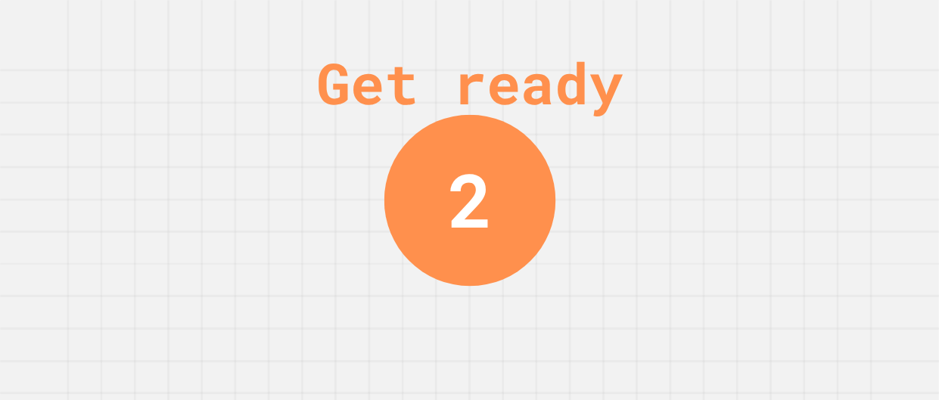
click at [555, 335] on div "Get ready 2" at bounding box center [469, 200] width 939 height 400
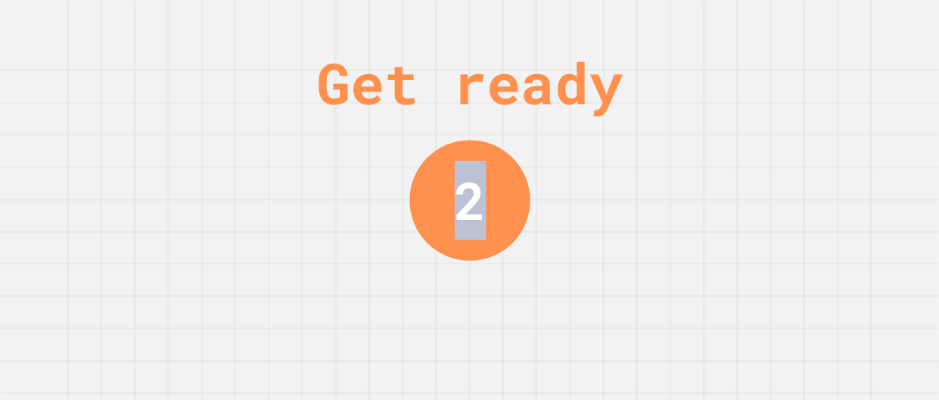
click at [555, 335] on div "Get ready 2" at bounding box center [469, 200] width 939 height 400
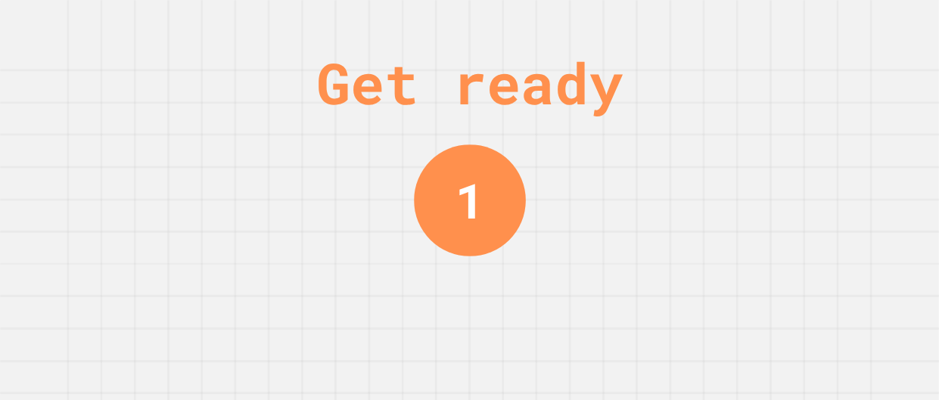
click at [555, 335] on div "Get ready 1" at bounding box center [469, 200] width 939 height 400
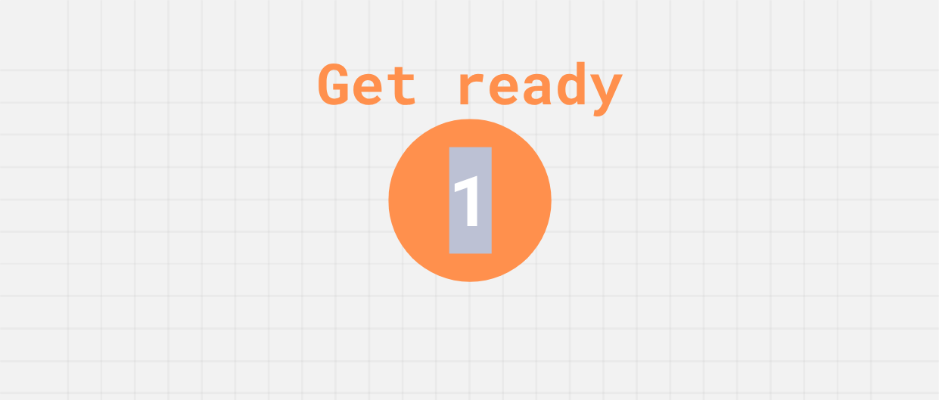
click at [555, 335] on div "Get ready 1" at bounding box center [469, 200] width 939 height 400
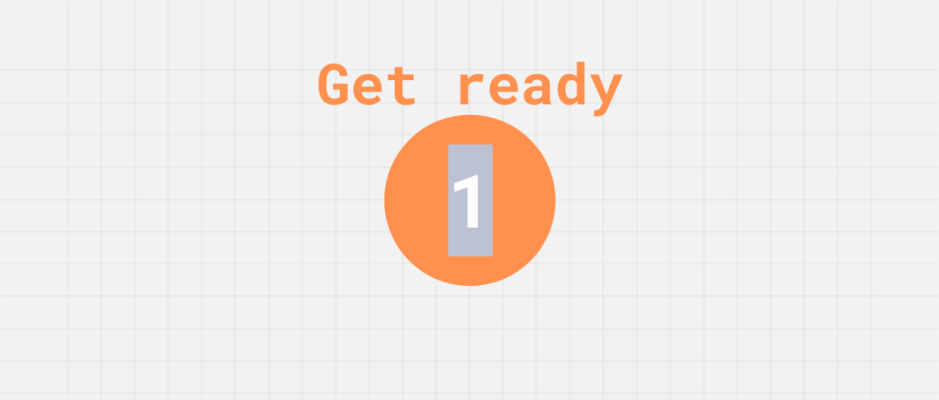
click at [555, 335] on div "Get ready 1" at bounding box center [469, 200] width 939 height 400
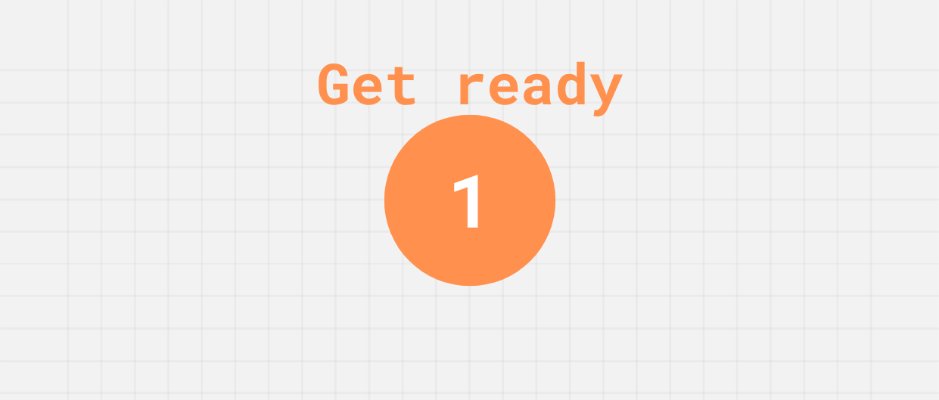
click at [555, 335] on div "Get ready 1" at bounding box center [469, 200] width 939 height 400
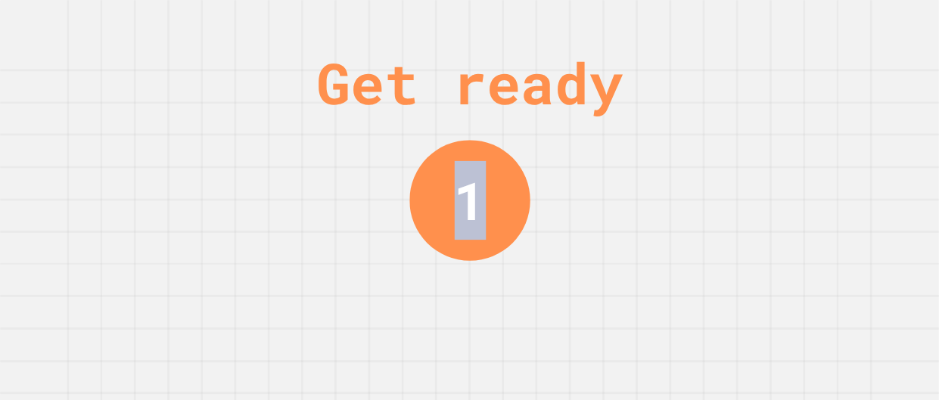
click at [555, 335] on div "Get ready 1" at bounding box center [469, 200] width 939 height 400
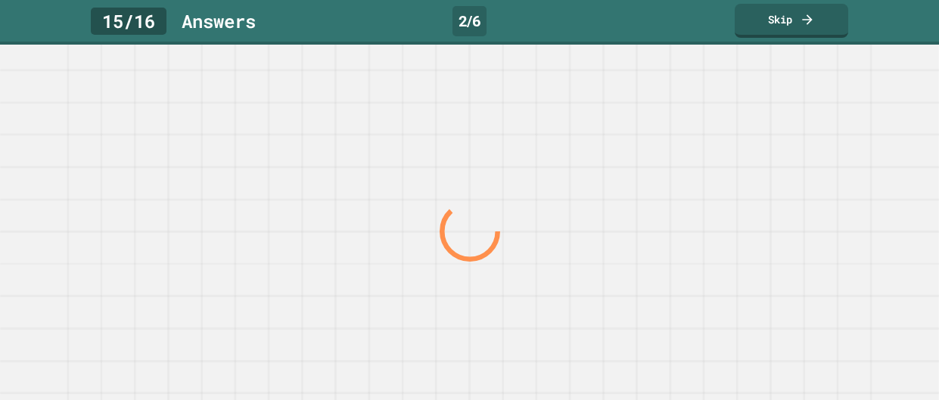
click at [555, 335] on div at bounding box center [469, 232] width 901 height 337
click at [0, 0] on div at bounding box center [0, 0] width 0 height 0
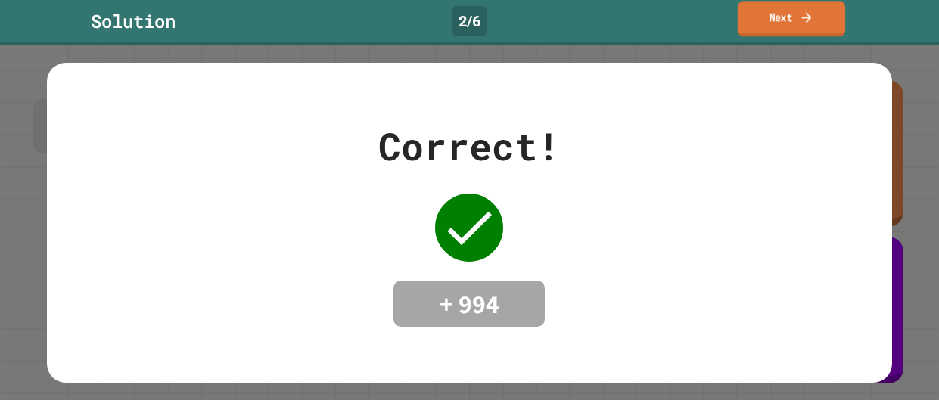
click at [782, 30] on link "Next" at bounding box center [791, 19] width 107 height 36
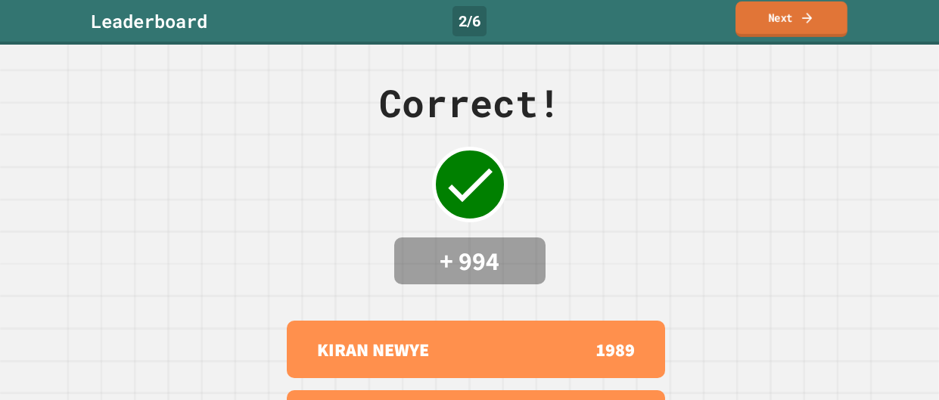
click at [750, 12] on link "Next" at bounding box center [792, 20] width 112 height 36
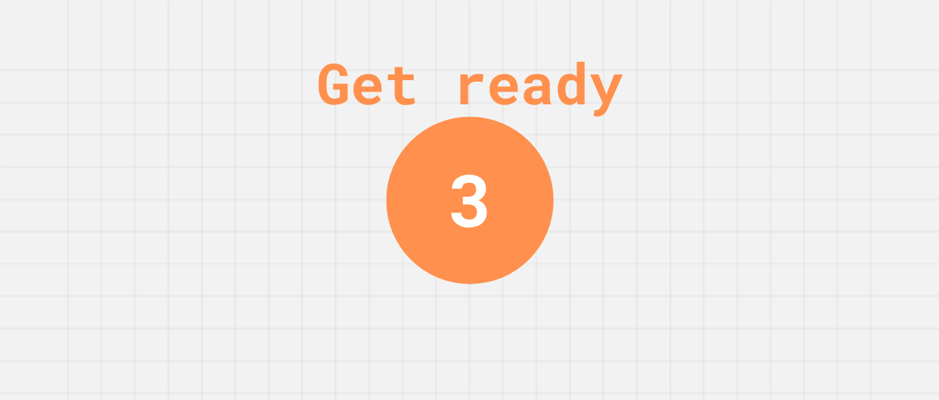
click at [796, 135] on div "Get ready 3" at bounding box center [469, 200] width 939 height 400
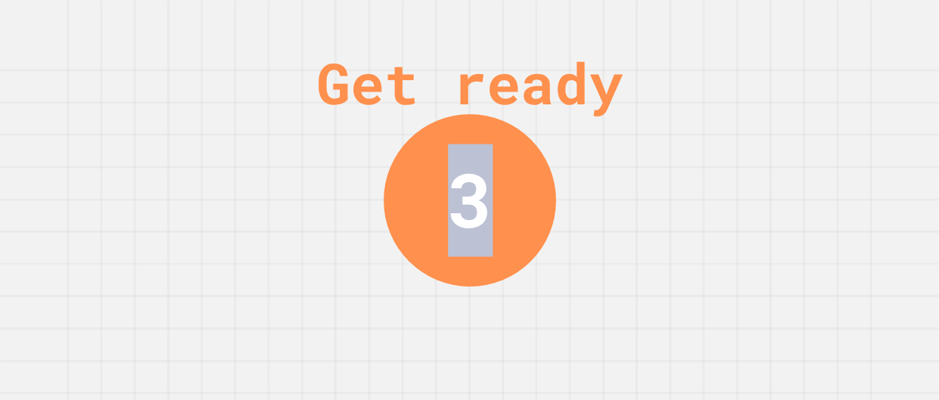
click at [796, 135] on div "Get ready 3" at bounding box center [469, 200] width 939 height 400
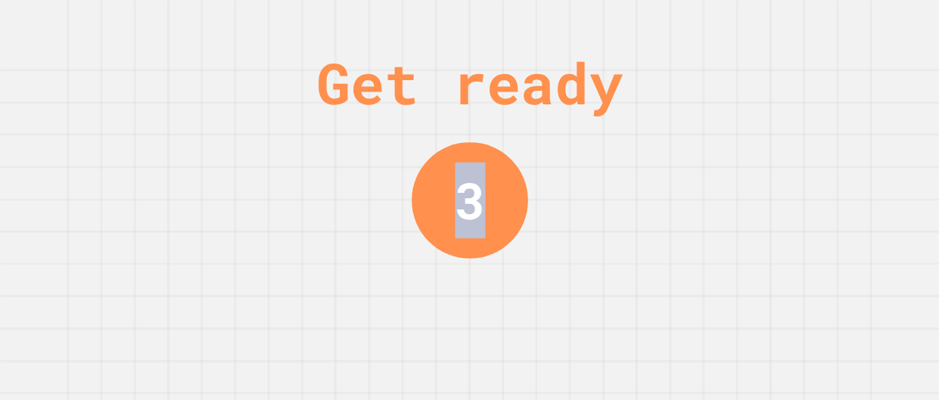
click at [796, 135] on div "Get ready 3" at bounding box center [469, 200] width 939 height 400
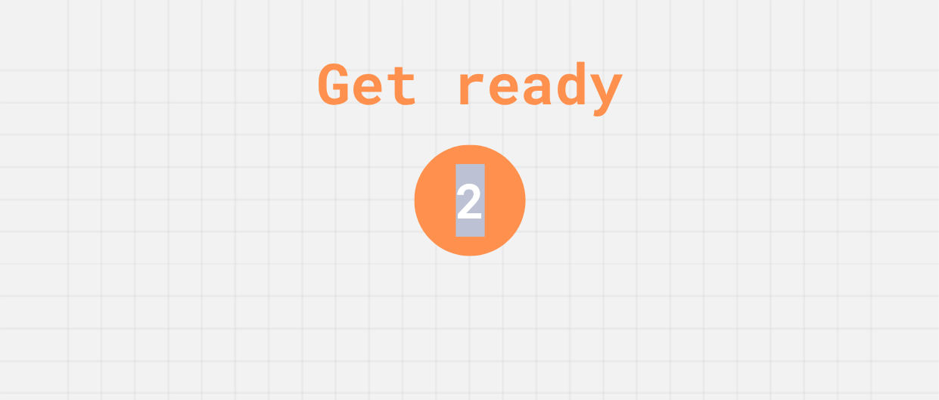
click at [796, 135] on div "Get ready 2" at bounding box center [469, 200] width 939 height 400
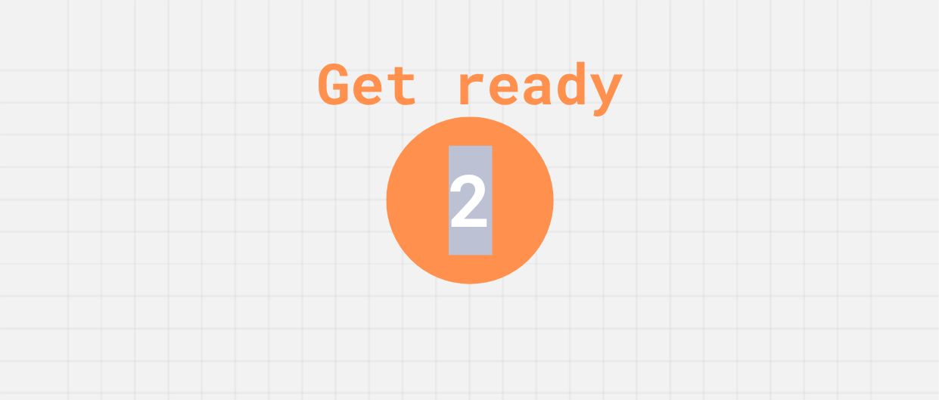
click at [796, 135] on div "Get ready 2" at bounding box center [469, 200] width 939 height 400
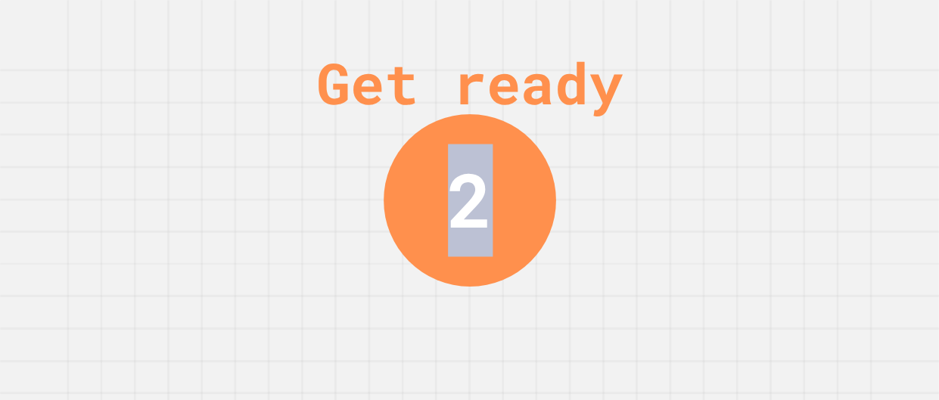
click at [796, 135] on div "Get ready 2" at bounding box center [469, 200] width 939 height 400
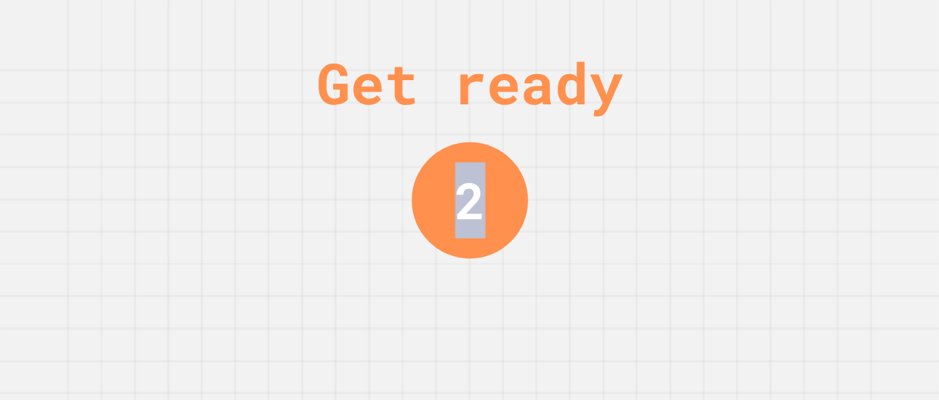
click at [796, 135] on div "Get ready 2" at bounding box center [469, 200] width 939 height 400
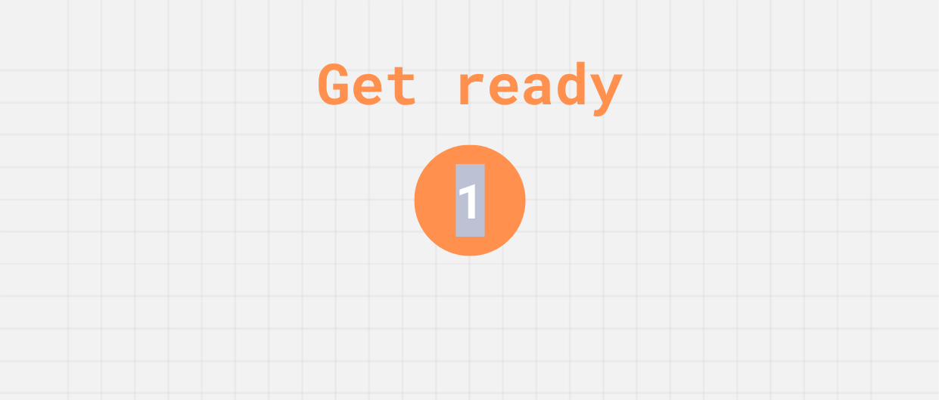
click at [796, 135] on div "Get ready 1" at bounding box center [469, 200] width 939 height 400
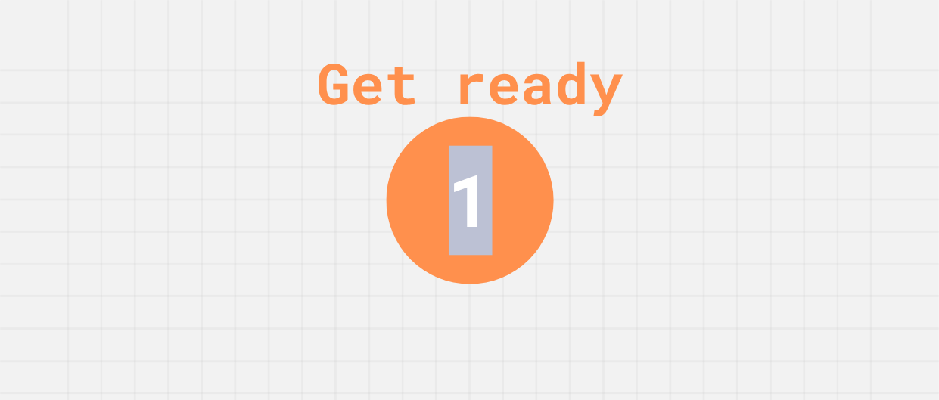
click at [796, 135] on div "Get ready 1" at bounding box center [469, 200] width 939 height 400
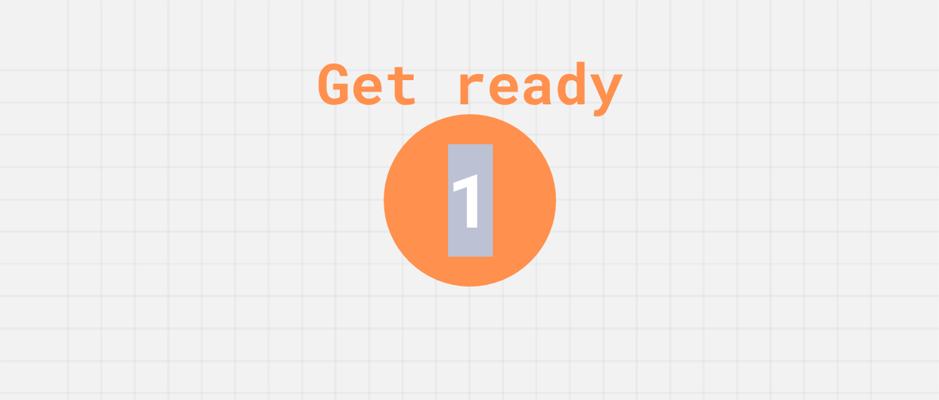
click at [796, 135] on div "Get ready 1" at bounding box center [469, 200] width 939 height 400
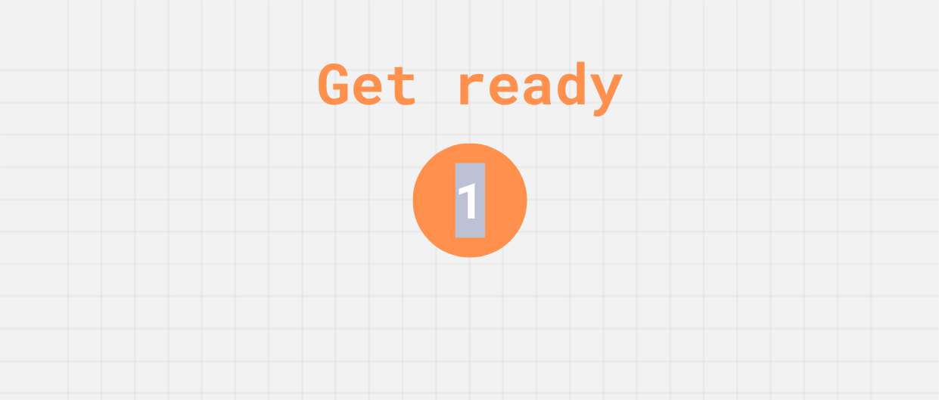
click at [796, 135] on div "Get ready 1" at bounding box center [469, 200] width 939 height 400
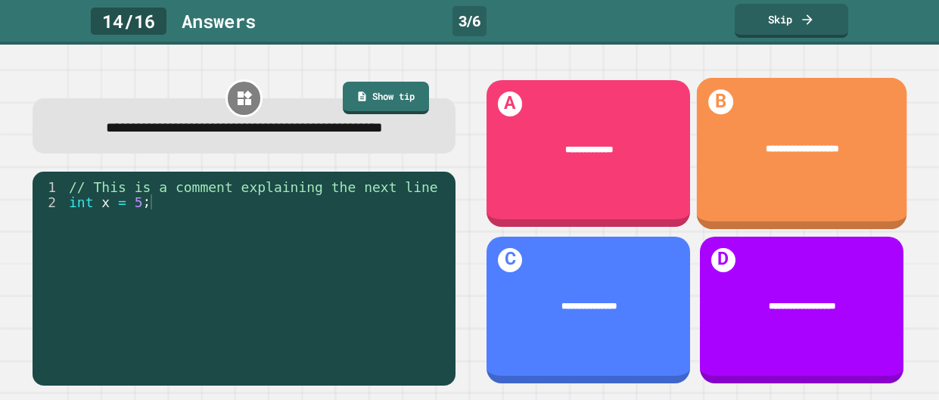
click at [796, 135] on div "**********" at bounding box center [801, 149] width 210 height 53
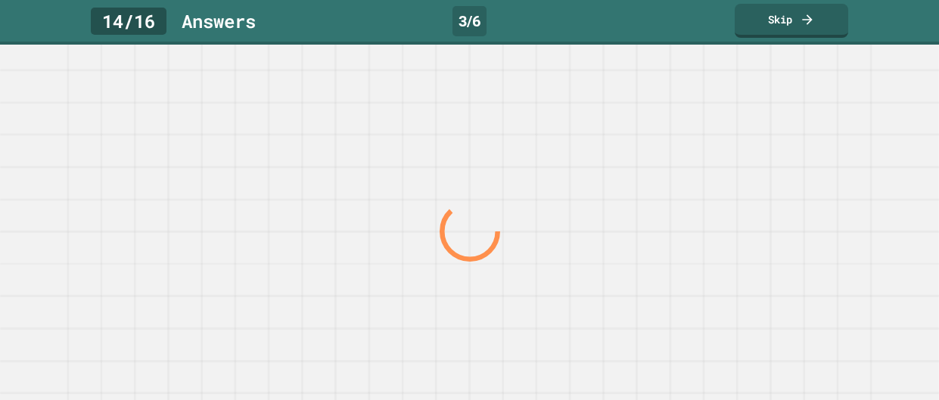
click at [796, 135] on div at bounding box center [469, 232] width 901 height 337
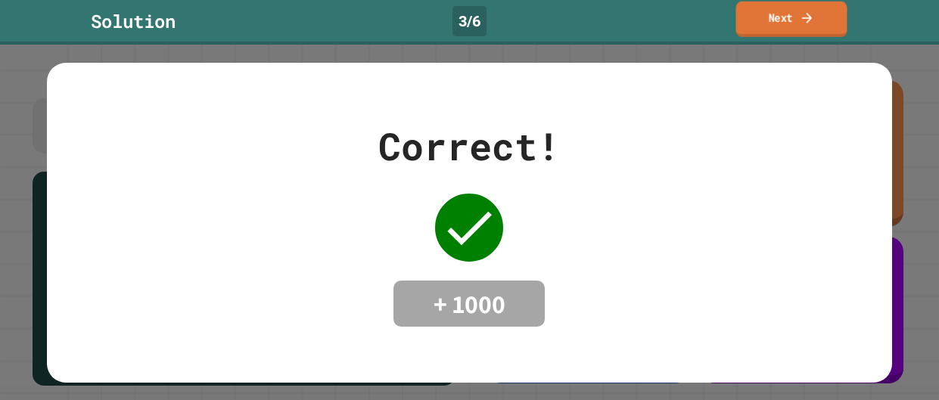
click at [817, 7] on link "Next" at bounding box center [791, 20] width 111 height 36
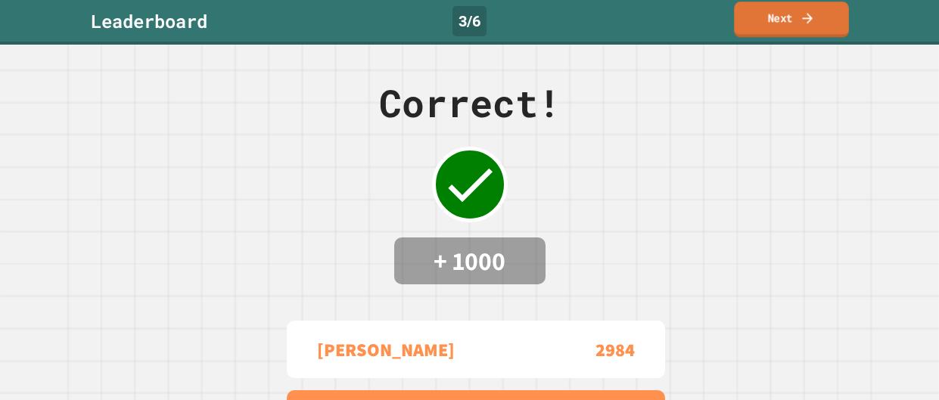
click at [813, 10] on icon at bounding box center [807, 18] width 15 height 16
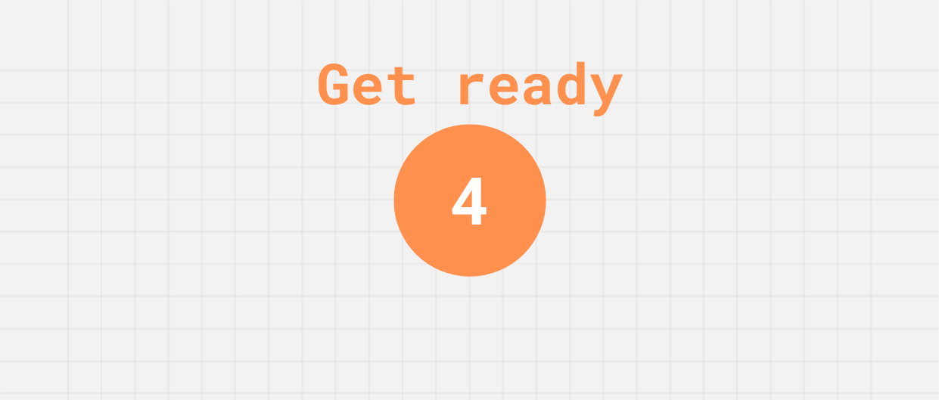
click at [532, 310] on div "Get ready 4" at bounding box center [469, 200] width 939 height 400
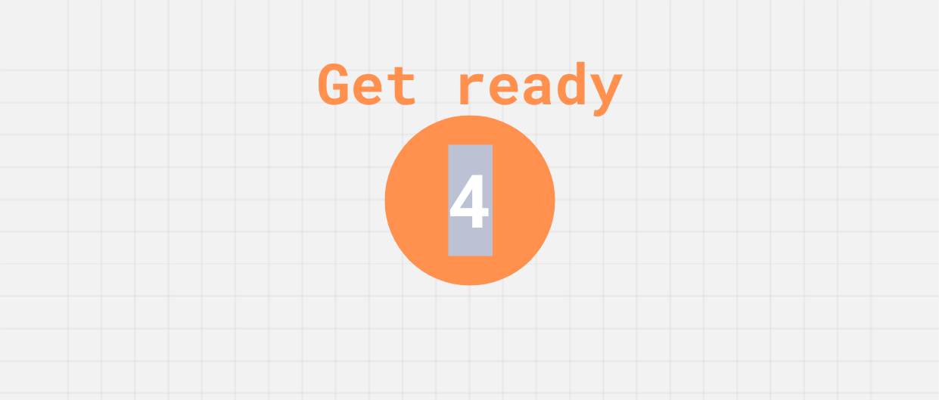
click at [532, 310] on div "Get ready 4" at bounding box center [469, 200] width 939 height 400
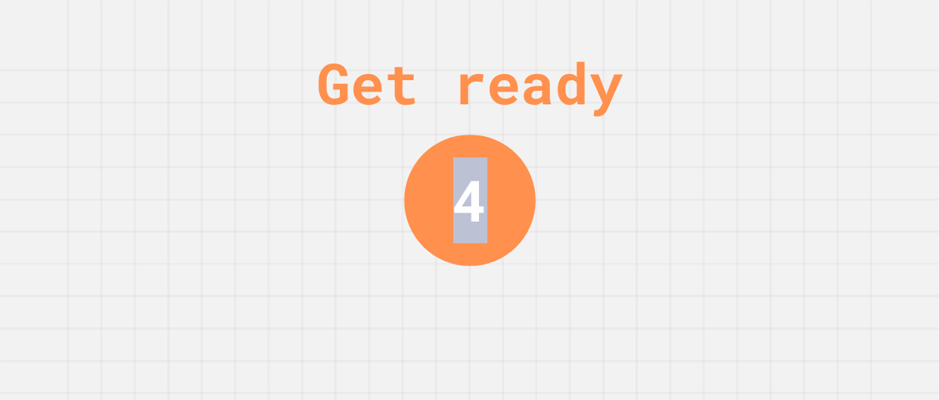
click at [532, 310] on div "Get ready 4" at bounding box center [469, 200] width 939 height 400
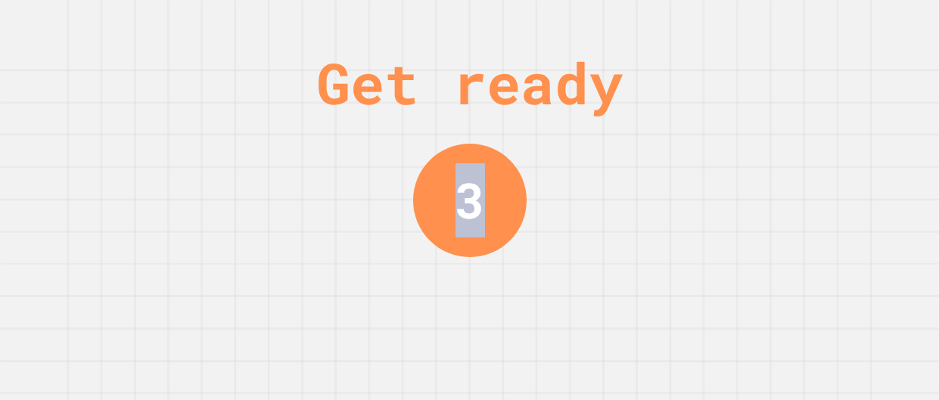
click at [532, 310] on div "Get ready 3" at bounding box center [469, 200] width 939 height 400
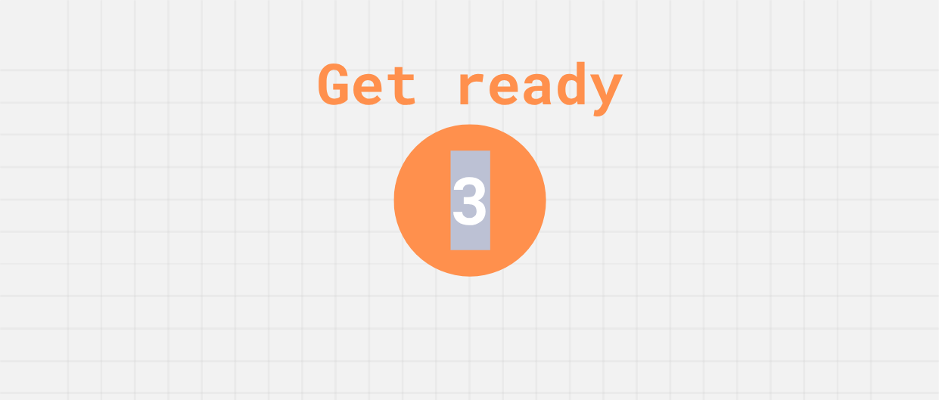
click at [532, 310] on div "Get ready 3" at bounding box center [469, 200] width 939 height 400
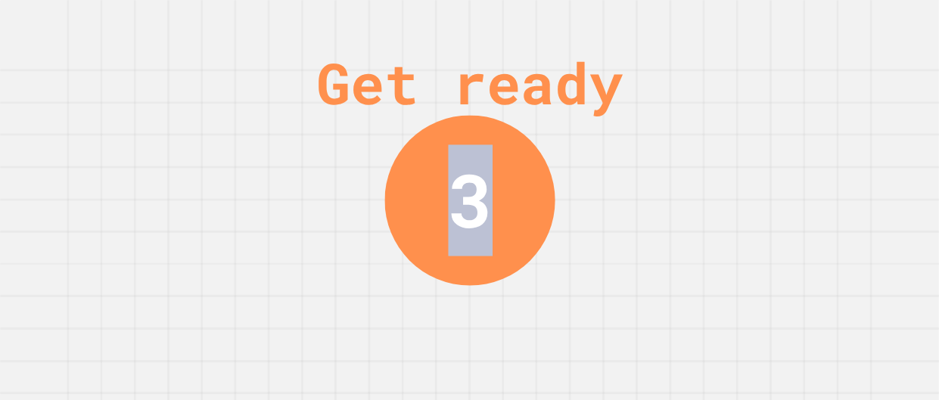
click at [532, 310] on div "Get ready 3" at bounding box center [469, 200] width 939 height 400
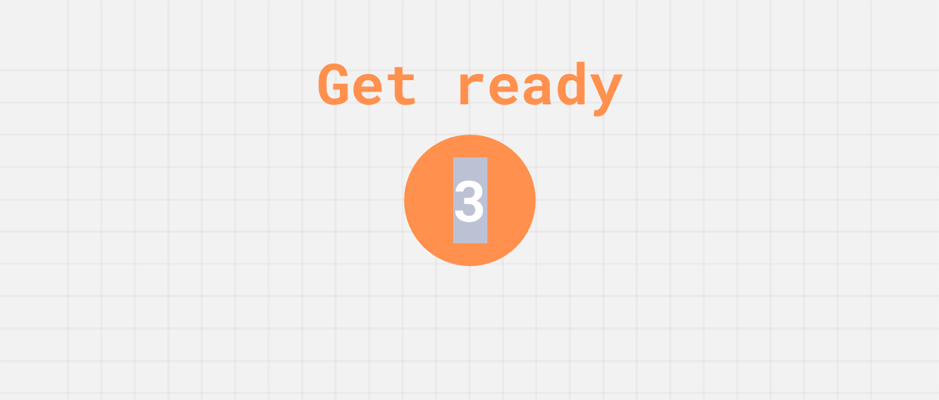
click at [532, 310] on div "Get ready 3" at bounding box center [469, 200] width 939 height 400
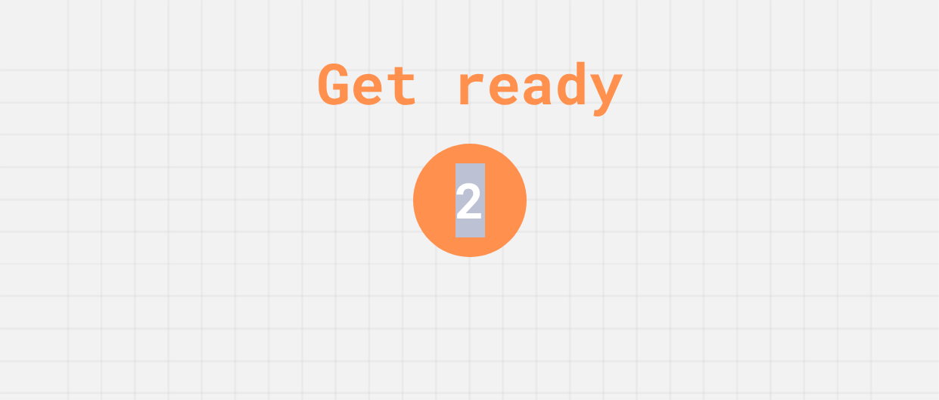
click at [532, 310] on div "Get ready 2" at bounding box center [469, 200] width 939 height 400
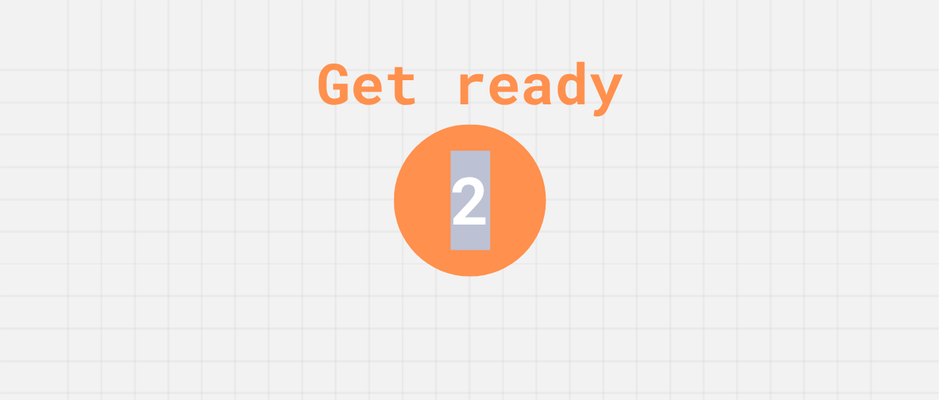
click at [532, 310] on div "Get ready 2" at bounding box center [469, 200] width 939 height 400
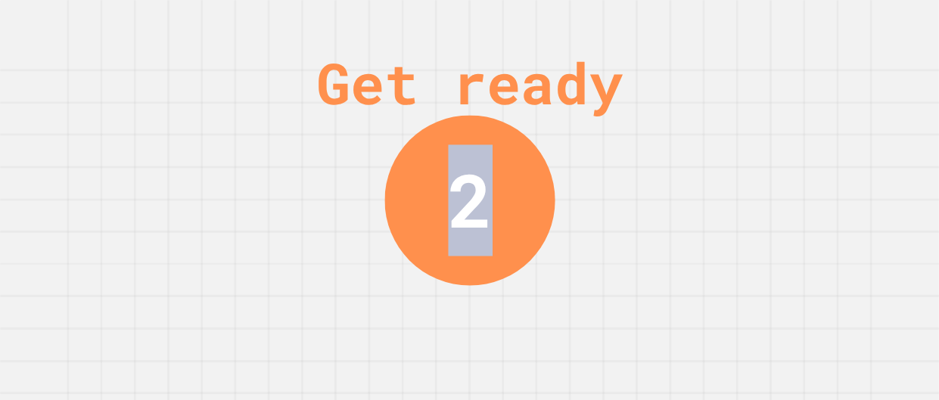
click at [532, 310] on div "Get ready 2" at bounding box center [469, 200] width 939 height 400
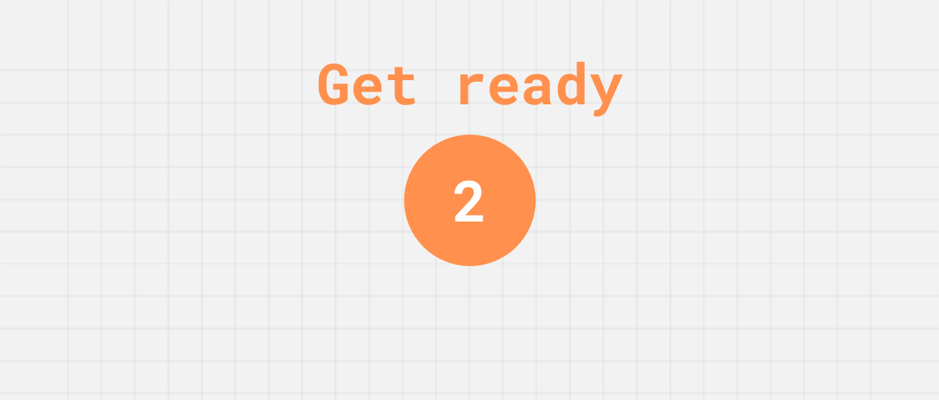
click at [532, 310] on div "Get ready 2" at bounding box center [469, 200] width 939 height 400
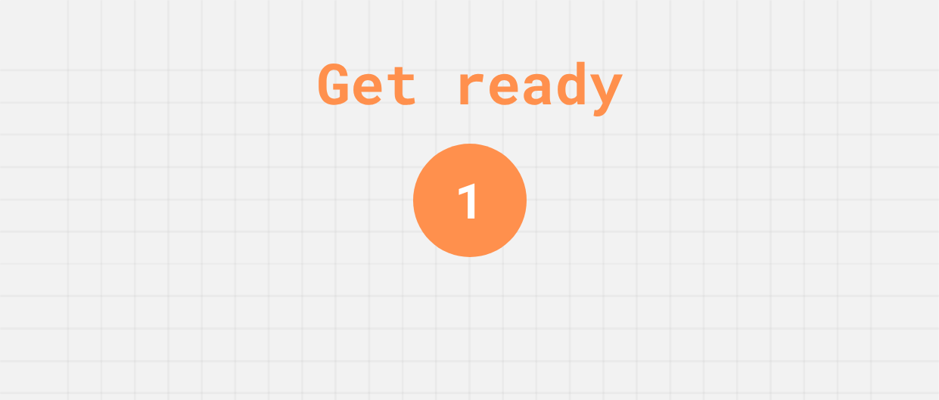
click at [532, 310] on div "Get ready 1" at bounding box center [469, 200] width 939 height 400
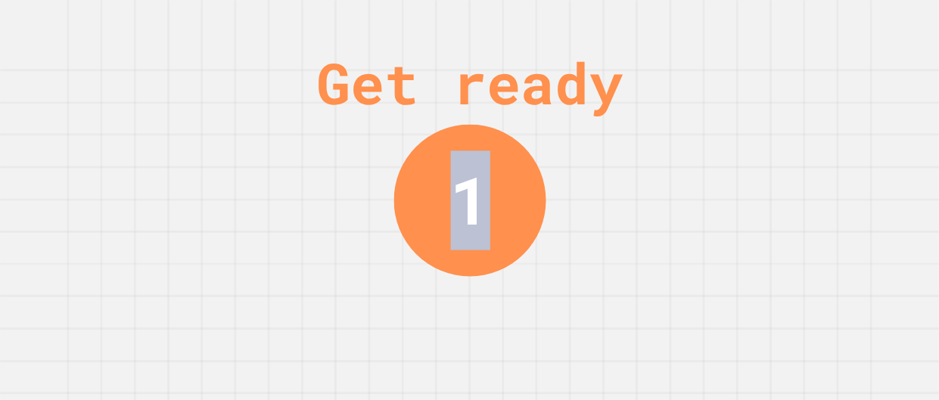
click at [532, 310] on div "Get ready 1" at bounding box center [469, 200] width 939 height 400
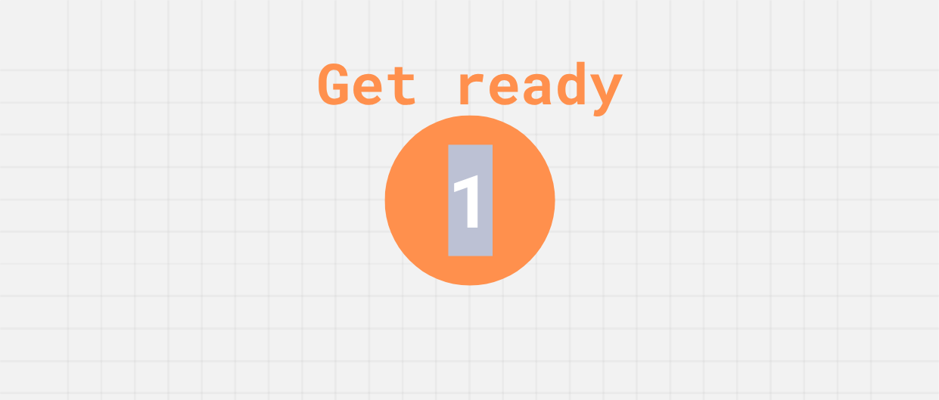
click at [532, 310] on div "Get ready 1" at bounding box center [469, 200] width 939 height 400
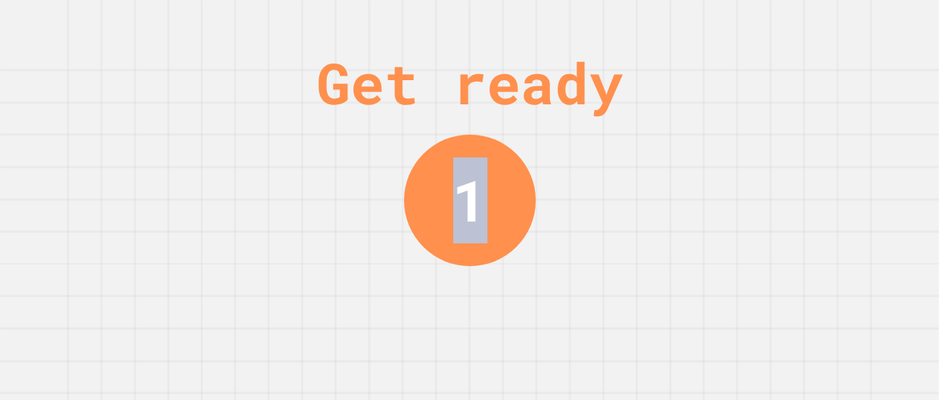
click at [532, 310] on div "Get ready 1" at bounding box center [469, 200] width 939 height 400
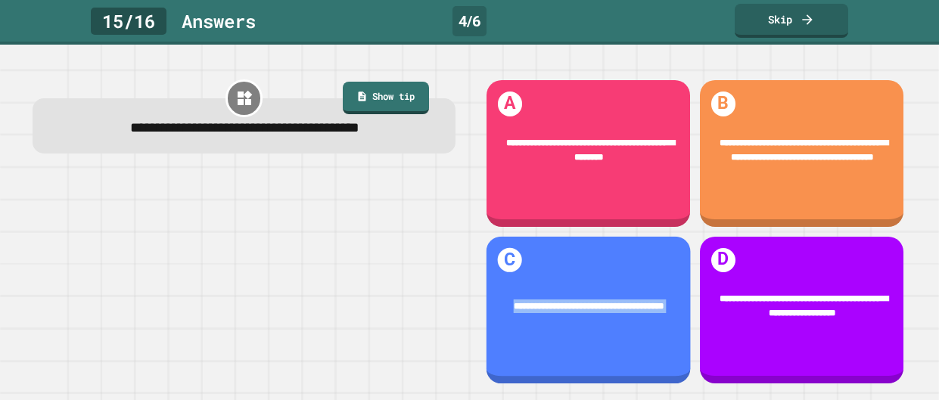
click at [532, 310] on div "**********" at bounding box center [589, 306] width 166 height 14
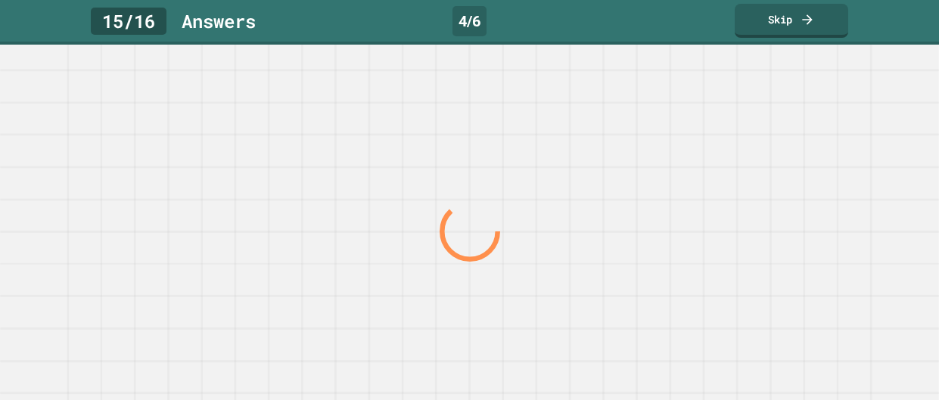
click at [532, 310] on div at bounding box center [469, 232] width 901 height 337
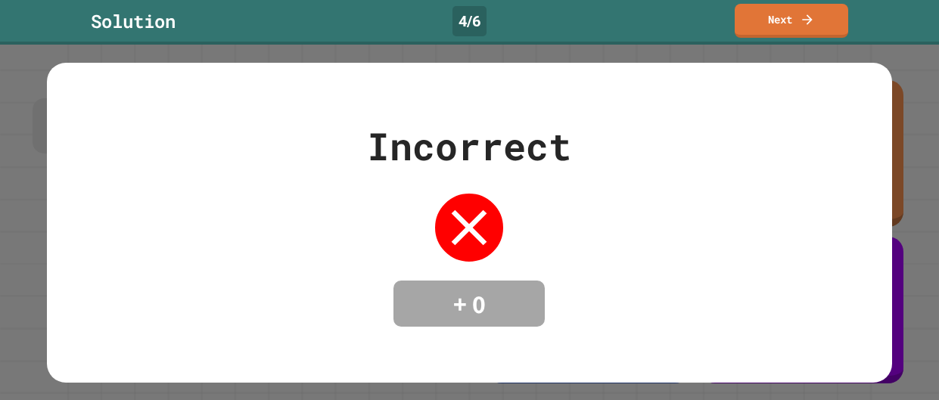
click at [532, 310] on div "+ 0" at bounding box center [469, 304] width 151 height 47
click at [758, 30] on link "Next" at bounding box center [792, 20] width 112 height 36
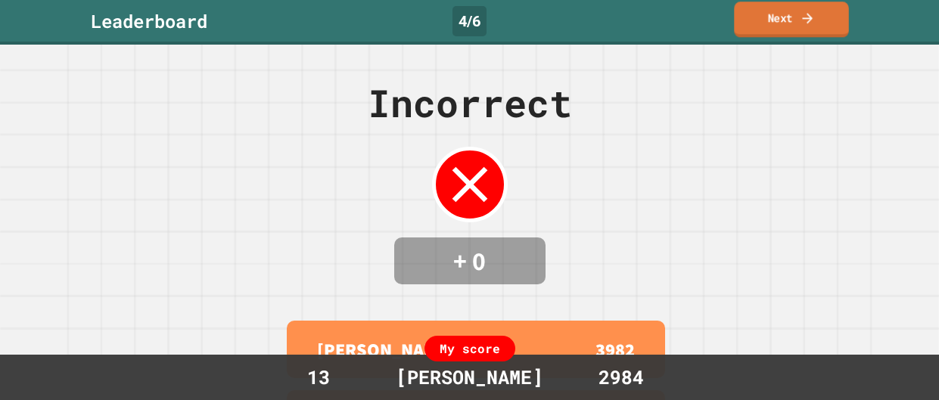
click at [791, 20] on link "Next" at bounding box center [791, 20] width 114 height 36
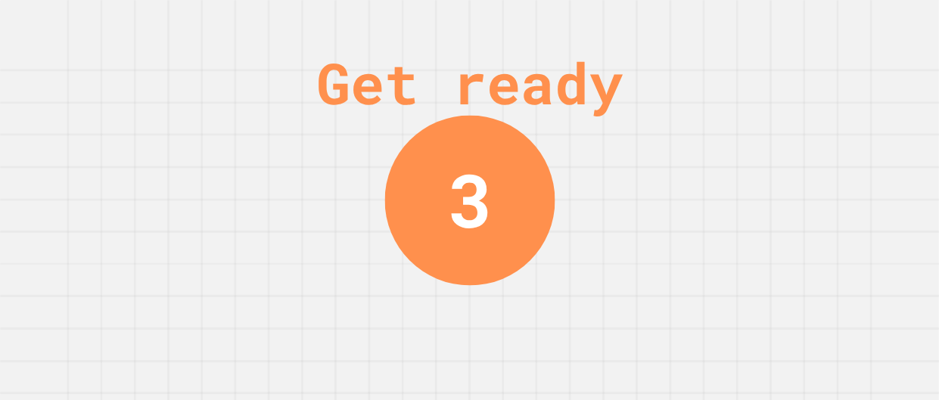
click at [740, 152] on div "Get ready 3" at bounding box center [469, 200] width 939 height 400
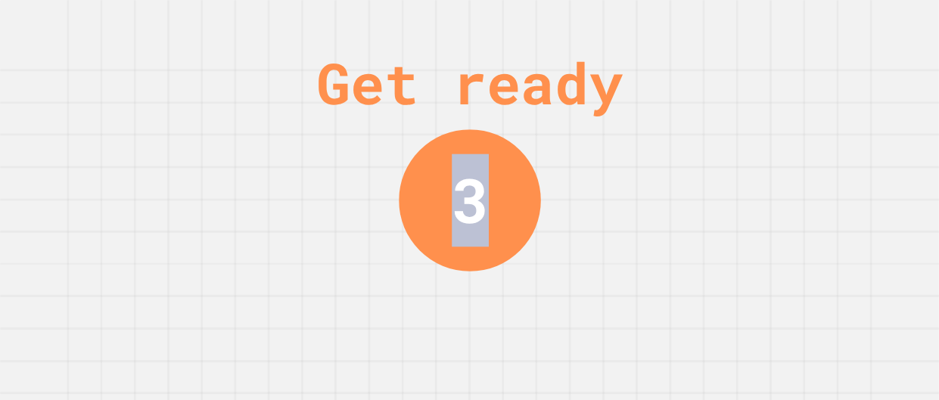
click at [740, 152] on div "Get ready 3" at bounding box center [469, 200] width 939 height 400
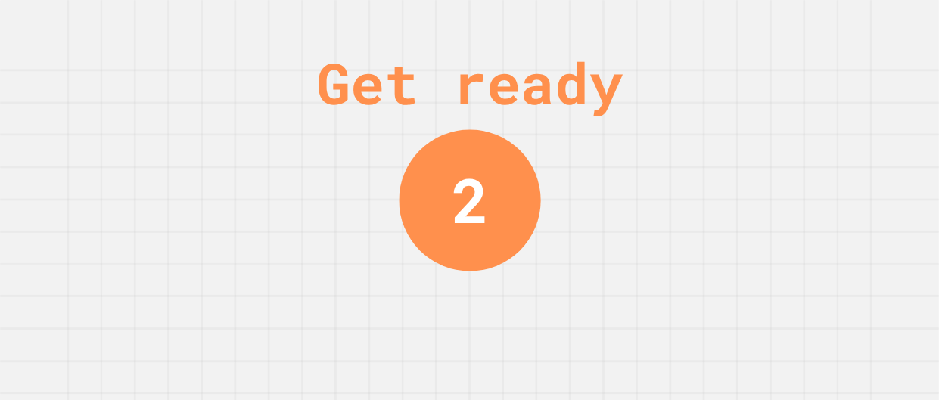
click at [740, 152] on div "Get ready 2" at bounding box center [469, 200] width 939 height 400
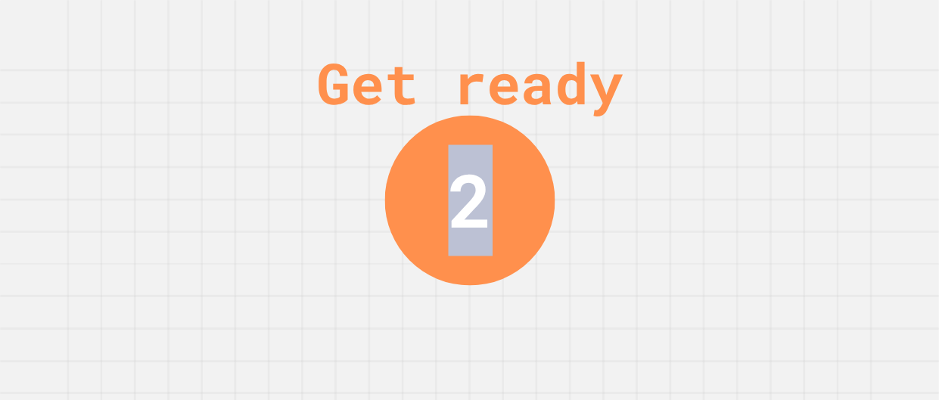
click at [740, 152] on div "Get ready 2" at bounding box center [469, 200] width 939 height 400
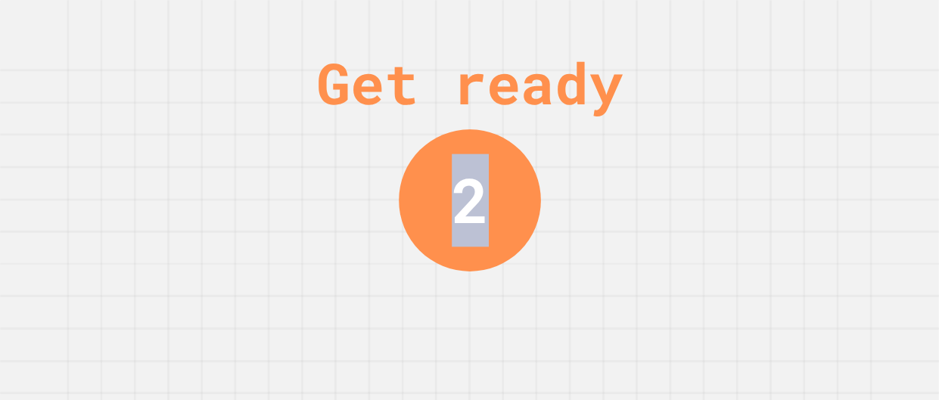
click at [740, 152] on div "Get ready 2" at bounding box center [469, 200] width 939 height 400
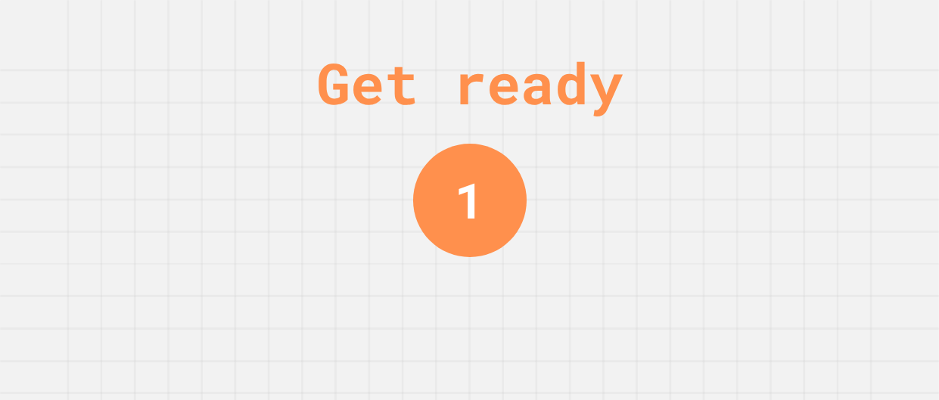
click at [740, 152] on div "Get ready 1" at bounding box center [469, 200] width 939 height 400
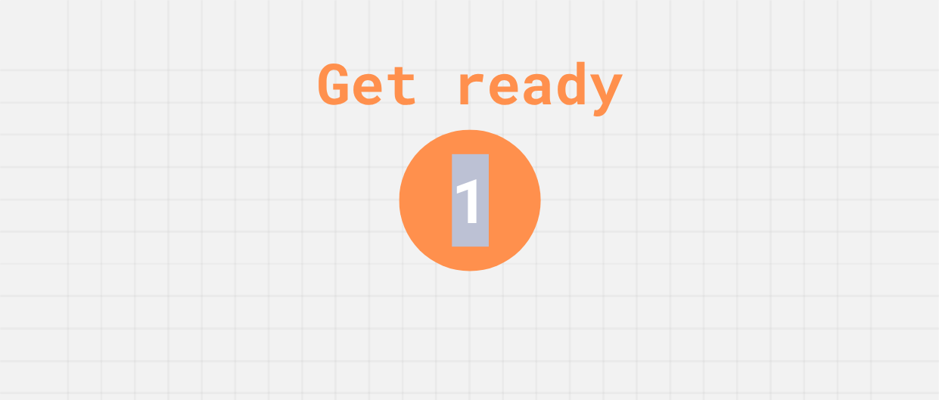
click at [740, 152] on div "Get ready 1" at bounding box center [469, 200] width 939 height 400
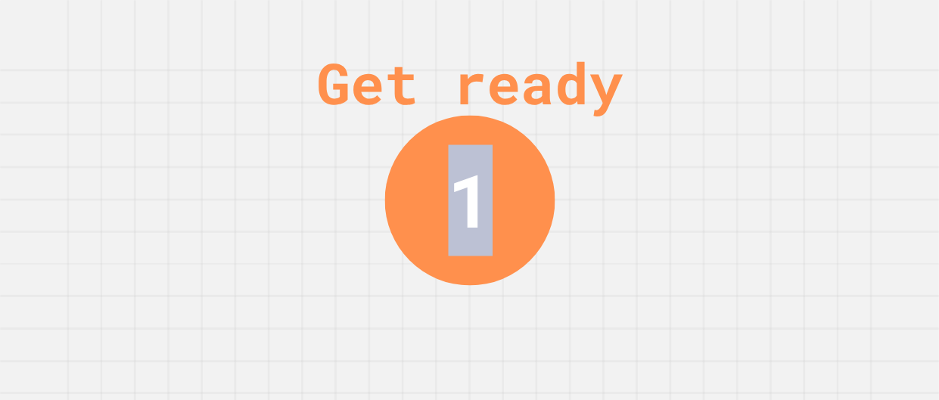
click at [740, 152] on div "Get ready 1" at bounding box center [469, 200] width 939 height 400
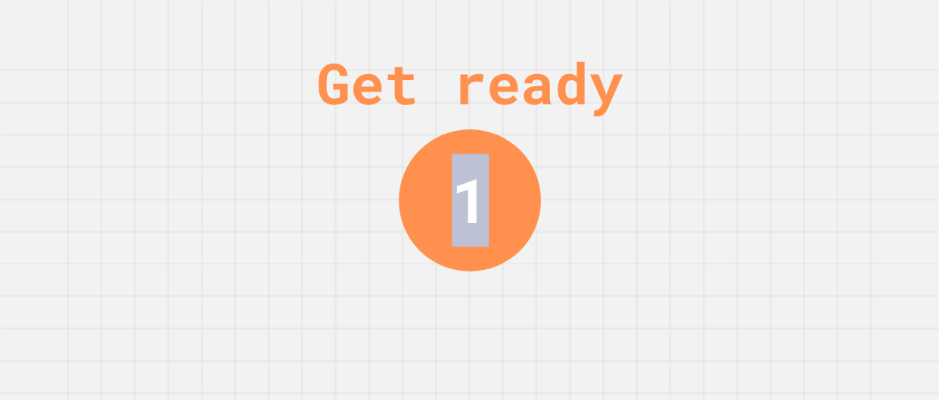
click at [740, 152] on div "Get ready 1" at bounding box center [469, 200] width 939 height 400
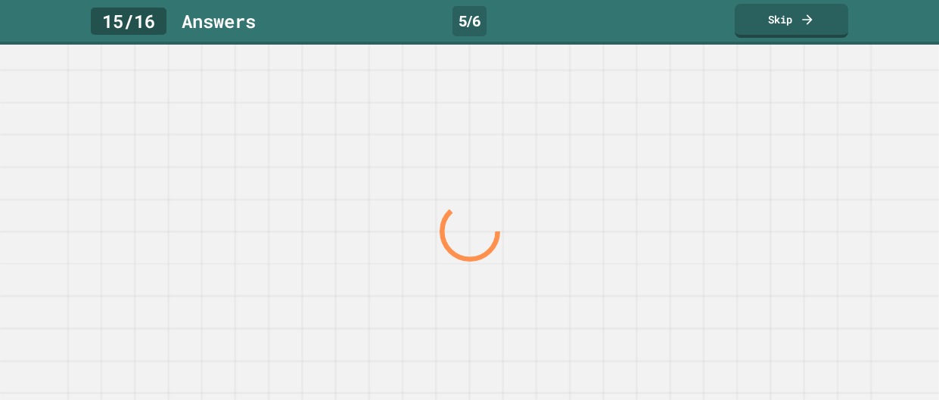
click at [740, 152] on div at bounding box center [469, 232] width 901 height 337
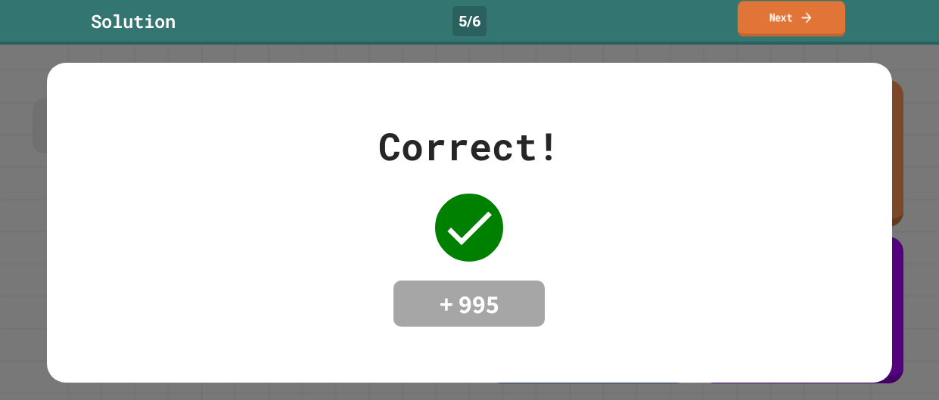
click at [821, 11] on link "Next" at bounding box center [791, 19] width 107 height 36
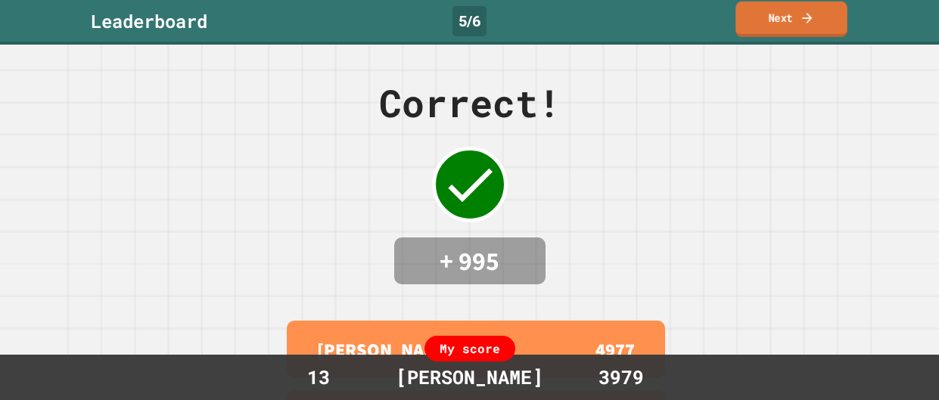
click at [823, 14] on link "Next" at bounding box center [792, 20] width 112 height 36
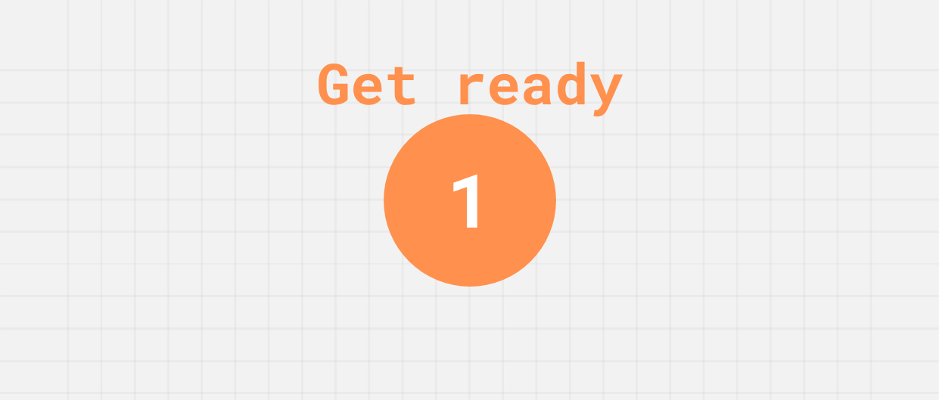
click at [453, 343] on div "Get ready 1" at bounding box center [470, 200] width 114 height 400
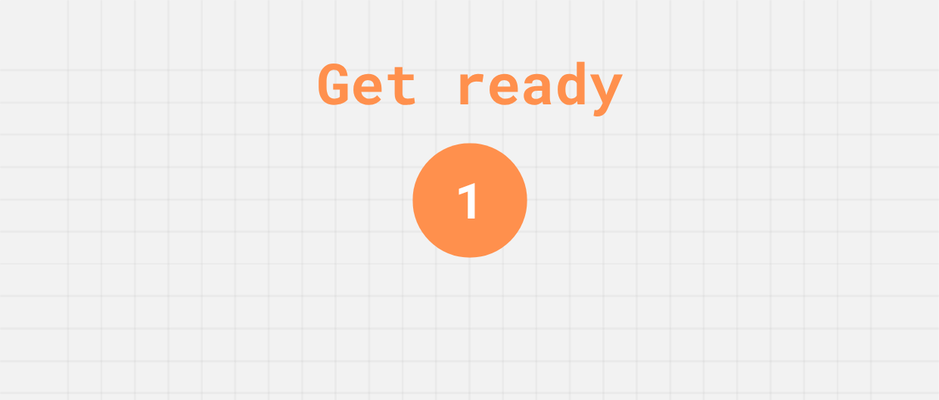
click at [453, 343] on div "Get ready 1" at bounding box center [470, 200] width 114 height 400
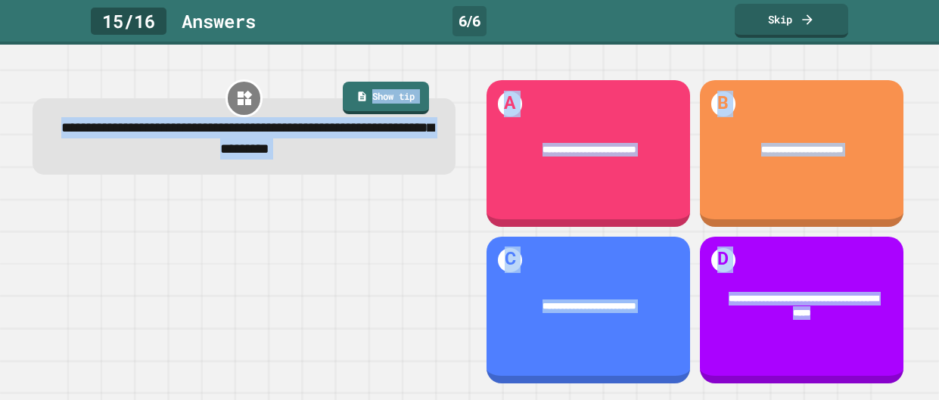
click at [453, 343] on div at bounding box center [244, 290] width 422 height 193
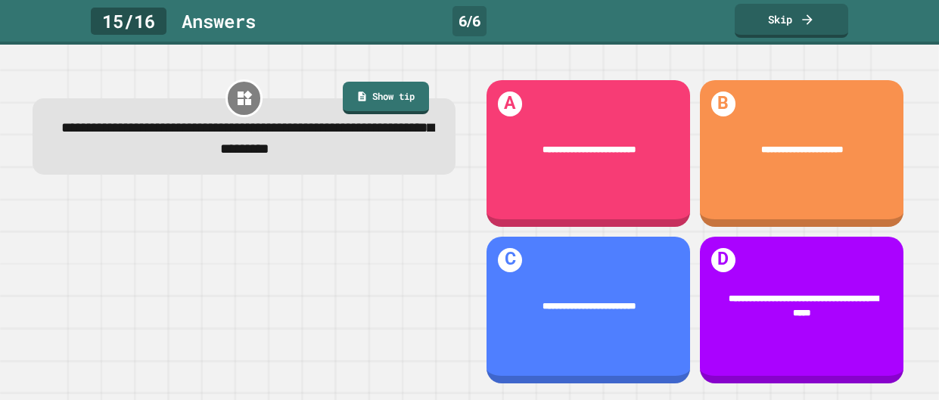
click at [453, 343] on div at bounding box center [244, 290] width 422 height 193
click at [506, 331] on div "**********" at bounding box center [589, 306] width 204 height 51
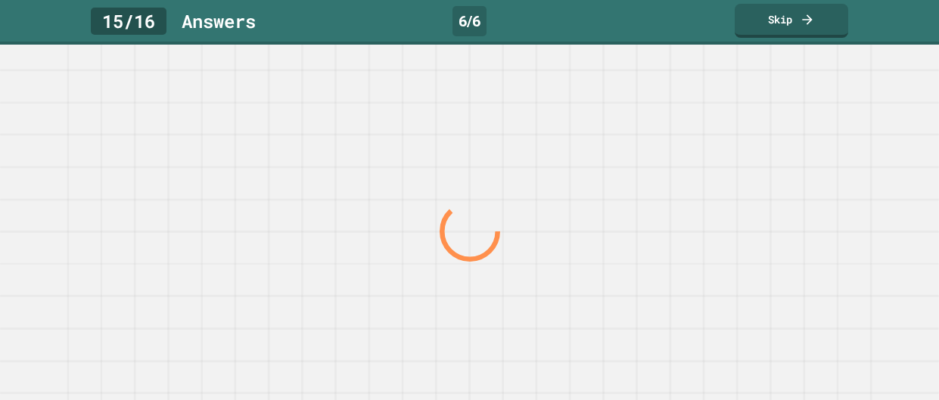
click at [506, 331] on div at bounding box center [469, 232] width 901 height 337
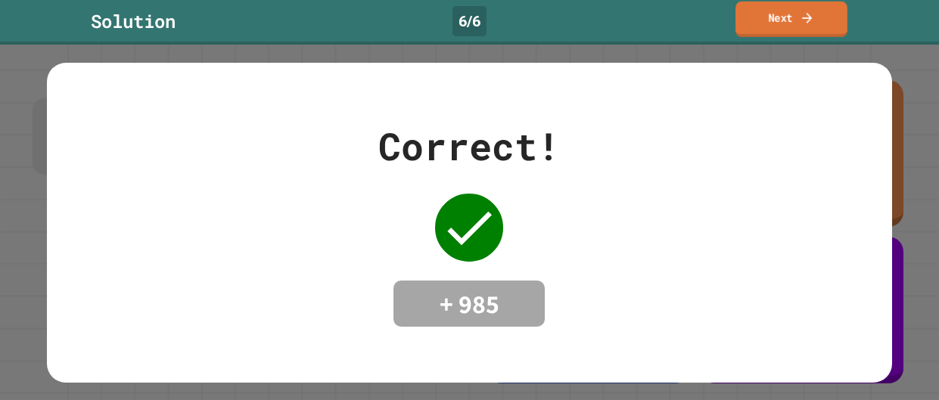
click at [771, 33] on link "Next" at bounding box center [792, 20] width 112 height 36
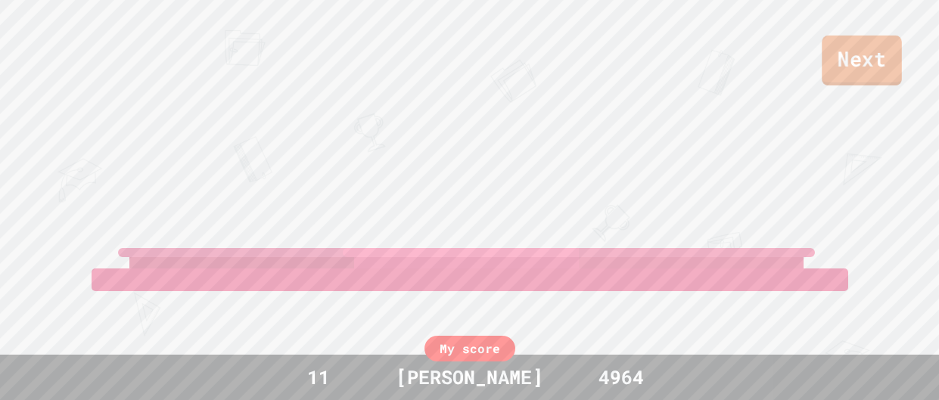
click at [882, 64] on link "Next" at bounding box center [862, 61] width 80 height 50
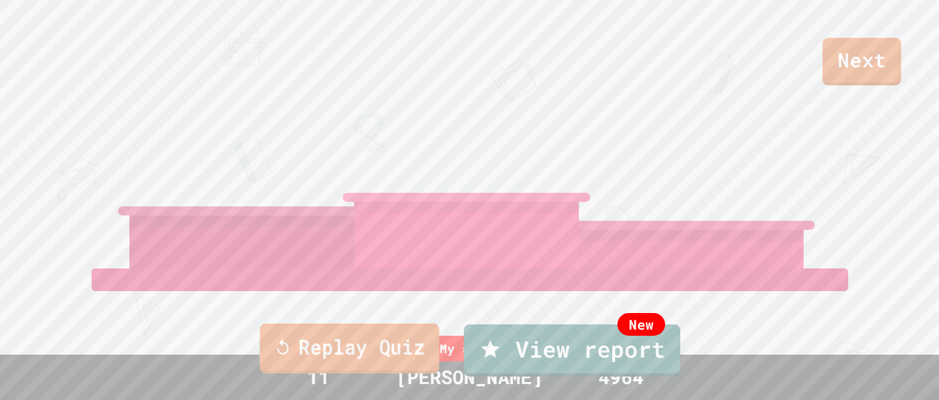
click at [375, 345] on link "Replay Quiz" at bounding box center [349, 349] width 179 height 50
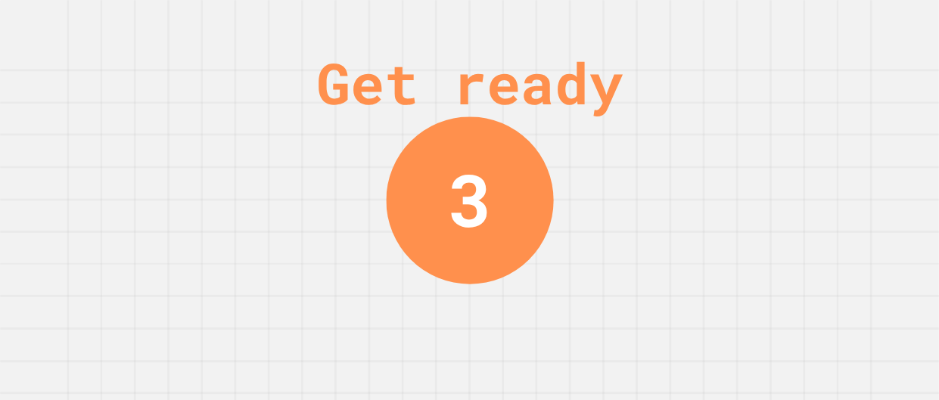
click at [764, 123] on div "Get ready 3" at bounding box center [469, 200] width 939 height 400
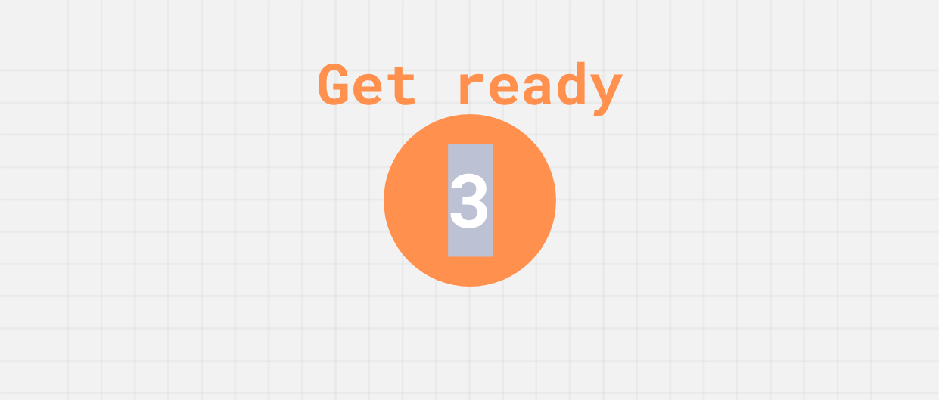
click at [764, 123] on div "Get ready 3" at bounding box center [469, 200] width 939 height 400
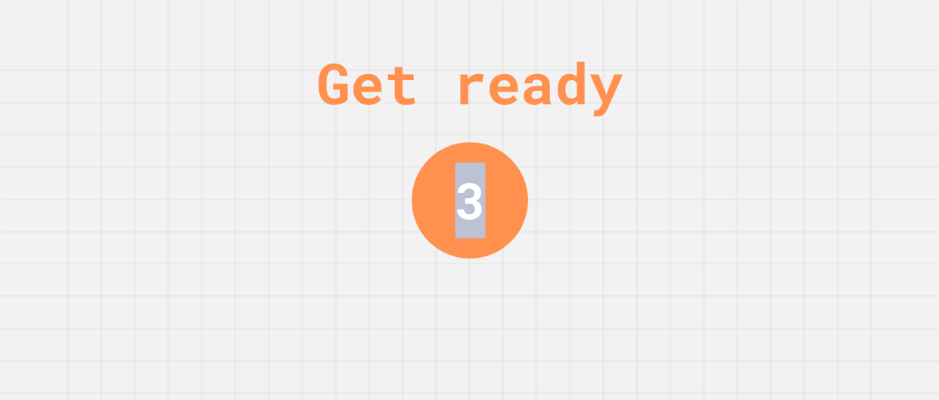
click at [764, 123] on div "Get ready 3" at bounding box center [469, 200] width 939 height 400
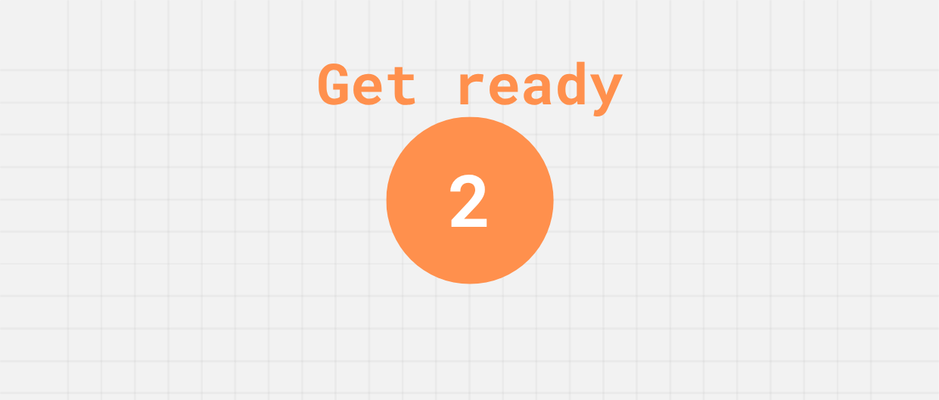
click at [764, 123] on div "Get ready 2" at bounding box center [469, 200] width 939 height 400
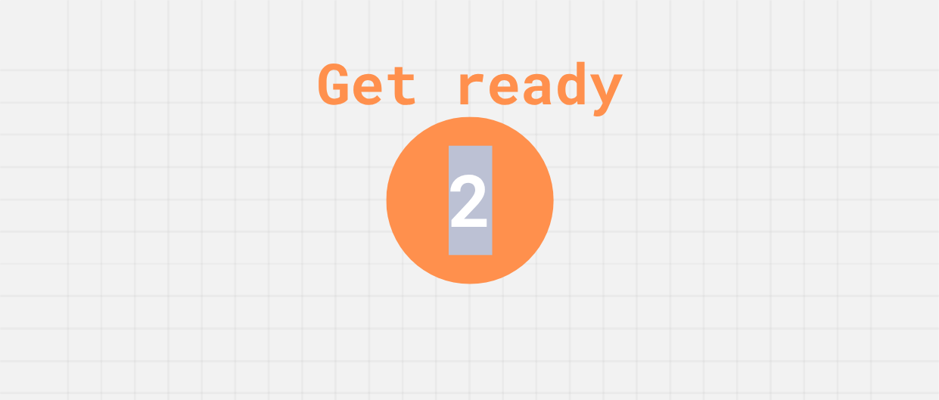
click at [764, 123] on div "Get ready 2" at bounding box center [469, 200] width 939 height 400
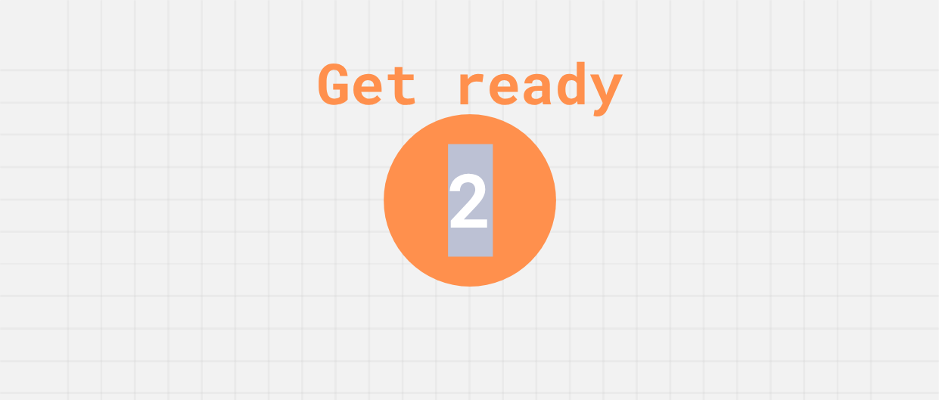
click at [764, 123] on div "Get ready 2" at bounding box center [469, 200] width 939 height 400
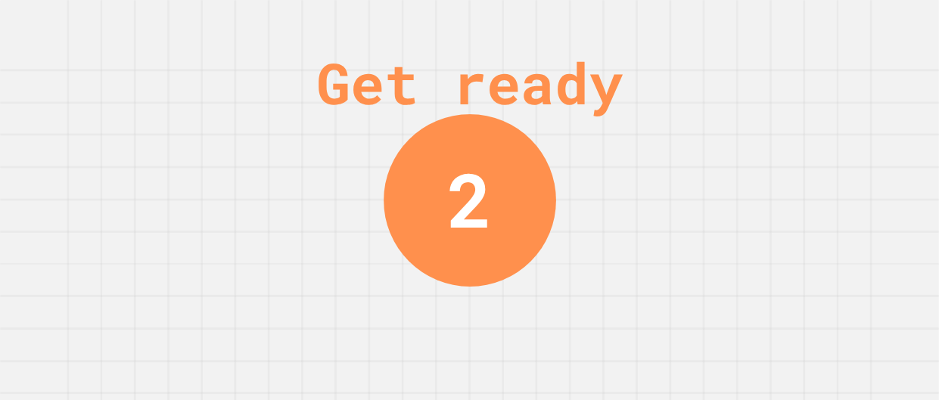
click at [764, 123] on div "Get ready 2" at bounding box center [469, 200] width 939 height 400
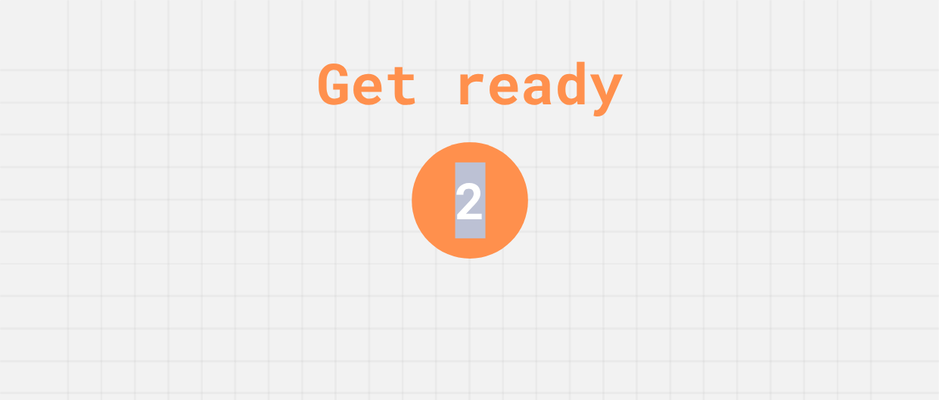
click at [764, 123] on div "Get ready 2" at bounding box center [469, 200] width 939 height 400
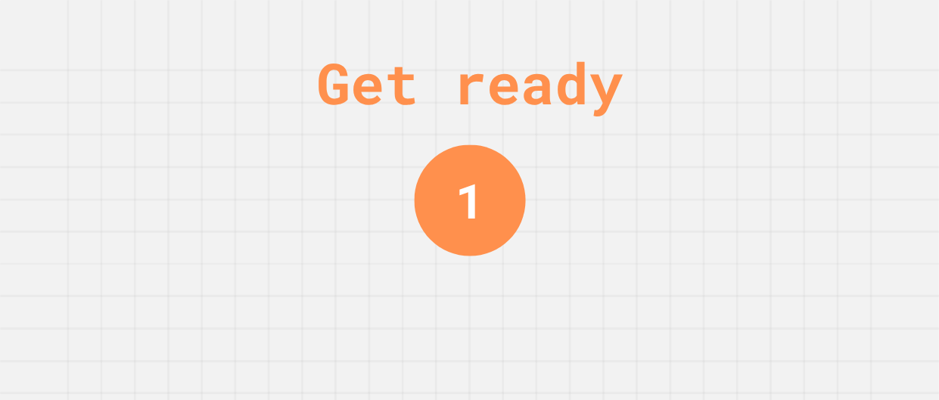
click at [764, 123] on div "Get ready 1" at bounding box center [469, 200] width 939 height 400
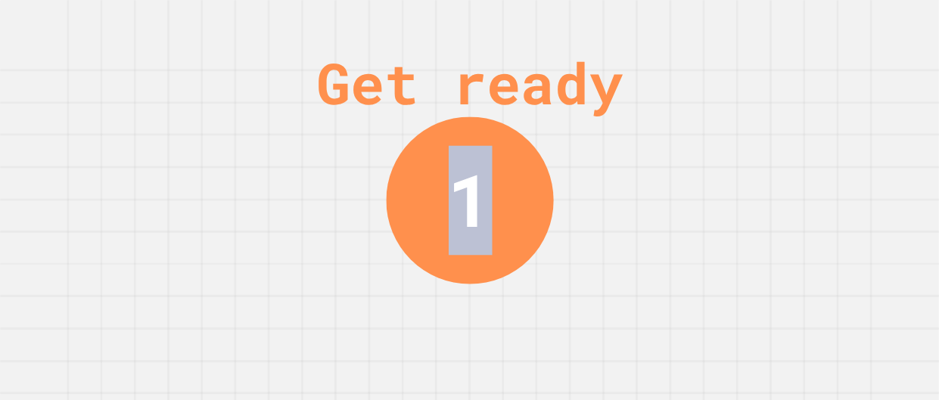
click at [764, 123] on div "Get ready 1" at bounding box center [469, 200] width 939 height 400
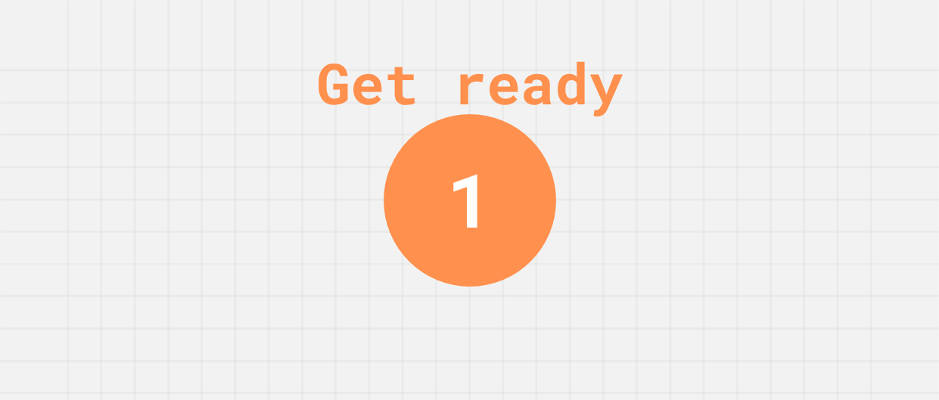
click at [764, 123] on div "Get ready 1" at bounding box center [469, 200] width 939 height 400
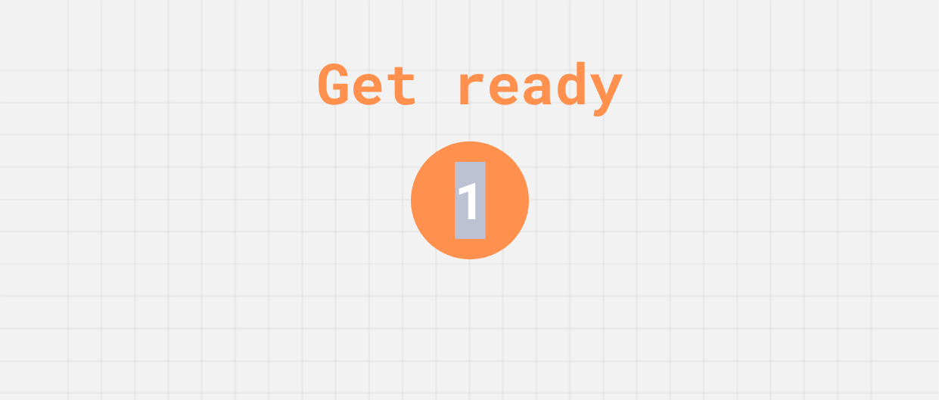
click at [764, 123] on div "Get ready 1" at bounding box center [469, 200] width 939 height 400
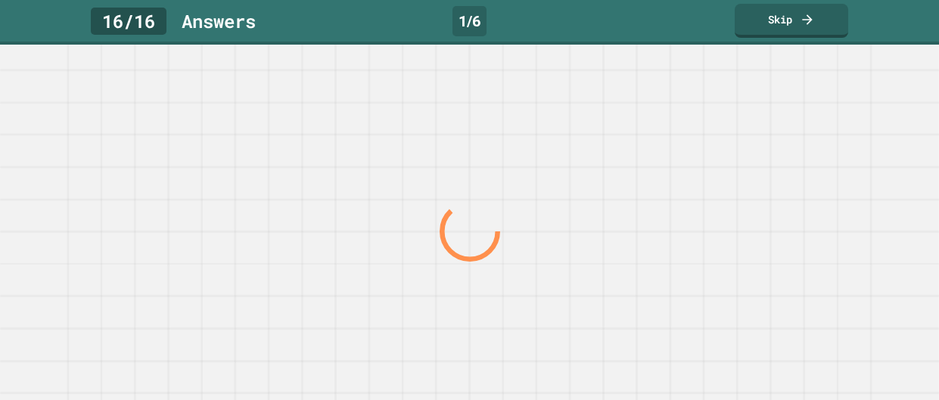
click at [764, 123] on div at bounding box center [469, 232] width 901 height 337
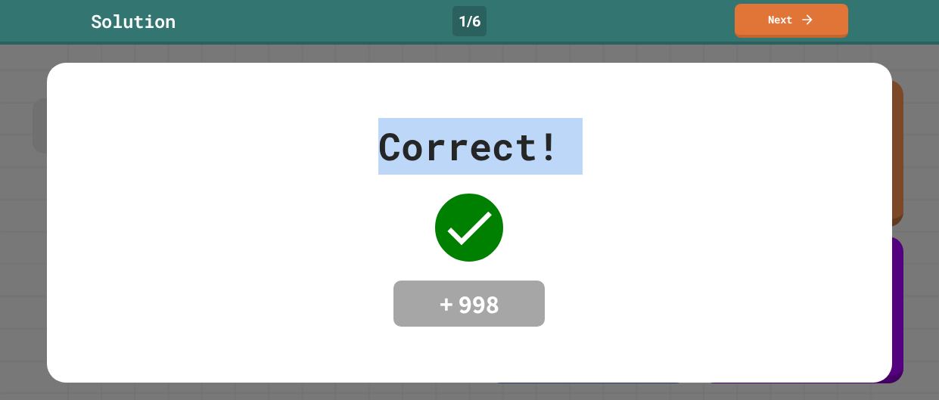
click at [764, 123] on div "Correct! + 998" at bounding box center [469, 223] width 845 height 210
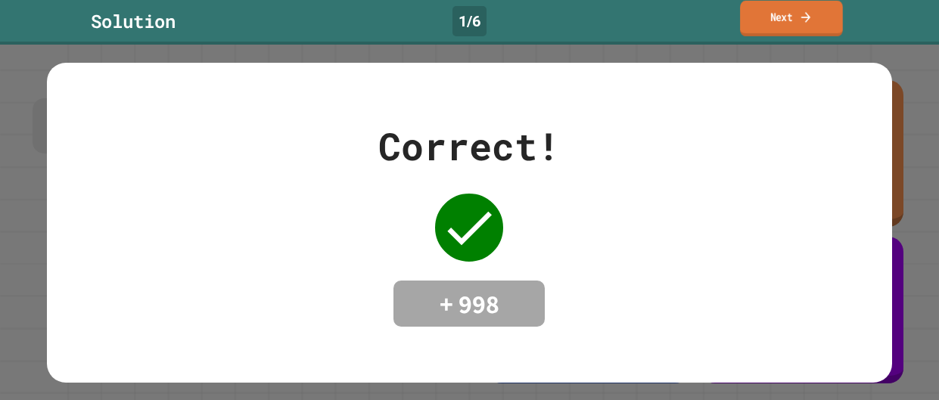
click at [759, 33] on link "Next" at bounding box center [791, 19] width 103 height 36
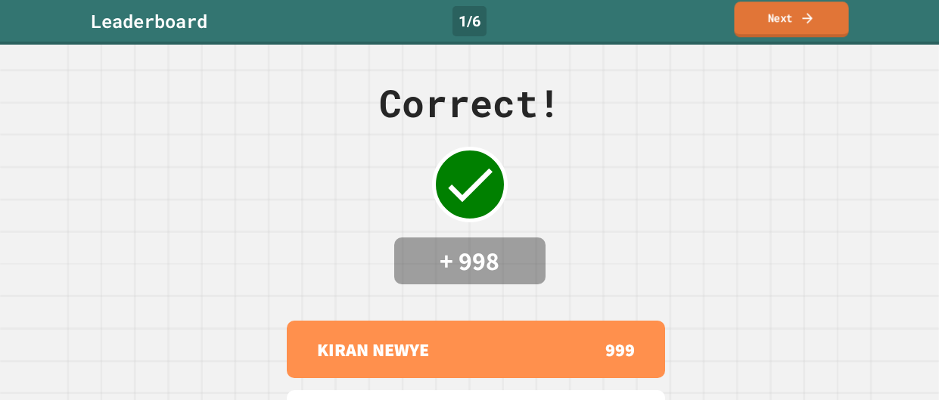
click at [773, 30] on link "Next" at bounding box center [791, 20] width 114 height 36
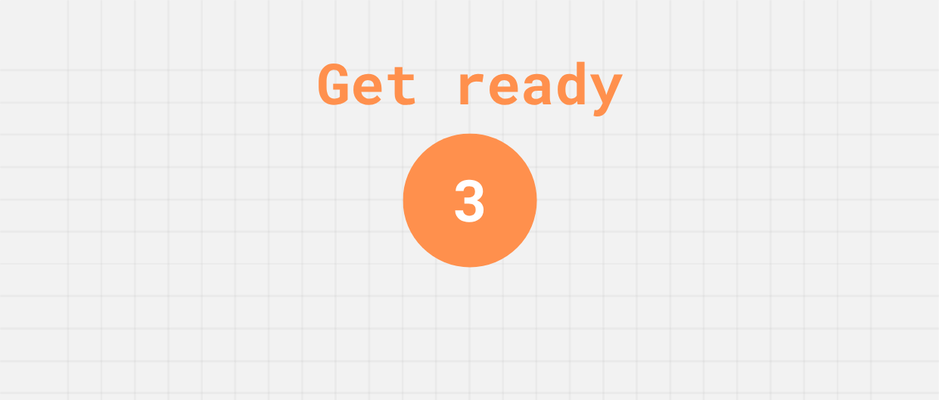
click at [502, 310] on div "Get ready 3" at bounding box center [470, 200] width 114 height 400
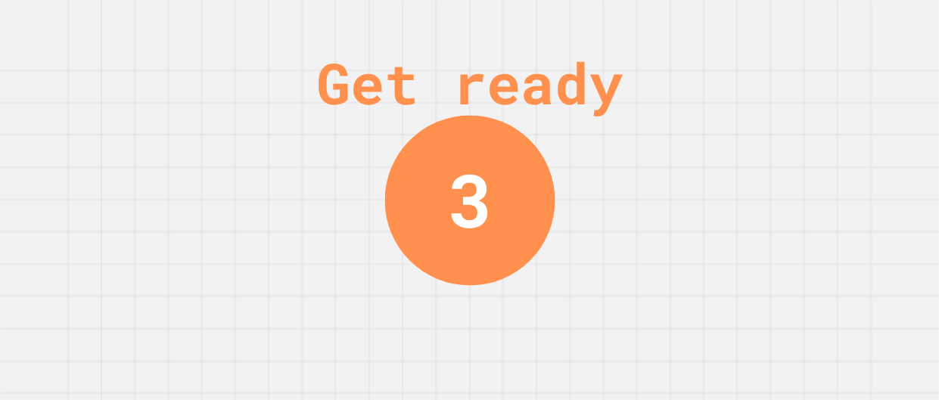
click at [502, 310] on div "Get ready 3" at bounding box center [470, 200] width 114 height 400
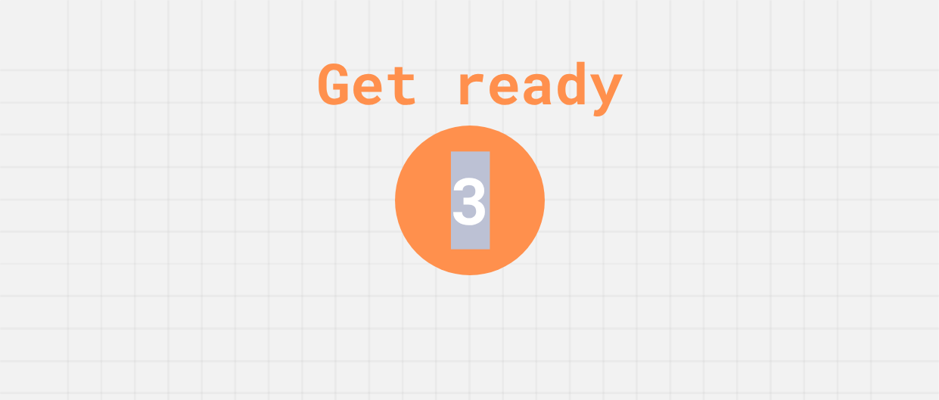
click at [502, 310] on div "Get ready 3" at bounding box center [470, 200] width 114 height 400
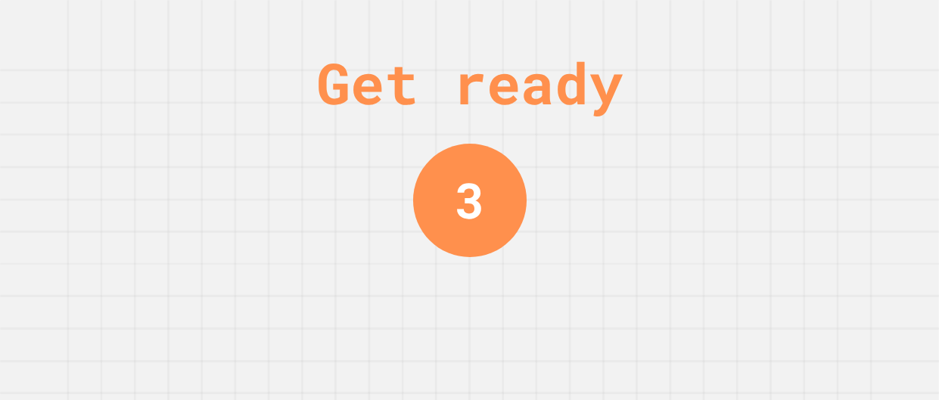
click at [502, 310] on div "Get ready 3" at bounding box center [470, 200] width 114 height 400
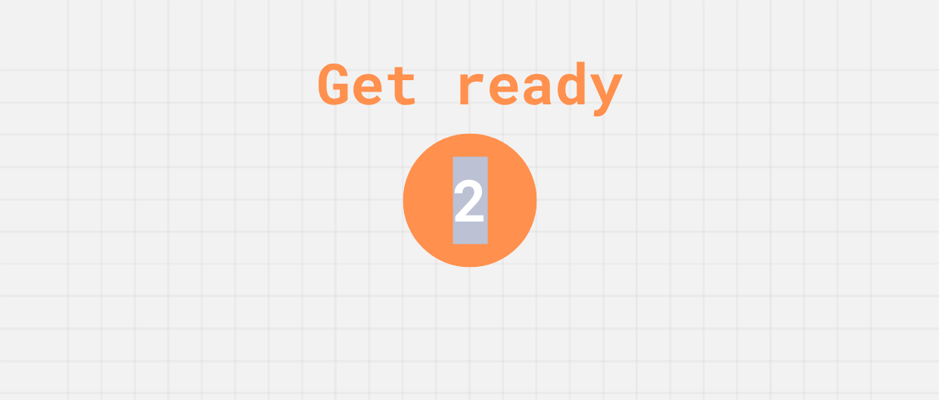
click at [502, 310] on div "Get ready 2" at bounding box center [470, 200] width 114 height 400
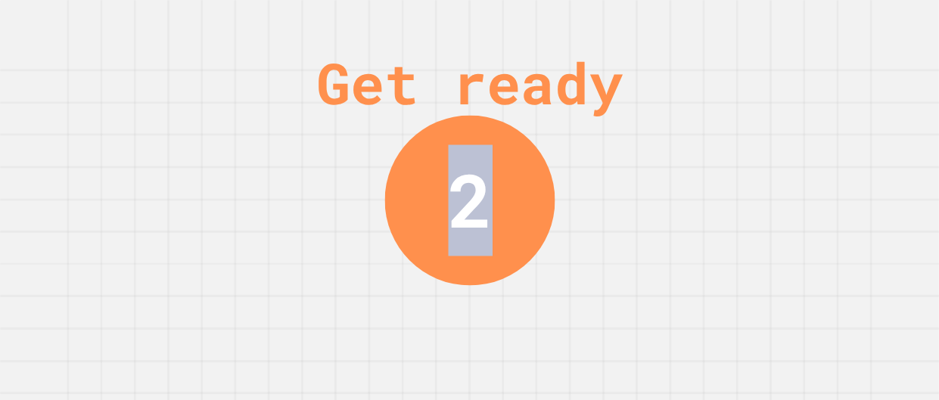
click at [502, 310] on div "Get ready 2" at bounding box center [470, 200] width 114 height 400
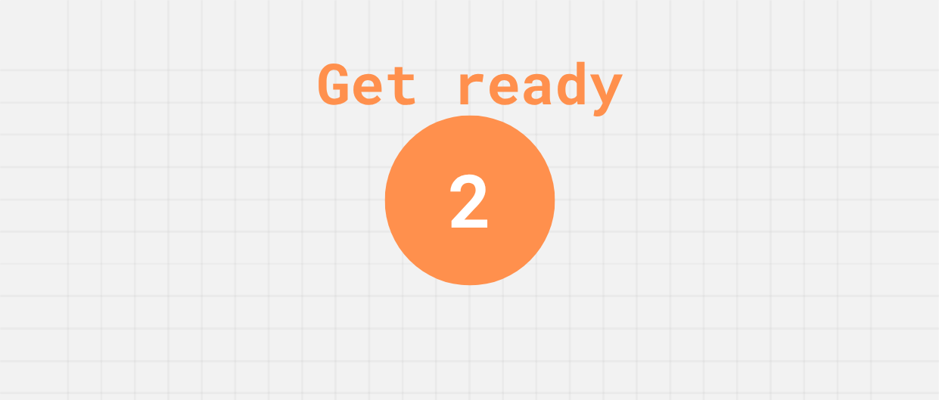
click at [502, 310] on div "Get ready 2" at bounding box center [470, 200] width 114 height 400
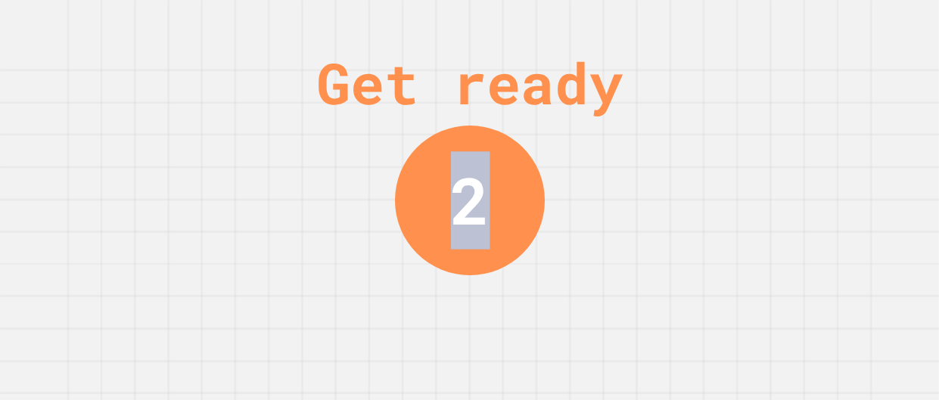
click at [502, 310] on div "Get ready 2" at bounding box center [470, 200] width 114 height 400
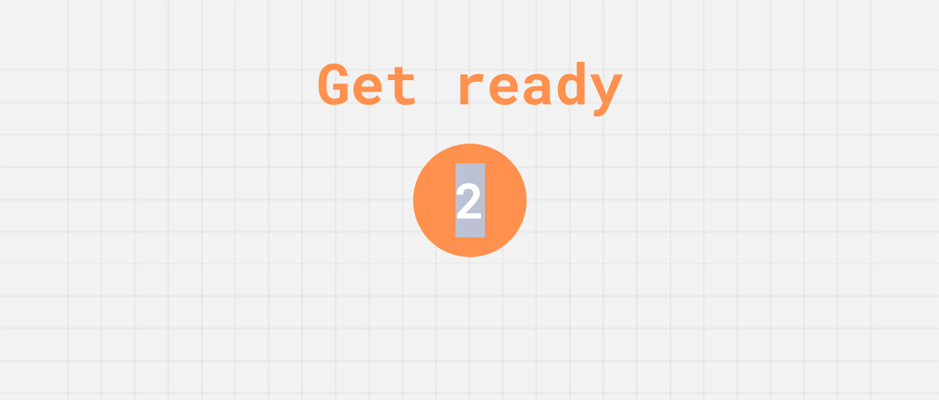
click at [502, 310] on div "Get ready 2" at bounding box center [470, 200] width 114 height 400
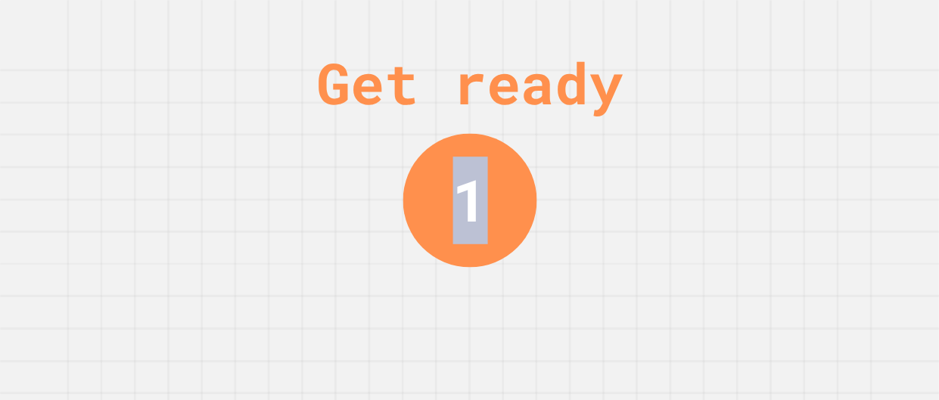
click at [502, 310] on div "Get ready 1" at bounding box center [470, 200] width 114 height 400
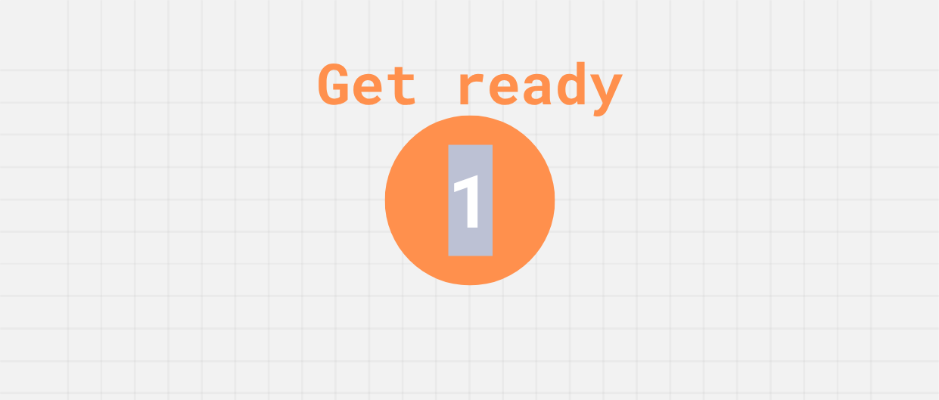
click at [502, 310] on div "Get ready 1" at bounding box center [470, 200] width 114 height 400
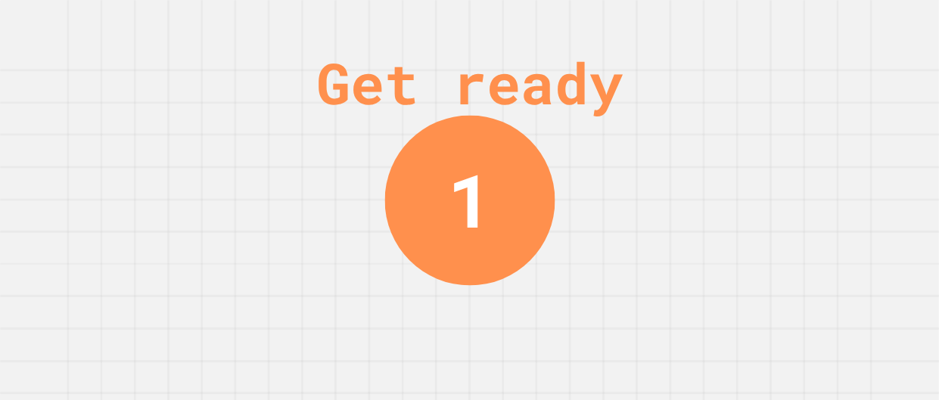
click at [502, 310] on div "Get ready 1" at bounding box center [470, 200] width 114 height 400
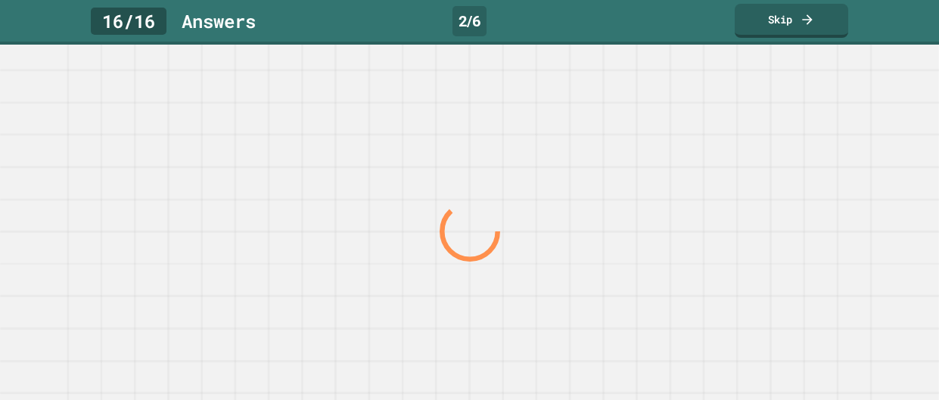
click at [502, 310] on div at bounding box center [469, 232] width 901 height 337
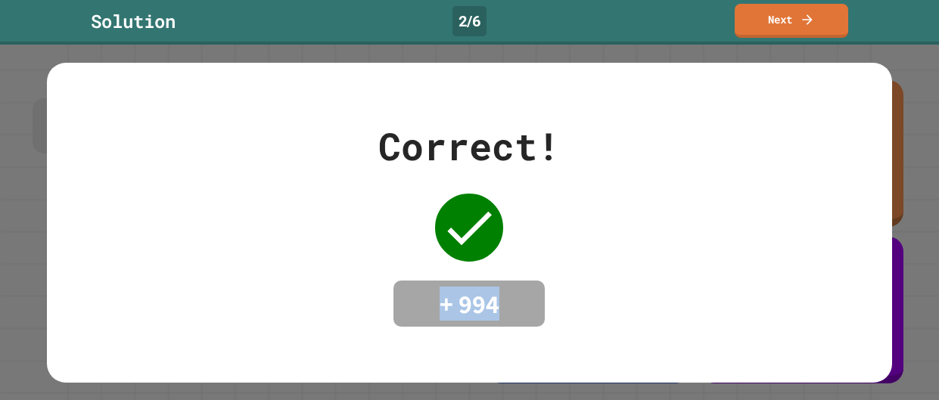
click at [502, 310] on h4 "+ 994" at bounding box center [469, 304] width 121 height 32
click at [815, 15] on link "Next" at bounding box center [791, 20] width 115 height 36
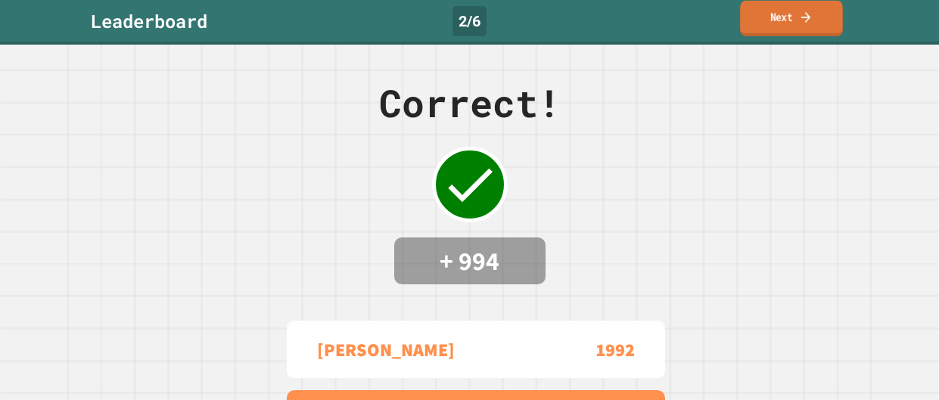
click at [810, 17] on icon at bounding box center [805, 16] width 9 height 11
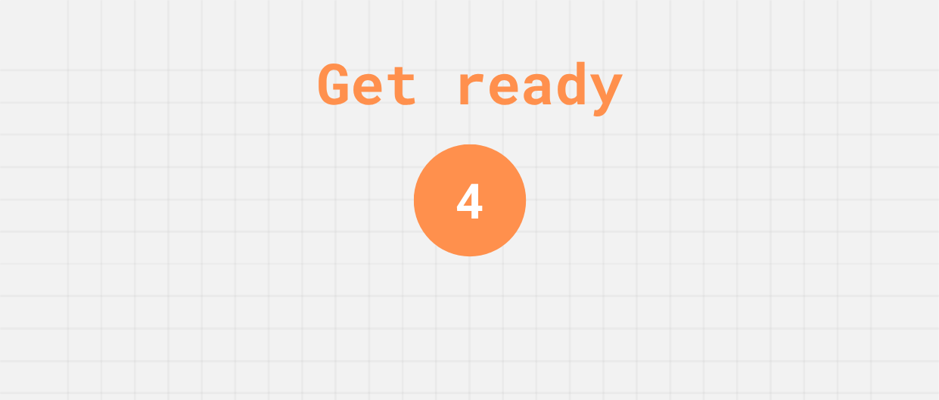
click at [787, 142] on div "Get ready 4" at bounding box center [469, 200] width 939 height 400
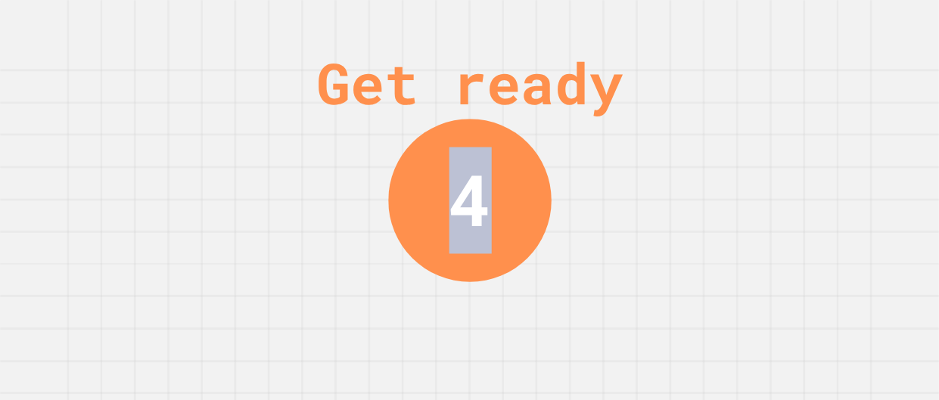
click at [787, 142] on div "Get ready 4" at bounding box center [469, 200] width 939 height 400
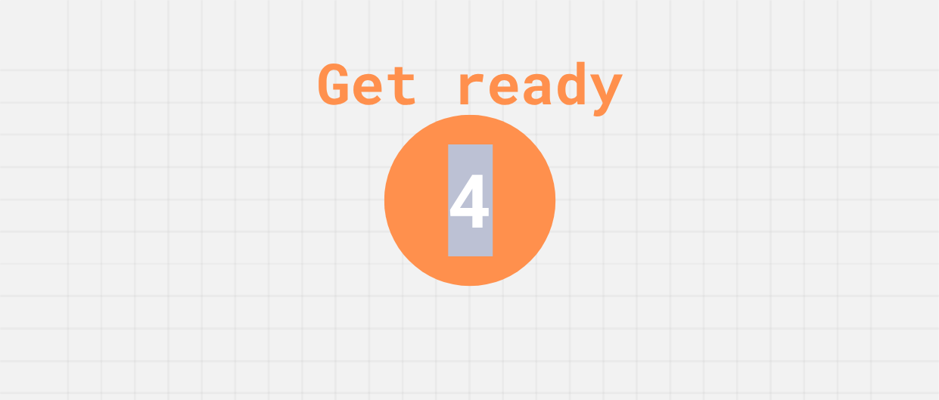
click at [787, 142] on div "Get ready 4" at bounding box center [469, 200] width 939 height 400
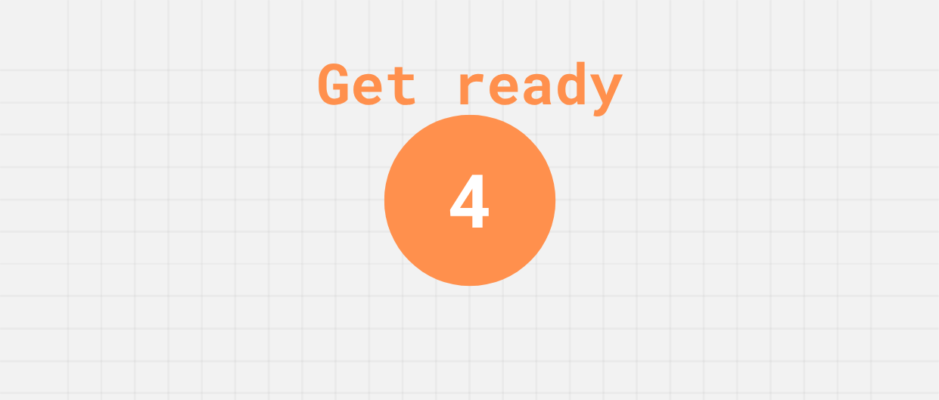
click at [787, 142] on div "Get ready 4" at bounding box center [469, 200] width 939 height 400
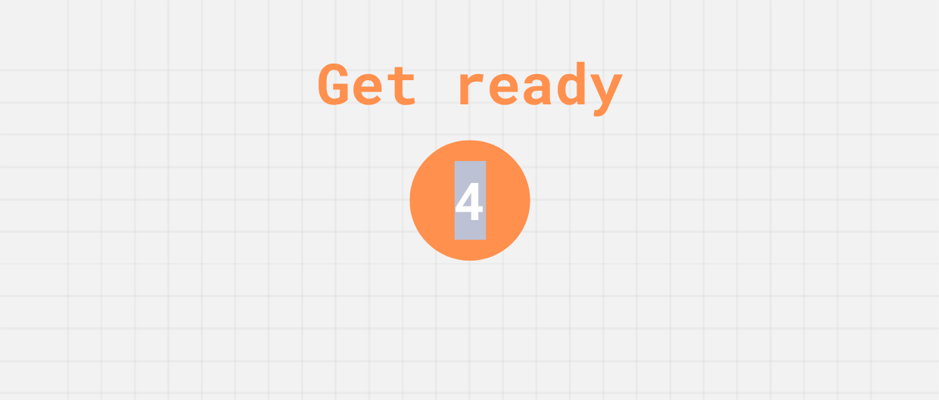
click at [787, 142] on div "Get ready 4" at bounding box center [469, 200] width 939 height 400
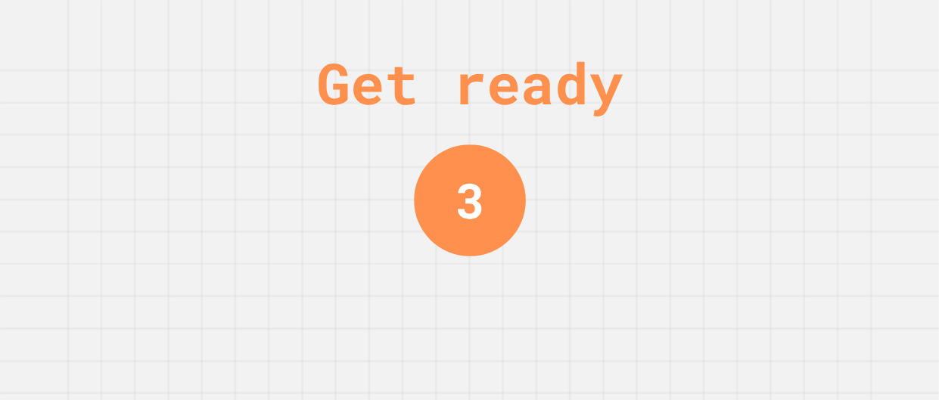
click at [787, 142] on div "Get ready 3" at bounding box center [469, 200] width 939 height 400
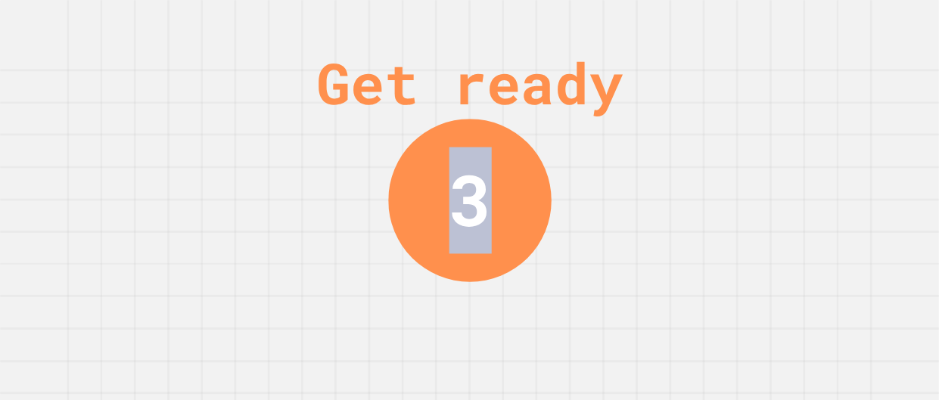
click at [787, 142] on div "Get ready 3" at bounding box center [469, 200] width 939 height 400
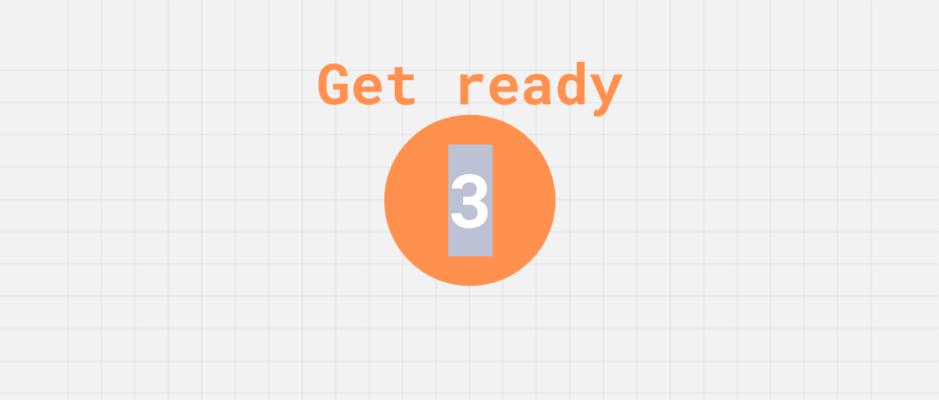
click at [787, 142] on div "Get ready 3" at bounding box center [469, 200] width 939 height 400
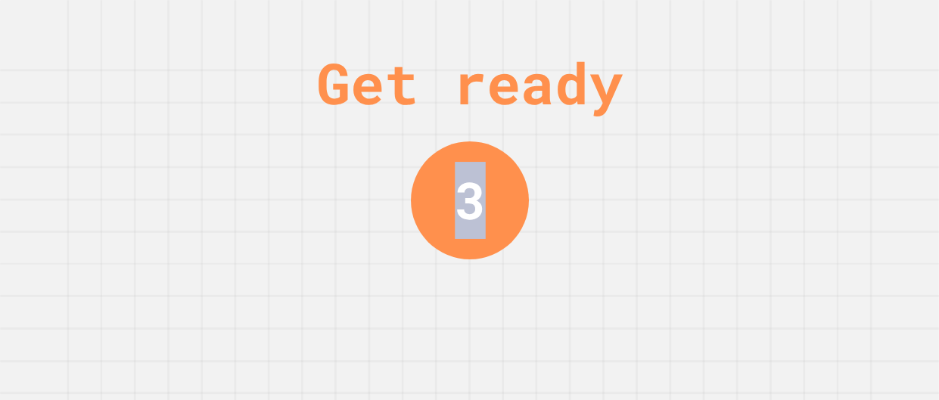
click at [787, 142] on div "Get ready 3" at bounding box center [469, 200] width 939 height 400
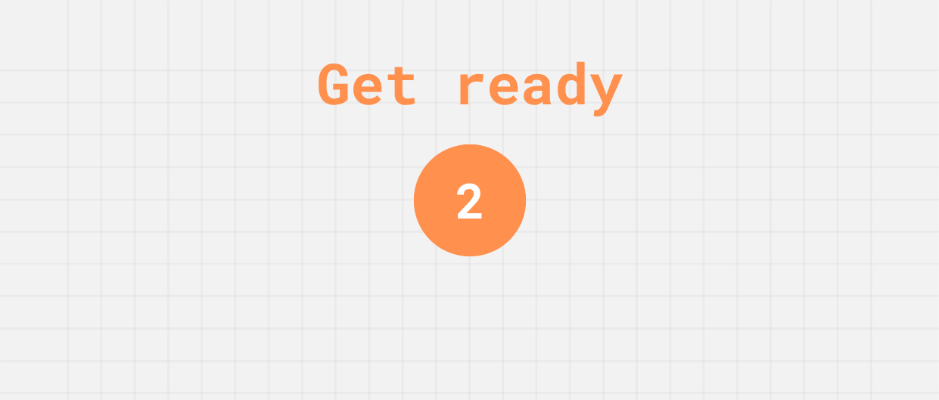
click at [787, 142] on div "Get ready 2" at bounding box center [469, 200] width 939 height 400
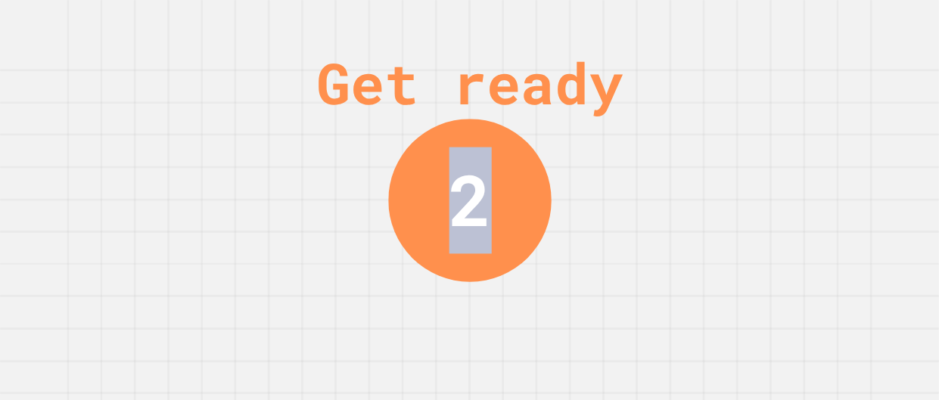
click at [787, 142] on div "Get ready 2" at bounding box center [469, 200] width 939 height 400
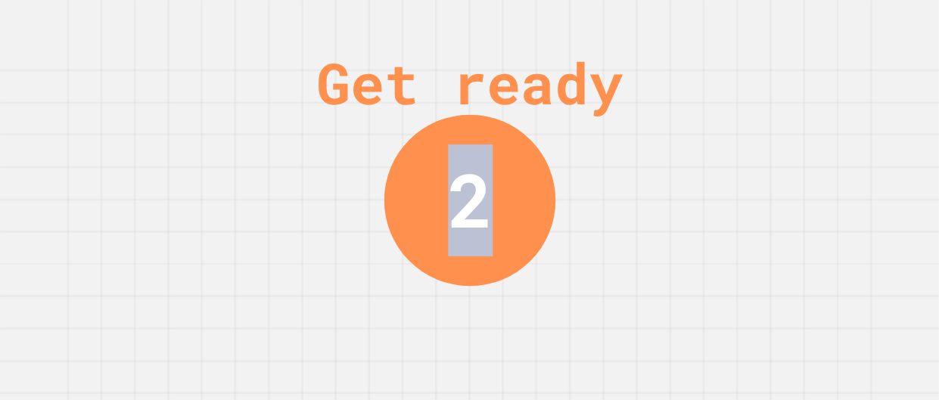
click at [787, 142] on div "Get ready 2" at bounding box center [469, 200] width 939 height 400
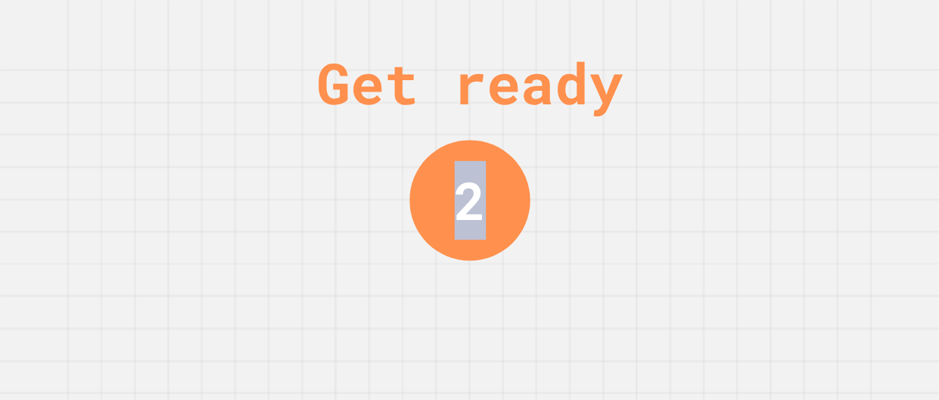
click at [787, 142] on div "Get ready 2" at bounding box center [469, 200] width 939 height 400
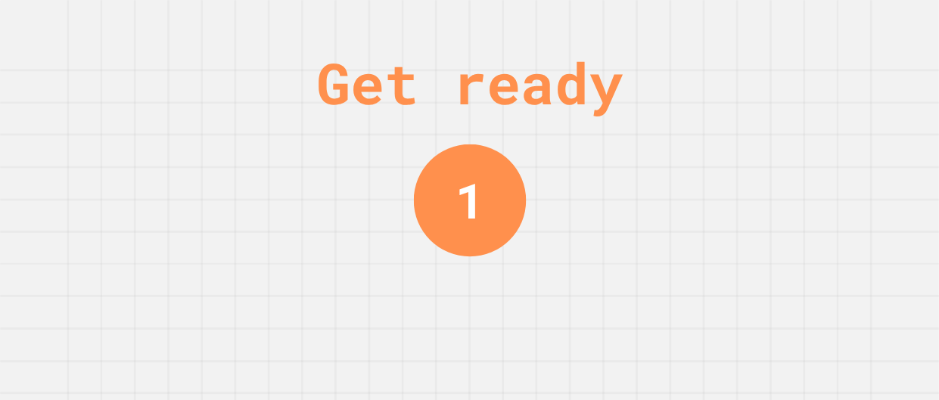
click at [787, 142] on div "Get ready 1" at bounding box center [469, 200] width 939 height 400
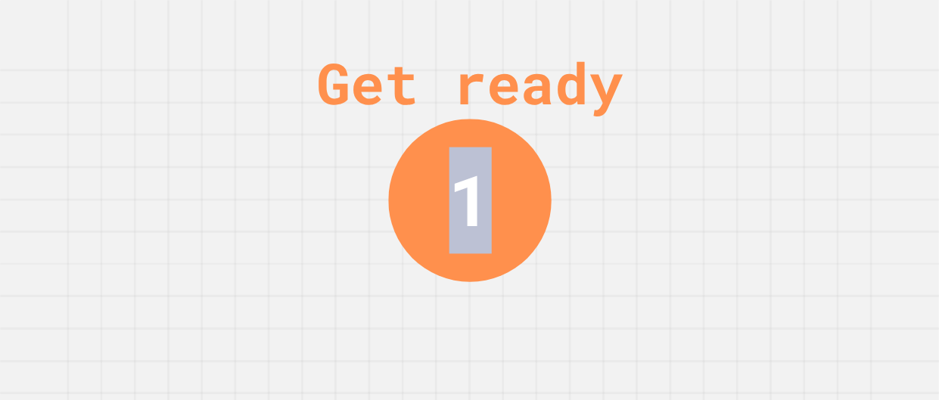
click at [787, 142] on div "Get ready 1" at bounding box center [469, 200] width 939 height 400
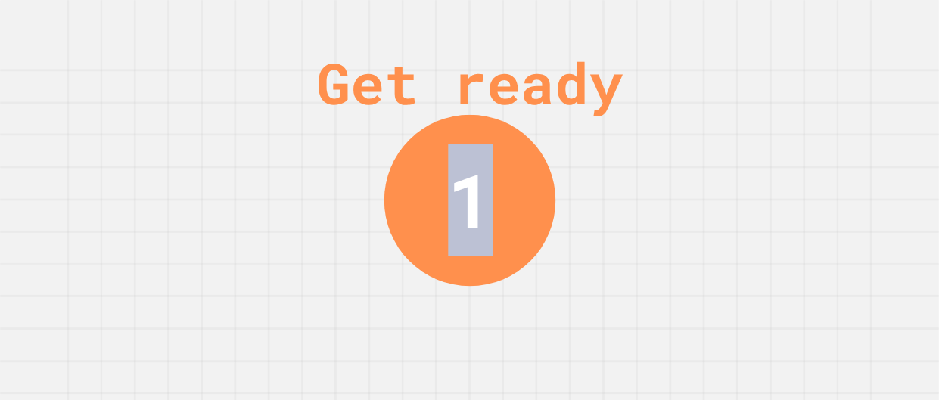
click at [787, 142] on div "Get ready 1" at bounding box center [469, 200] width 939 height 400
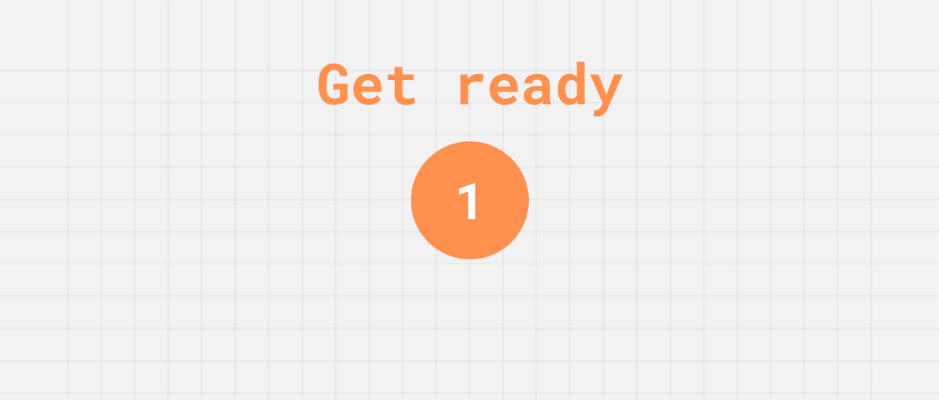
click at [787, 142] on div "Get ready 1" at bounding box center [469, 200] width 939 height 400
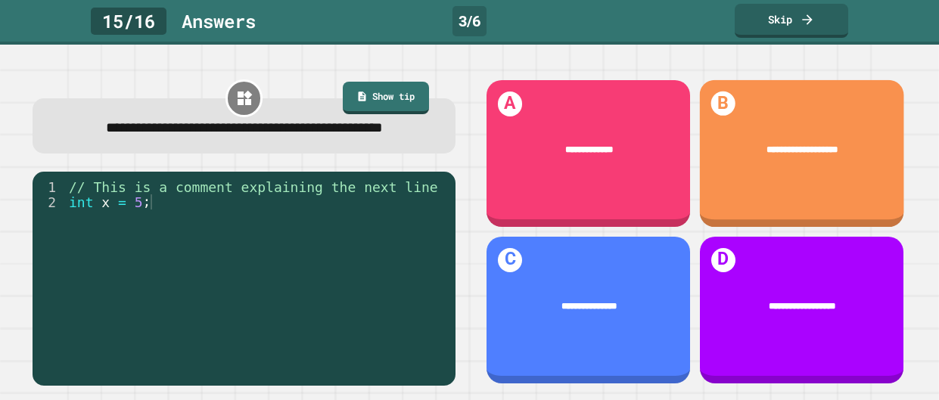
click at [787, 143] on div "**********" at bounding box center [801, 150] width 166 height 14
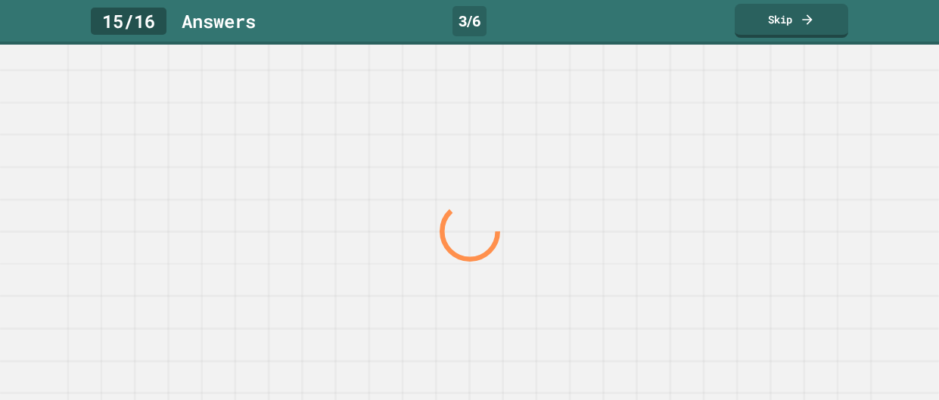
click at [787, 142] on div at bounding box center [469, 232] width 901 height 337
click at [787, 142] on div at bounding box center [469, 223] width 939 height 356
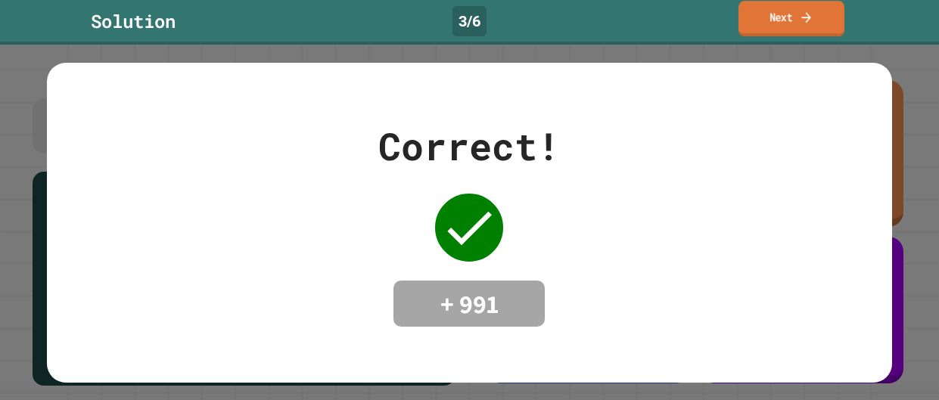
click at [762, 17] on link "Next" at bounding box center [792, 19] width 106 height 36
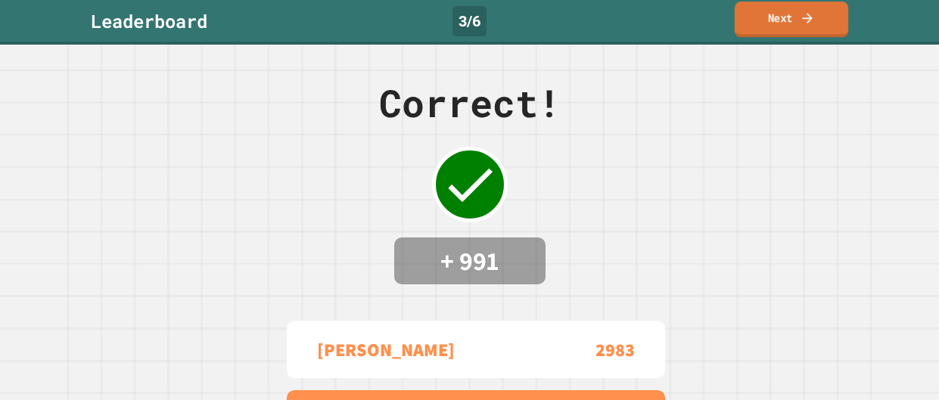
click at [763, 17] on link "Next" at bounding box center [792, 20] width 114 height 36
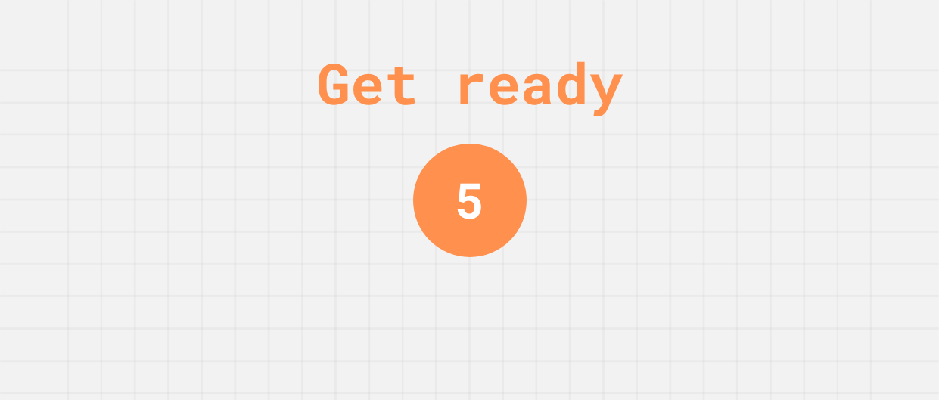
click at [780, 142] on div "Get ready 5" at bounding box center [469, 200] width 939 height 400
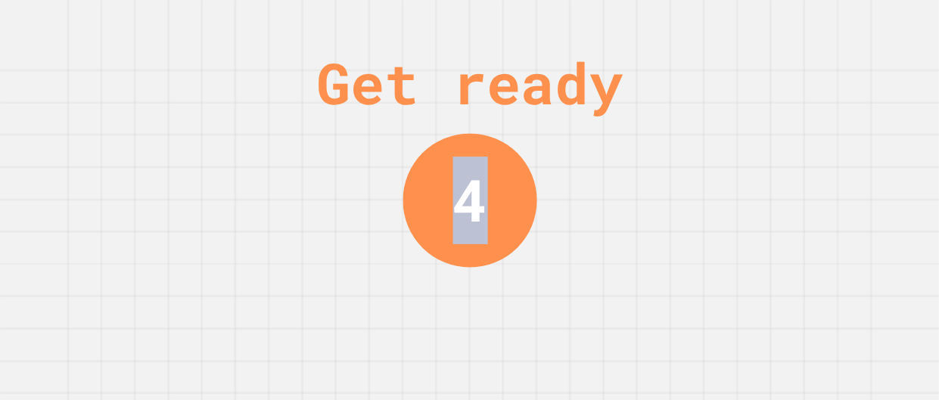
click at [780, 142] on div "Get ready 4" at bounding box center [469, 200] width 939 height 400
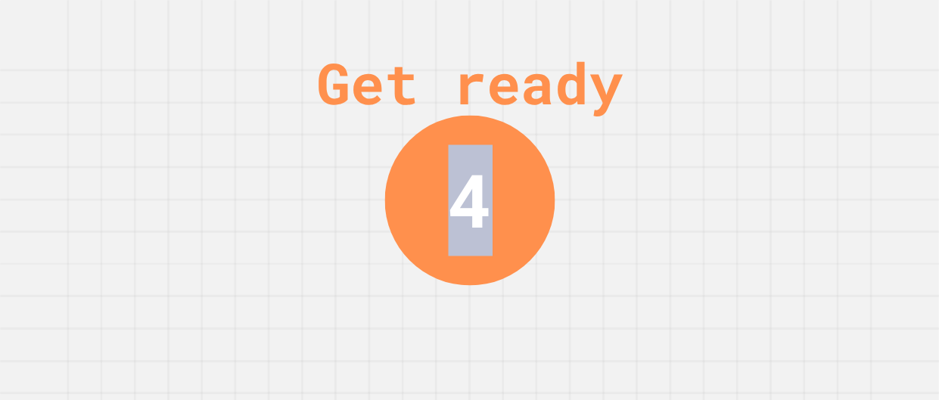
click at [780, 142] on div "Get ready 4" at bounding box center [469, 200] width 939 height 400
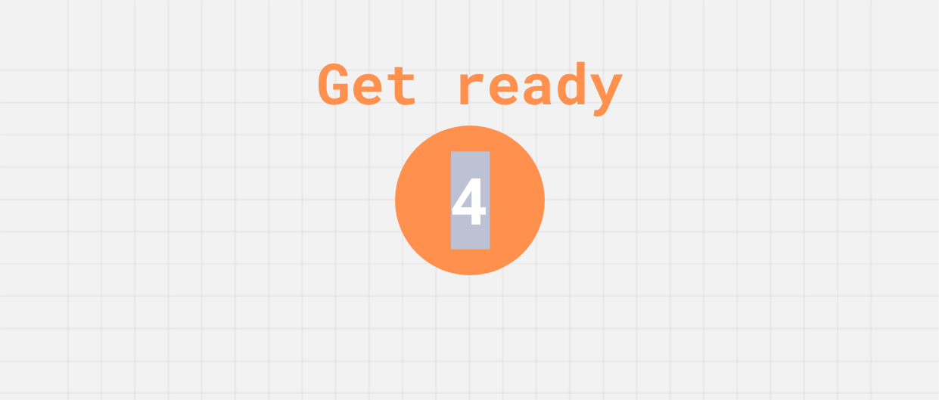
click at [780, 142] on div "Get ready 4" at bounding box center [469, 200] width 939 height 400
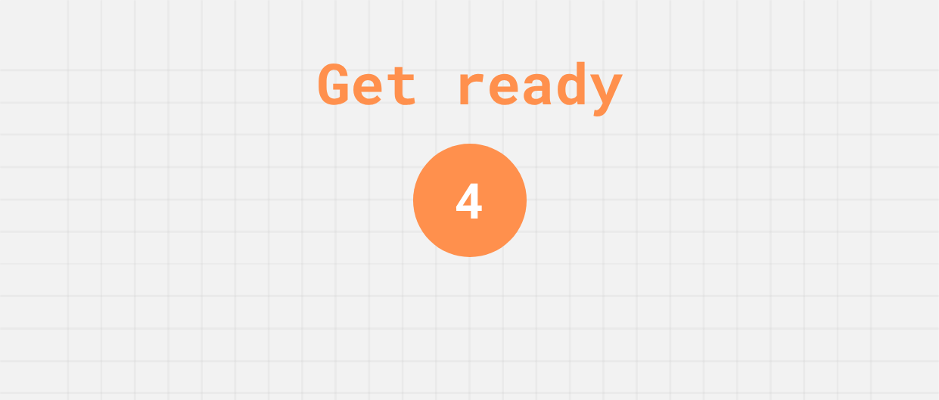
click at [780, 142] on div "Get ready 4" at bounding box center [469, 200] width 939 height 400
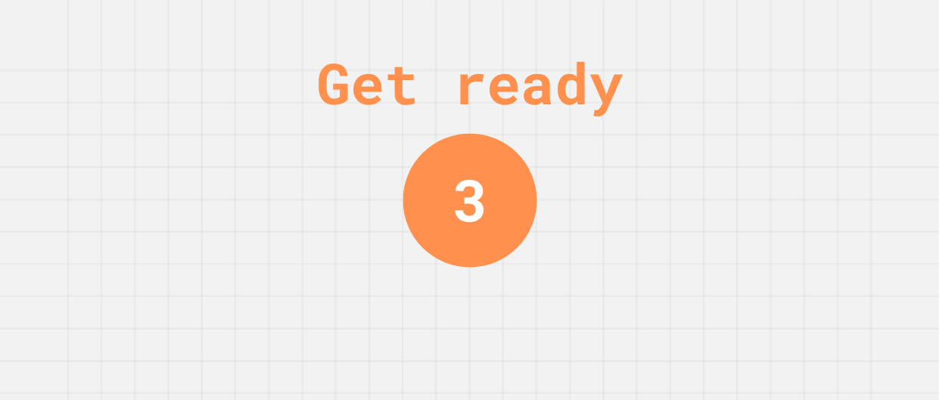
click at [780, 142] on div "Get ready 3" at bounding box center [469, 200] width 939 height 400
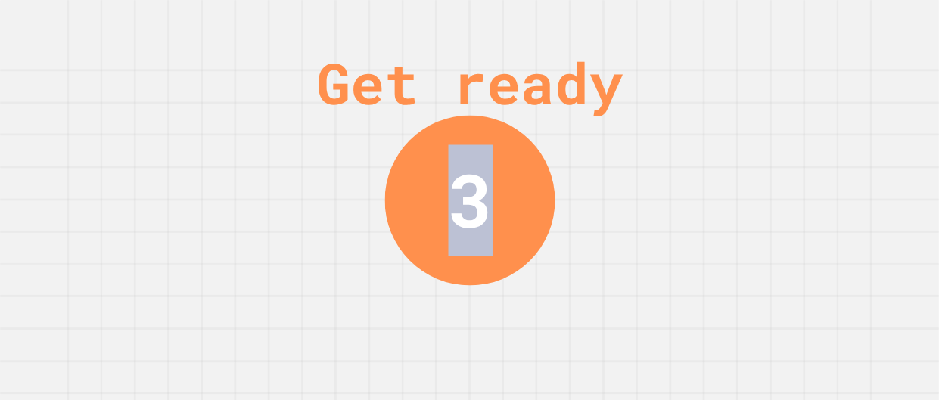
click at [780, 142] on div "Get ready 3" at bounding box center [469, 200] width 939 height 400
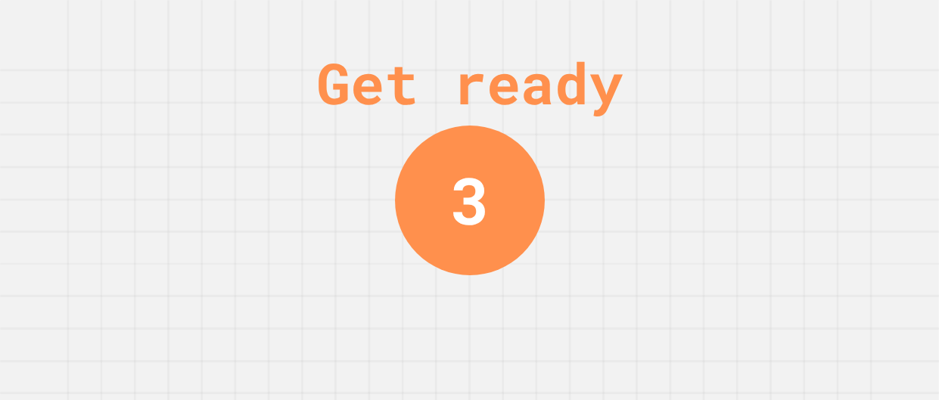
click at [780, 142] on div "Get ready 3" at bounding box center [469, 200] width 939 height 400
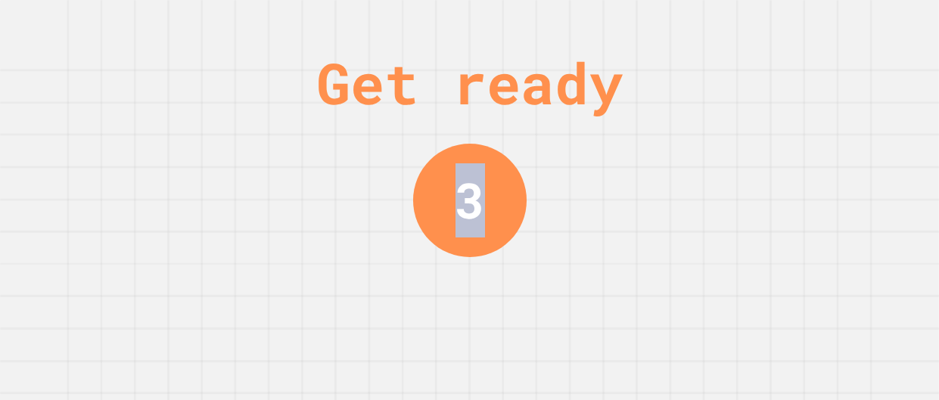
click at [780, 142] on div "Get ready 3" at bounding box center [469, 200] width 939 height 400
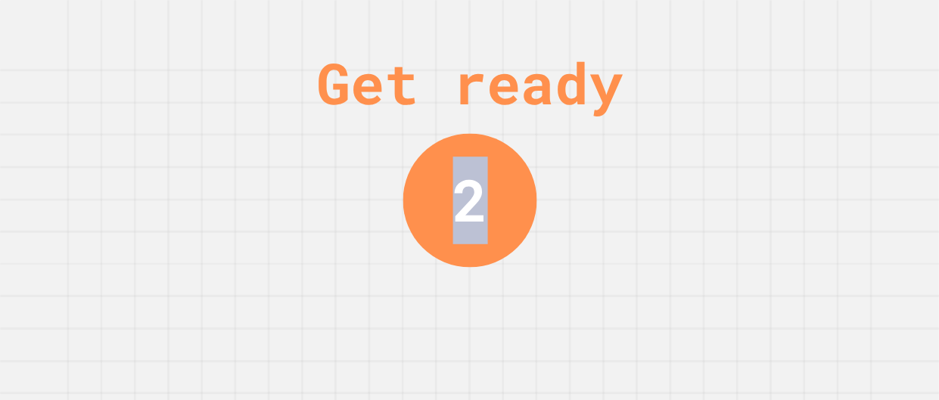
click at [780, 142] on div "Get ready 2" at bounding box center [469, 200] width 939 height 400
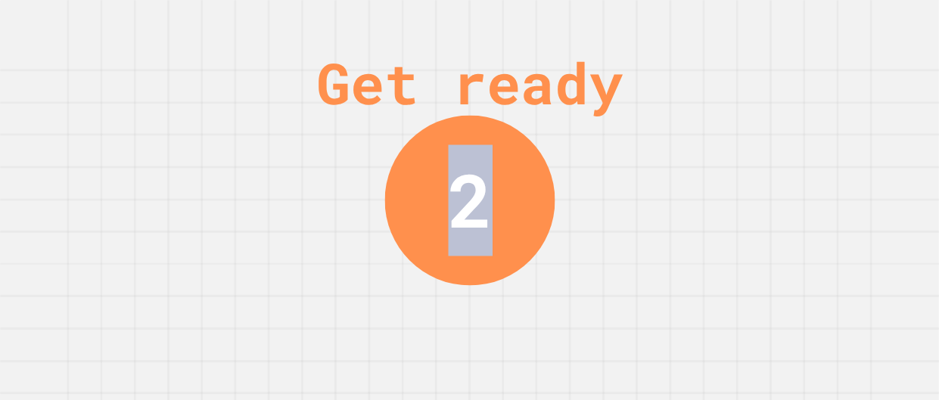
click at [780, 142] on div "Get ready 2" at bounding box center [469, 200] width 939 height 400
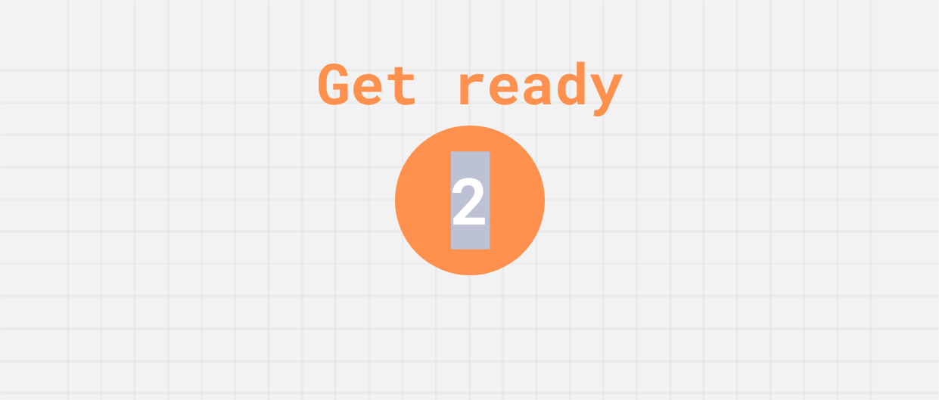
click at [780, 142] on div "Get ready 2" at bounding box center [469, 200] width 939 height 400
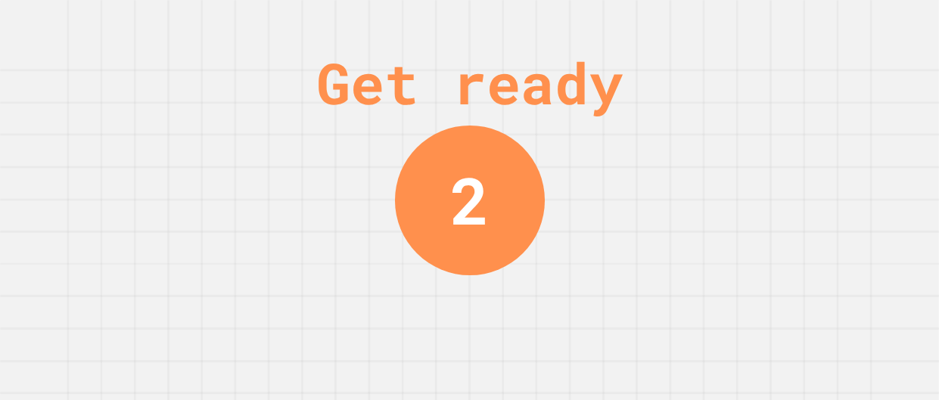
click at [780, 142] on div "Get ready 2" at bounding box center [469, 200] width 939 height 400
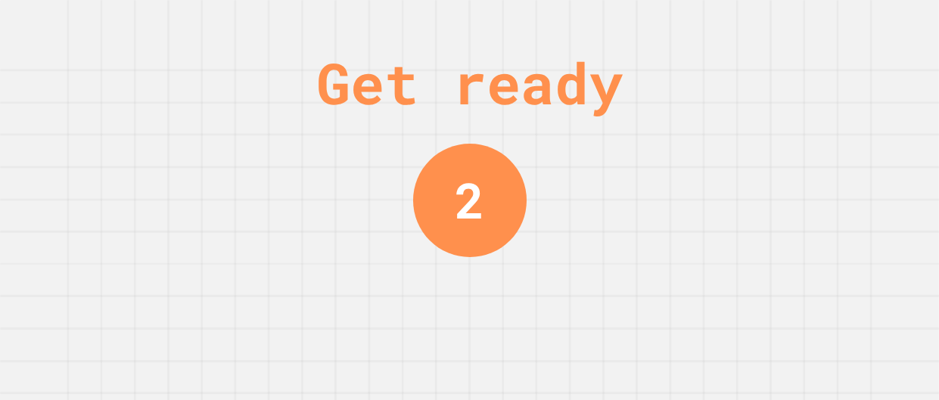
click at [780, 142] on div "Get ready 2" at bounding box center [469, 200] width 939 height 400
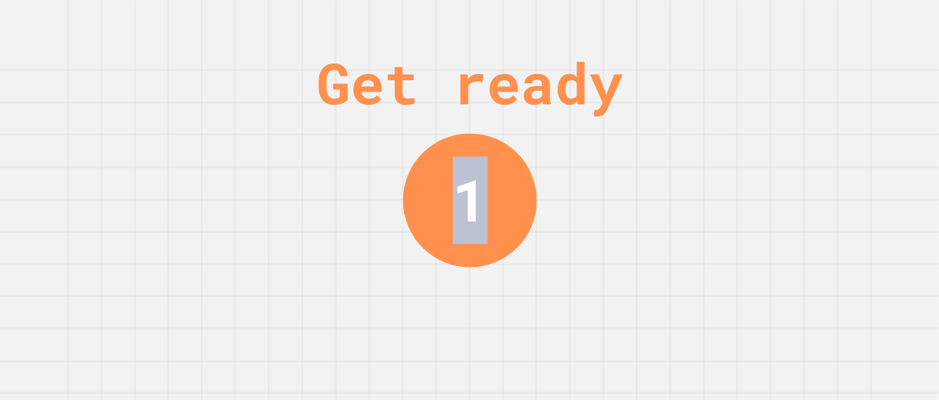
click at [780, 142] on div "Get ready 1" at bounding box center [469, 200] width 939 height 400
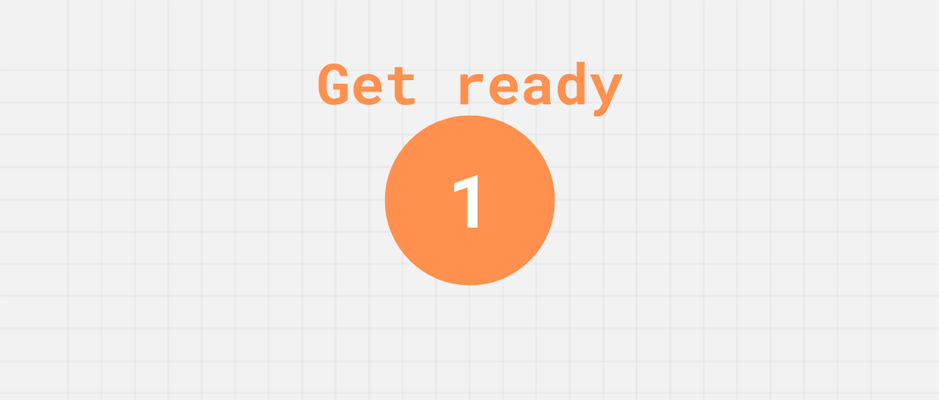
click at [780, 142] on div "Get ready 1" at bounding box center [469, 200] width 939 height 400
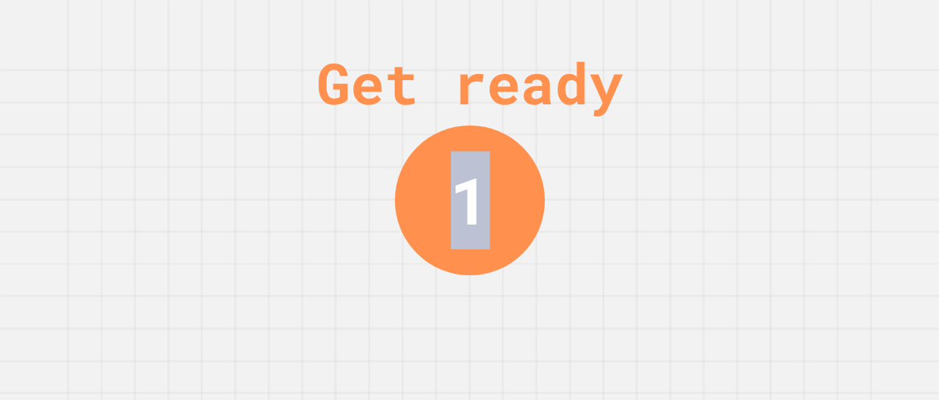
click at [780, 142] on div "Get ready 1" at bounding box center [469, 200] width 939 height 400
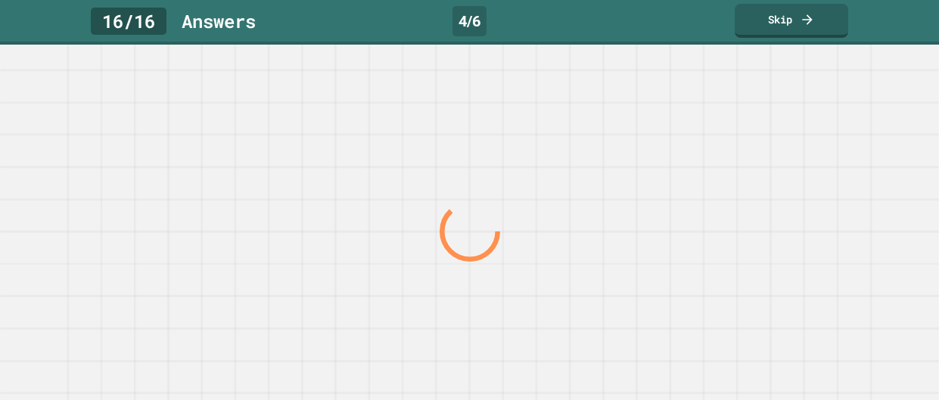
click at [780, 142] on div at bounding box center [469, 232] width 901 height 337
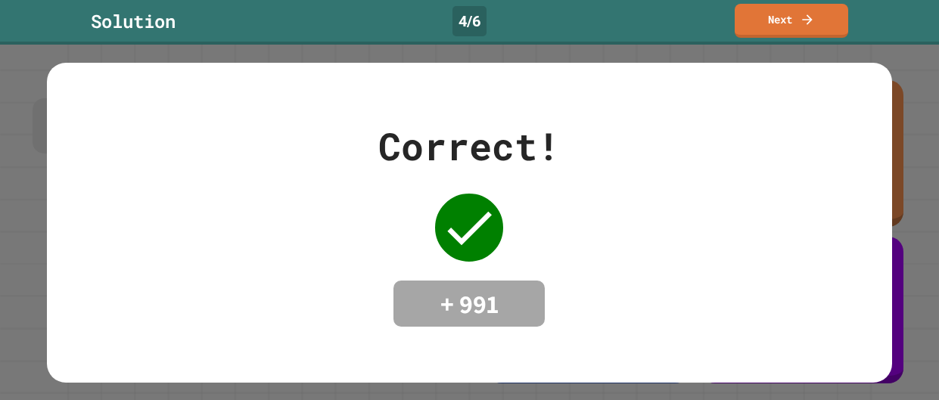
click at [780, 142] on div "Correct! + 991" at bounding box center [469, 223] width 845 height 210
click at [793, 20] on link "Next" at bounding box center [791, 19] width 103 height 36
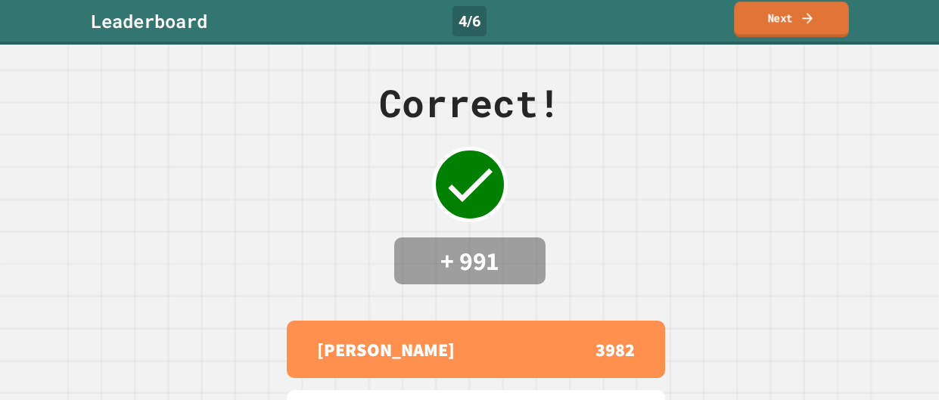
click at [793, 20] on link "Next" at bounding box center [791, 20] width 115 height 36
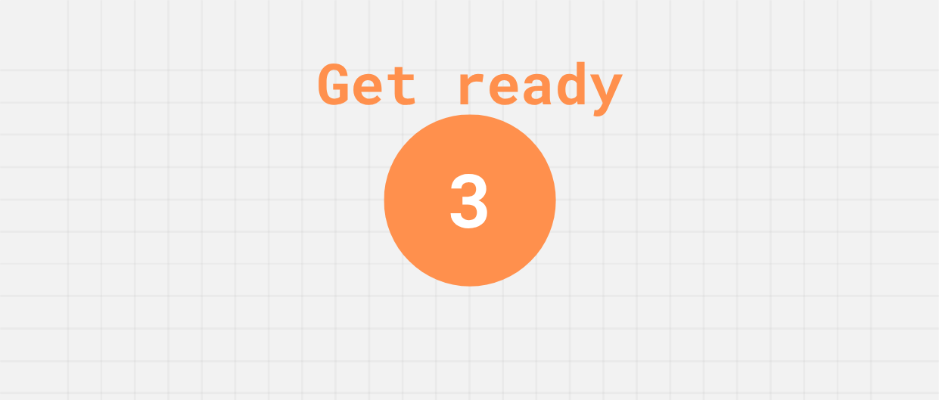
click at [752, 173] on div "Get ready 3" at bounding box center [469, 200] width 939 height 400
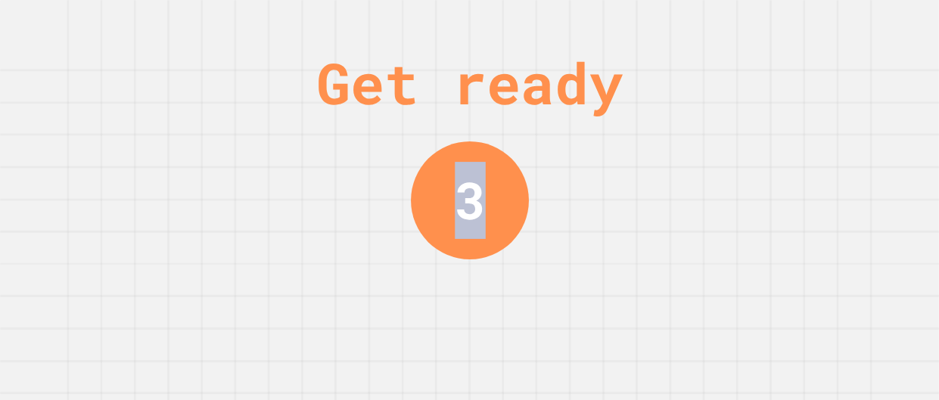
click at [752, 173] on div "Get ready 3" at bounding box center [469, 200] width 939 height 400
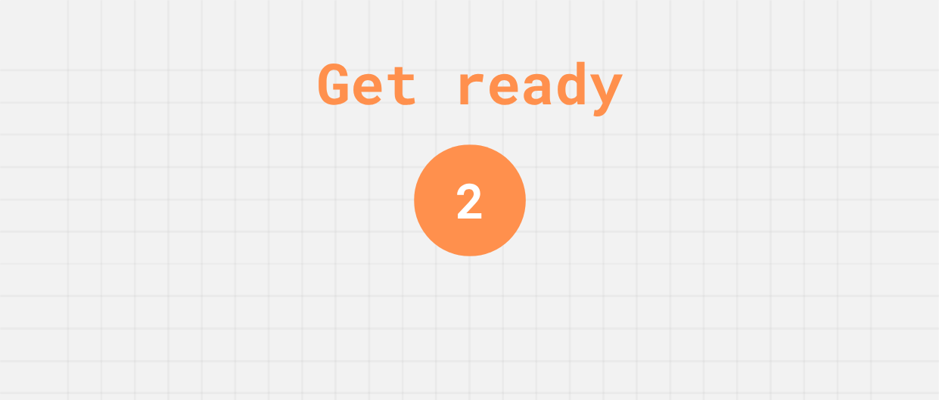
click at [752, 173] on div "Get ready 2" at bounding box center [469, 200] width 939 height 400
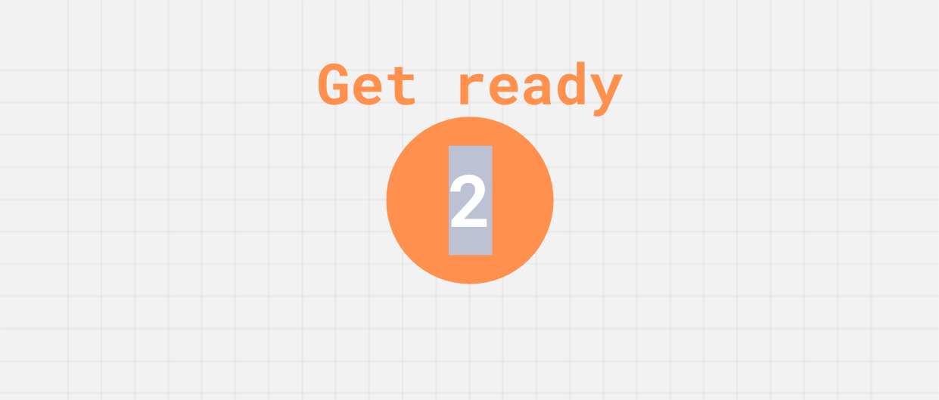
click at [752, 173] on div "Get ready 2" at bounding box center [469, 200] width 939 height 400
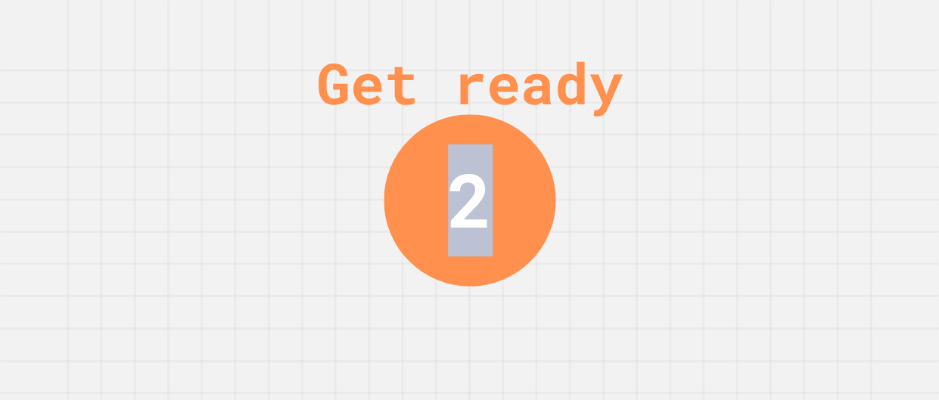
click at [752, 173] on div "Get ready 2" at bounding box center [469, 200] width 939 height 400
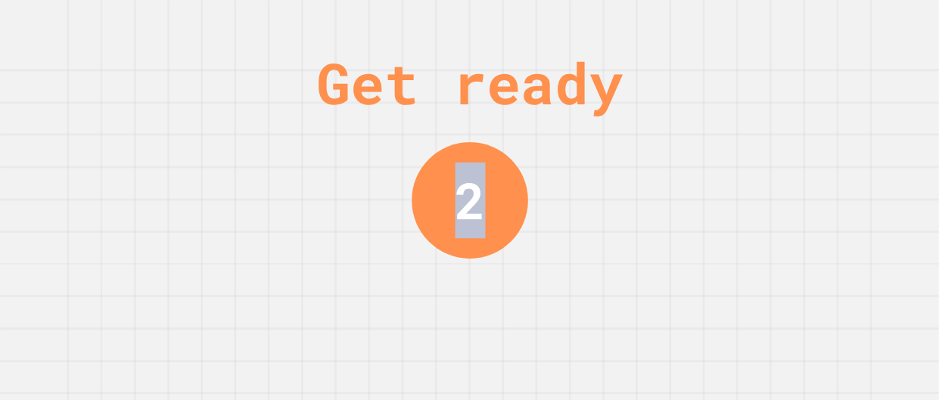
click at [752, 173] on div "Get ready 2" at bounding box center [469, 200] width 939 height 400
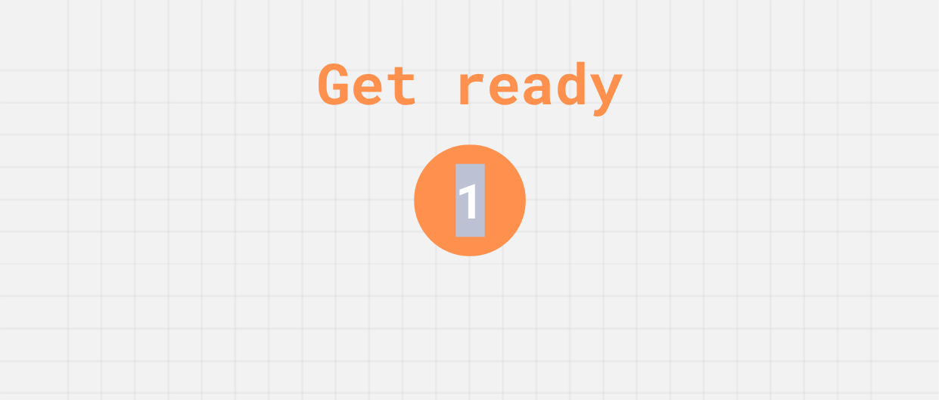
click at [752, 173] on div "Get ready 1" at bounding box center [469, 200] width 939 height 400
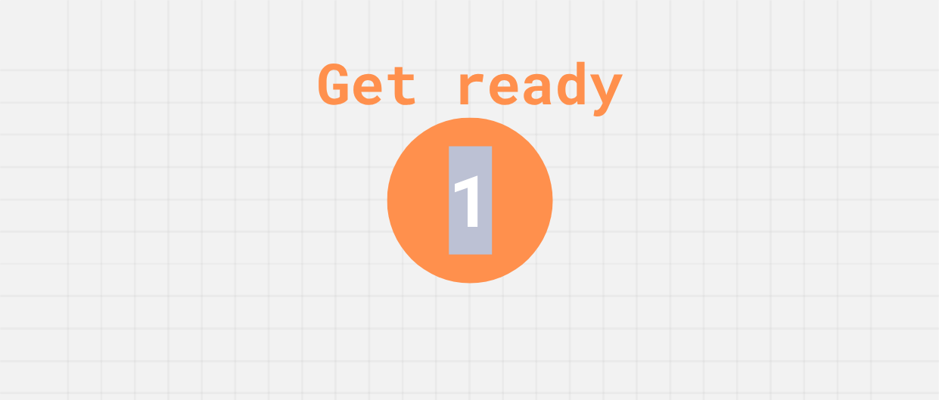
click at [752, 173] on div "Get ready 1" at bounding box center [469, 200] width 939 height 400
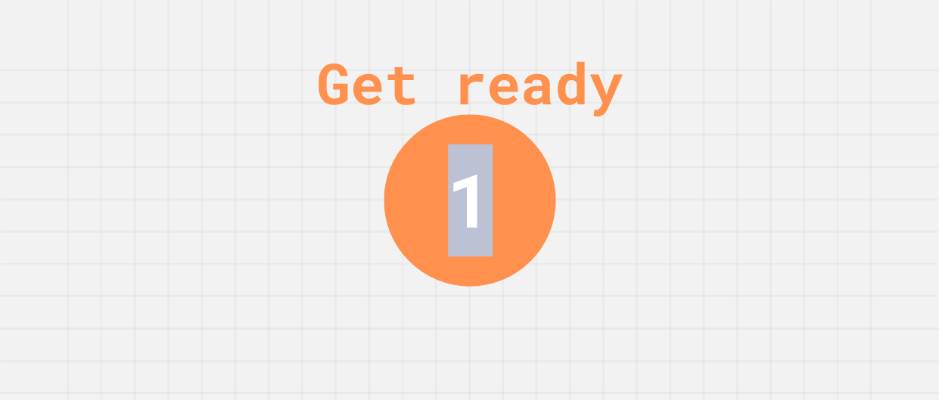
click at [752, 173] on div "Get ready 1" at bounding box center [469, 200] width 939 height 400
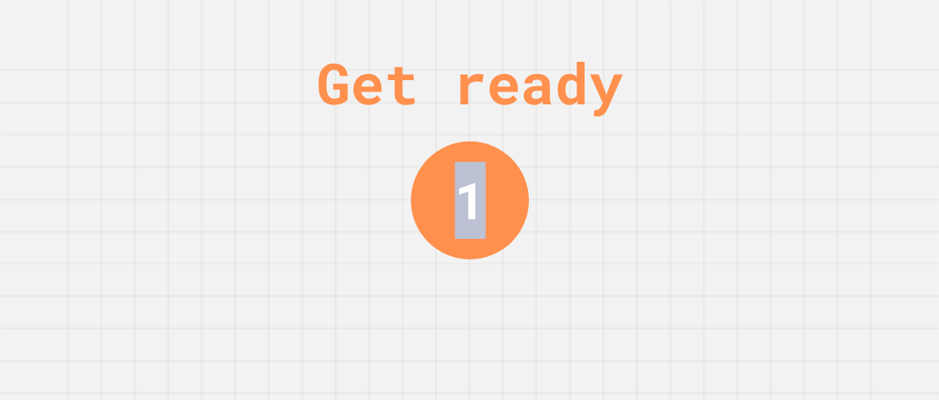
click at [752, 173] on div "Get ready 1" at bounding box center [469, 200] width 939 height 400
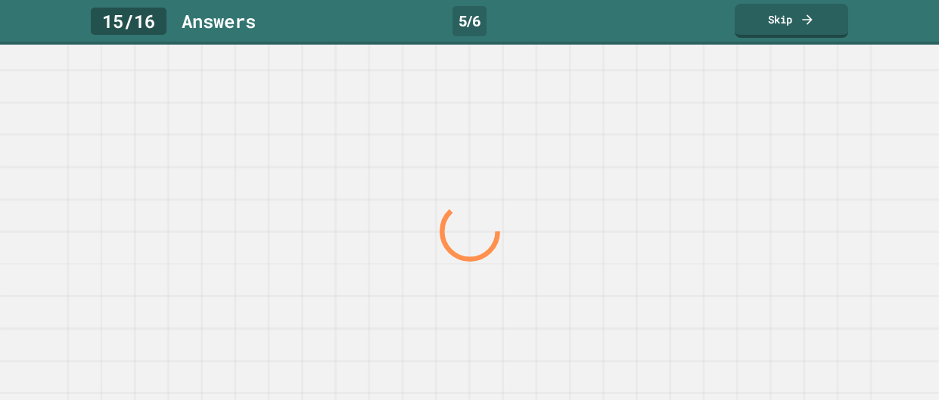
click at [752, 173] on div at bounding box center [469, 232] width 901 height 337
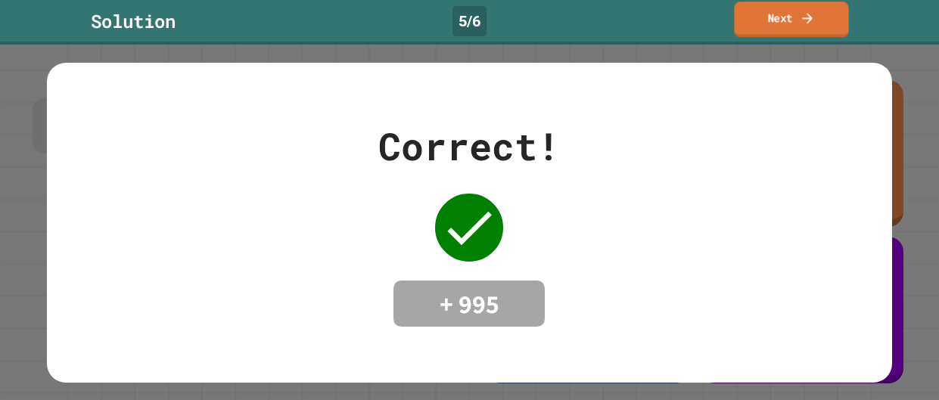
click at [791, 29] on link "Next" at bounding box center [791, 20] width 114 height 36
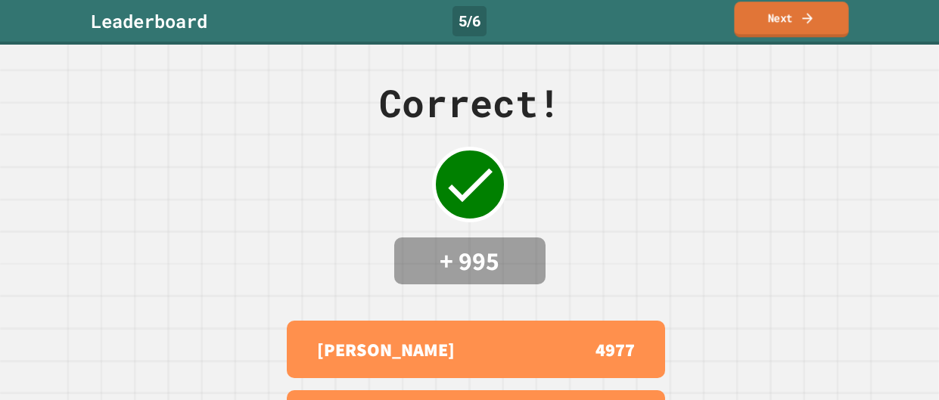
click at [780, 18] on link "Next" at bounding box center [791, 20] width 114 height 36
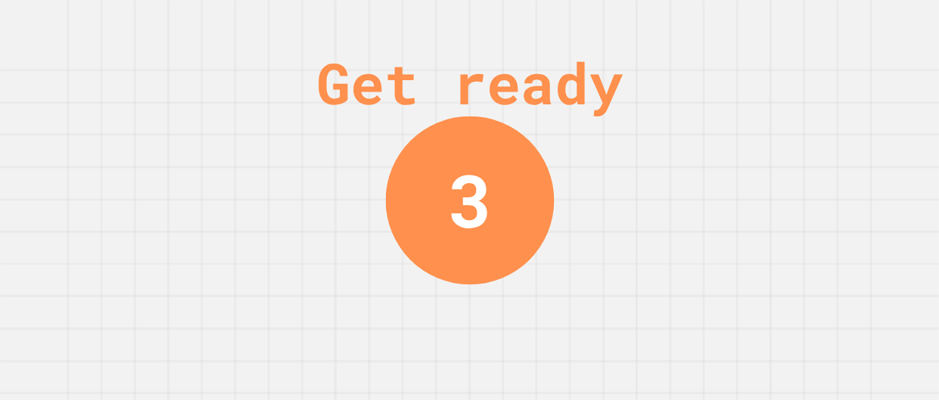
click at [464, 334] on div "Get ready 3" at bounding box center [470, 200] width 114 height 400
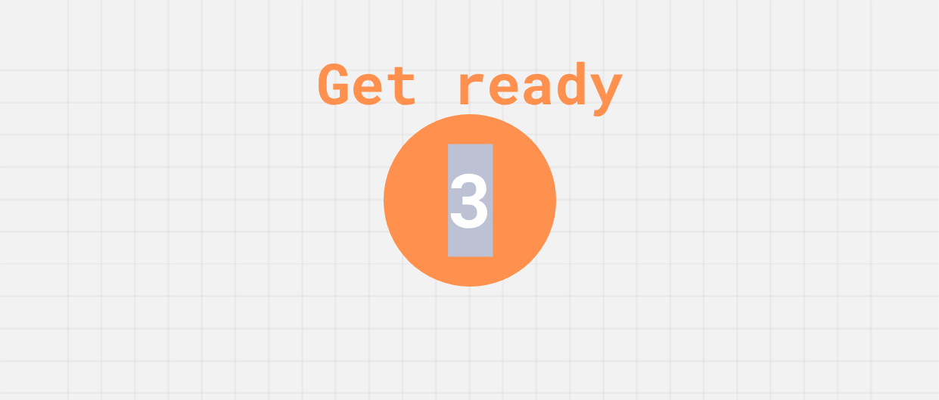
click at [464, 334] on div "Get ready 3" at bounding box center [470, 200] width 114 height 400
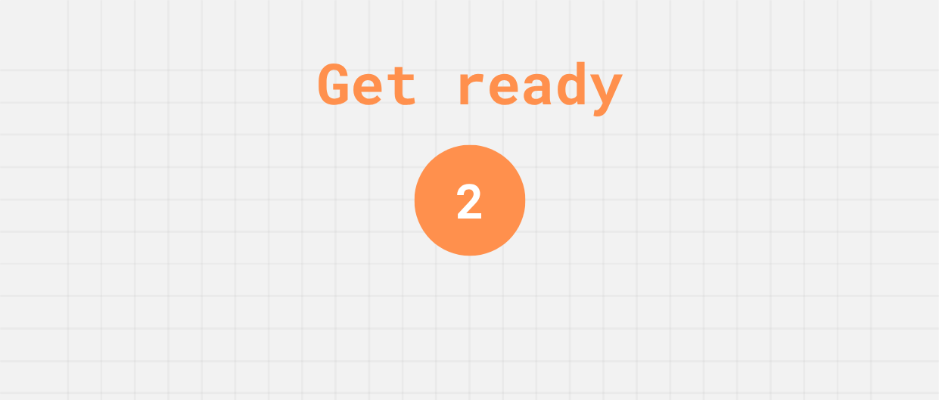
click at [500, 337] on div "Get ready 2" at bounding box center [470, 200] width 114 height 400
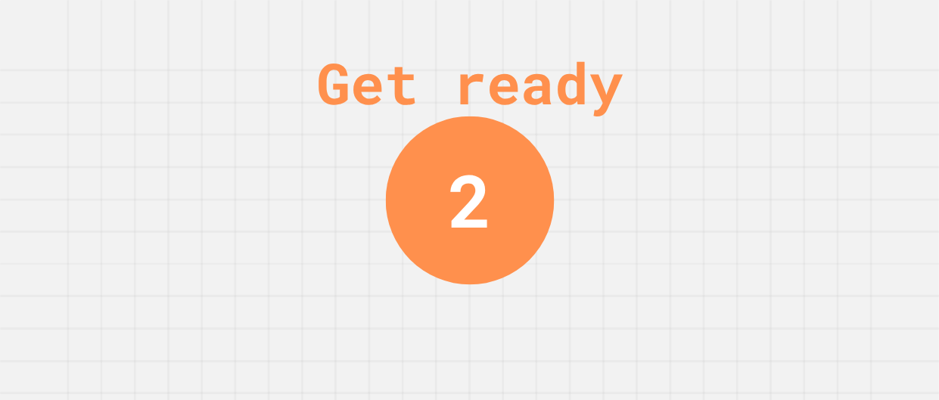
click at [500, 337] on div "Get ready 2" at bounding box center [470, 200] width 114 height 400
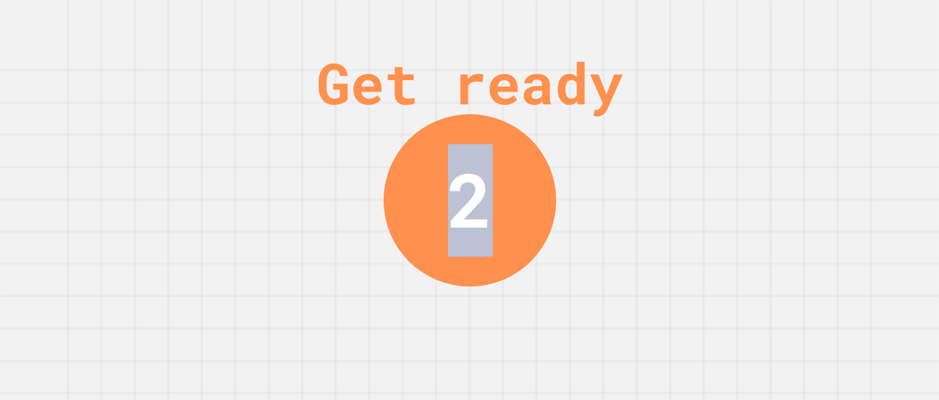
click at [500, 337] on div "Get ready 2" at bounding box center [470, 200] width 114 height 400
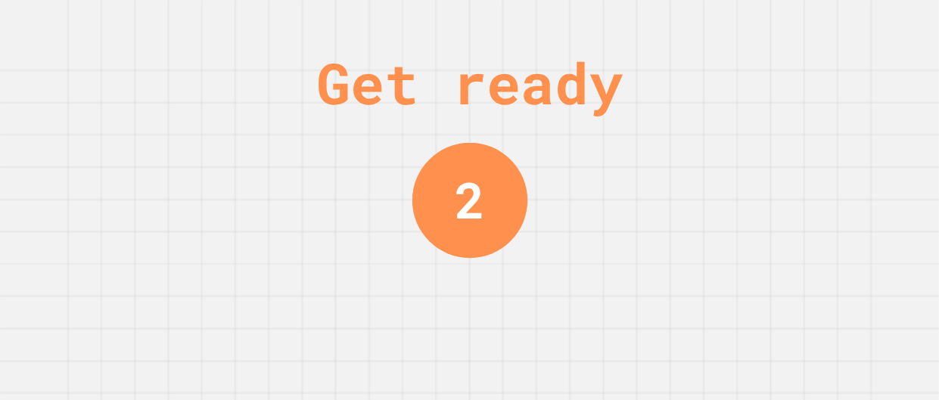
click at [500, 337] on div "Get ready 2" at bounding box center [470, 200] width 114 height 400
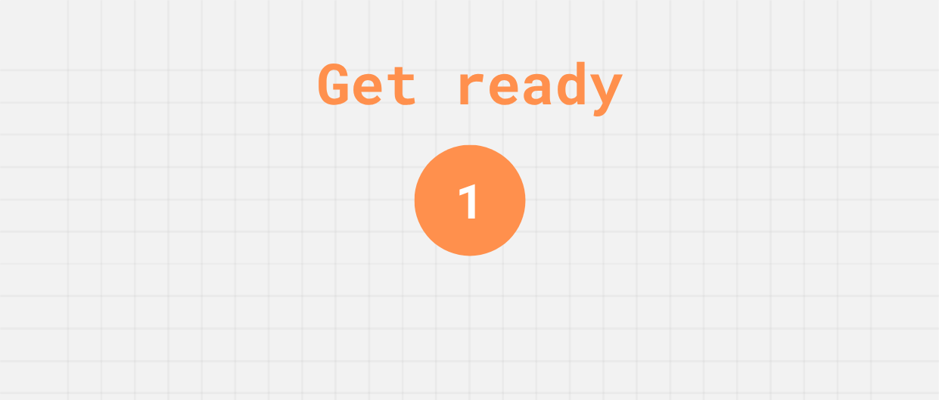
click at [500, 337] on div "Get ready 1" at bounding box center [470, 200] width 114 height 400
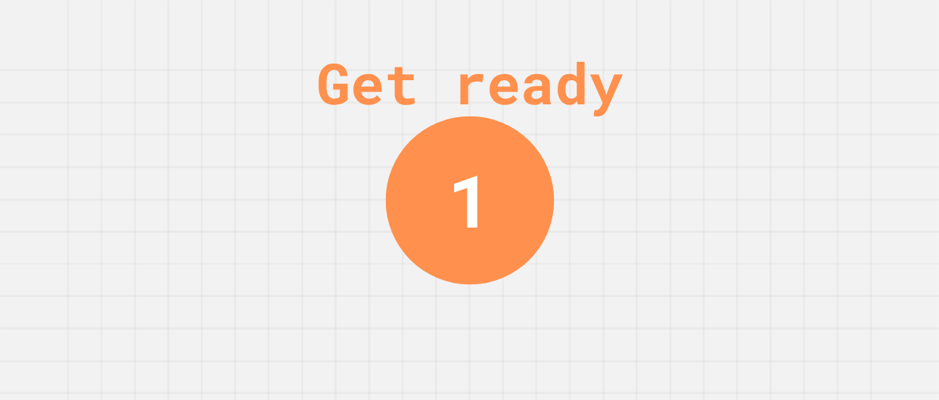
click at [500, 337] on div "Get ready 1" at bounding box center [470, 200] width 114 height 400
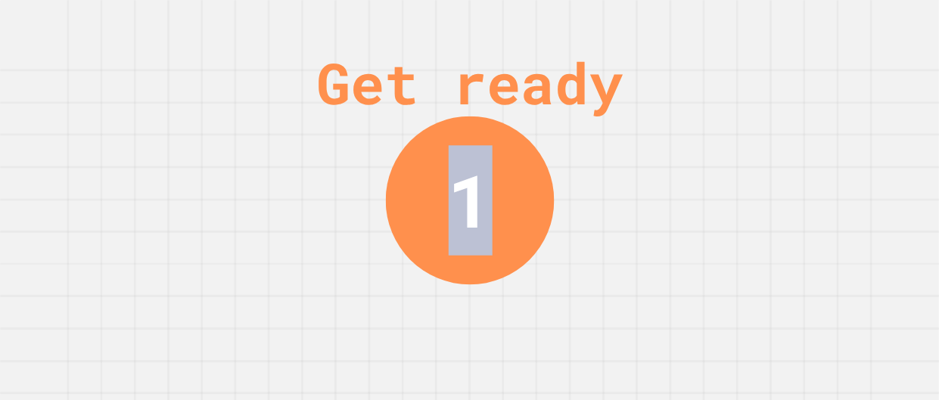
click at [500, 337] on div "Get ready 1" at bounding box center [470, 200] width 114 height 400
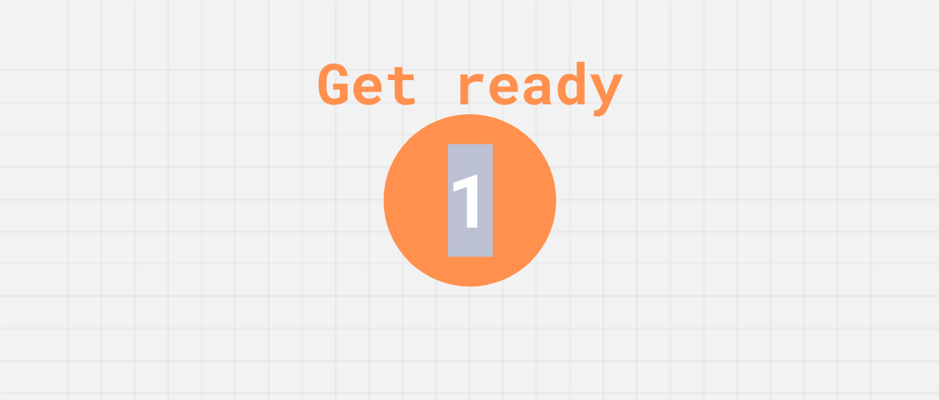
click at [500, 337] on div "Get ready 1" at bounding box center [470, 200] width 114 height 400
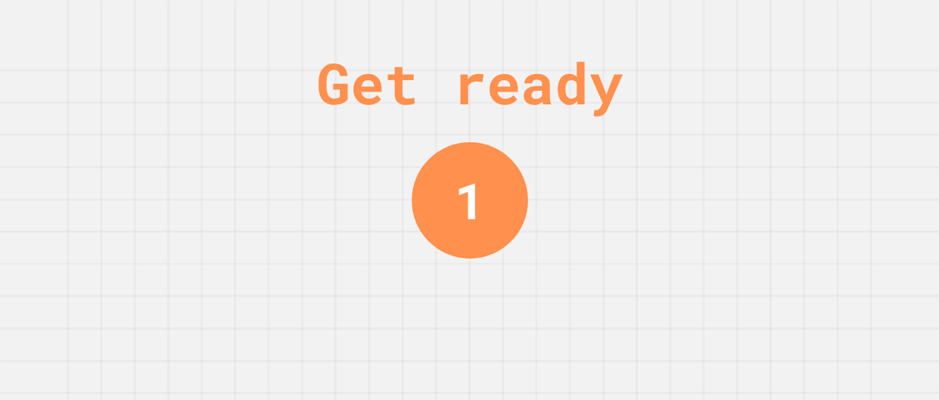
click at [500, 337] on div "Get ready 1" at bounding box center [470, 200] width 114 height 400
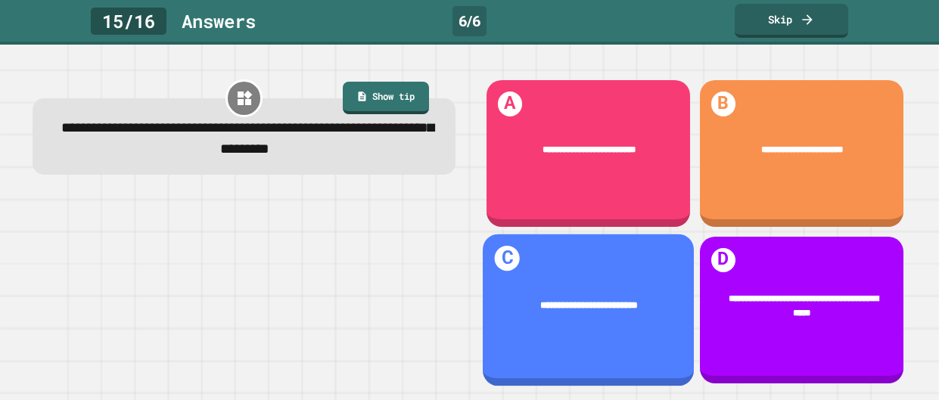
click at [500, 337] on div "**********" at bounding box center [588, 310] width 211 height 152
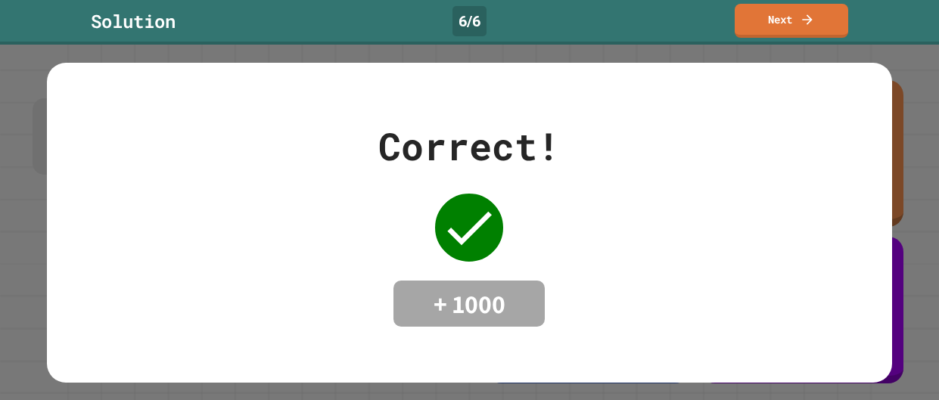
click at [500, 337] on div "Correct! + 1000" at bounding box center [469, 223] width 845 height 320
click at [820, 18] on link "Next" at bounding box center [791, 19] width 103 height 36
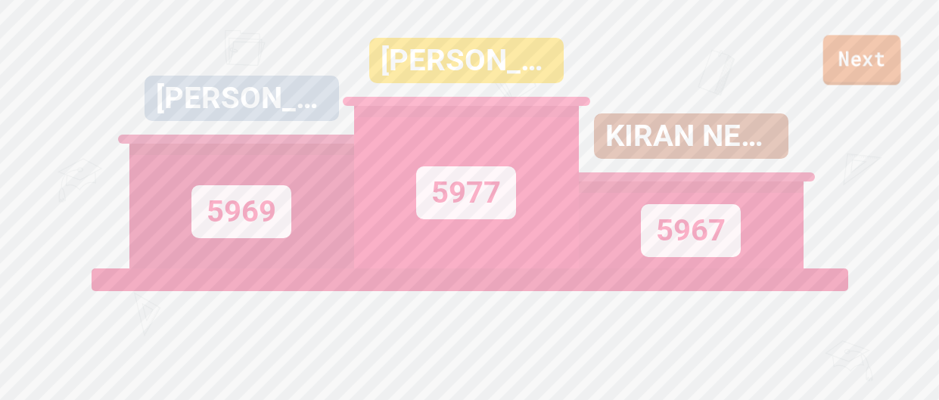
click at [838, 58] on link "Next" at bounding box center [862, 60] width 78 height 50
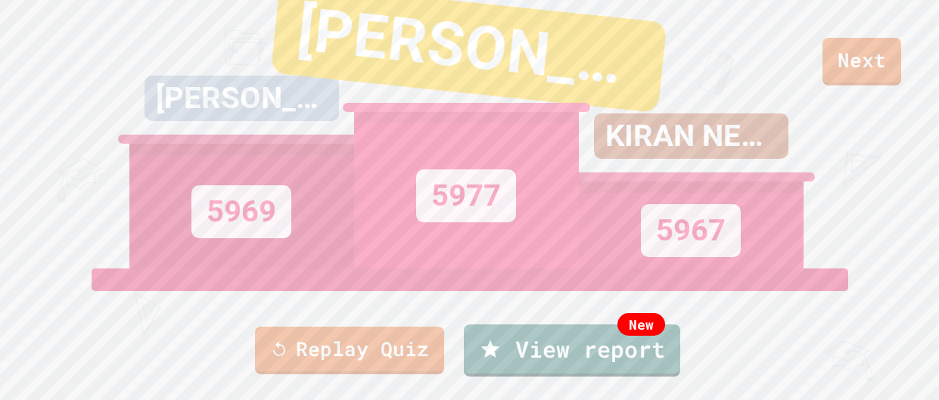
click at [384, 325] on div "Replay Quiz New View report" at bounding box center [469, 350] width 939 height 61
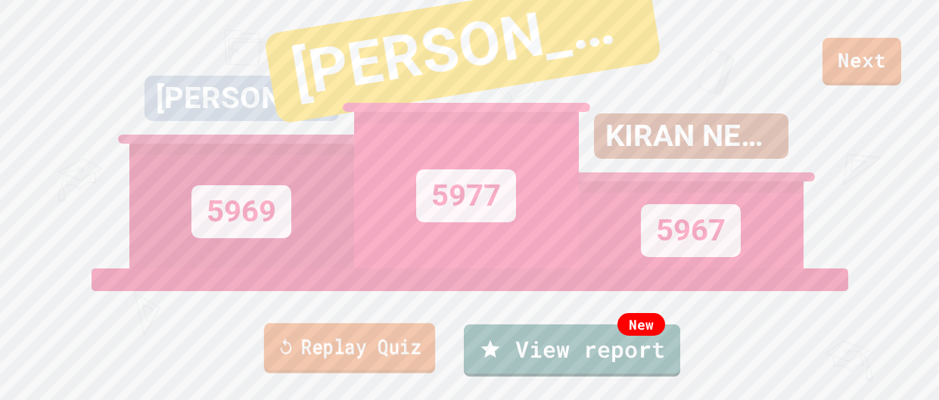
click at [376, 361] on link "Replay Quiz" at bounding box center [348, 348] width 171 height 50
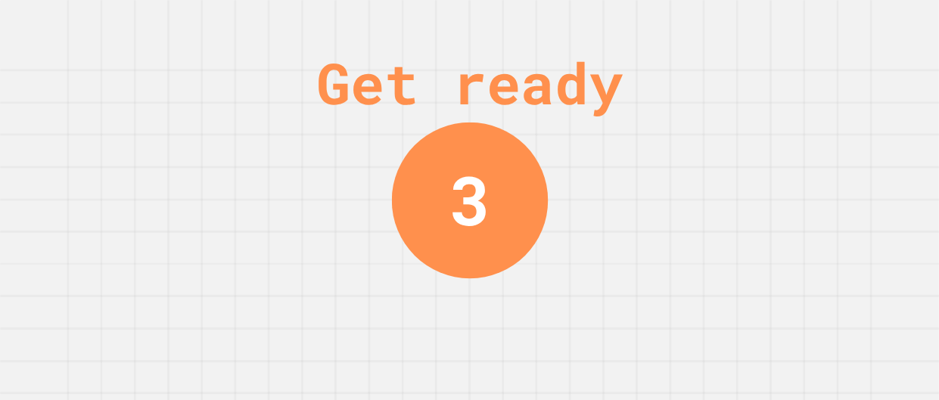
click at [730, 143] on div "Get ready 3" at bounding box center [469, 200] width 939 height 400
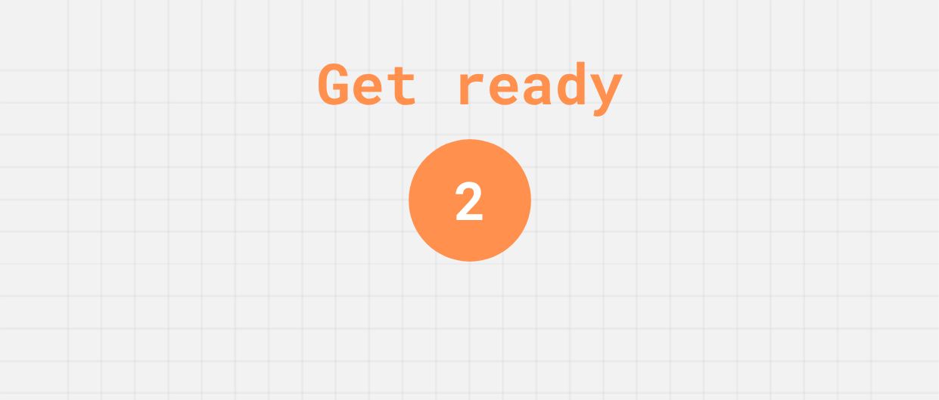
click at [770, 139] on div "Get ready 2" at bounding box center [469, 200] width 939 height 400
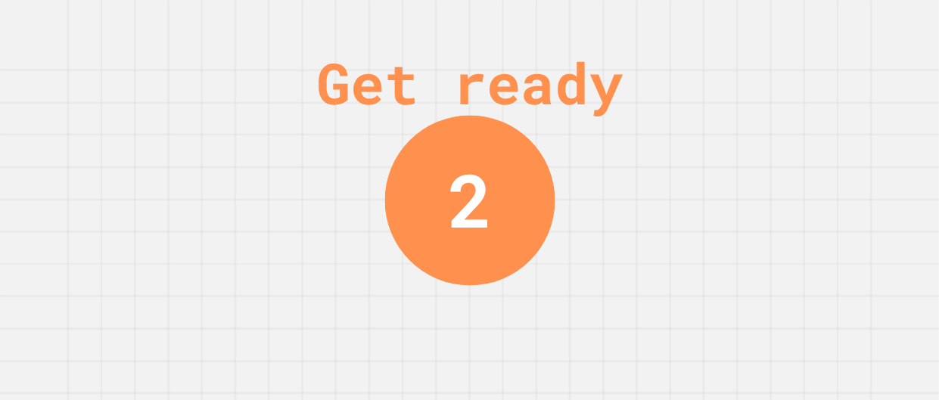
click at [770, 139] on div "Get ready 2" at bounding box center [469, 200] width 939 height 400
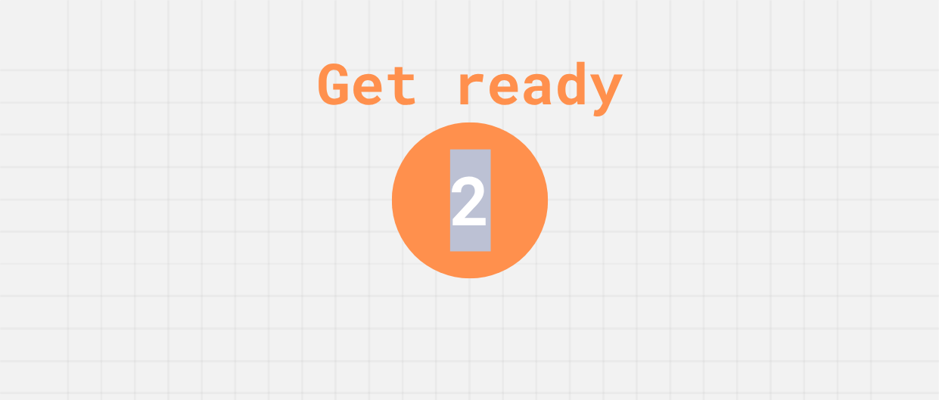
click at [770, 139] on div "Get ready 2" at bounding box center [469, 200] width 939 height 400
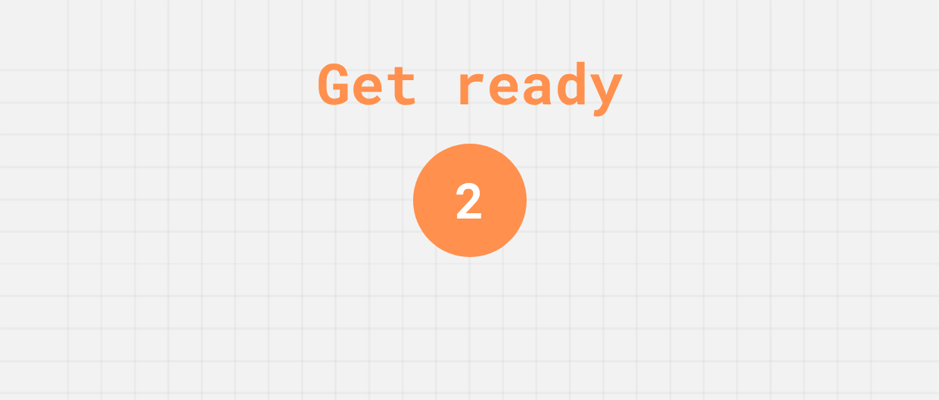
click at [770, 139] on div "Get ready 2" at bounding box center [469, 200] width 939 height 400
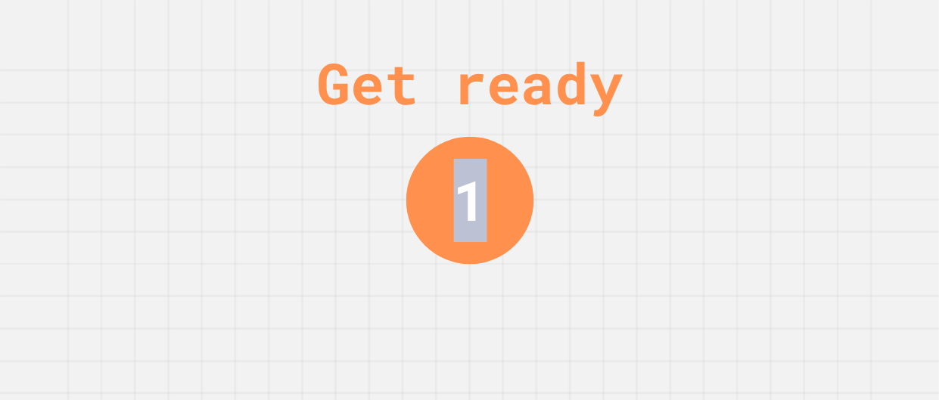
click at [770, 139] on div "Get ready 1" at bounding box center [469, 200] width 939 height 400
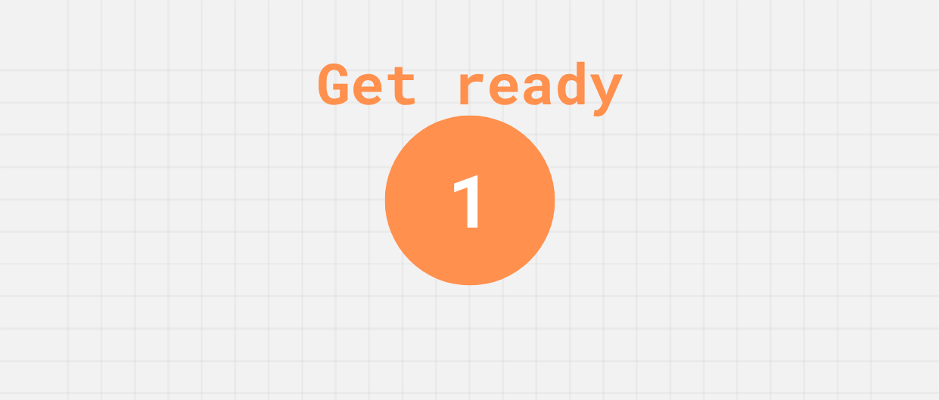
click at [770, 139] on div "Get ready 1" at bounding box center [469, 200] width 939 height 400
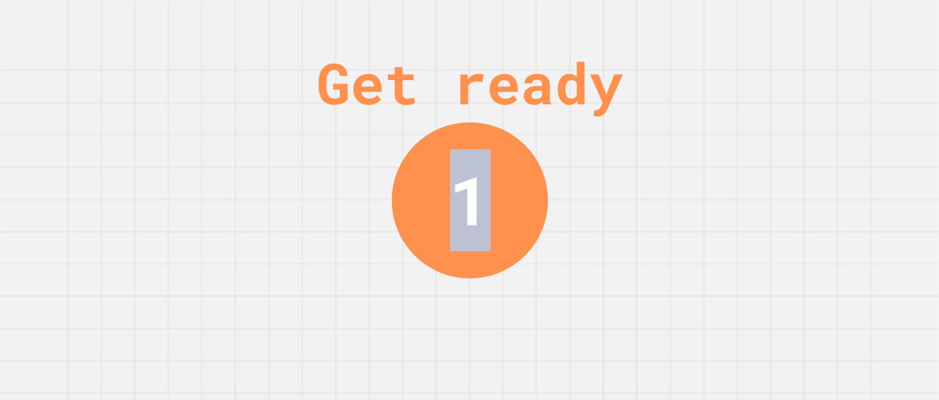
click at [770, 139] on div "Get ready 1" at bounding box center [469, 200] width 939 height 400
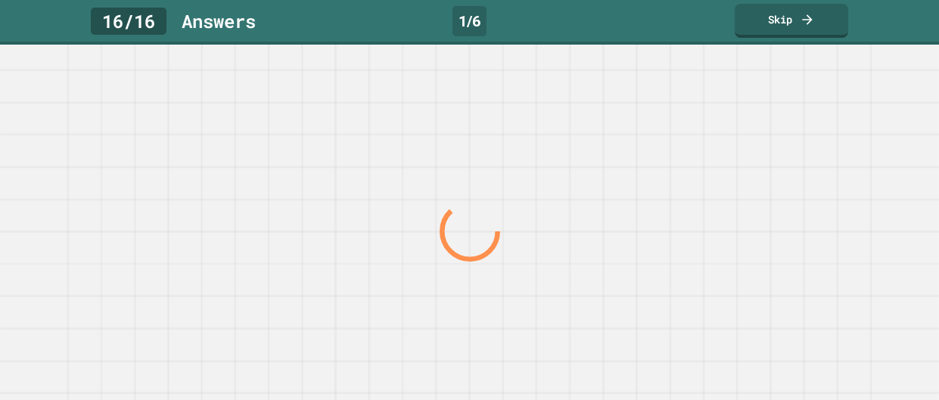
click at [770, 139] on div at bounding box center [469, 232] width 901 height 337
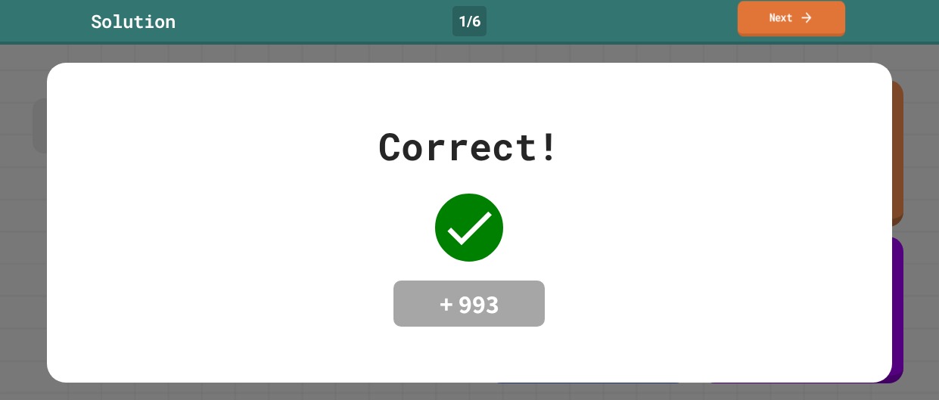
click at [780, 19] on link "Next" at bounding box center [791, 19] width 107 height 36
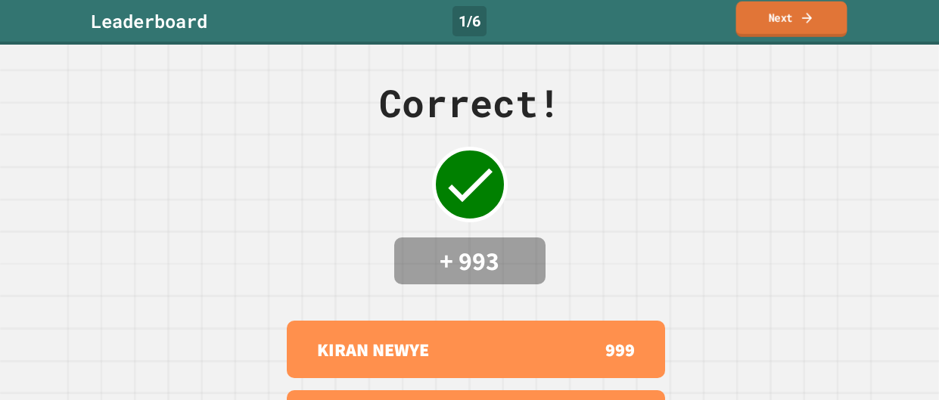
click at [779, 20] on link "Next" at bounding box center [791, 20] width 111 height 36
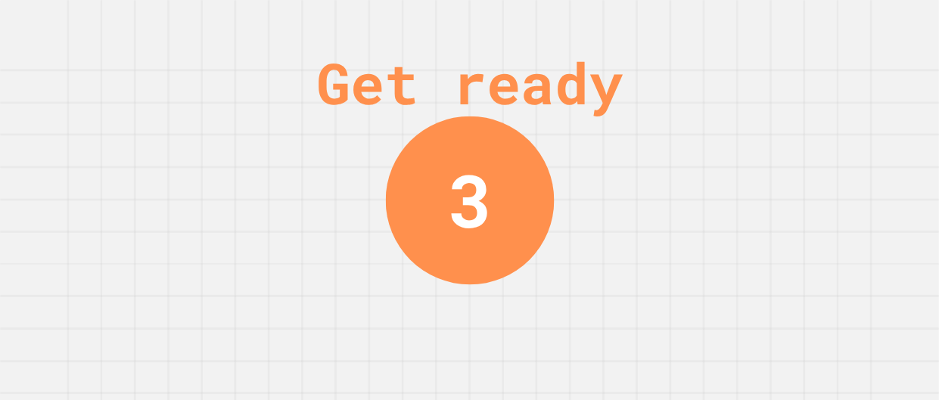
click at [563, 339] on div "Get ready 3" at bounding box center [469, 200] width 939 height 400
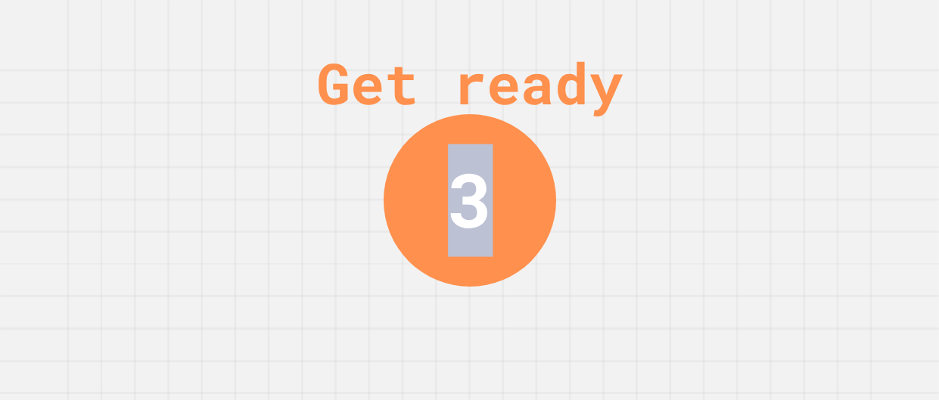
click at [563, 339] on div "Get ready 3" at bounding box center [469, 200] width 939 height 400
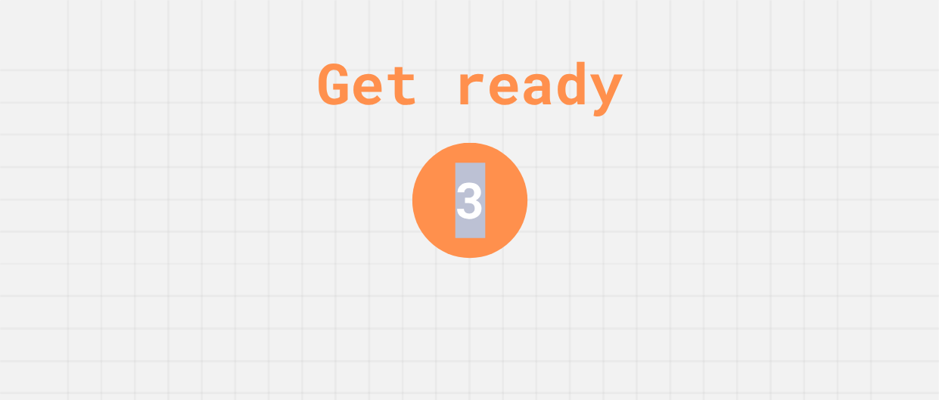
click at [563, 339] on div "Get ready 3" at bounding box center [469, 200] width 939 height 400
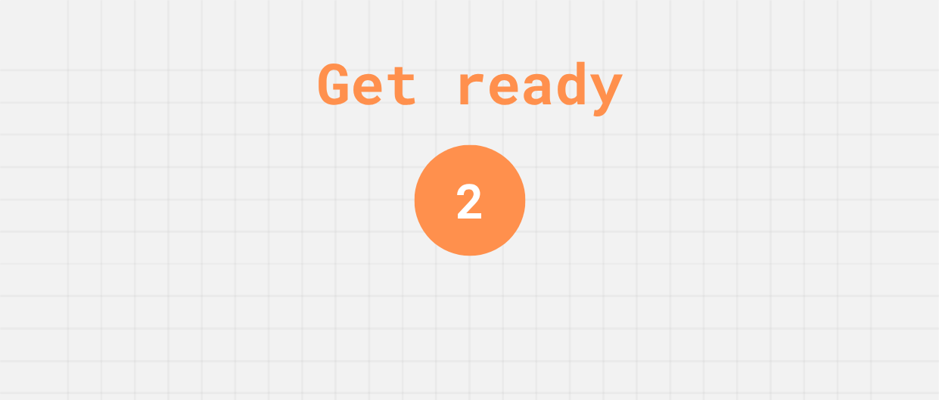
click at [563, 339] on div "Get ready 2" at bounding box center [469, 200] width 939 height 400
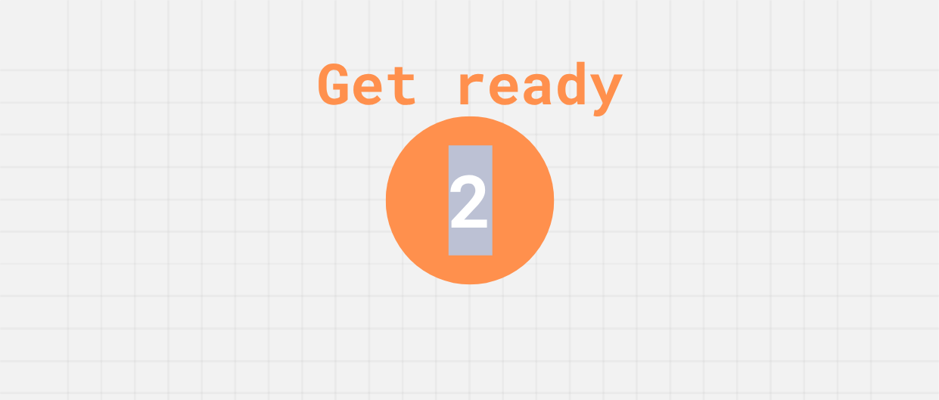
click at [563, 339] on div "Get ready 2" at bounding box center [469, 200] width 939 height 400
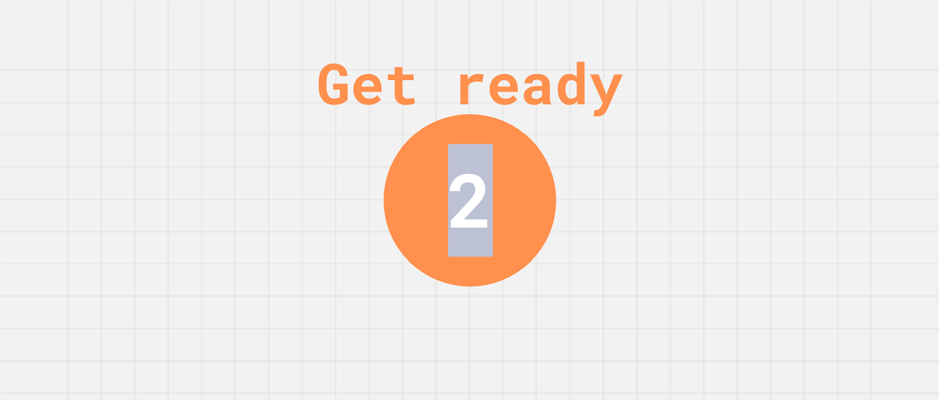
click at [563, 339] on div "Get ready 2" at bounding box center [469, 200] width 939 height 400
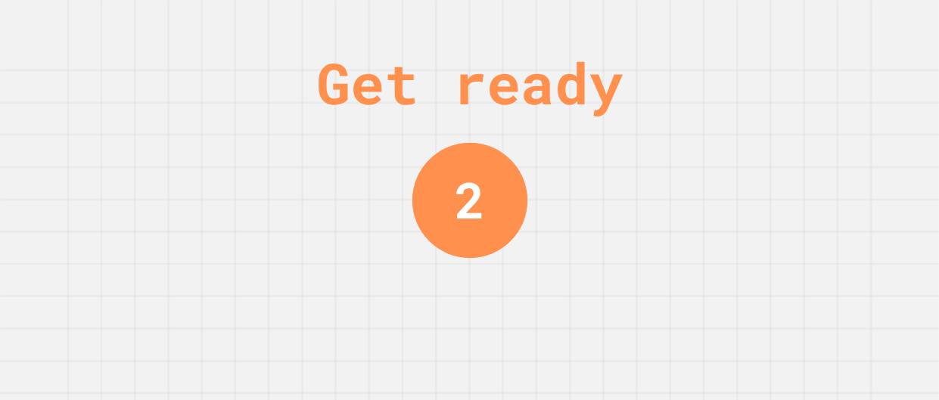
click at [563, 339] on div "Get ready 2" at bounding box center [469, 200] width 939 height 400
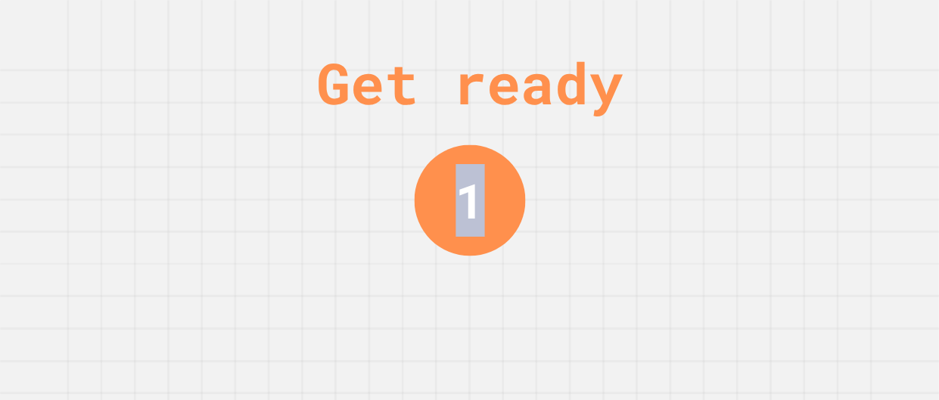
click at [563, 339] on div "Get ready 1" at bounding box center [469, 200] width 939 height 400
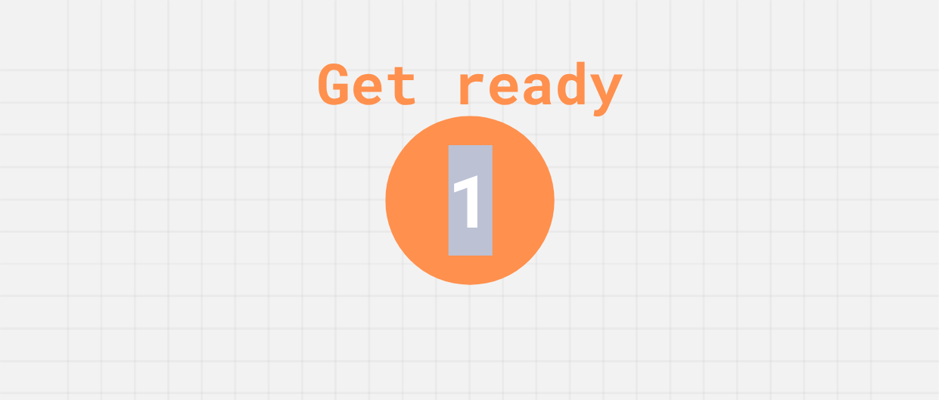
click at [563, 339] on div "Get ready 1" at bounding box center [469, 200] width 939 height 400
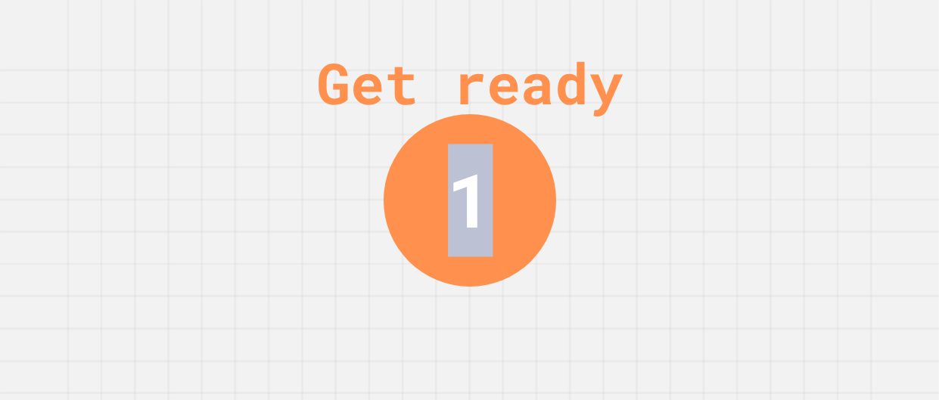
click at [563, 339] on div "Get ready 1" at bounding box center [469, 200] width 939 height 400
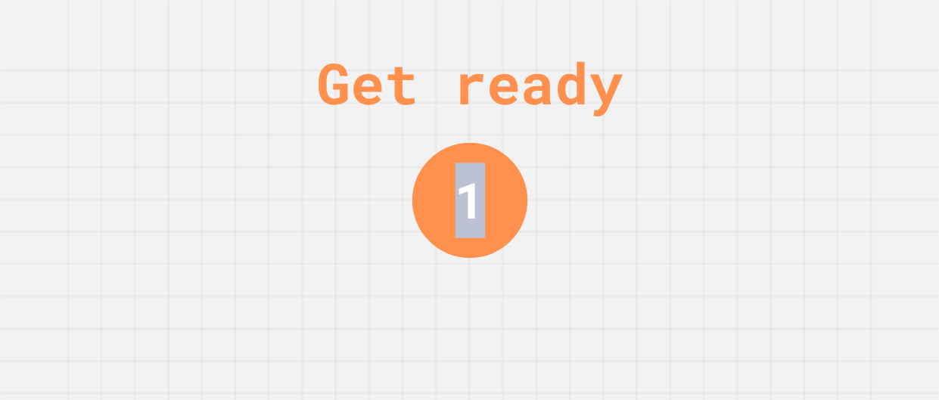
click at [563, 339] on div "Get ready 1" at bounding box center [469, 200] width 939 height 400
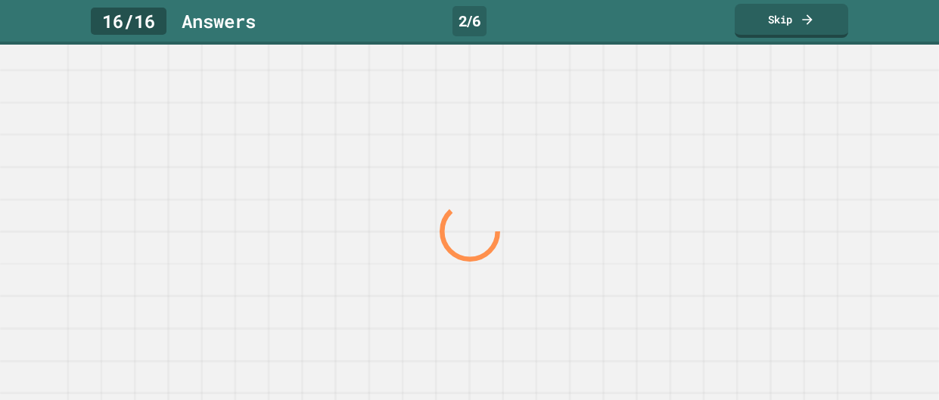
click at [563, 339] on div at bounding box center [469, 232] width 901 height 337
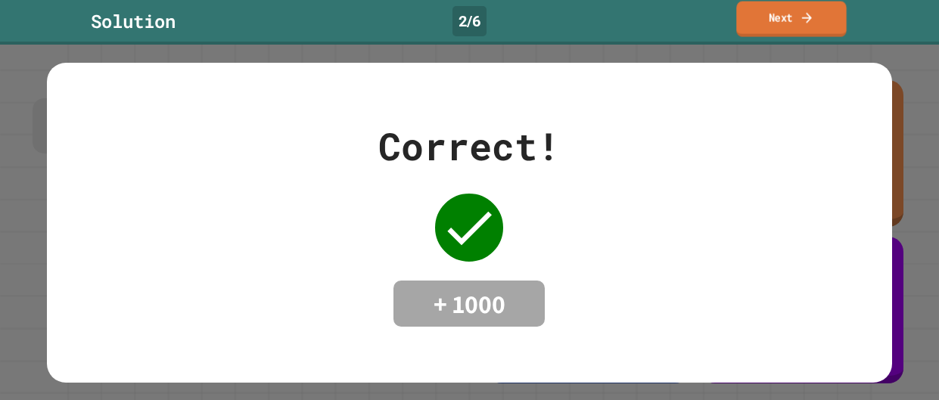
click at [763, 26] on link "Next" at bounding box center [791, 20] width 110 height 36
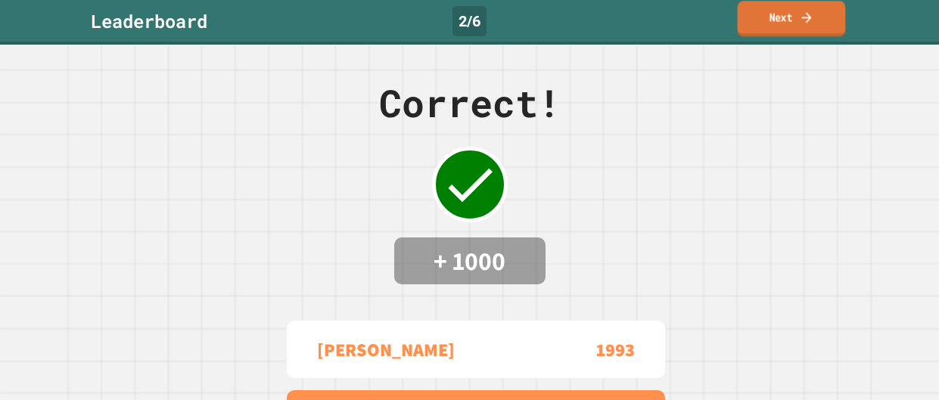
click at [783, 19] on link "Next" at bounding box center [792, 19] width 108 height 36
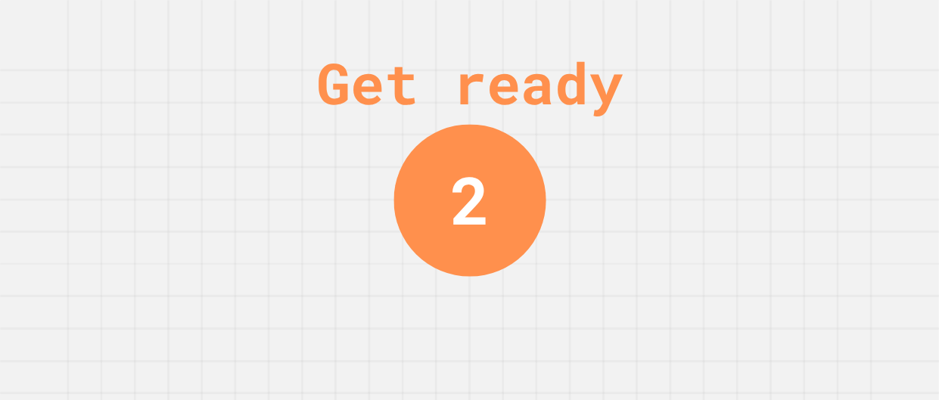
click at [770, 101] on div "Get ready 2" at bounding box center [469, 200] width 939 height 400
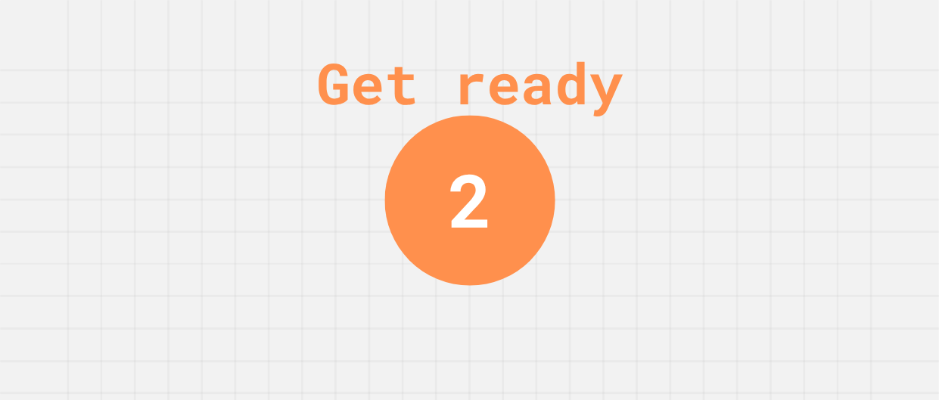
click at [770, 101] on div "Get ready 2" at bounding box center [469, 200] width 939 height 400
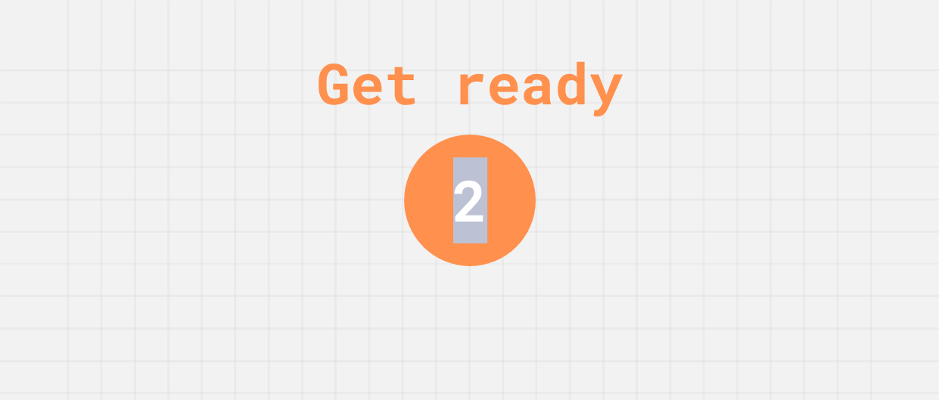
click at [770, 101] on div "Get ready 2" at bounding box center [469, 200] width 939 height 400
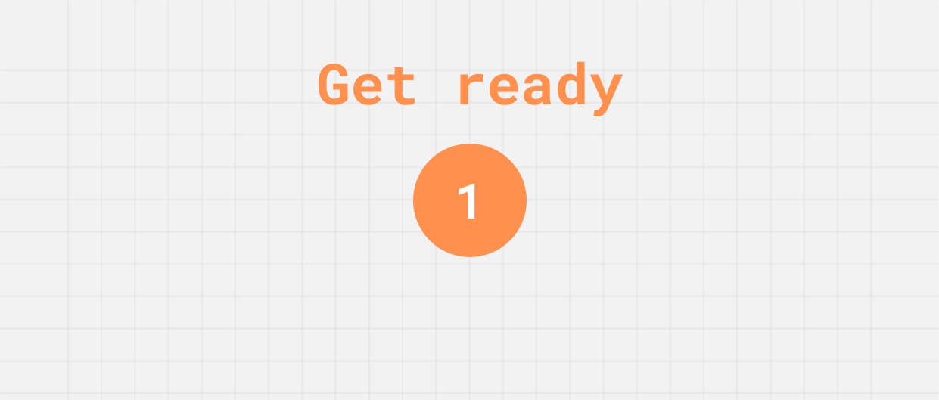
click at [770, 101] on div "Get ready 1" at bounding box center [469, 200] width 939 height 400
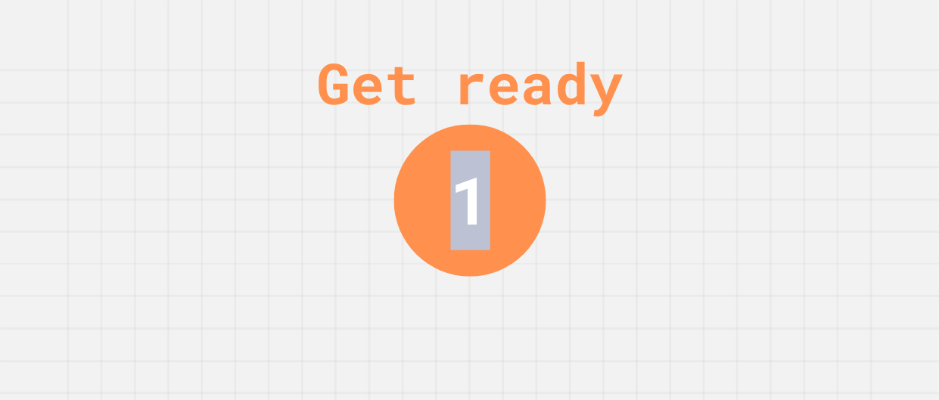
click at [770, 101] on div "Get ready 1" at bounding box center [469, 200] width 939 height 400
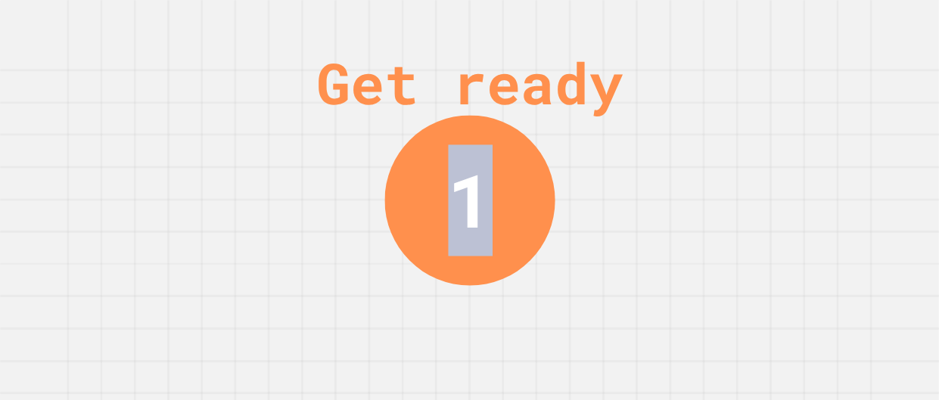
click at [770, 101] on div "Get ready 1" at bounding box center [469, 200] width 939 height 400
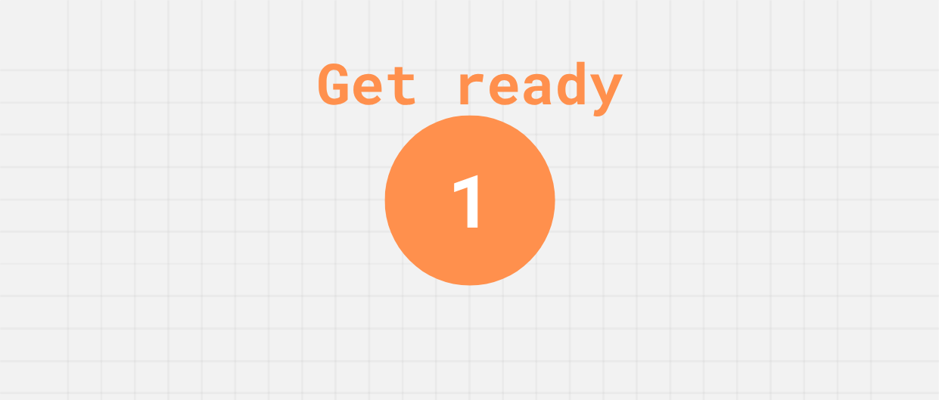
click at [770, 101] on div "Get ready 1" at bounding box center [469, 200] width 939 height 400
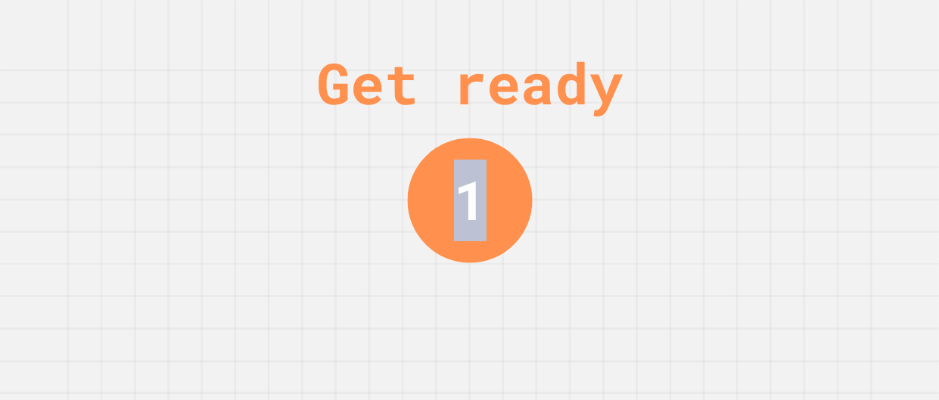
click at [770, 101] on div "Get ready 1" at bounding box center [469, 200] width 939 height 400
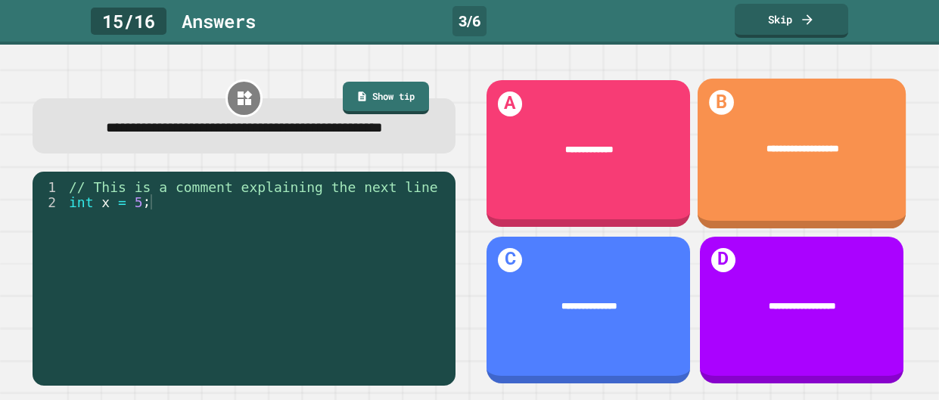
click at [770, 101] on div "**********" at bounding box center [801, 154] width 209 height 151
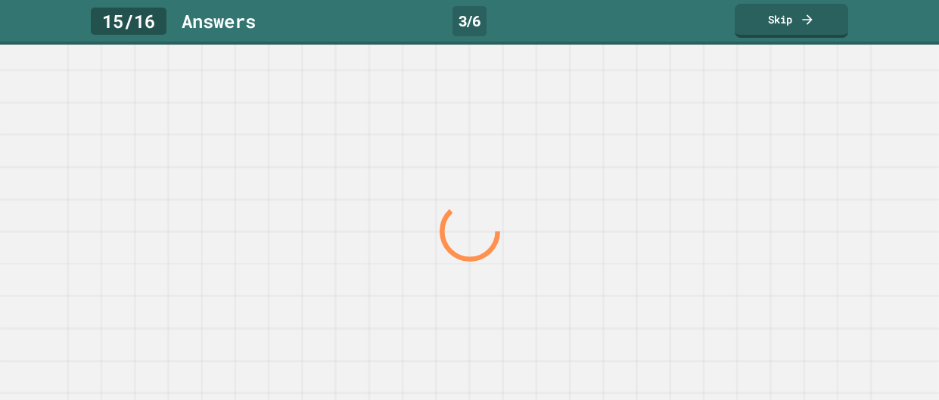
click at [770, 101] on div at bounding box center [469, 232] width 901 height 337
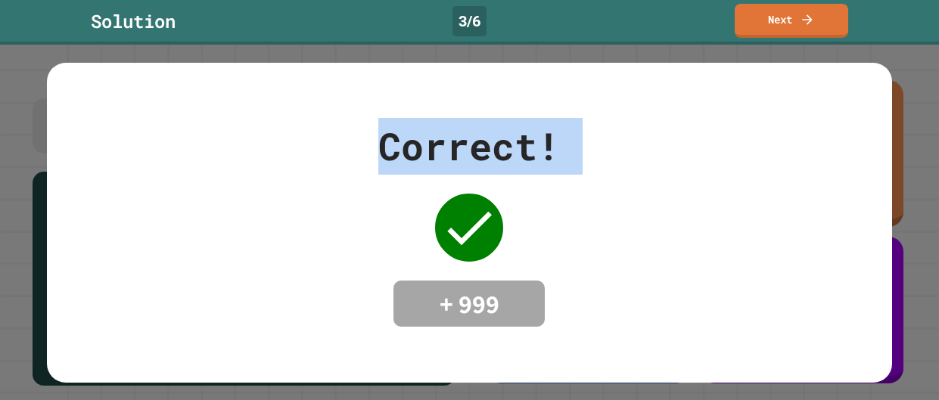
click at [770, 101] on div "Correct! + 999" at bounding box center [469, 223] width 845 height 320
click at [799, 20] on link "Next" at bounding box center [792, 20] width 114 height 36
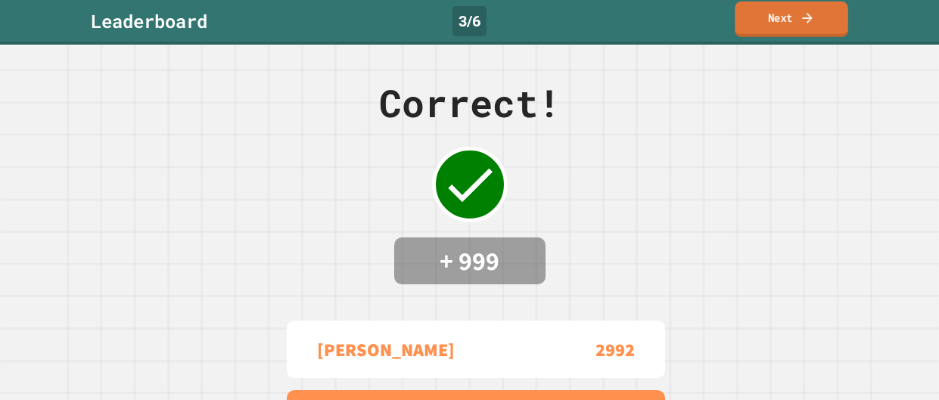
click at [799, 20] on link "Next" at bounding box center [791, 20] width 113 height 36
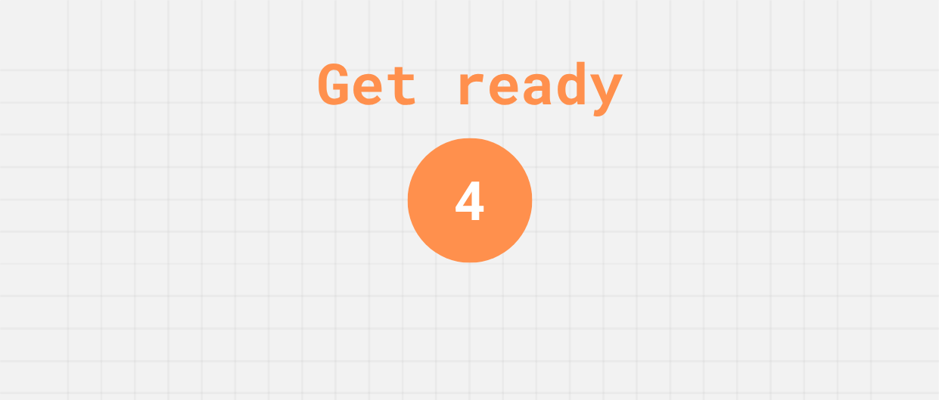
click at [578, 312] on div "Get ready 4" at bounding box center [469, 200] width 939 height 400
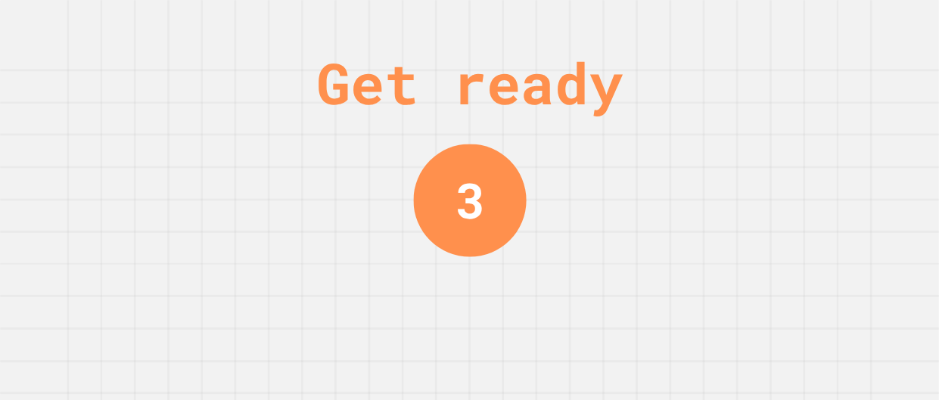
click at [578, 312] on div "Get ready 3" at bounding box center [469, 200] width 939 height 400
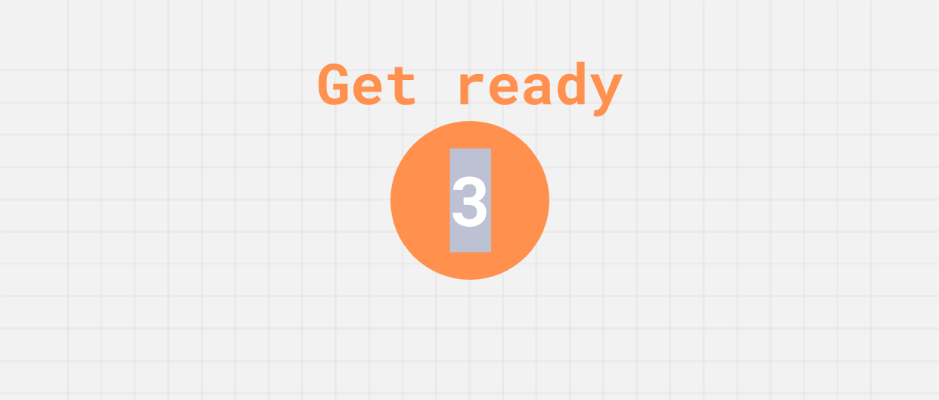
click at [578, 312] on div "Get ready 3" at bounding box center [469, 200] width 939 height 400
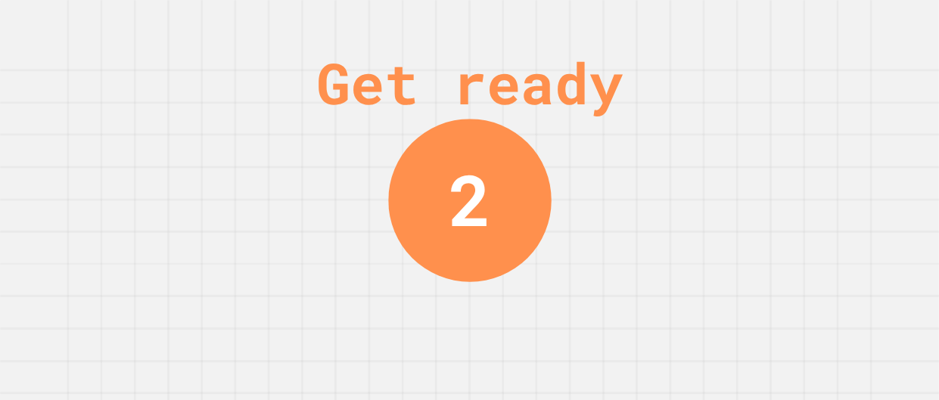
click at [734, 148] on div "Get ready 2" at bounding box center [469, 200] width 939 height 400
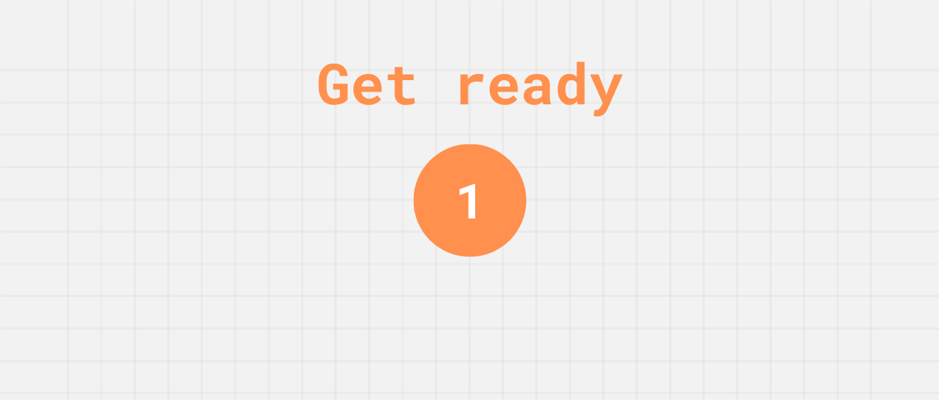
click at [739, 146] on div "Get ready 1" at bounding box center [469, 200] width 939 height 400
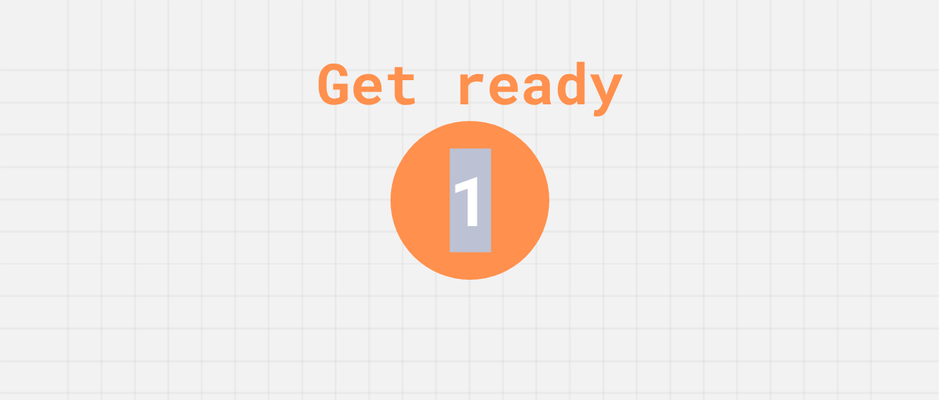
click at [739, 146] on div "Get ready 1" at bounding box center [469, 200] width 939 height 400
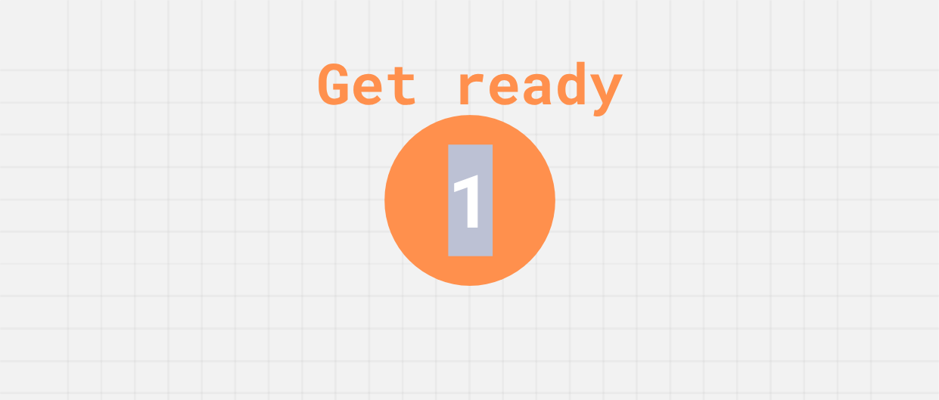
click at [739, 146] on div "Get ready 1" at bounding box center [469, 200] width 939 height 400
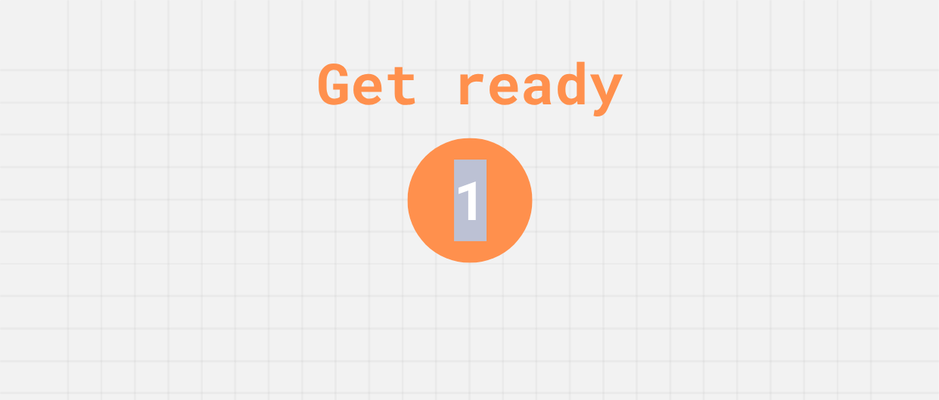
click at [739, 146] on div "Get ready 1" at bounding box center [469, 200] width 939 height 400
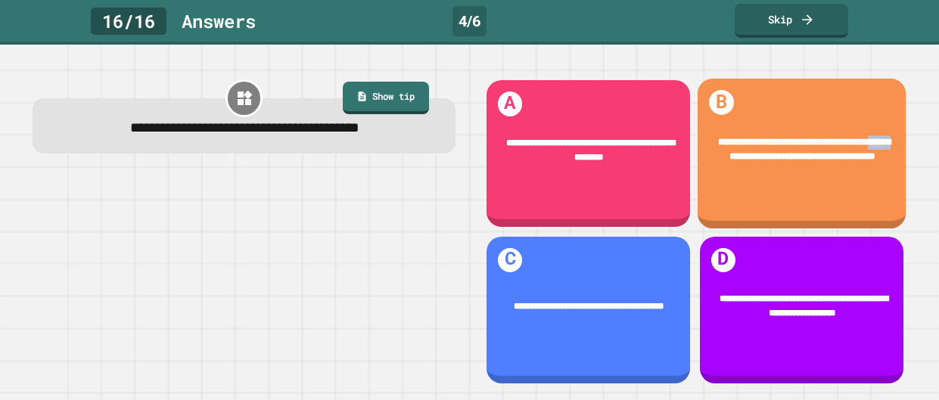
click at [739, 146] on span "**********" at bounding box center [803, 150] width 173 height 24
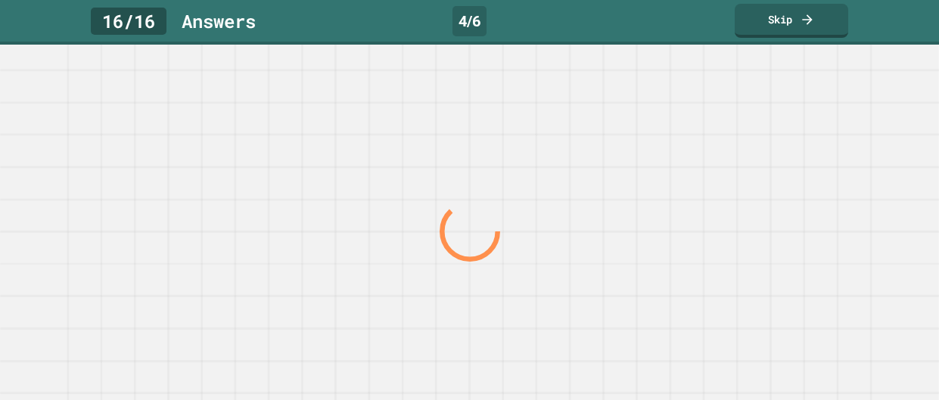
click at [739, 146] on div at bounding box center [469, 232] width 901 height 337
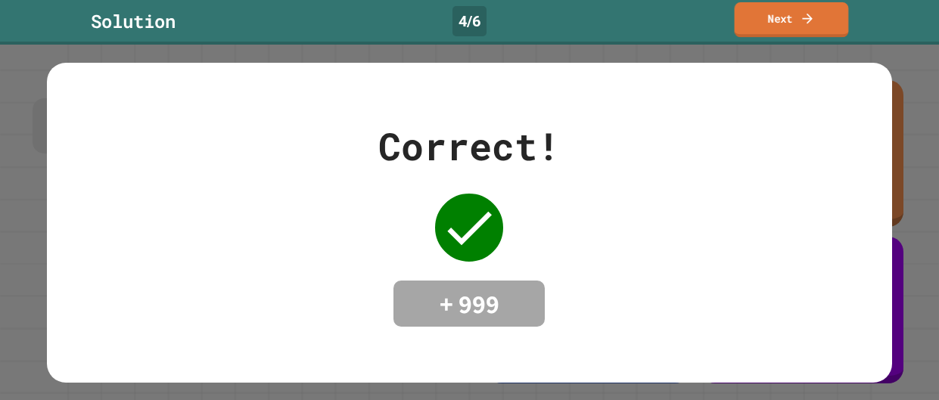
click at [834, 17] on link "Next" at bounding box center [792, 19] width 114 height 35
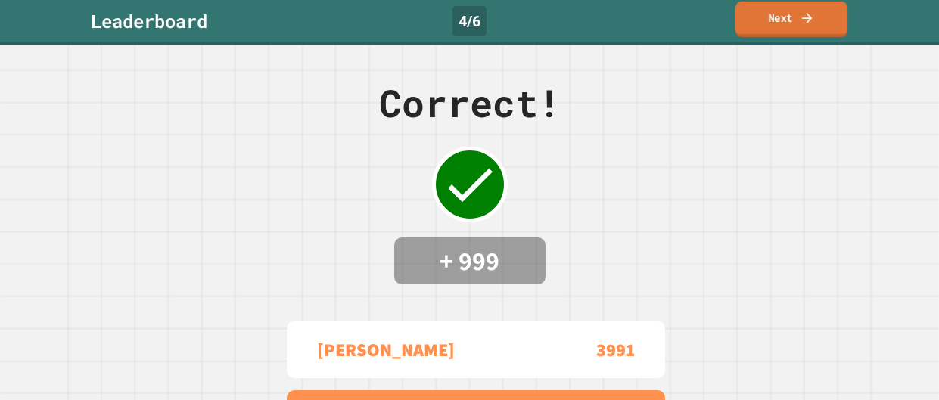
click at [827, 20] on link "Next" at bounding box center [792, 20] width 112 height 36
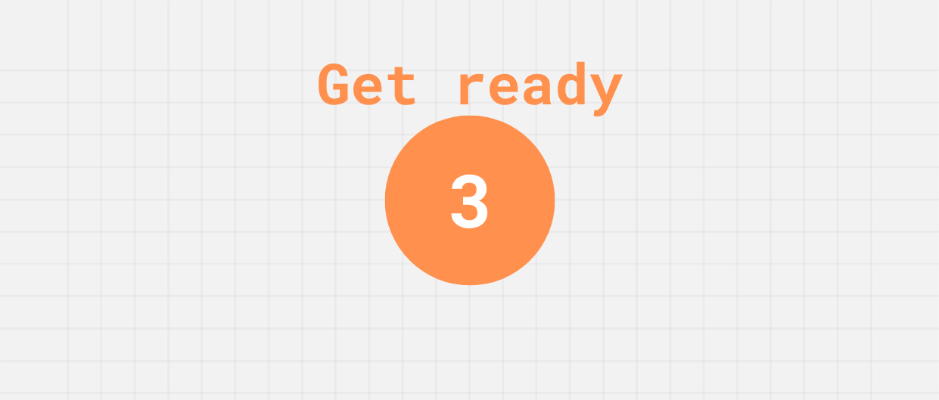
click at [764, 148] on div "Get ready 3" at bounding box center [469, 200] width 939 height 400
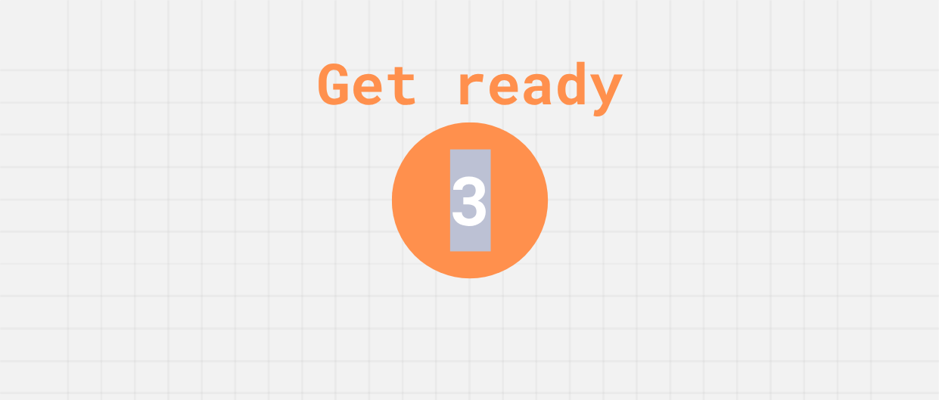
click at [764, 148] on div "Get ready 3" at bounding box center [469, 200] width 939 height 400
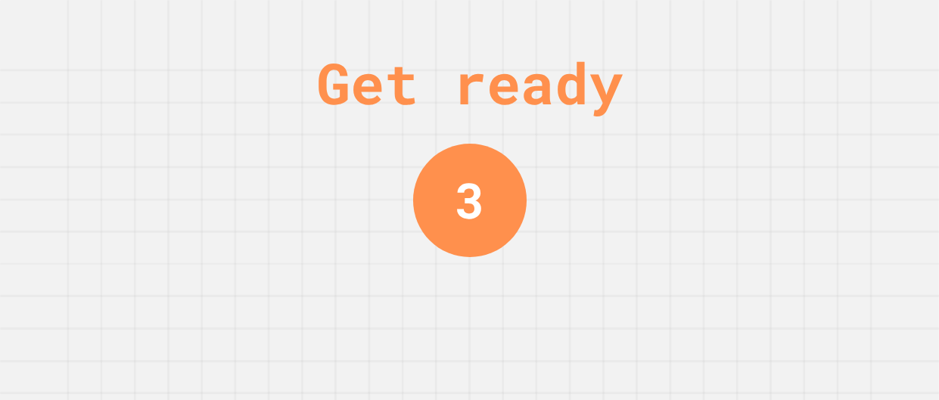
click at [764, 148] on div "Get ready 3" at bounding box center [469, 200] width 939 height 400
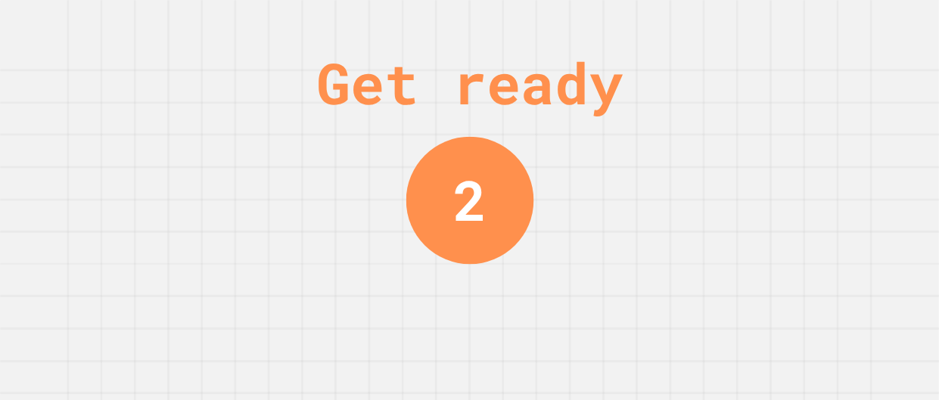
click at [764, 148] on div "Get ready 2" at bounding box center [469, 200] width 939 height 400
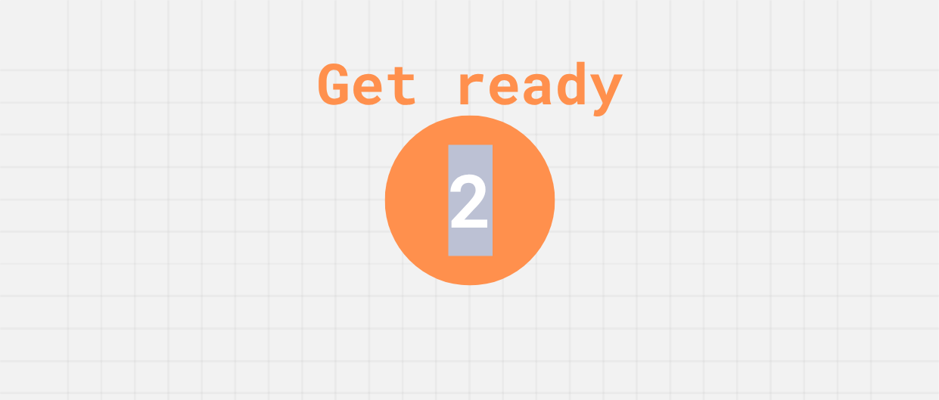
click at [764, 148] on div "Get ready 2" at bounding box center [469, 200] width 939 height 400
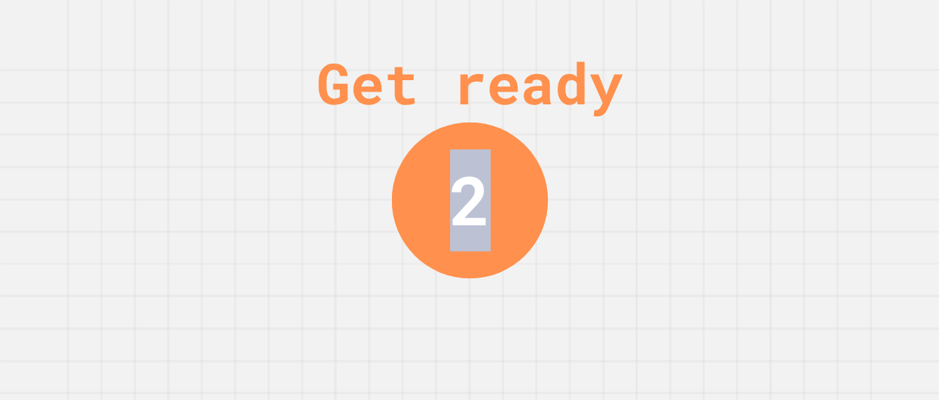
click at [764, 148] on div "Get ready 2" at bounding box center [469, 200] width 939 height 400
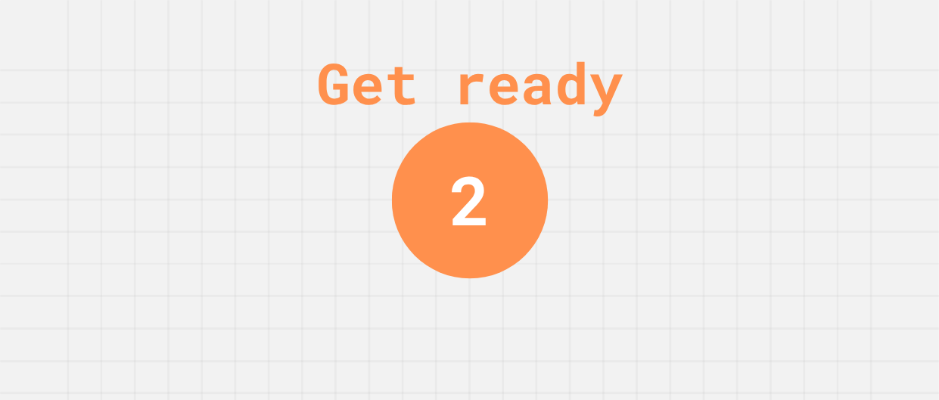
click at [764, 148] on div "Get ready 2" at bounding box center [469, 200] width 939 height 400
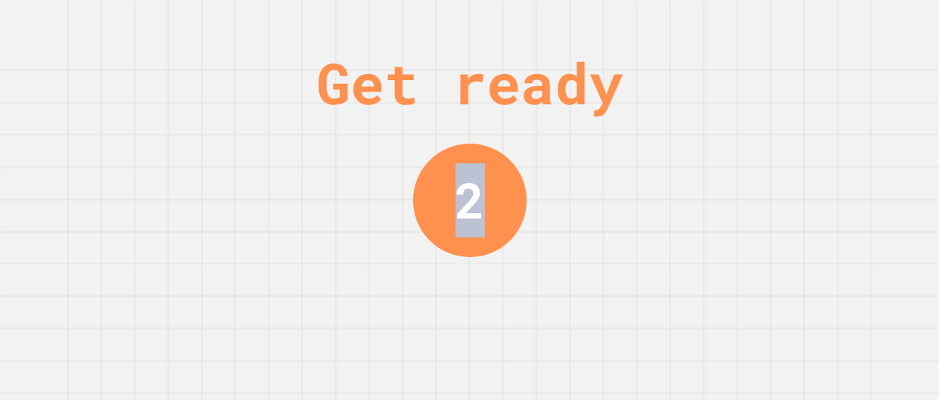
click at [764, 148] on div "Get ready 2" at bounding box center [469, 200] width 939 height 400
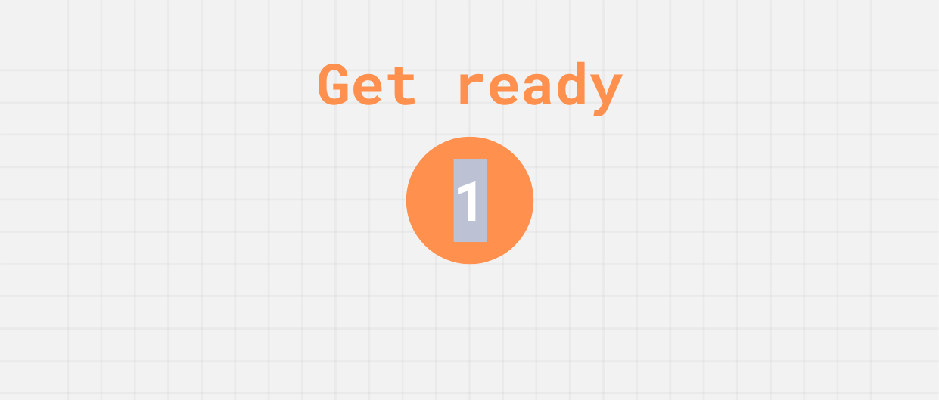
click at [764, 148] on div "Get ready 1" at bounding box center [469, 200] width 939 height 400
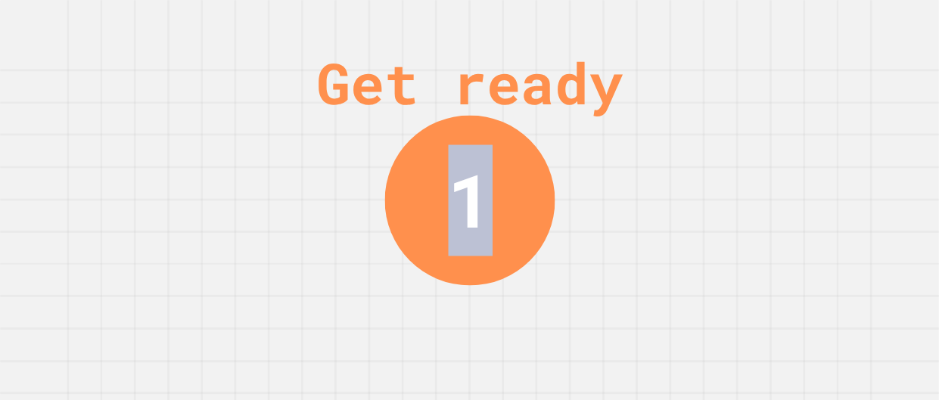
click at [764, 148] on div "Get ready 1" at bounding box center [469, 200] width 939 height 400
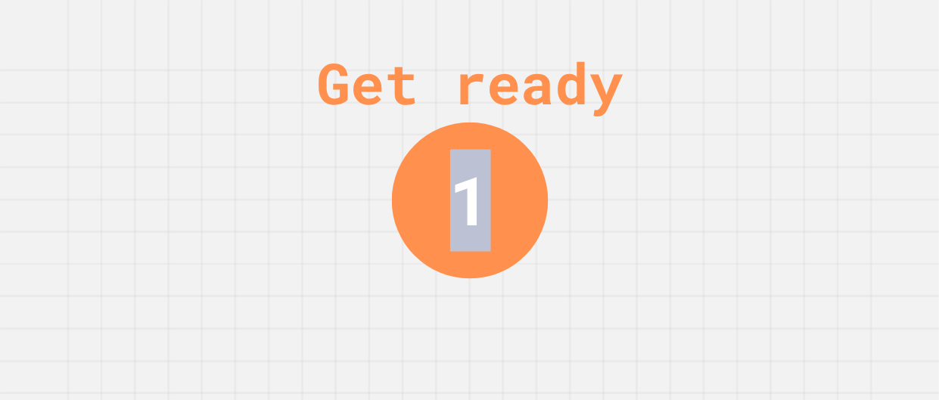
click at [764, 148] on div "Get ready 1" at bounding box center [469, 200] width 939 height 400
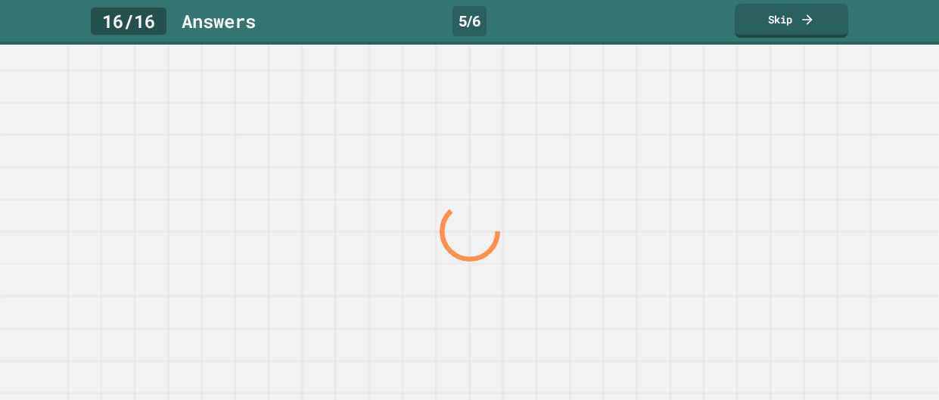
click at [764, 148] on div at bounding box center [469, 223] width 939 height 356
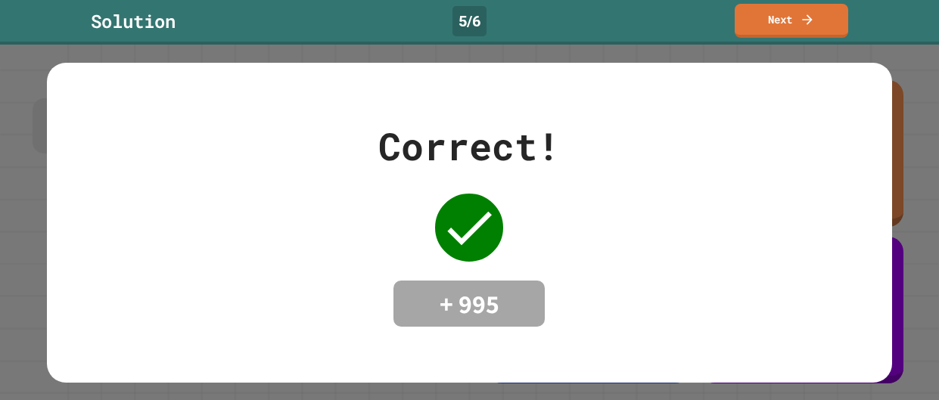
click at [764, 148] on div "Correct! + 995" at bounding box center [469, 223] width 845 height 210
click at [796, 5] on link "Next" at bounding box center [791, 21] width 119 height 36
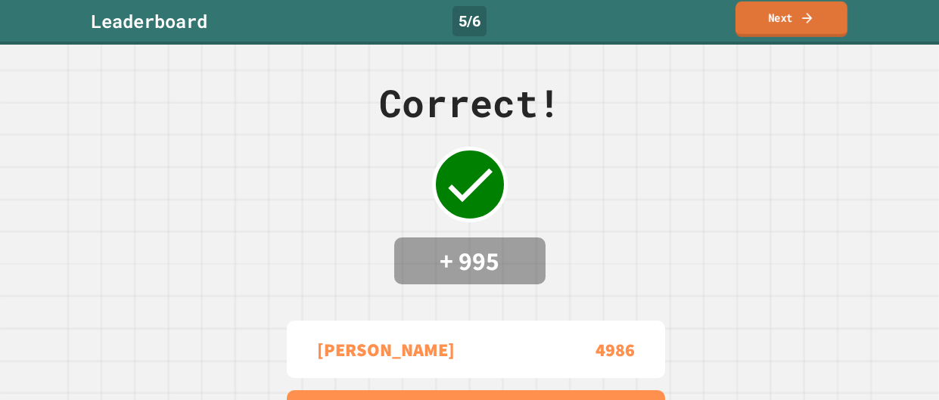
click at [795, 9] on link "Next" at bounding box center [792, 20] width 112 height 36
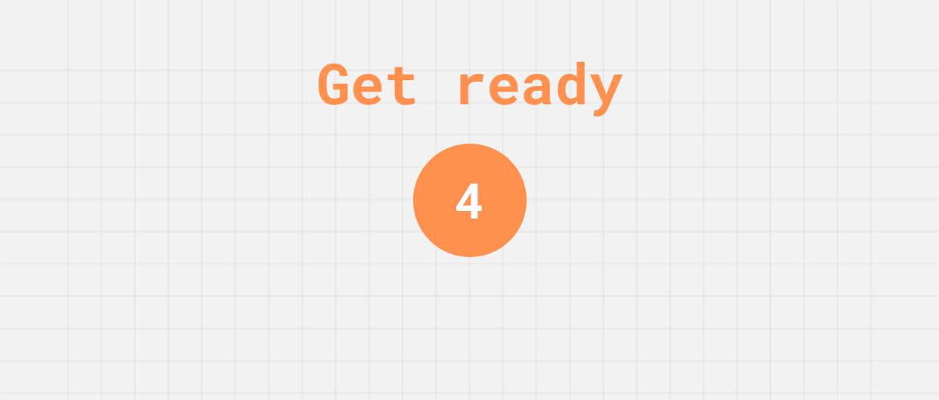
click at [558, 331] on div "Get ready 4" at bounding box center [469, 200] width 939 height 400
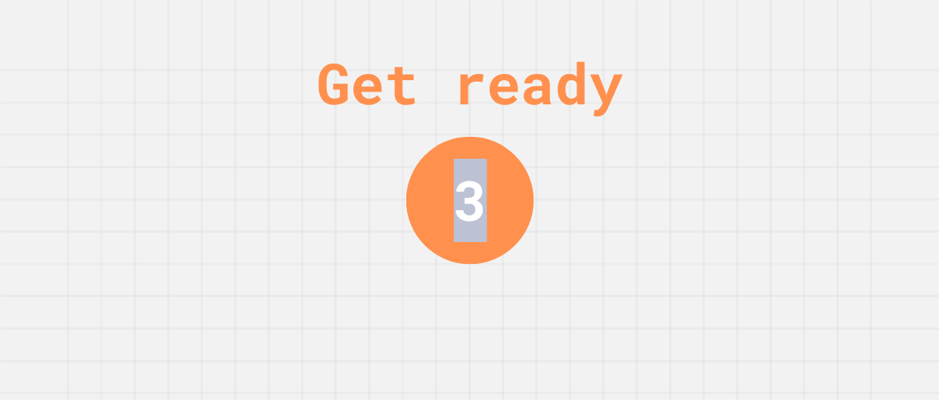
click at [558, 331] on div "Get ready 3" at bounding box center [469, 200] width 939 height 400
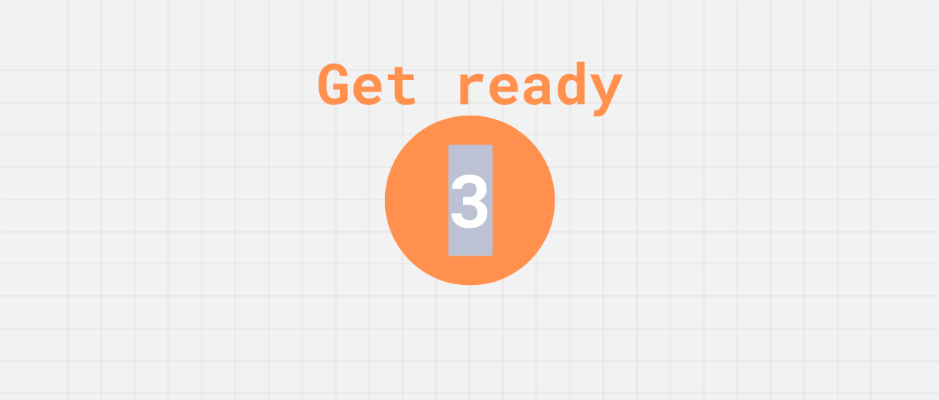
click at [558, 331] on div "Get ready 3" at bounding box center [469, 200] width 939 height 400
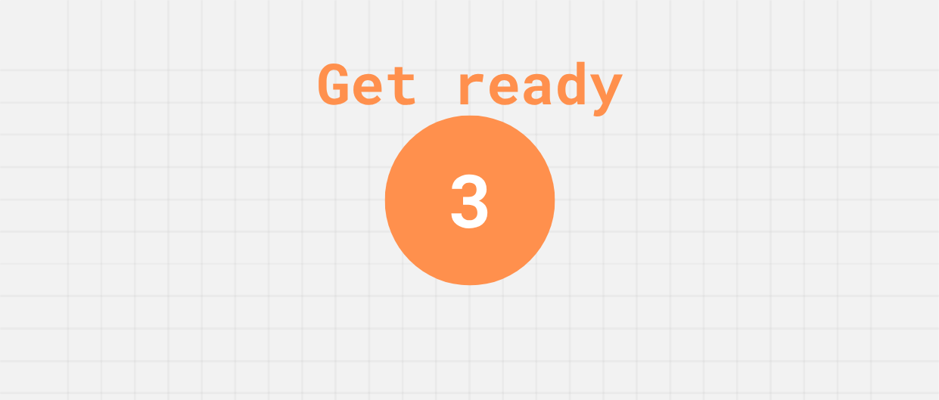
click at [558, 331] on div "Get ready 3" at bounding box center [469, 200] width 939 height 400
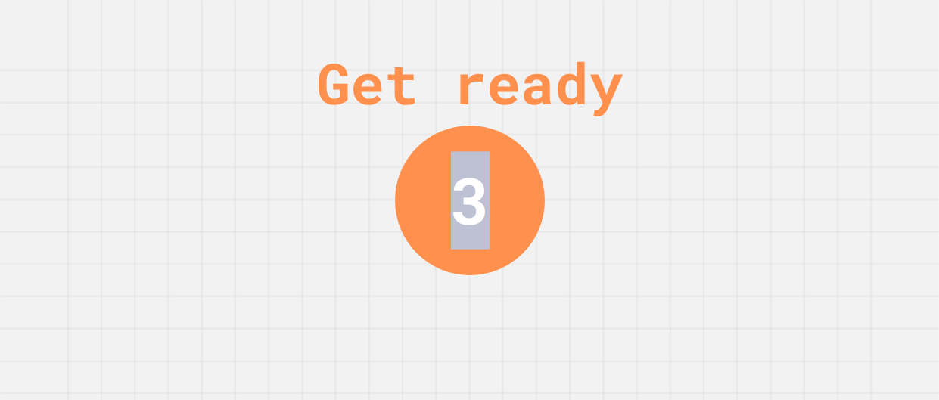
click at [558, 331] on div "Get ready 3" at bounding box center [469, 200] width 939 height 400
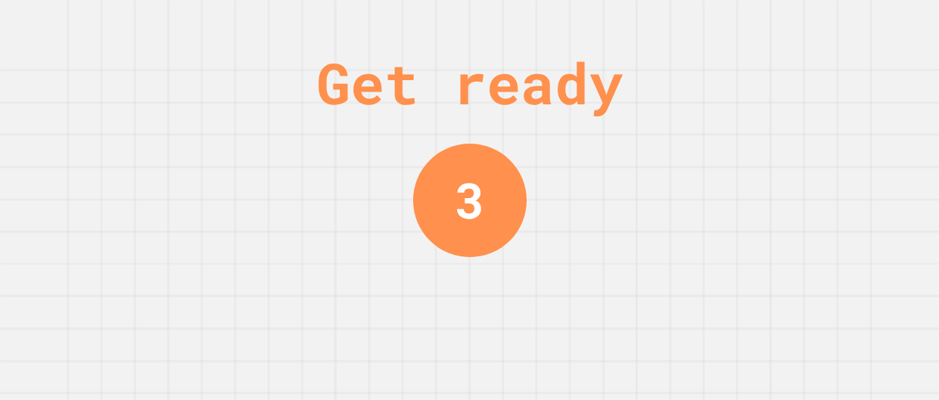
click at [558, 331] on div "Get ready 3" at bounding box center [469, 200] width 939 height 400
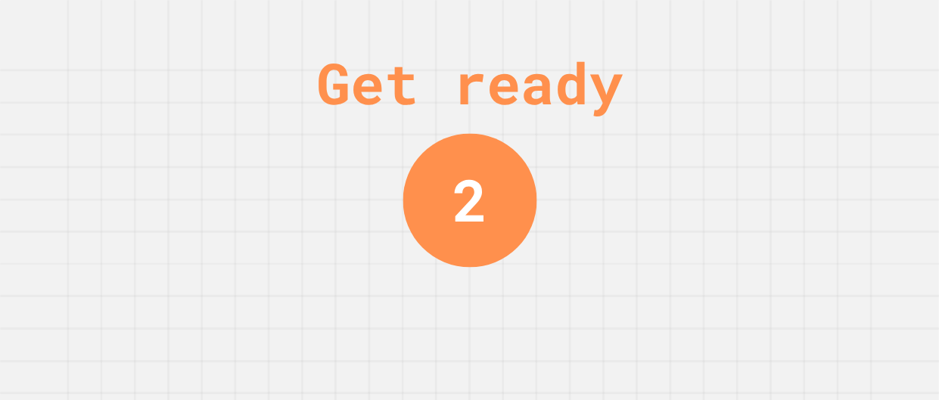
click at [558, 331] on div "Get ready 2" at bounding box center [469, 200] width 939 height 400
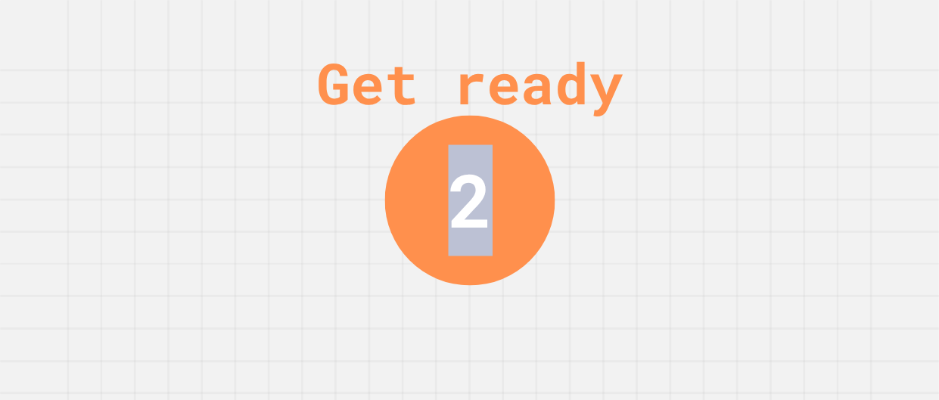
click at [558, 331] on div "Get ready 2" at bounding box center [469, 200] width 939 height 400
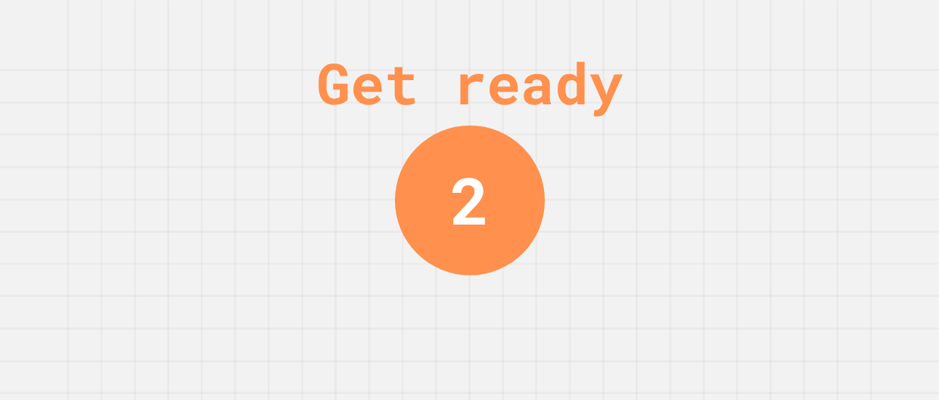
click at [558, 331] on div "Get ready 2" at bounding box center [469, 200] width 939 height 400
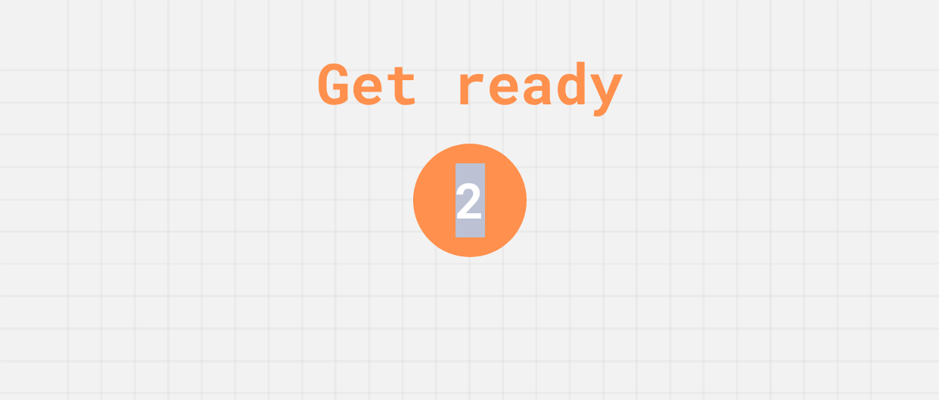
click at [558, 331] on div "Get ready 2" at bounding box center [469, 200] width 939 height 400
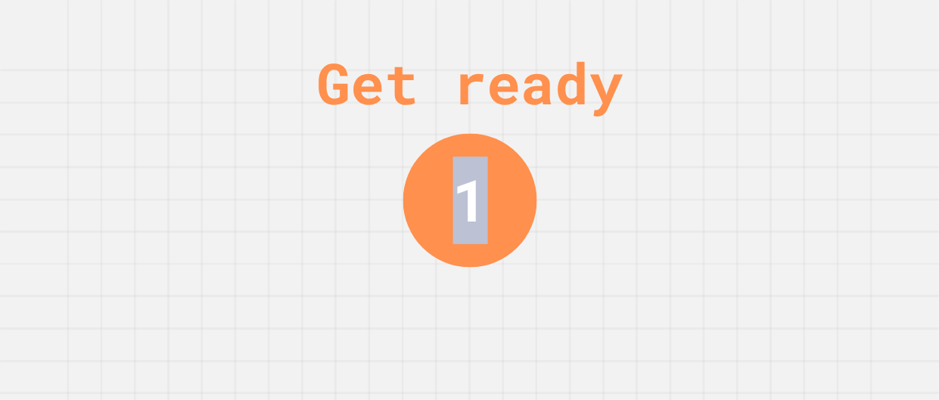
click at [558, 331] on div "Get ready 1" at bounding box center [469, 200] width 939 height 400
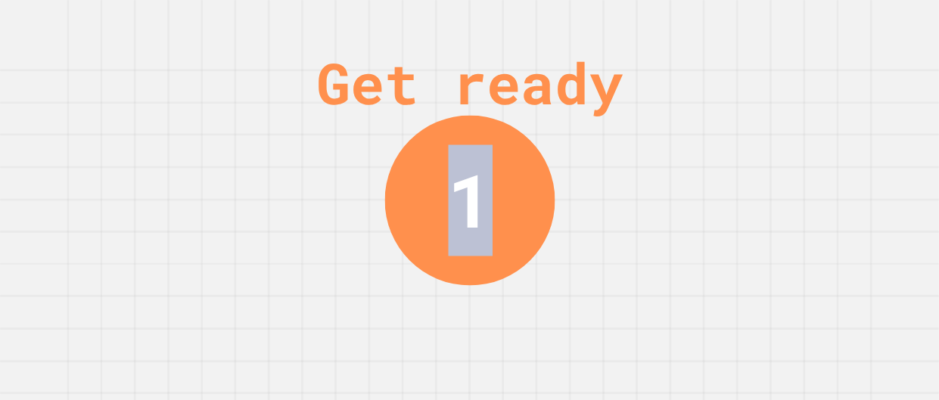
click at [558, 331] on div "Get ready 1" at bounding box center [469, 200] width 939 height 400
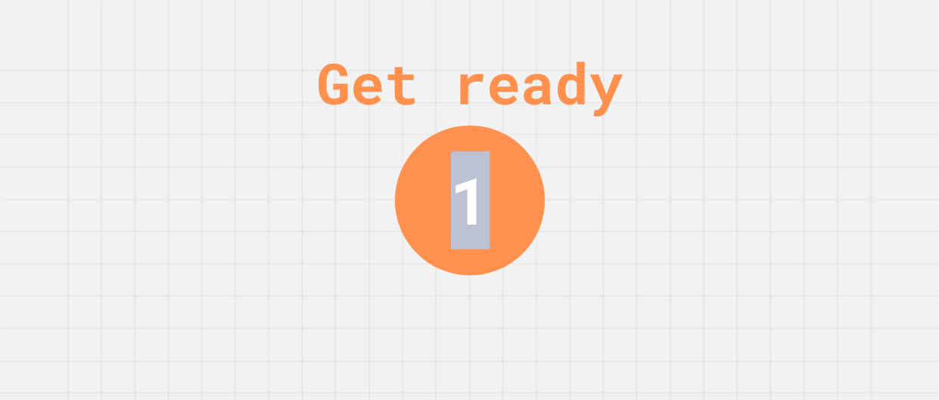
click at [558, 331] on div "Get ready 1" at bounding box center [469, 200] width 939 height 400
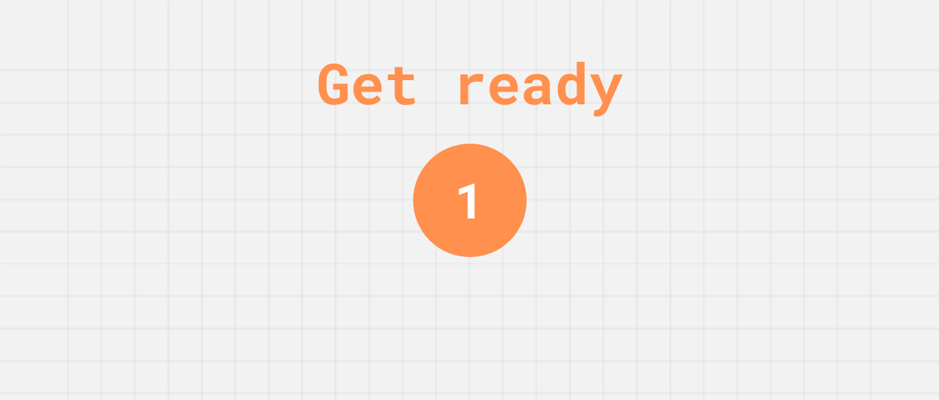
click at [558, 331] on div "Get ready 1" at bounding box center [469, 200] width 939 height 400
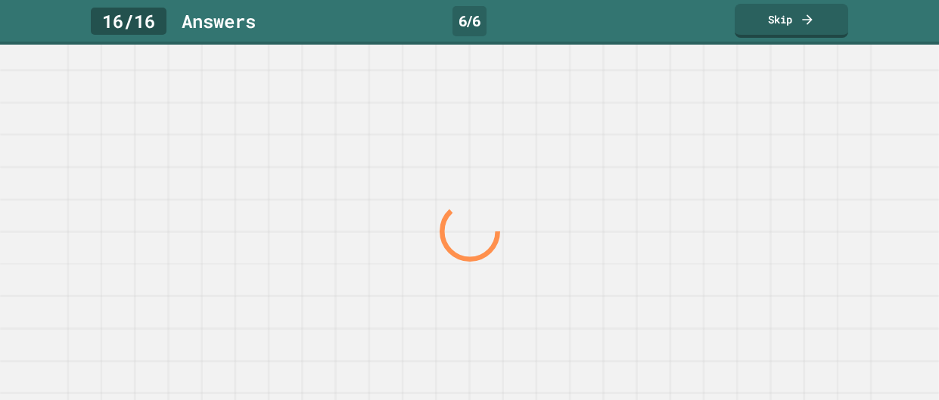
click at [558, 331] on div at bounding box center [469, 232] width 901 height 337
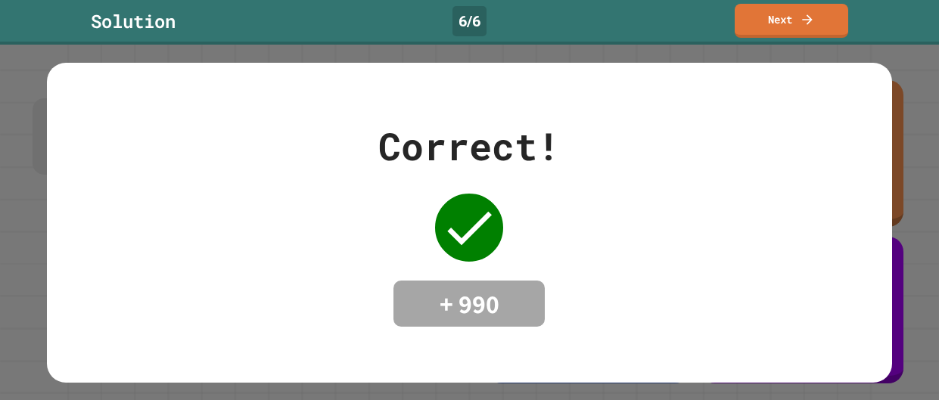
click at [558, 331] on div "Correct! + 990" at bounding box center [469, 223] width 845 height 320
click at [755, 30] on link "Next" at bounding box center [791, 20] width 110 height 36
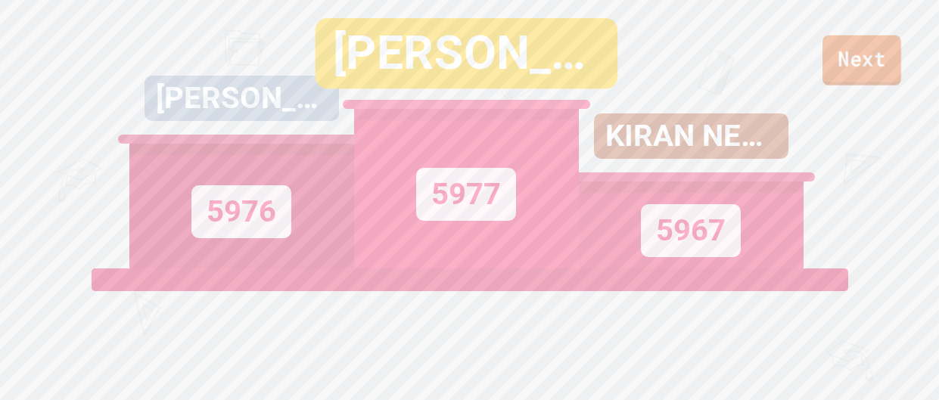
click at [827, 60] on link "Next" at bounding box center [862, 61] width 79 height 50
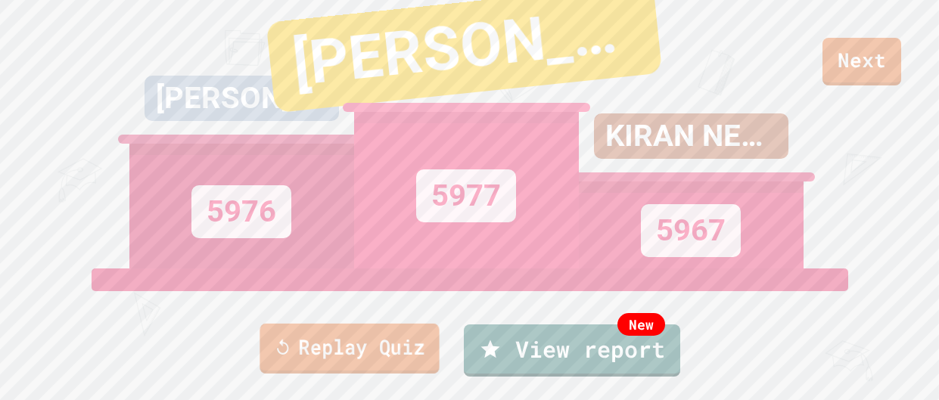
click at [383, 341] on link "Replay Quiz" at bounding box center [349, 349] width 179 height 50
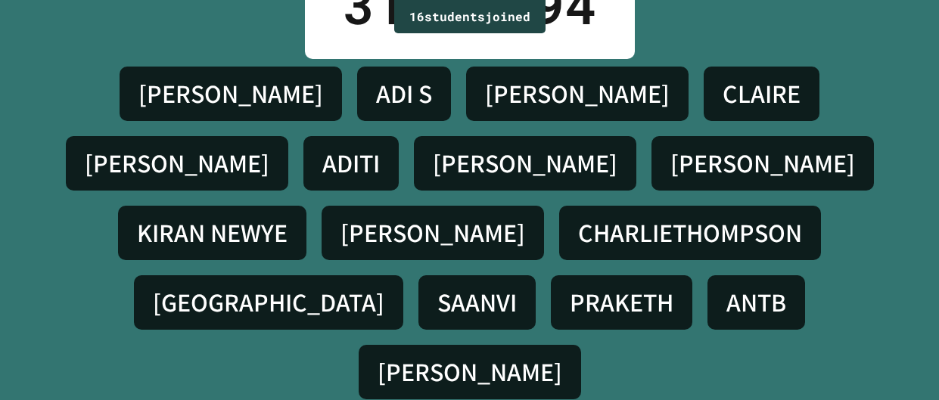
scroll to position [106, 0]
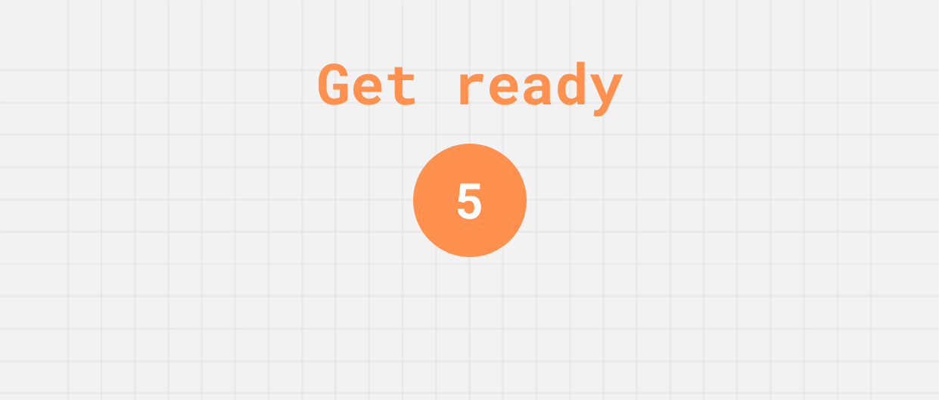
scroll to position [0, 0]
click at [806, 129] on div "Get ready 4" at bounding box center [469, 200] width 939 height 400
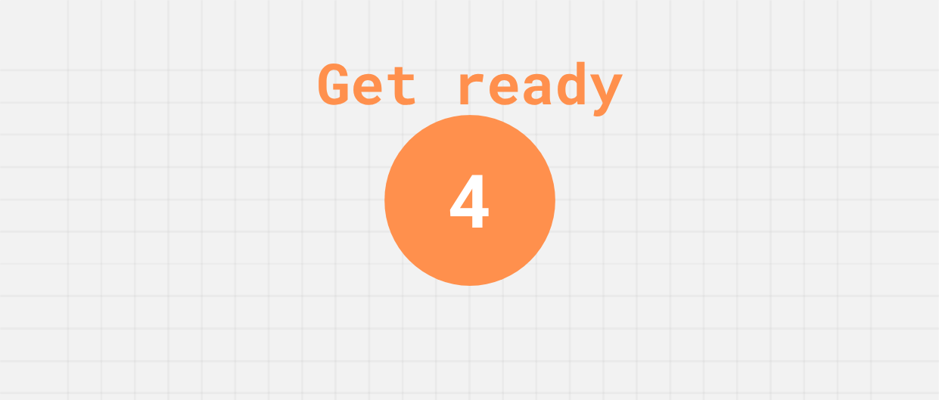
click at [806, 129] on div "Get ready 4" at bounding box center [469, 200] width 939 height 400
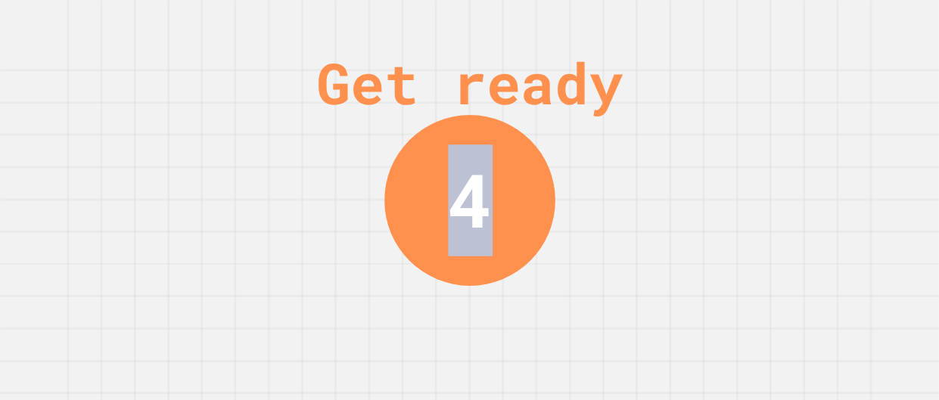
click at [806, 129] on div "Get ready 4" at bounding box center [469, 200] width 939 height 400
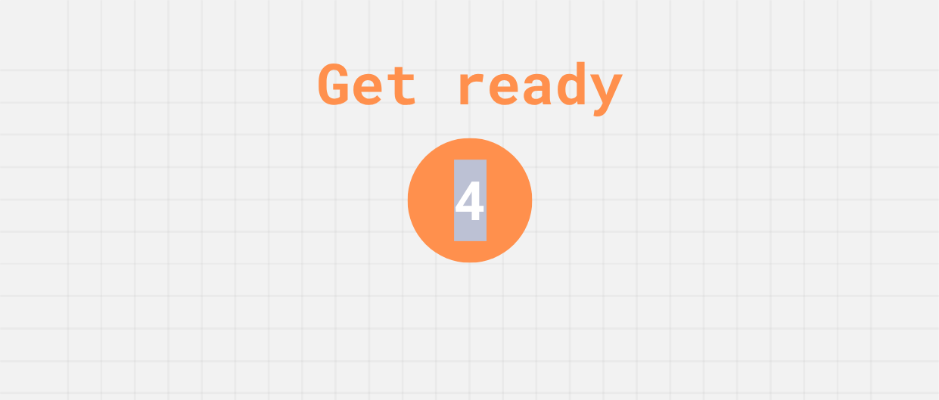
click at [806, 129] on div "Get ready 4" at bounding box center [469, 200] width 939 height 400
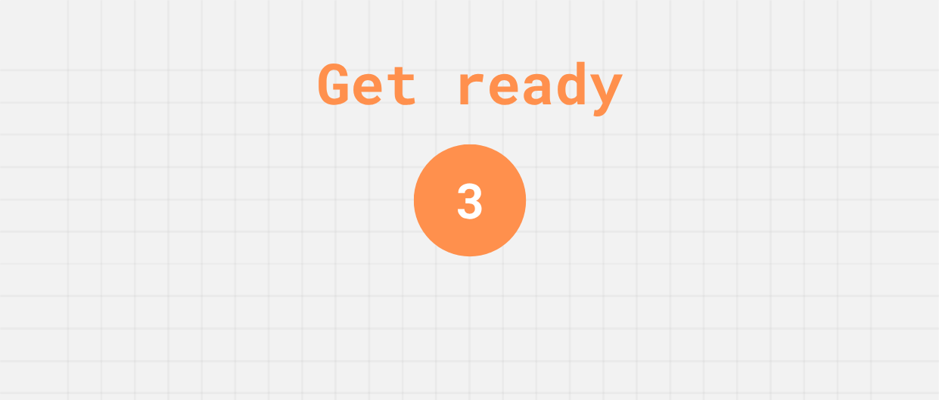
click at [806, 129] on div "Get ready 3" at bounding box center [469, 200] width 939 height 400
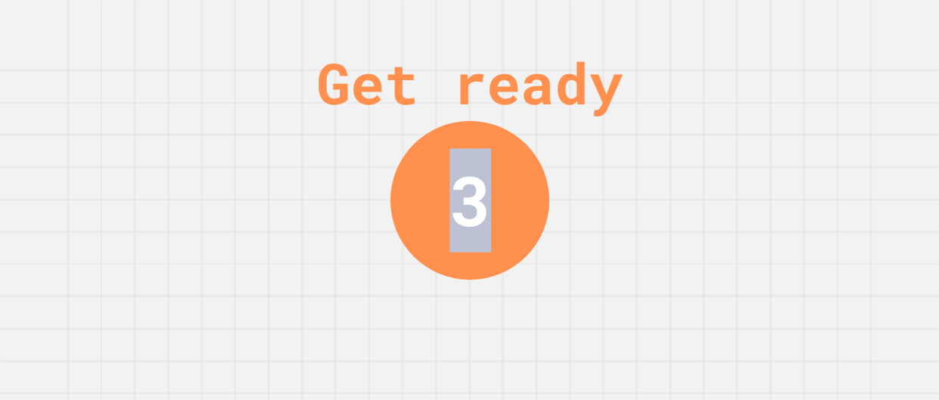
click at [806, 129] on div "Get ready 3" at bounding box center [469, 200] width 939 height 400
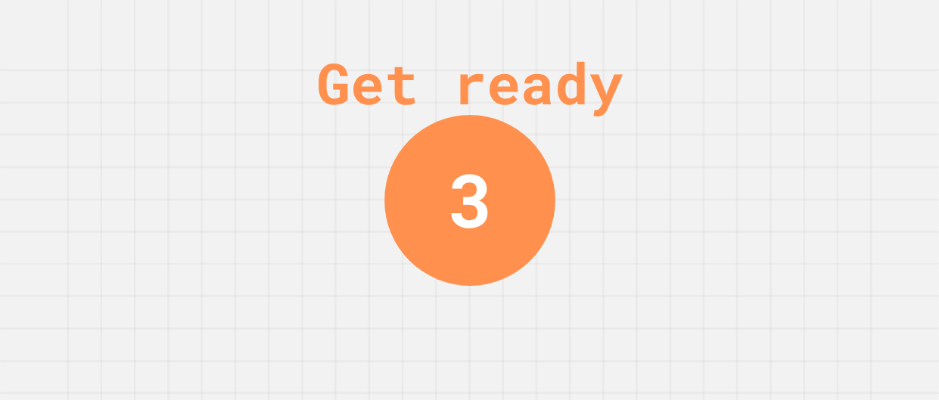
click at [806, 129] on div "Get ready 3" at bounding box center [469, 200] width 939 height 400
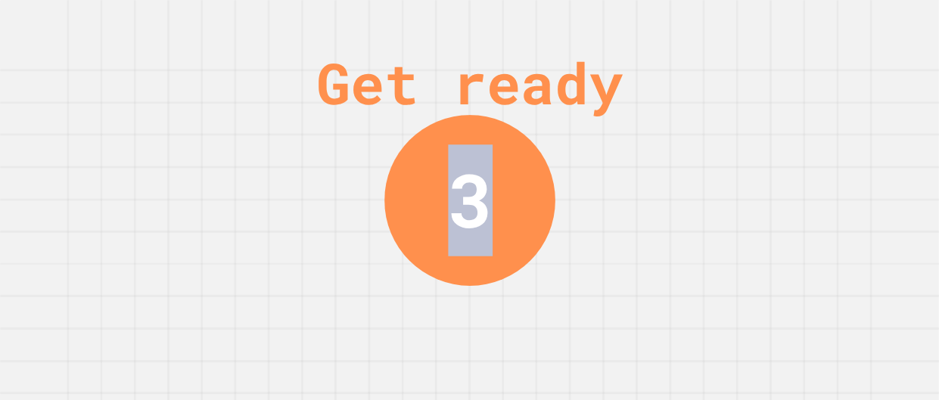
click at [806, 129] on div "Get ready 3" at bounding box center [469, 200] width 939 height 400
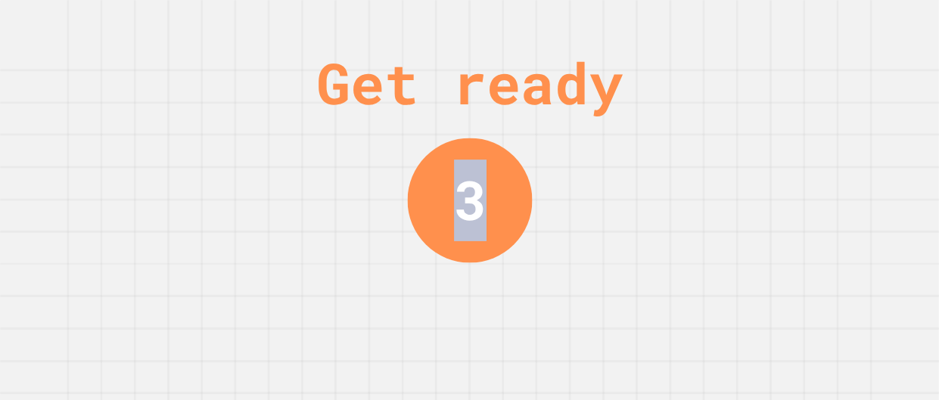
click at [806, 129] on div "Get ready 3" at bounding box center [469, 200] width 939 height 400
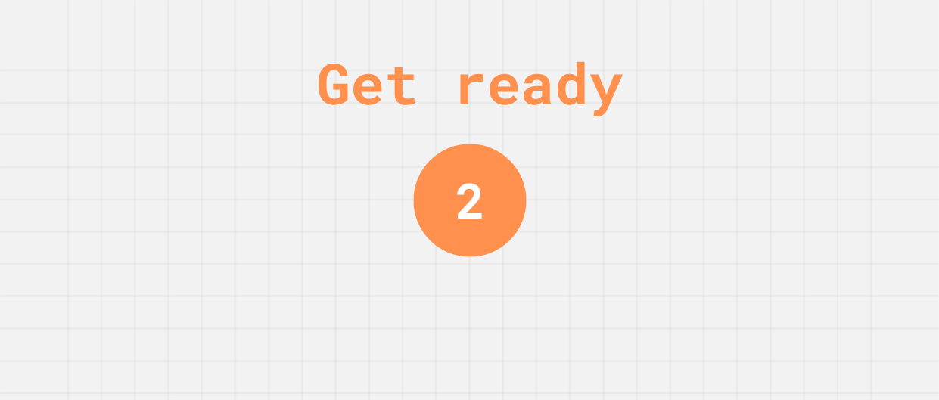
click at [806, 129] on div "Get ready 2" at bounding box center [469, 200] width 939 height 400
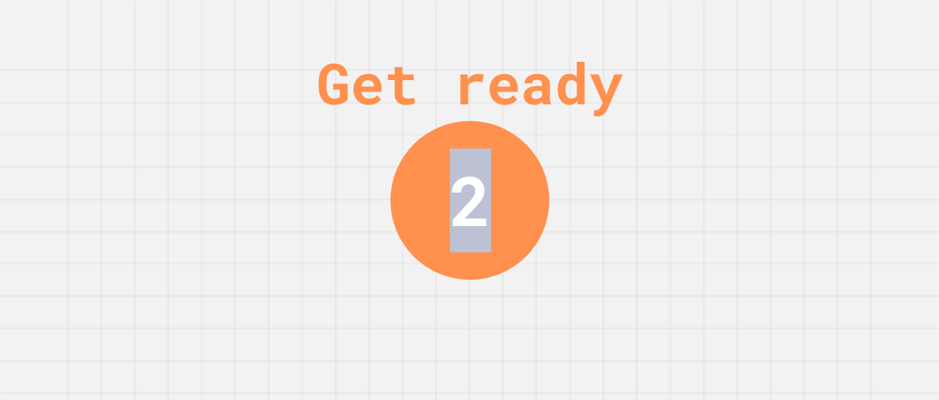
click at [806, 129] on div "Get ready 2" at bounding box center [469, 200] width 939 height 400
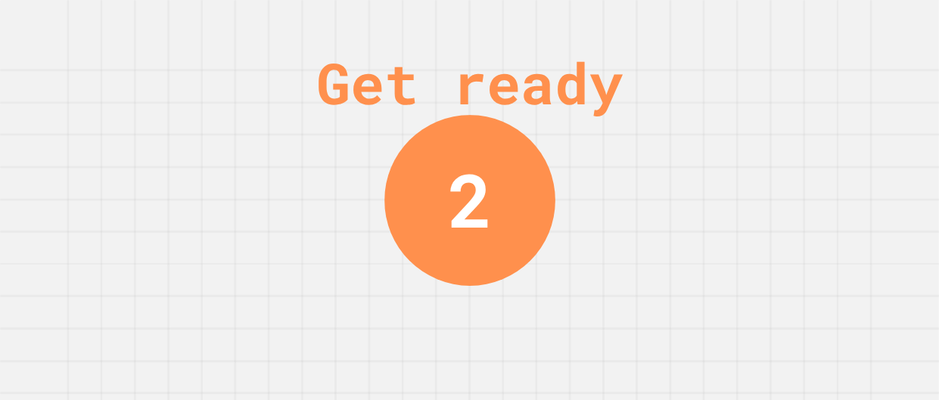
click at [806, 129] on div "Get ready 2" at bounding box center [469, 200] width 939 height 400
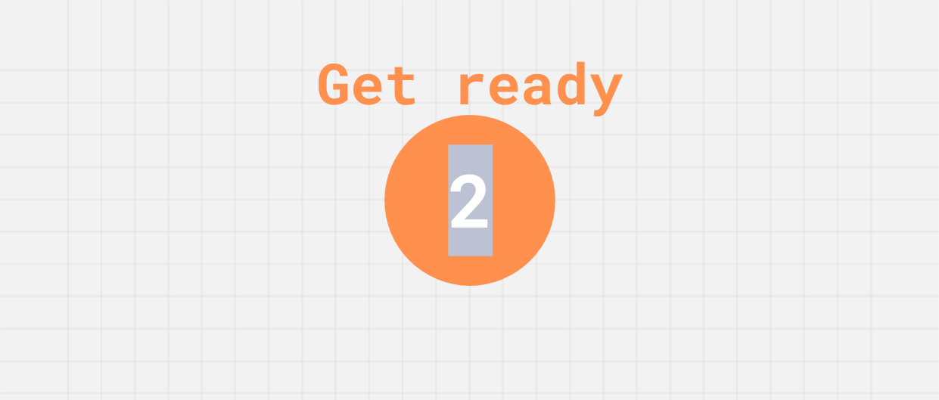
click at [806, 129] on div "Get ready 2" at bounding box center [469, 200] width 939 height 400
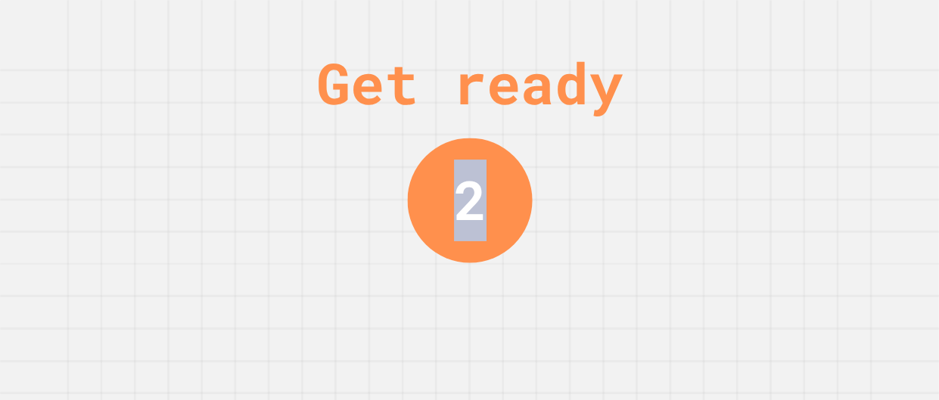
click at [806, 129] on div "Get ready 2" at bounding box center [469, 200] width 939 height 400
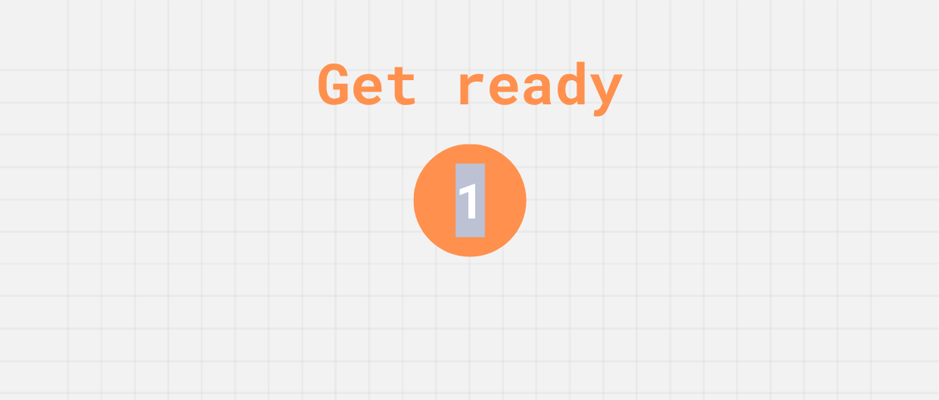
click at [806, 129] on div "Get ready 1" at bounding box center [469, 200] width 939 height 400
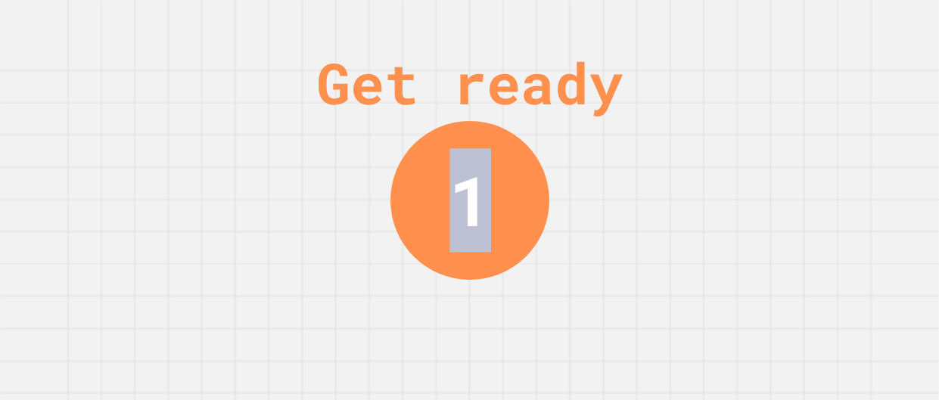
click at [806, 129] on div "Get ready 1" at bounding box center [469, 200] width 939 height 400
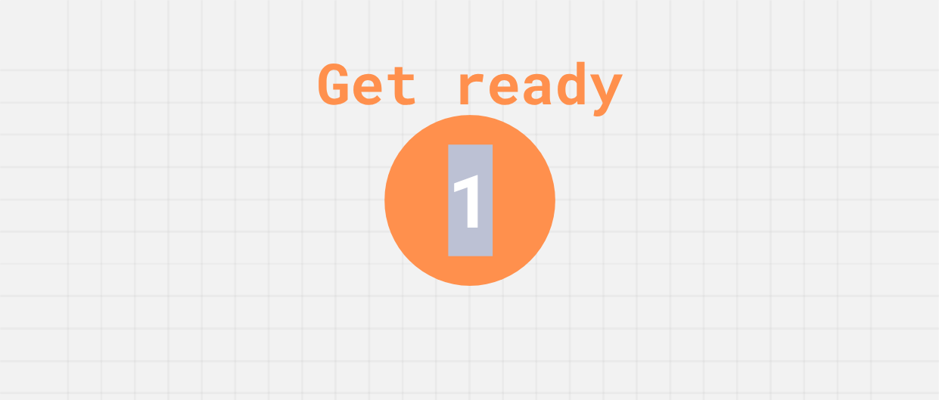
click at [806, 129] on div "Get ready 1" at bounding box center [469, 200] width 939 height 400
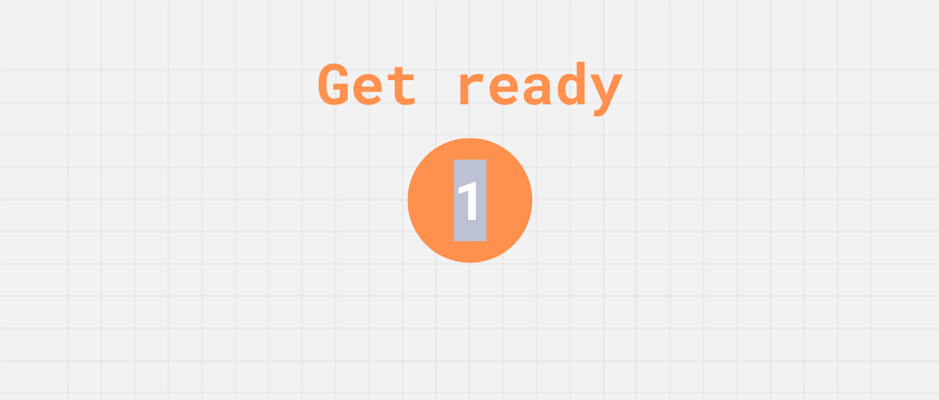
click at [806, 129] on div "Get ready 1" at bounding box center [469, 200] width 939 height 400
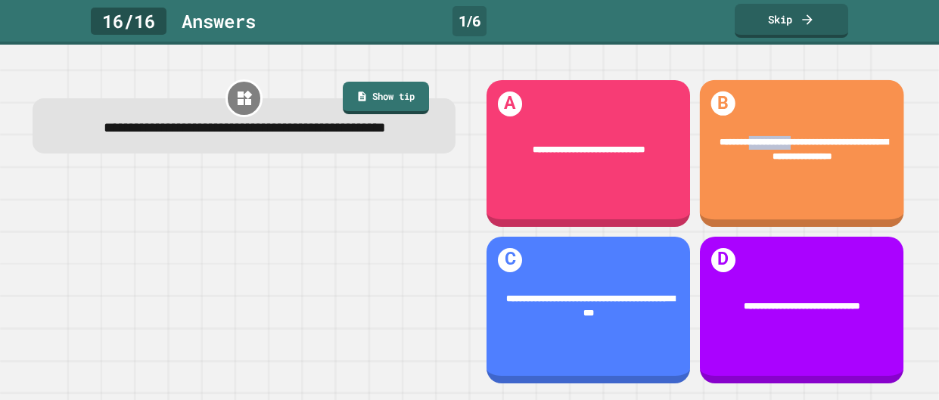
click at [806, 129] on div "**********" at bounding box center [801, 150] width 204 height 66
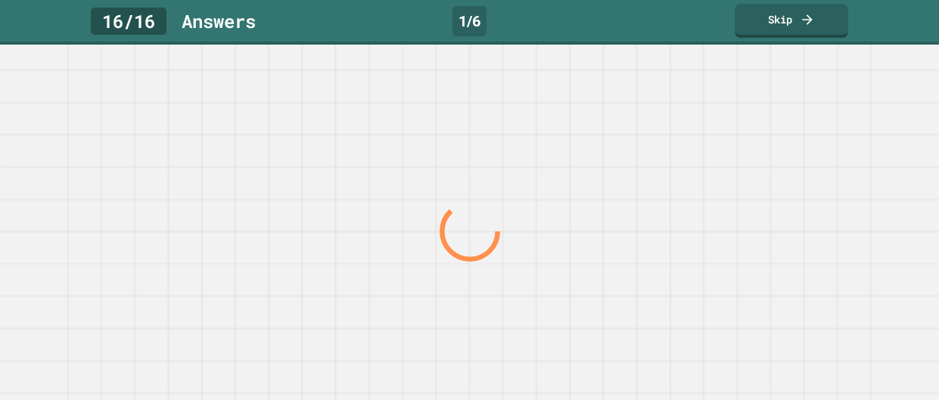
click at [806, 129] on div at bounding box center [469, 232] width 901 height 337
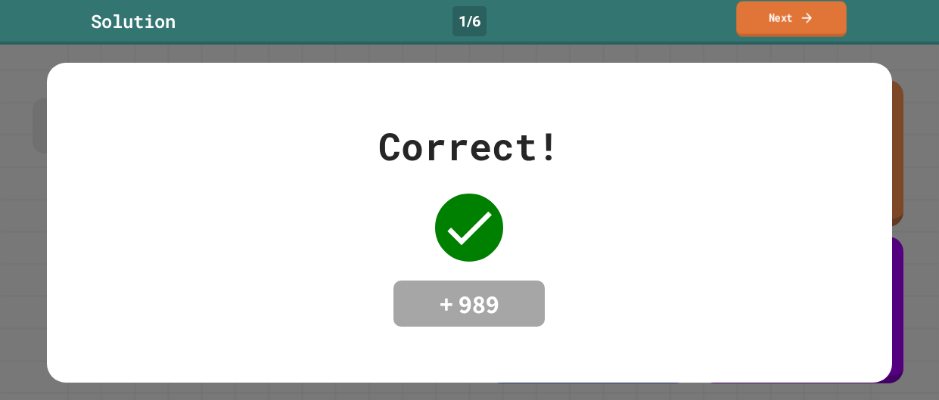
click at [768, 29] on link "Next" at bounding box center [791, 20] width 110 height 36
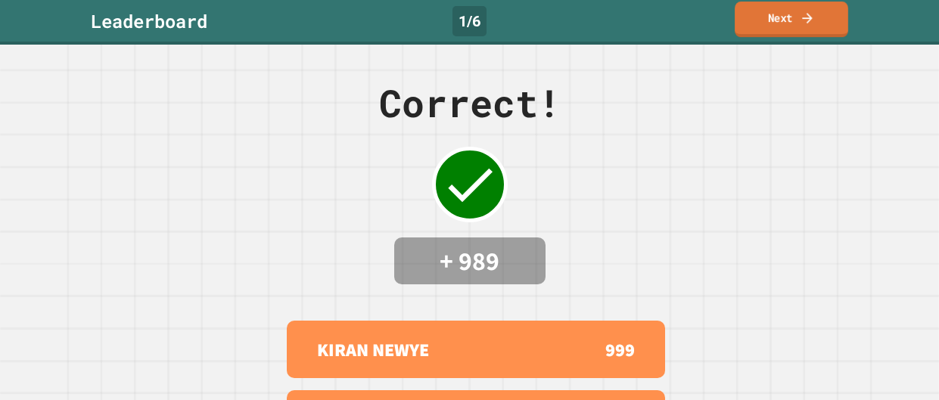
click at [804, 25] on icon at bounding box center [807, 18] width 15 height 16
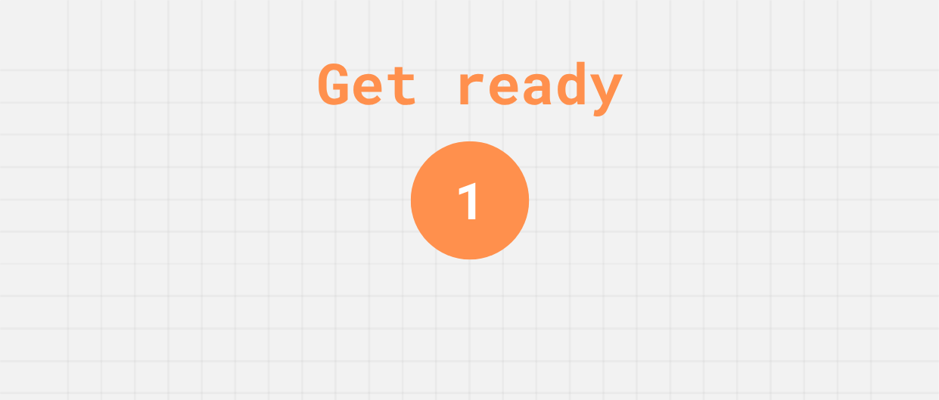
click at [549, 300] on div "Get ready 1" at bounding box center [469, 200] width 939 height 400
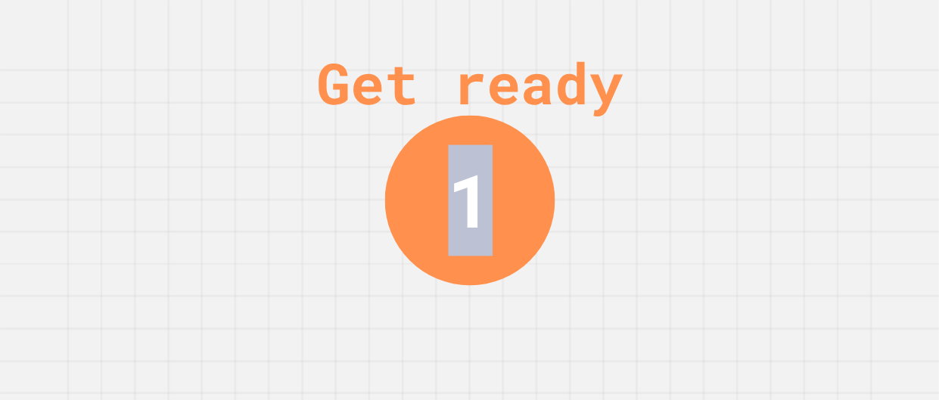
click at [549, 300] on div "Get ready 1" at bounding box center [469, 200] width 939 height 400
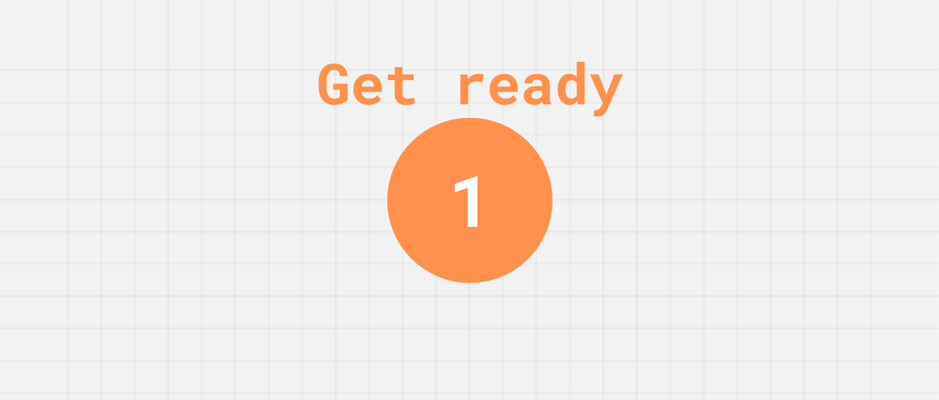
click at [549, 300] on div "Get ready 1" at bounding box center [469, 200] width 939 height 400
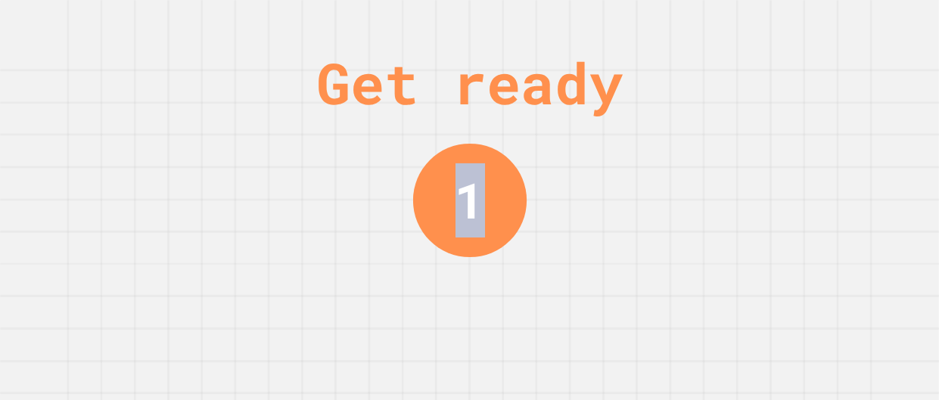
click at [549, 300] on div "Get ready 1" at bounding box center [469, 200] width 939 height 400
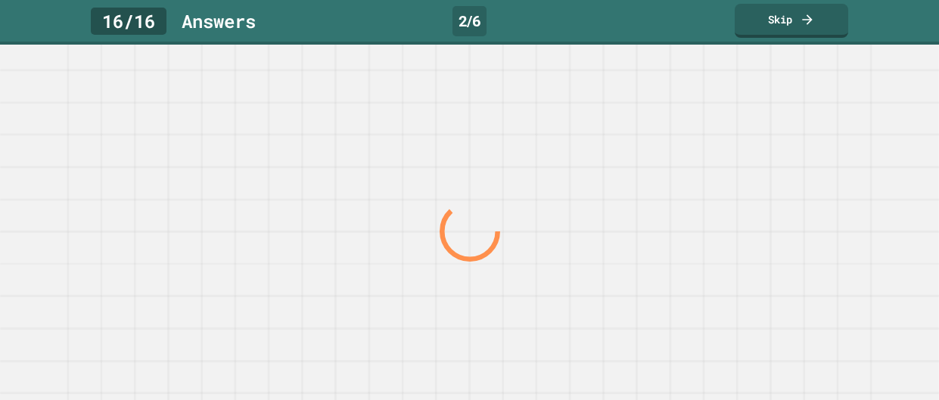
click at [549, 300] on div at bounding box center [469, 232] width 901 height 337
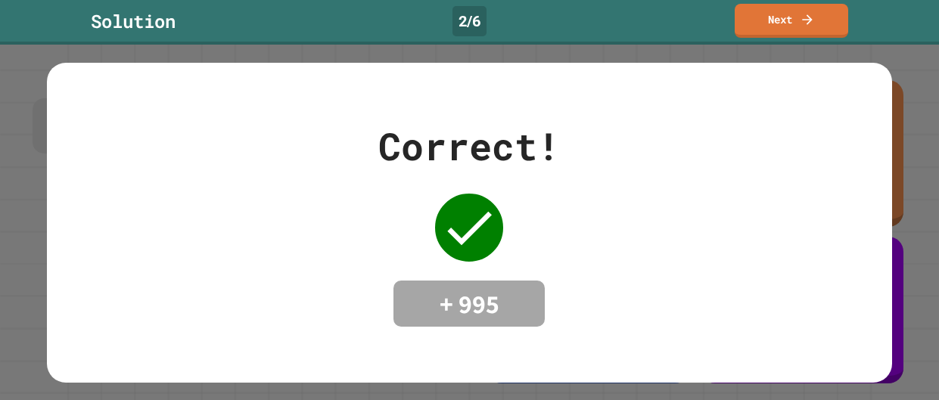
click at [549, 300] on div "Correct! + 995" at bounding box center [469, 223] width 182 height 210
click at [761, 33] on link "Next" at bounding box center [791, 19] width 105 height 36
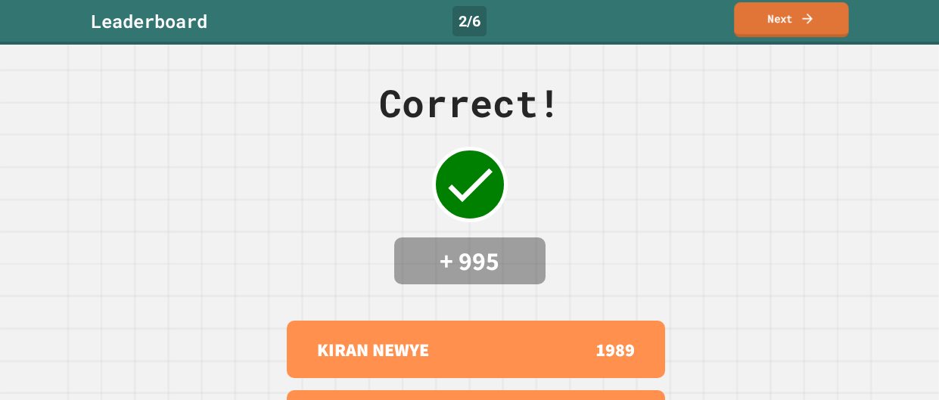
click at [761, 29] on link "Next" at bounding box center [791, 19] width 115 height 35
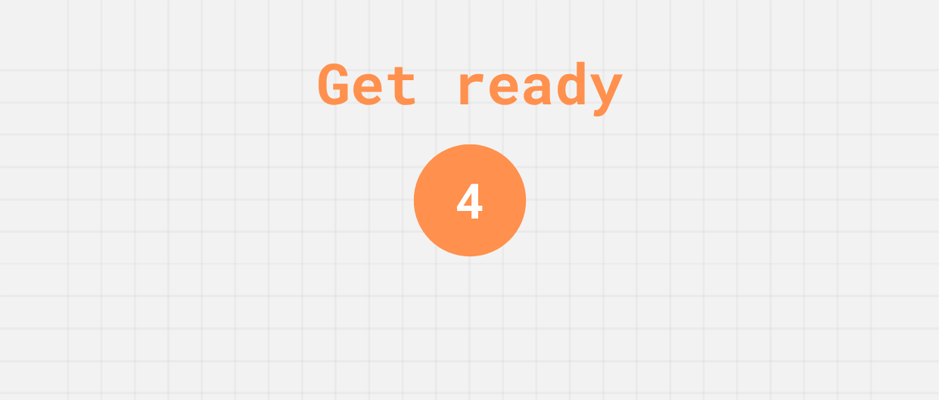
click at [751, 145] on div "Get ready 4" at bounding box center [469, 200] width 939 height 400
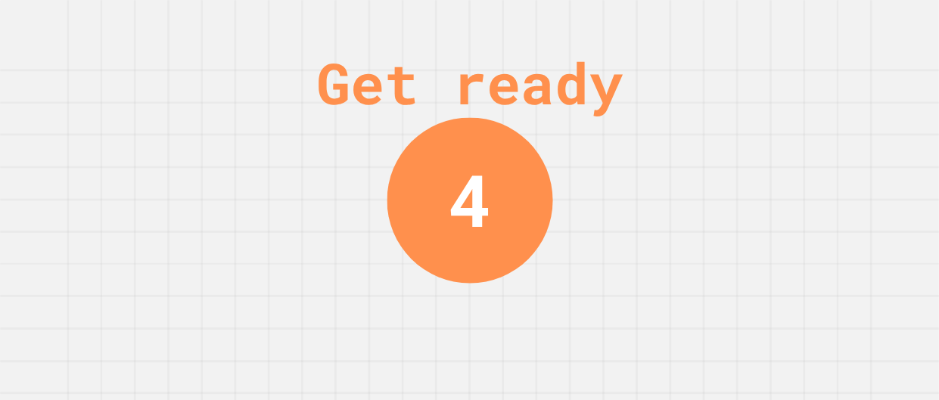
click at [751, 145] on div "Get ready 4" at bounding box center [469, 200] width 939 height 400
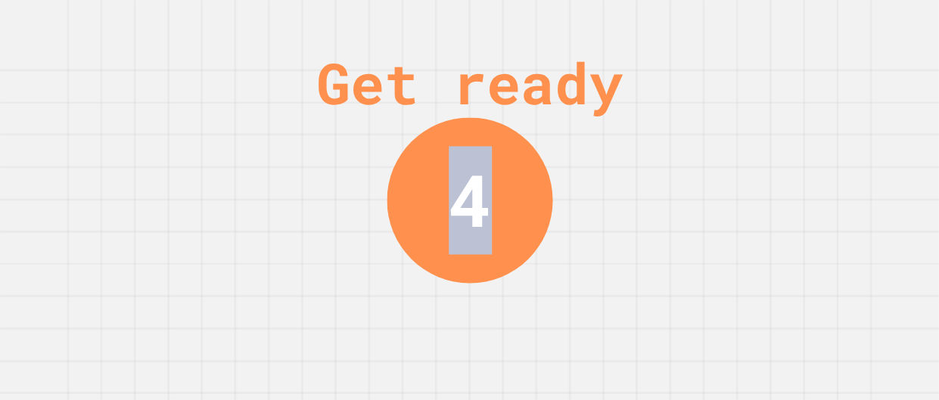
click at [751, 145] on div "Get ready 4" at bounding box center [469, 200] width 939 height 400
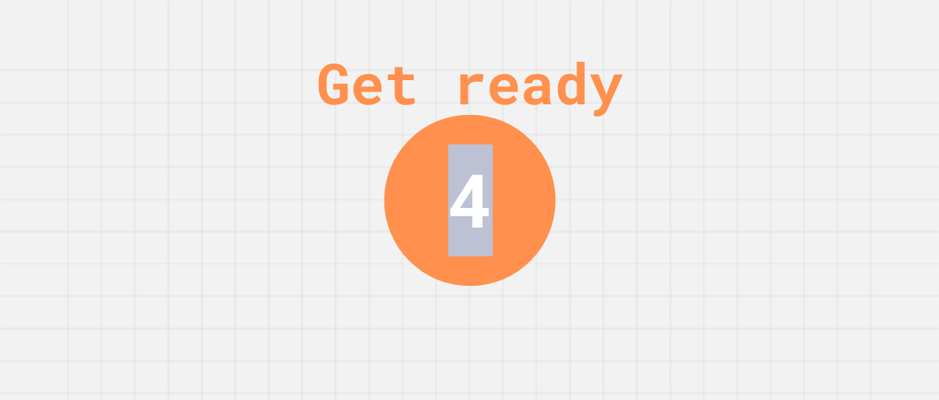
click at [751, 145] on div "Get ready 4" at bounding box center [469, 200] width 939 height 400
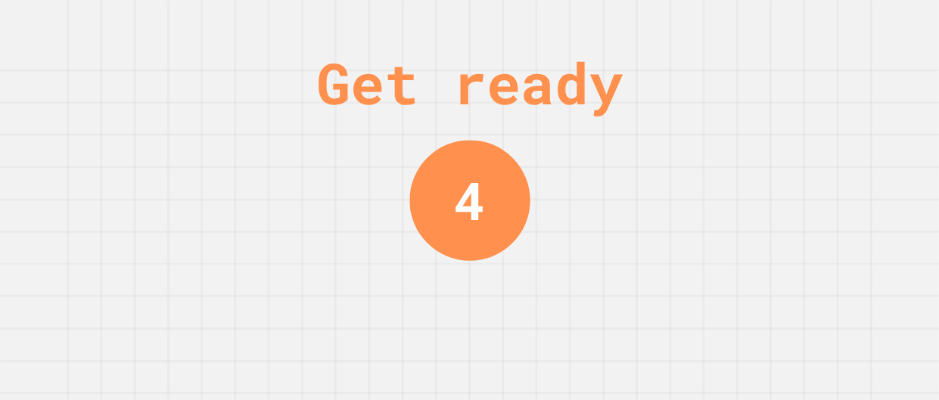
click at [751, 145] on div "Get ready 4" at bounding box center [469, 200] width 939 height 400
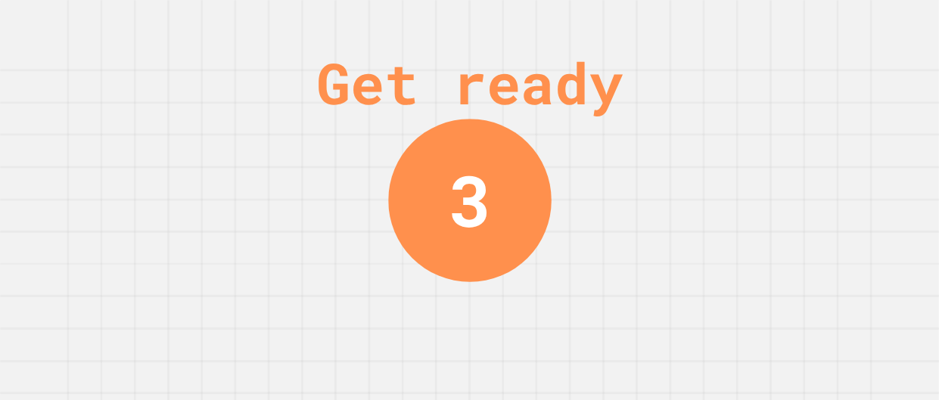
click at [751, 145] on div "Get ready 3" at bounding box center [469, 200] width 939 height 400
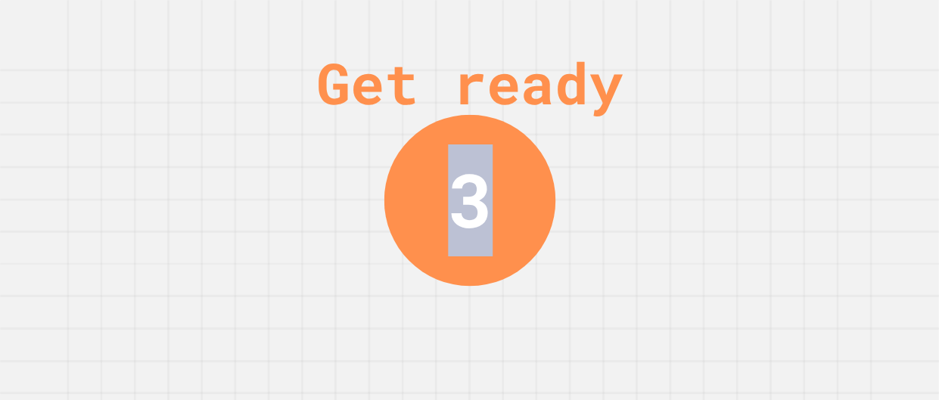
click at [751, 145] on div "Get ready 3" at bounding box center [469, 200] width 939 height 400
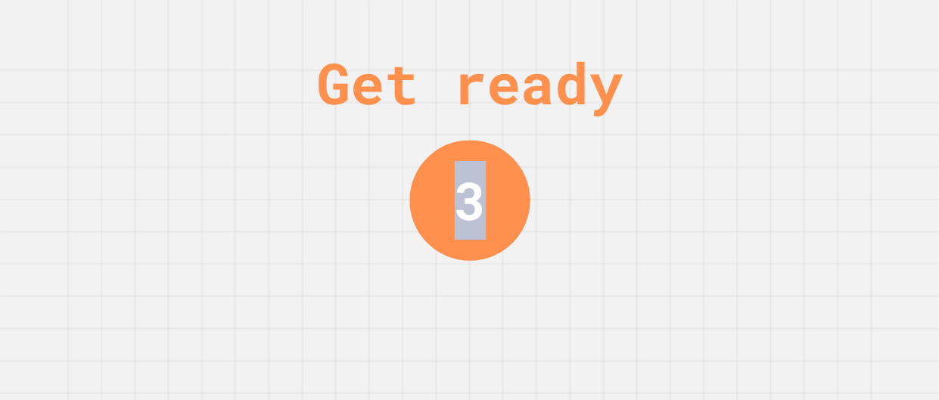
click at [751, 145] on div "Get ready 3" at bounding box center [469, 200] width 939 height 400
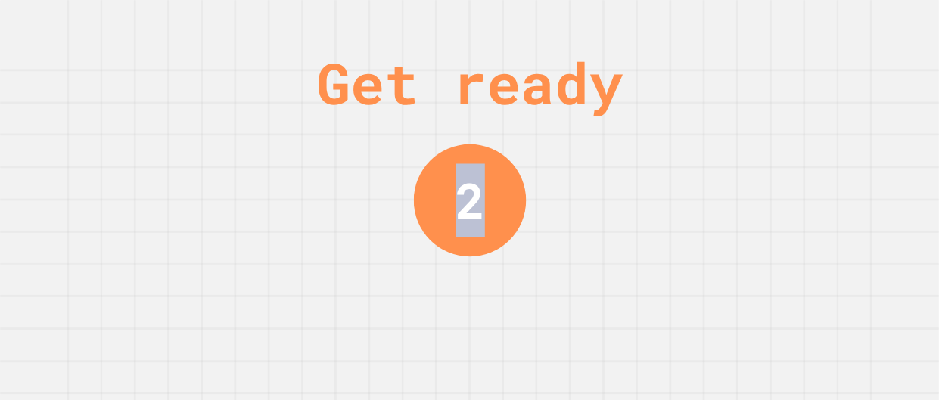
click at [751, 145] on div "Get ready 2" at bounding box center [469, 200] width 939 height 400
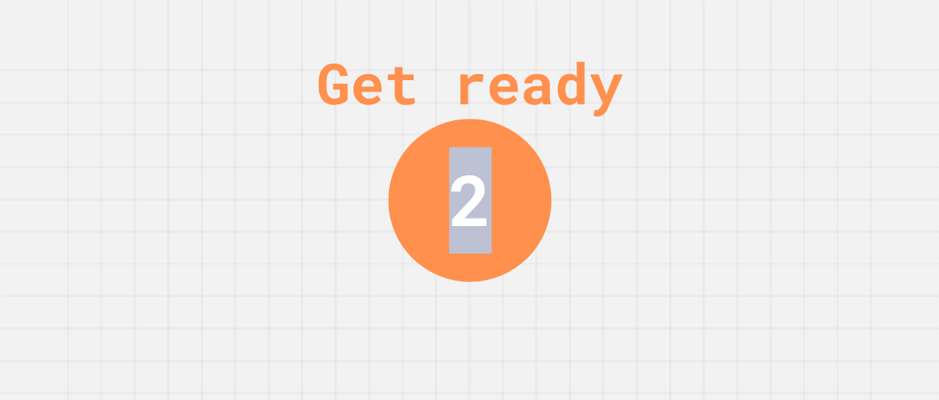
click at [751, 145] on div "Get ready 2" at bounding box center [469, 200] width 939 height 400
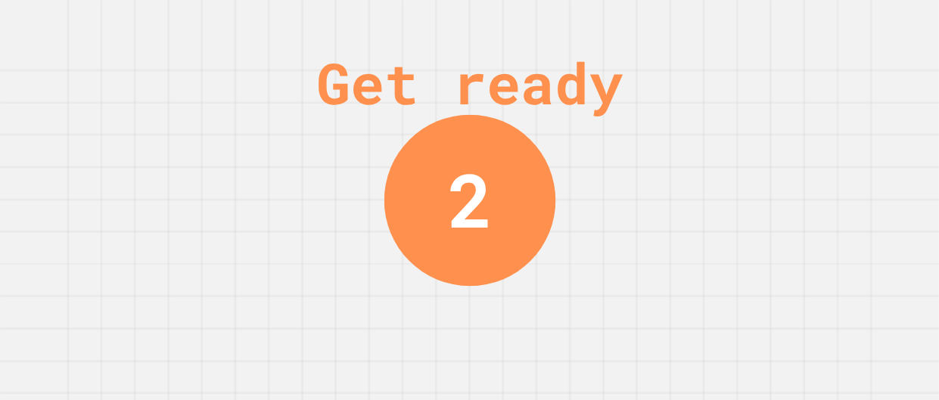
click at [751, 145] on div "Get ready 2" at bounding box center [469, 200] width 939 height 400
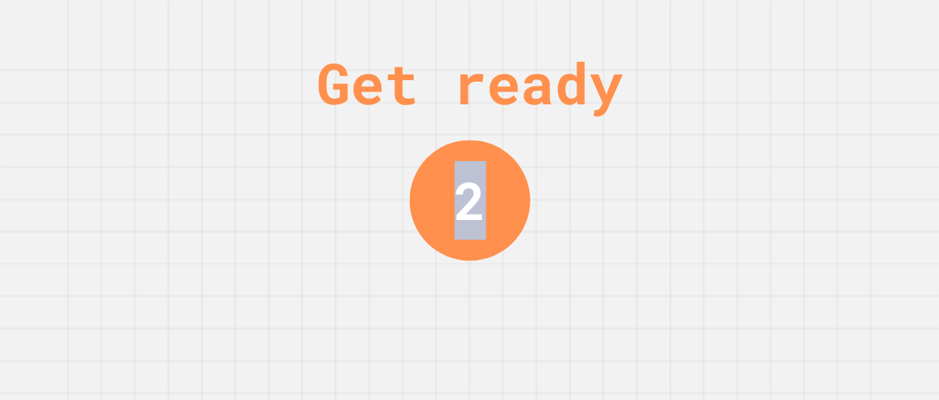
click at [751, 145] on div "Get ready 2" at bounding box center [469, 200] width 939 height 400
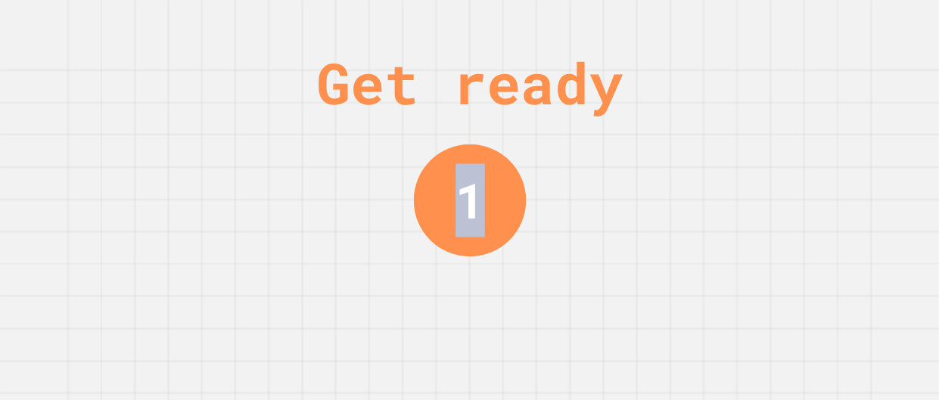
click at [751, 145] on div "Get ready 1" at bounding box center [469, 200] width 939 height 400
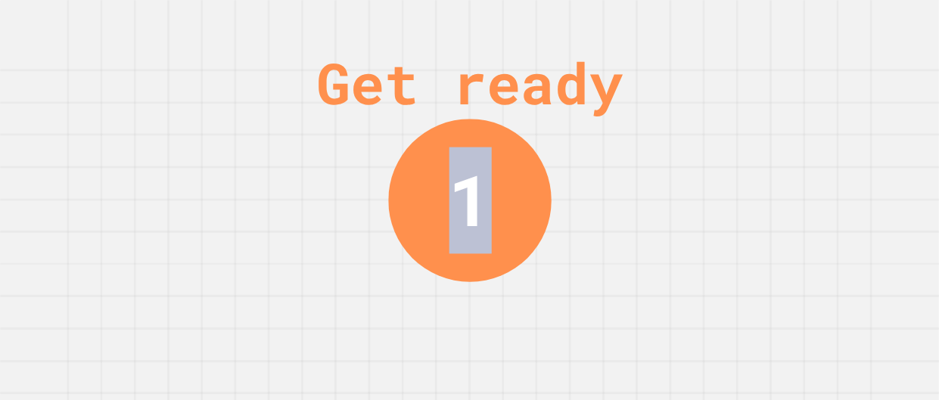
click at [751, 145] on div "Get ready 1" at bounding box center [469, 200] width 939 height 400
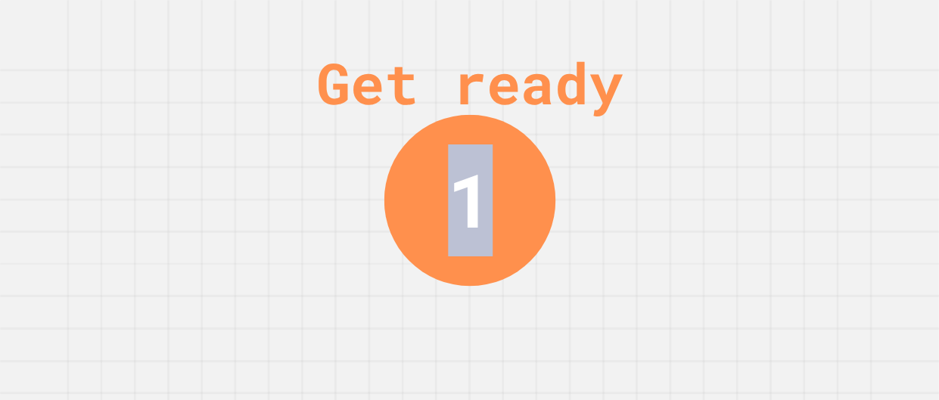
click at [751, 145] on div "Get ready 1" at bounding box center [469, 200] width 939 height 400
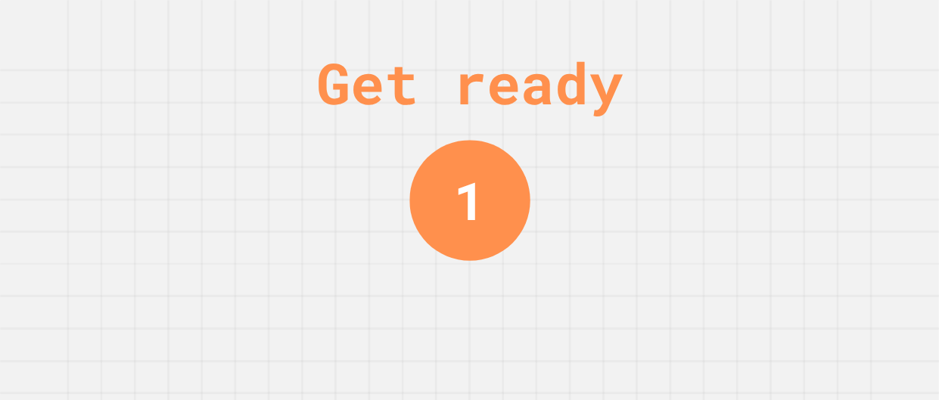
click at [751, 145] on div "Get ready 1" at bounding box center [469, 200] width 939 height 400
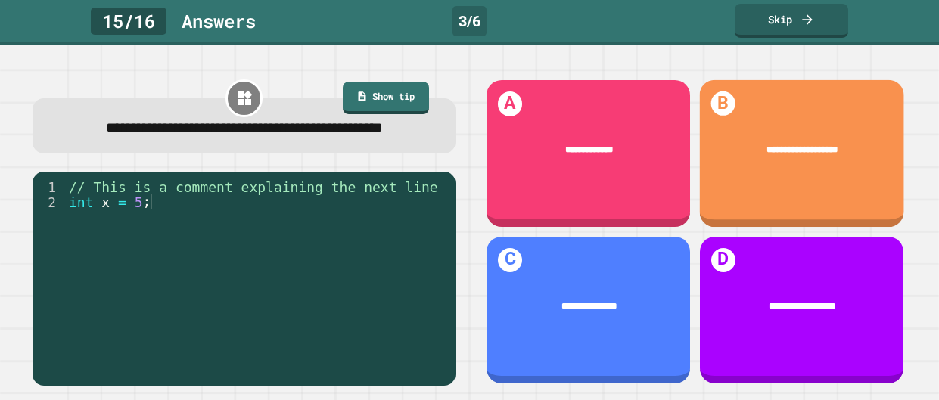
click at [751, 145] on div "**********" at bounding box center [801, 150] width 166 height 14
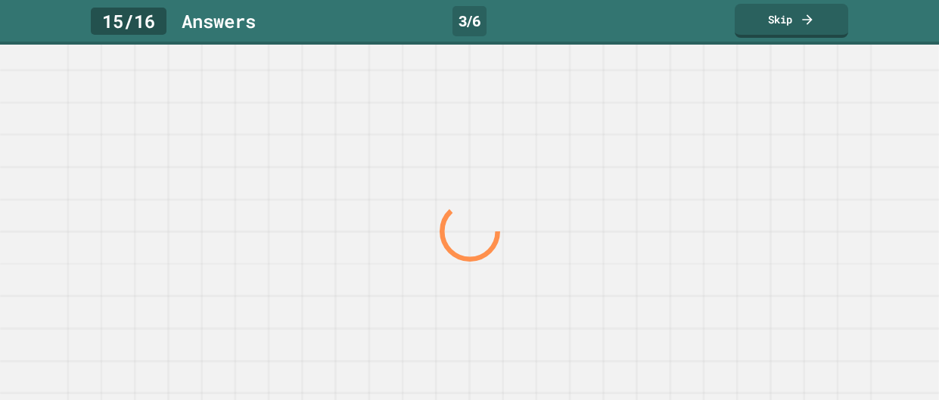
click at [751, 145] on div at bounding box center [469, 223] width 939 height 356
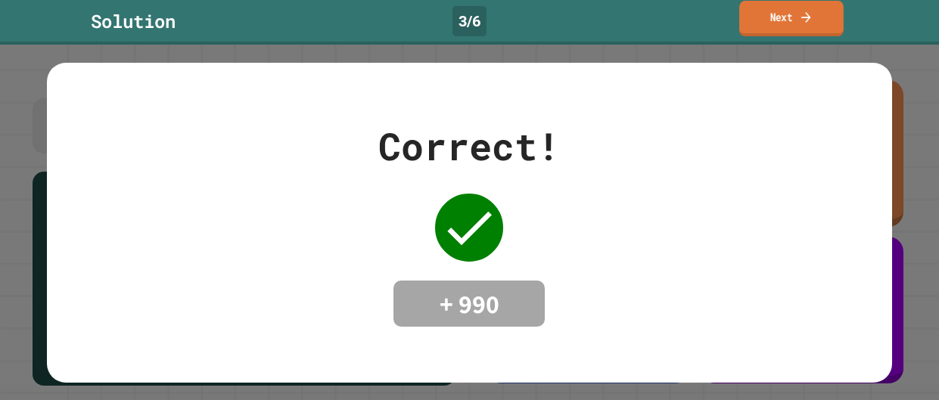
click at [799, 20] on link "Next" at bounding box center [791, 19] width 104 height 36
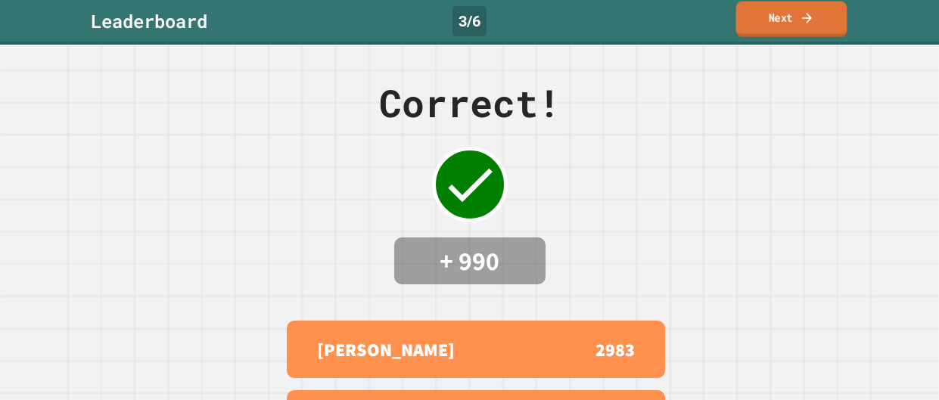
click at [801, 22] on icon at bounding box center [807, 18] width 15 height 16
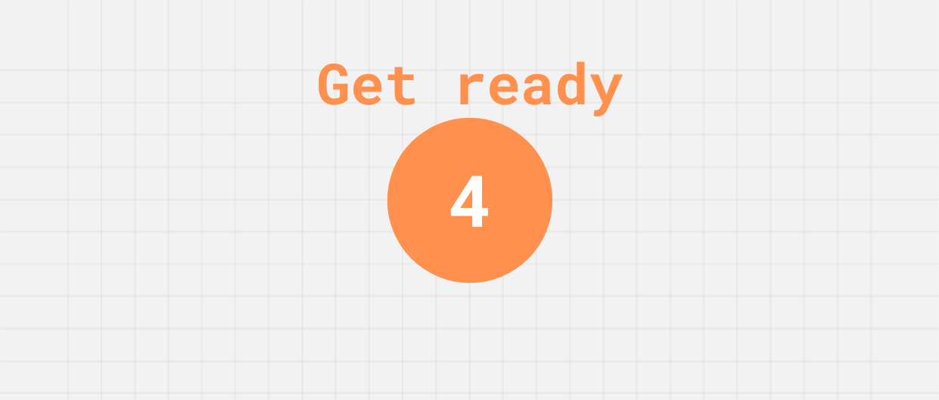
click at [752, 134] on div "Get ready 4" at bounding box center [469, 200] width 939 height 400
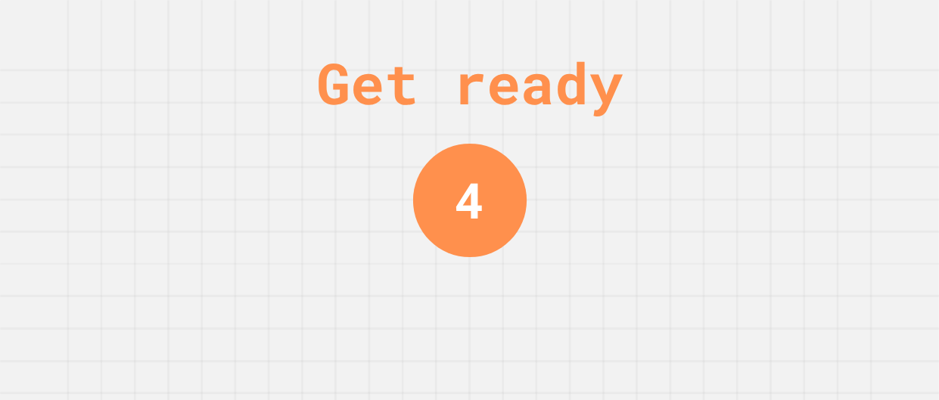
click at [752, 134] on div "Get ready 4" at bounding box center [469, 200] width 939 height 400
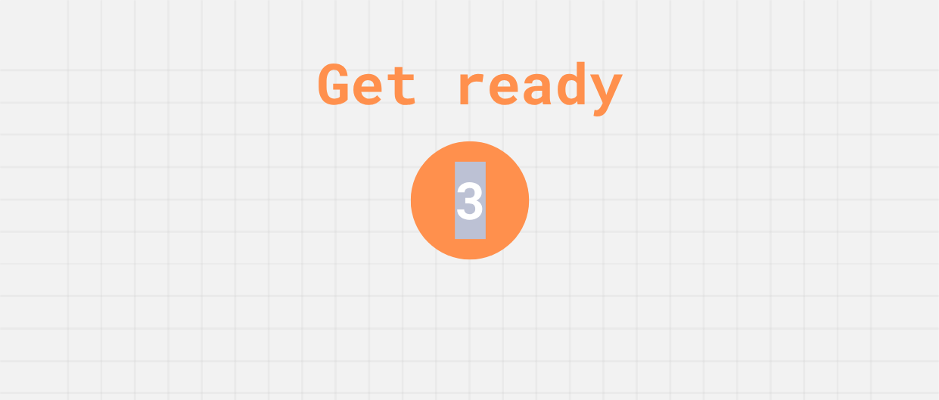
click at [752, 134] on div "Get ready 3" at bounding box center [469, 200] width 939 height 400
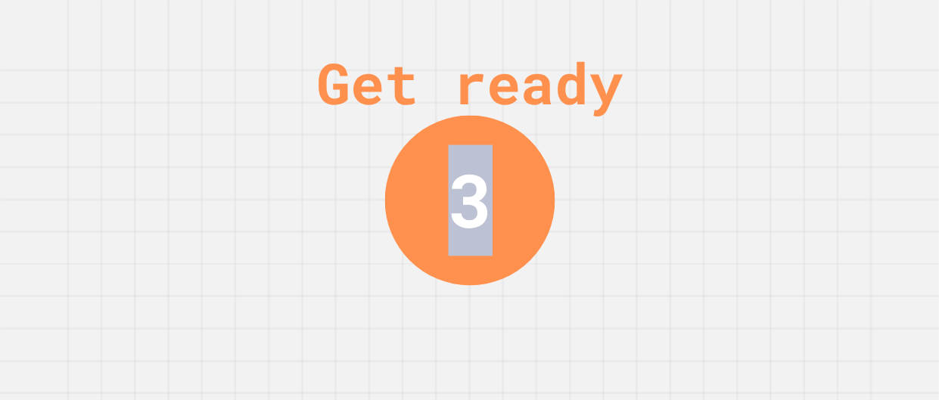
click
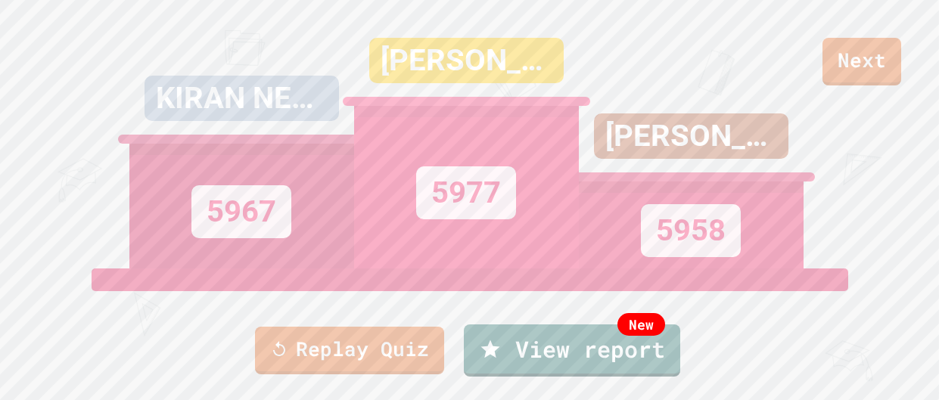
scroll to position [32, 0]
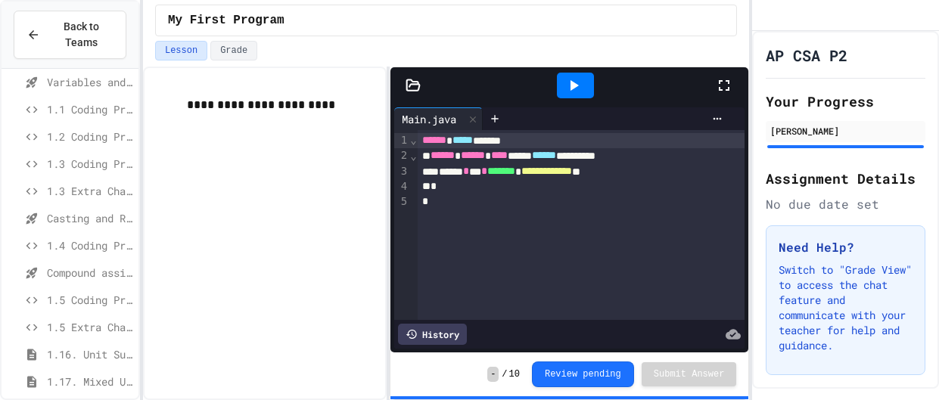
scroll to position [175, 0]
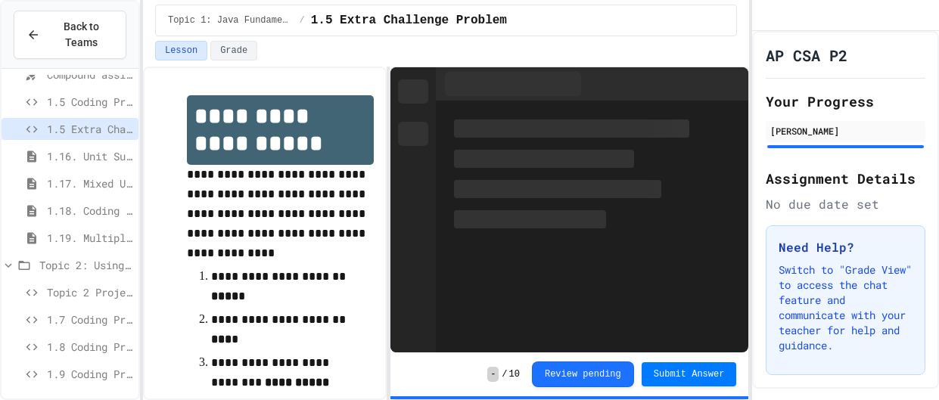
scroll to position [429, 0]
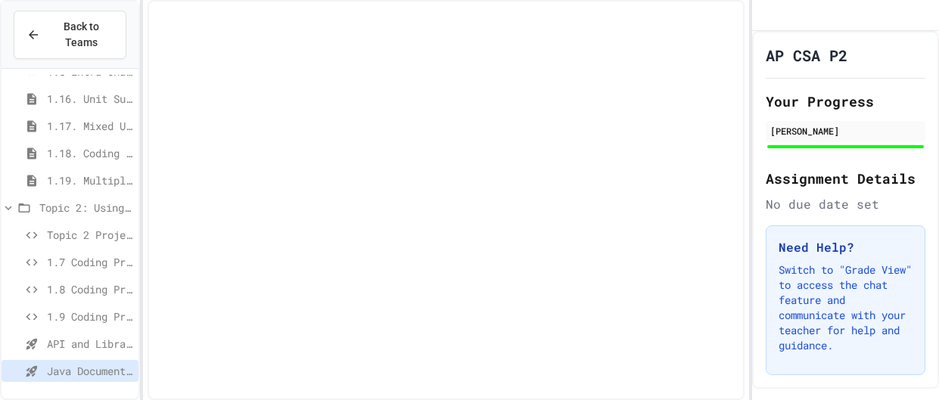
scroll to position [417, 0]
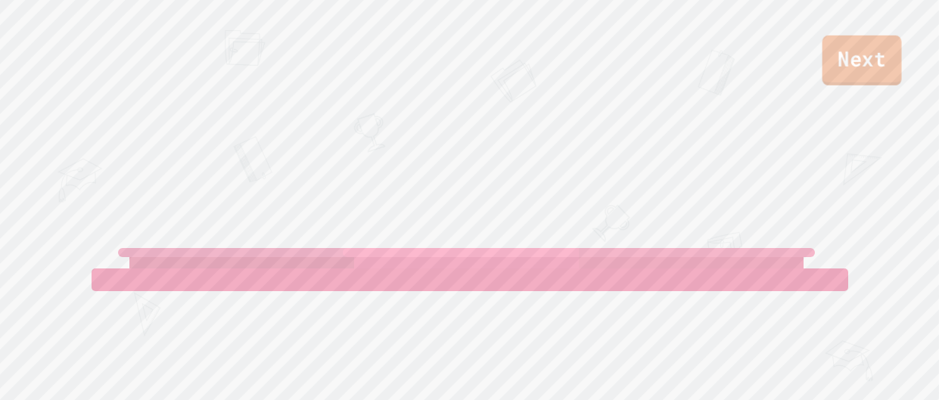
click at [860, 57] on link "Next" at bounding box center [862, 61] width 79 height 50
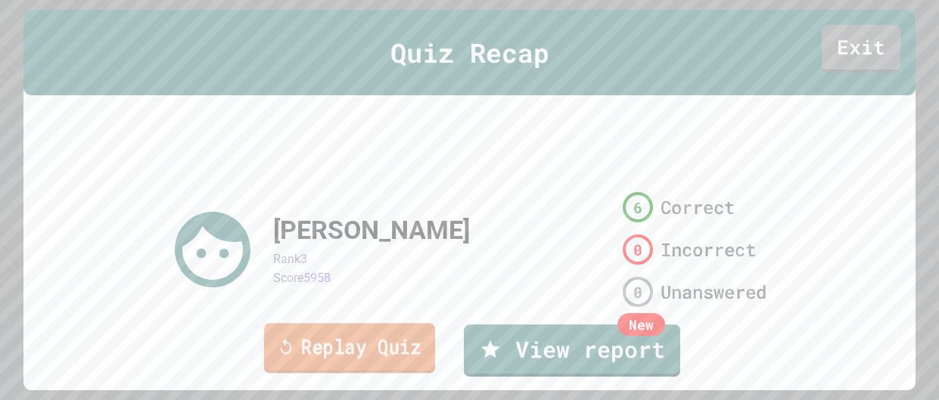
click at [413, 341] on link "Replay Quiz" at bounding box center [348, 348] width 171 height 50
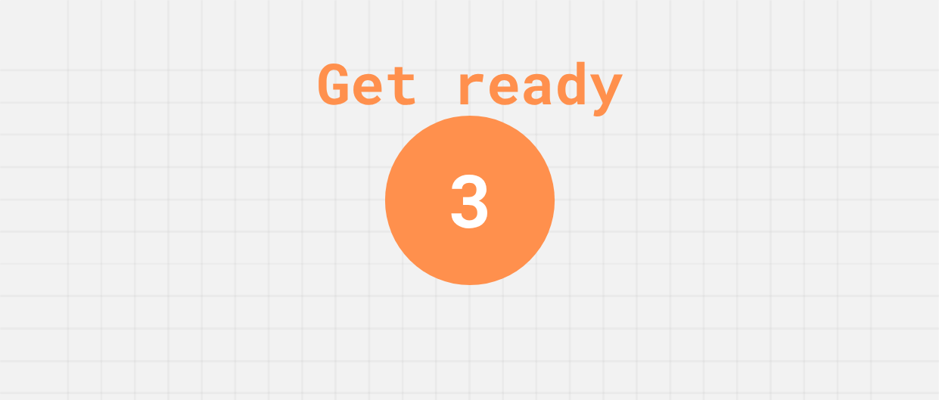
click at [623, 101] on div "Get ready" at bounding box center [469, 83] width 306 height 86
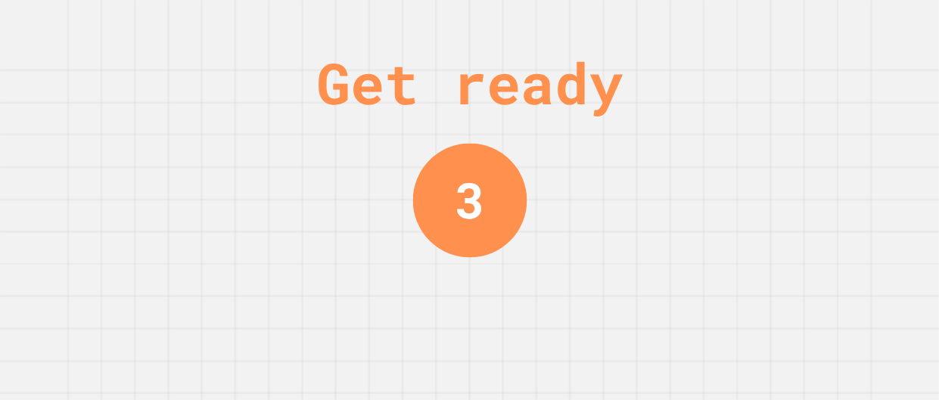
click at [623, 101] on div "Get ready" at bounding box center [469, 83] width 306 height 86
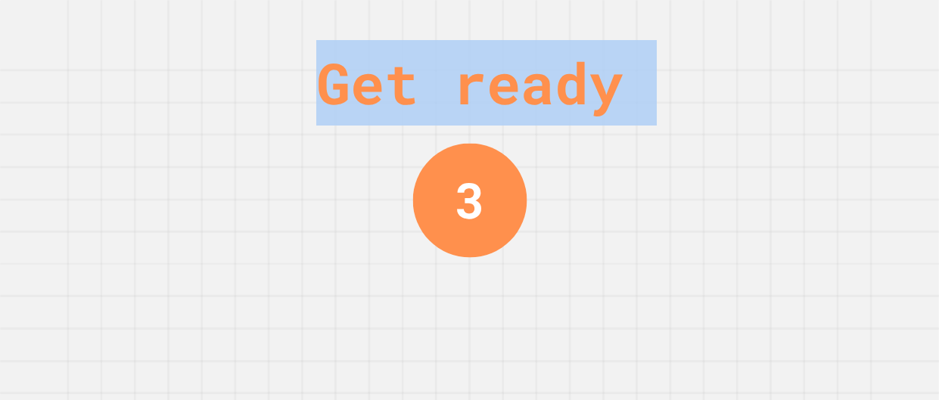
click at [731, 101] on div "Get ready 3" at bounding box center [469, 200] width 939 height 400
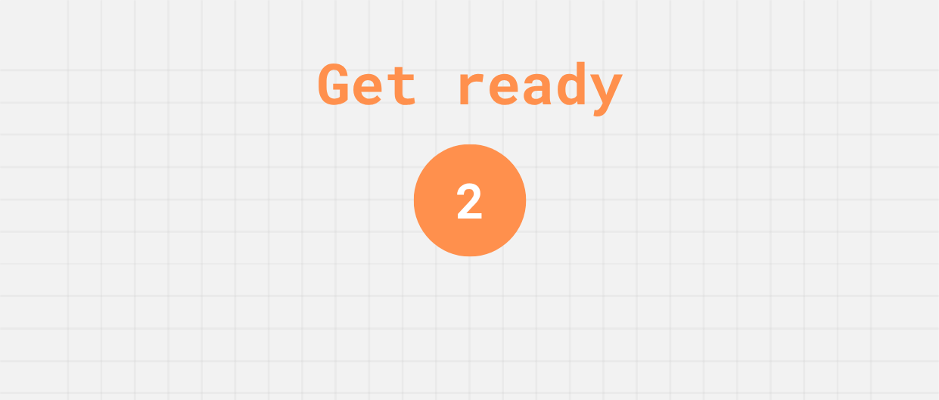
click at [731, 101] on div "Get ready 2" at bounding box center [469, 200] width 939 height 400
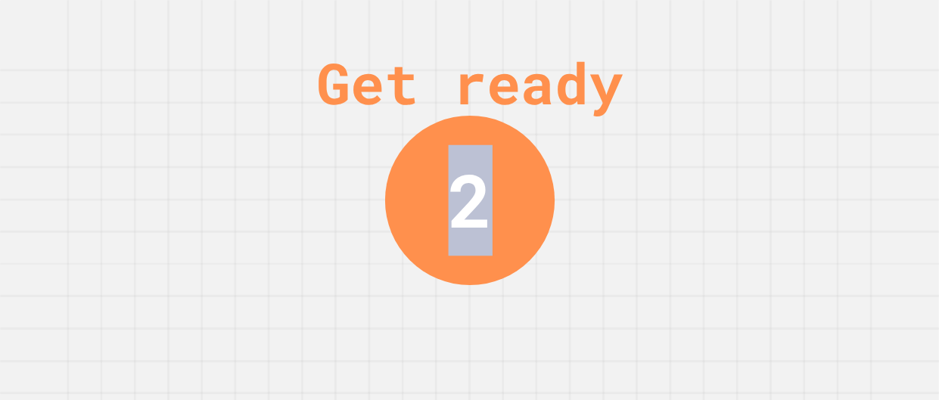
click at [731, 101] on div "Get ready 2" at bounding box center [469, 200] width 939 height 400
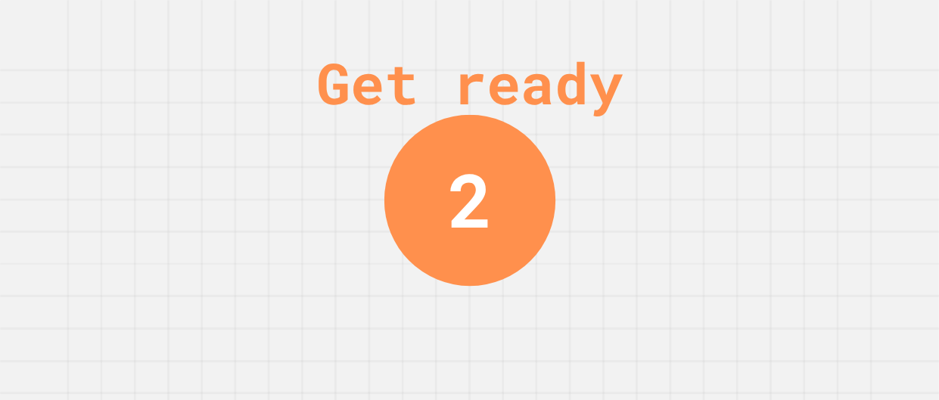
click at [731, 101] on div "Get ready 2" at bounding box center [469, 200] width 939 height 400
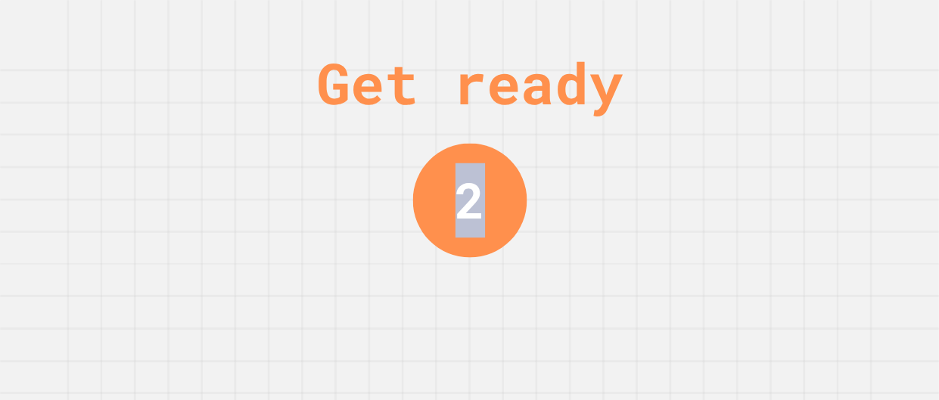
click at [731, 101] on div "Get ready 2" at bounding box center [469, 200] width 939 height 400
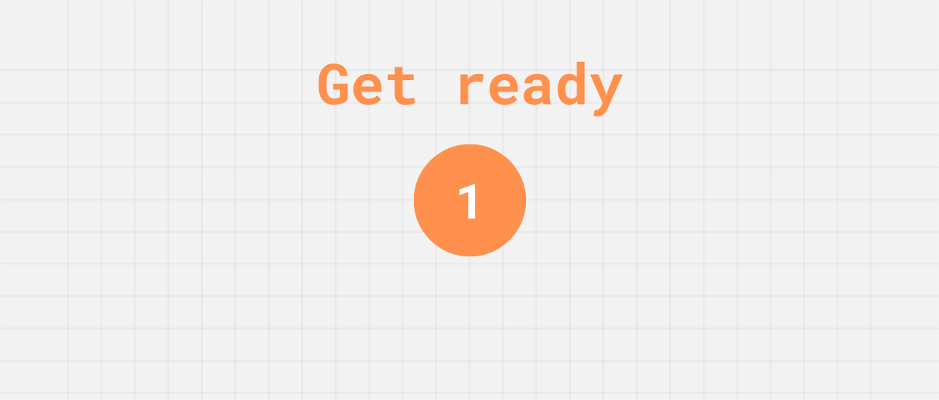
click at [731, 101] on div "Get ready 1" at bounding box center [469, 200] width 939 height 400
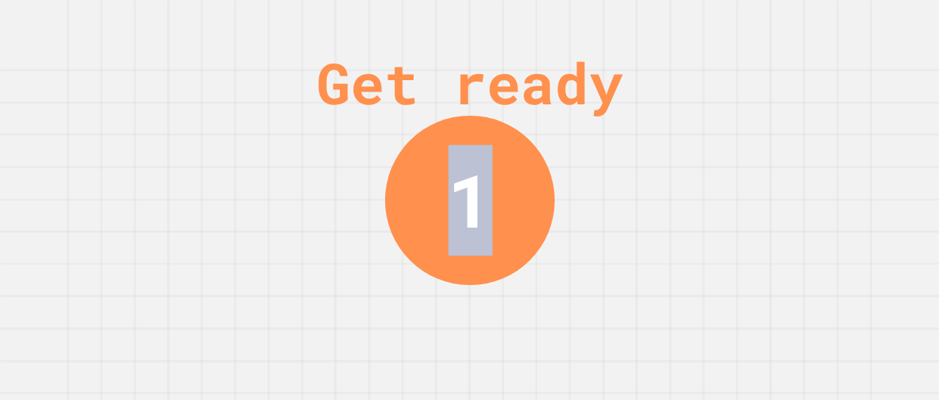
click at [731, 101] on div "Get ready 1" at bounding box center [469, 200] width 939 height 400
click at [623, 101] on div "Get ready" at bounding box center [469, 83] width 306 height 86
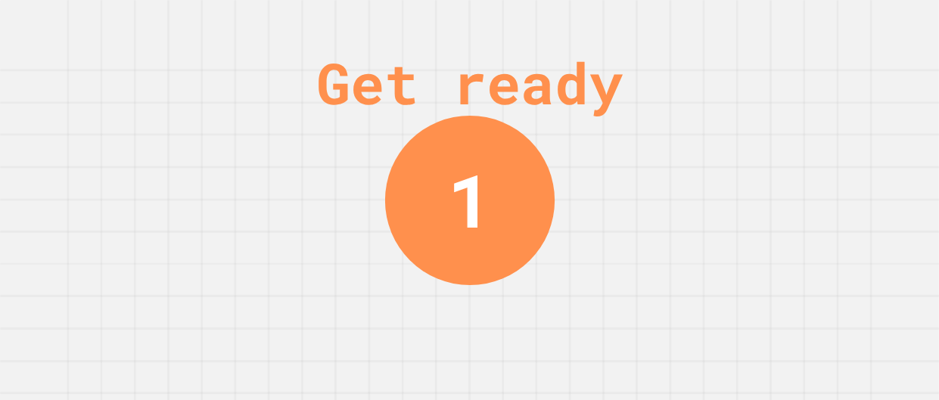
click at [623, 101] on div "Get ready" at bounding box center [469, 83] width 306 height 86
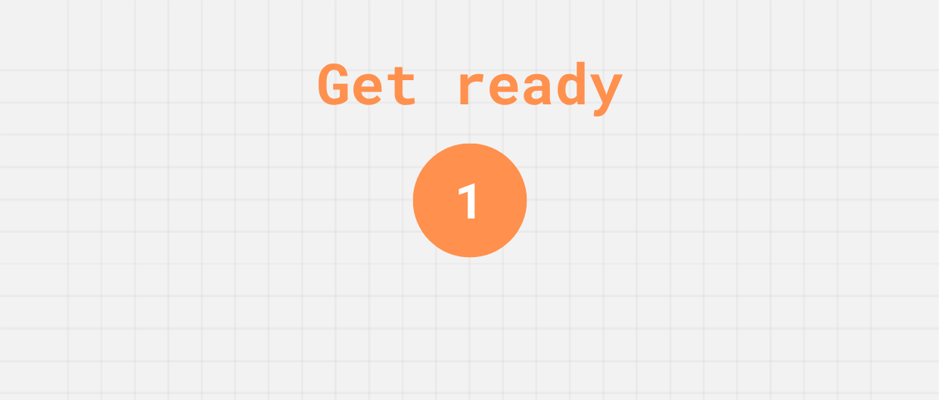
click at [731, 101] on div "Get ready 1" at bounding box center [469, 200] width 939 height 400
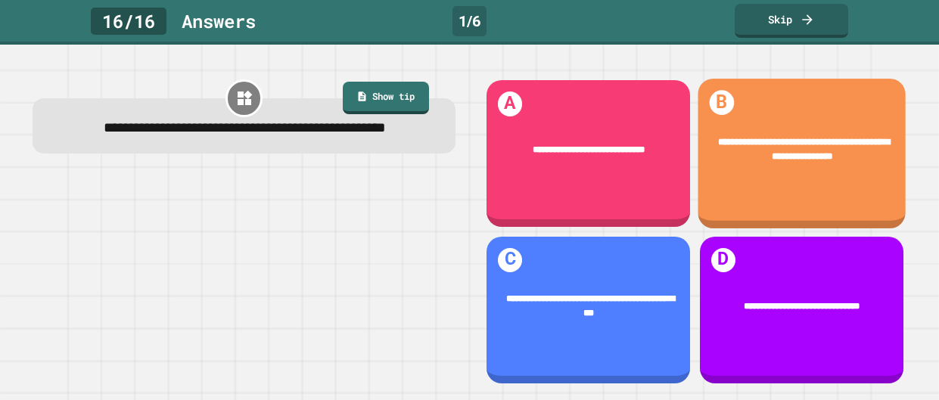
click at [731, 101] on h1 "B" at bounding box center [721, 103] width 25 height 25
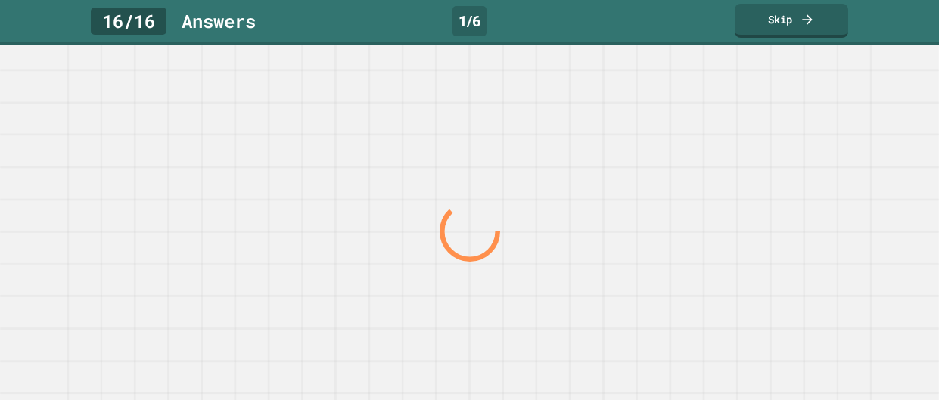
click at [731, 101] on div at bounding box center [469, 223] width 939 height 356
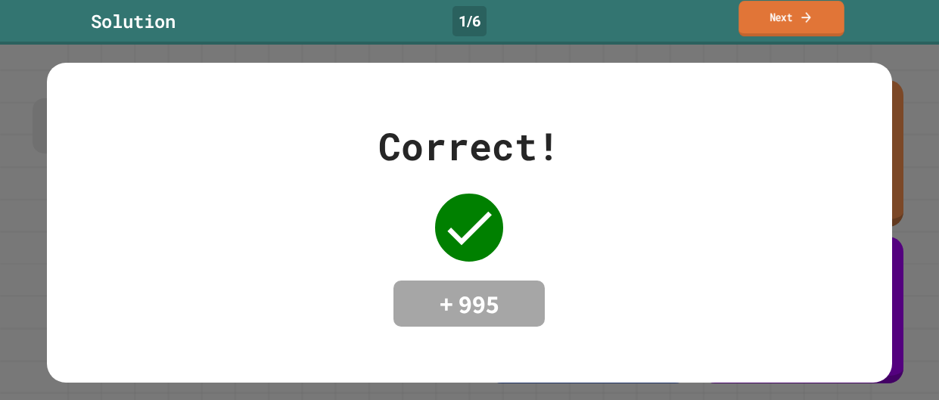
click at [820, 12] on link "Next" at bounding box center [792, 19] width 106 height 36
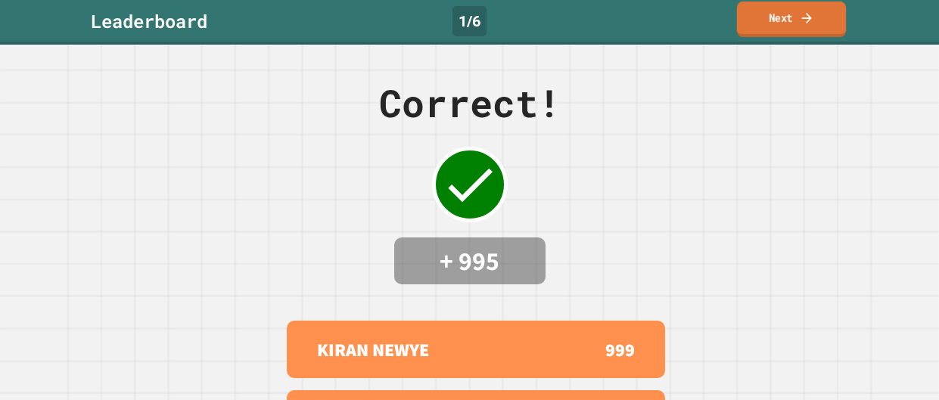
click at [822, 15] on link "Next" at bounding box center [791, 20] width 109 height 36
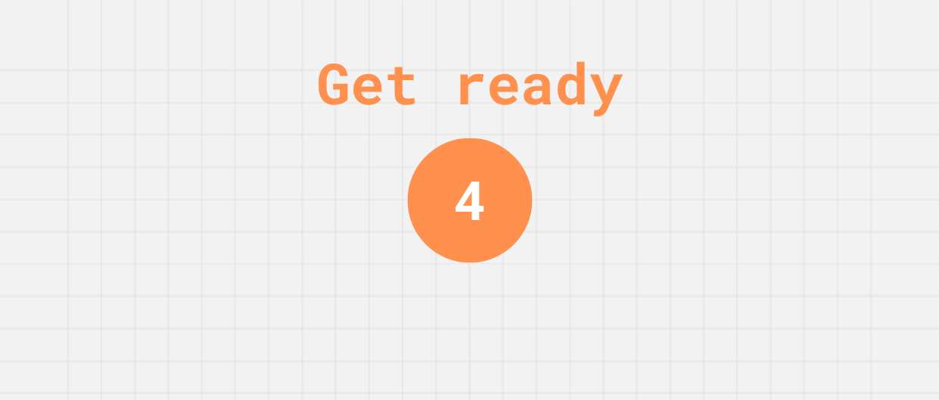
click at [530, 319] on div "Get ready 4" at bounding box center [469, 200] width 939 height 400
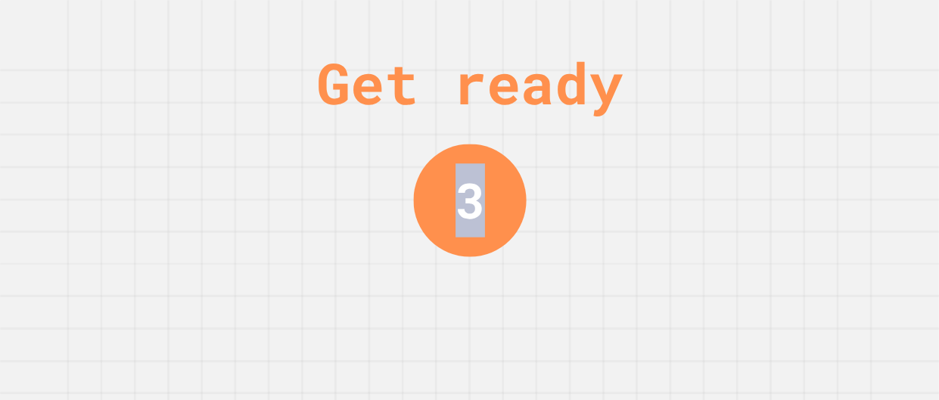
click at [530, 319] on div "Get ready 3" at bounding box center [469, 200] width 939 height 400
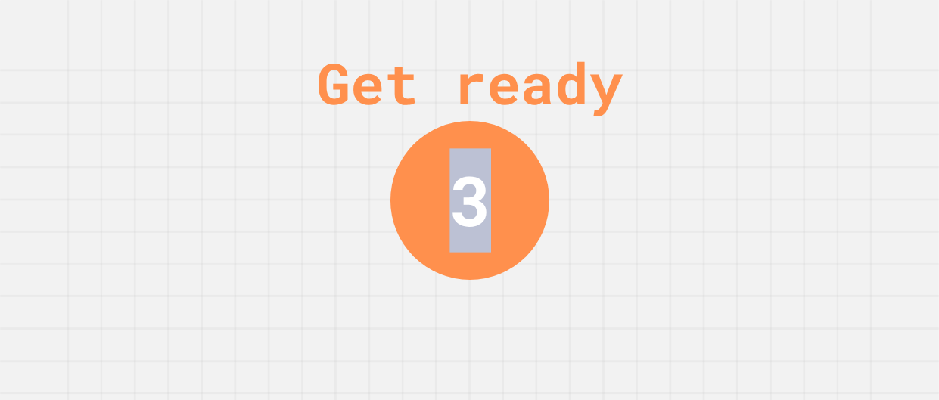
click at [530, 319] on div "Get ready 3" at bounding box center [469, 200] width 939 height 400
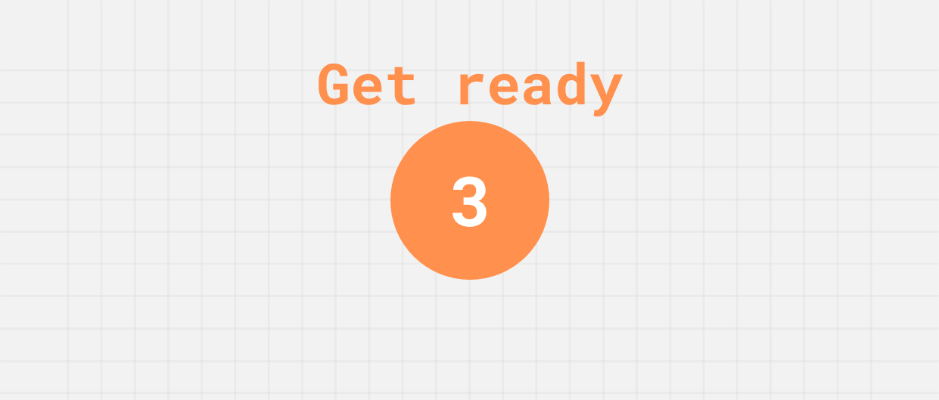
click at [530, 319] on div "Get ready 3" at bounding box center [469, 200] width 939 height 400
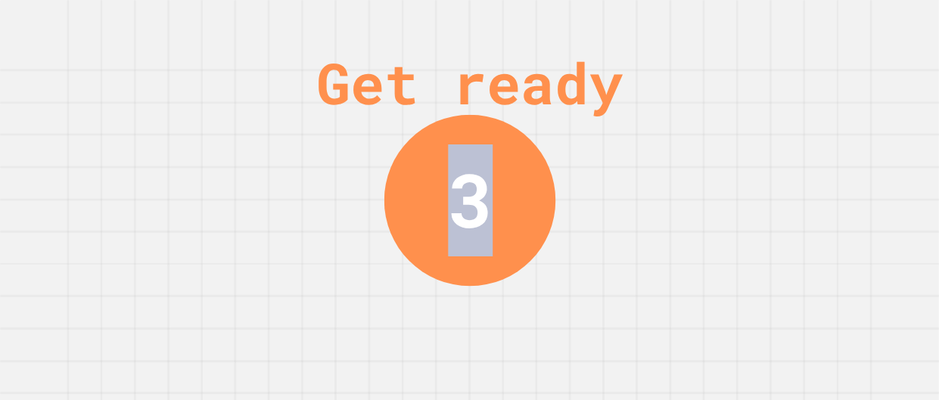
click at [530, 319] on div "Get ready 3" at bounding box center [469, 200] width 939 height 400
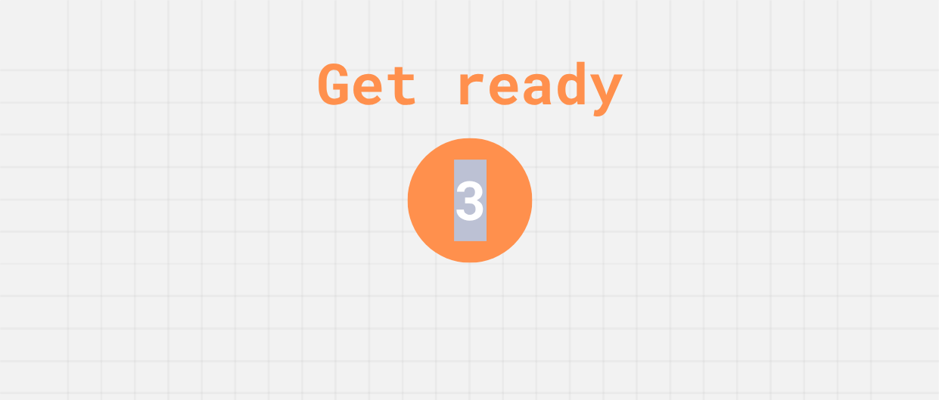
click at [530, 319] on div "Get ready 3" at bounding box center [469, 200] width 939 height 400
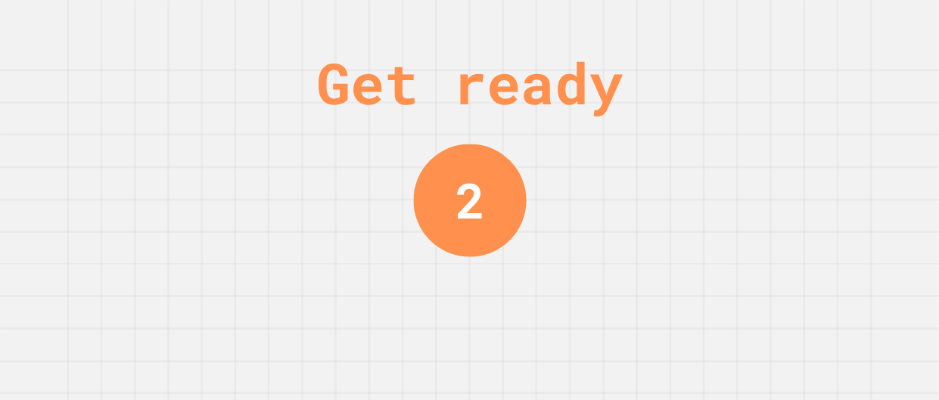
click at [530, 319] on div "Get ready 2" at bounding box center [469, 200] width 939 height 400
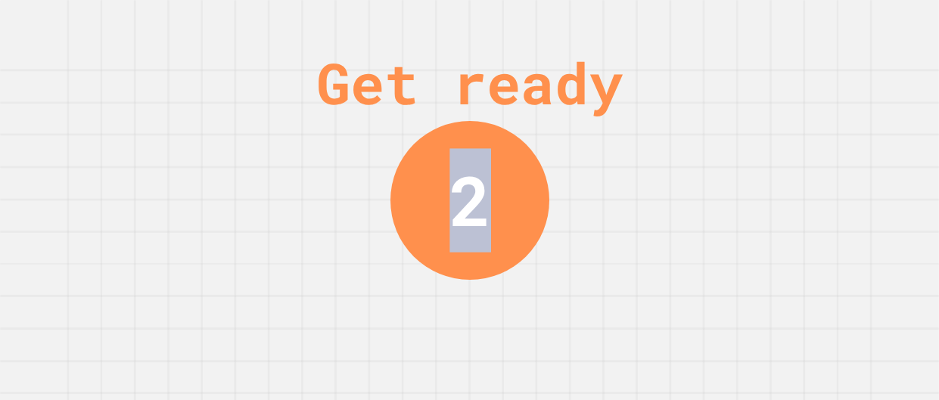
click at [530, 319] on div "Get ready 2" at bounding box center [469, 200] width 939 height 400
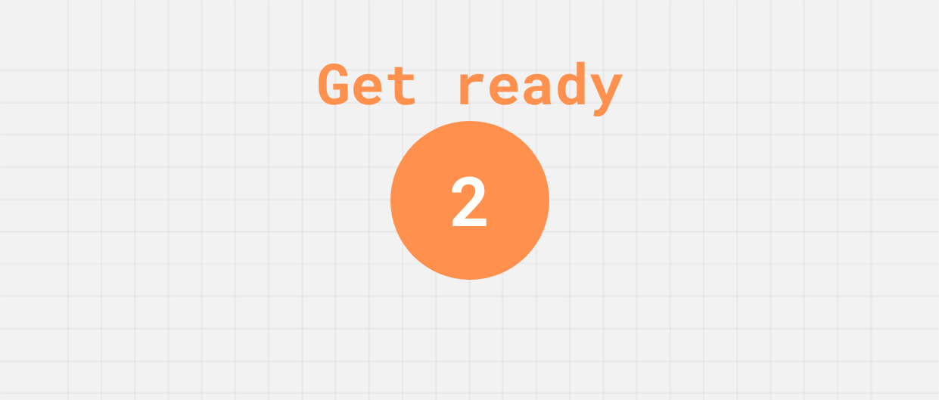
click at [530, 319] on div "Get ready 2" at bounding box center [469, 200] width 939 height 400
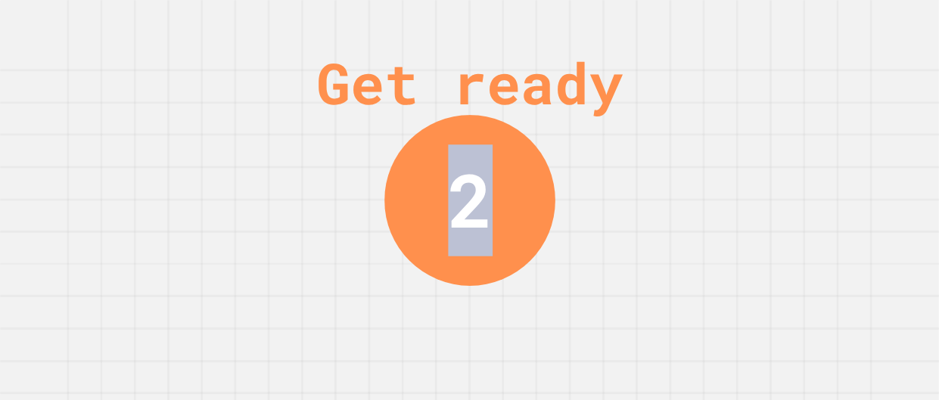
click at [530, 319] on div "Get ready 2" at bounding box center [469, 200] width 939 height 400
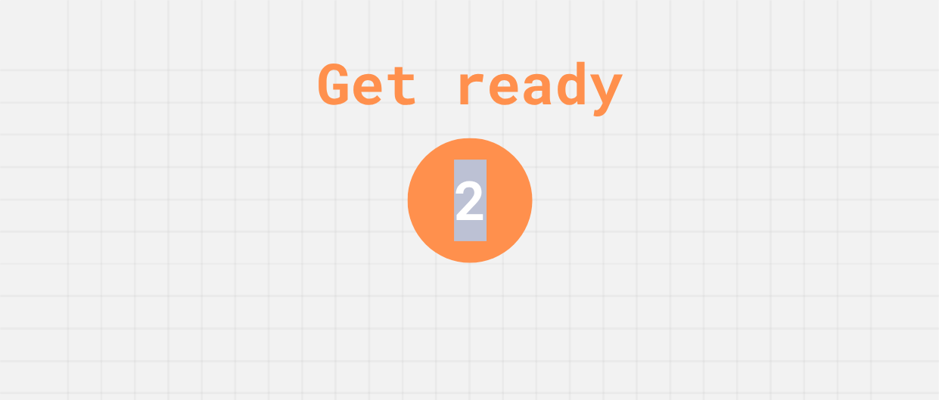
click at [530, 319] on div "Get ready 2" at bounding box center [469, 200] width 939 height 400
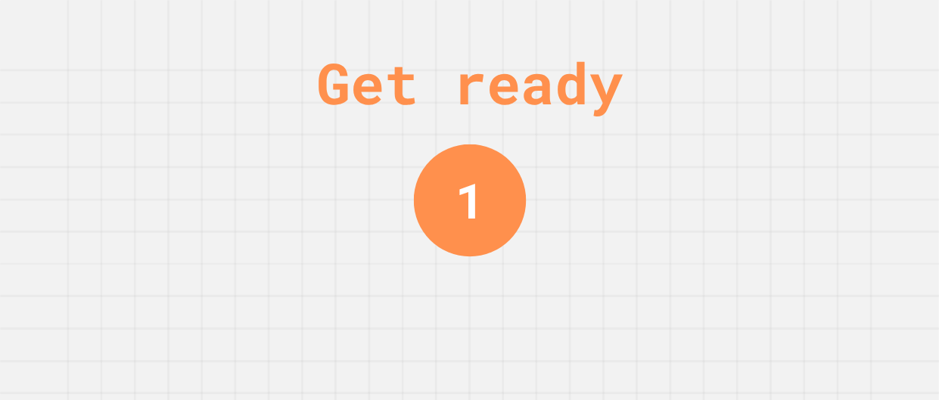
click at [530, 319] on div "Get ready 1" at bounding box center [469, 200] width 939 height 400
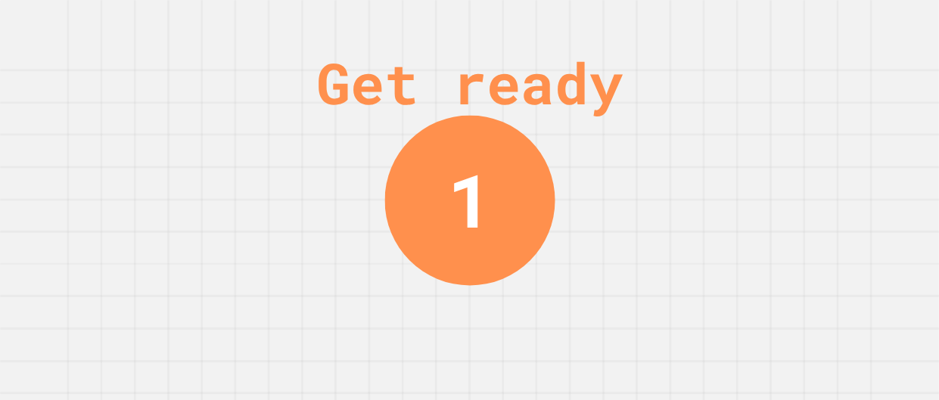
click at [530, 319] on div "Get ready 1" at bounding box center [469, 200] width 939 height 400
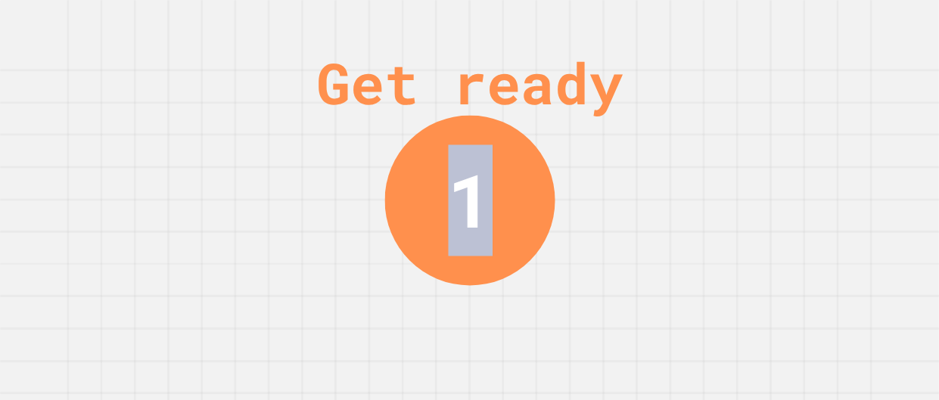
click at [530, 319] on div "Get ready 1" at bounding box center [469, 200] width 939 height 400
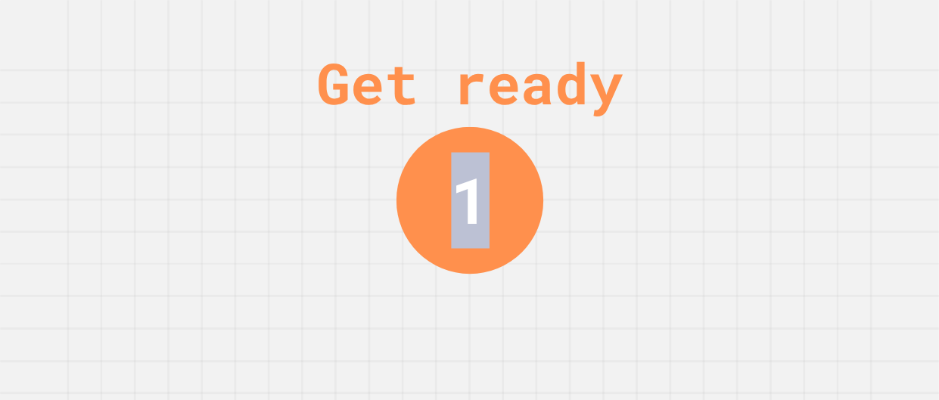
click at [530, 319] on div "Get ready 1" at bounding box center [469, 200] width 939 height 400
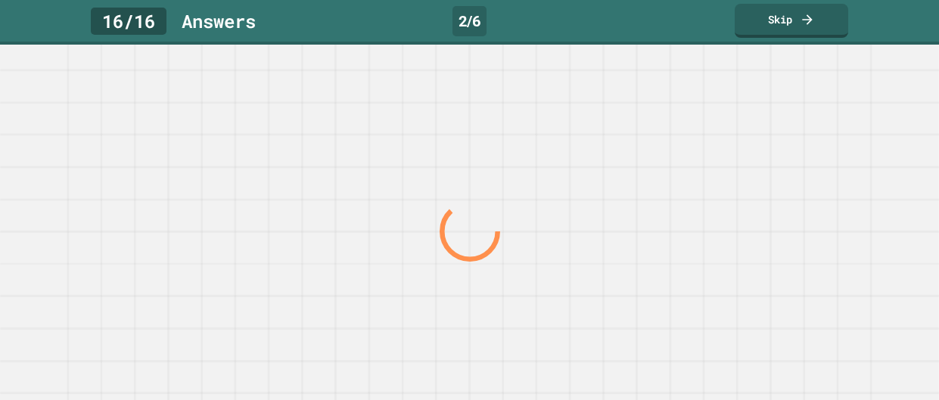
click at [530, 319] on div at bounding box center [469, 232] width 901 height 337
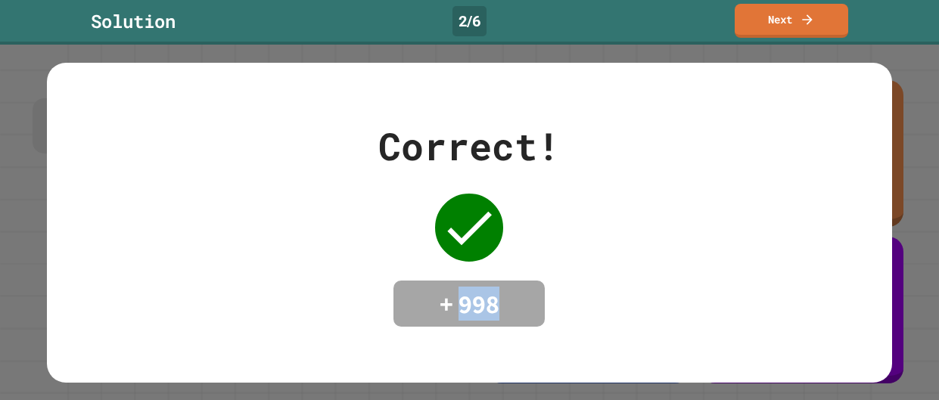
click at [530, 319] on div "+ 998" at bounding box center [469, 304] width 151 height 47
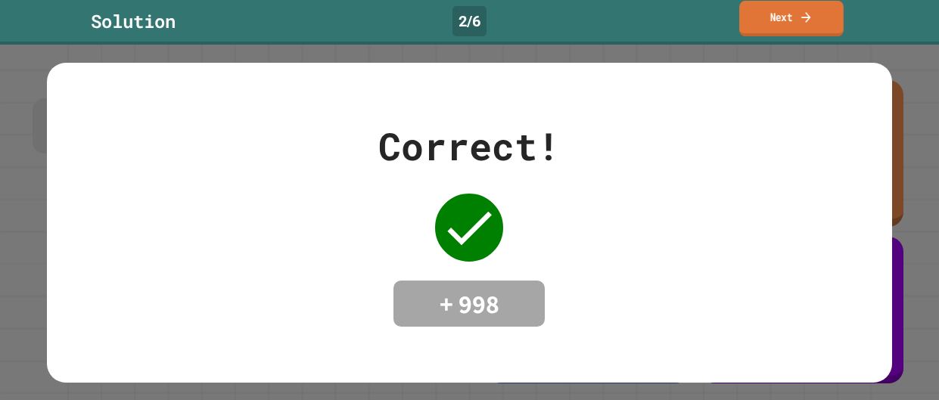
click at [812, 8] on link "Next" at bounding box center [791, 19] width 104 height 36
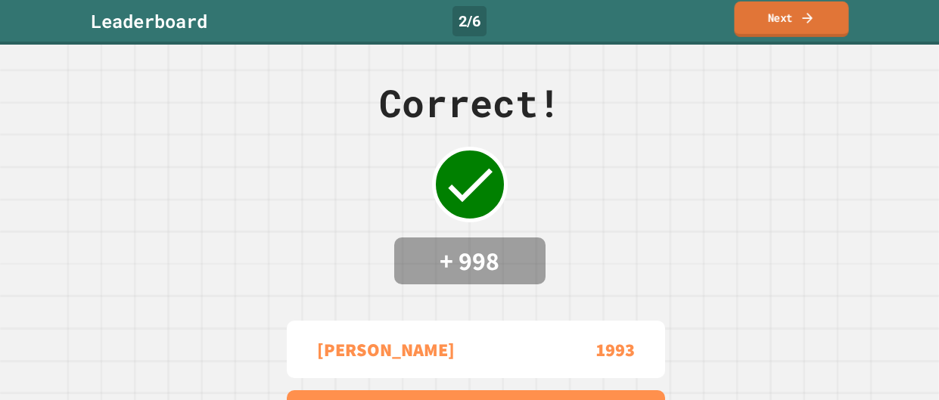
click at [801, 13] on icon at bounding box center [807, 18] width 15 height 16
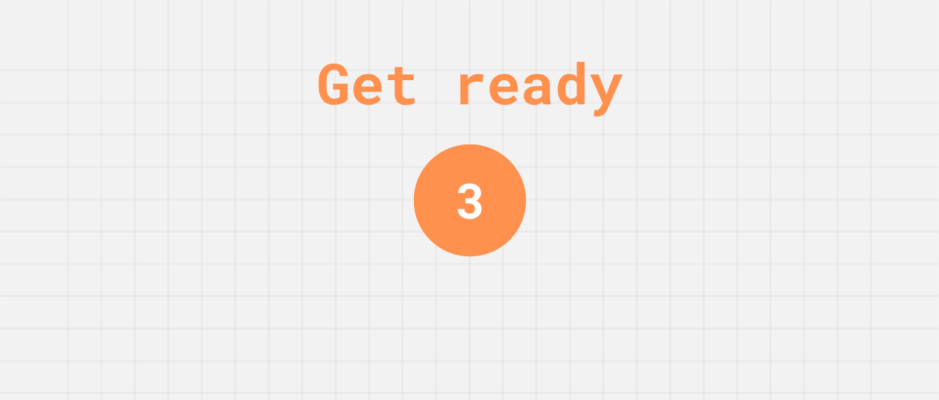
click at [793, 110] on div "Get ready 3" at bounding box center [469, 200] width 939 height 400
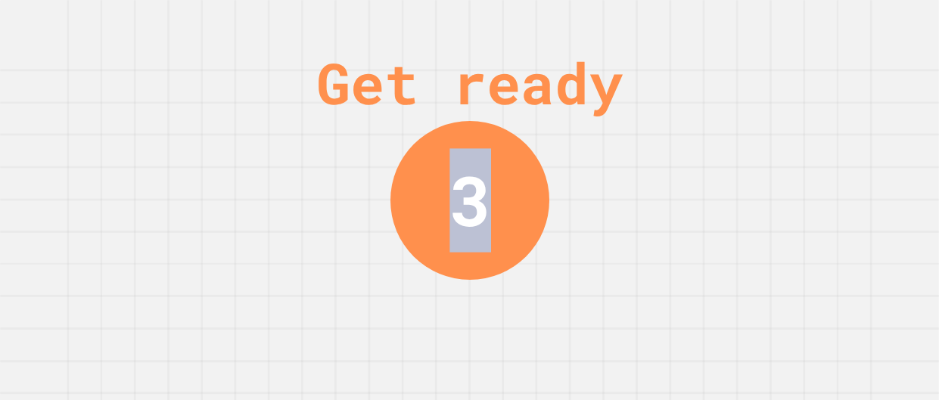
click at [793, 110] on div "Get ready 3" at bounding box center [469, 200] width 939 height 400
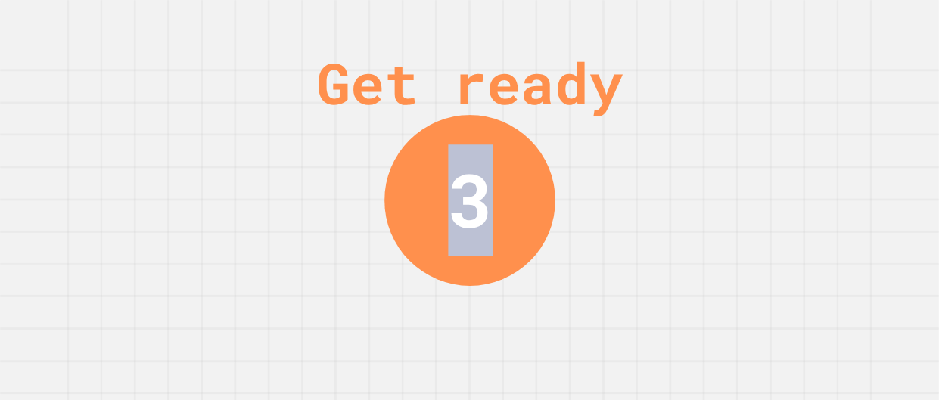
click at [793, 110] on div "Get ready 3" at bounding box center [469, 200] width 939 height 400
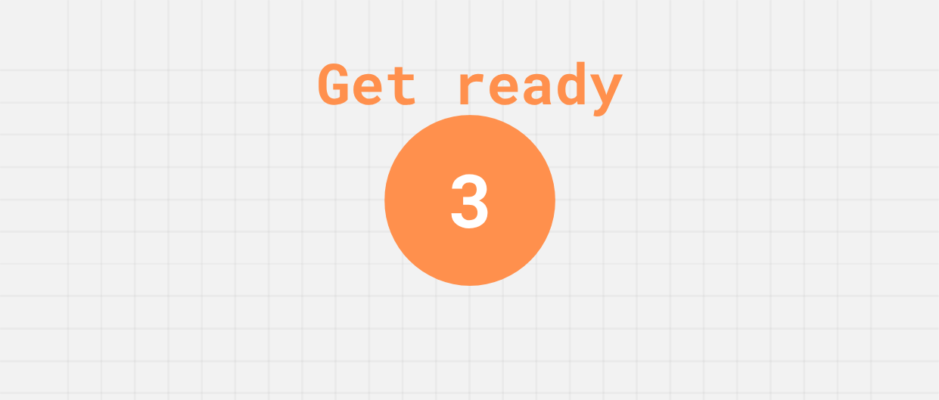
click at [793, 110] on div "Get ready 3" at bounding box center [469, 200] width 939 height 400
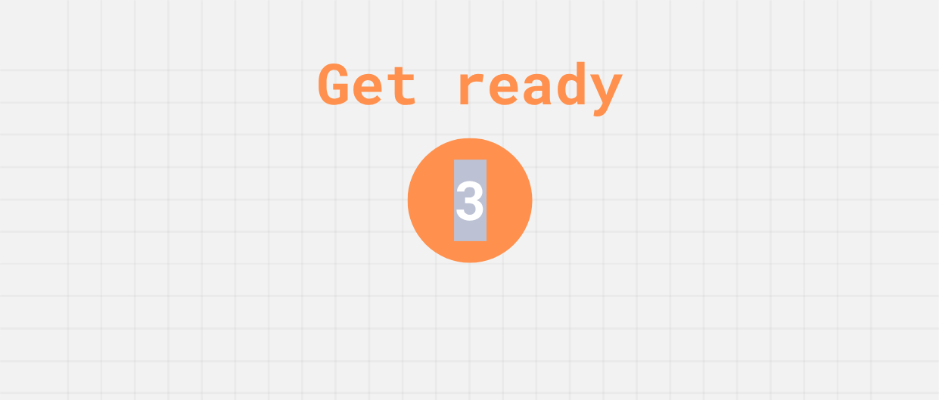
click at [793, 110] on div "Get ready 3" at bounding box center [469, 200] width 939 height 400
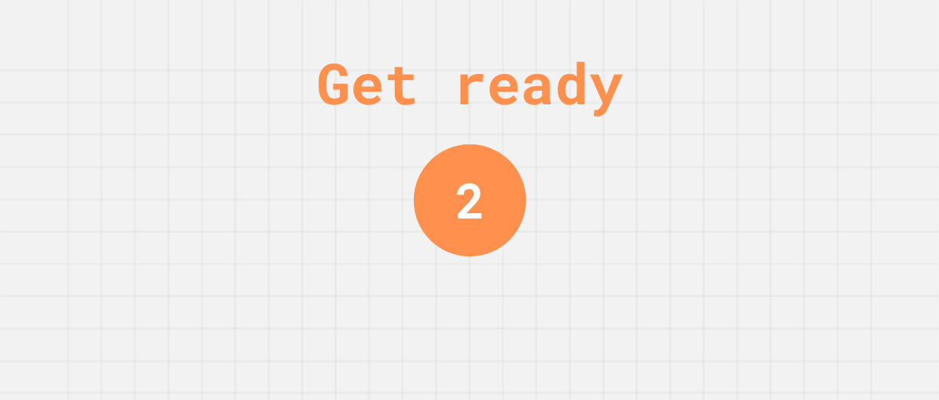
click at [793, 110] on div "Get ready 2" at bounding box center [469, 200] width 939 height 400
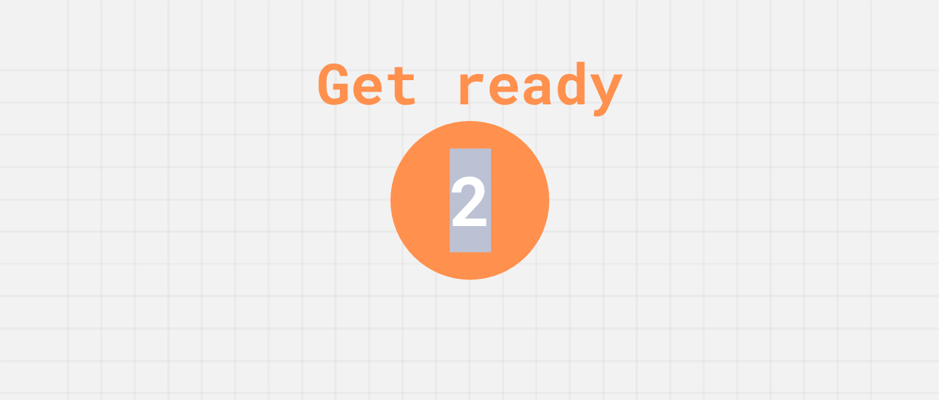
click at [793, 110] on div "Get ready 2" at bounding box center [469, 200] width 939 height 400
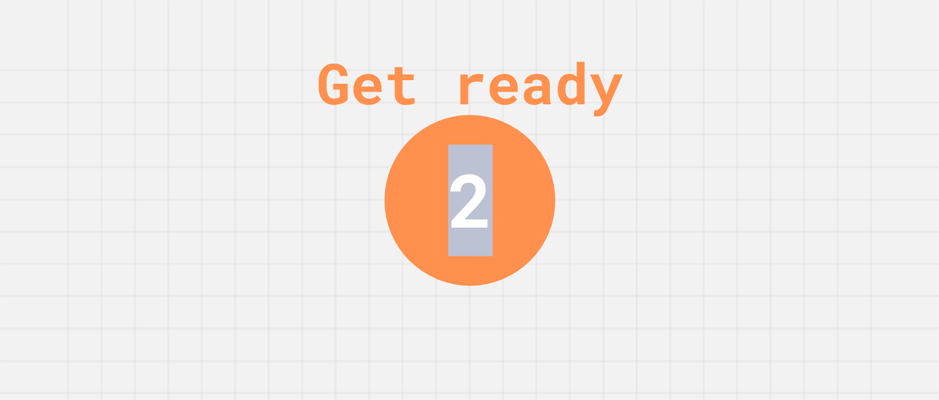
click at [793, 110] on div "Get ready 2" at bounding box center [469, 200] width 939 height 400
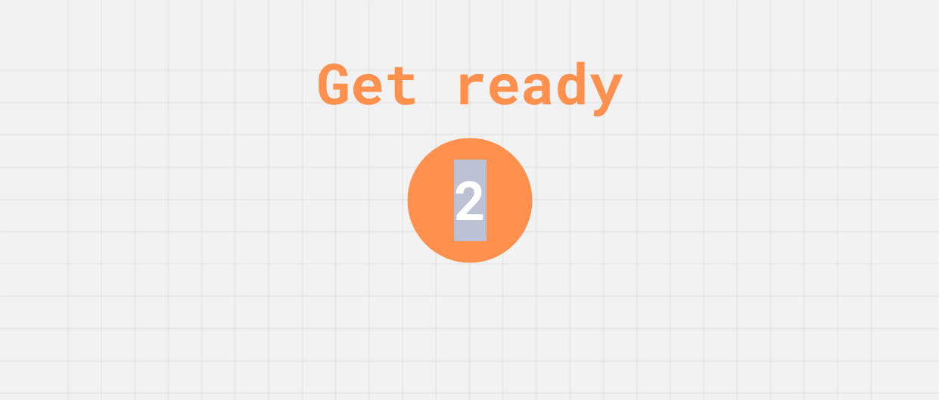
click at [793, 110] on div "Get ready 2" at bounding box center [469, 200] width 939 height 400
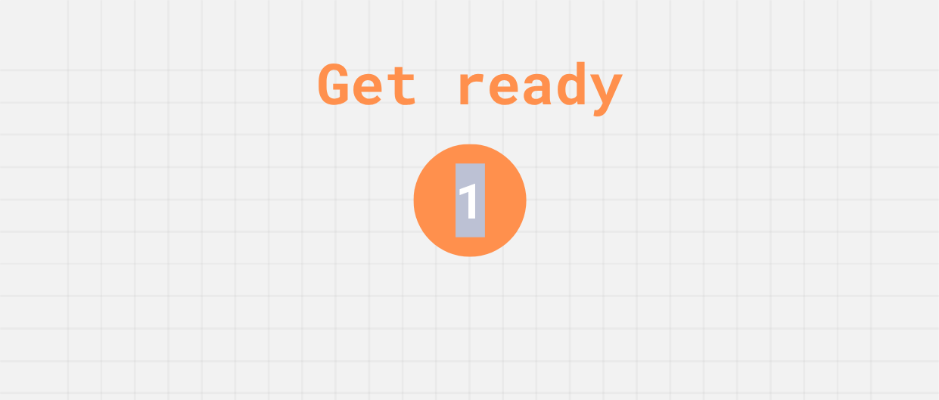
click at [793, 110] on div "Get ready 1" at bounding box center [469, 200] width 939 height 400
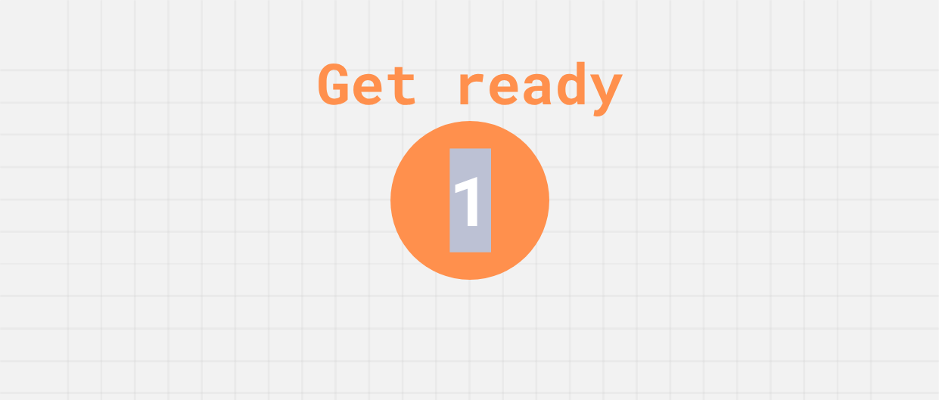
click at [793, 110] on div "Get ready 1" at bounding box center [469, 200] width 939 height 400
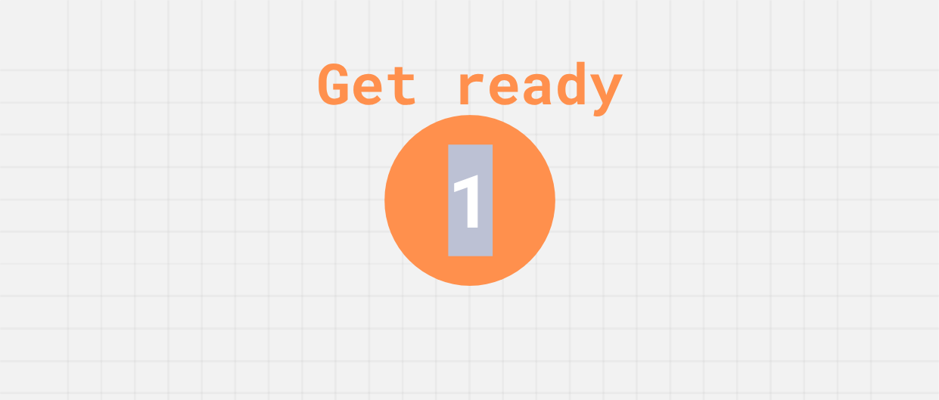
click at [793, 110] on div "Get ready 1" at bounding box center [469, 200] width 939 height 400
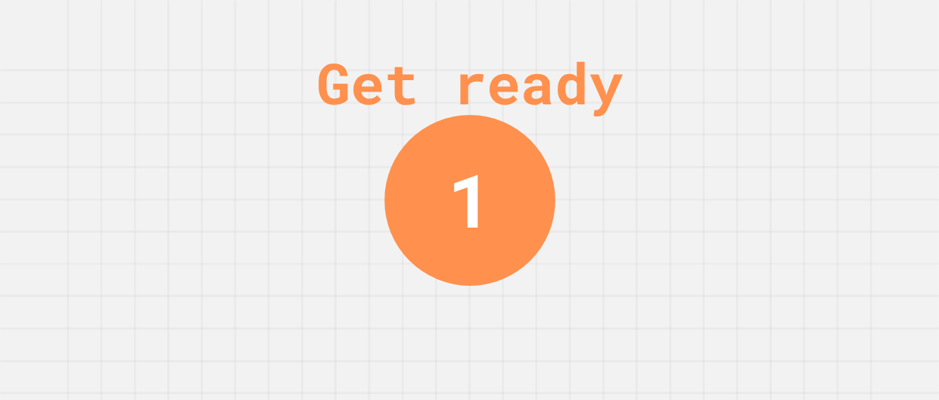
click at [793, 110] on div "Get ready 1" at bounding box center [469, 200] width 939 height 400
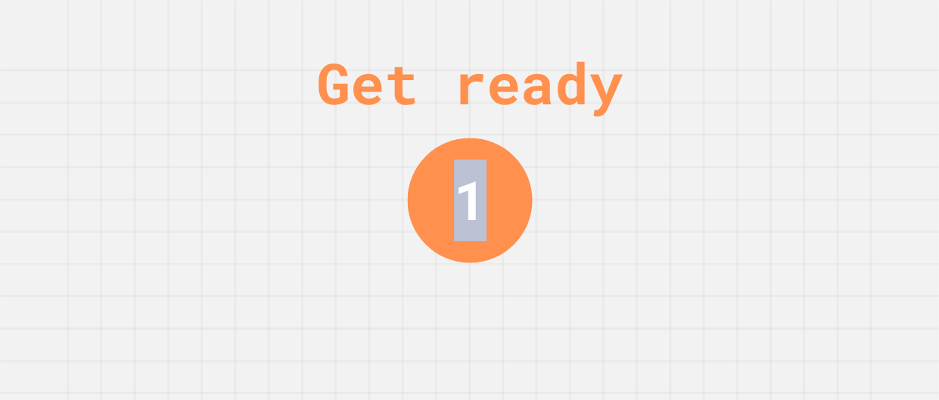
click at [793, 110] on div "Get ready 1" at bounding box center [469, 200] width 939 height 400
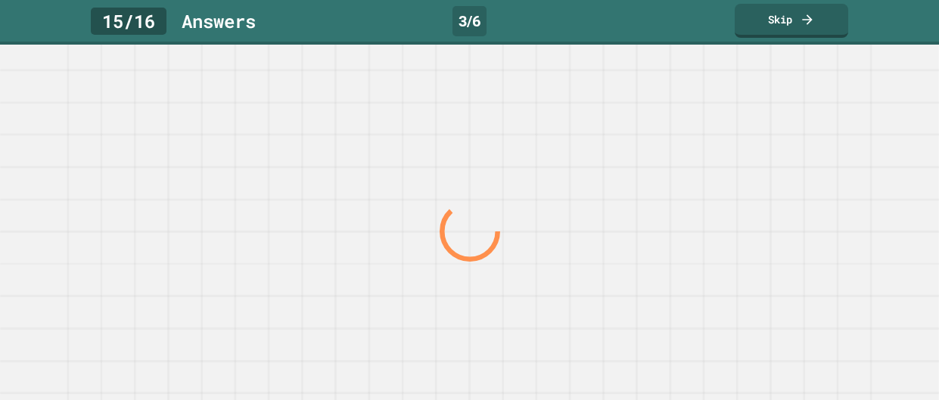
click at [793, 110] on div at bounding box center [469, 232] width 901 height 337
click at [0, 0] on div at bounding box center [0, 0] width 0 height 0
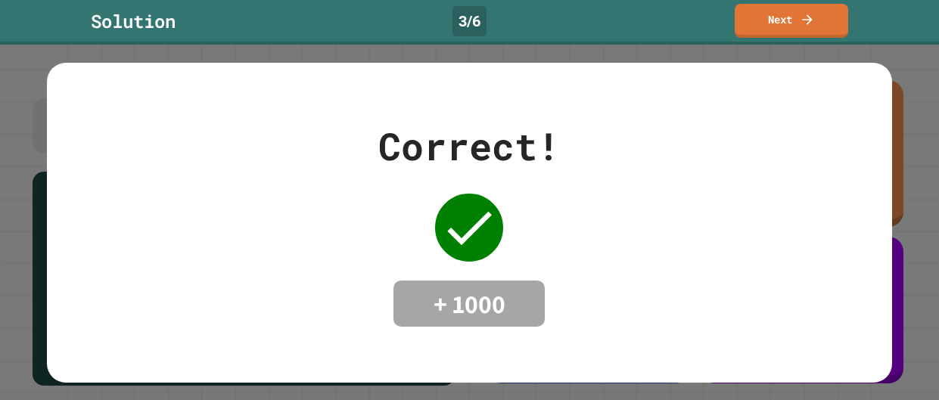
click at [793, 110] on div "Correct! + 1000" at bounding box center [469, 223] width 845 height 320
click at [816, 5] on link "Next" at bounding box center [792, 20] width 114 height 36
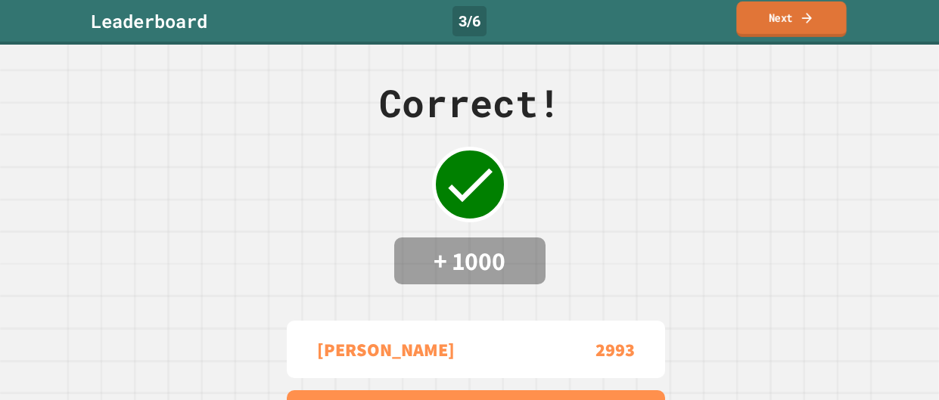
click at [807, 13] on icon at bounding box center [807, 17] width 10 height 11
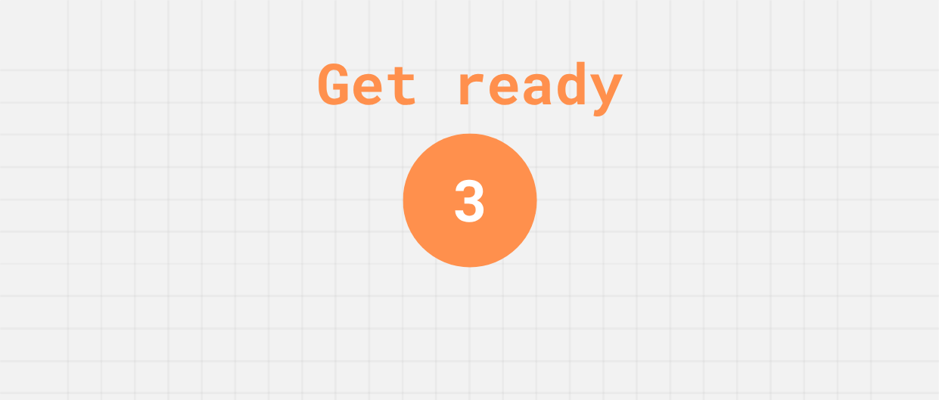
click at [745, 123] on div "Get ready 3" at bounding box center [469, 200] width 939 height 400
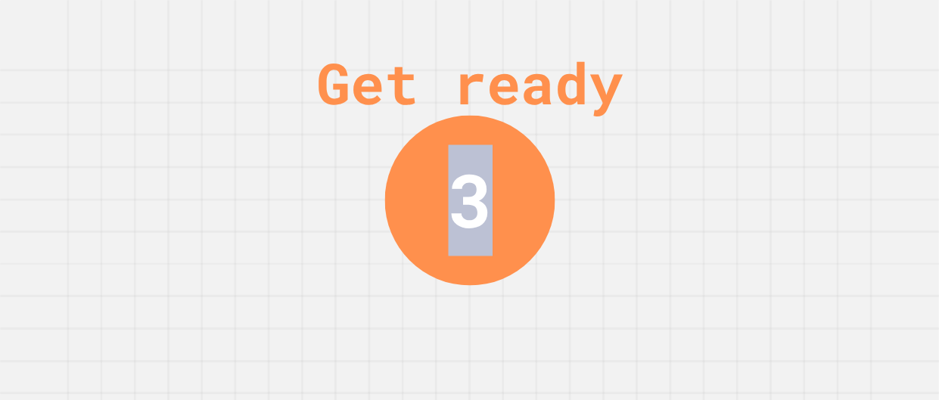
click at [623, 123] on div "Get ready" at bounding box center [469, 83] width 306 height 86
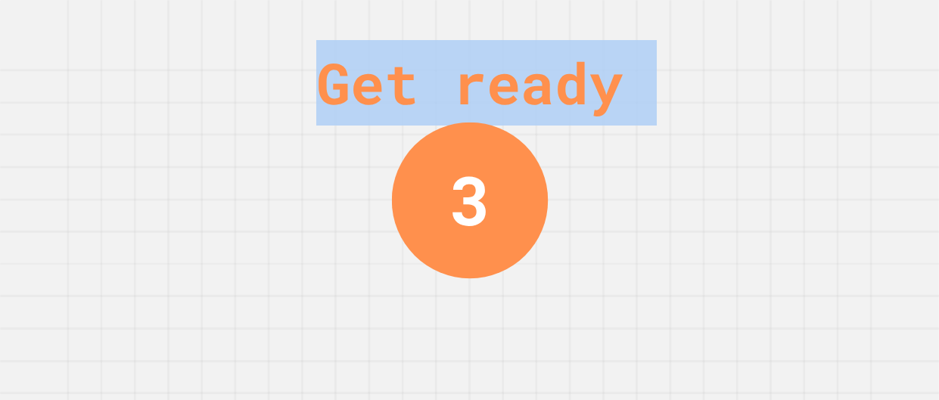
click at [623, 123] on div "Get ready" at bounding box center [469, 83] width 306 height 86
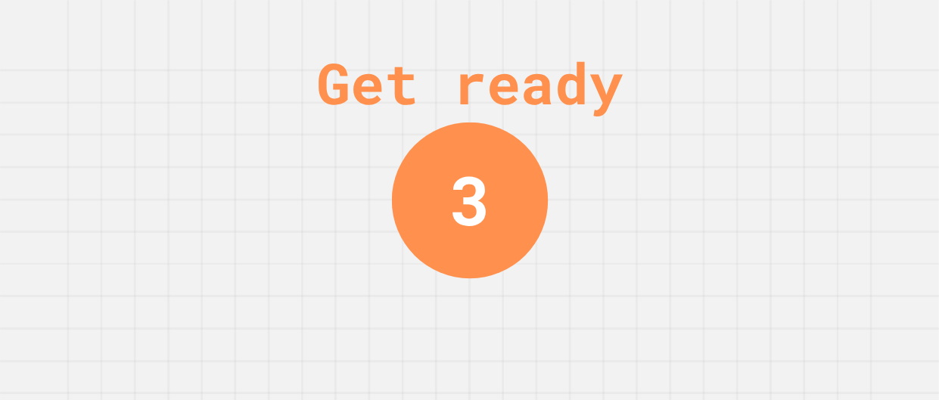
click at [623, 123] on div "Get ready" at bounding box center [469, 83] width 306 height 86
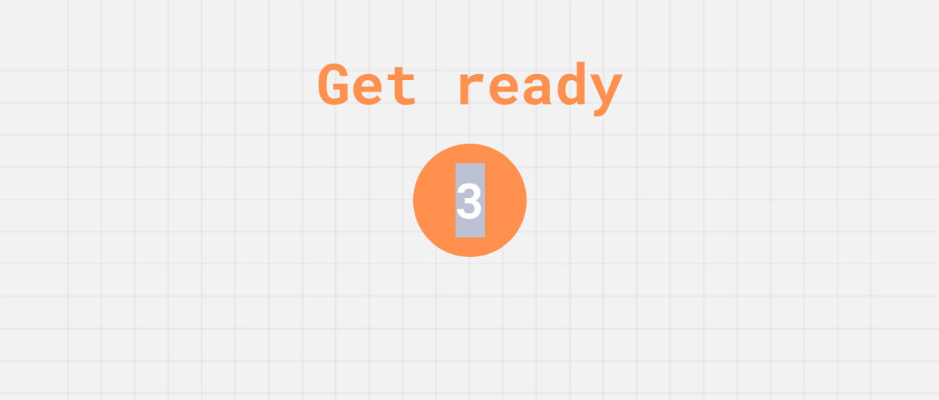
click at [745, 123] on div "Get ready 3" at bounding box center [469, 200] width 939 height 400
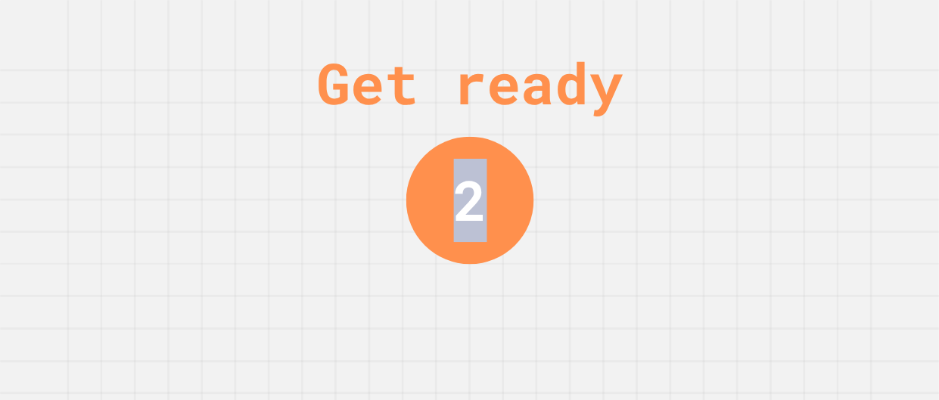
click at [745, 123] on div "Get ready 2" at bounding box center [469, 200] width 939 height 400
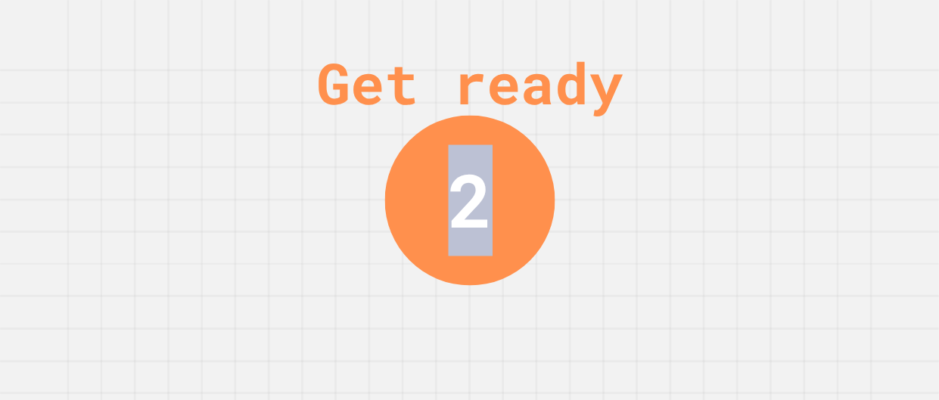
click at [745, 123] on div "Get ready 2" at bounding box center [469, 200] width 939 height 400
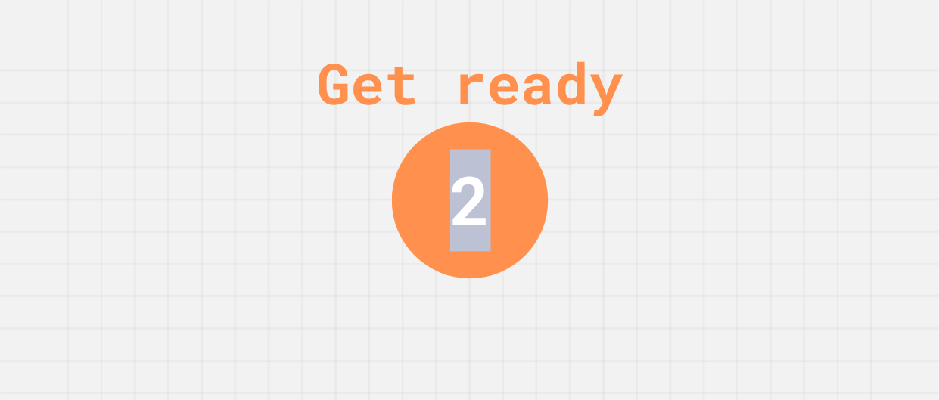
click at [745, 123] on div "Get ready 2" at bounding box center [469, 200] width 939 height 400
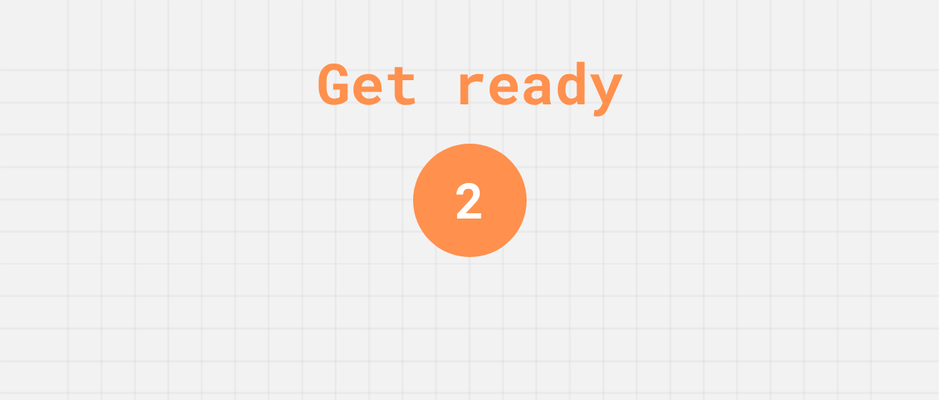
click at [745, 123] on div "Get ready 2" at bounding box center [469, 200] width 939 height 400
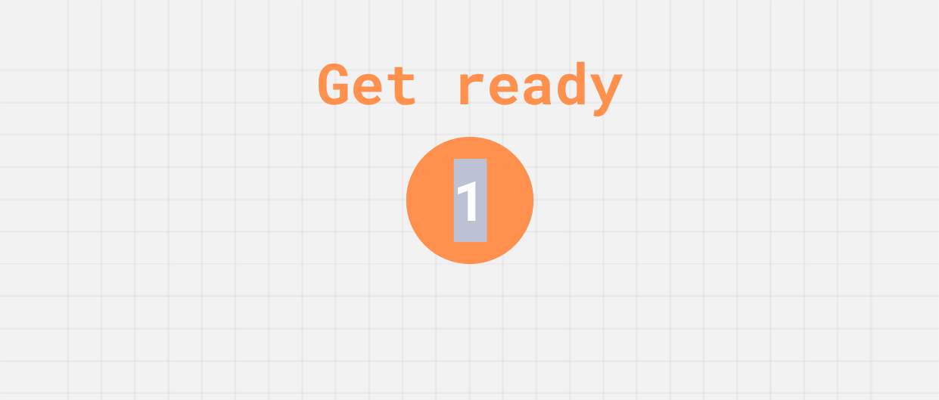
click at [745, 123] on div "Get ready 1" at bounding box center [469, 200] width 939 height 400
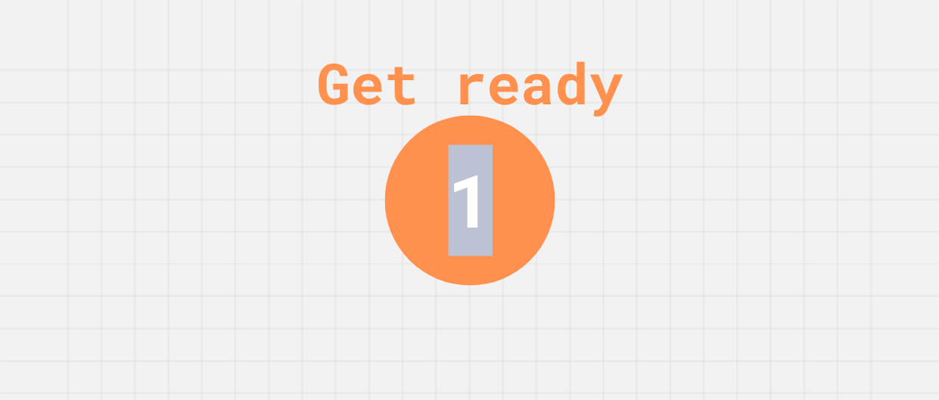
click at [745, 123] on div "Get ready 1" at bounding box center [469, 200] width 939 height 400
click at [623, 123] on div "Get ready" at bounding box center [469, 83] width 306 height 86
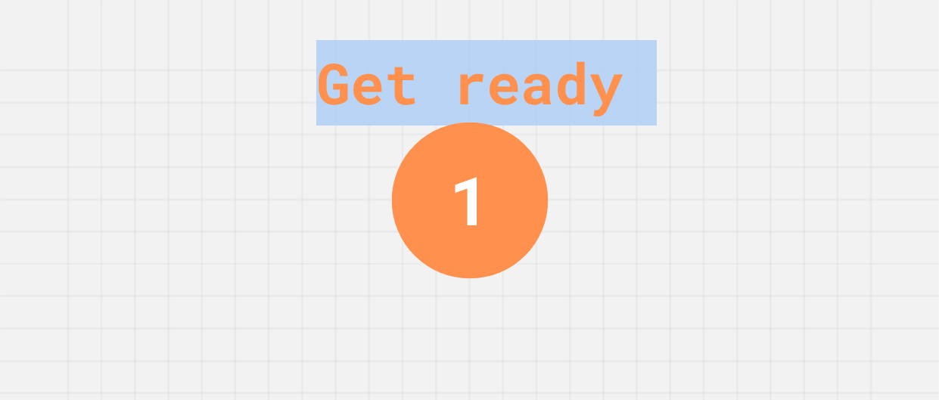
click at [623, 123] on div "Get ready" at bounding box center [469, 83] width 306 height 86
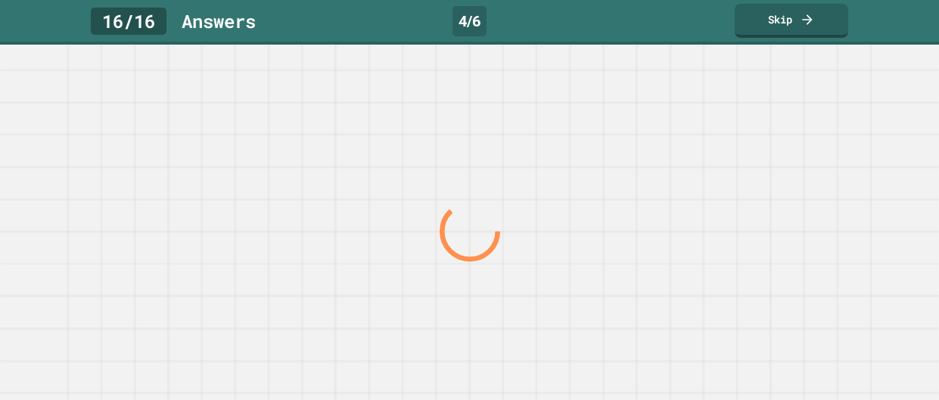
click at [745, 123] on div at bounding box center [469, 232] width 901 height 337
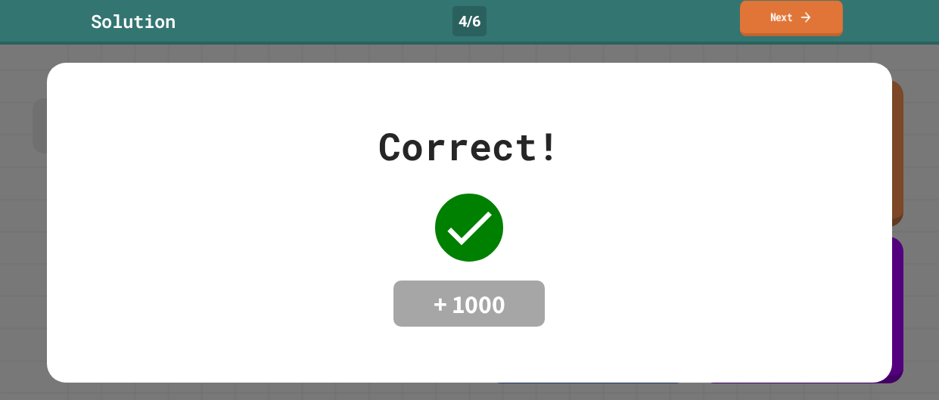
click at [826, 14] on link "Next" at bounding box center [791, 19] width 103 height 36
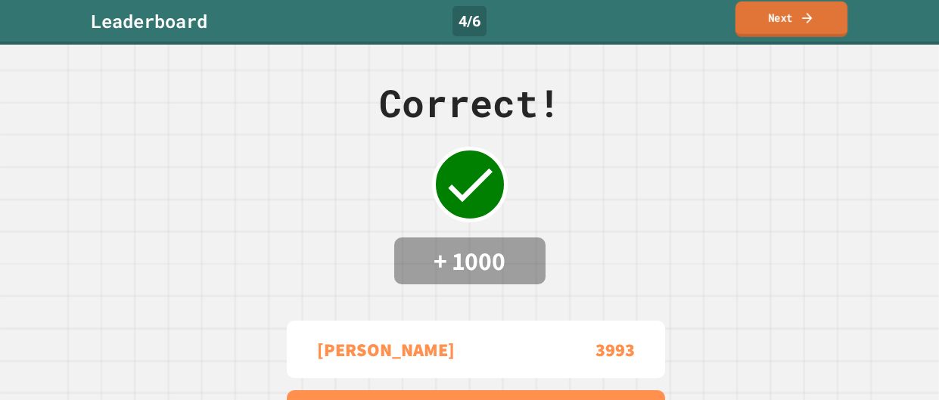
click at [814, 15] on icon at bounding box center [807, 18] width 15 height 16
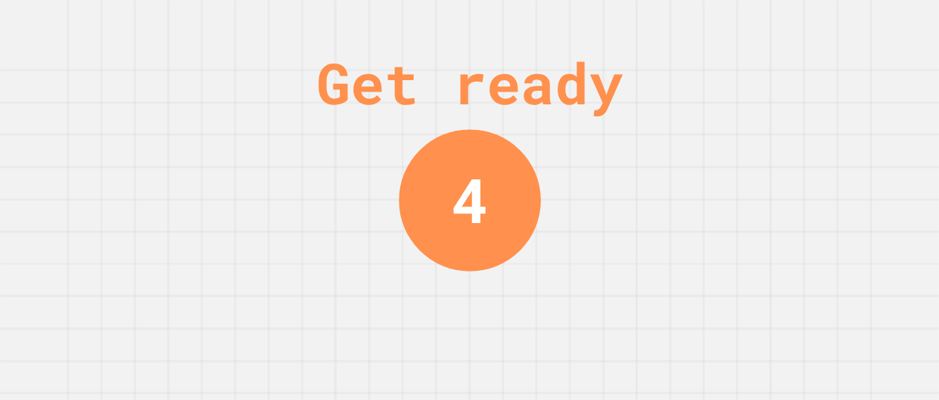
click at [778, 131] on div "Get ready 4" at bounding box center [469, 200] width 939 height 400
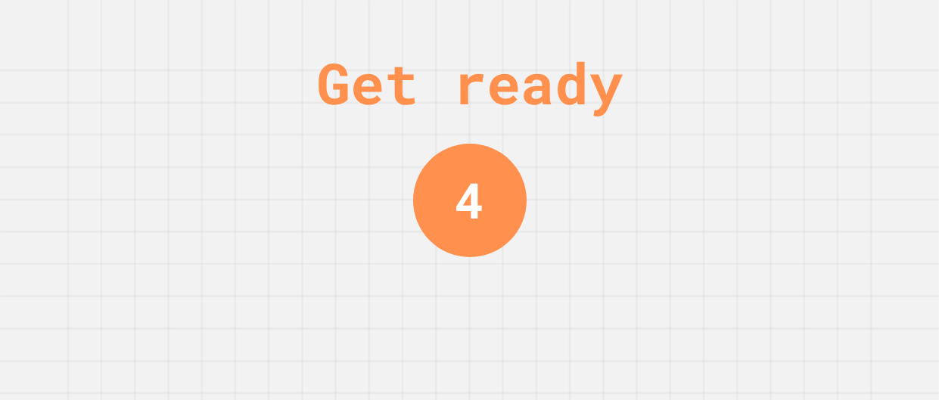
click at [778, 131] on div "Get ready 4" at bounding box center [469, 200] width 939 height 400
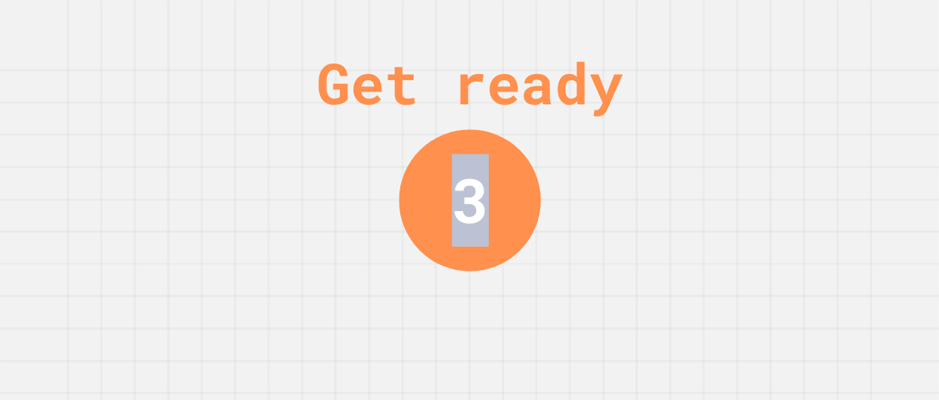
click at [778, 131] on div "Get ready 3" at bounding box center [469, 200] width 939 height 400
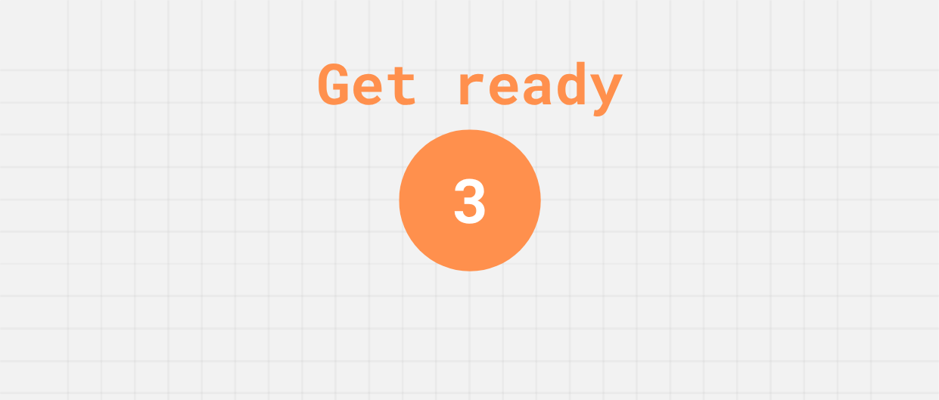
click at [778, 131] on div "Get ready 3" at bounding box center [469, 200] width 939 height 400
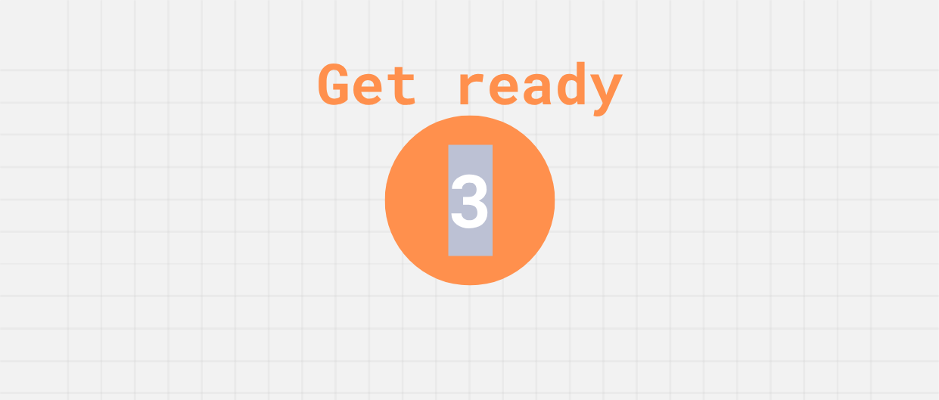
click at [778, 131] on div "Get ready 3" at bounding box center [469, 200] width 939 height 400
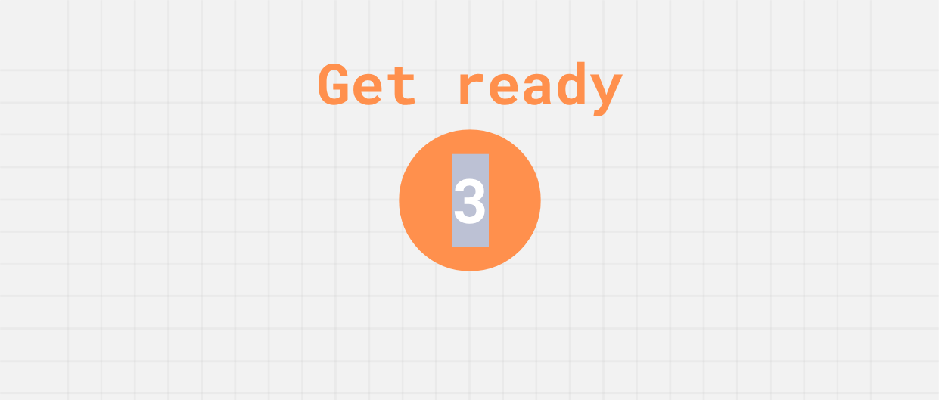
click at [778, 131] on div "Get ready 3" at bounding box center [469, 200] width 939 height 400
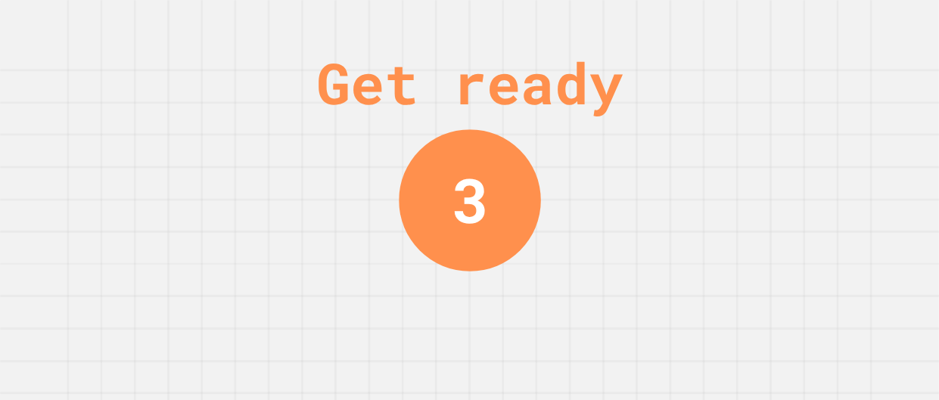
click at [778, 131] on div "Get ready 3" at bounding box center [469, 200] width 939 height 400
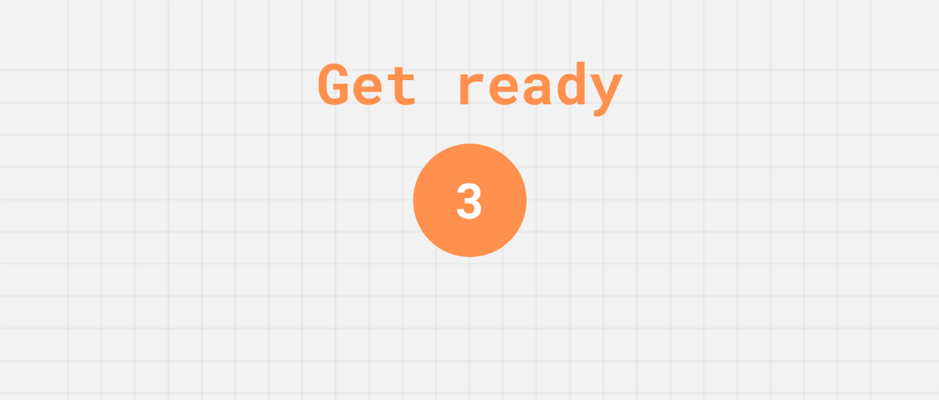
click at [778, 131] on div "Get ready 3" at bounding box center [469, 200] width 939 height 400
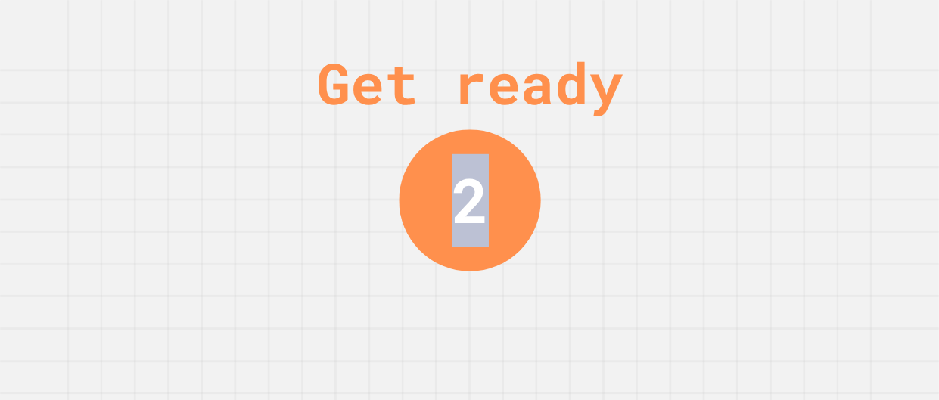
click at [778, 131] on div "Get ready 2" at bounding box center [469, 200] width 939 height 400
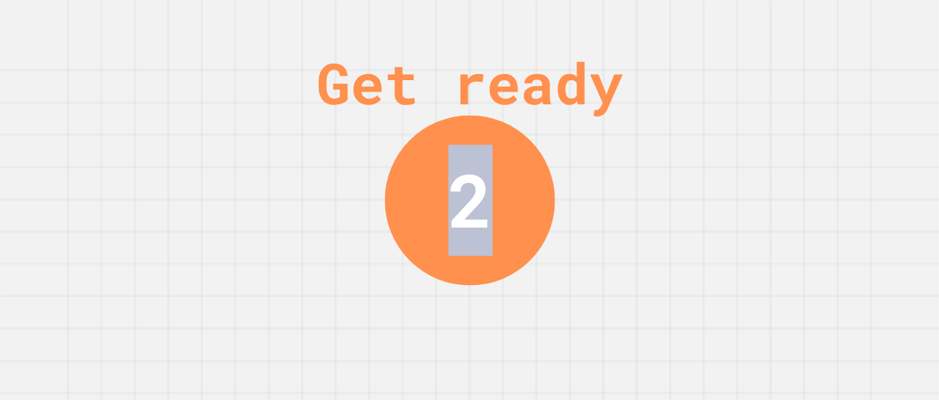
click at [778, 131] on div "Get ready 2" at bounding box center [469, 200] width 939 height 400
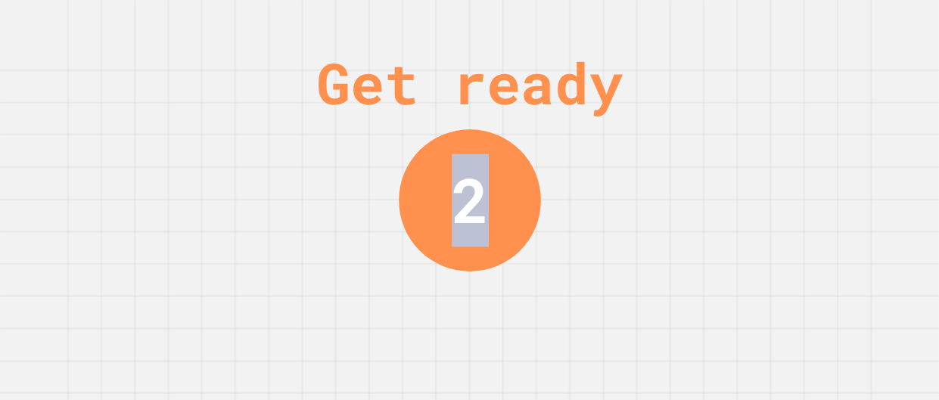
click at [778, 131] on div "Get ready 2" at bounding box center [469, 200] width 939 height 400
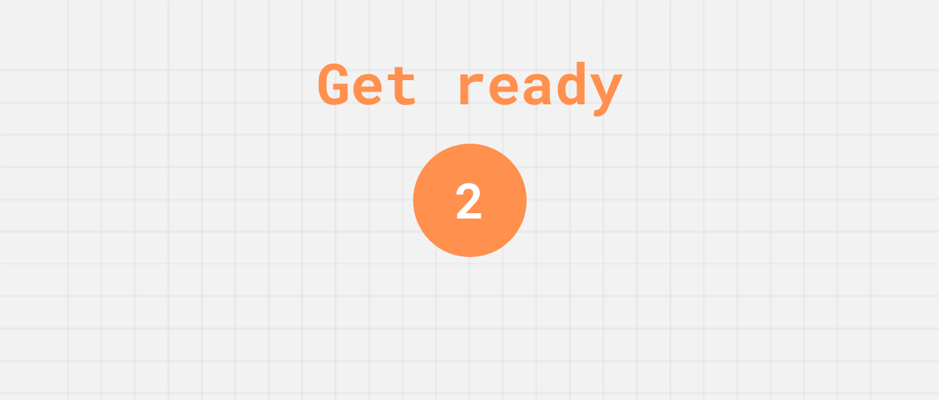
click at [778, 131] on div "Get ready 2" at bounding box center [469, 200] width 939 height 400
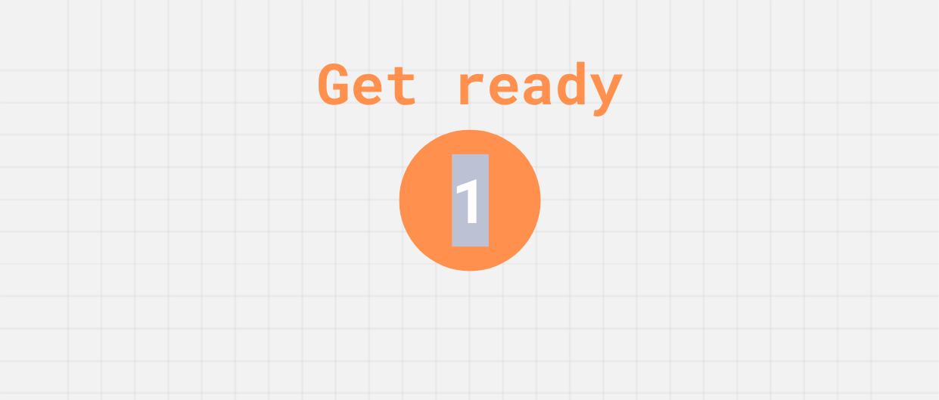
click at [778, 131] on div "Get ready 1" at bounding box center [469, 200] width 939 height 400
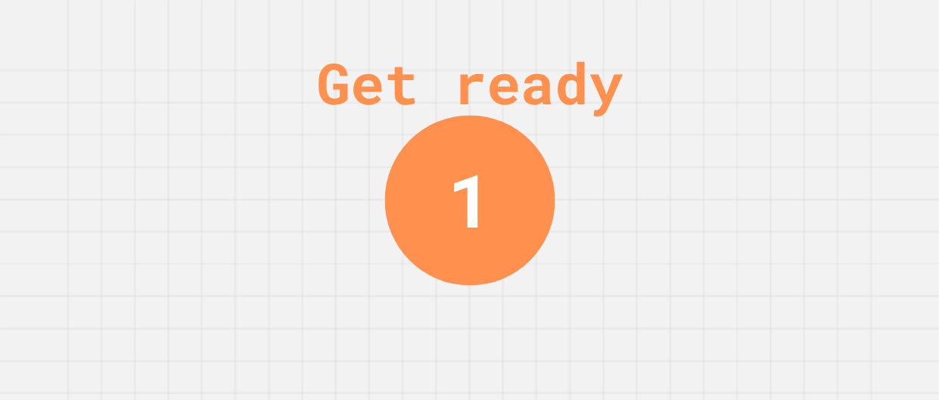
click at [778, 131] on div "Get ready 1" at bounding box center [469, 200] width 939 height 400
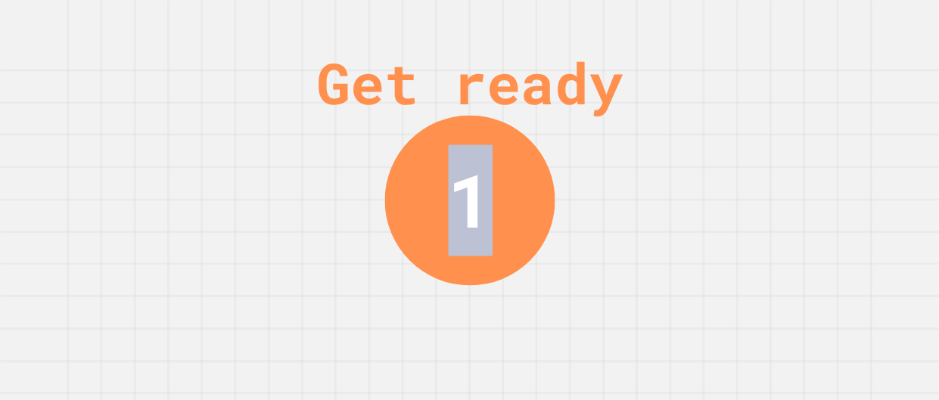
click at [778, 131] on div "Get ready 1" at bounding box center [469, 200] width 939 height 400
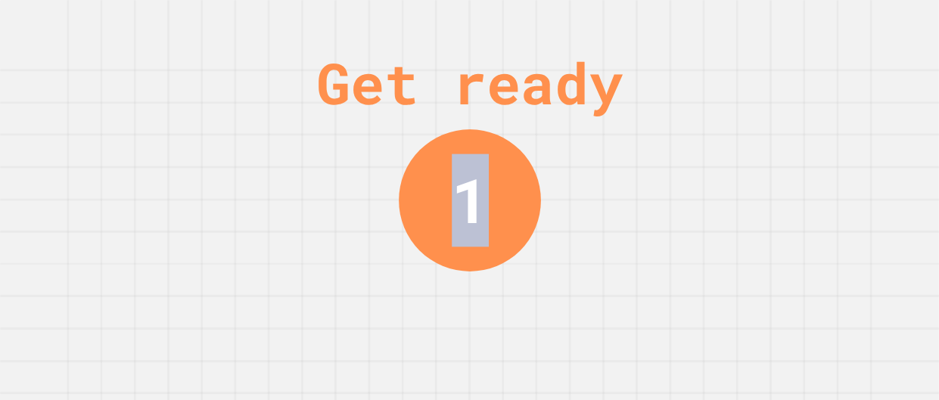
click at [778, 131] on div "Get ready 1" at bounding box center [469, 200] width 939 height 400
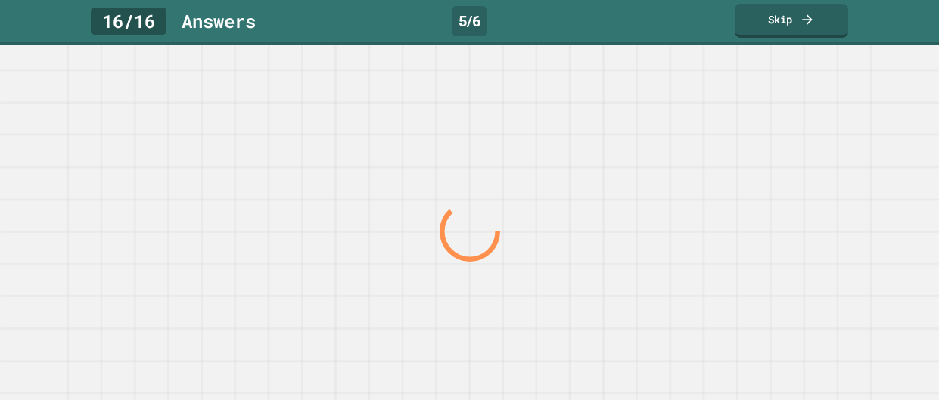
click at [778, 131] on div at bounding box center [469, 232] width 901 height 337
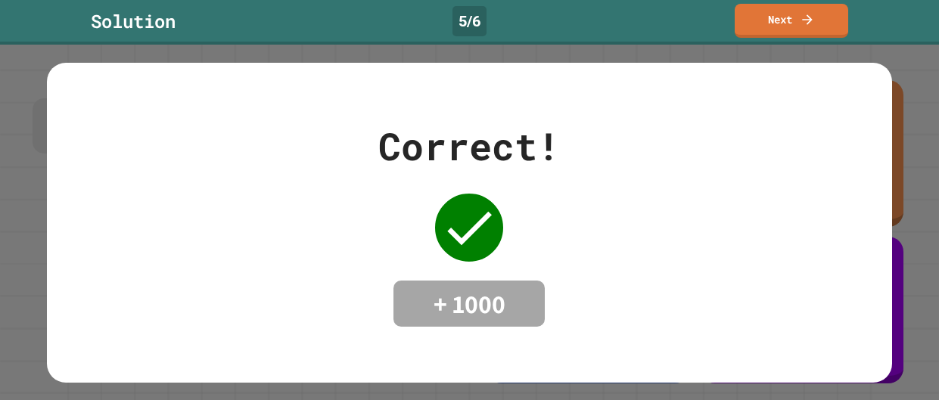
click at [830, 7] on link "Next" at bounding box center [792, 21] width 114 height 34
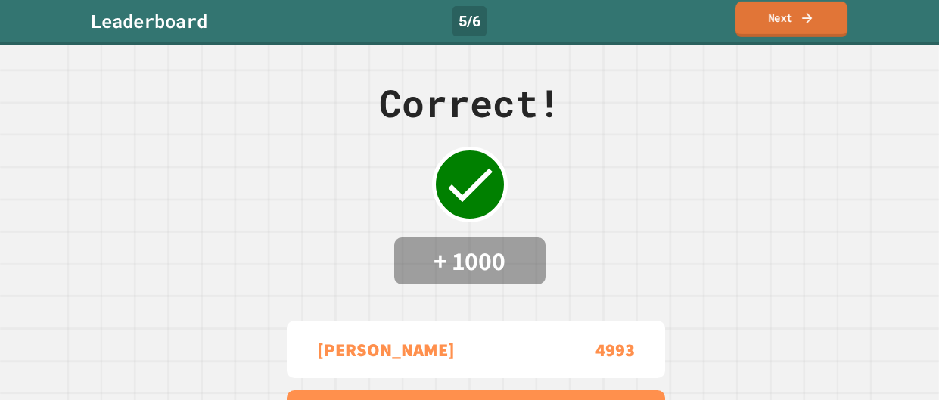
click at [826, 14] on link "Next" at bounding box center [792, 20] width 112 height 36
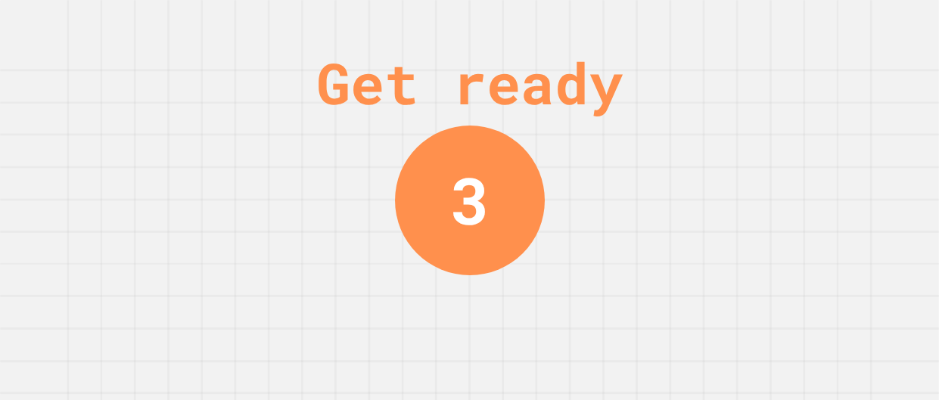
click at [532, 306] on div "Get ready 3" at bounding box center [469, 200] width 939 height 400
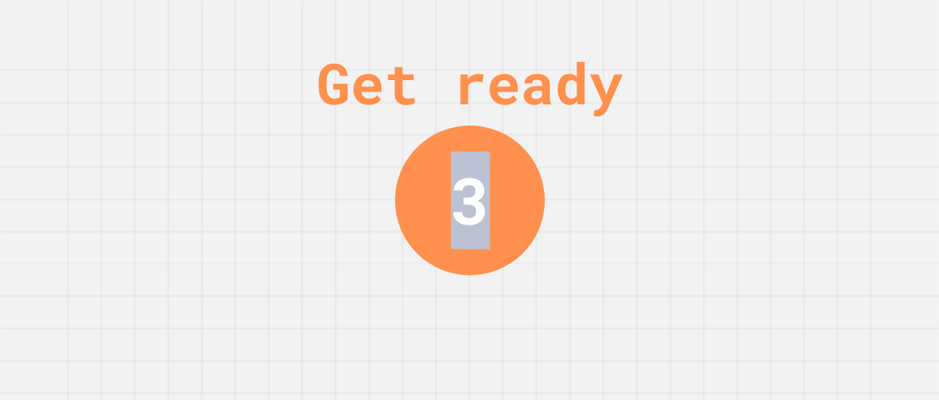
click at [532, 306] on div "Get ready 3" at bounding box center [469, 200] width 939 height 400
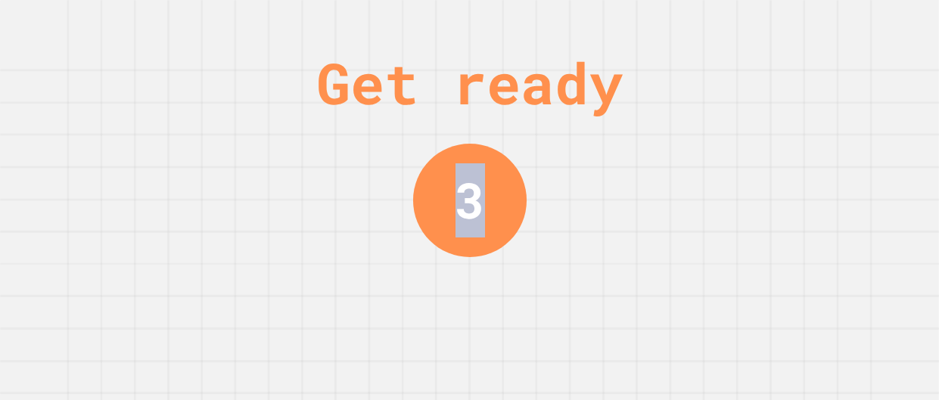
click at [532, 306] on div "Get ready 3" at bounding box center [469, 200] width 939 height 400
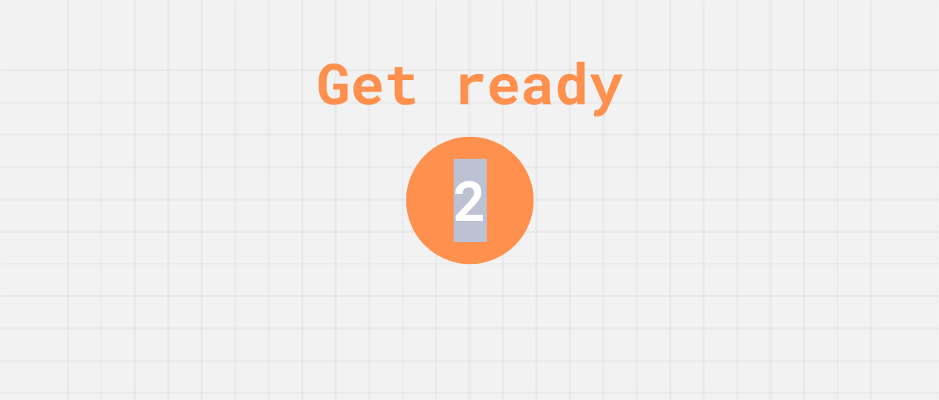
click at [532, 306] on div "Get ready 2" at bounding box center [469, 200] width 939 height 400
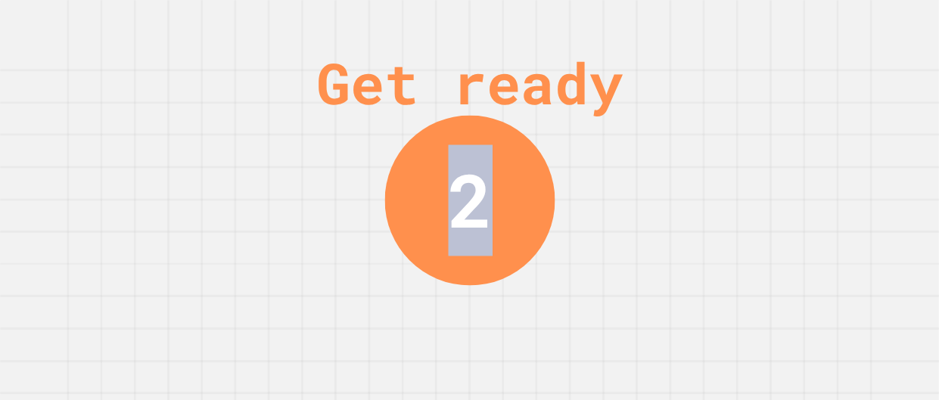
click at [532, 306] on div "Get ready 2" at bounding box center [469, 200] width 939 height 400
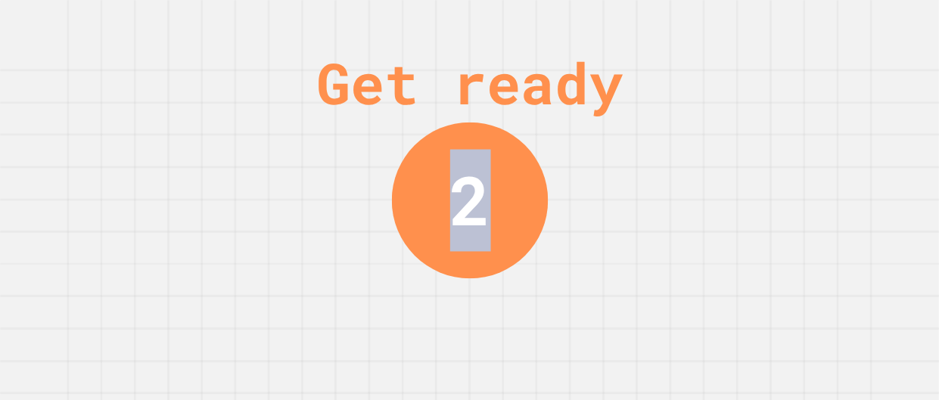
click at [532, 306] on div "Get ready 2" at bounding box center [469, 200] width 939 height 400
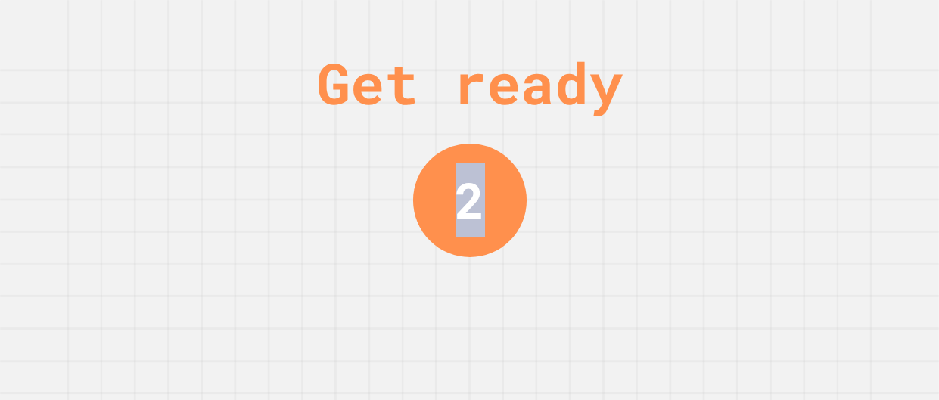
click at [532, 306] on div "Get ready 2" at bounding box center [469, 200] width 939 height 400
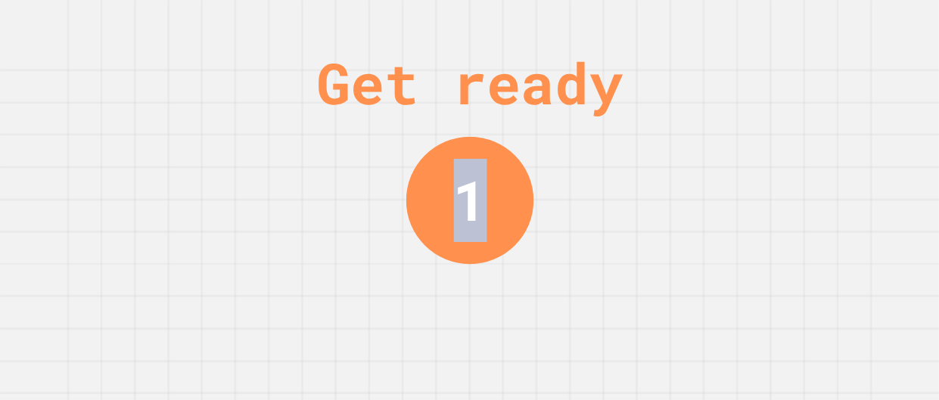
click at [532, 306] on div "Get ready 1" at bounding box center [469, 200] width 939 height 400
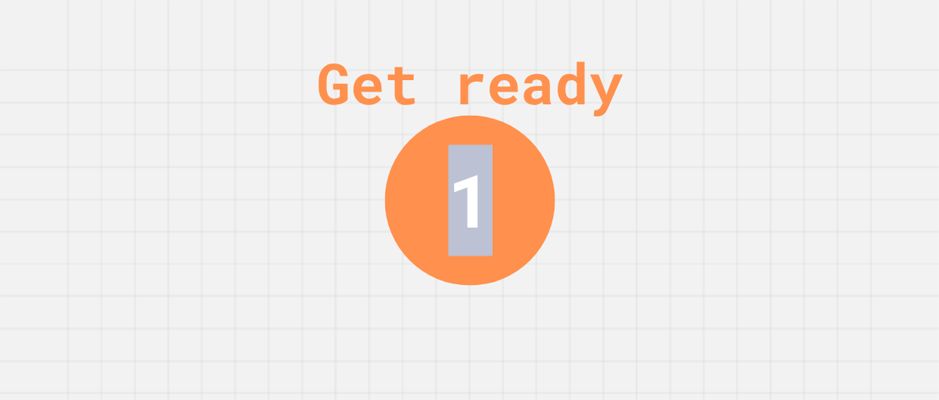
click at [532, 306] on div "Get ready 1" at bounding box center [469, 200] width 939 height 400
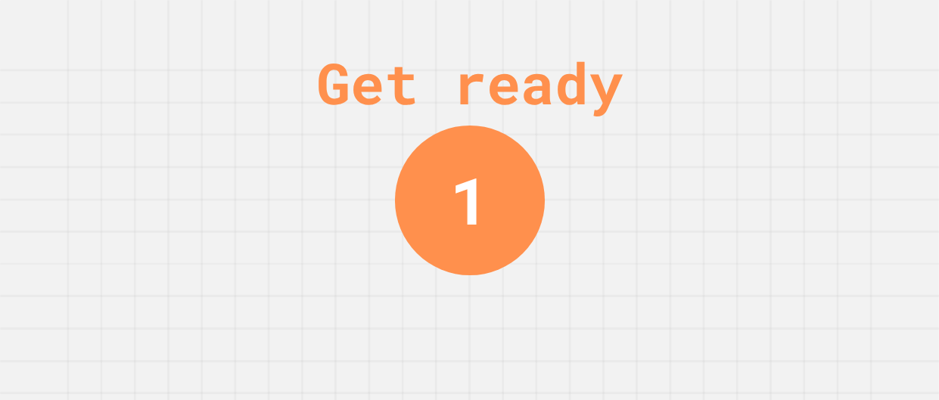
click at [532, 306] on div "Get ready 1" at bounding box center [469, 200] width 939 height 400
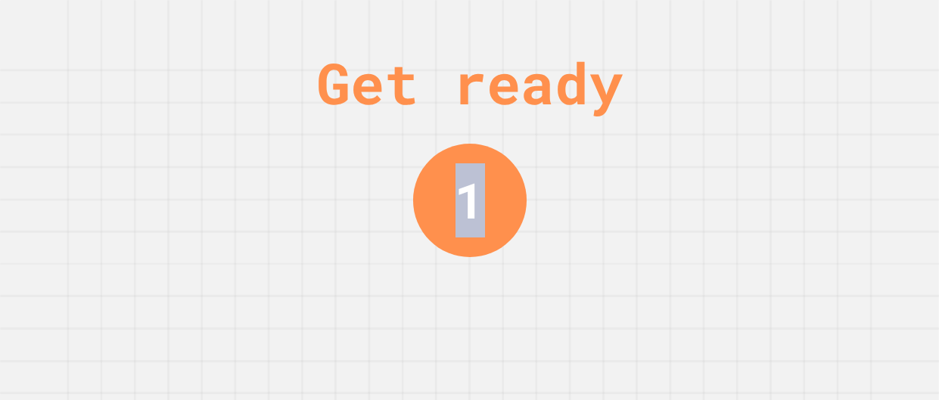
click at [532, 306] on div "Get ready 1" at bounding box center [469, 200] width 939 height 400
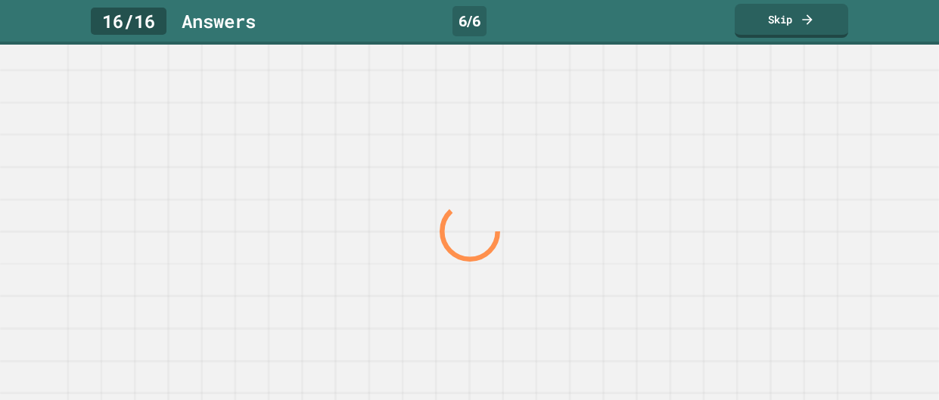
click at [532, 306] on div at bounding box center [469, 232] width 901 height 337
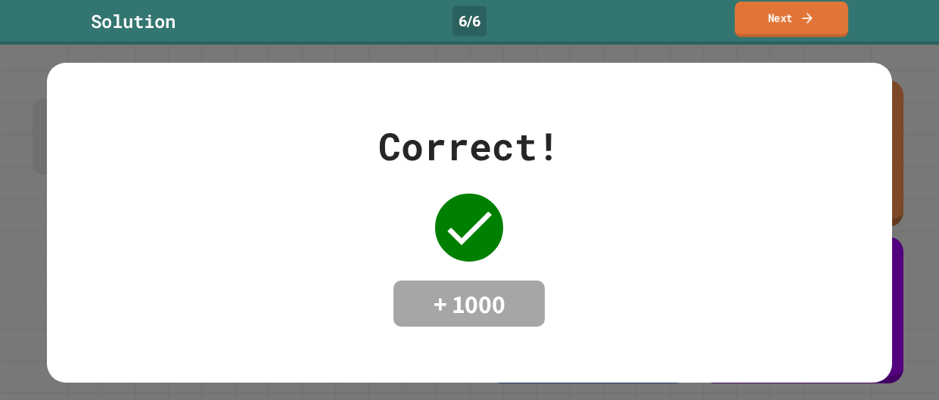
click at [810, 31] on link "Next" at bounding box center [792, 20] width 114 height 36
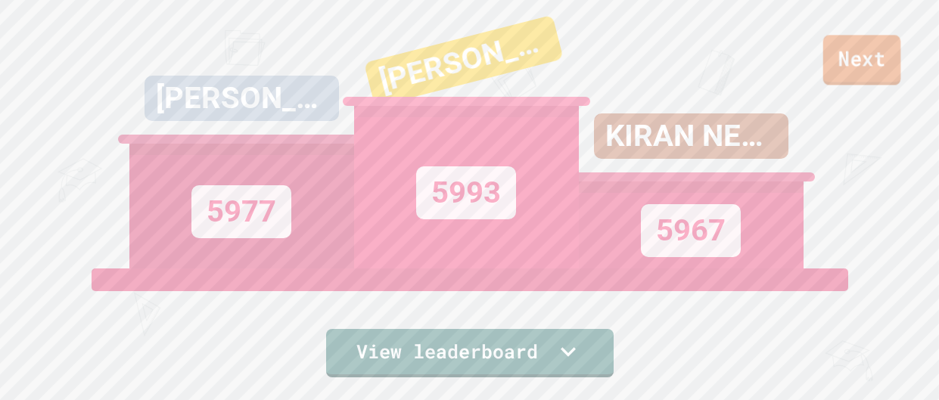
click at [861, 68] on link "Next" at bounding box center [862, 60] width 78 height 50
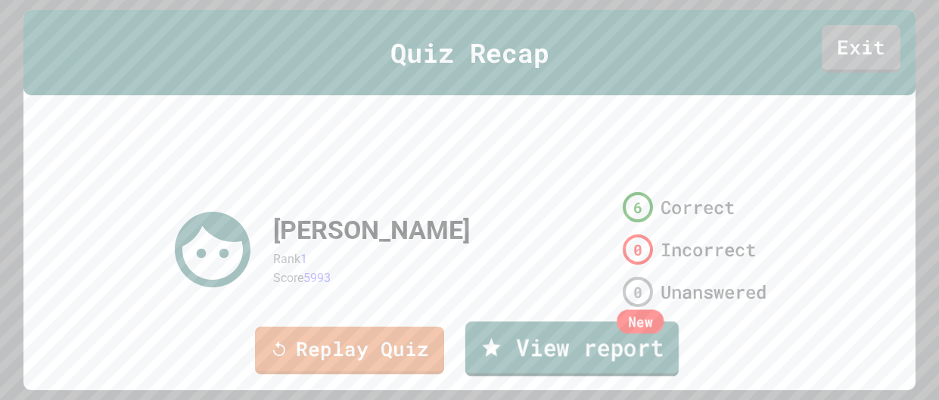
click at [586, 351] on link "New View report" at bounding box center [571, 349] width 213 height 54
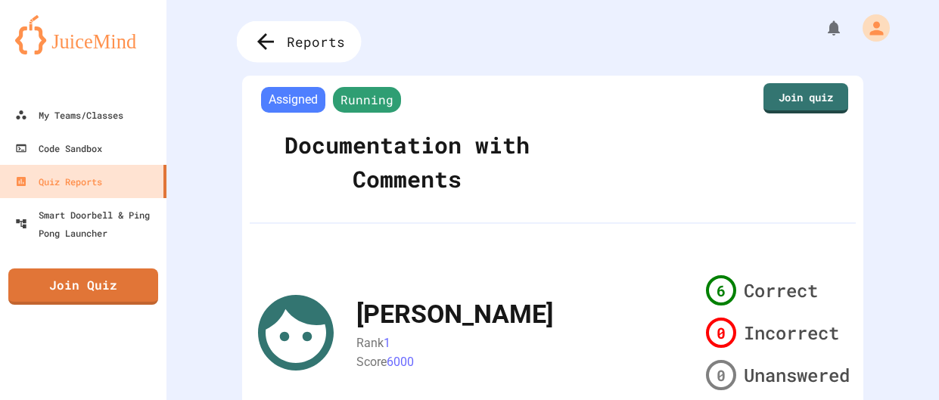
click at [313, 43] on span "Reports" at bounding box center [316, 42] width 58 height 20
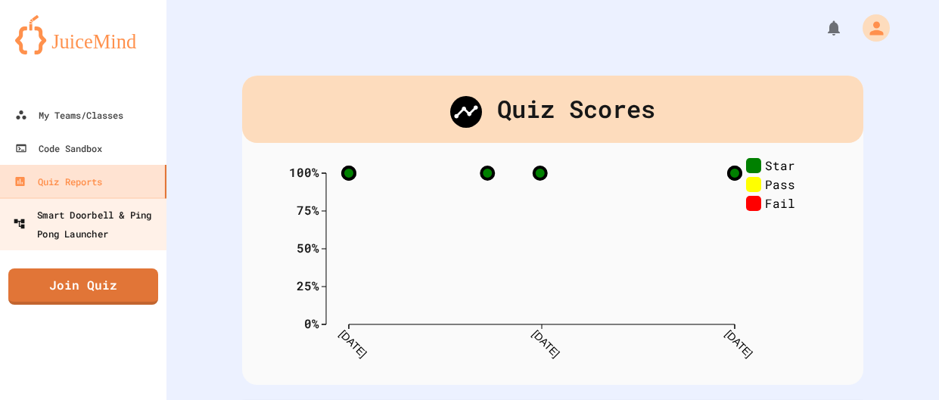
click at [71, 209] on div "Smart Doorbell & Ping Pong Launcher" at bounding box center [88, 223] width 150 height 37
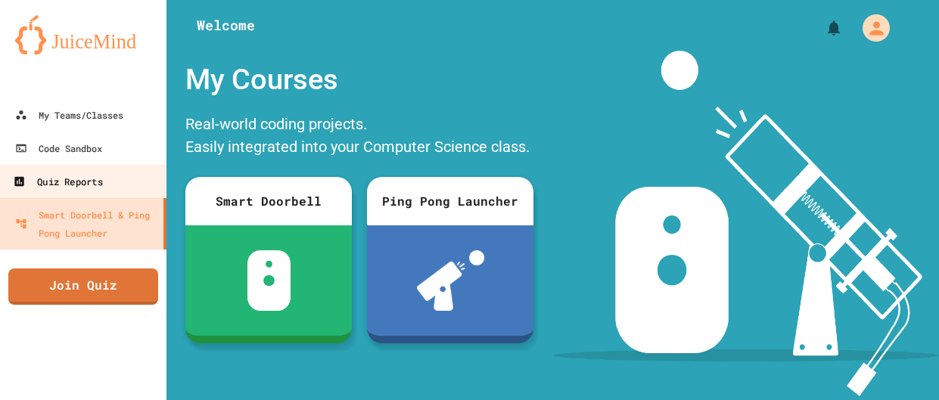
click at [66, 187] on div "Quiz Reports" at bounding box center [57, 182] width 89 height 19
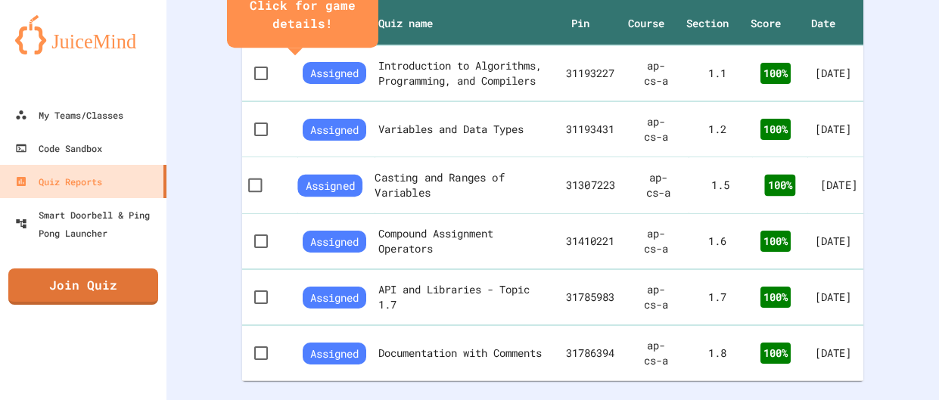
scroll to position [514, 0]
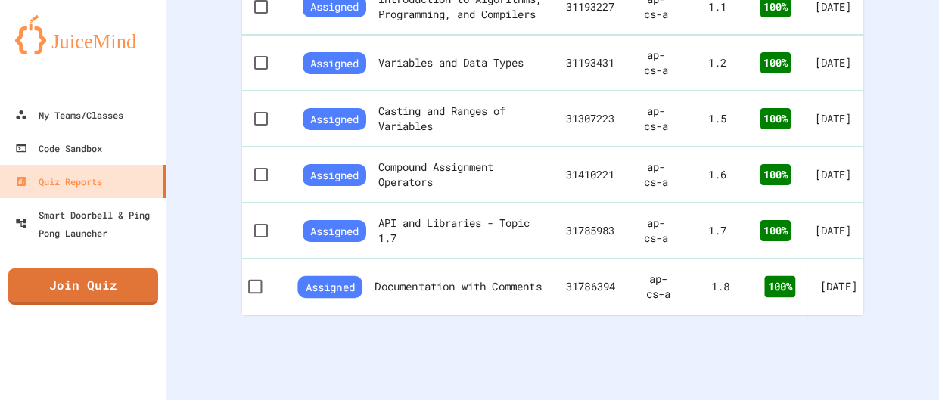
click at [403, 280] on th "Documentation with Comments" at bounding box center [464, 286] width 179 height 57
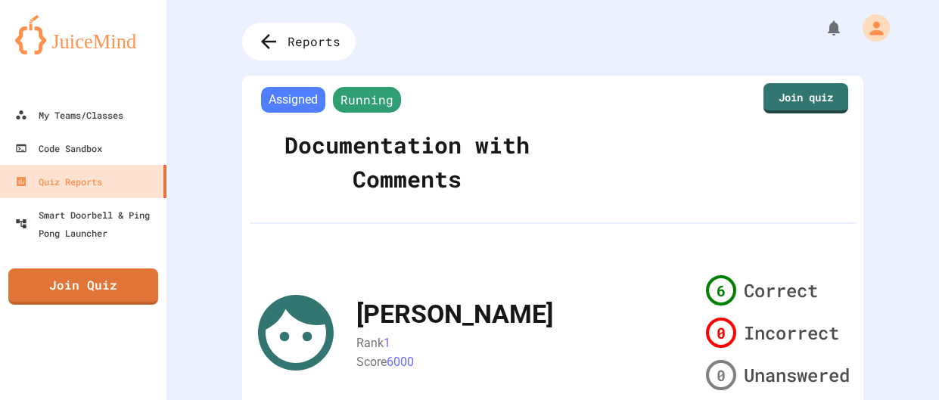
click at [321, 23] on div "Reports" at bounding box center [299, 42] width 114 height 38
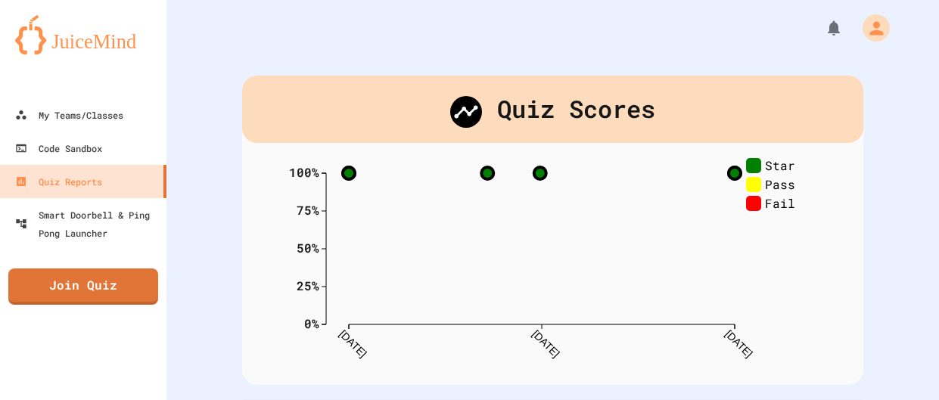
scroll to position [514, 0]
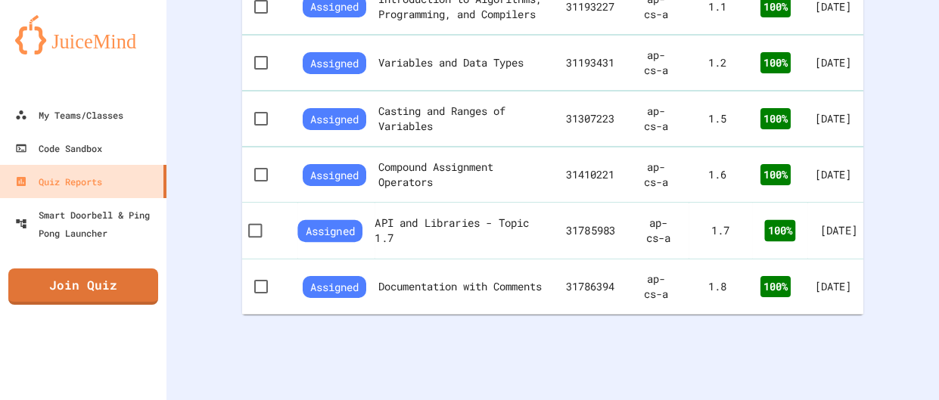
click at [471, 232] on th "API and Libraries - Topic 1.7" at bounding box center [464, 231] width 179 height 58
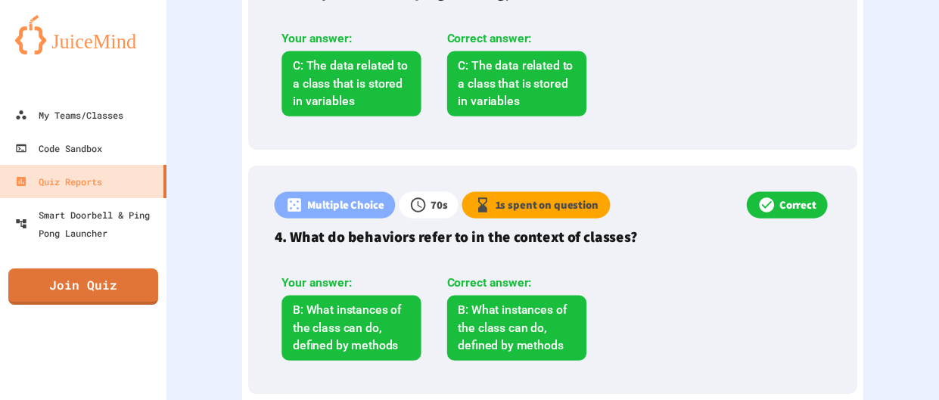
scroll to position [1127, 0]
